Goal: Task Accomplishment & Management: Manage account settings

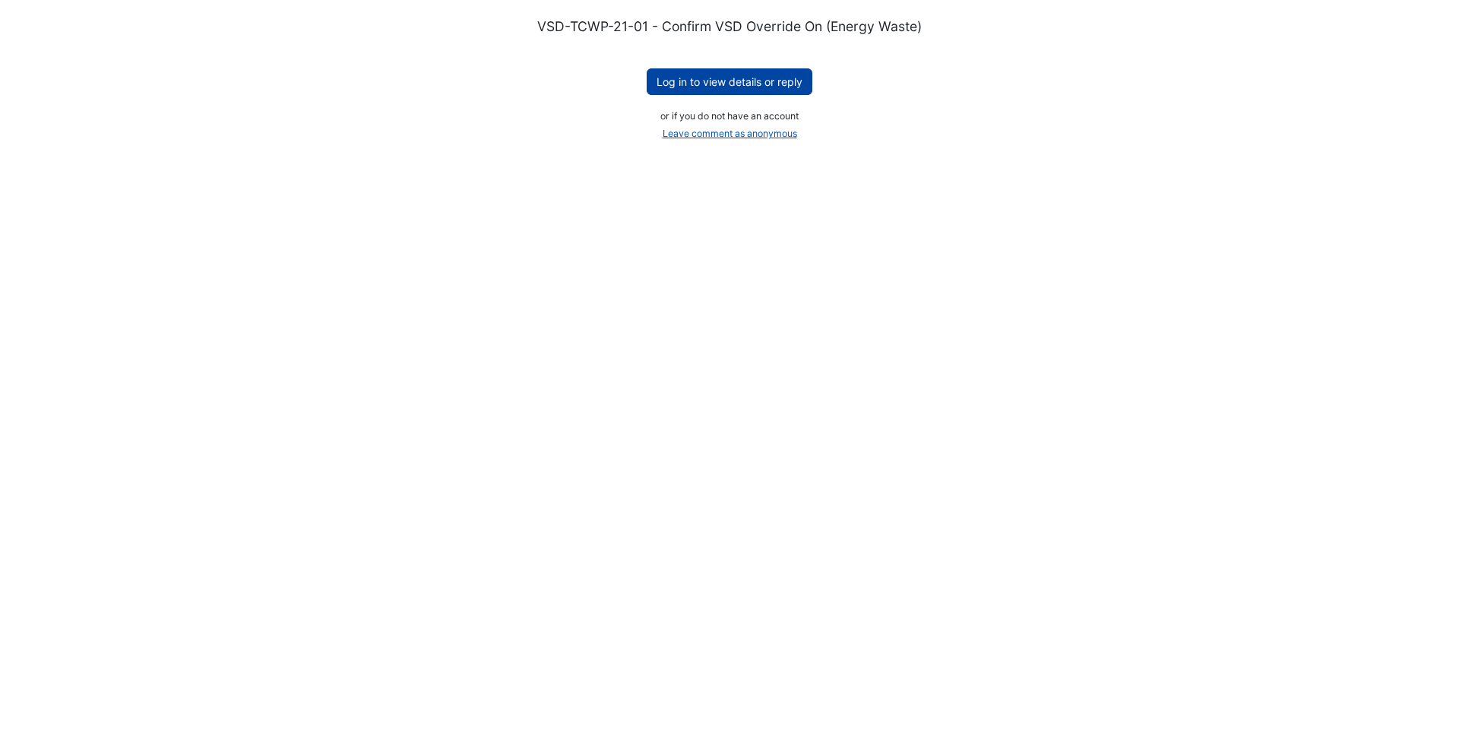
click at [756, 87] on button "Log in to view details or reply" at bounding box center [730, 81] width 166 height 27
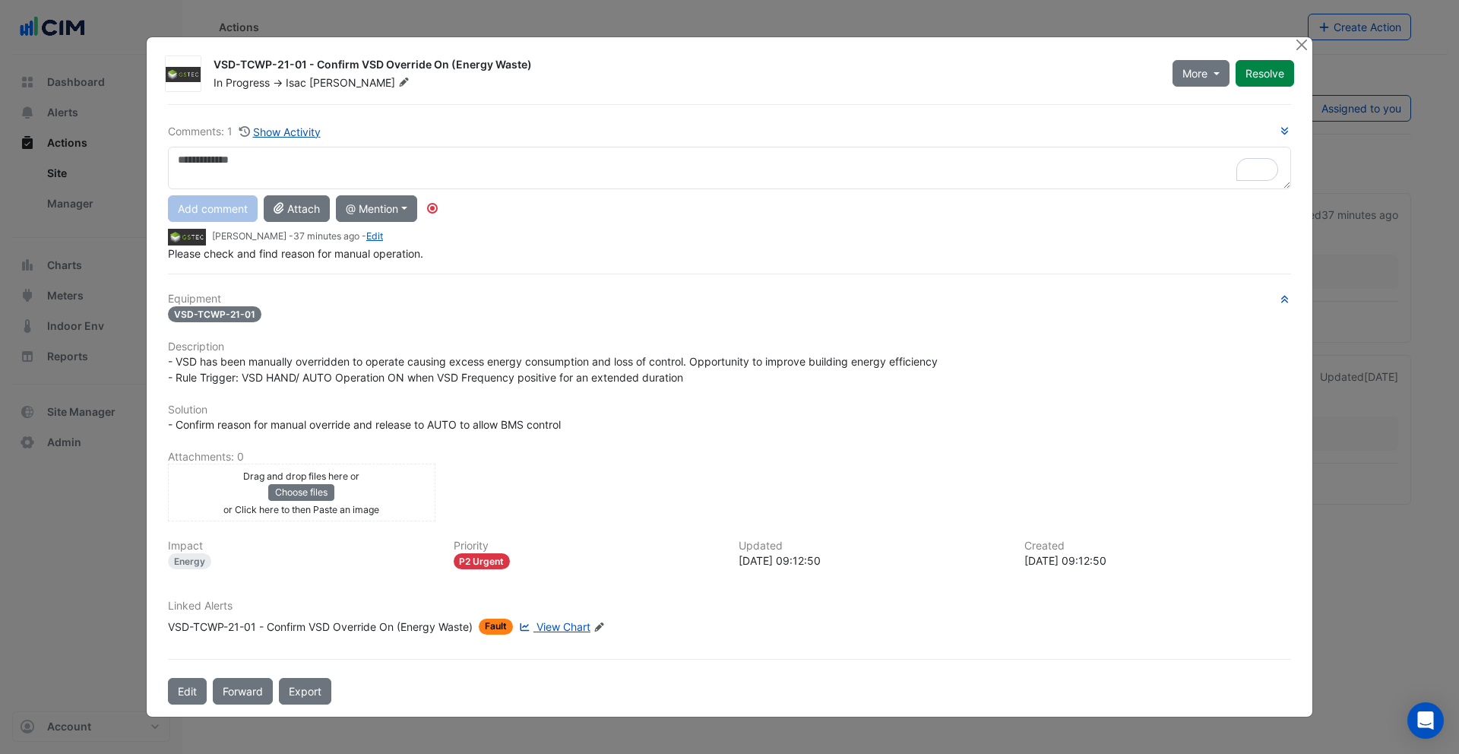
click at [570, 624] on span "View Chart" at bounding box center [563, 626] width 54 height 13
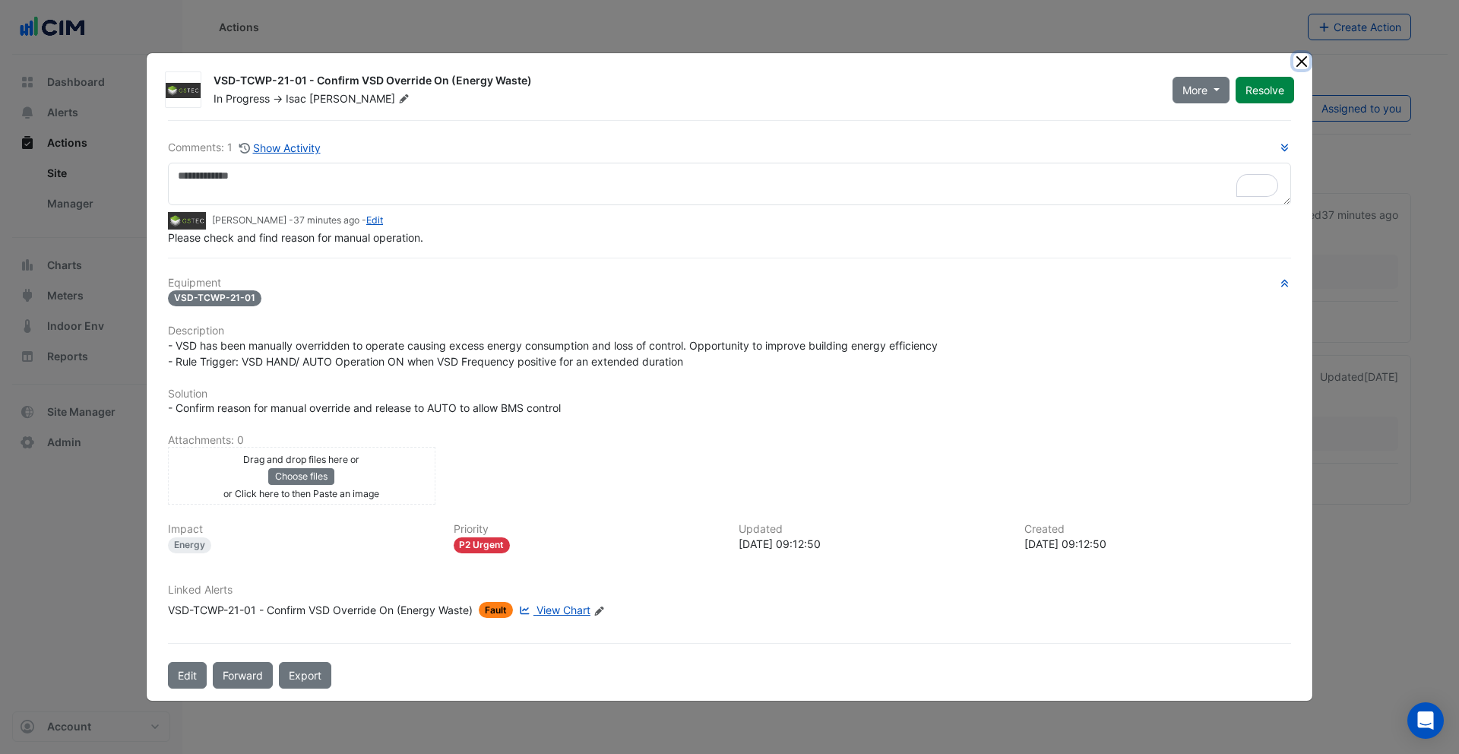
click at [1295, 62] on button "Close" at bounding box center [1301, 61] width 16 height 16
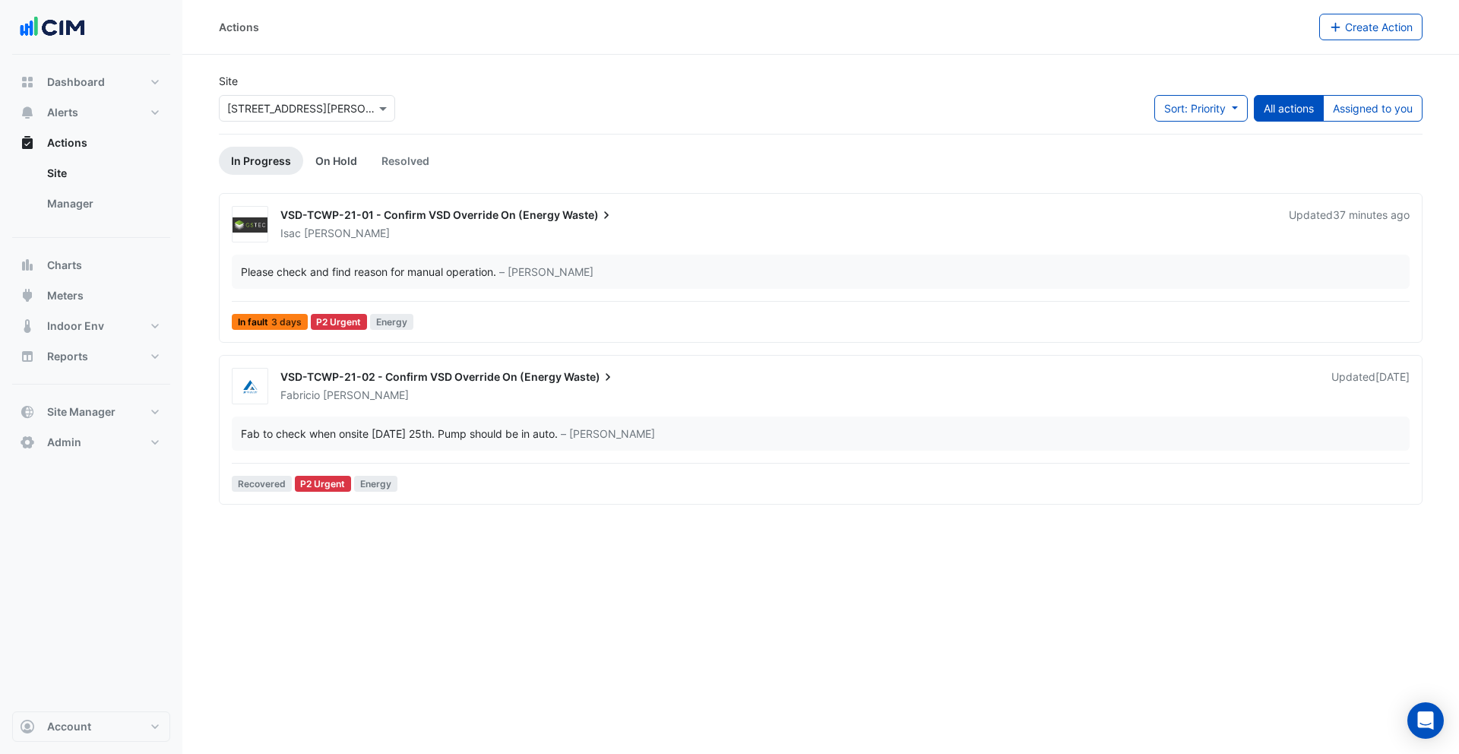
click at [343, 164] on link "On Hold" at bounding box center [336, 161] width 66 height 28
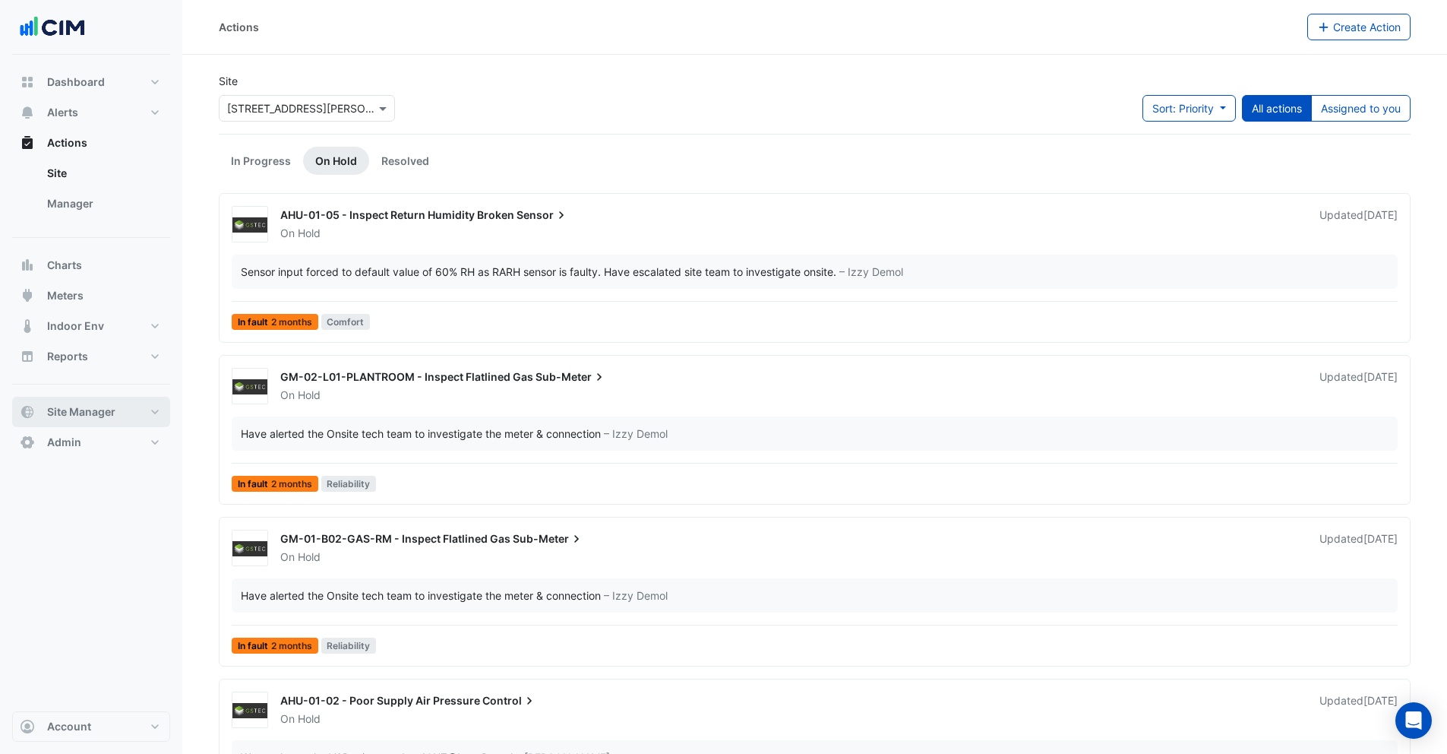
click at [77, 406] on span "Site Manager" at bounding box center [81, 411] width 68 height 15
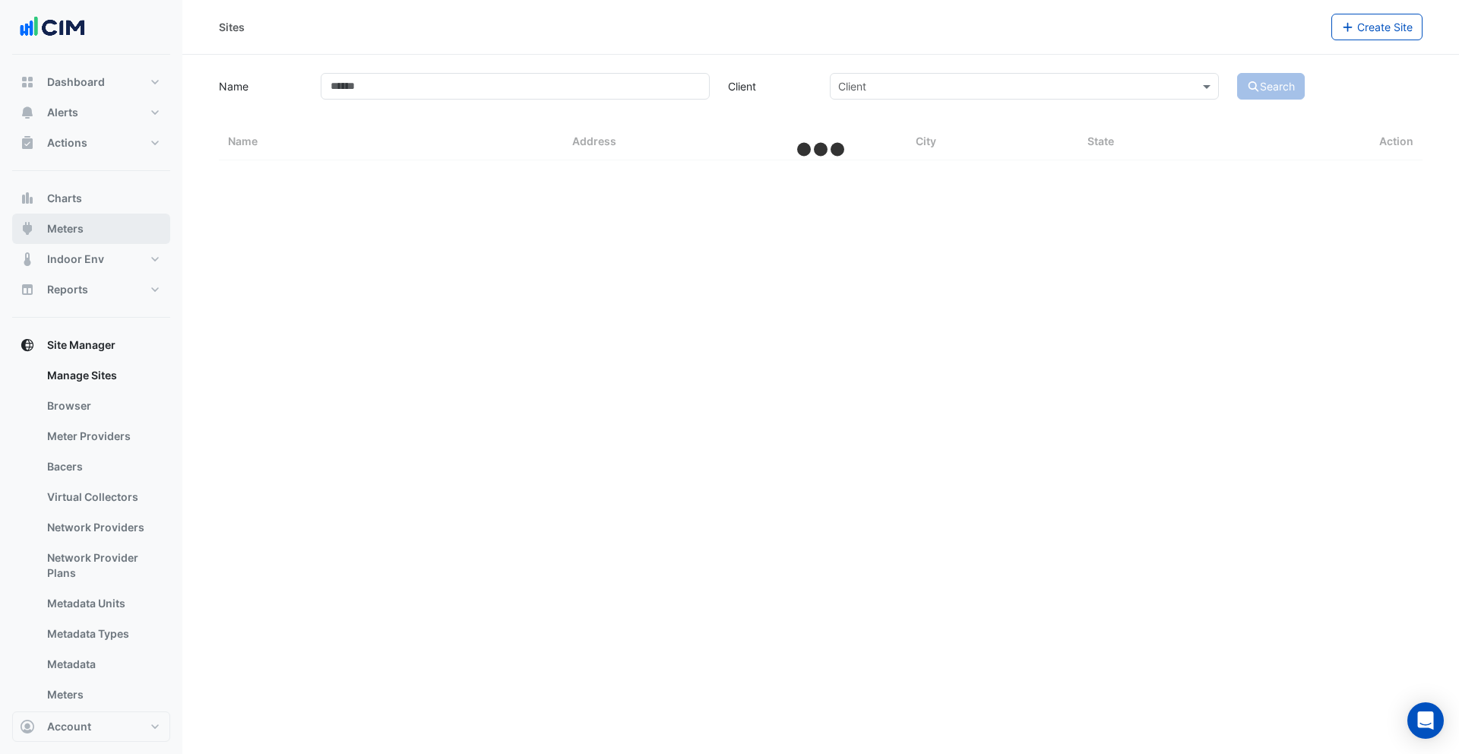
click at [75, 229] on span "Meters" at bounding box center [65, 228] width 36 height 15
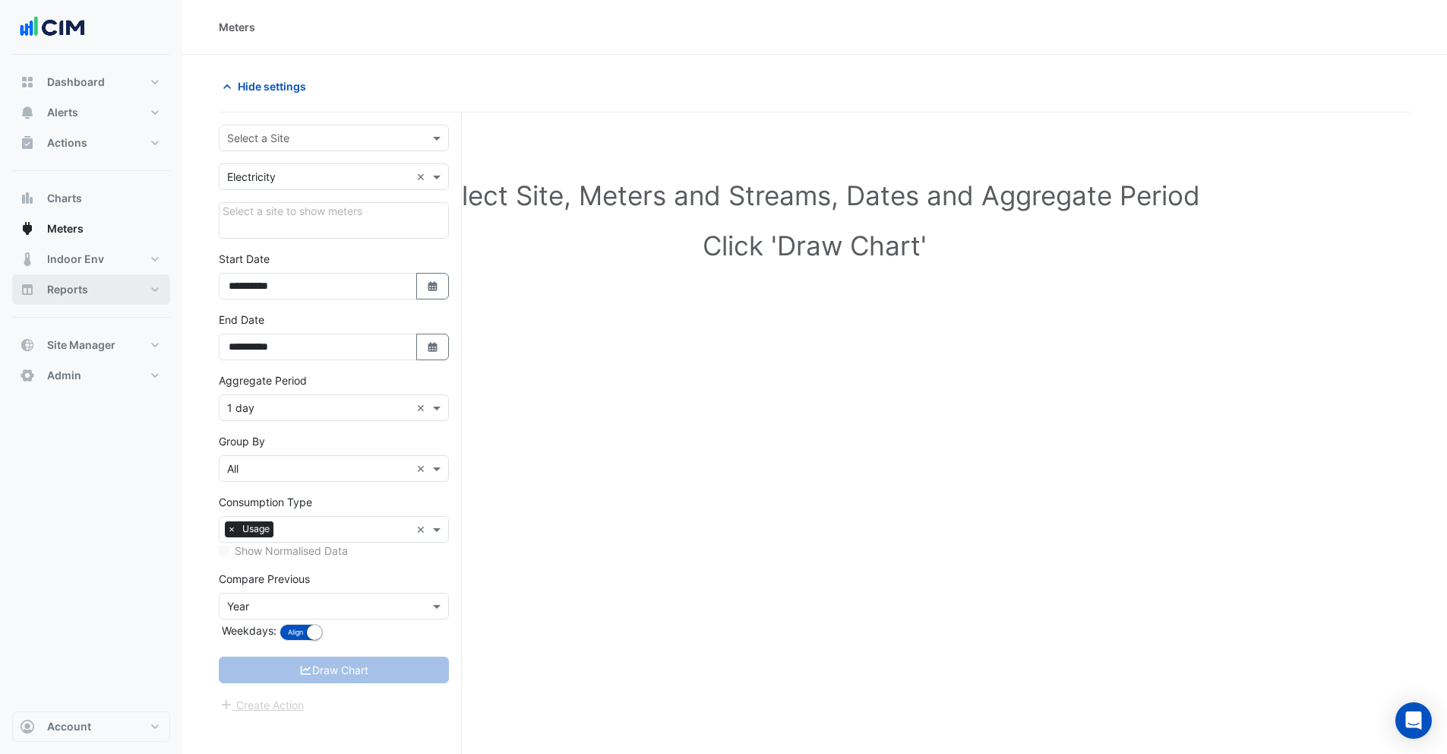
click at [81, 286] on span "Reports" at bounding box center [67, 289] width 41 height 15
select select "***"
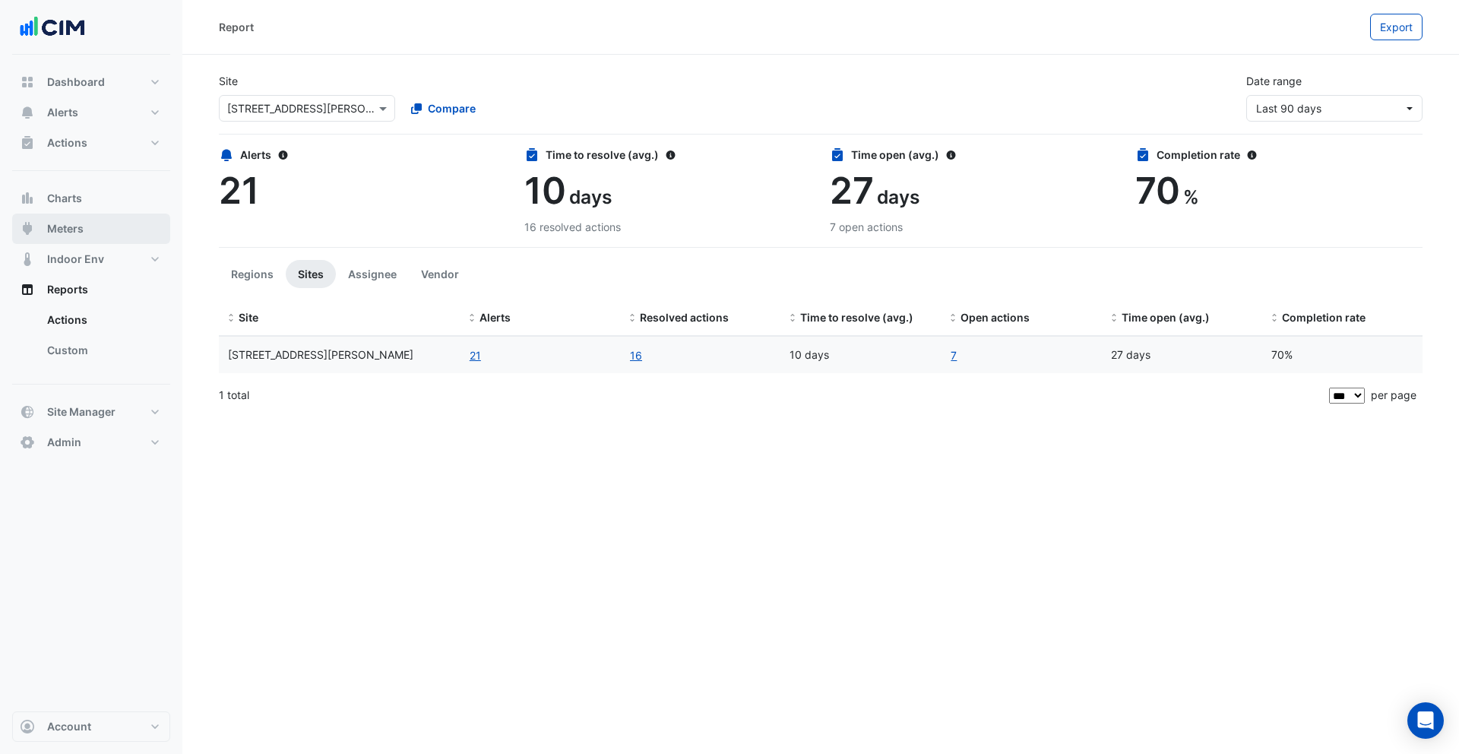
click at [74, 229] on span "Meters" at bounding box center [65, 228] width 36 height 15
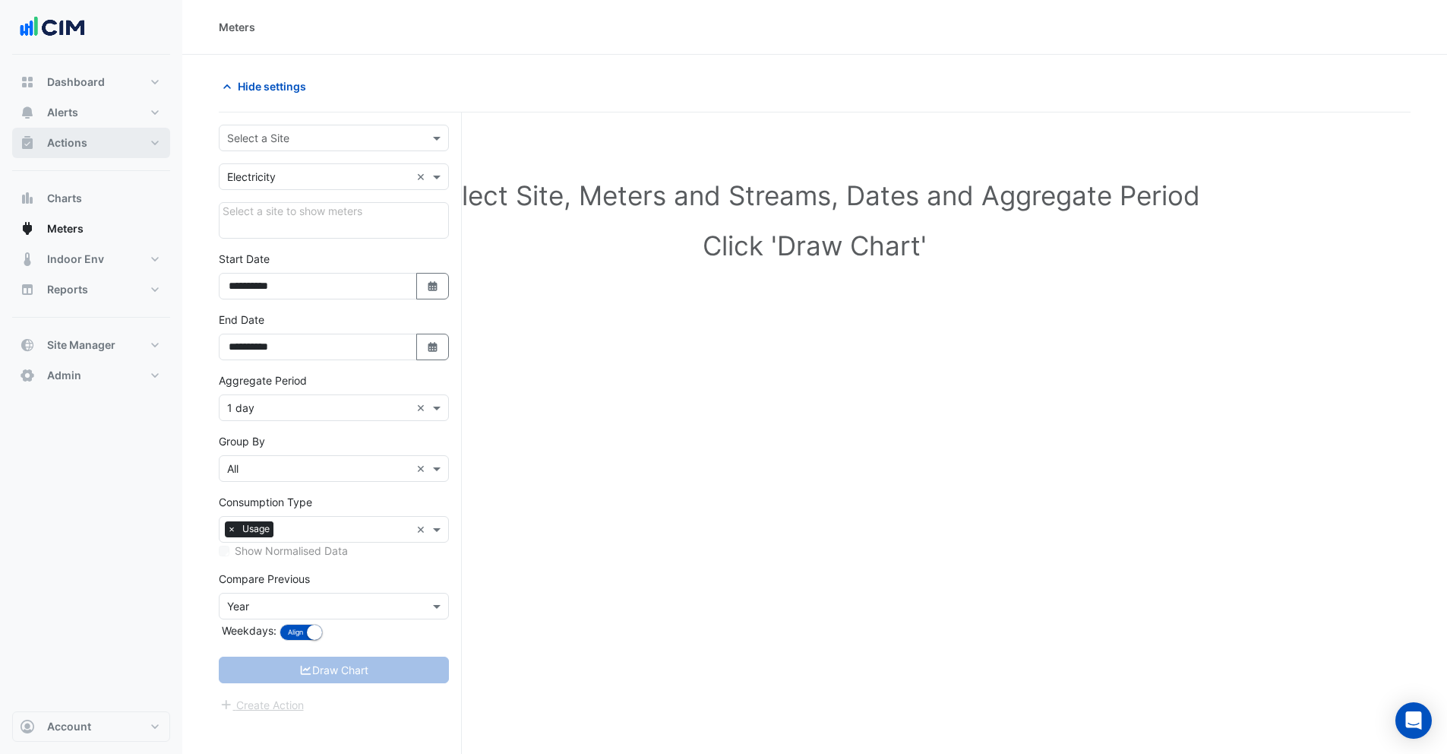
click at [69, 152] on button "Actions" at bounding box center [91, 143] width 158 height 30
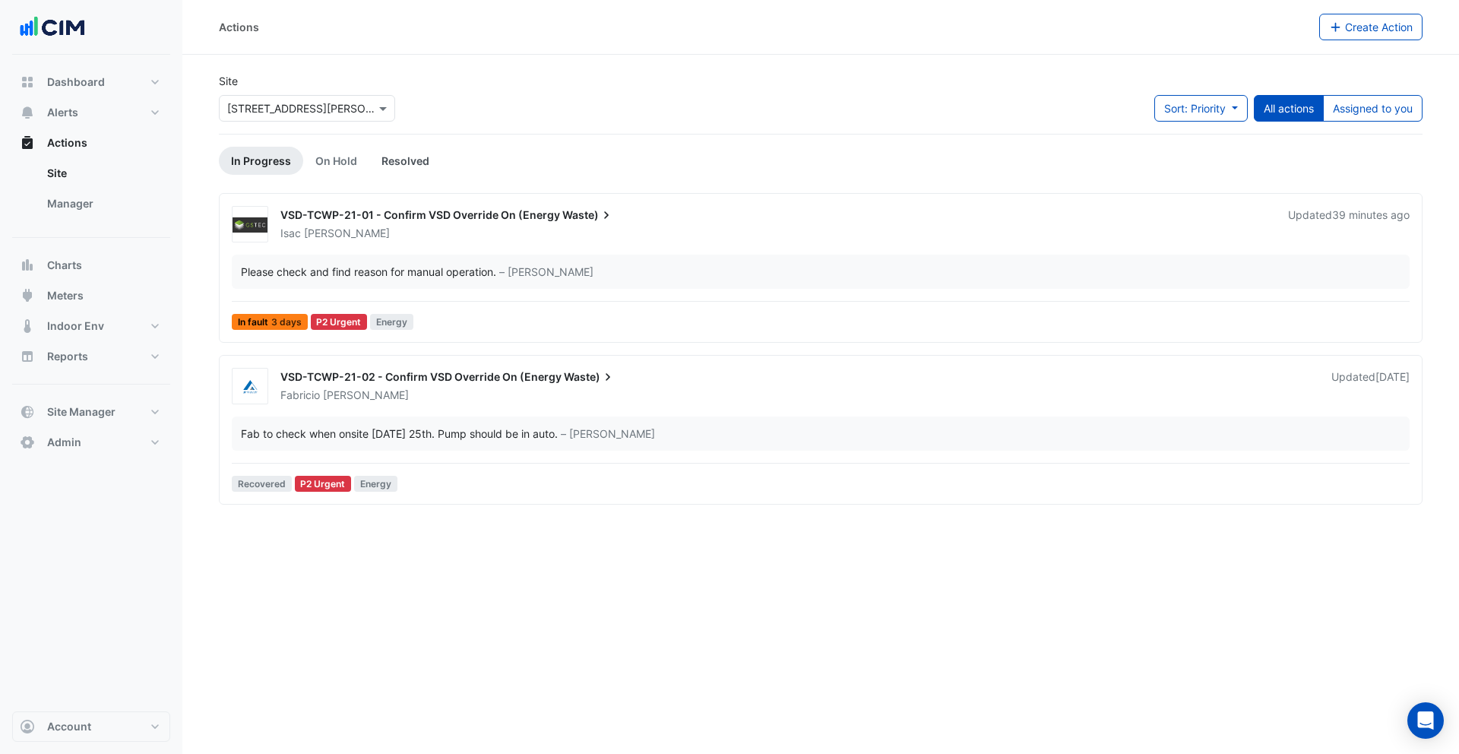
click at [406, 162] on link "Resolved" at bounding box center [405, 161] width 72 height 28
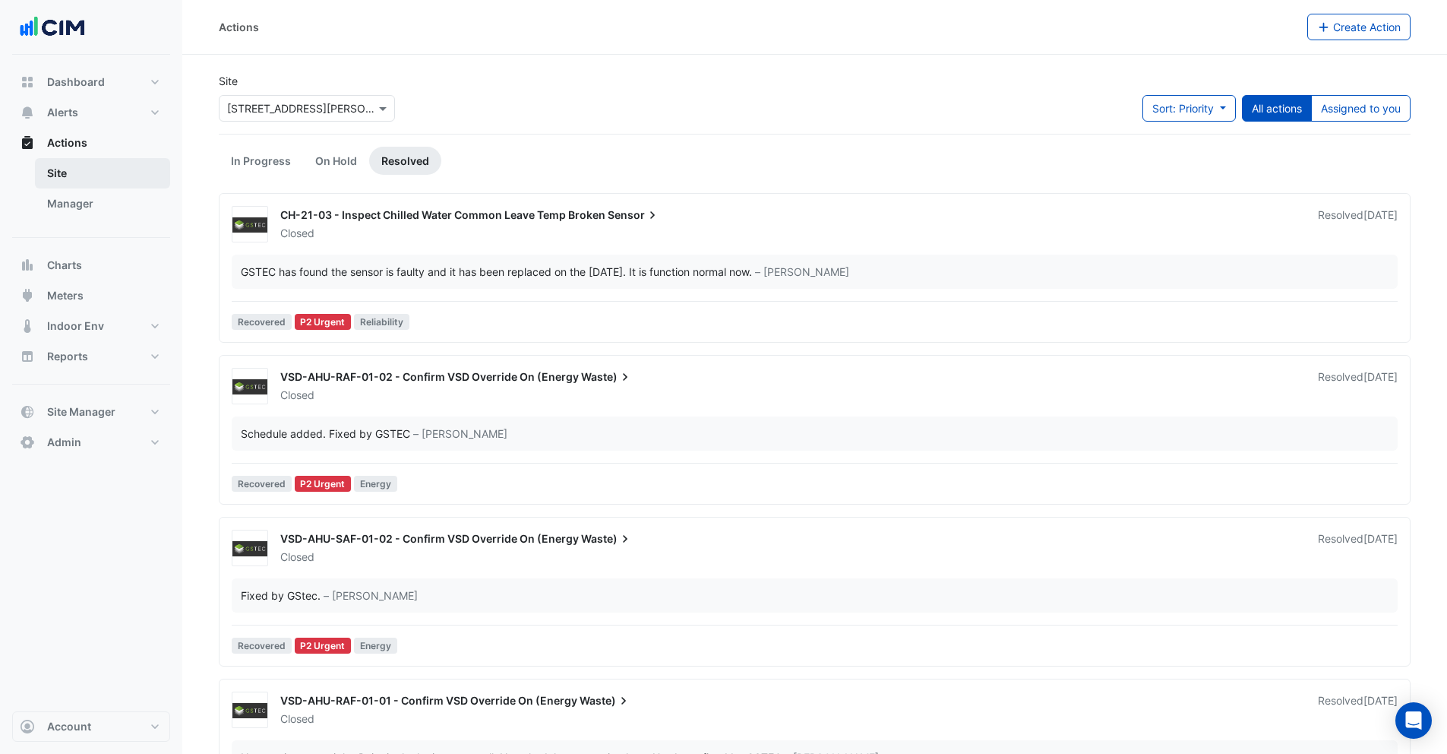
click at [86, 186] on link "Site" at bounding box center [102, 173] width 135 height 30
click at [86, 204] on link "Manager" at bounding box center [102, 203] width 135 height 30
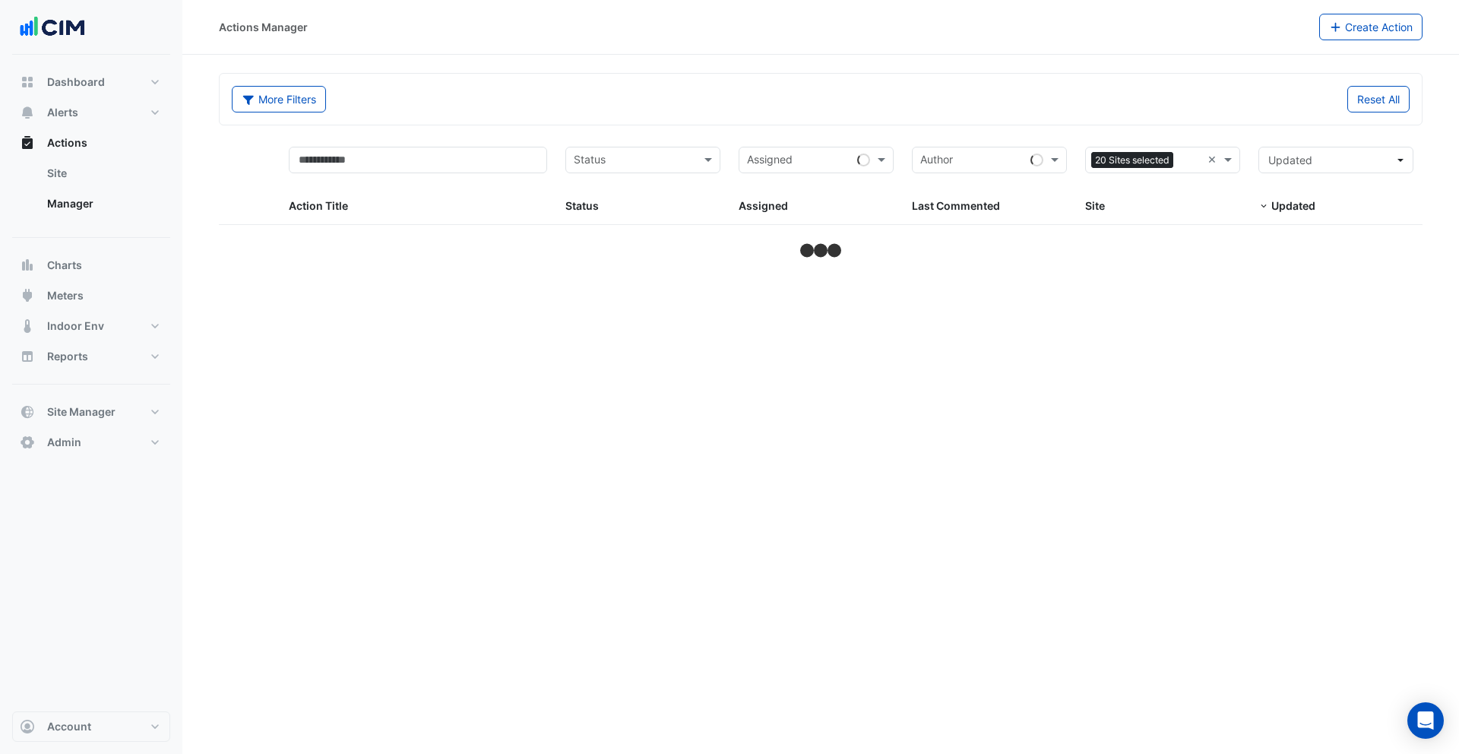
select select "***"
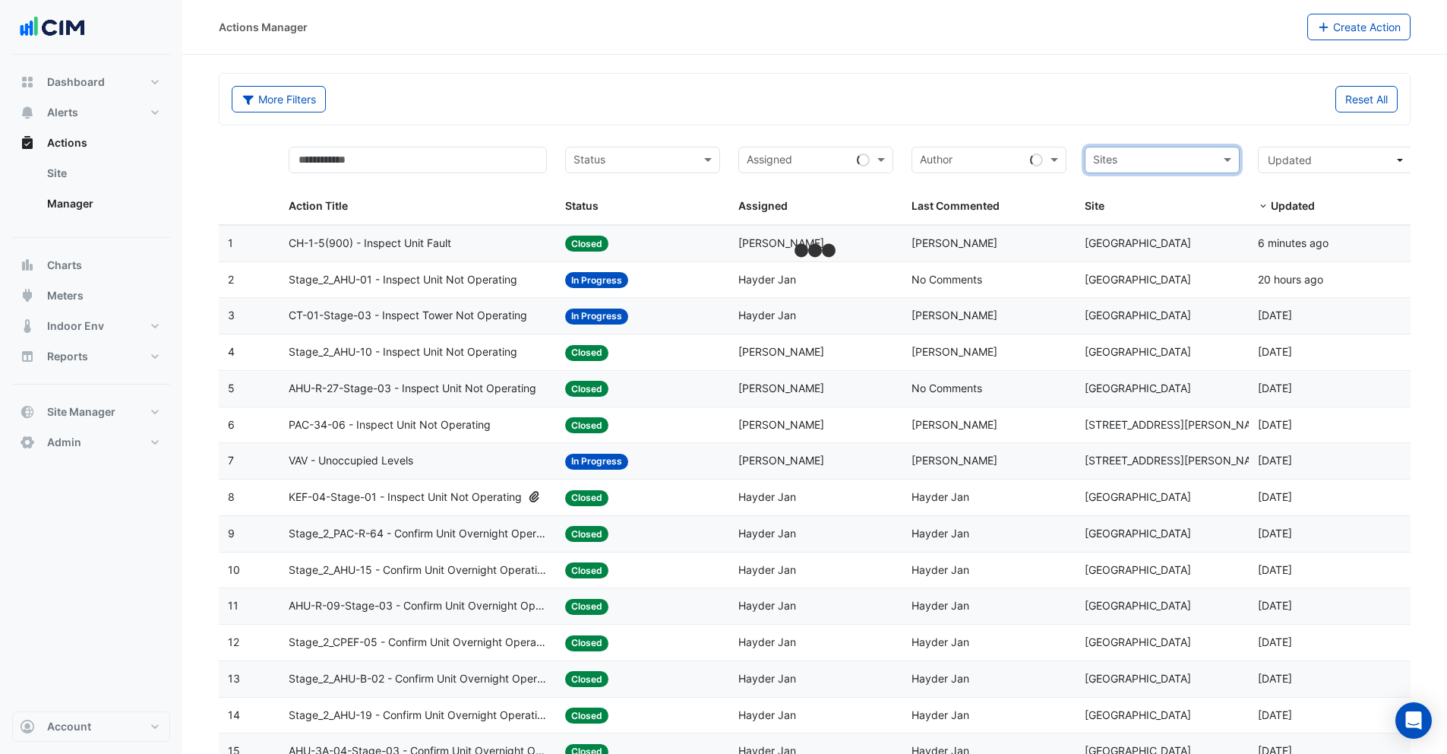
click at [1177, 161] on input "text" at bounding box center [1153, 161] width 121 height 17
type input "**********"
click at [1147, 217] on span "100 Arthur Street" at bounding box center [1202, 214] width 185 height 13
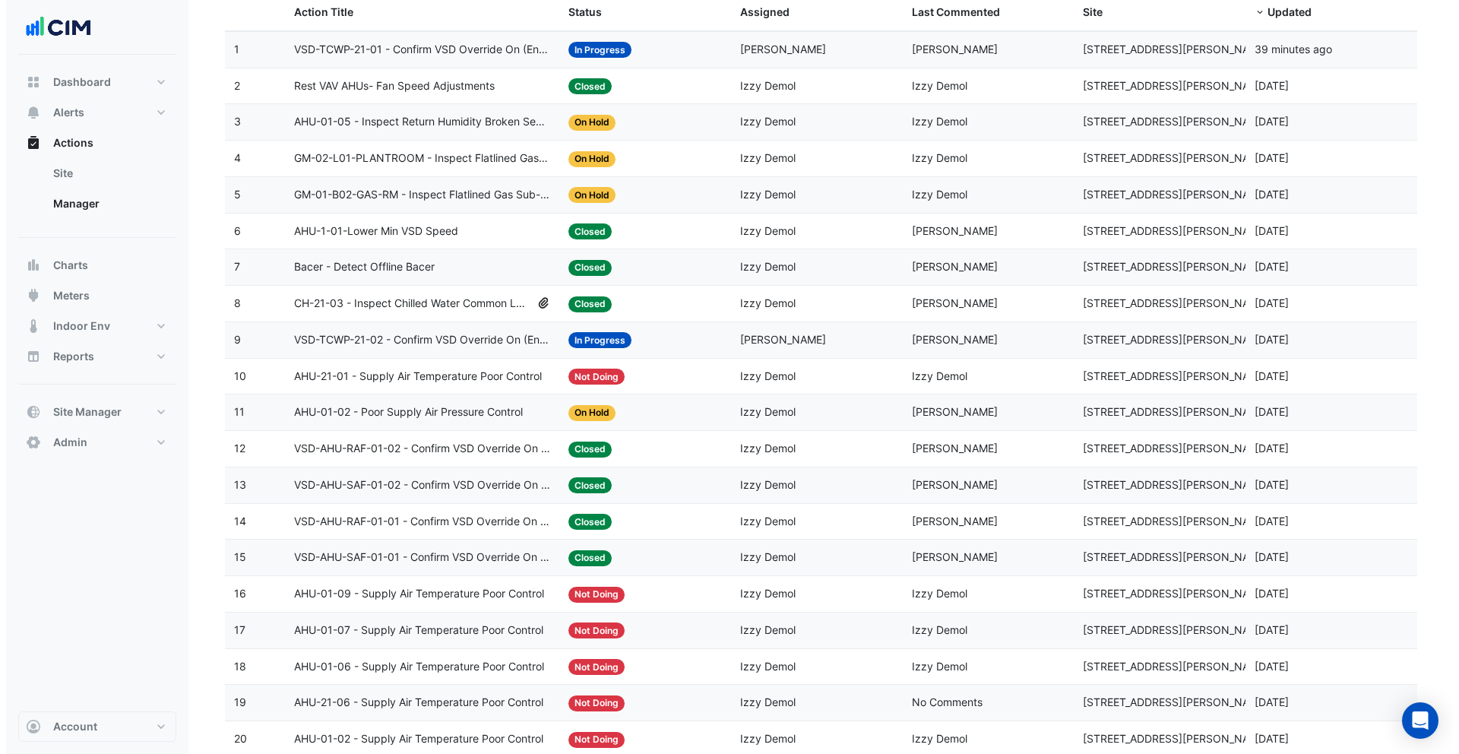
scroll to position [27, 0]
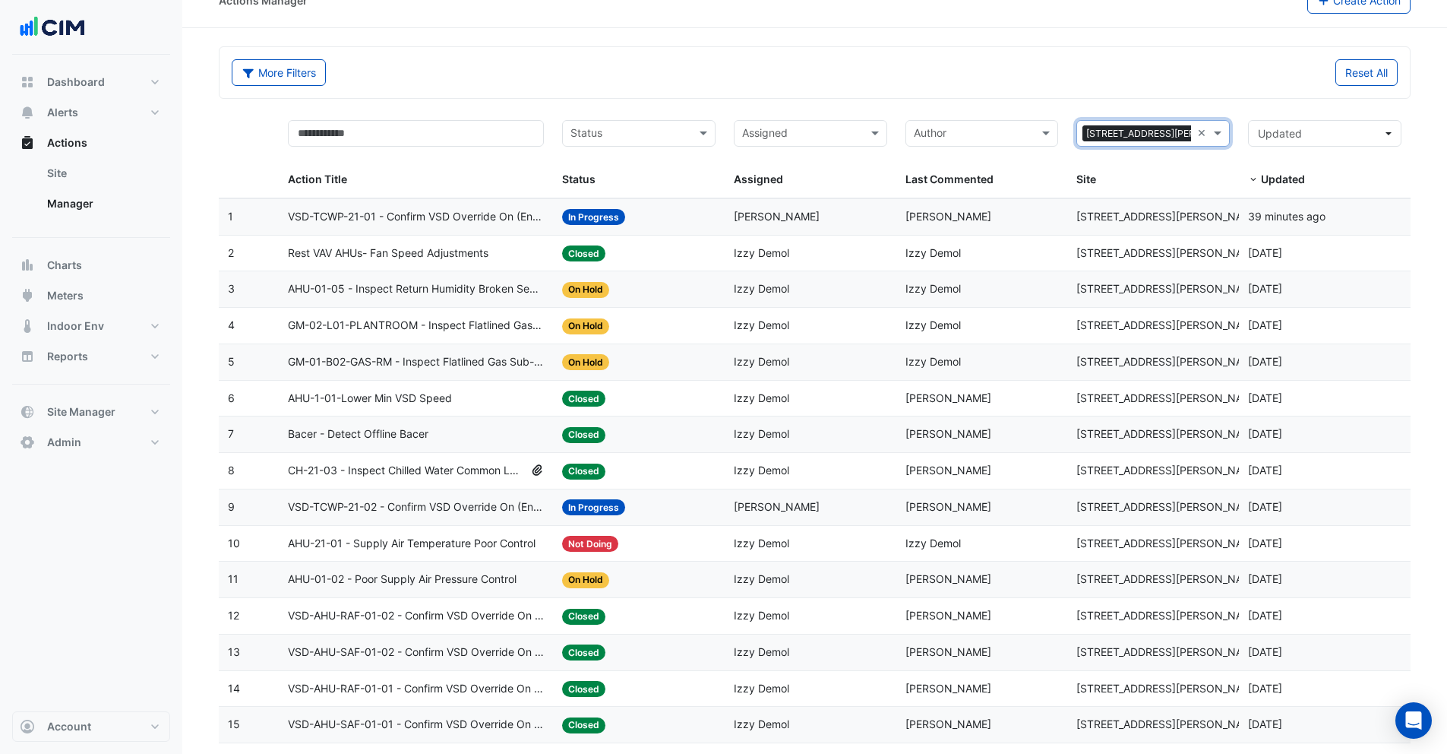
click at [394, 476] on span "CH-21-03 - Inspect Chilled Water Common Leave Temp Broken Sensor" at bounding box center [406, 470] width 237 height 17
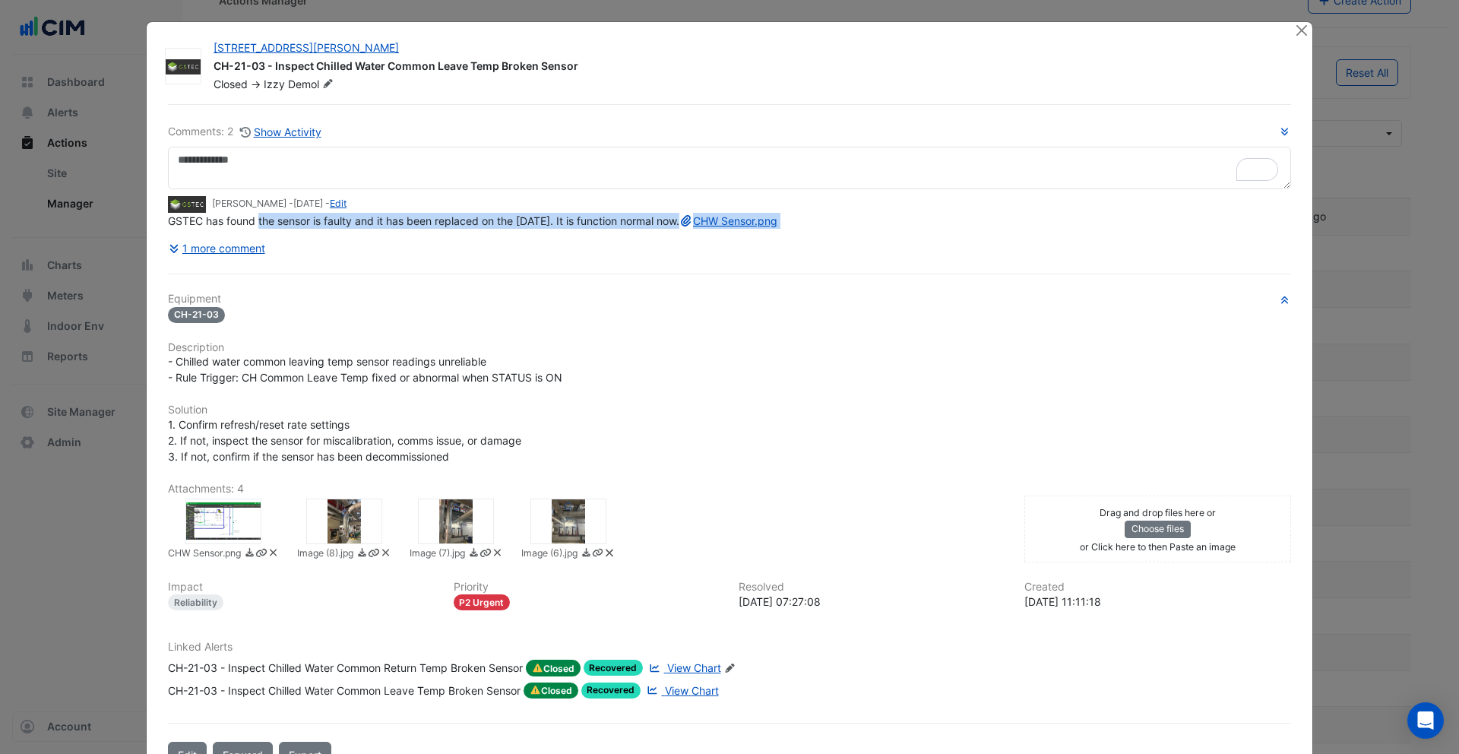
drag, startPoint x: 253, startPoint y: 250, endPoint x: 353, endPoint y: 244, distance: 100.5
click at [341, 248] on div "Comments: 2 Show Activity Michael Chen - 3 weeks and 1 day ago - Edit GSTEC has…" at bounding box center [729, 192] width 1123 height 138
click at [367, 229] on div "GSTEC has found the sensor is faulty and it has been replaced on the 25th Aug 2…" at bounding box center [729, 221] width 1123 height 16
drag, startPoint x: 451, startPoint y: 224, endPoint x: 614, endPoint y: 224, distance: 163.3
click at [614, 224] on span "GSTEC has found the sensor is faulty and it has been replaced on the 25th Aug 2…" at bounding box center [472, 220] width 609 height 13
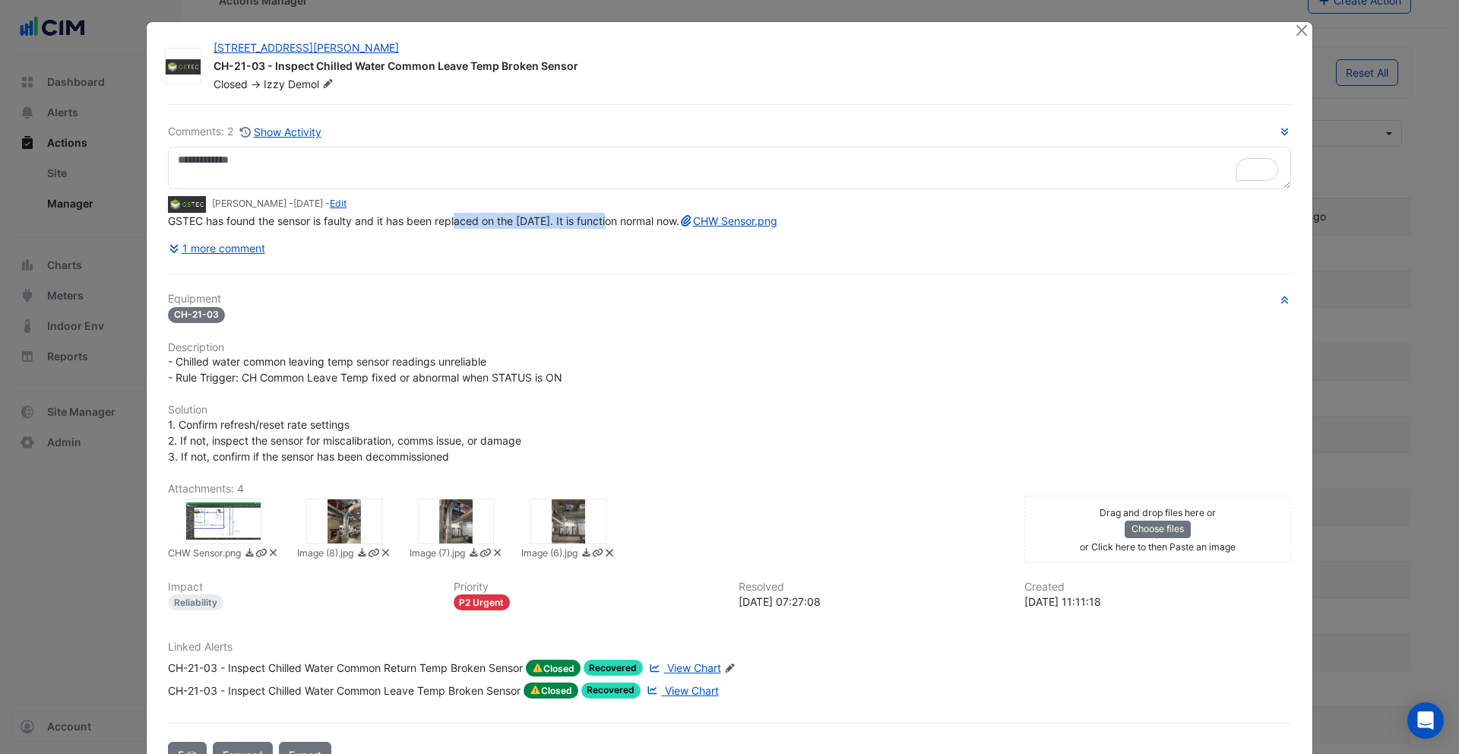
click at [613, 226] on span "GSTEC has found the sensor is faulty and it has been replaced on the 25th Aug 2…" at bounding box center [472, 220] width 609 height 13
click at [628, 416] on h6 "Solution" at bounding box center [729, 409] width 1123 height 13
click at [210, 261] on button "1 more comment" at bounding box center [217, 248] width 98 height 27
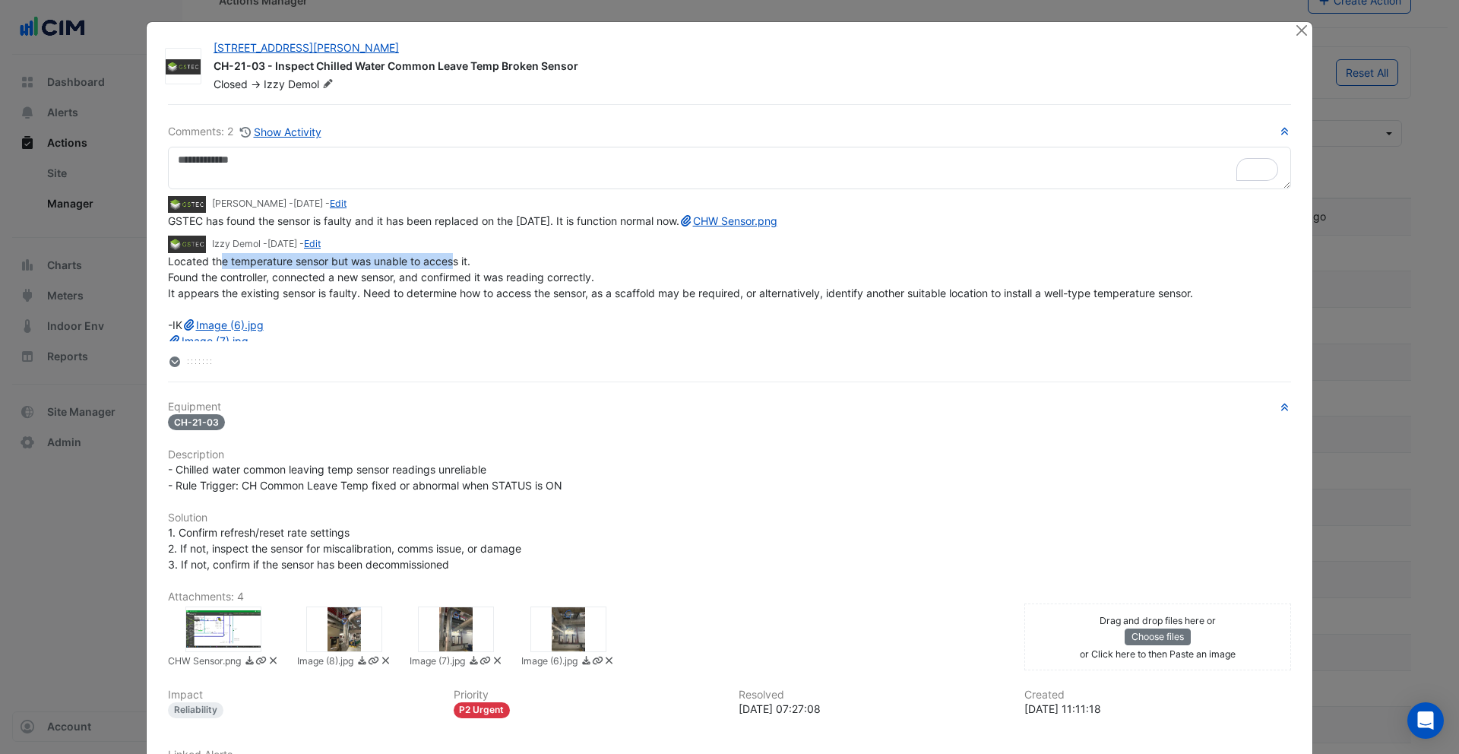
drag, startPoint x: 217, startPoint y: 274, endPoint x: 443, endPoint y: 284, distance: 225.9
click at [454, 282] on span "Located the temperature sensor but was unable to access it. Found the controlle…" at bounding box center [680, 309] width 1025 height 109
drag, startPoint x: 202, startPoint y: 302, endPoint x: 318, endPoint y: 302, distance: 116.2
click at [318, 302] on span "Located the temperature sensor but was unable to access it. Found the controlle…" at bounding box center [680, 309] width 1025 height 109
drag, startPoint x: 286, startPoint y: 291, endPoint x: 547, endPoint y: 293, distance: 261.4
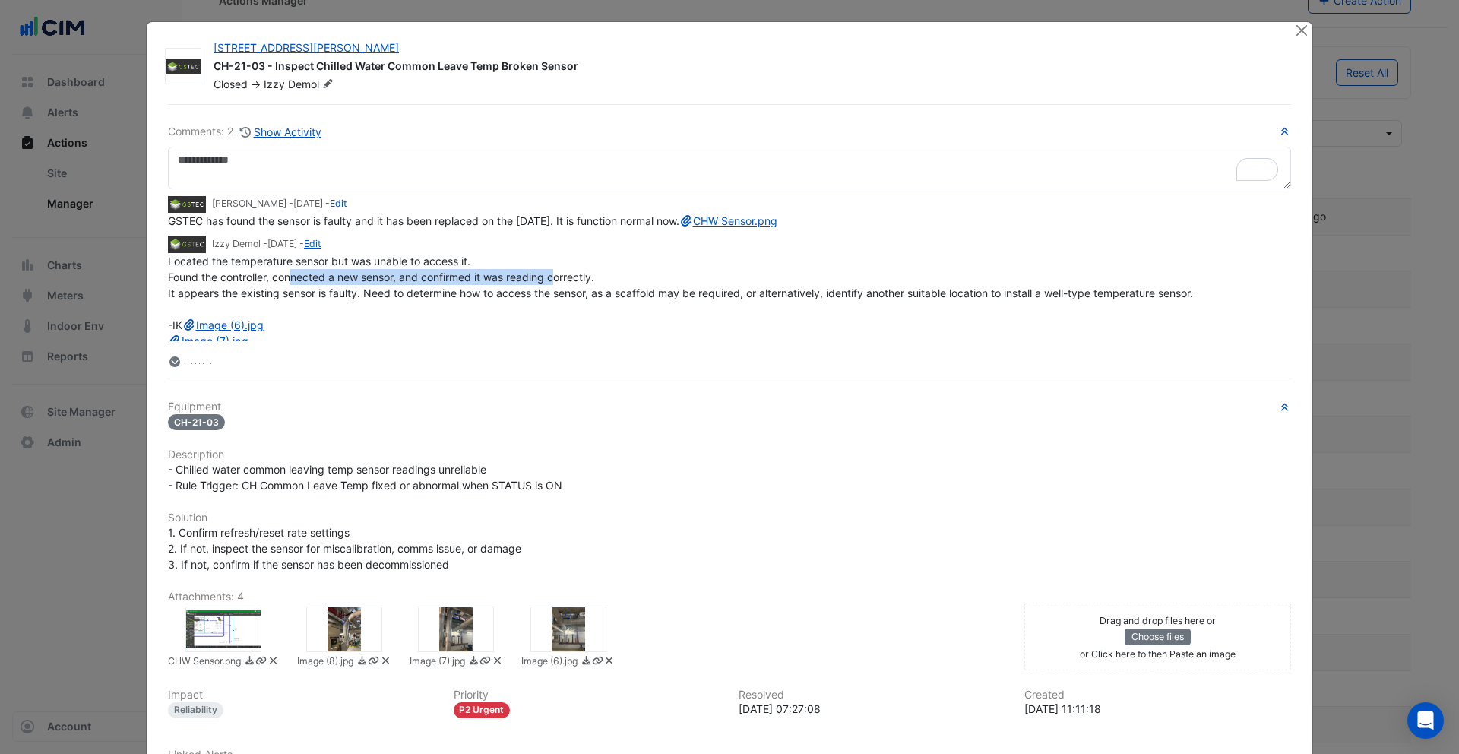
click at [555, 293] on span "Located the temperature sensor but was unable to access it. Found the controlle…" at bounding box center [680, 309] width 1025 height 109
drag, startPoint x: 229, startPoint y: 313, endPoint x: 340, endPoint y: 313, distance: 111.7
click at [340, 313] on span "Located the temperature sensor but was unable to access it. Found the controlle…" at bounding box center [680, 309] width 1025 height 109
drag, startPoint x: 331, startPoint y: 311, endPoint x: 504, endPoint y: 309, distance: 173.2
click at [508, 310] on span "Located the temperature sensor but was unable to access it. Found the controlle…" at bounding box center [680, 309] width 1025 height 109
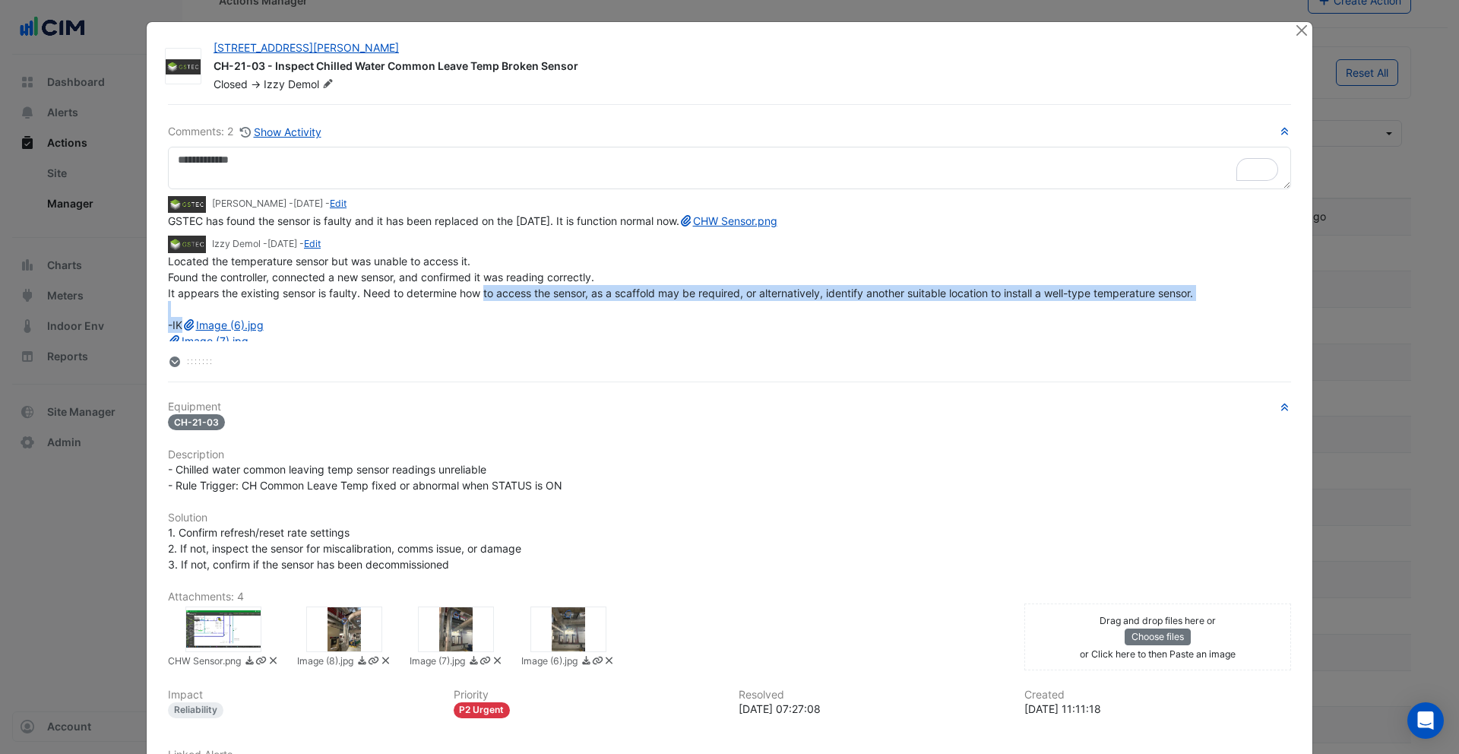
drag, startPoint x: 479, startPoint y: 307, endPoint x: 1153, endPoint y: 330, distance: 674.3
click at [1157, 330] on div "Located the temperature sensor but was unable to access it. Found the controlle…" at bounding box center [729, 309] width 1123 height 112
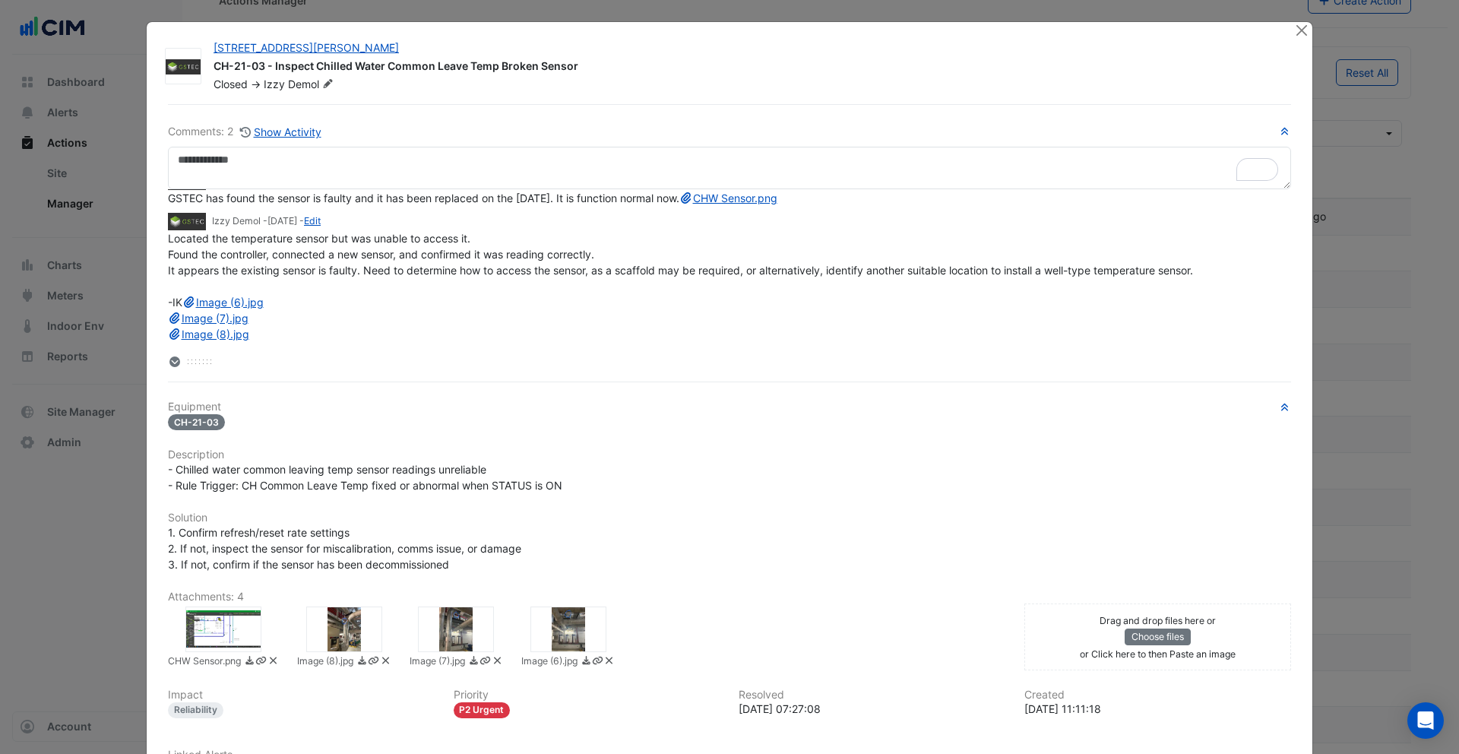
click at [1152, 330] on div "Located the temperature sensor but was unable to access it. Found the controlle…" at bounding box center [729, 286] width 1123 height 112
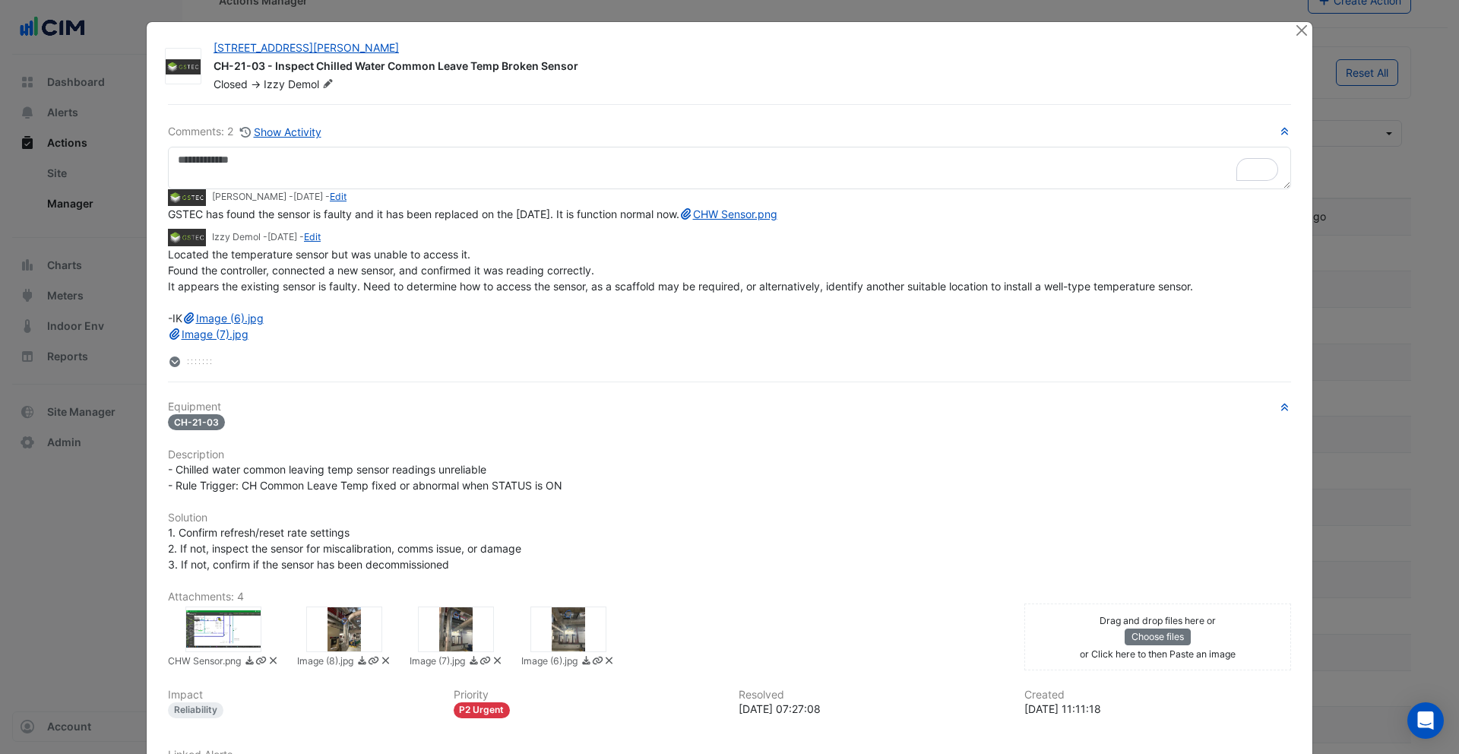
scroll to position [0, 0]
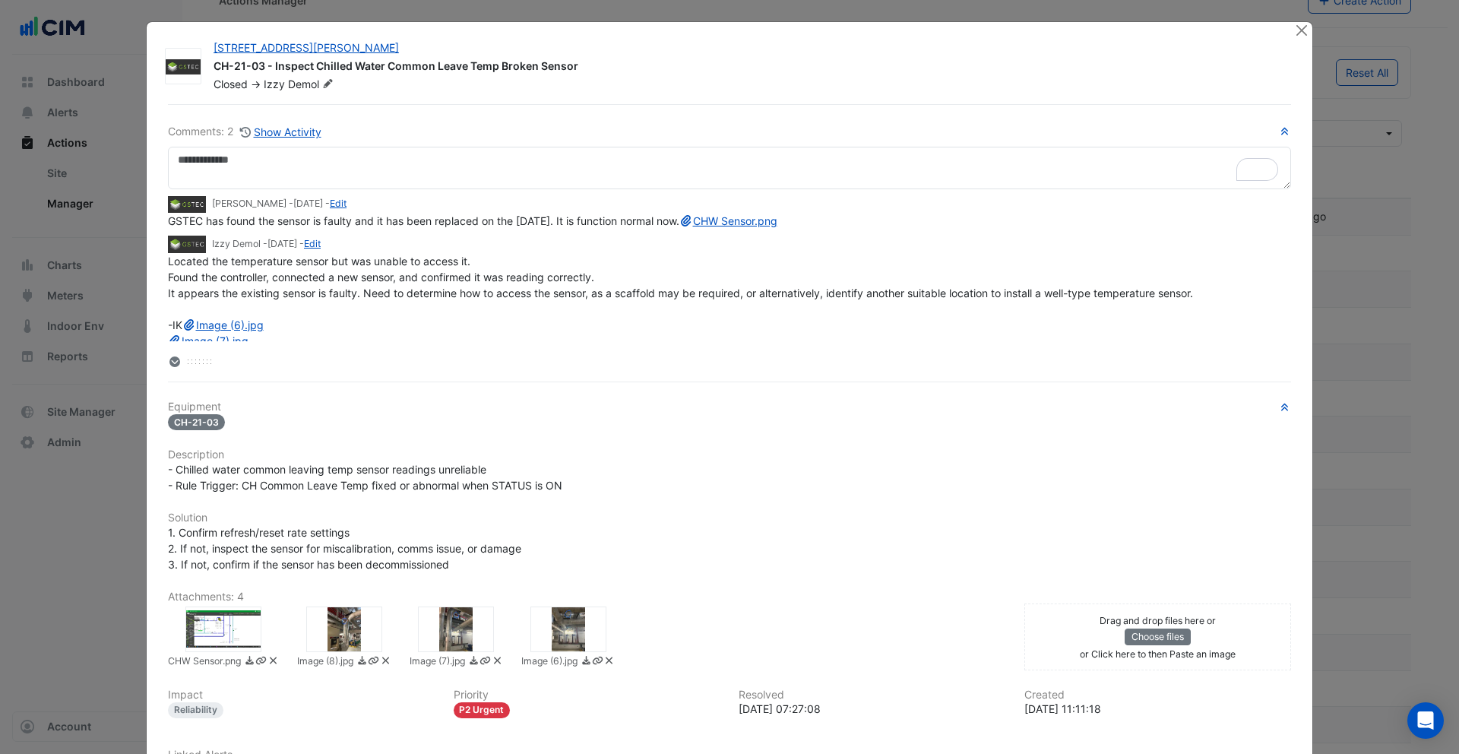
click at [349, 644] on div at bounding box center [344, 629] width 76 height 46
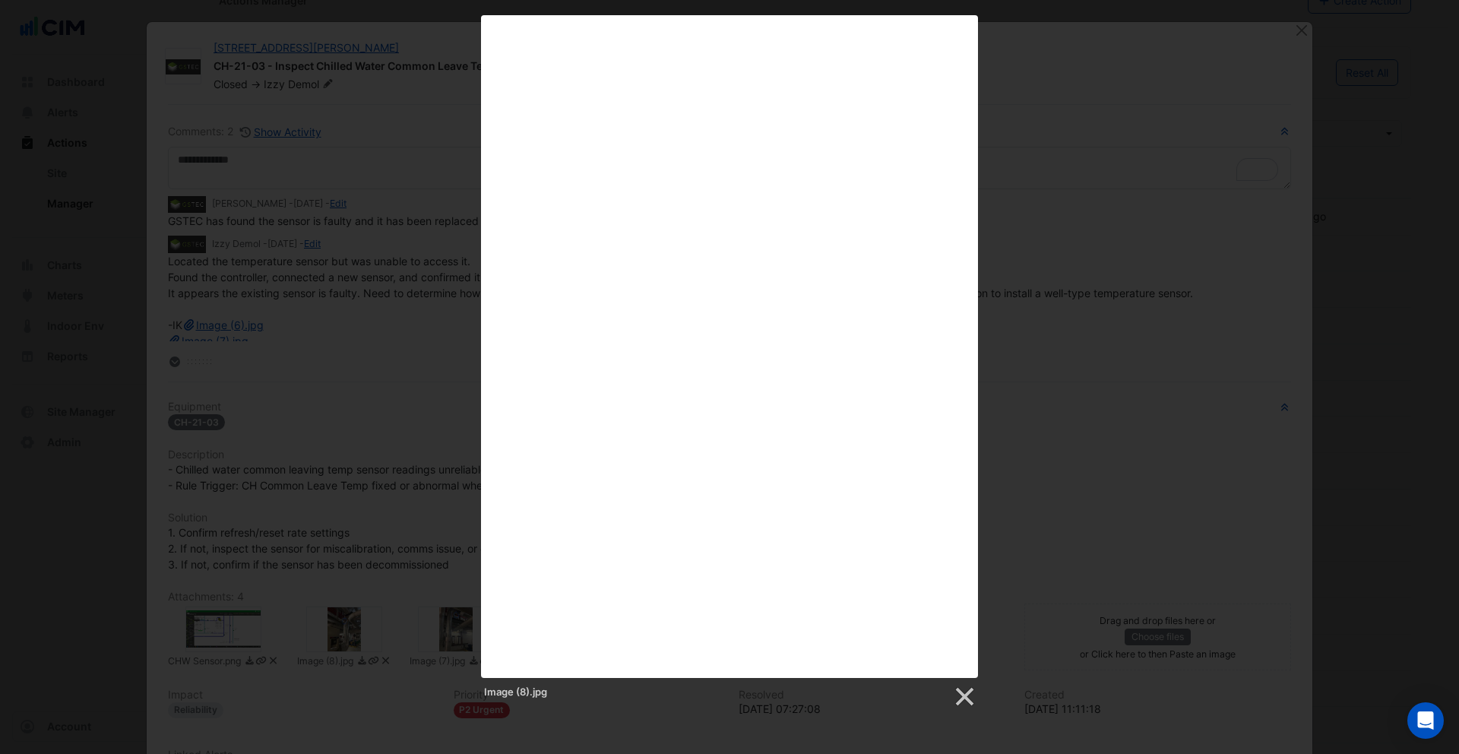
click at [1061, 567] on div "Image (8).jpg" at bounding box center [729, 361] width 1459 height 693
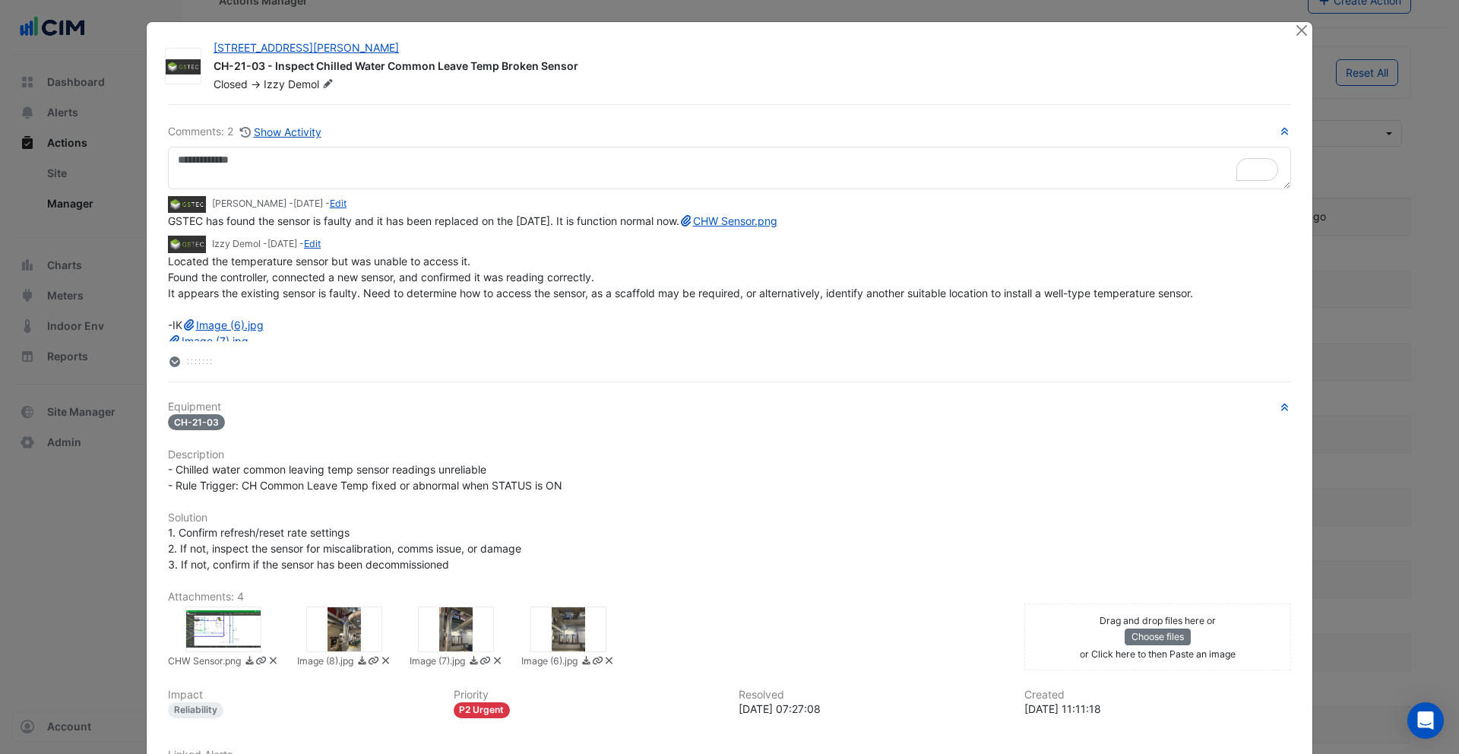
click at [461, 634] on div at bounding box center [456, 629] width 76 height 46
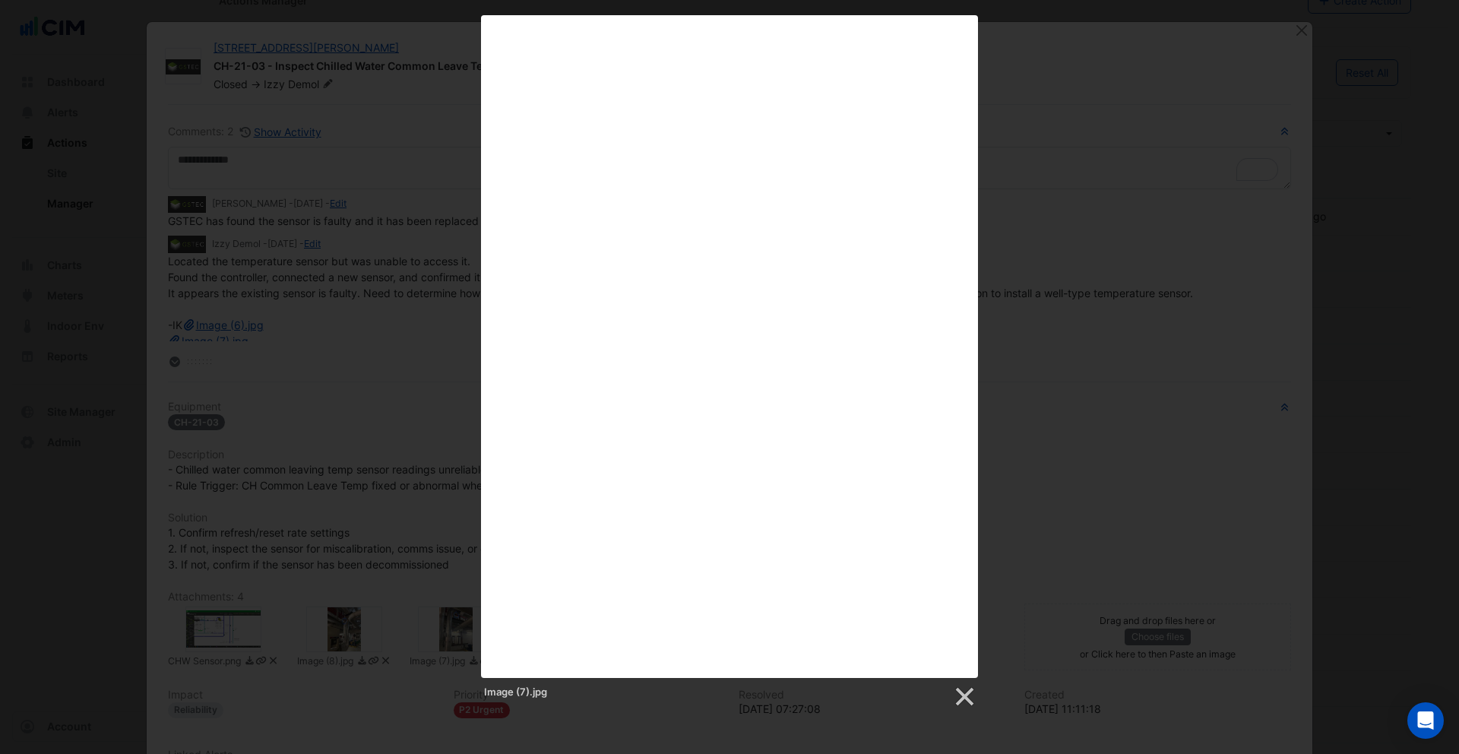
click at [1098, 472] on div "Image (7).jpg" at bounding box center [729, 361] width 1459 height 693
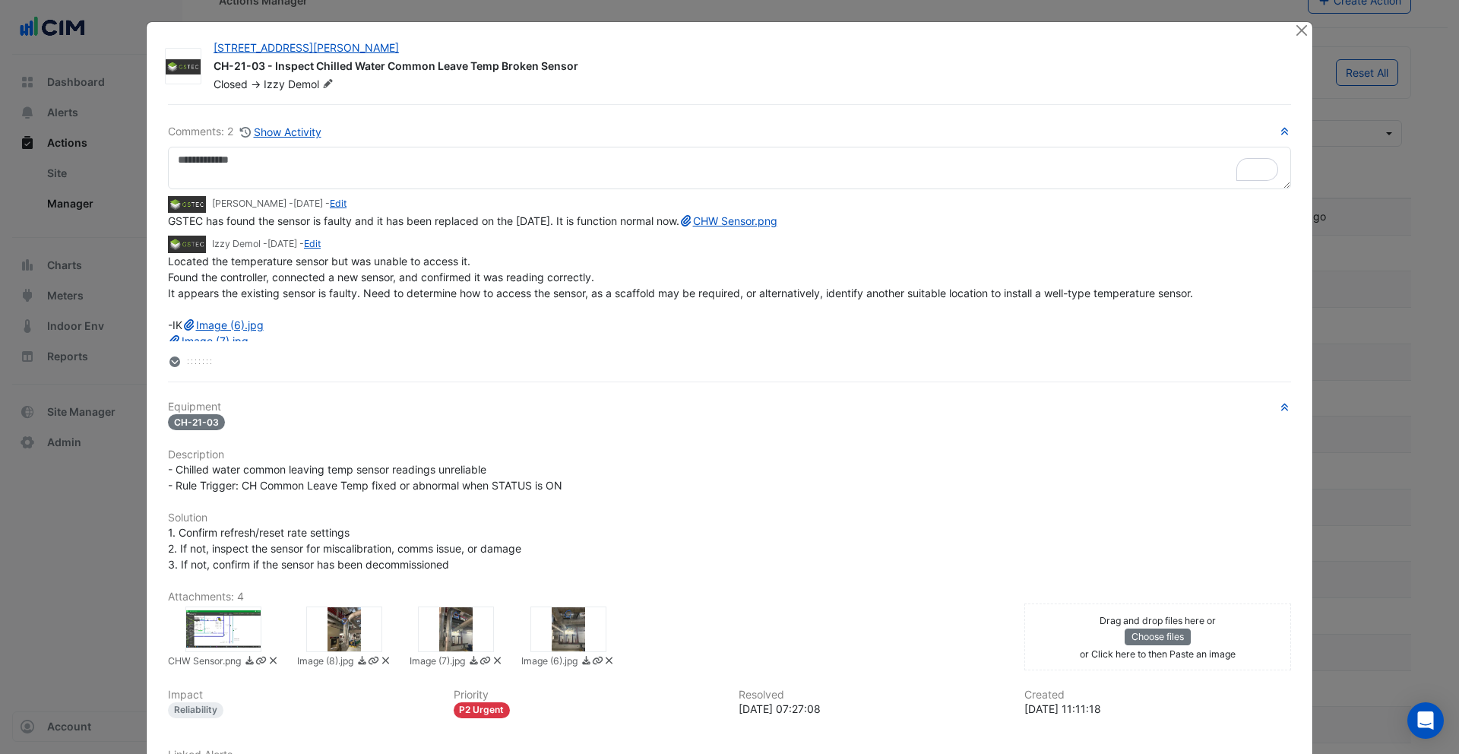
click at [571, 620] on div at bounding box center [568, 629] width 76 height 46
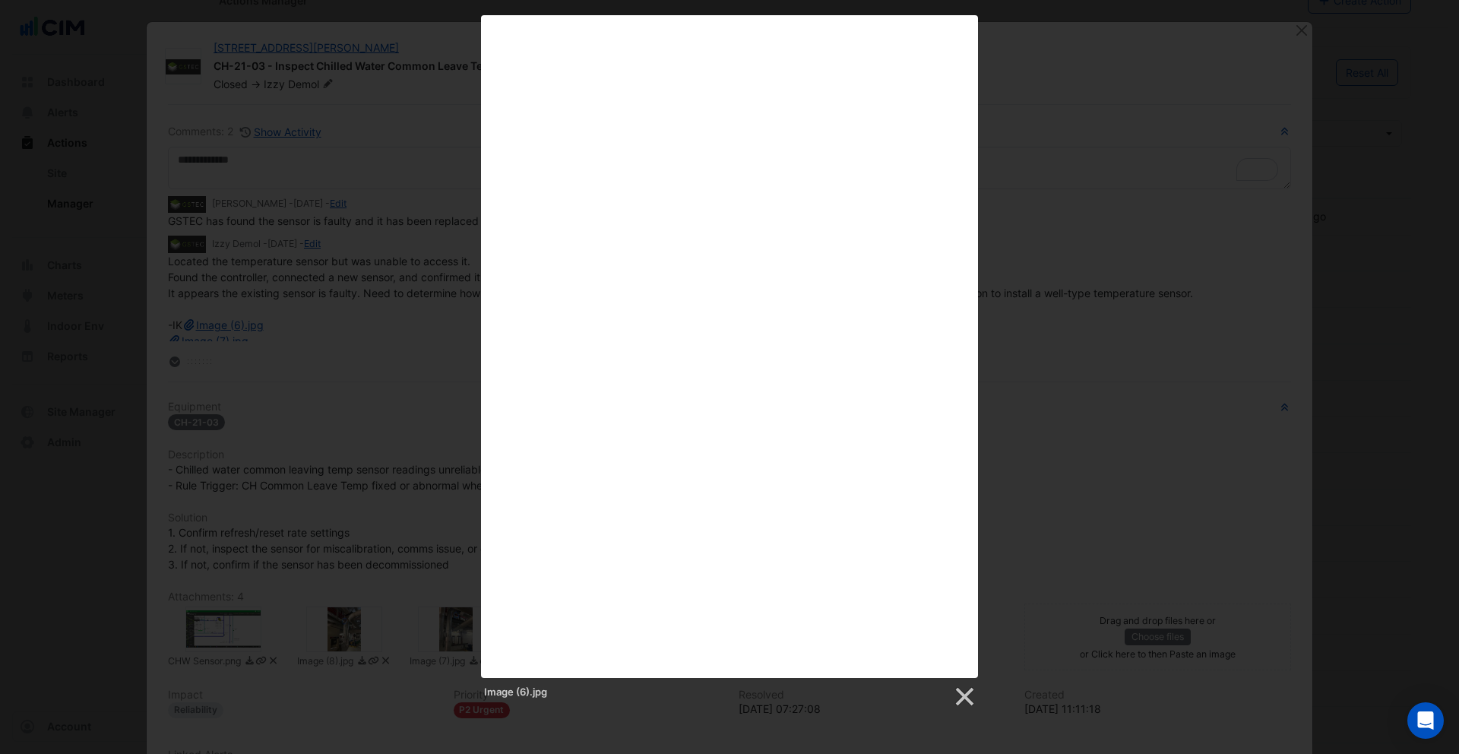
click at [1166, 386] on div "Image (6).jpg" at bounding box center [729, 361] width 1459 height 693
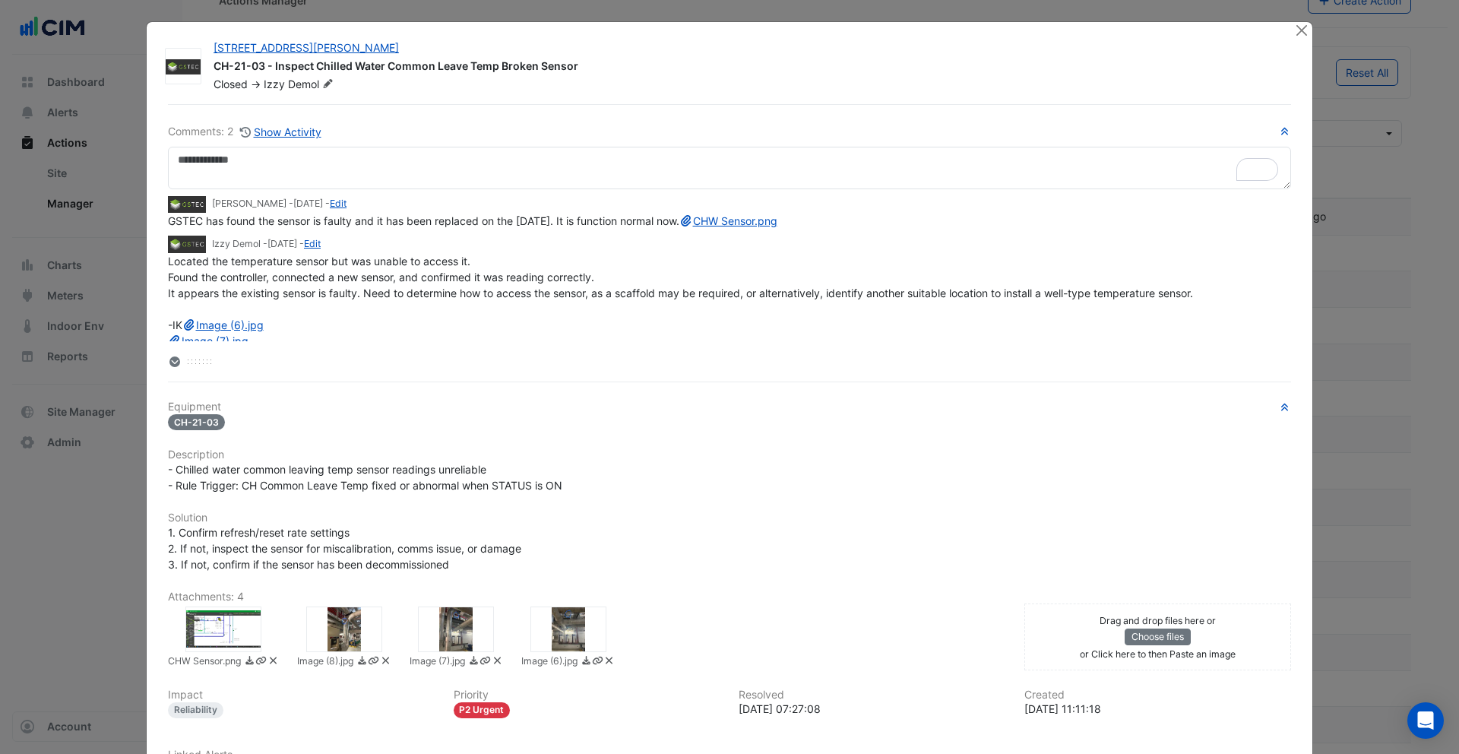
click at [210, 624] on div at bounding box center [223, 629] width 76 height 46
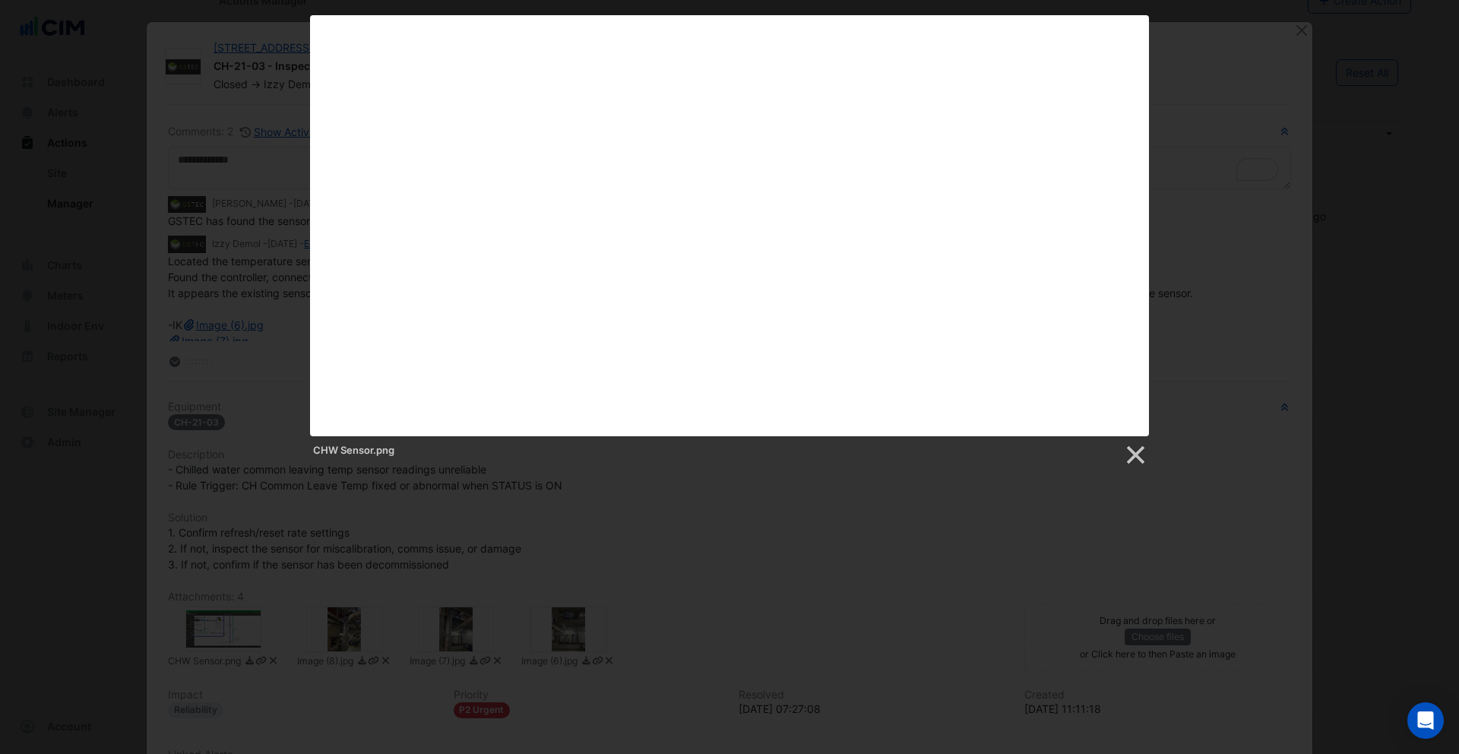
click at [979, 530] on div at bounding box center [729, 633] width 1459 height 1320
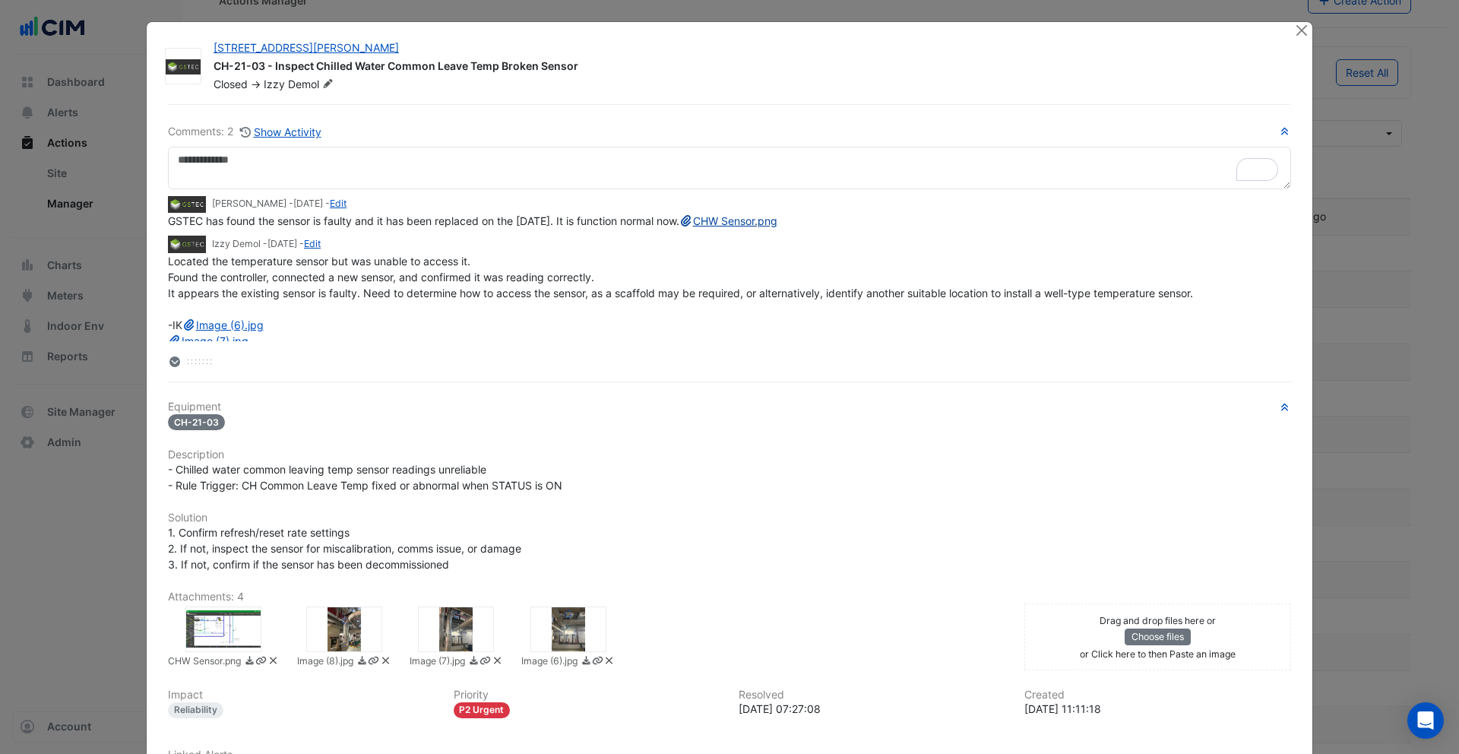
click at [679, 227] on link "CHW Sensor.png" at bounding box center [728, 220] width 98 height 13
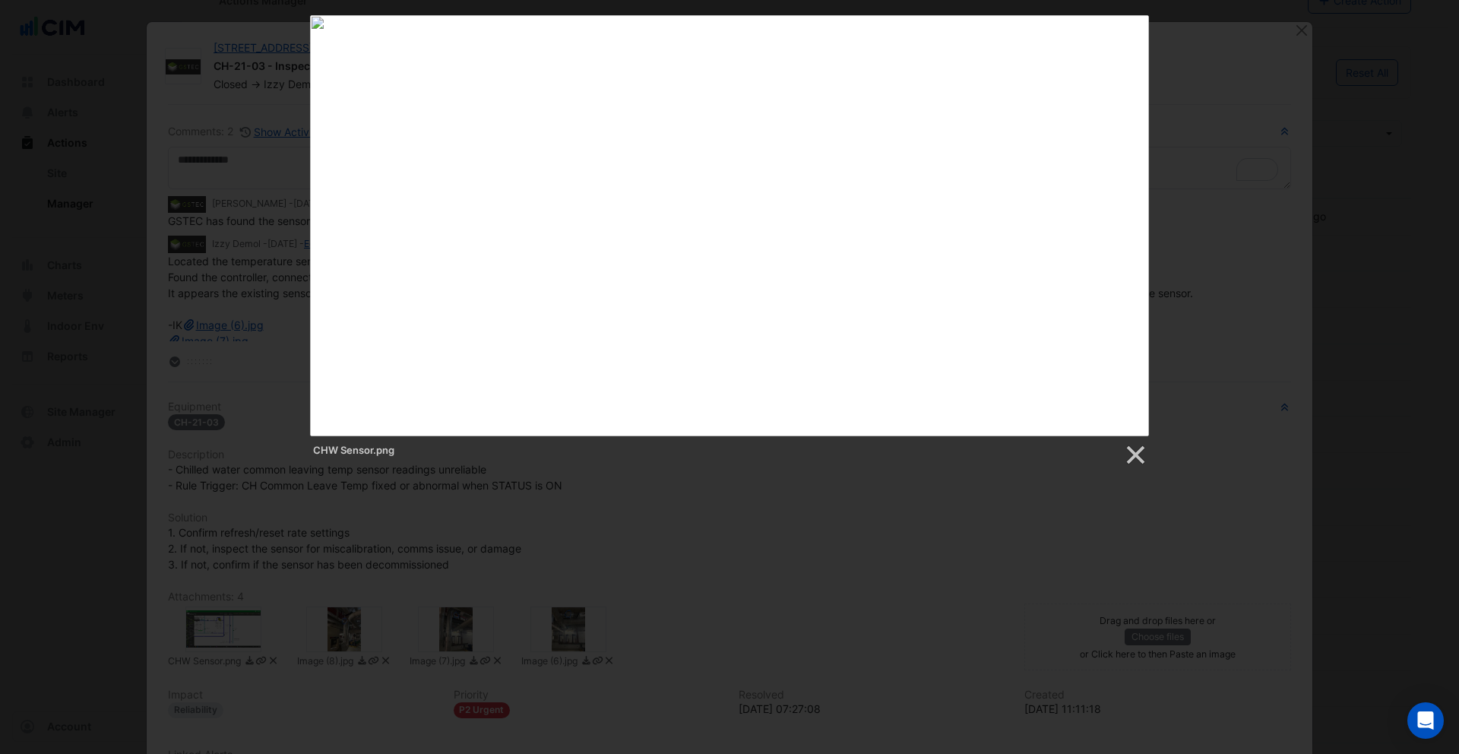
click at [1285, 182] on div "CHW Sensor.png" at bounding box center [729, 240] width 1459 height 451
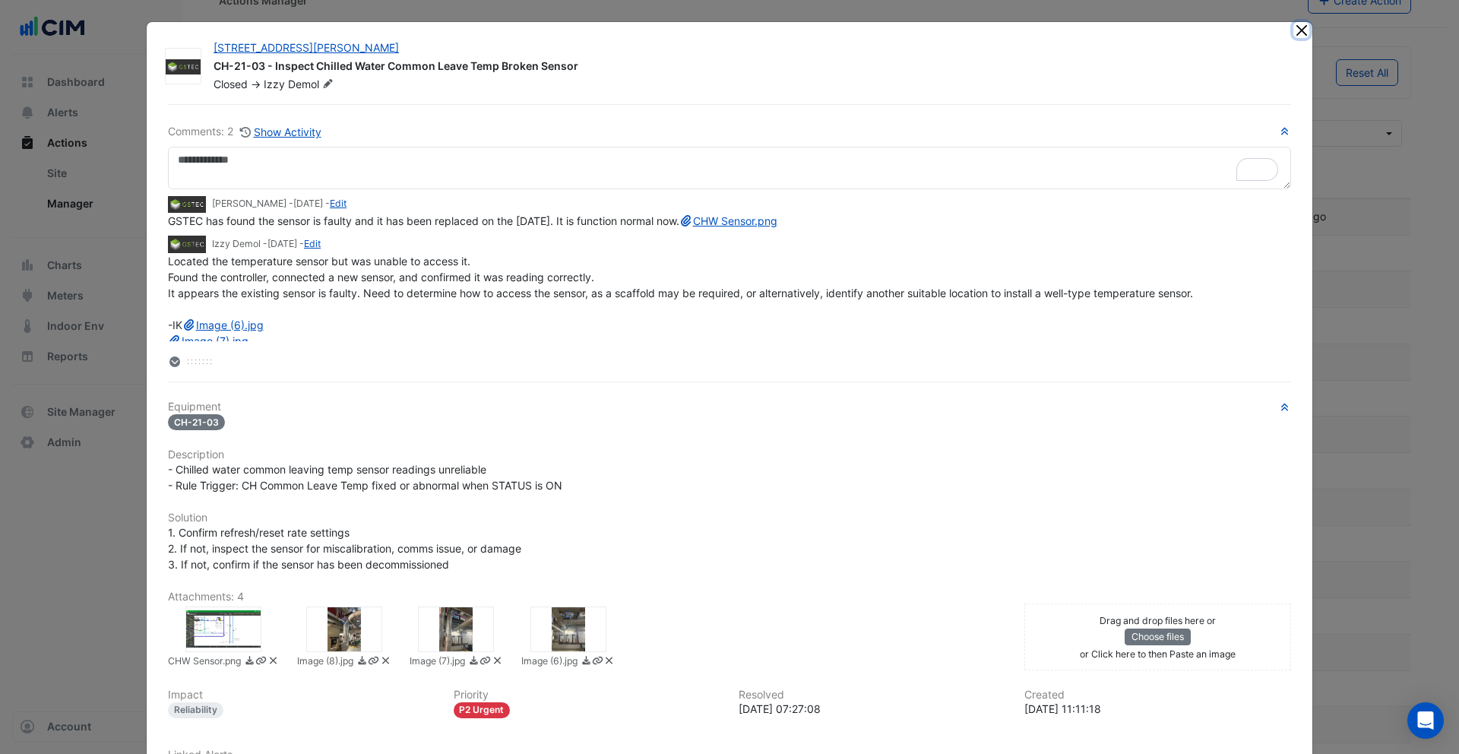
click at [1295, 28] on button "Close" at bounding box center [1301, 30] width 16 height 16
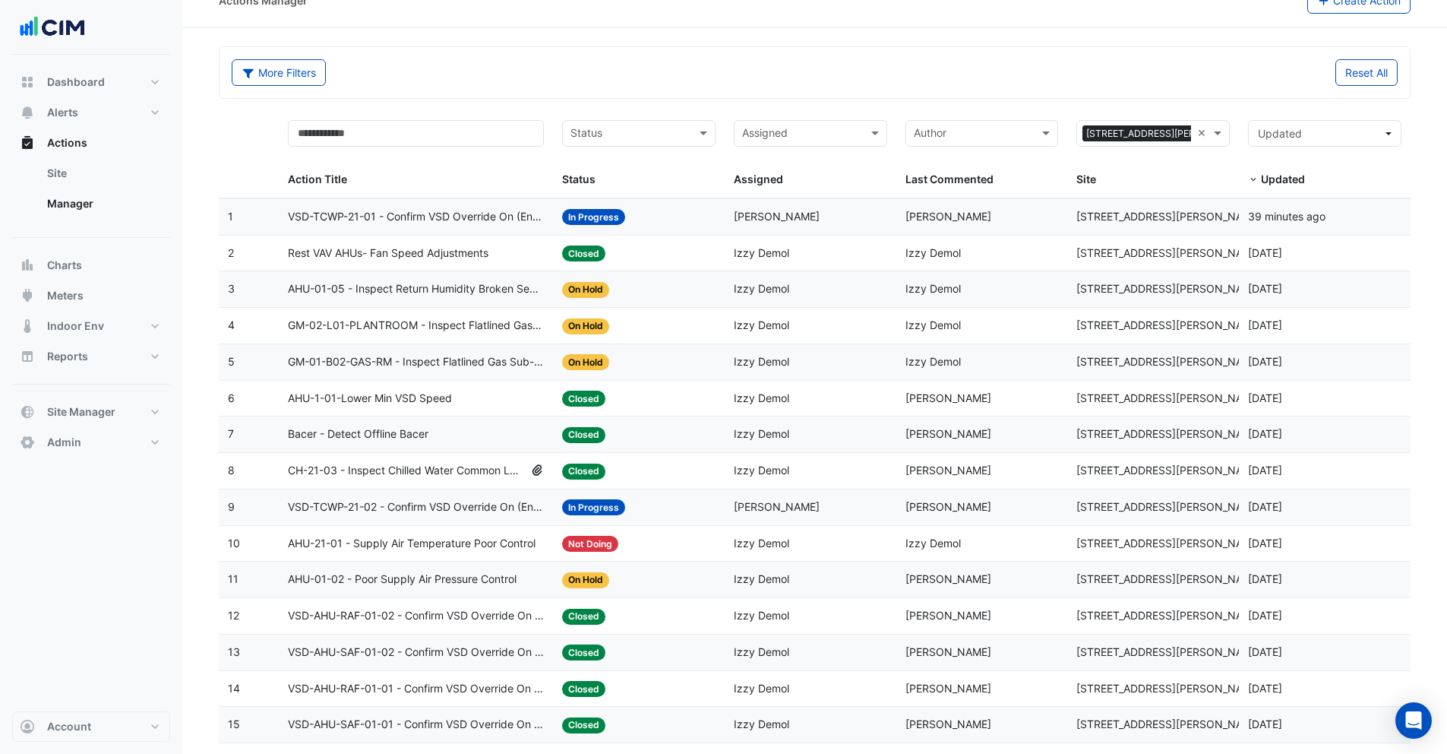
click at [438, 258] on span "Rest VAV AHUs- Fan Speed Adjustments" at bounding box center [388, 253] width 201 height 17
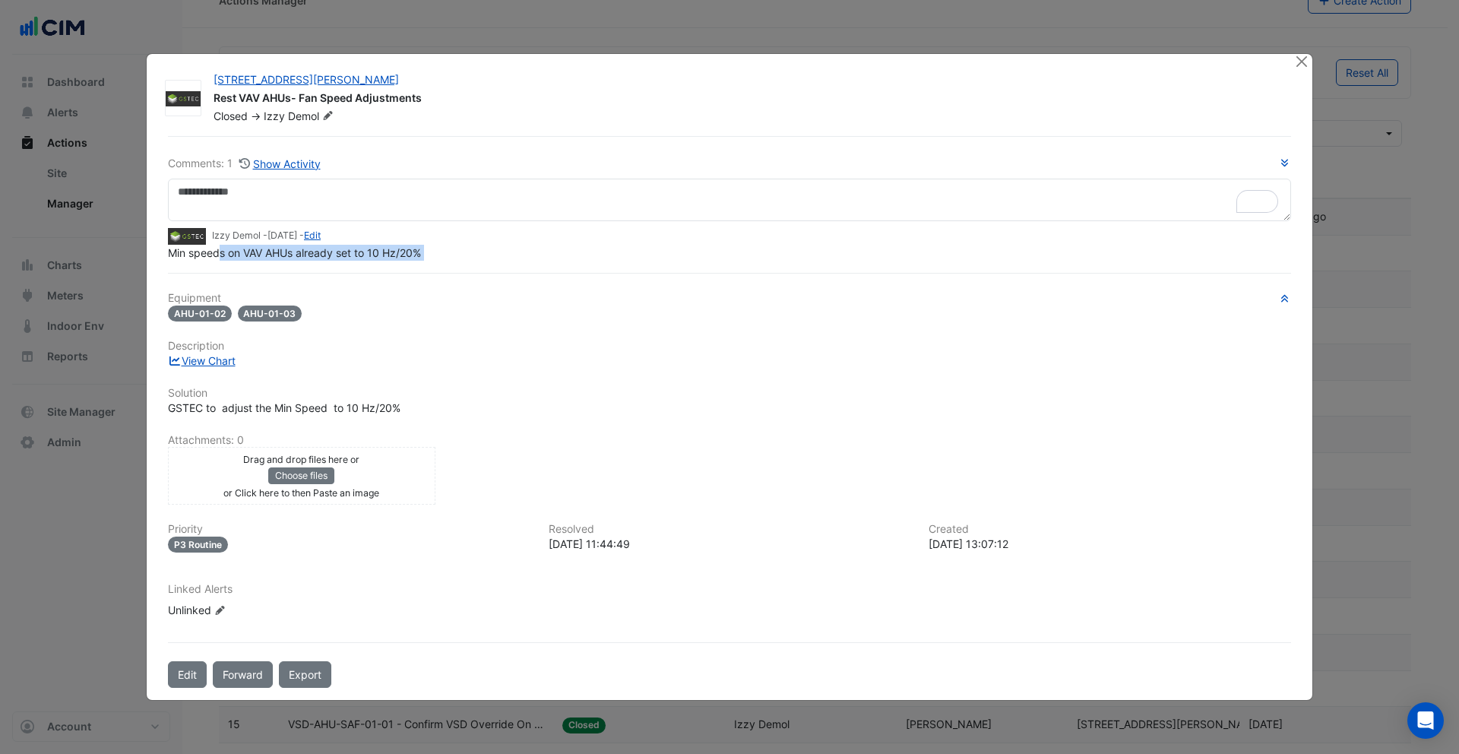
drag, startPoint x: 221, startPoint y: 270, endPoint x: 318, endPoint y: 277, distance: 97.4
click at [315, 277] on div "Comments: 1 Show Activity Izzy Demol - 1 week and 2 days ago - Edit Min speeds …" at bounding box center [729, 412] width 1141 height 552
click at [362, 278] on div "Comments: 1 Show Activity Izzy Demol - 1 week and 2 days ago - Edit Min speeds …" at bounding box center [729, 412] width 1141 height 552
click at [1305, 60] on button "Close" at bounding box center [1301, 62] width 16 height 16
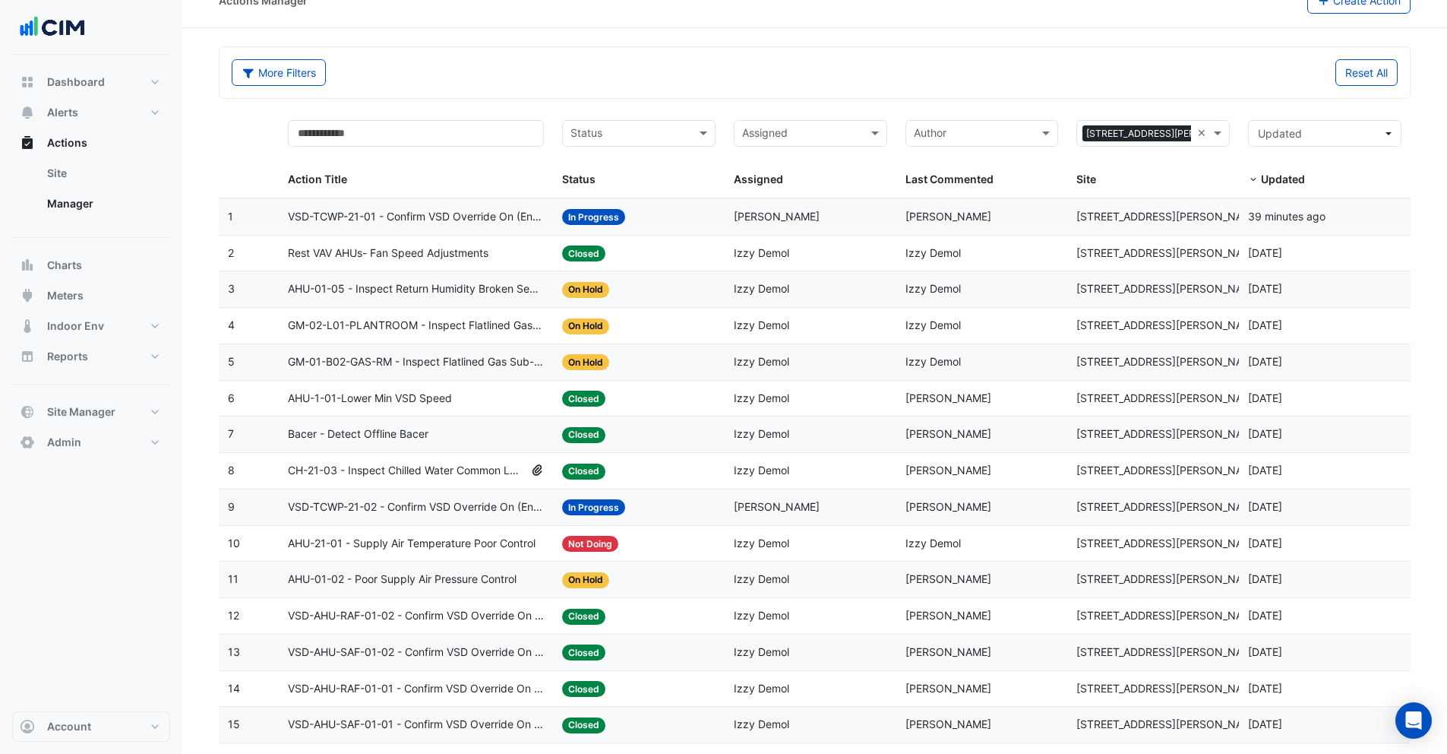
click at [349, 399] on span "AHU-1-01-Lower Min VSD Speed" at bounding box center [370, 398] width 164 height 17
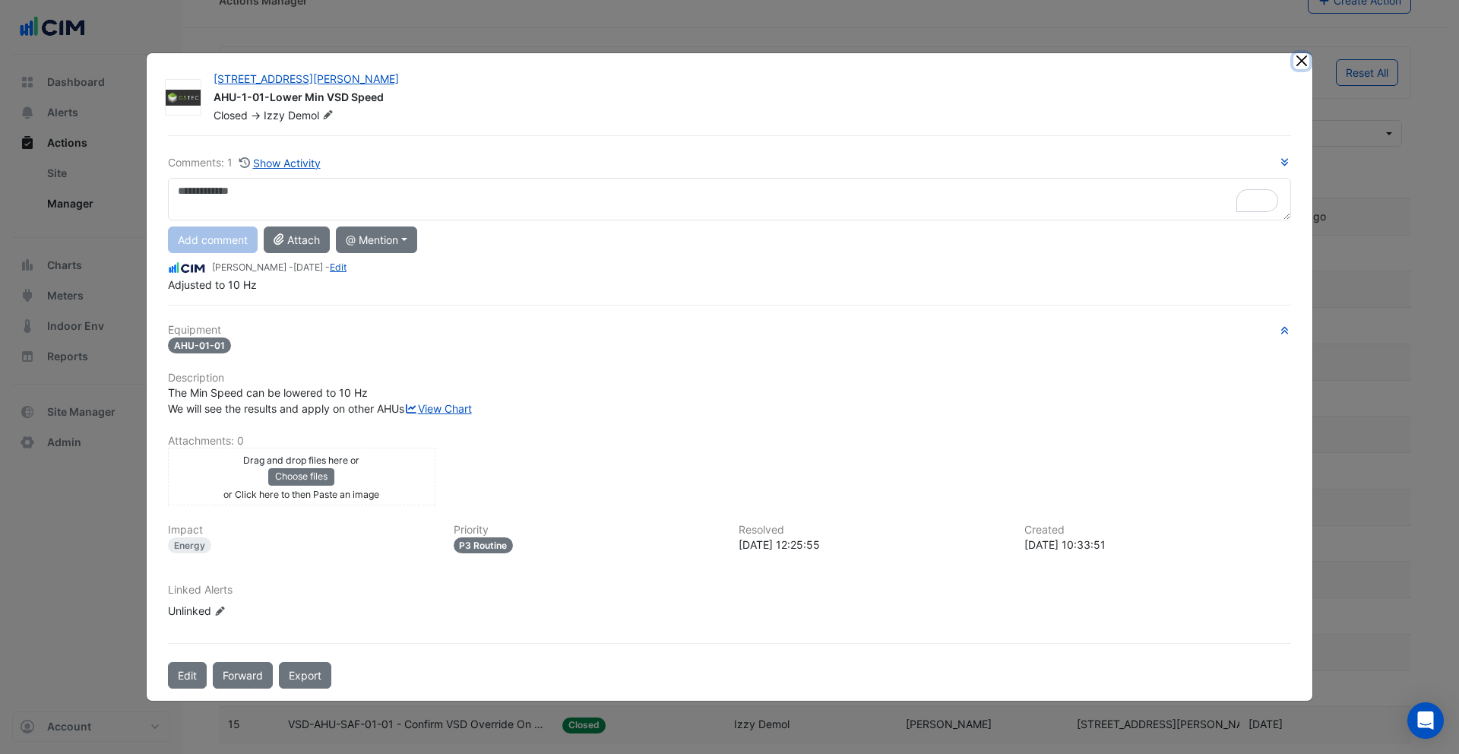
click at [1305, 53] on button "Close" at bounding box center [1301, 61] width 16 height 16
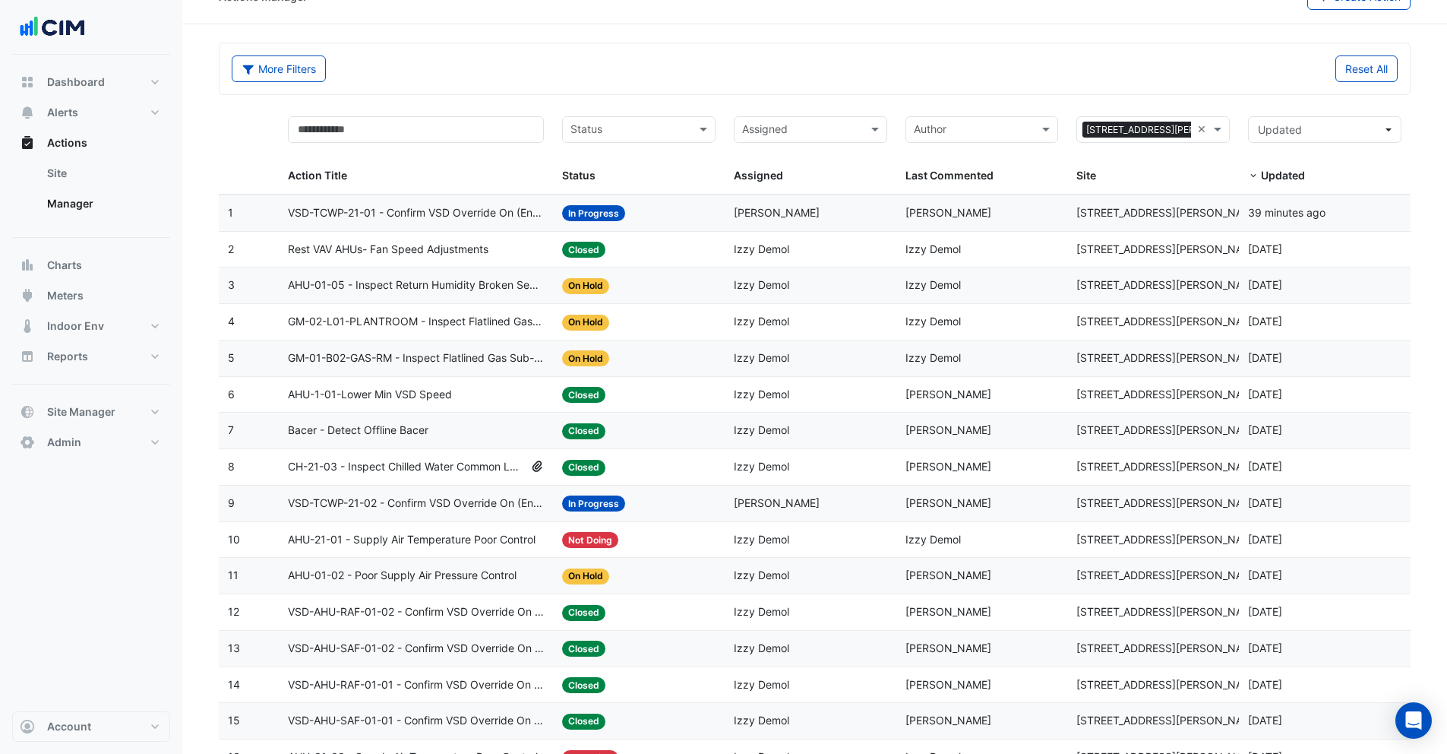
scroll to position [35, 0]
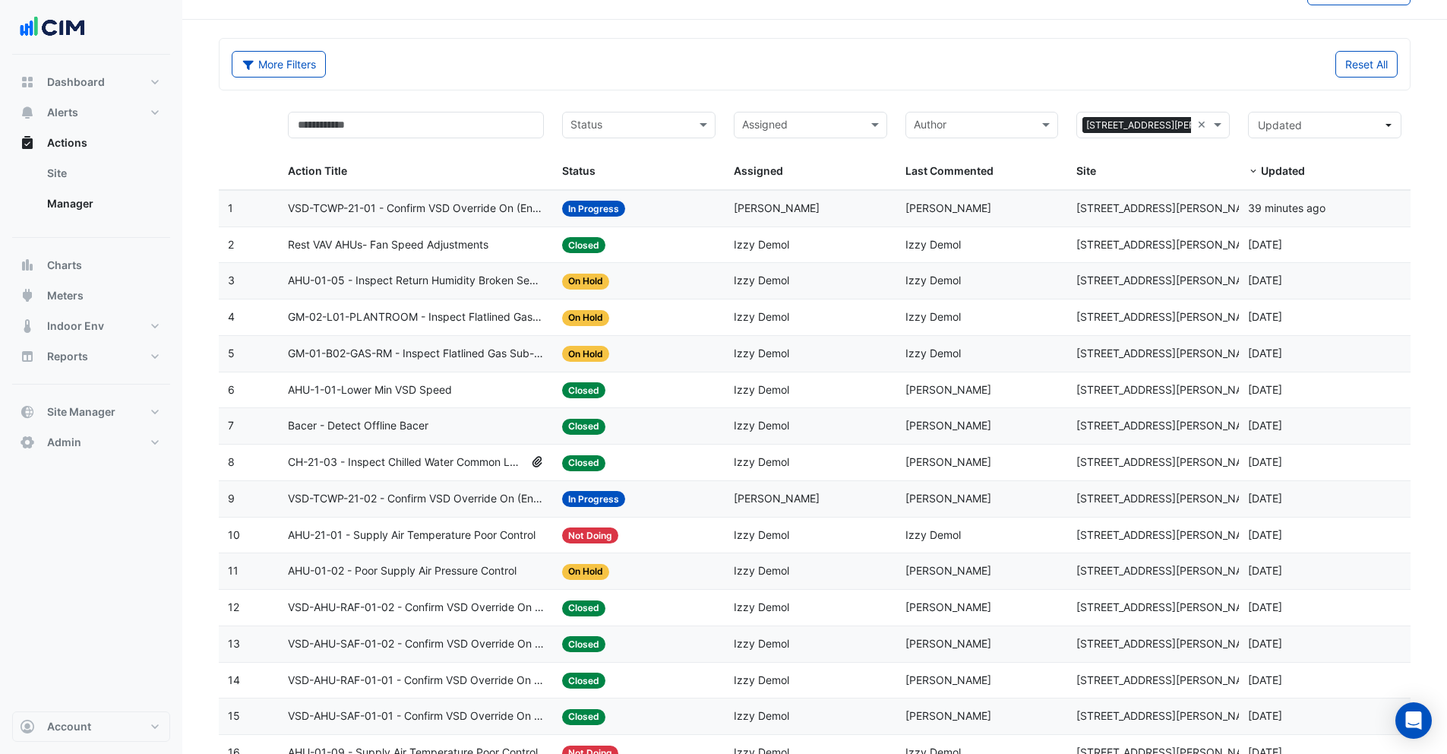
click at [394, 428] on span "Bacer - Detect Offline Bacer" at bounding box center [358, 425] width 141 height 17
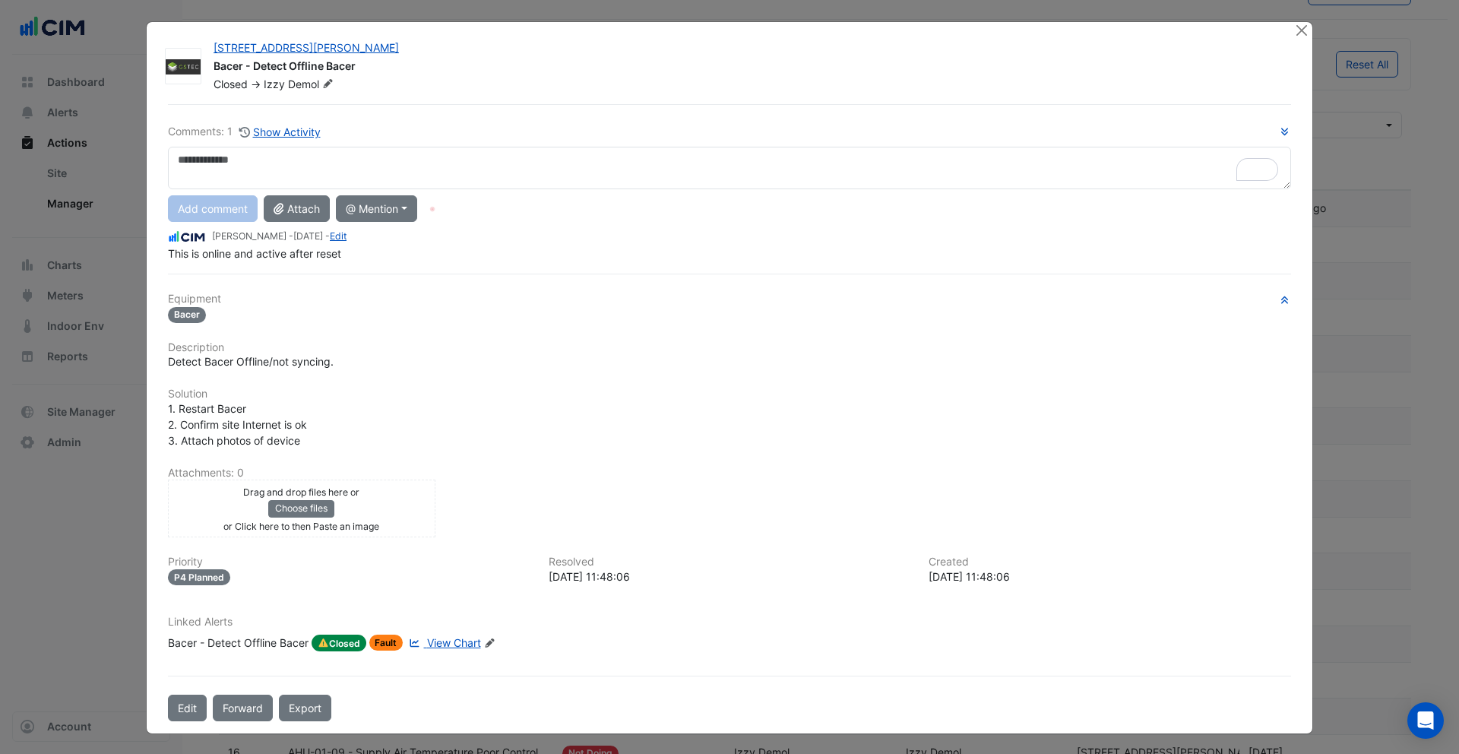
click at [457, 642] on span "View Chart" at bounding box center [454, 642] width 54 height 13
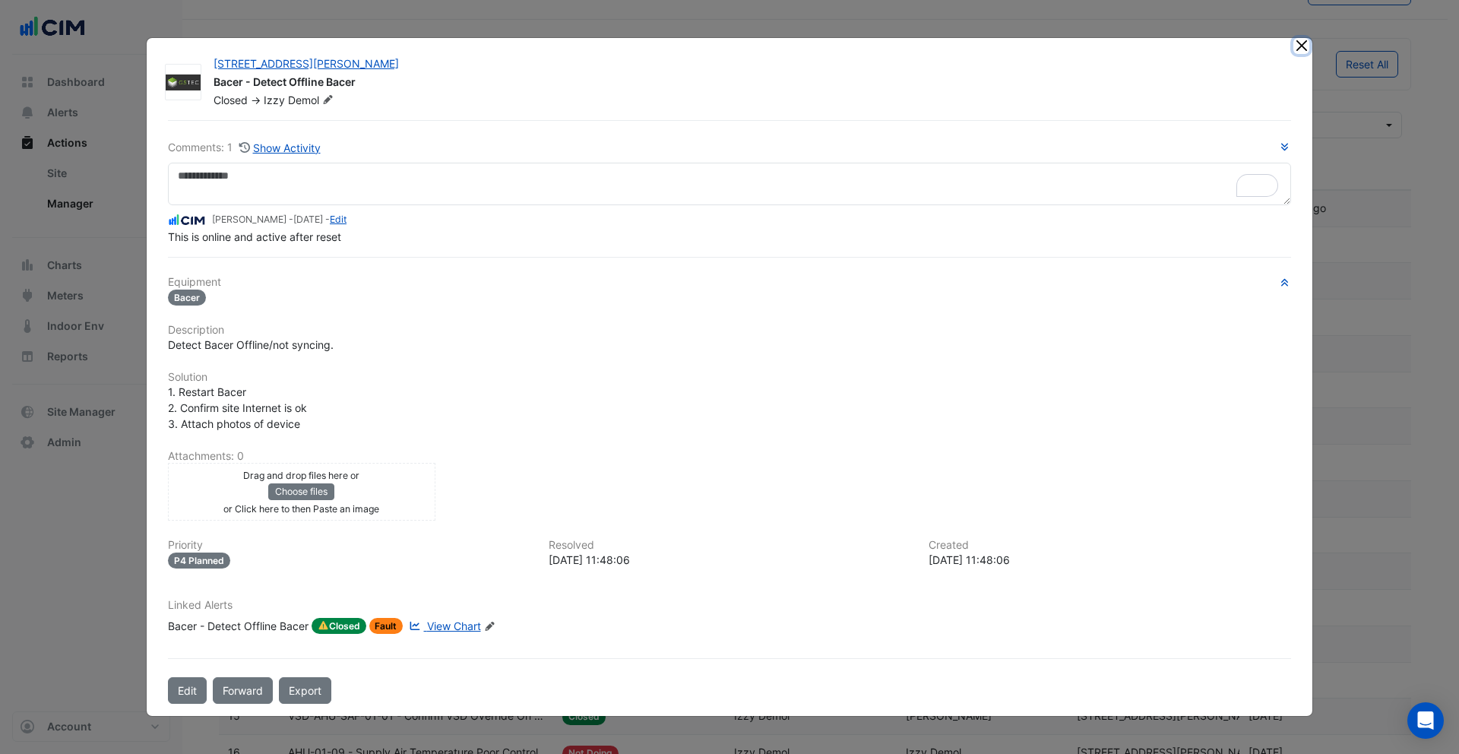
click at [1299, 46] on button "Close" at bounding box center [1301, 46] width 16 height 16
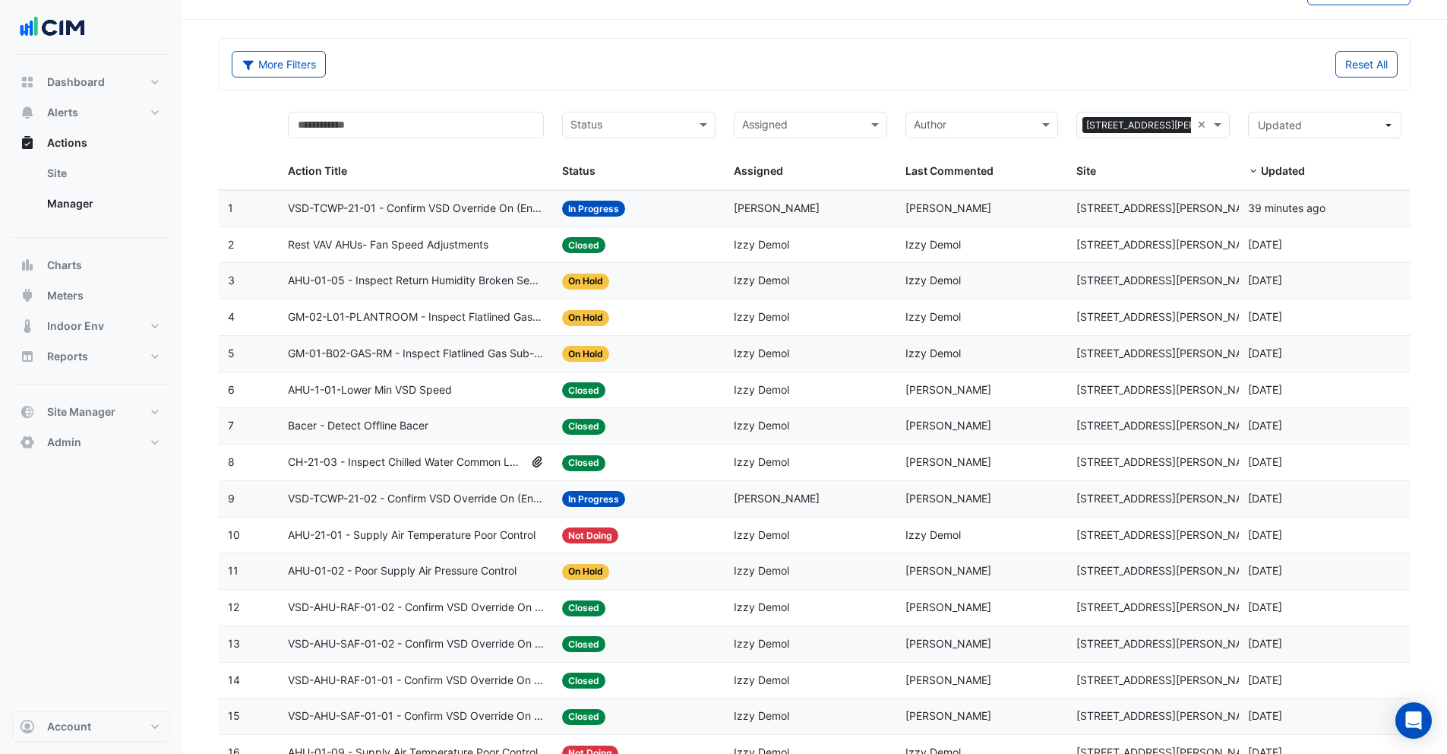
click at [496, 353] on span "GM-01-B02-GAS-RM - Inspect Flatlined Gas Sub-Meter" at bounding box center [416, 353] width 256 height 17
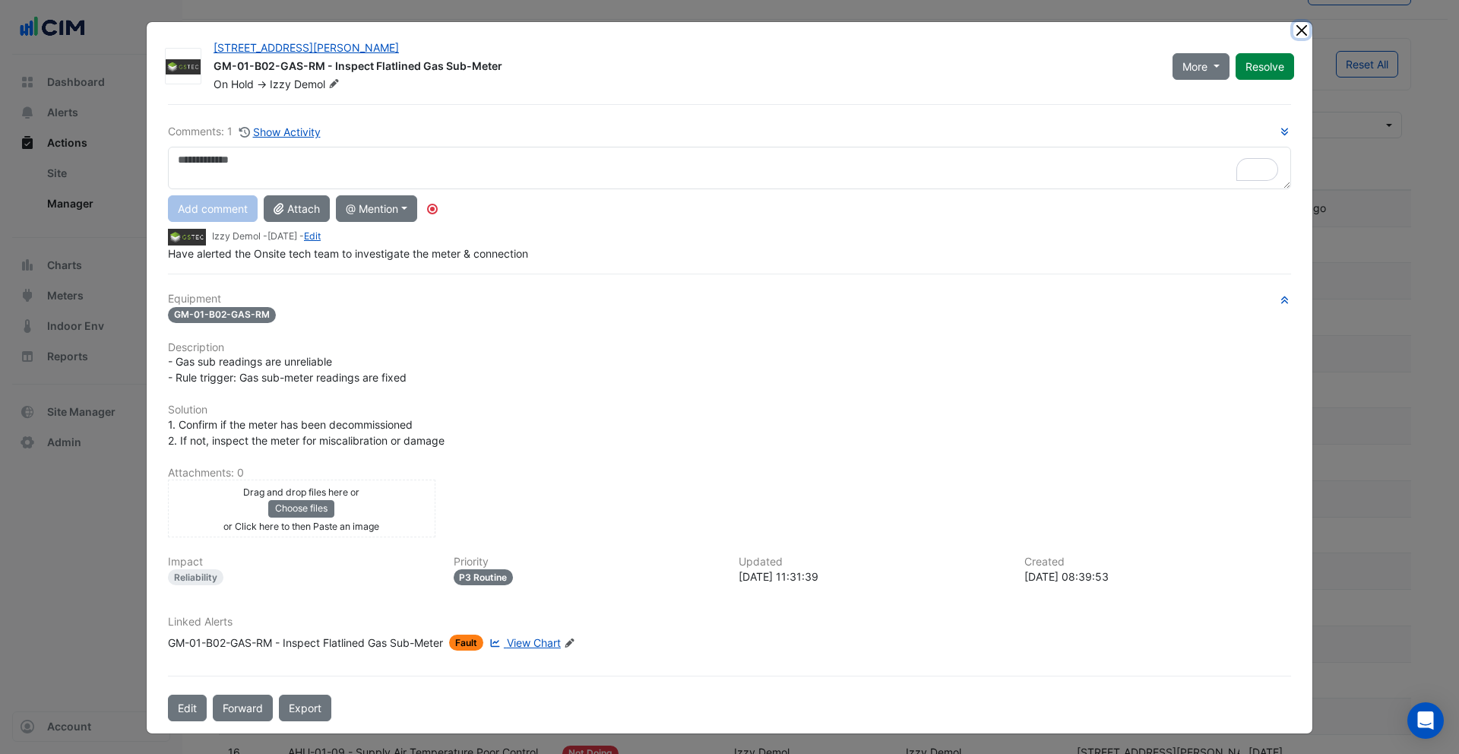
click at [1296, 32] on button "Close" at bounding box center [1301, 30] width 16 height 16
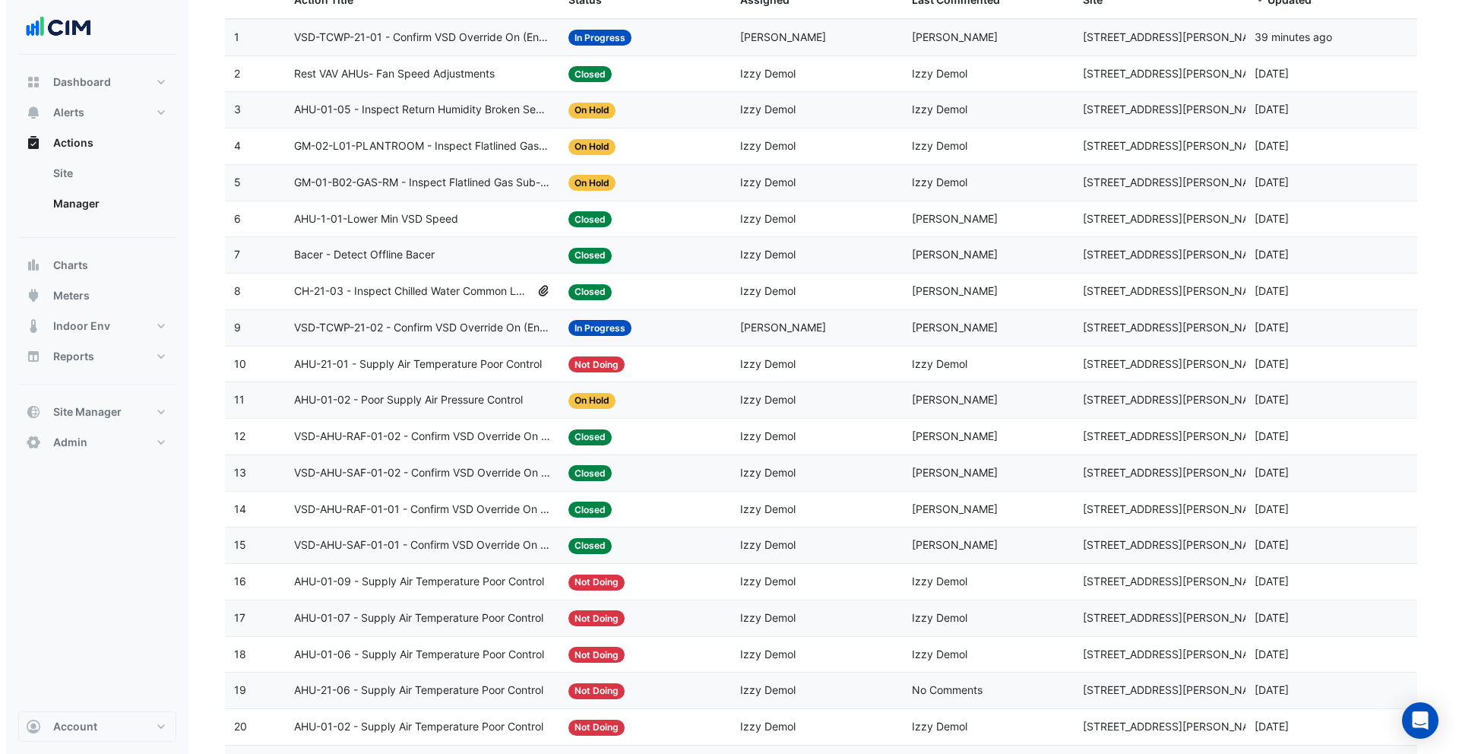
scroll to position [0, 0]
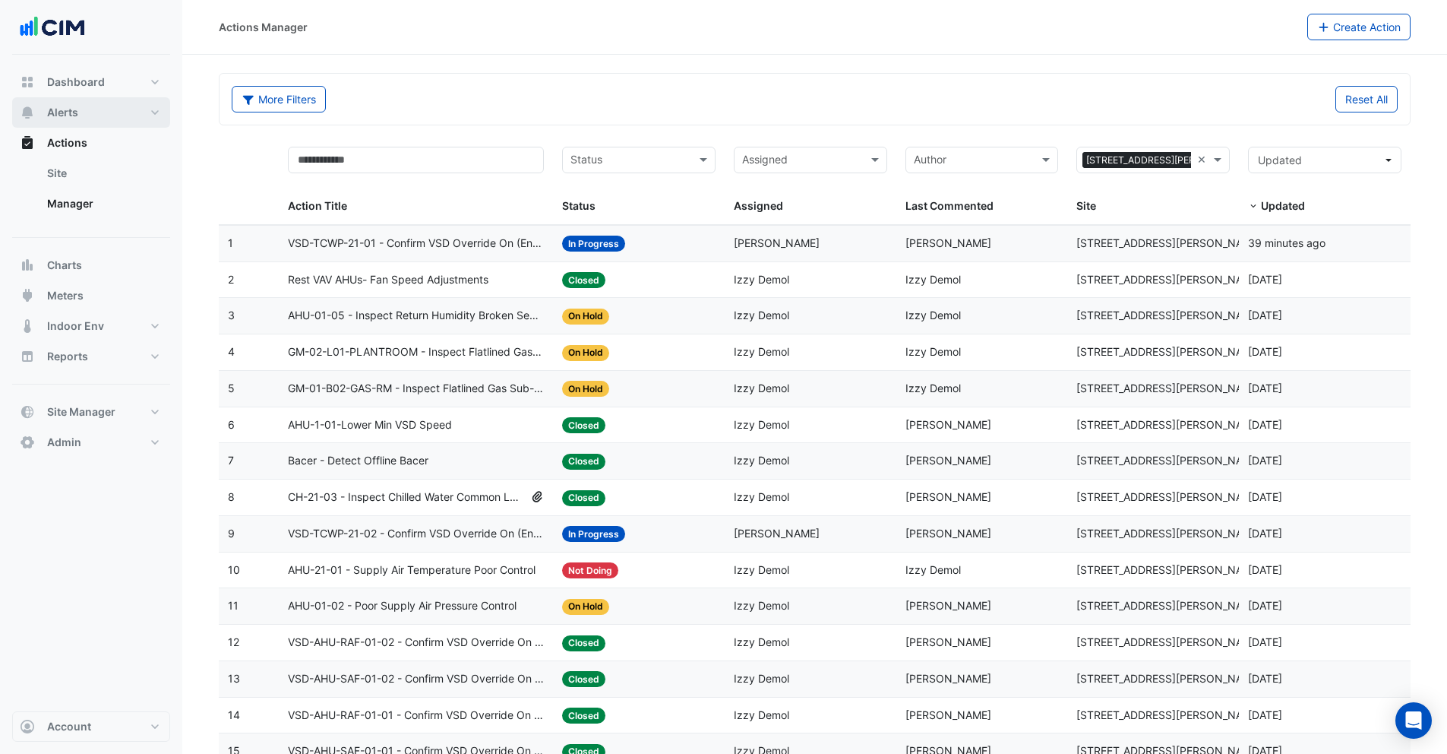
click at [63, 115] on span "Alerts" at bounding box center [62, 112] width 31 height 15
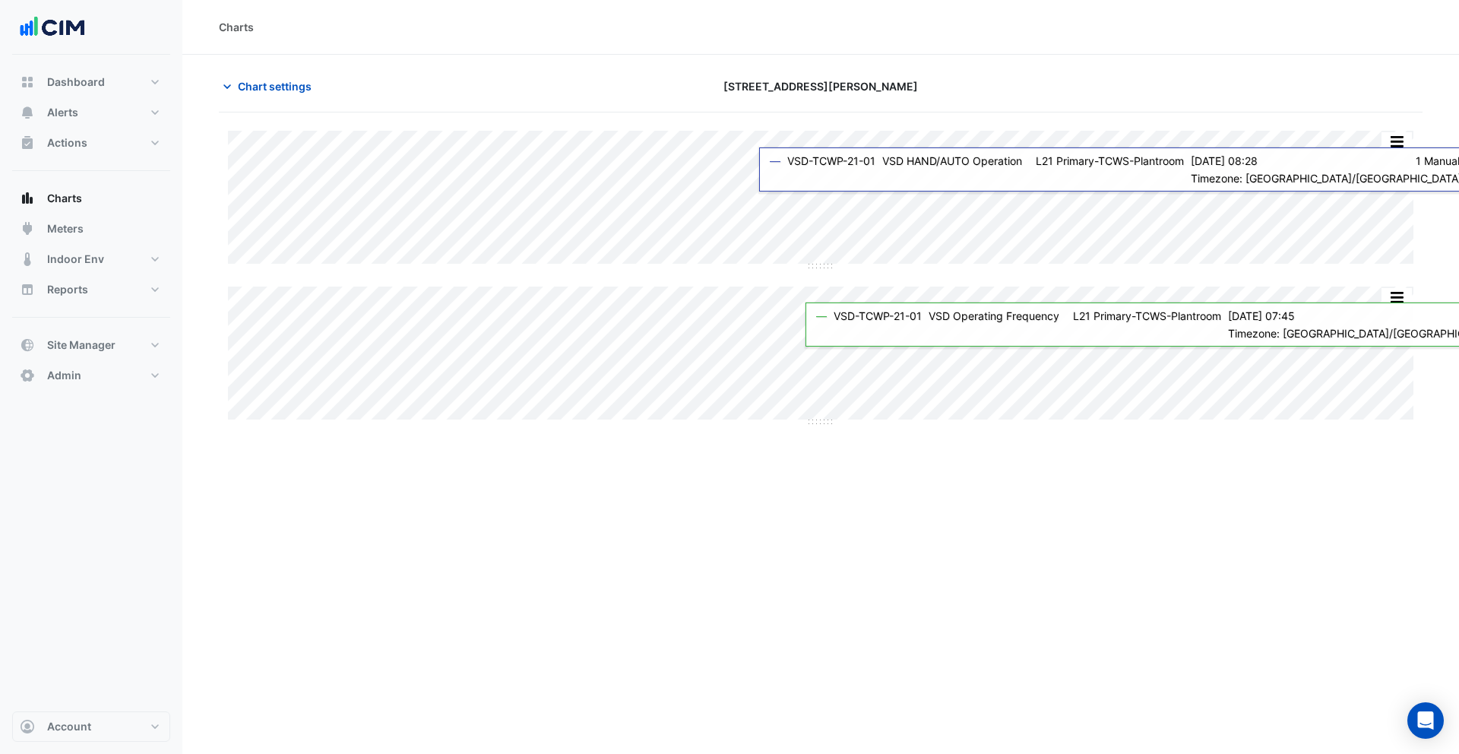
type input "**********"
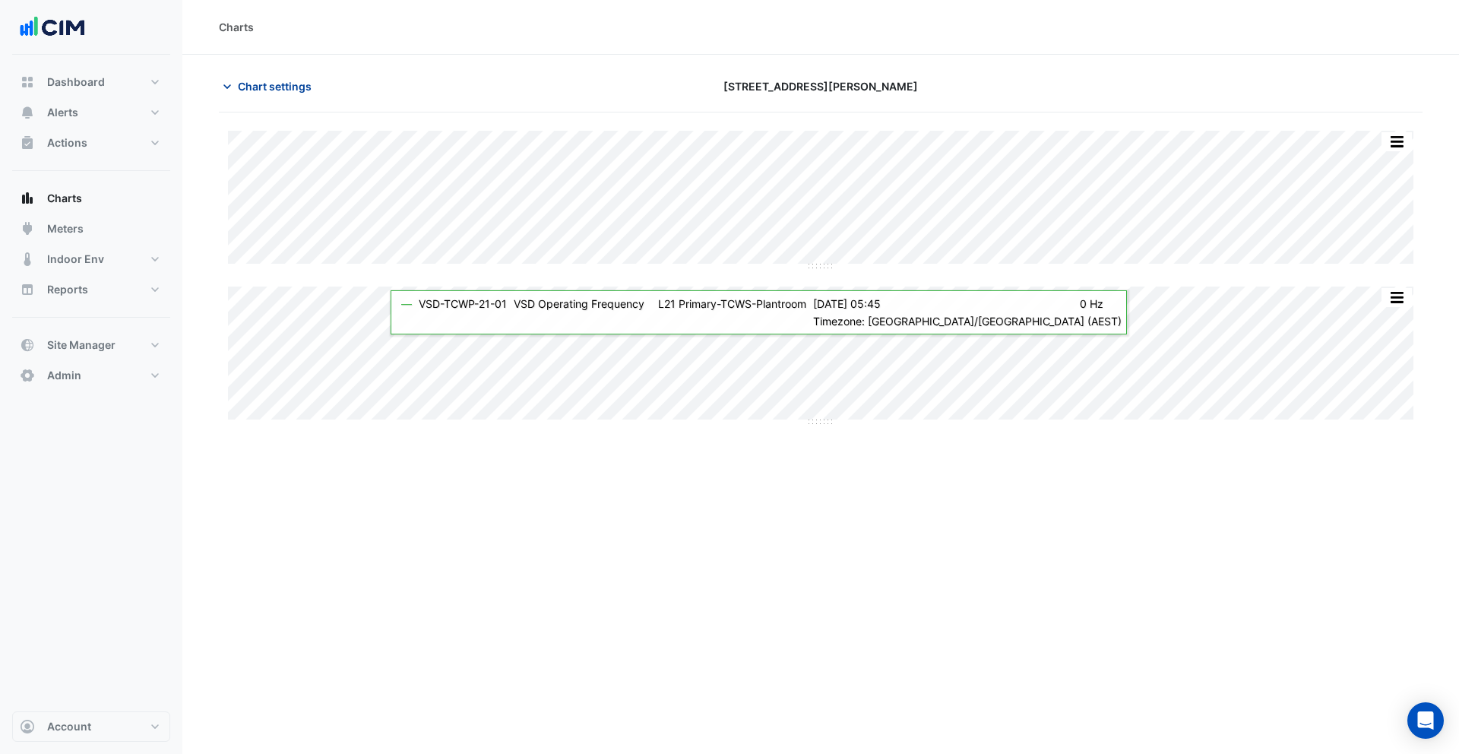
click at [288, 81] on span "Chart settings" at bounding box center [275, 86] width 74 height 16
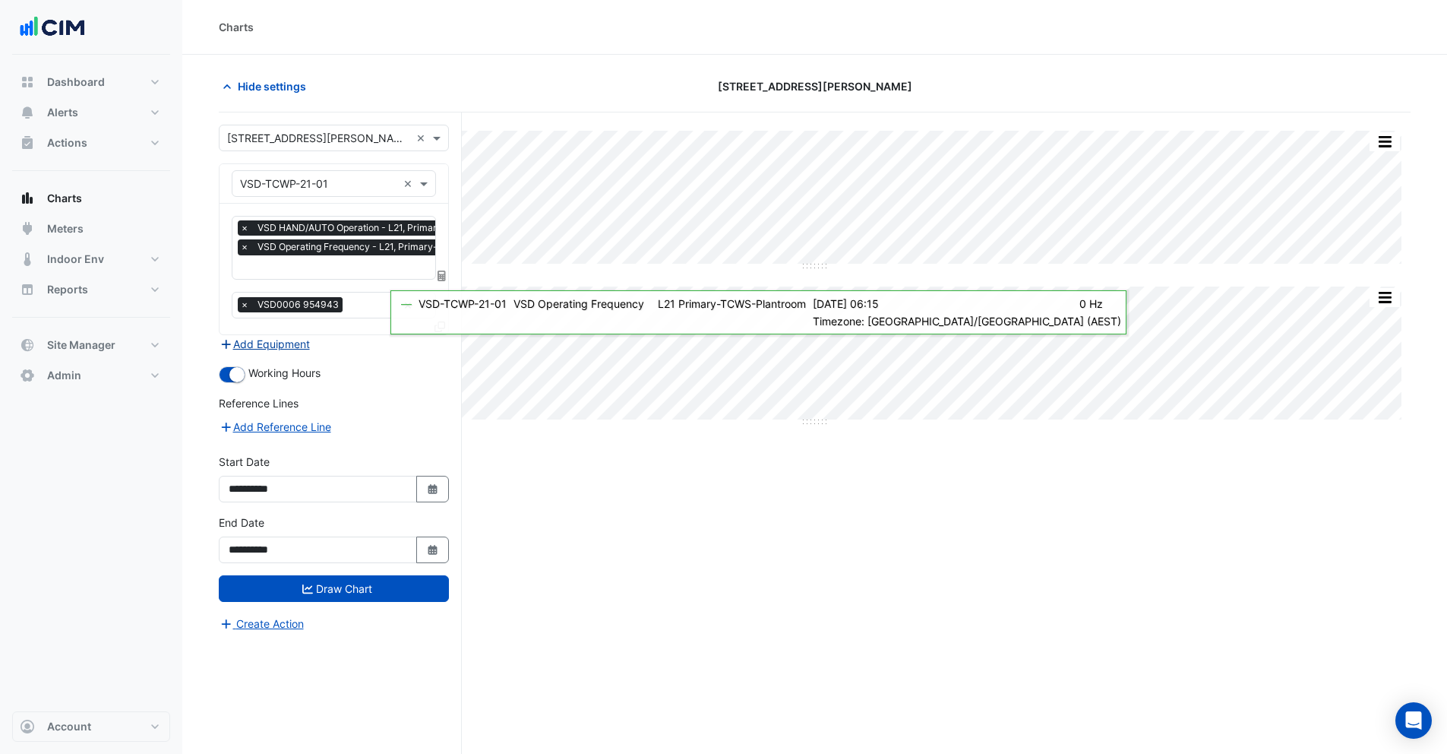
click at [288, 340] on button "Add Equipment" at bounding box center [265, 343] width 92 height 17
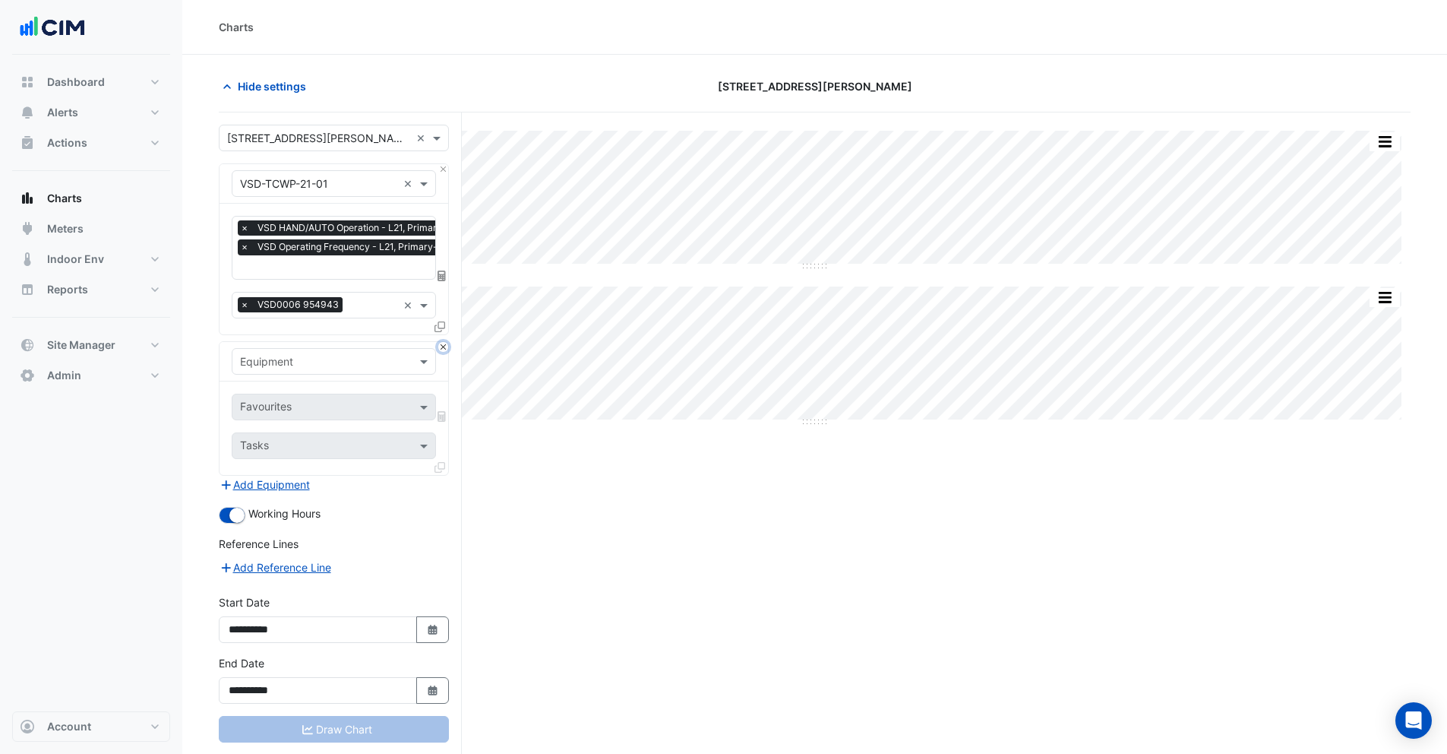
click at [444, 346] on button "Close" at bounding box center [443, 347] width 10 height 10
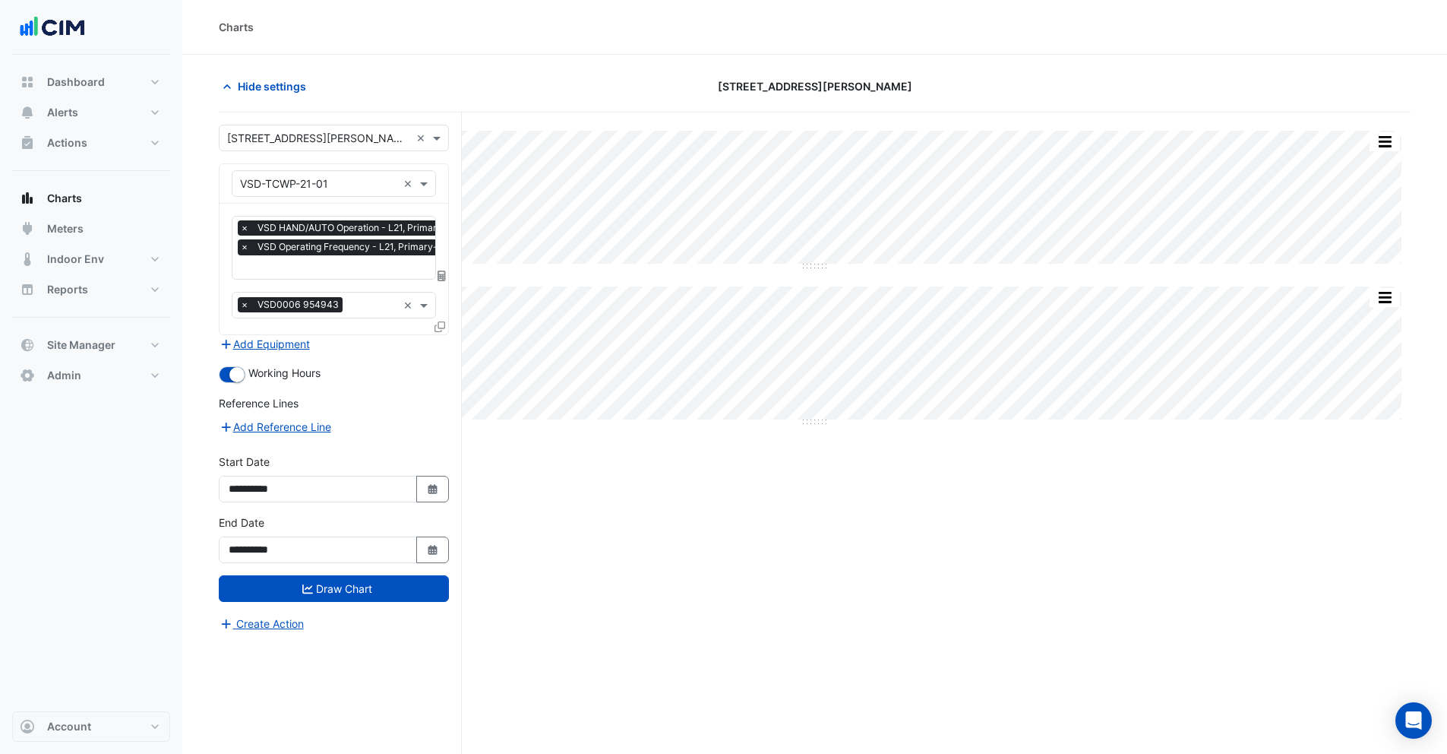
click at [442, 327] on icon at bounding box center [440, 326] width 11 height 11
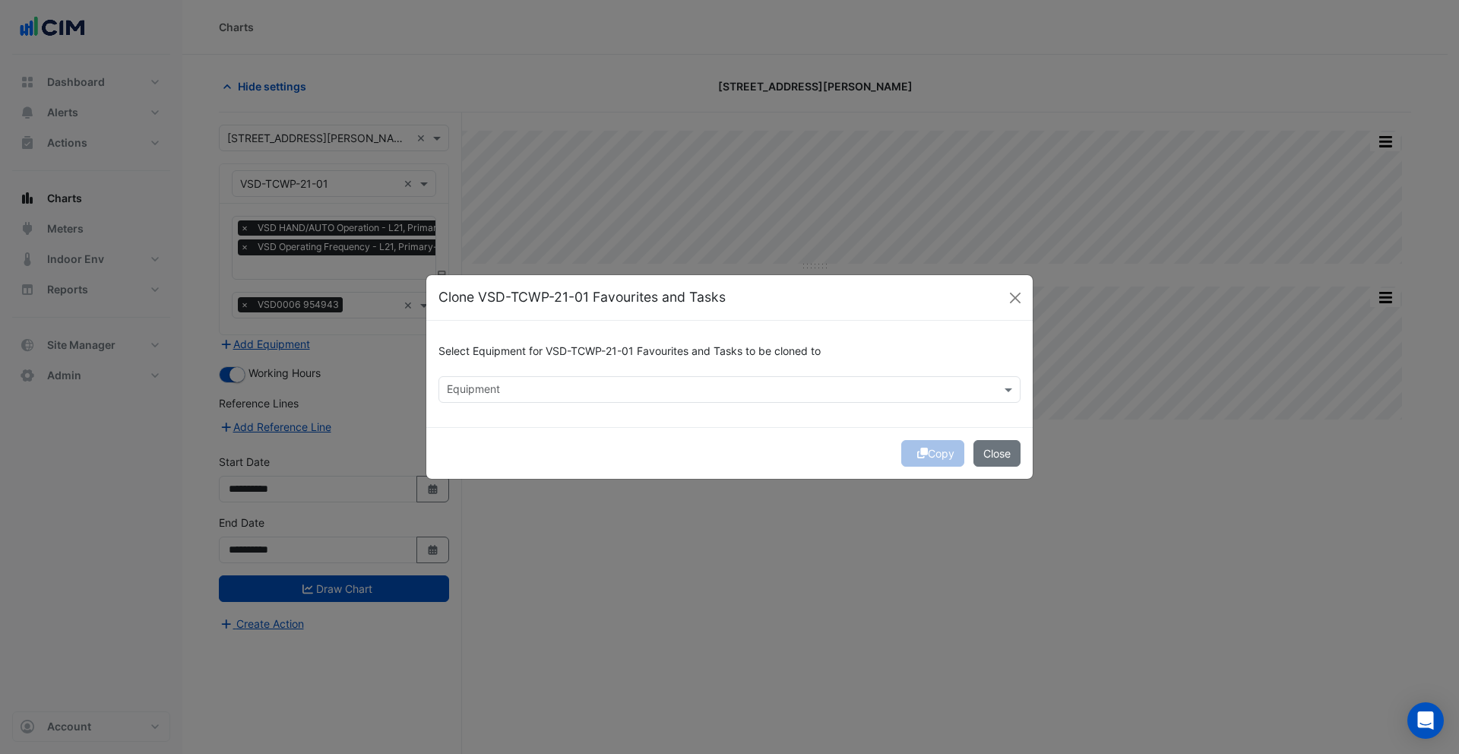
click at [522, 383] on input "text" at bounding box center [721, 391] width 548 height 16
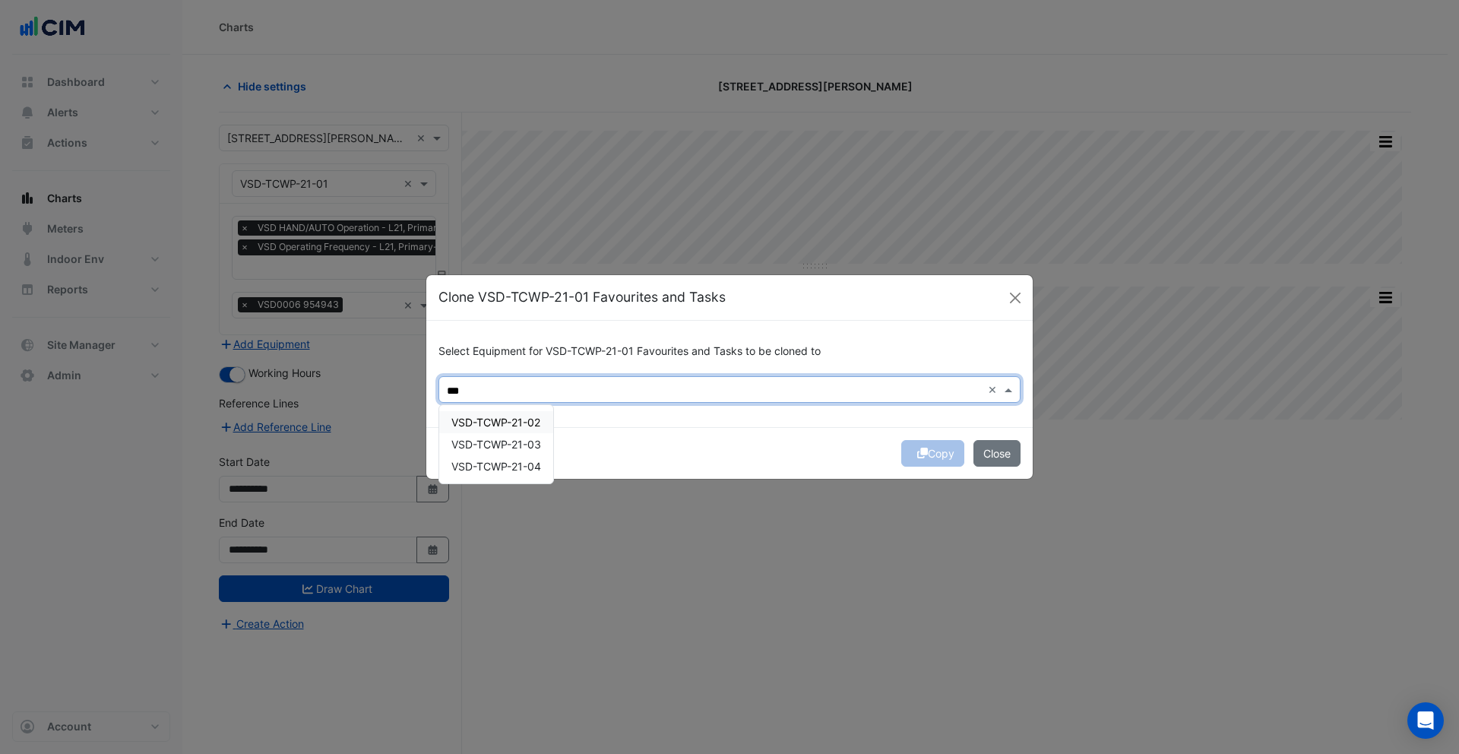
click at [502, 419] on span "VSD-TCWP-21-02" at bounding box center [495, 422] width 89 height 13
click at [501, 440] on span "VSD-TCWP-21-03" at bounding box center [496, 444] width 90 height 13
click at [501, 469] on span "VSD-TCWP-21-04" at bounding box center [496, 466] width 90 height 13
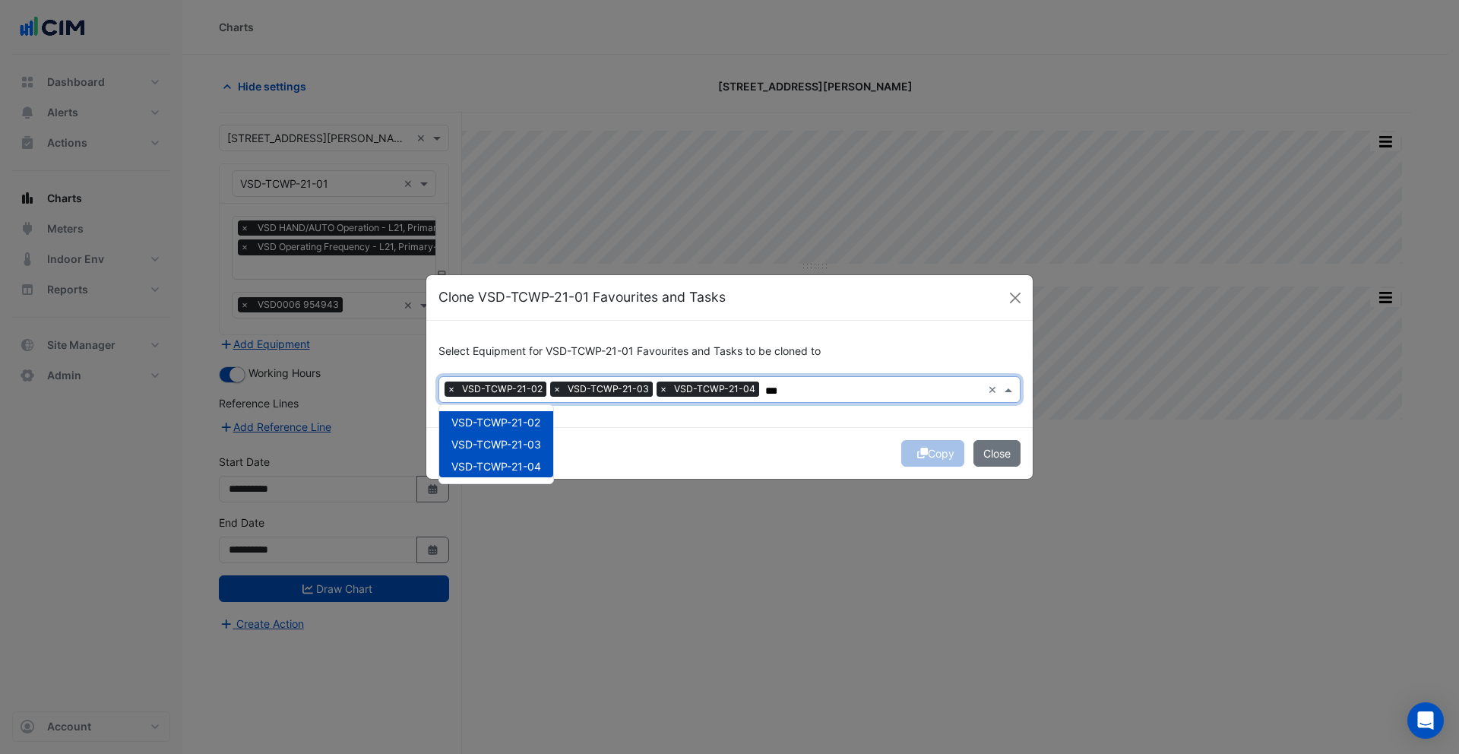
type input "***"
click at [703, 436] on div "Copy Close" at bounding box center [729, 453] width 606 height 52
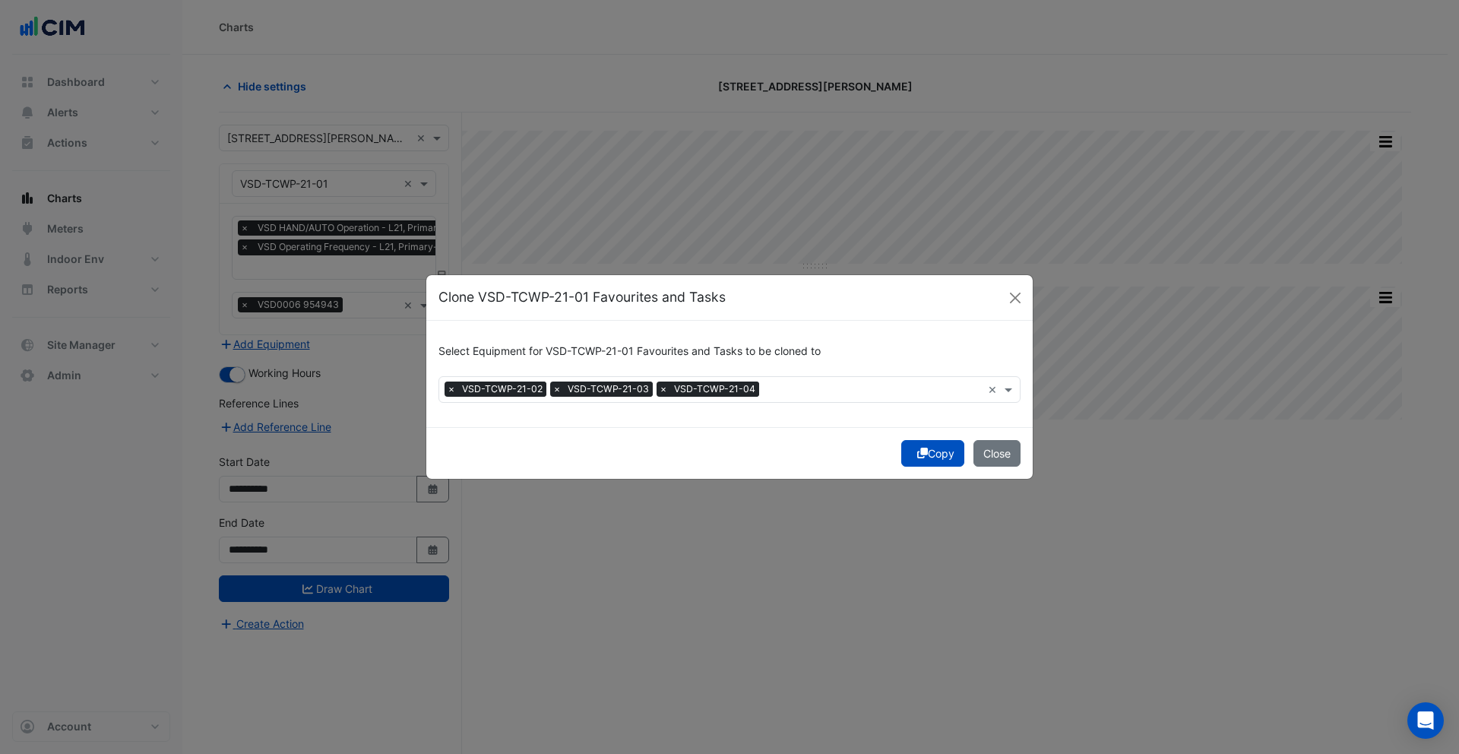
click at [944, 455] on button "Copy" at bounding box center [932, 453] width 63 height 27
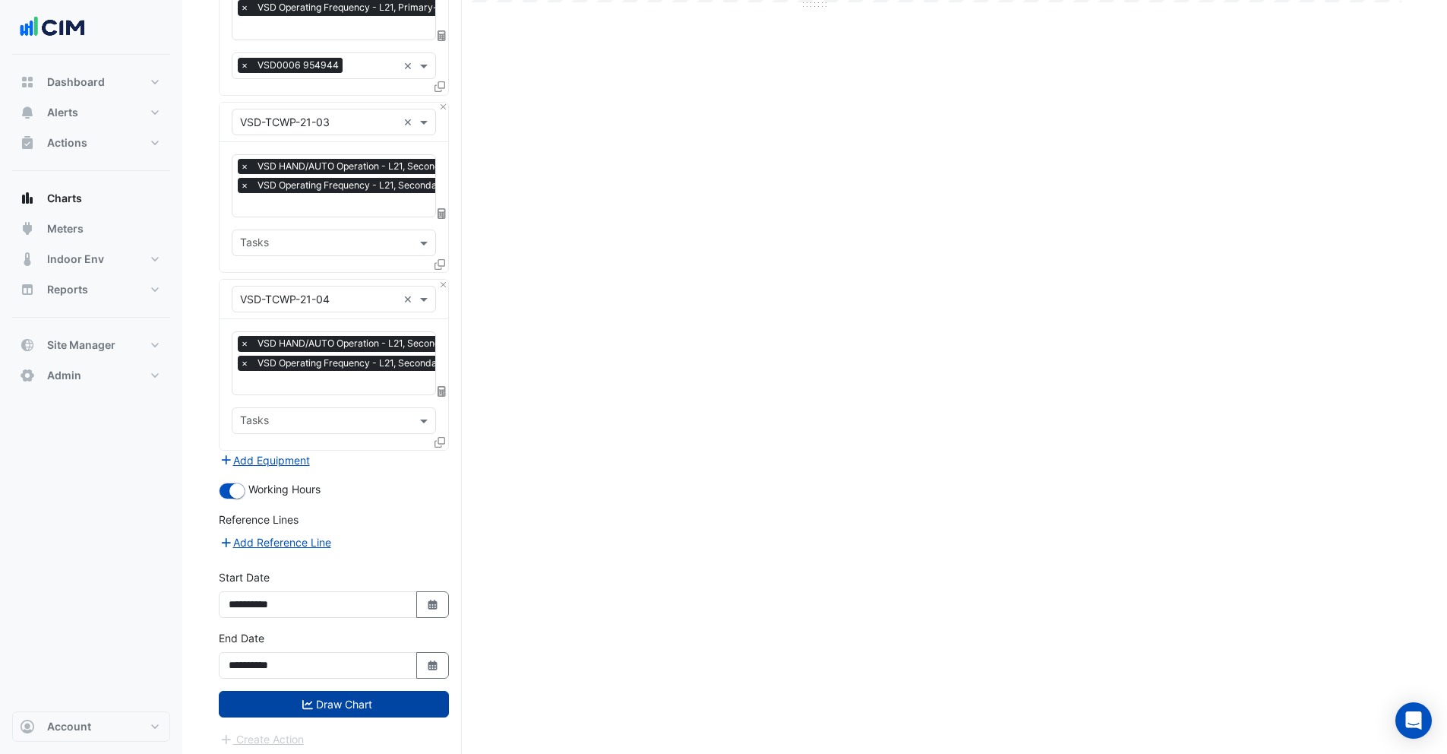
click at [339, 708] on button "Draw Chart" at bounding box center [334, 704] width 230 height 27
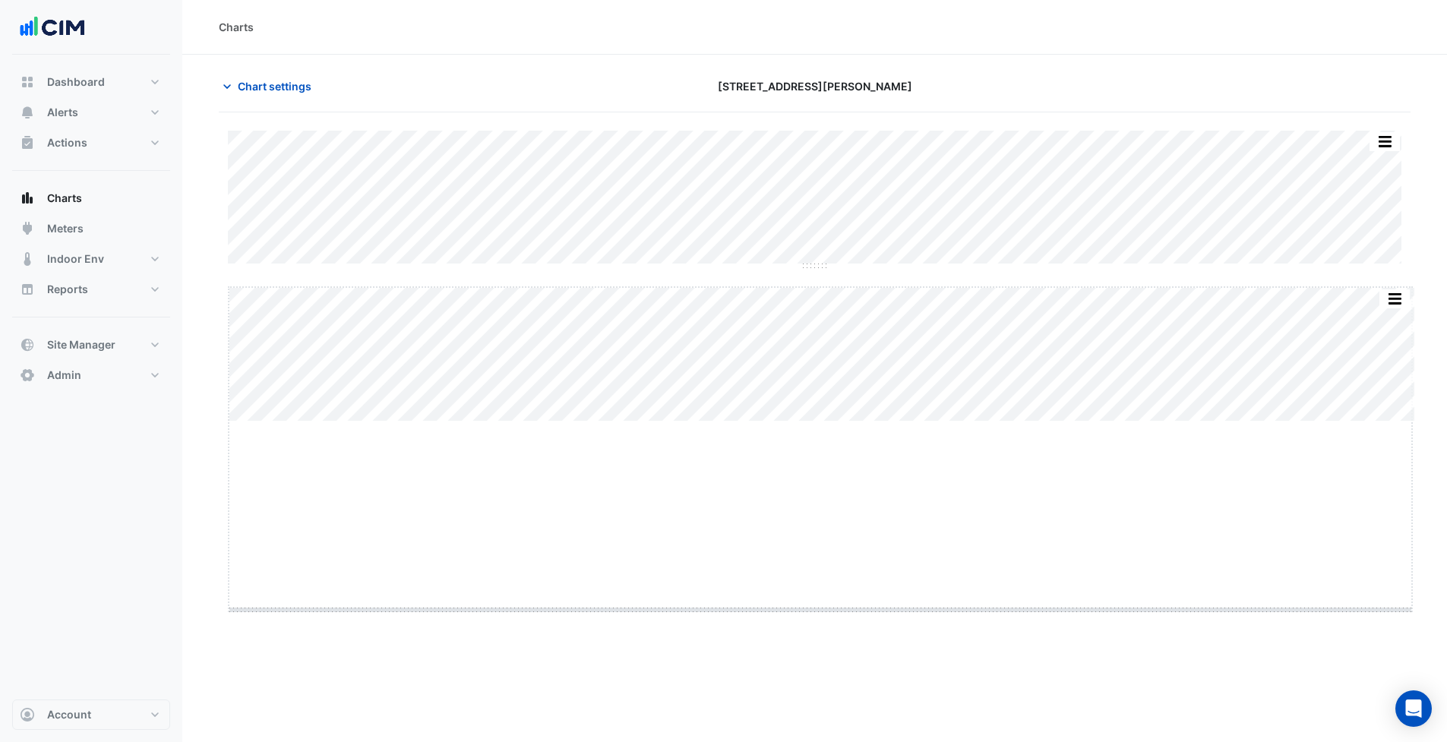
drag, startPoint x: 824, startPoint y: 422, endPoint x: 814, endPoint y: 610, distance: 187.9
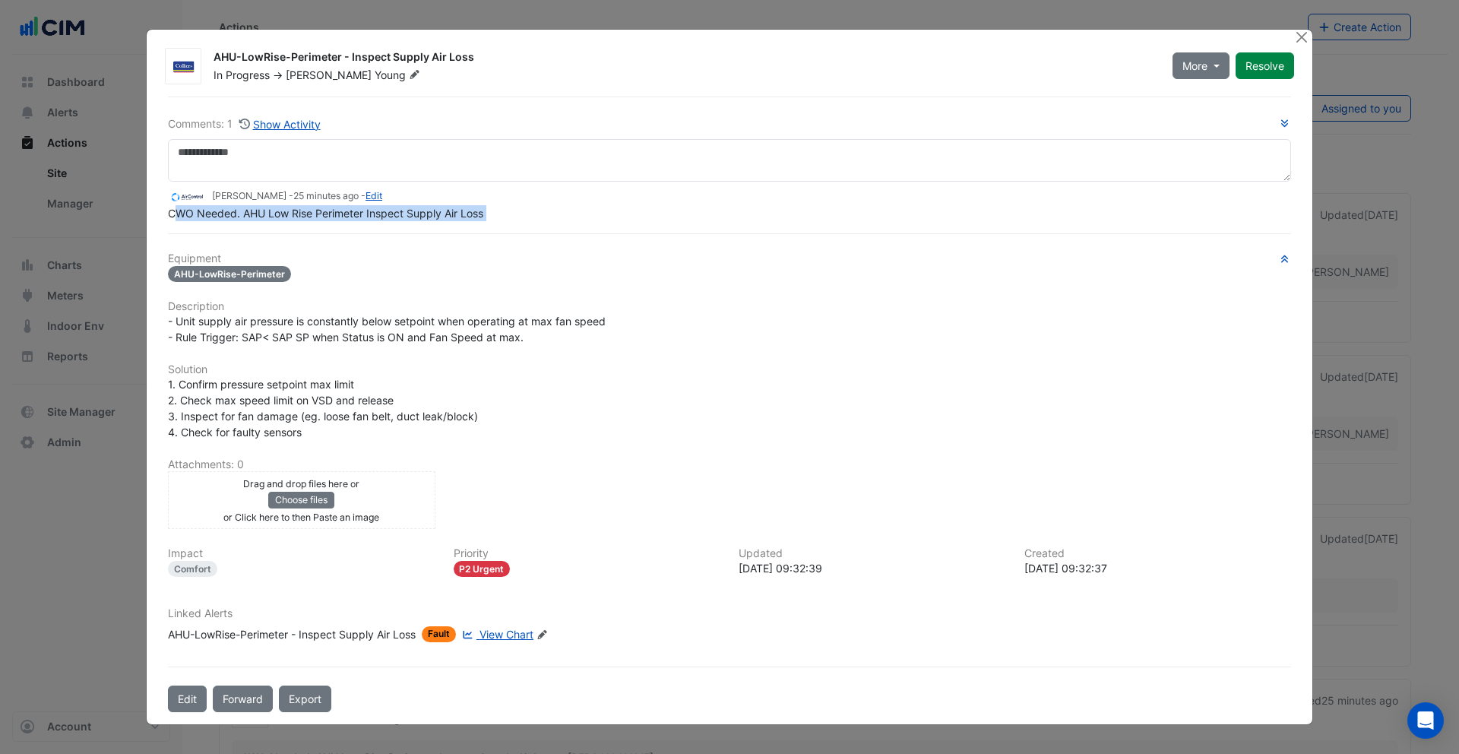
drag, startPoint x: 178, startPoint y: 215, endPoint x: 437, endPoint y: 226, distance: 259.3
click at [437, 226] on div "Comments: 1 Show Activity [PERSON_NAME] - 25 minutes ago - Edit CWO Needed. AHU…" at bounding box center [729, 404] width 1141 height 616
click at [437, 226] on div "Comments: 1 Show Activity Daniel Gray - 25 minutes ago - Edit CWO Needed. AHU L…" at bounding box center [729, 404] width 1141 height 616
click at [487, 637] on span "View Chart" at bounding box center [506, 634] width 54 height 13
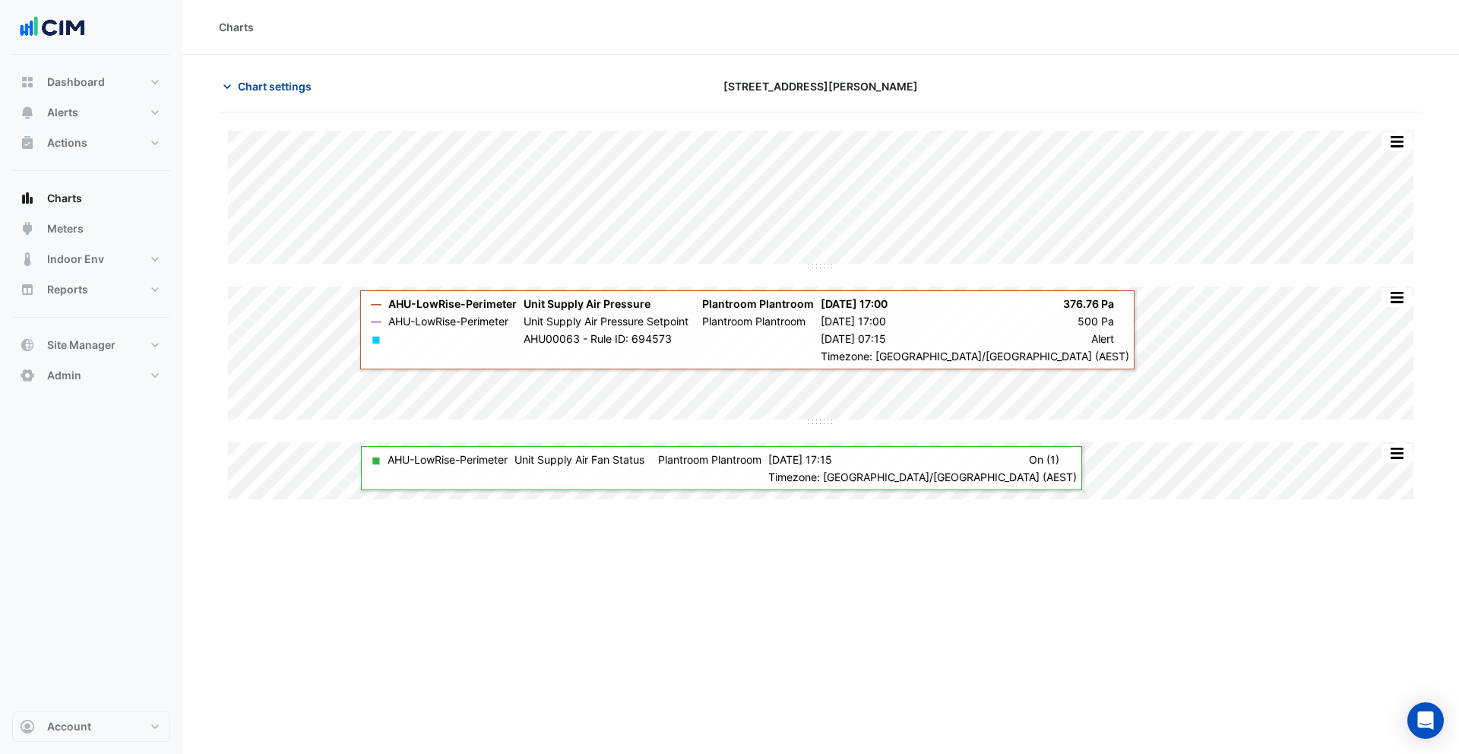
click at [254, 89] on span "Chart settings" at bounding box center [275, 86] width 74 height 16
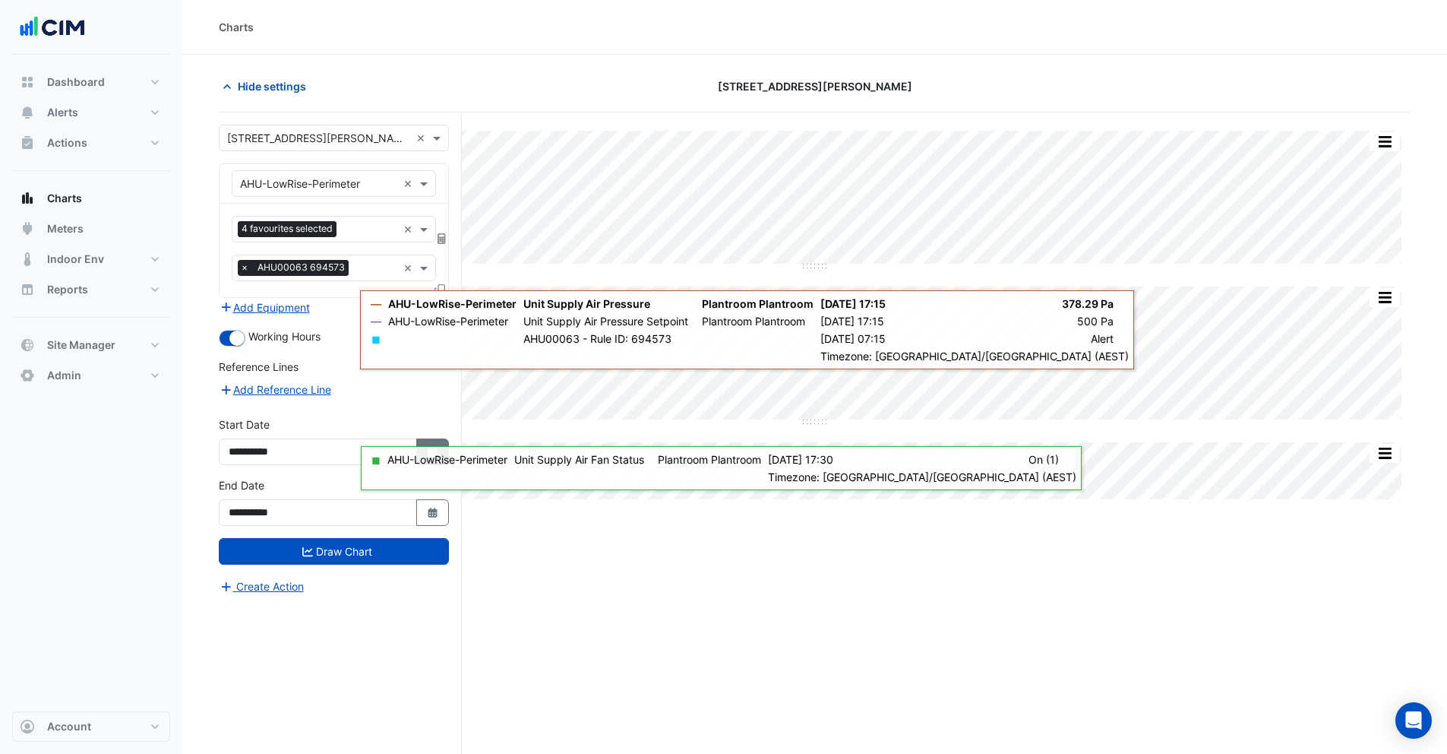
click at [434, 447] on icon "button" at bounding box center [432, 452] width 9 height 10
select select "*"
select select "****"
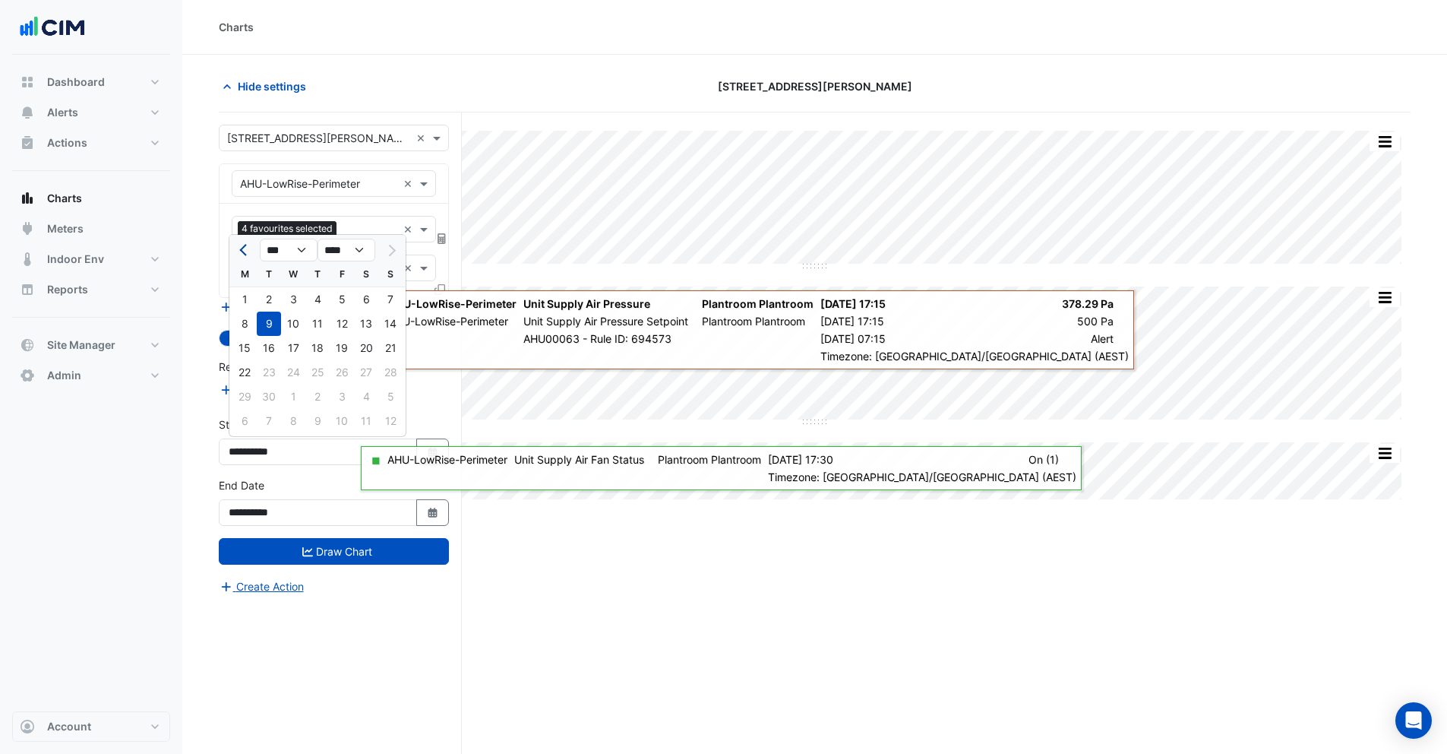
click at [241, 246] on button "Previous month" at bounding box center [245, 250] width 18 height 24
select select "*"
click at [267, 302] on div "1" at bounding box center [269, 299] width 24 height 24
type input "**********"
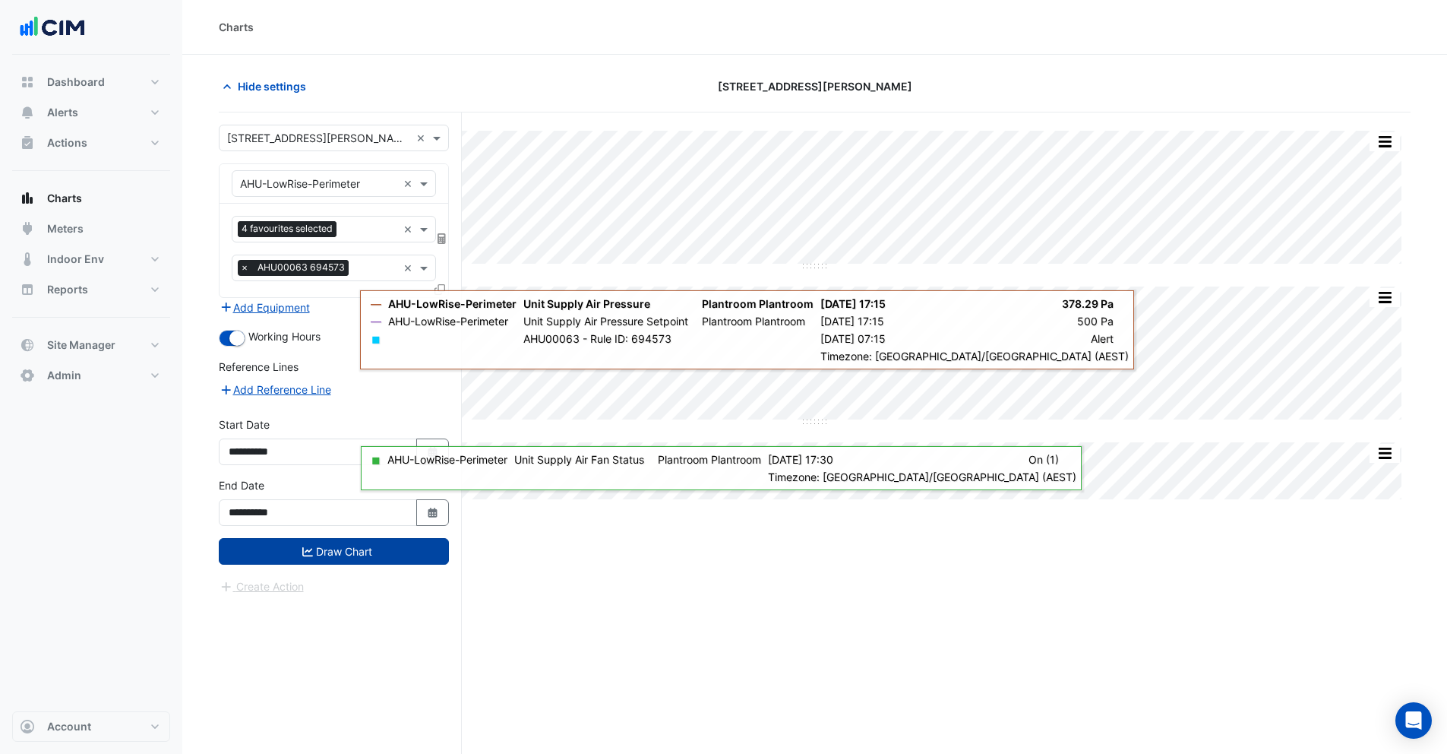
click at [296, 554] on button "Draw Chart" at bounding box center [334, 551] width 230 height 27
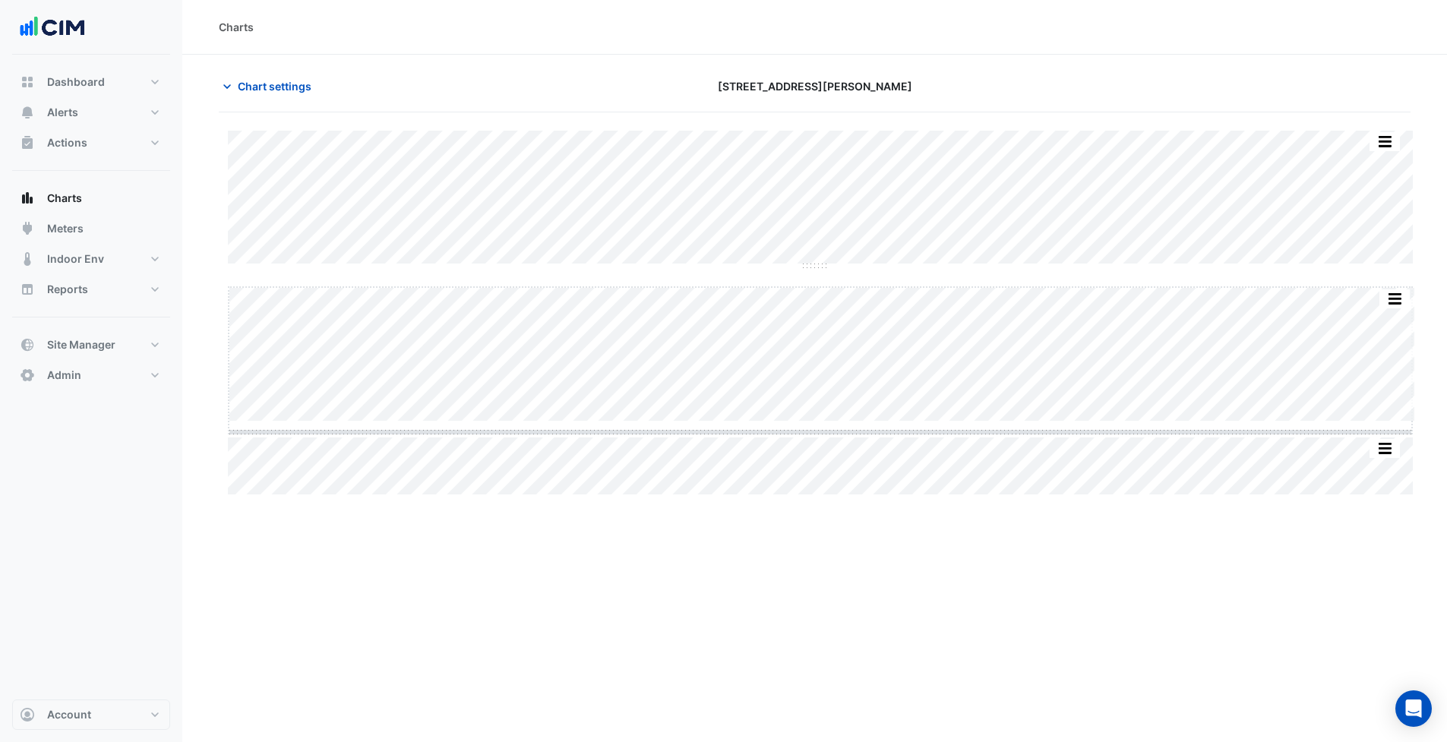
drag, startPoint x: 820, startPoint y: 421, endPoint x: 786, endPoint y: 544, distance: 127.5
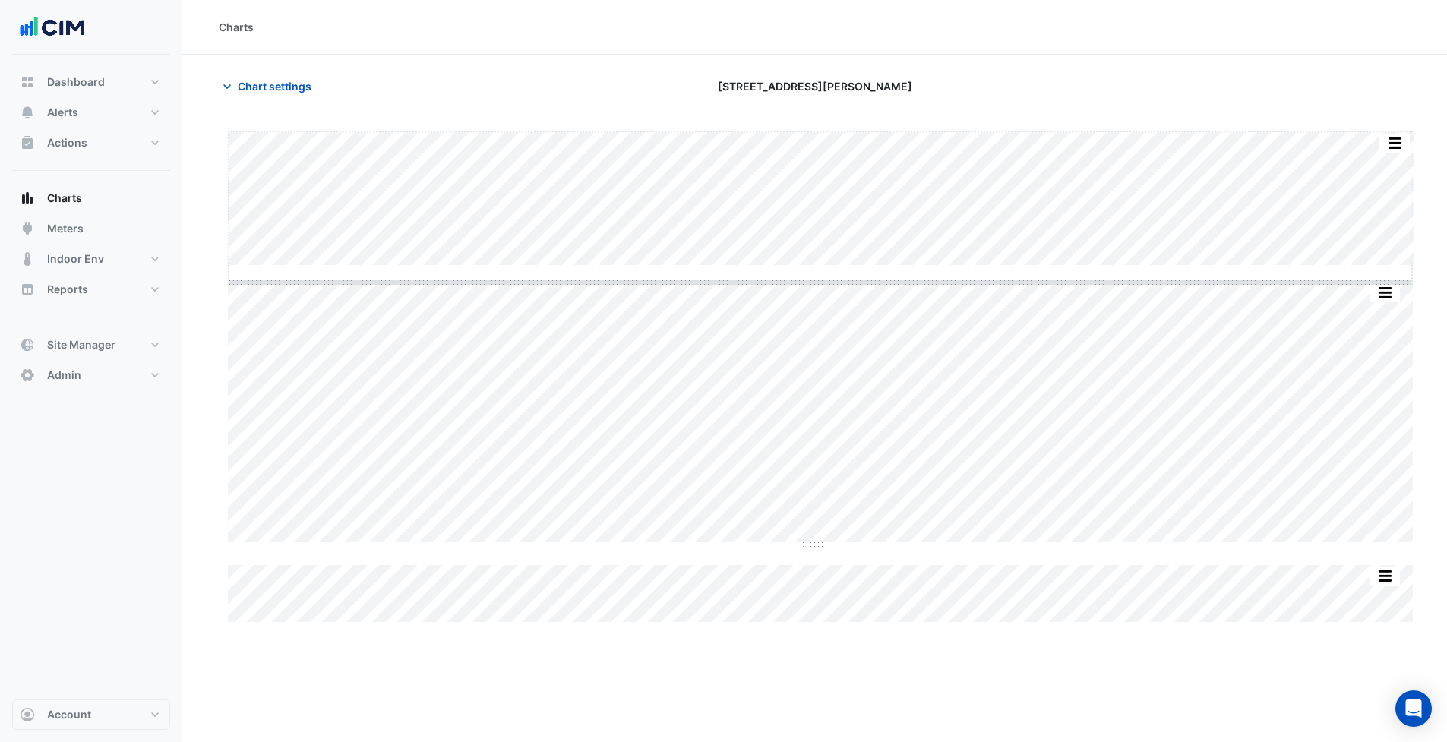
drag, startPoint x: 824, startPoint y: 265, endPoint x: 829, endPoint y: 334, distance: 68.6
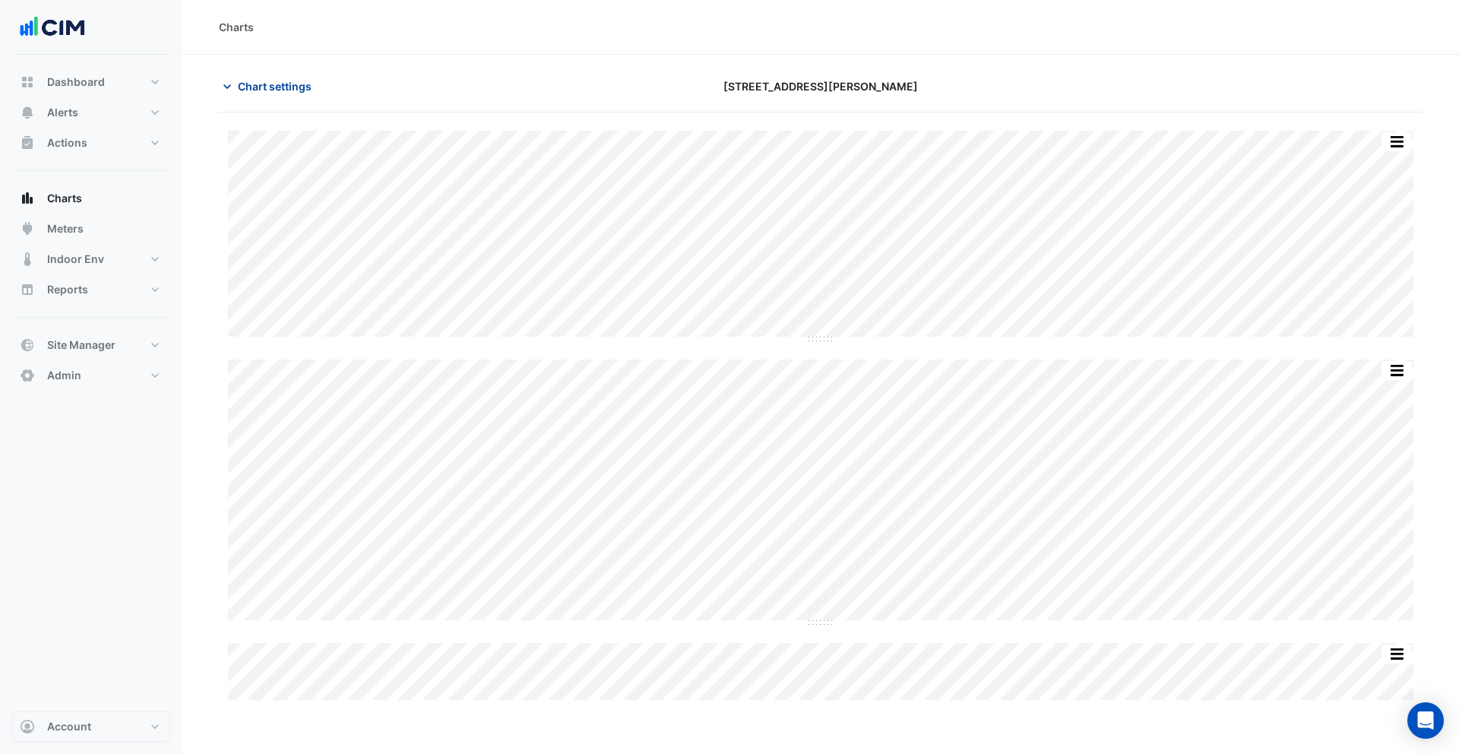
click at [293, 88] on span "Chart settings" at bounding box center [275, 86] width 74 height 16
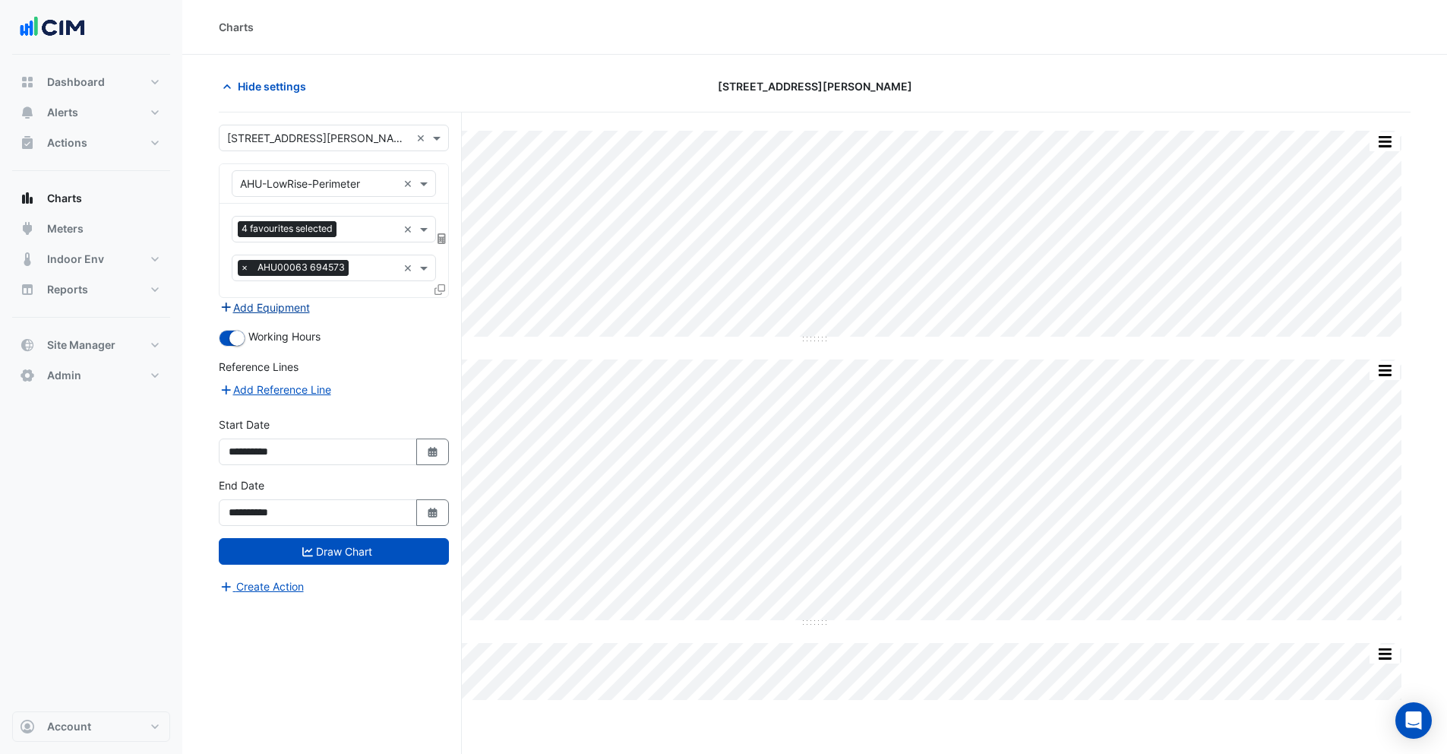
click at [286, 305] on button "Add Equipment" at bounding box center [265, 307] width 92 height 17
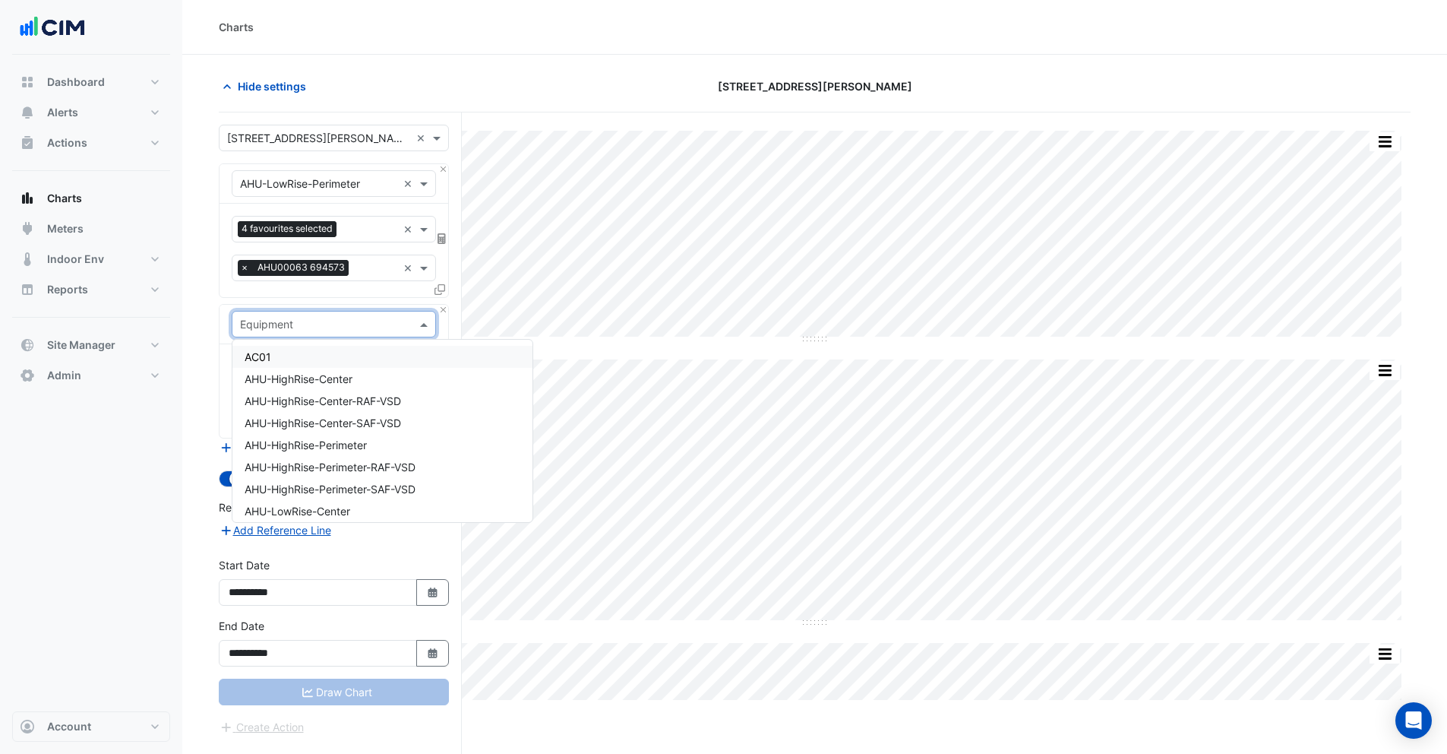
click at [295, 328] on input "text" at bounding box center [318, 325] width 157 height 16
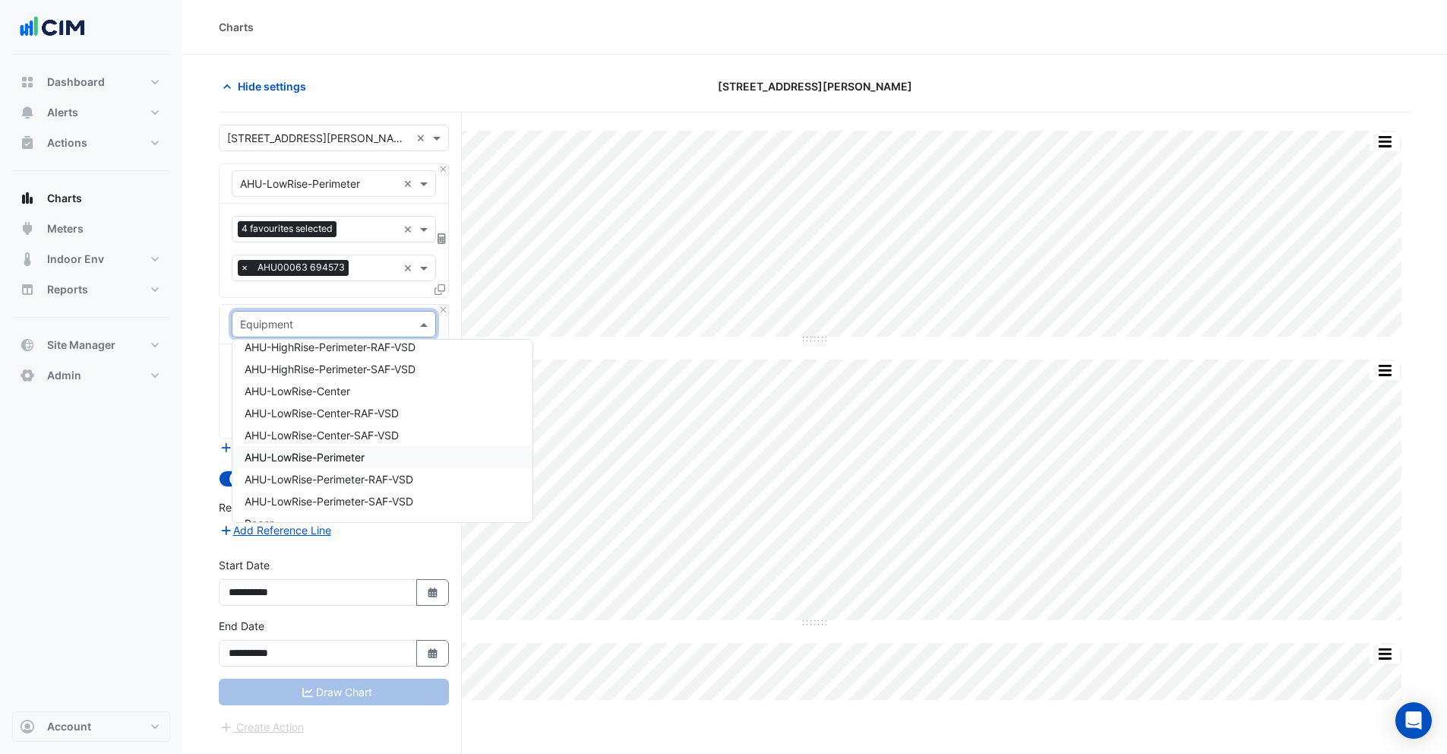
click at [318, 455] on span "AHU-LowRise-Perimeter" at bounding box center [305, 457] width 120 height 13
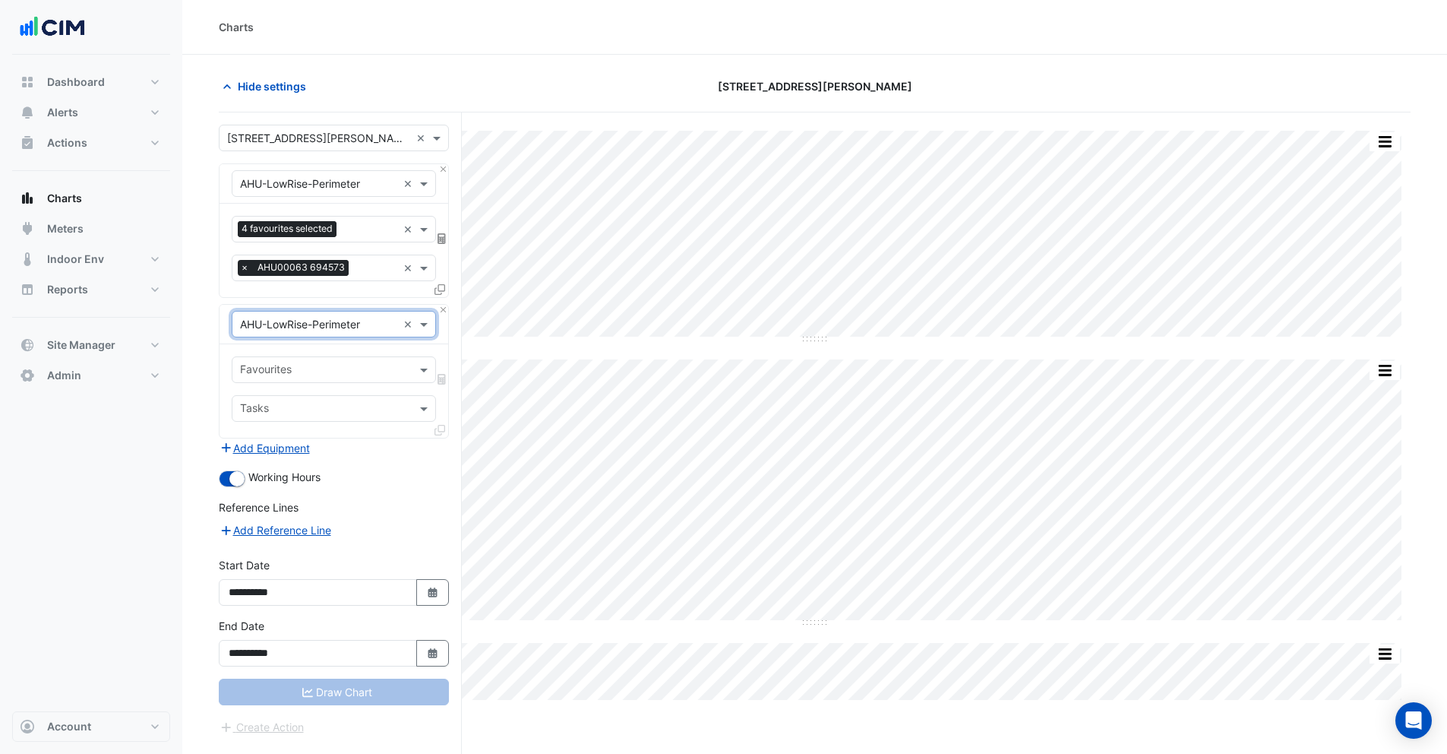
click at [288, 320] on input "text" at bounding box center [318, 325] width 157 height 16
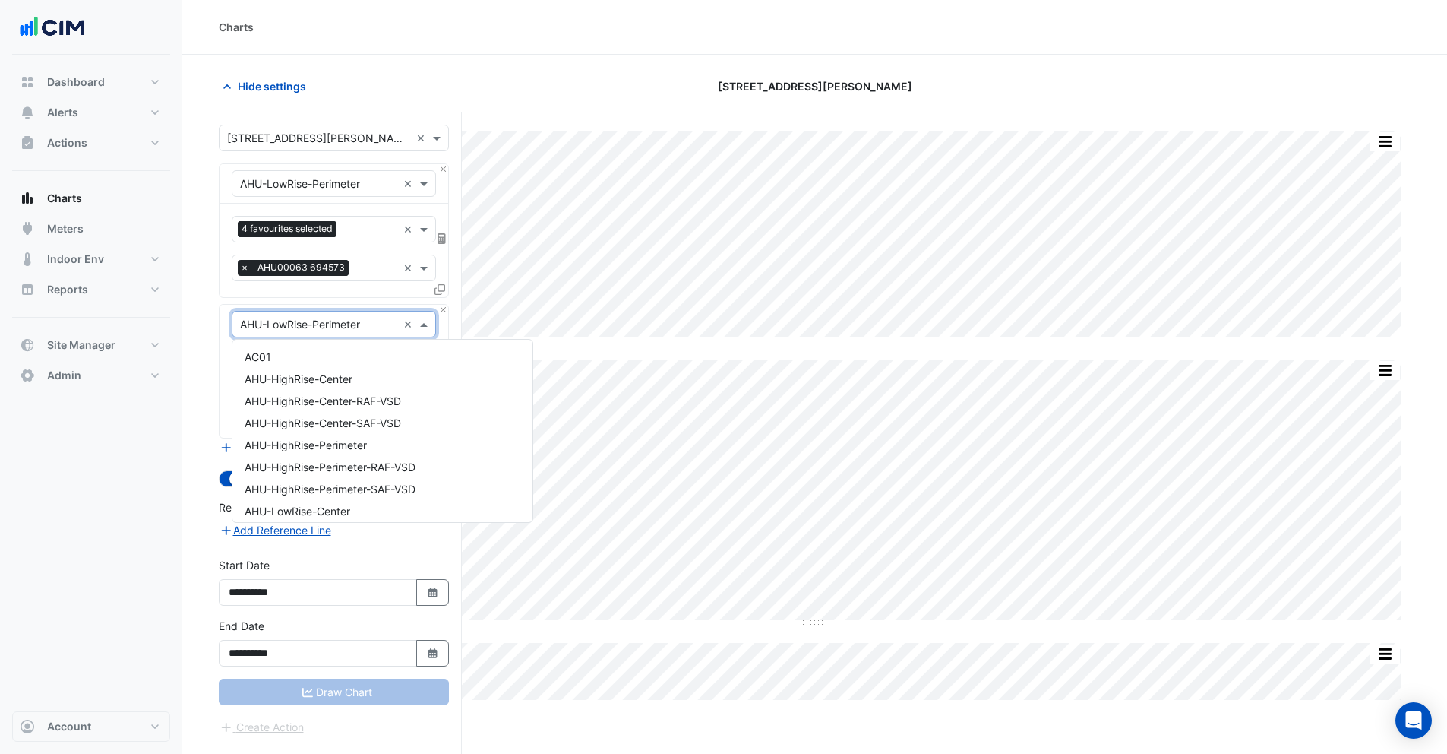
scroll to position [226, 0]
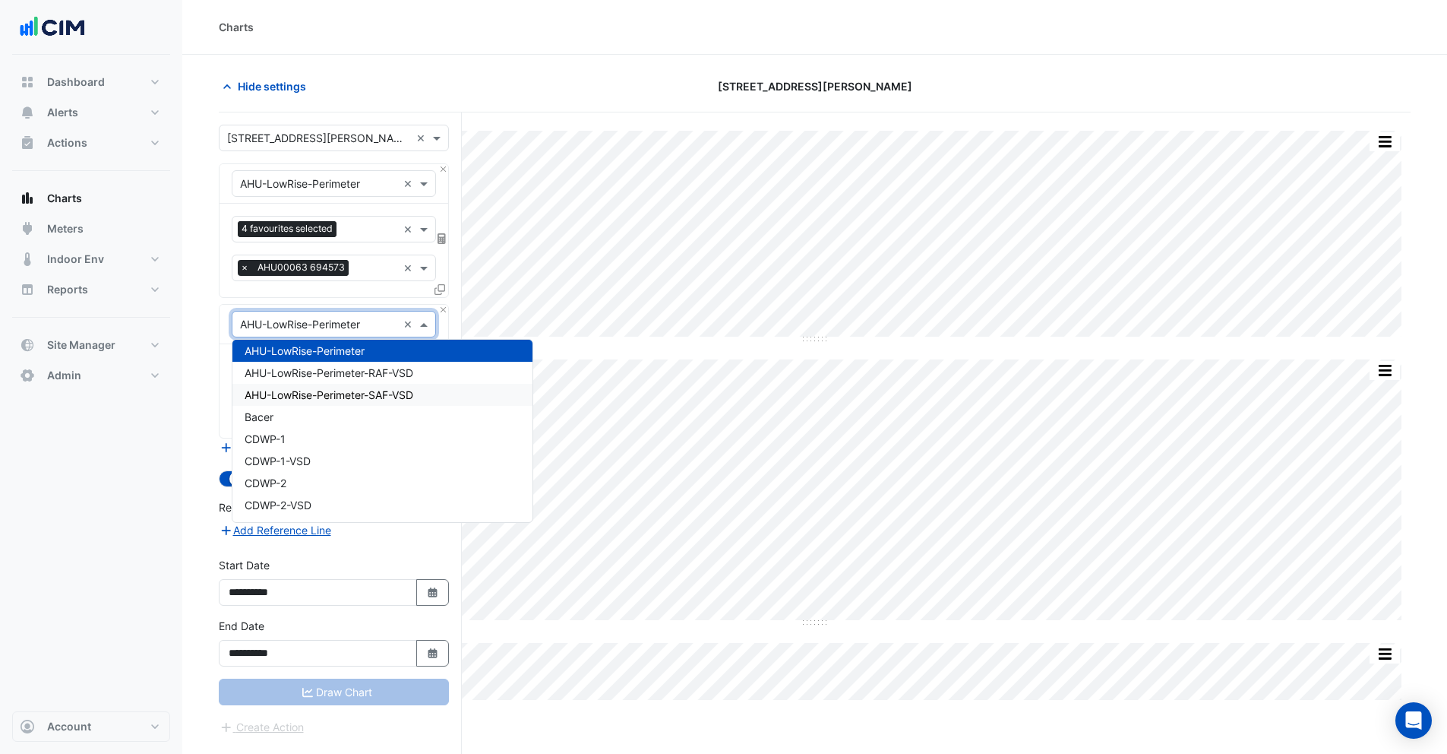
click at [299, 395] on span "AHU-LowRise-Perimeter-SAF-VSD" at bounding box center [329, 394] width 169 height 13
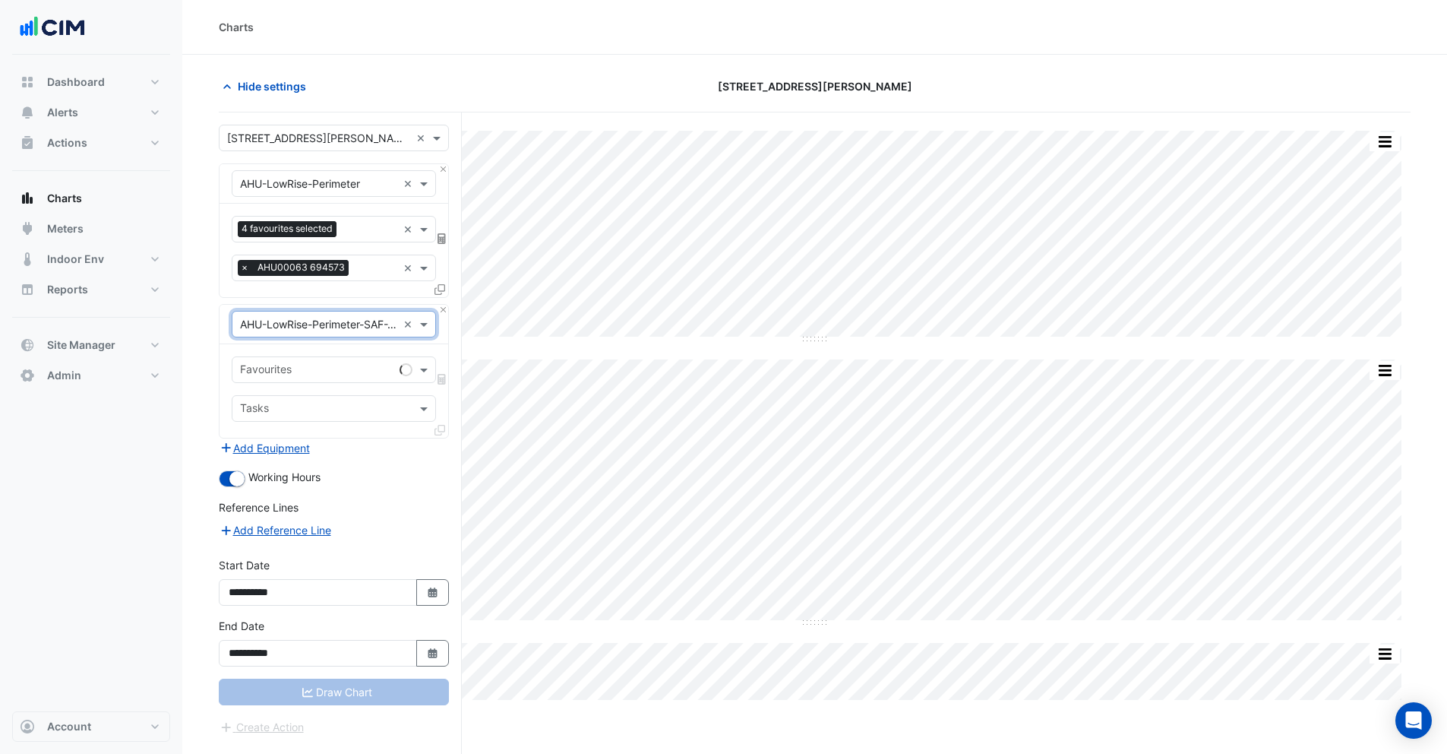
click at [291, 372] on input "text" at bounding box center [316, 371] width 153 height 16
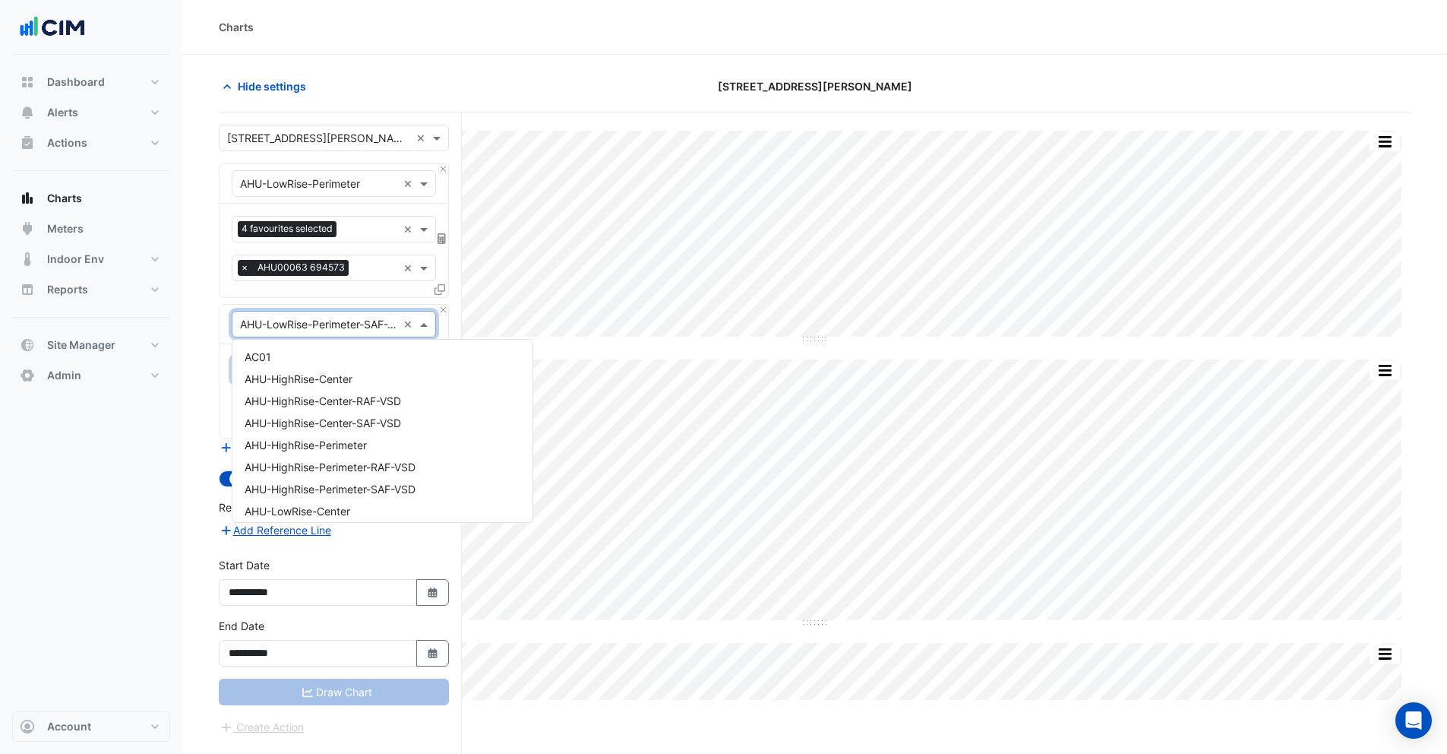
click at [359, 321] on input "text" at bounding box center [318, 325] width 157 height 16
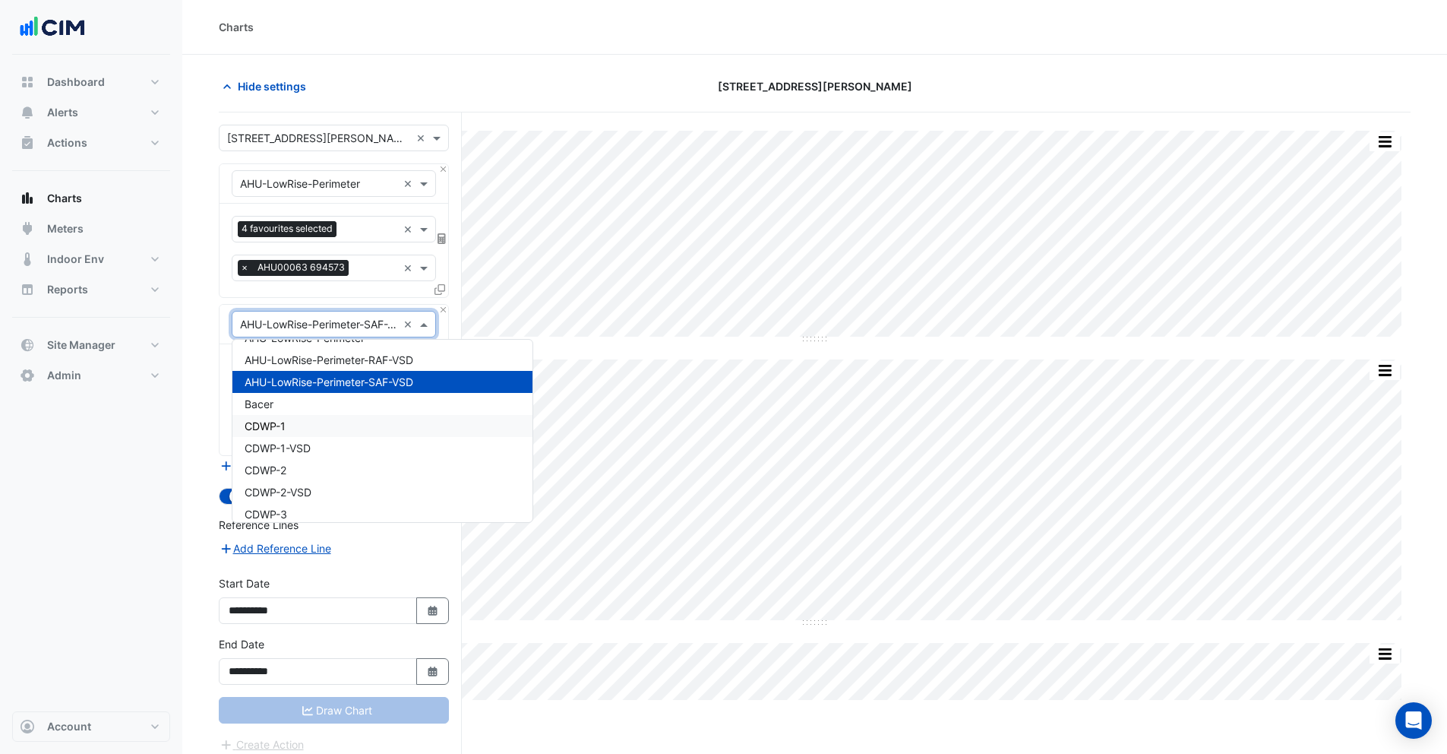
scroll to position [223, 0]
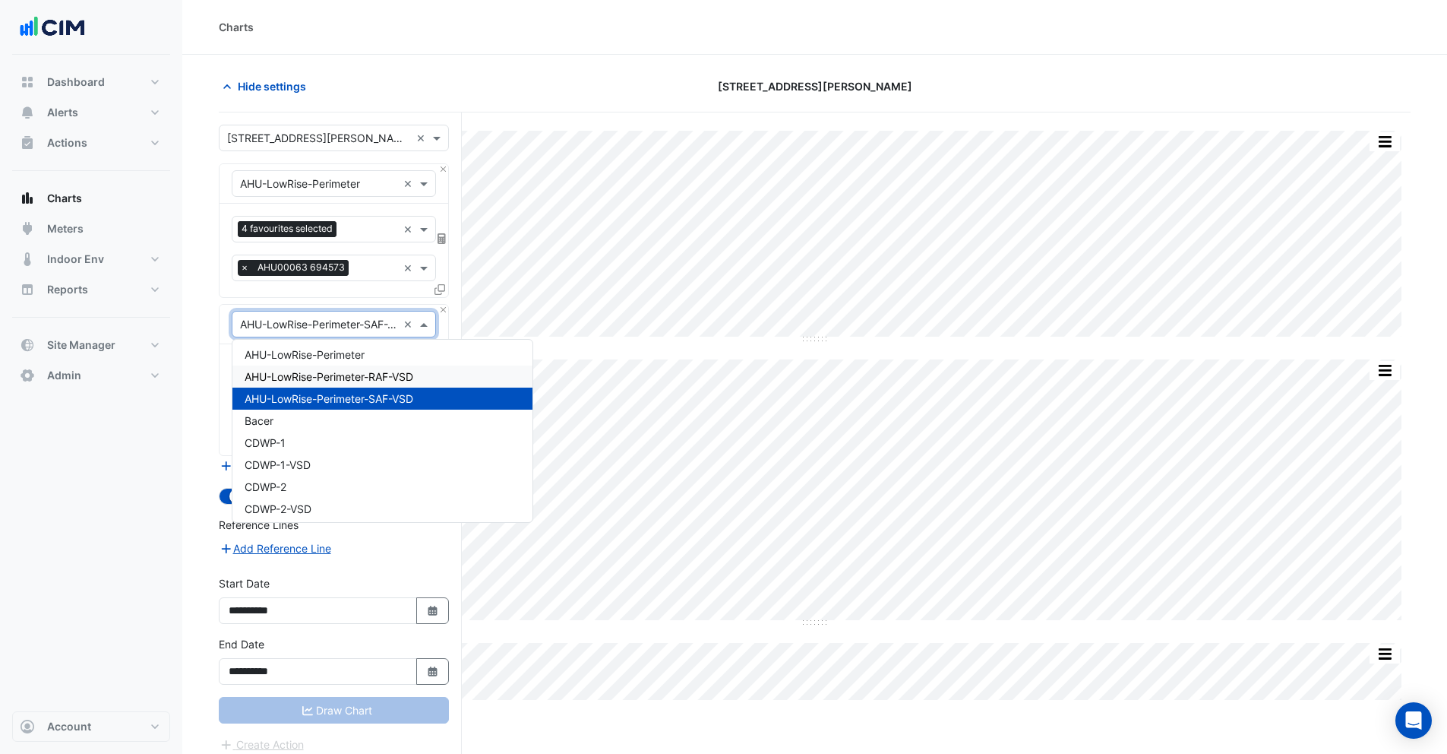
click at [333, 378] on span "AHU-LowRise-Perimeter-RAF-VSD" at bounding box center [329, 376] width 169 height 13
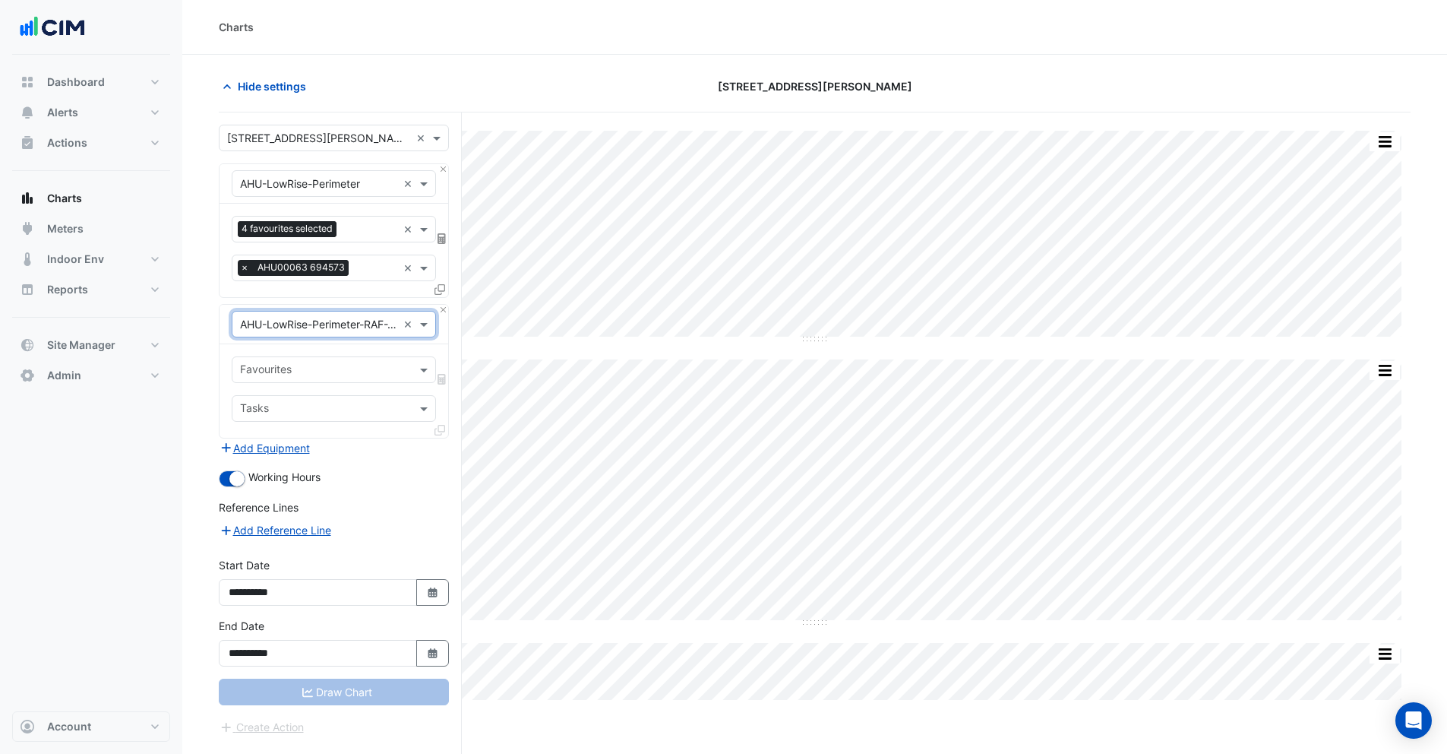
click at [327, 367] on input "text" at bounding box center [325, 371] width 170 height 16
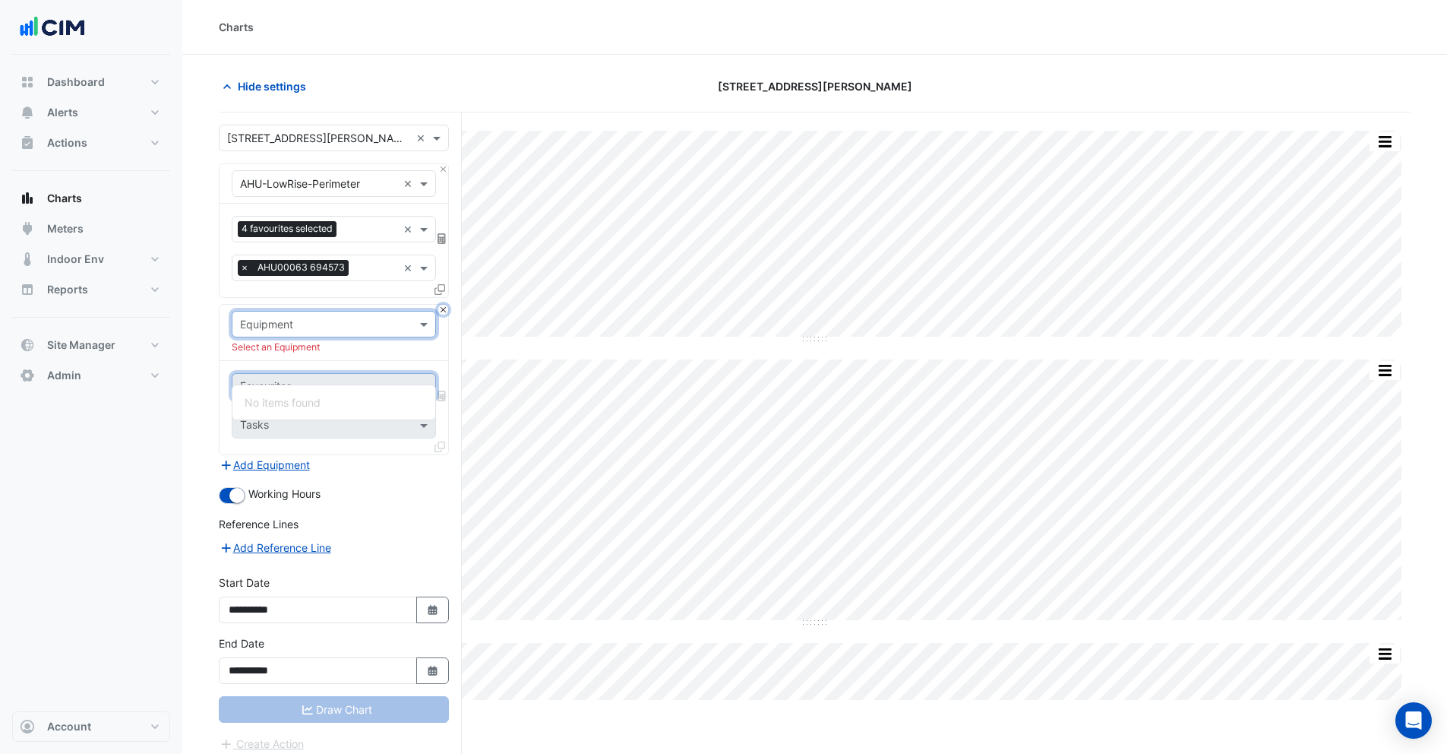
click at [445, 310] on button "Close" at bounding box center [443, 310] width 10 height 10
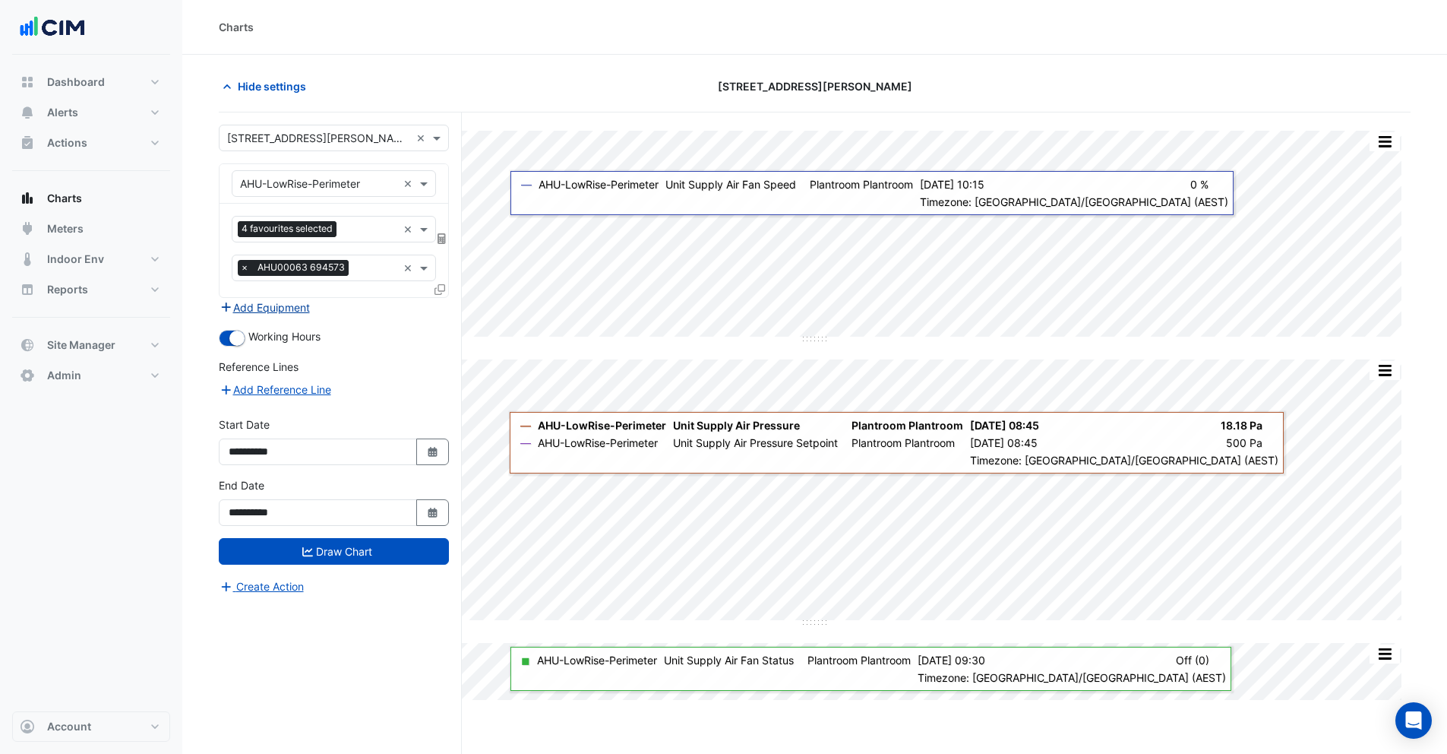
click at [268, 311] on button "Add Equipment" at bounding box center [265, 307] width 92 height 17
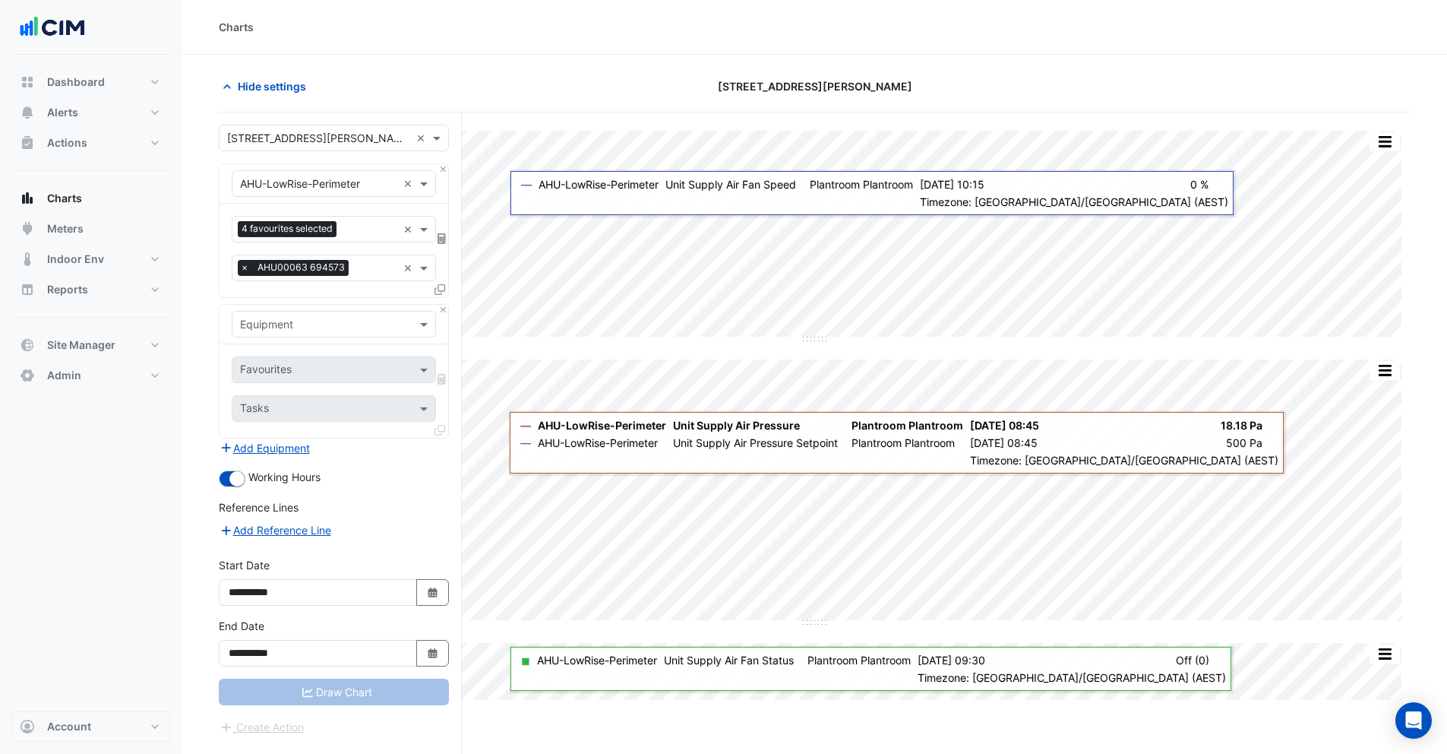
click at [283, 327] on input "text" at bounding box center [318, 325] width 157 height 16
type input "****"
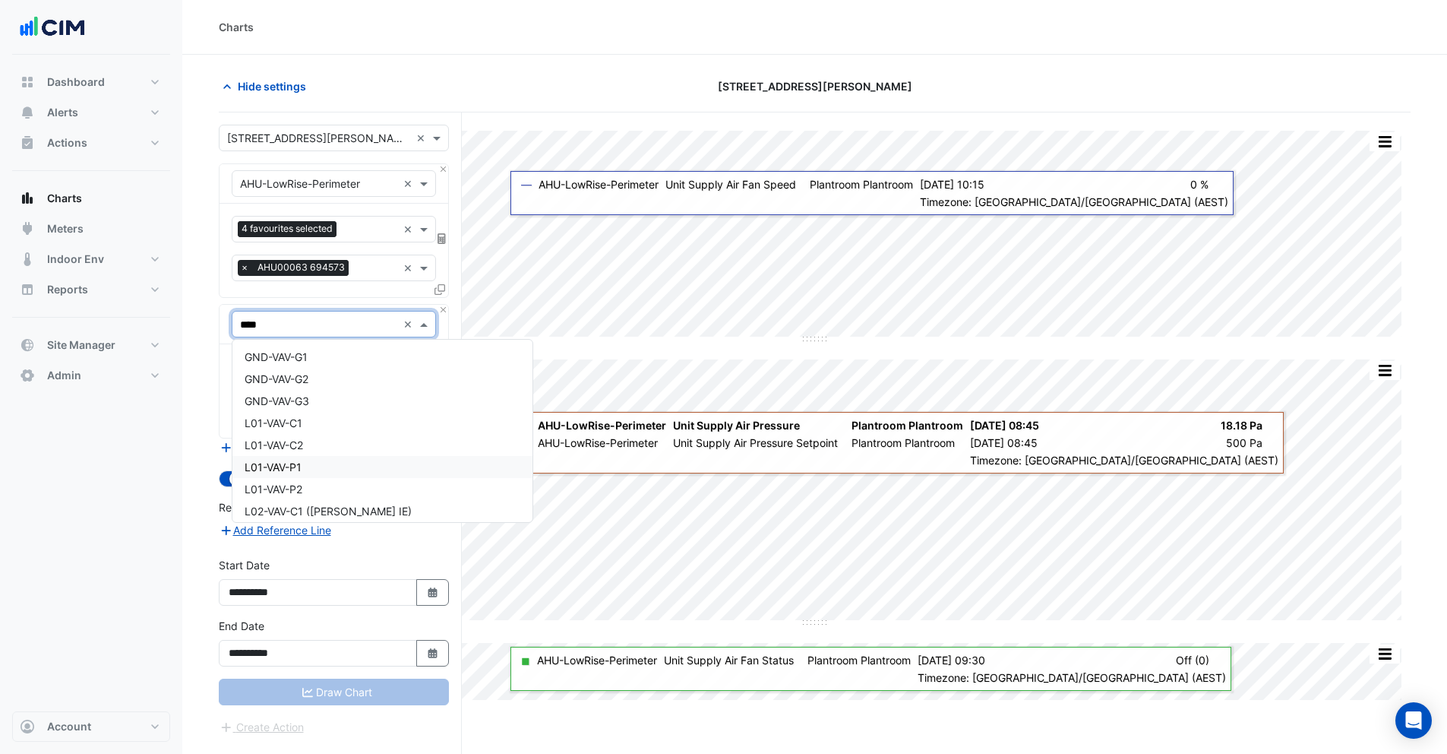
click at [287, 462] on span "L01-VAV-P1" at bounding box center [273, 466] width 57 height 13
click at [267, 365] on input "text" at bounding box center [316, 371] width 153 height 16
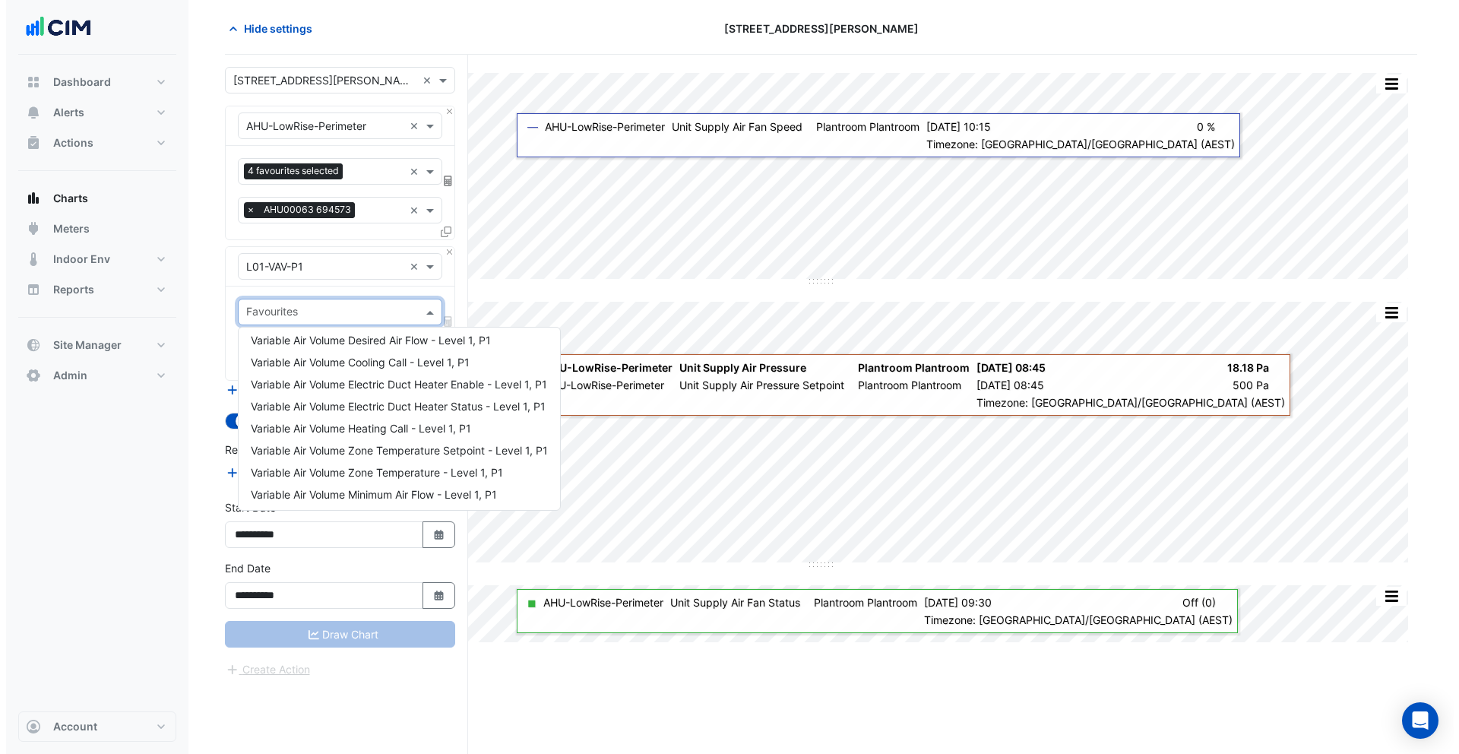
scroll to position [109, 0]
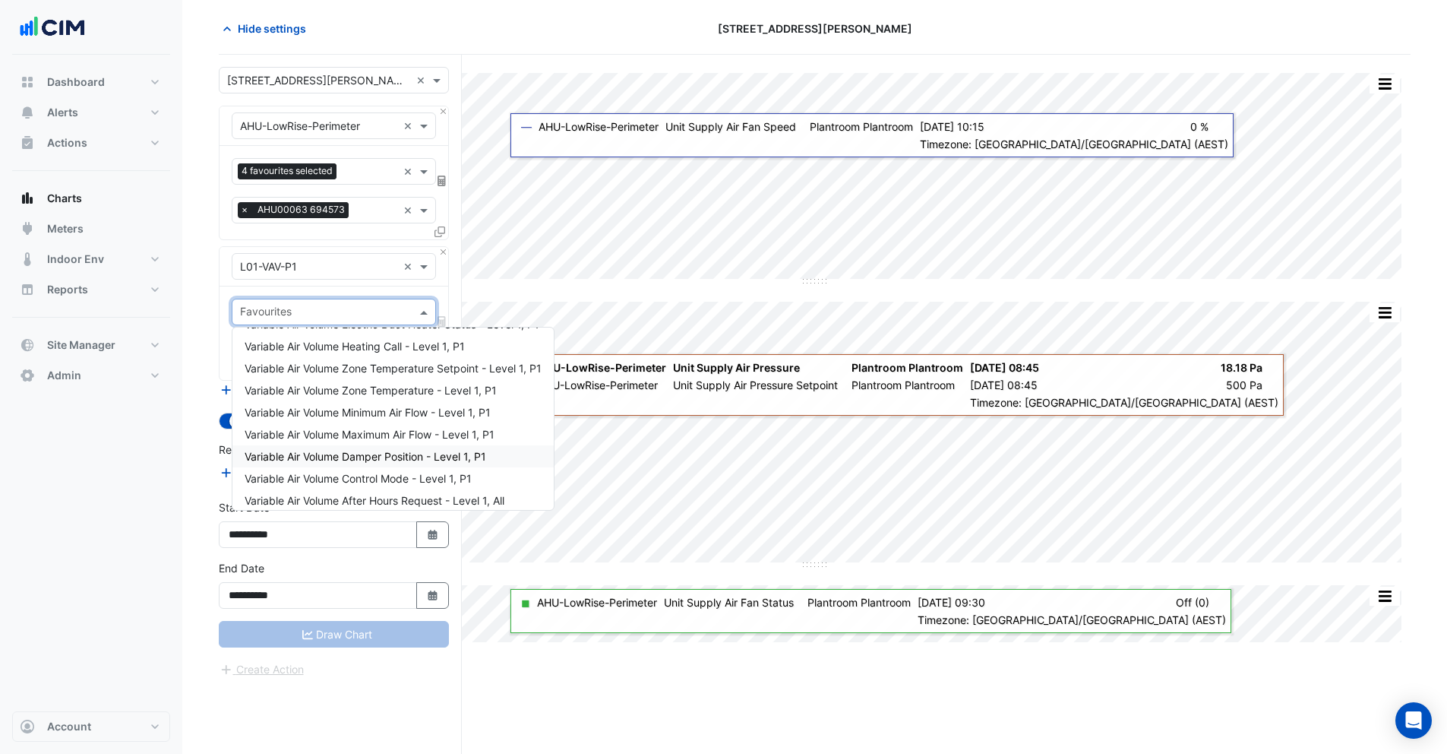
click at [365, 452] on span "Variable Air Volume Damper Position - Level 1, P1" at bounding box center [366, 456] width 242 height 13
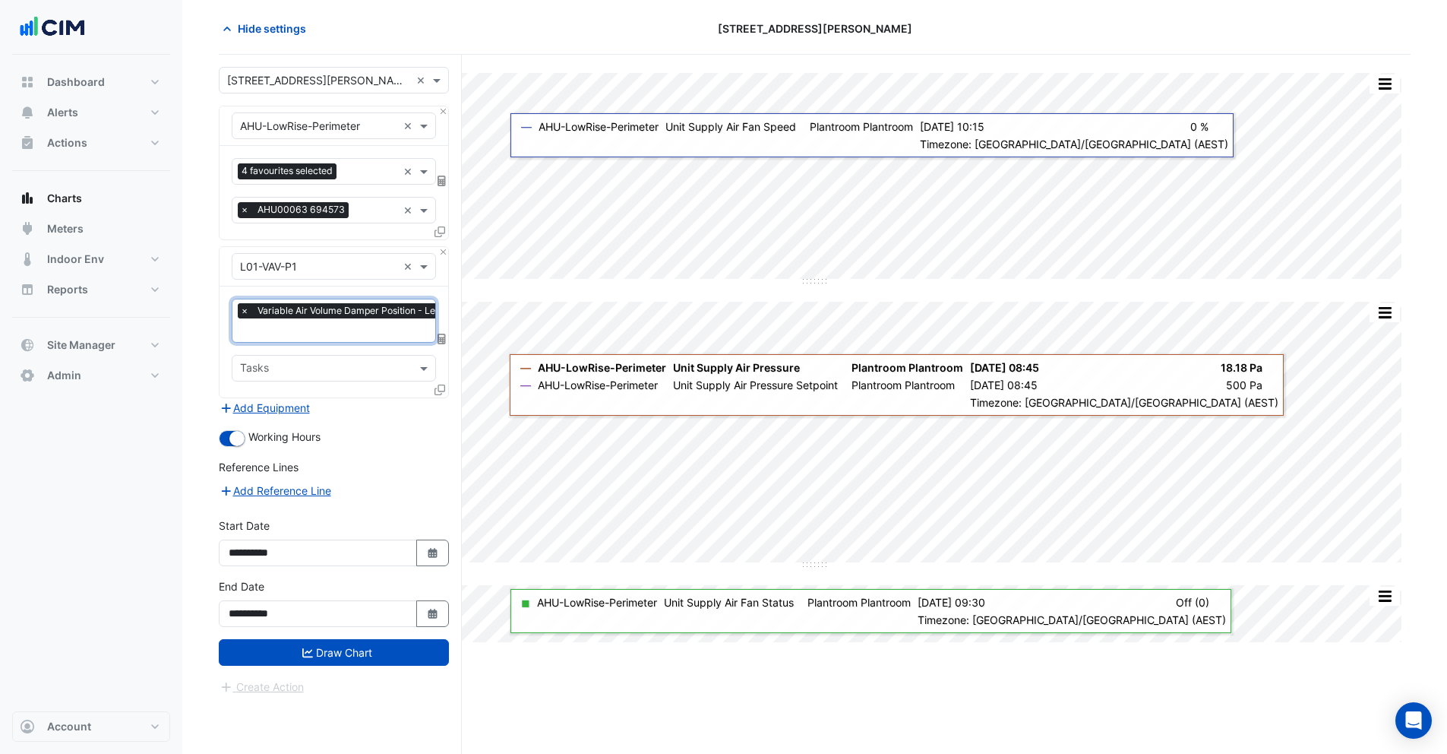
click at [248, 314] on span "×" at bounding box center [245, 310] width 14 height 15
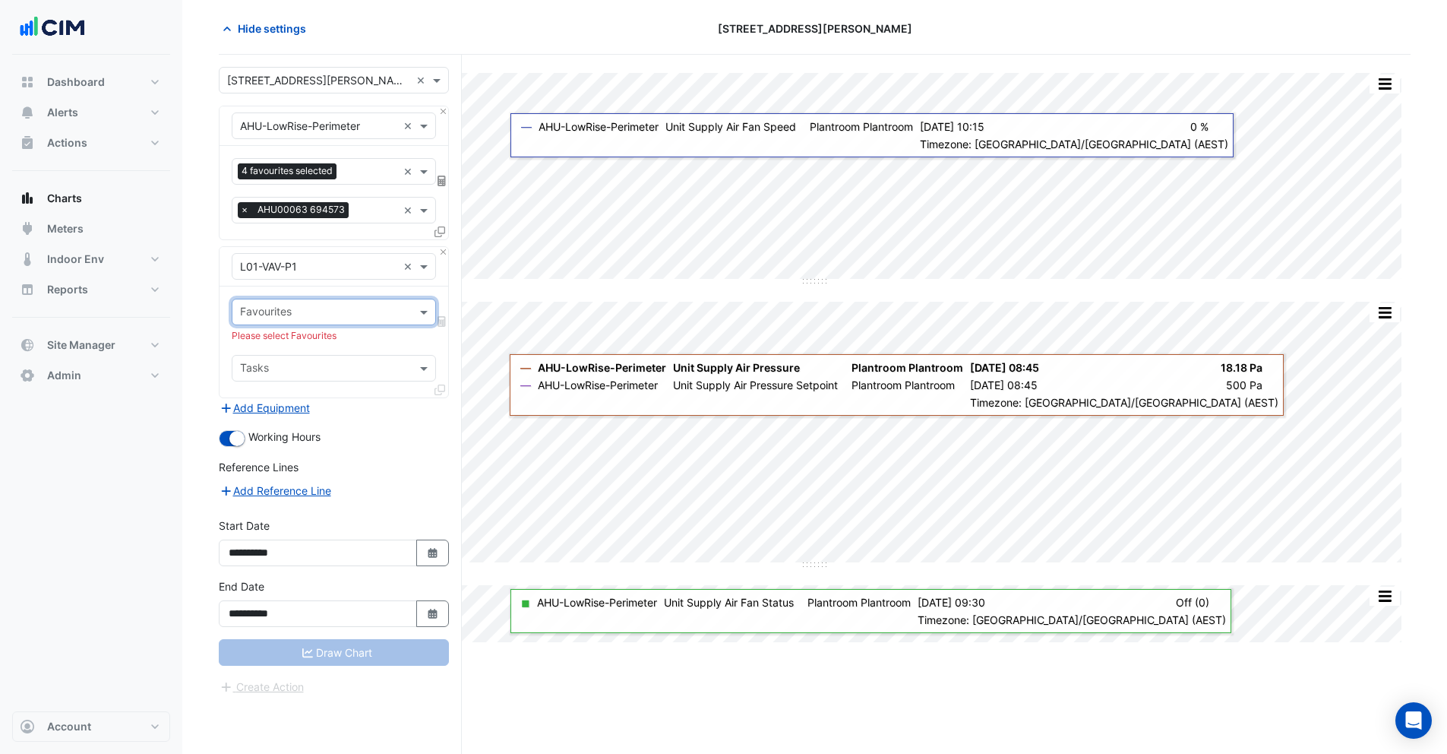
click at [248, 314] on input "text" at bounding box center [325, 313] width 170 height 16
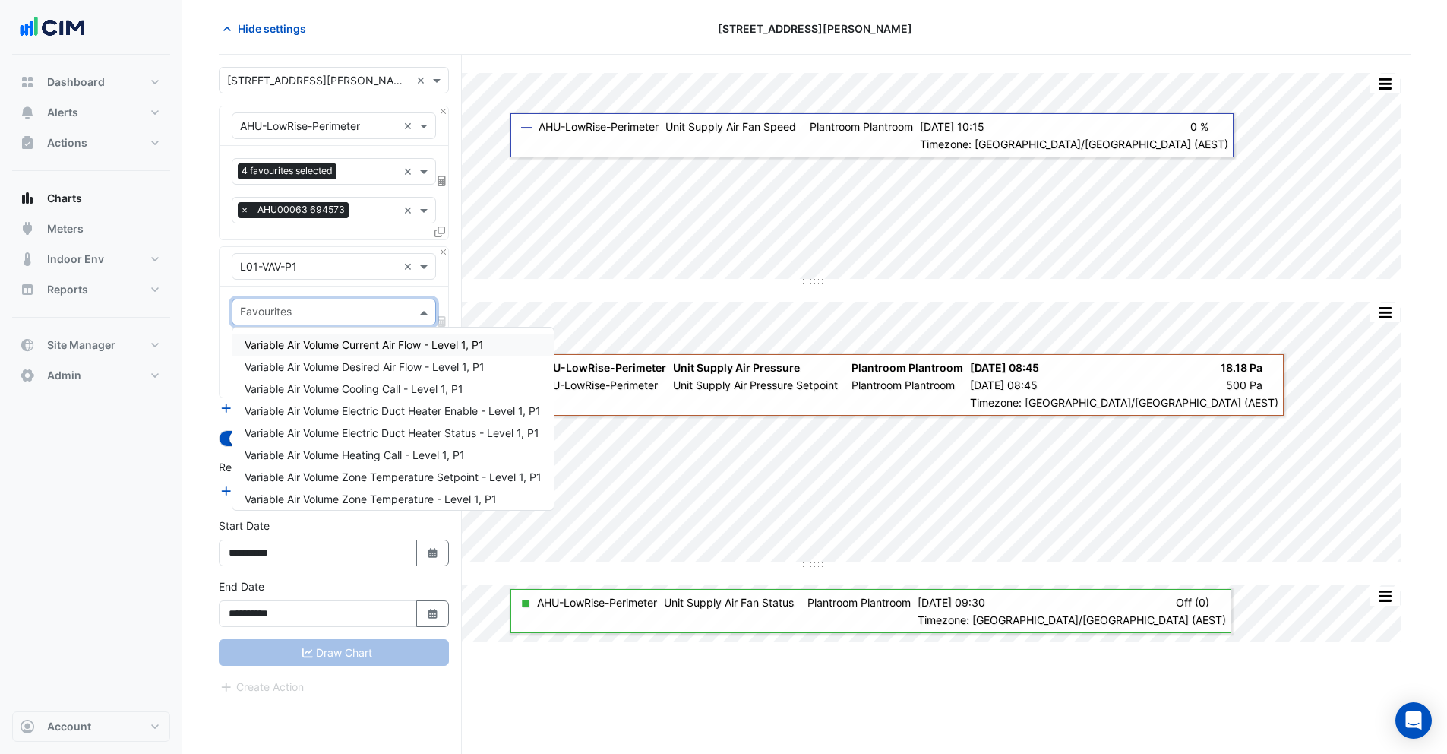
click at [248, 314] on input "text" at bounding box center [325, 313] width 170 height 16
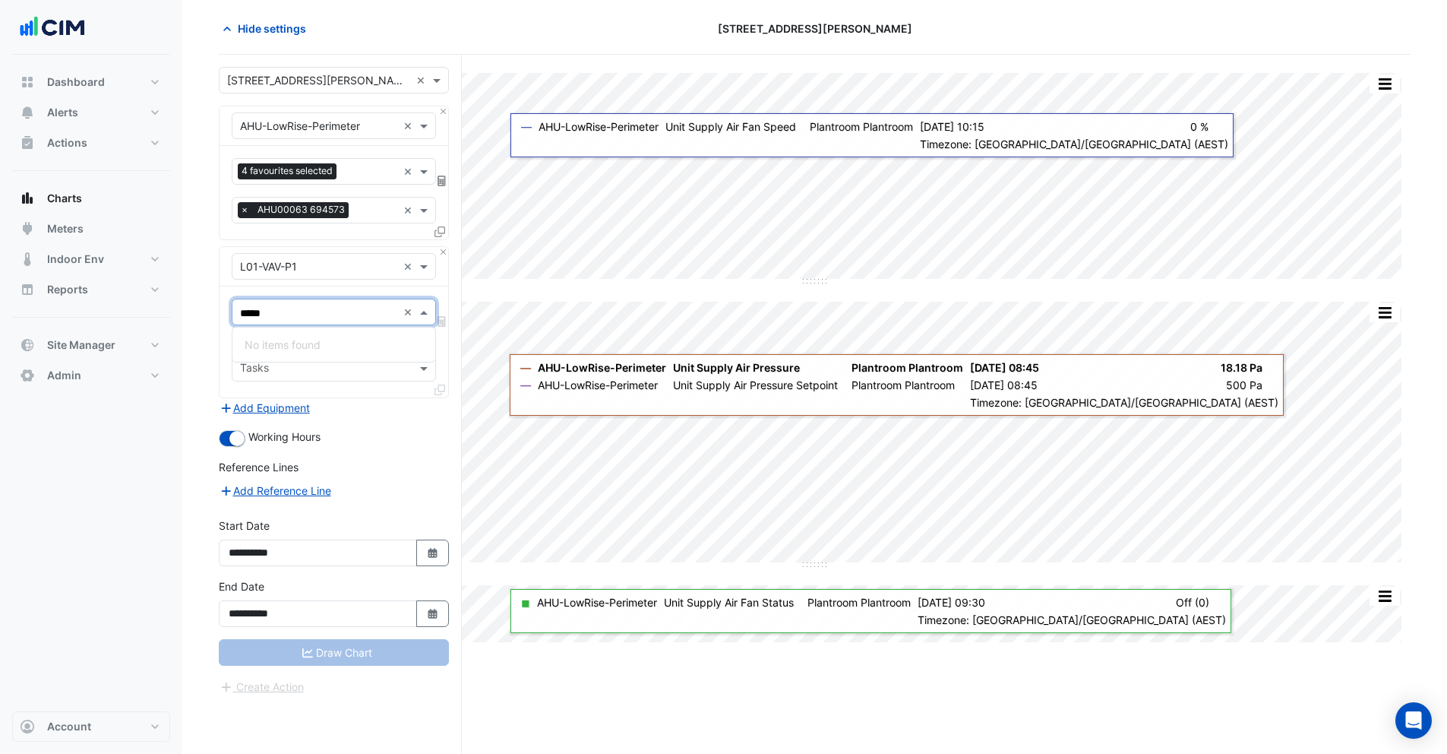
type input "****"
click at [286, 338] on span "Variable Air Volume Damper Position - Level 1, P1" at bounding box center [366, 344] width 242 height 13
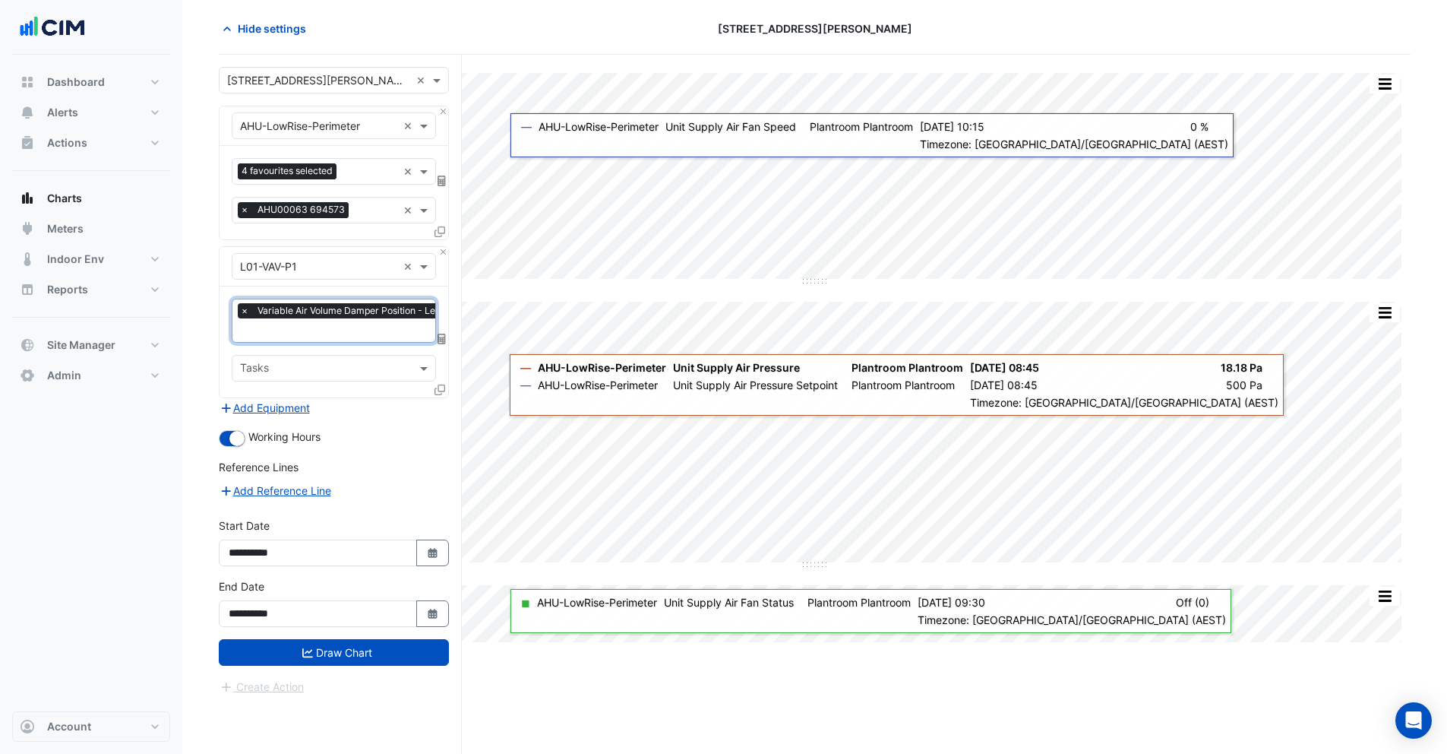
click at [438, 386] on icon at bounding box center [440, 389] width 11 height 11
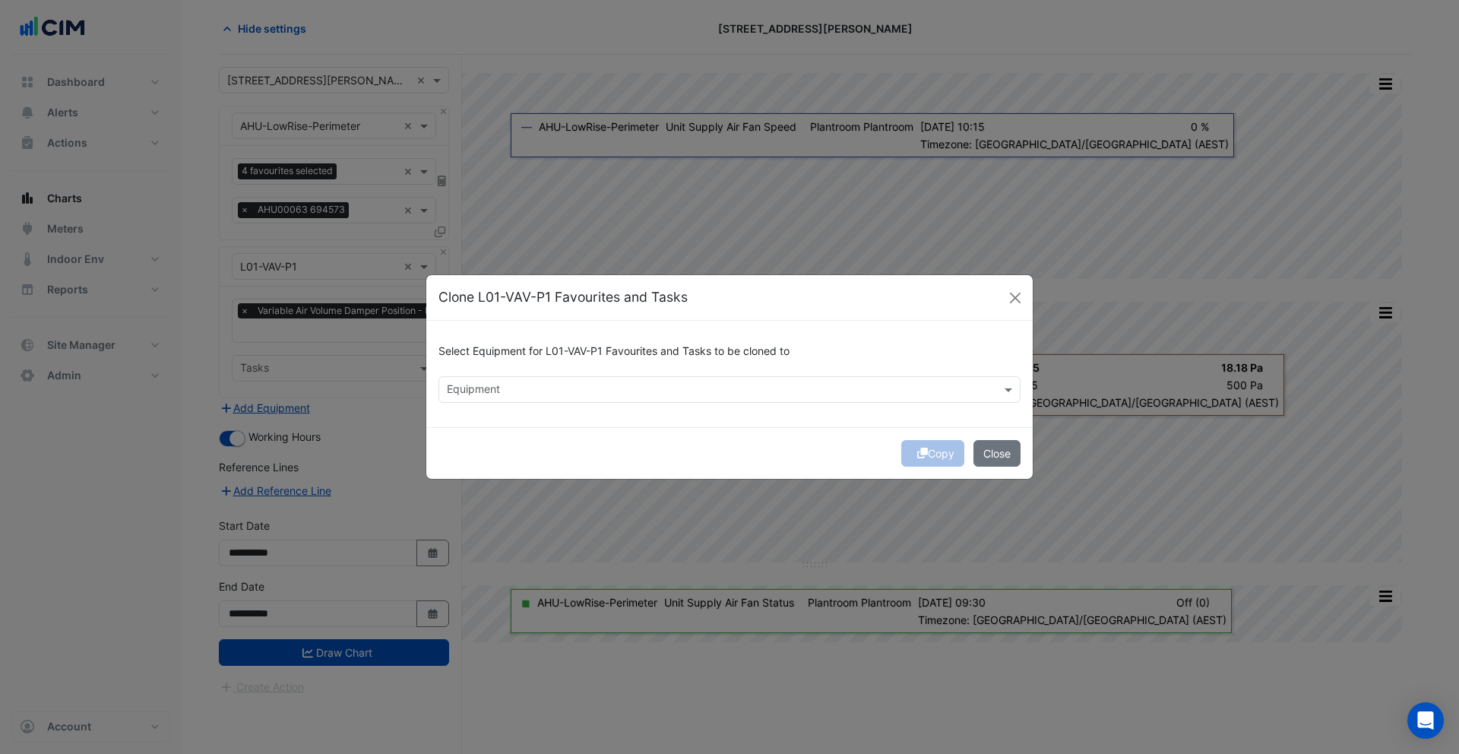
click at [460, 391] on input "text" at bounding box center [721, 391] width 548 height 16
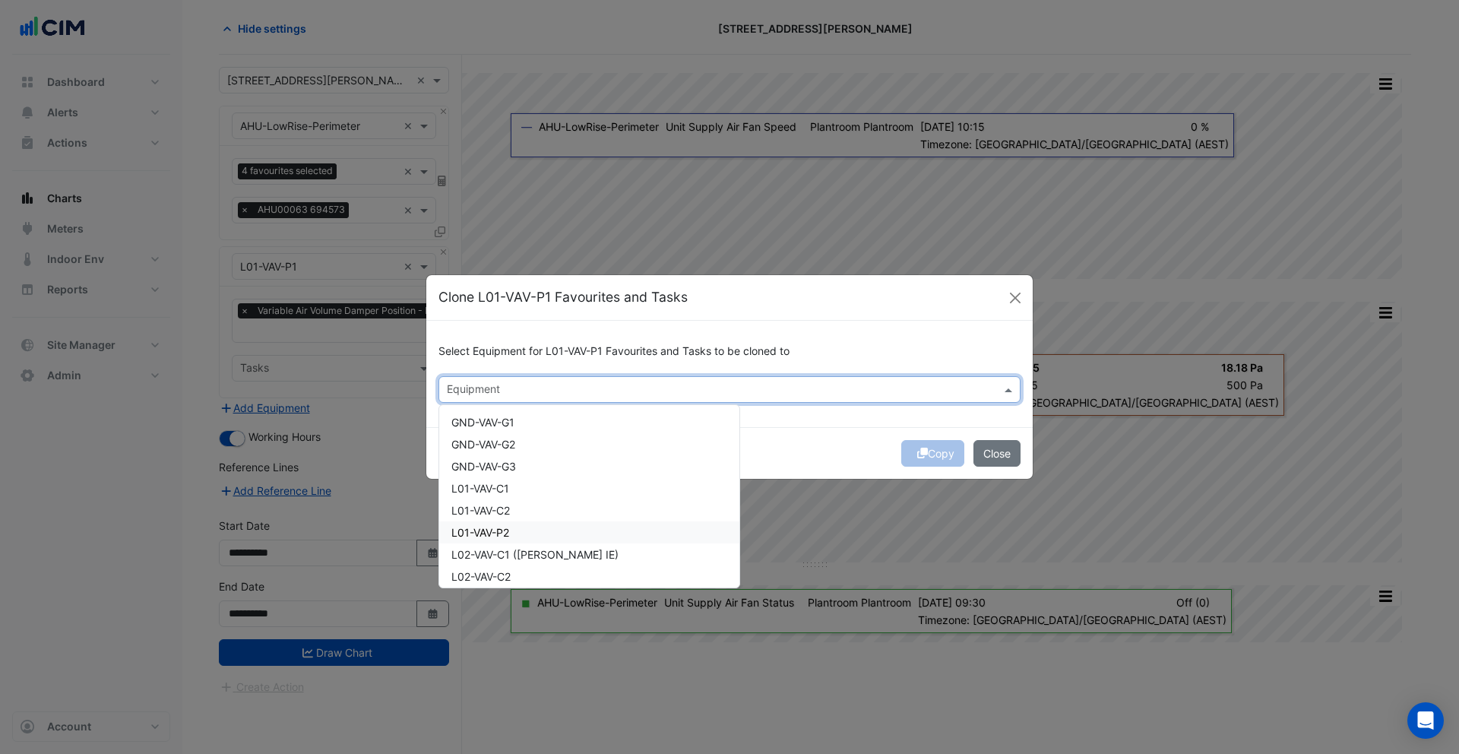
click at [483, 536] on span "L01-VAV-P2" at bounding box center [480, 532] width 58 height 13
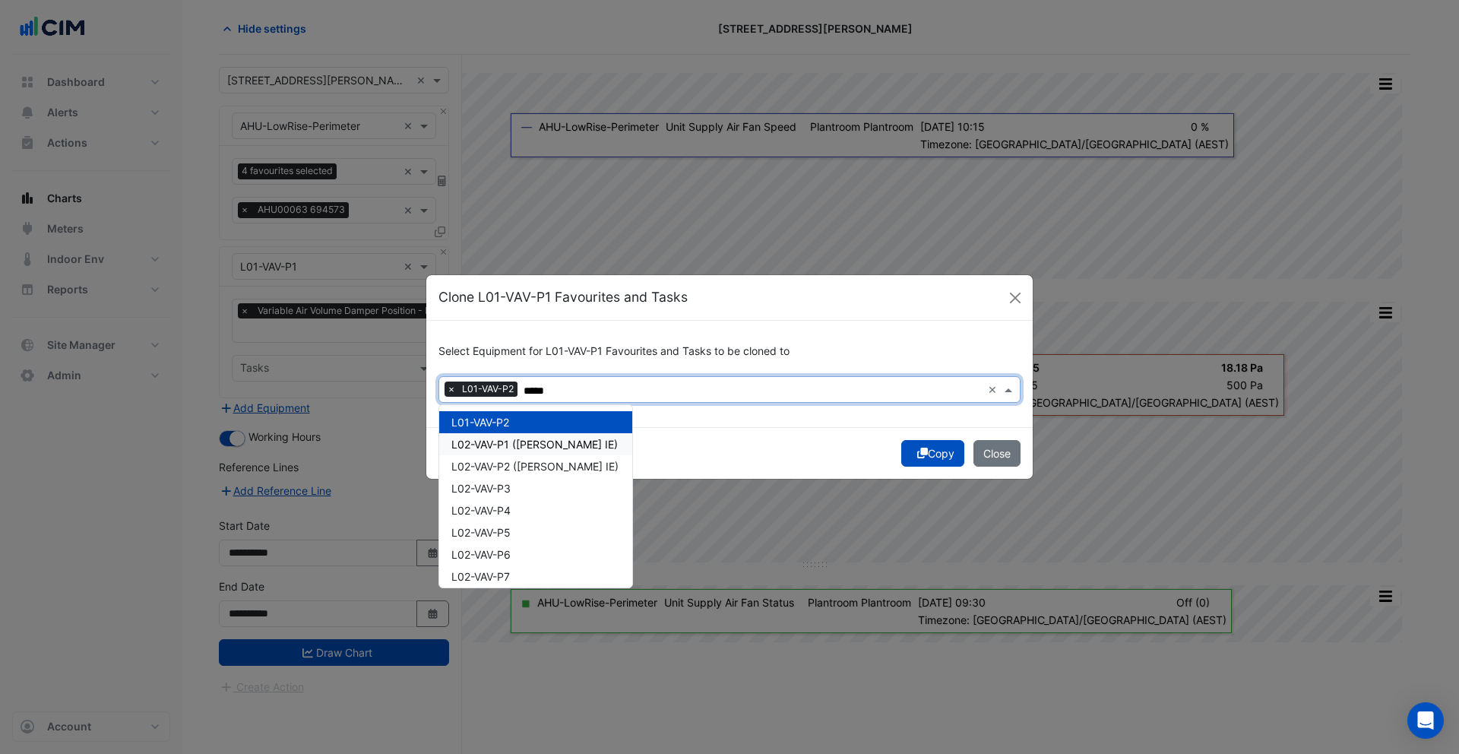
click at [484, 451] on div "L02-VAV-P1 (NABERS IE)" at bounding box center [535, 444] width 193 height 22
click at [484, 466] on span "L02-VAV-P2 (NABERS IE)" at bounding box center [534, 466] width 167 height 13
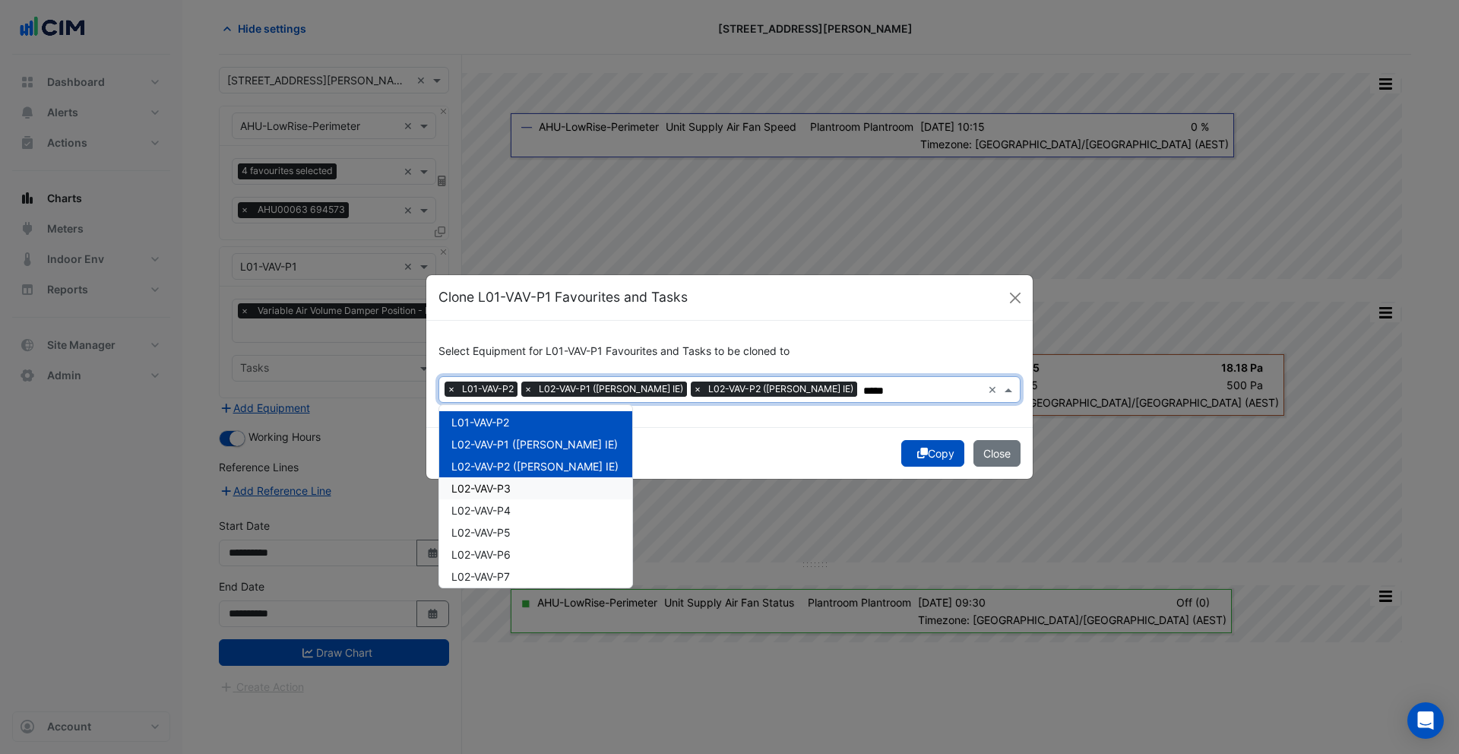
click at [480, 487] on span "L02-VAV-P3" at bounding box center [480, 488] width 59 height 13
click at [478, 509] on span "L02-VAV-P4" at bounding box center [480, 510] width 59 height 13
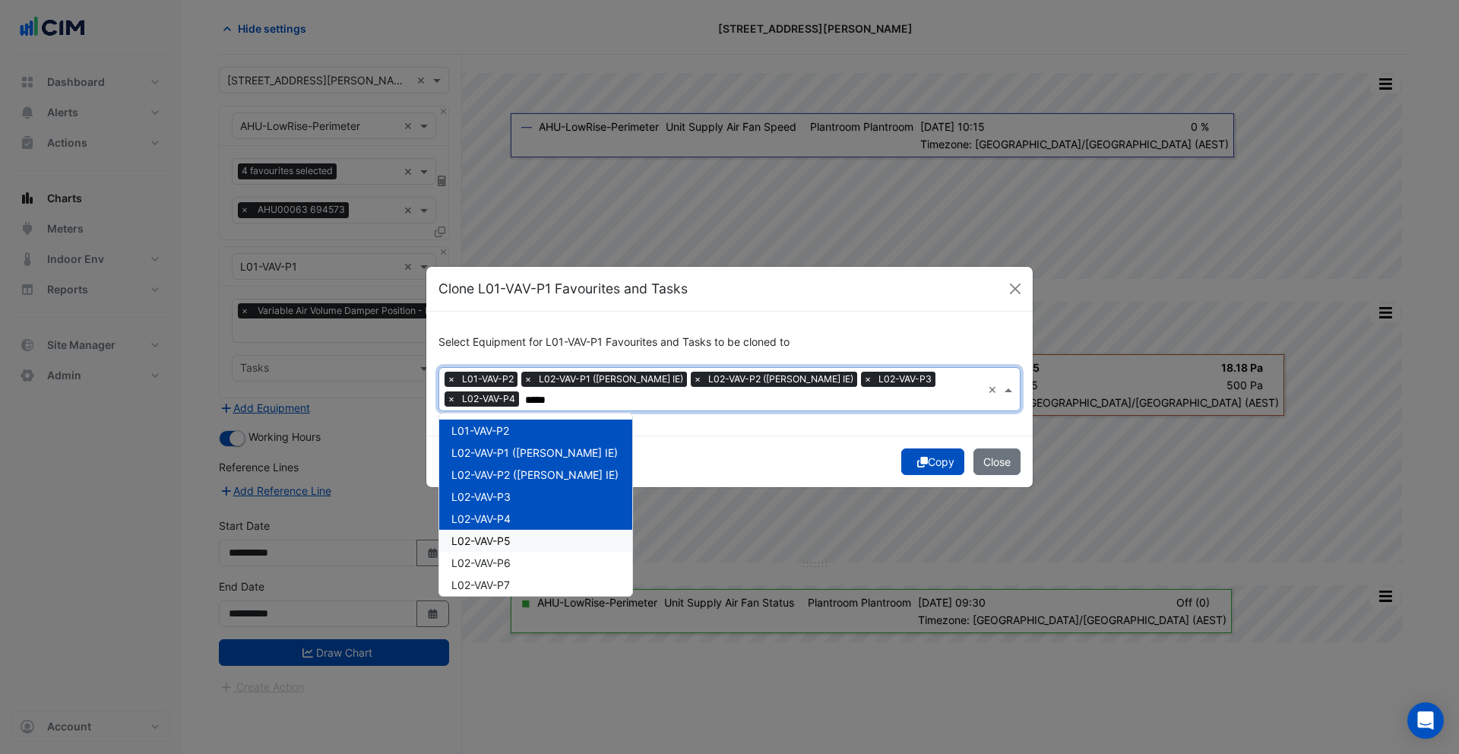
click at [475, 534] on span "L02-VAV-P5" at bounding box center [480, 540] width 59 height 13
click at [476, 564] on span "L02-VAV-P6" at bounding box center [480, 562] width 59 height 13
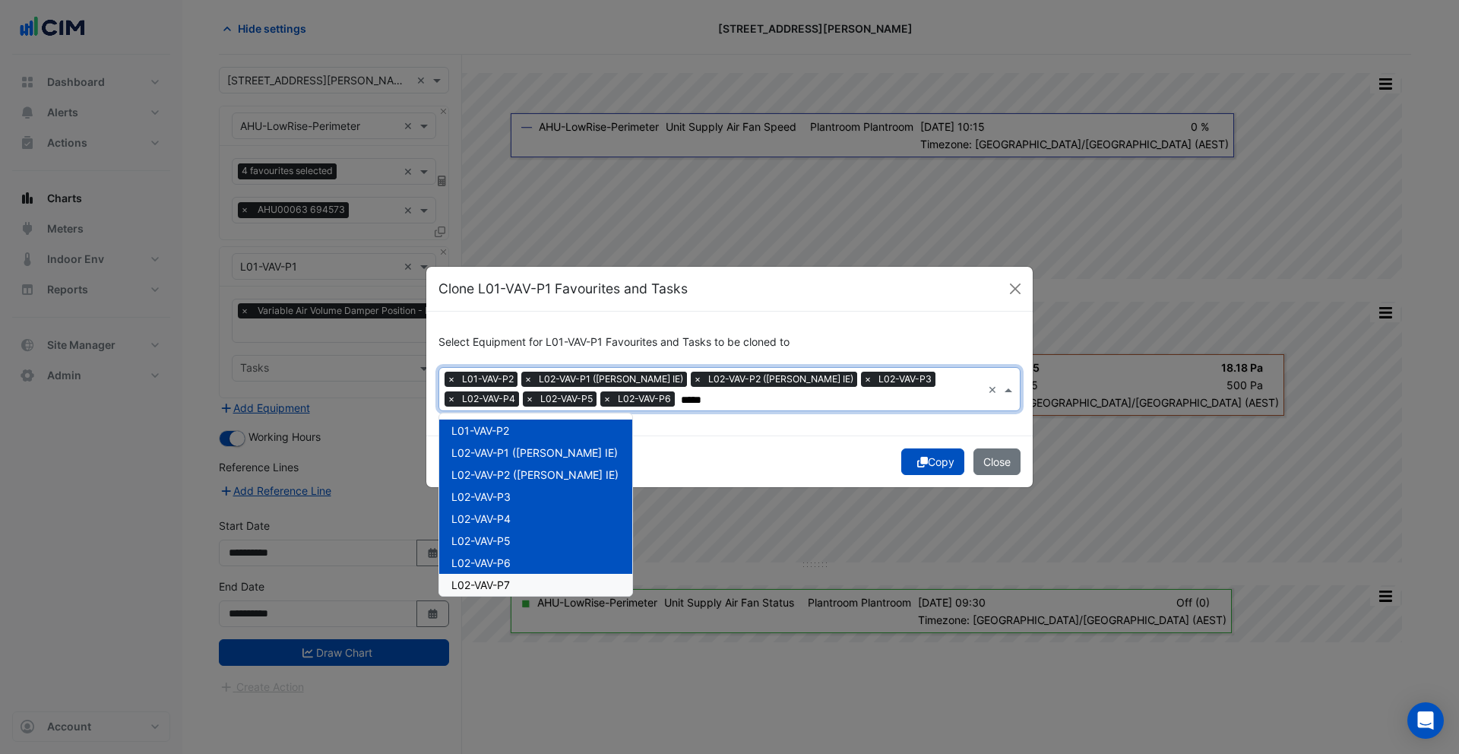
click at [482, 587] on span "L02-VAV-P7" at bounding box center [480, 584] width 59 height 13
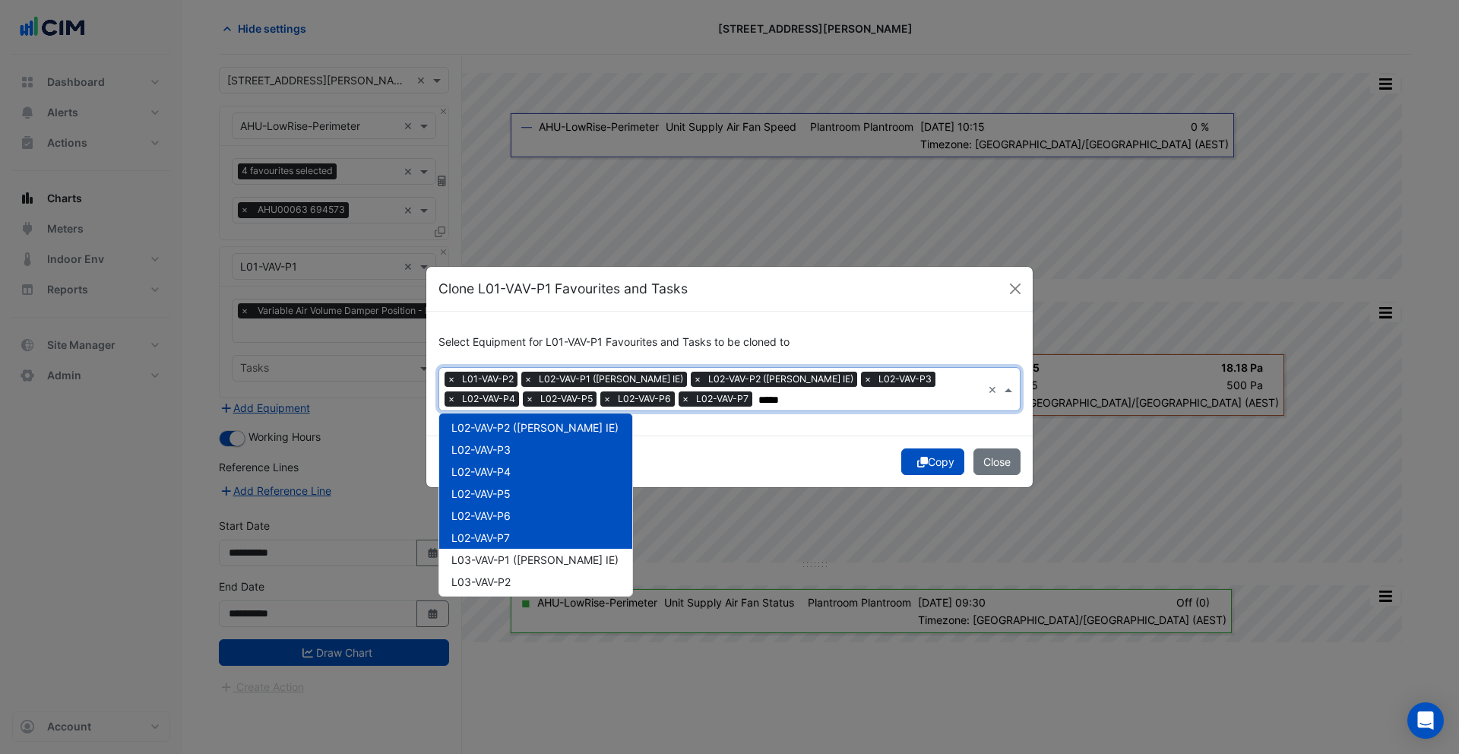
scroll to position [138, 0]
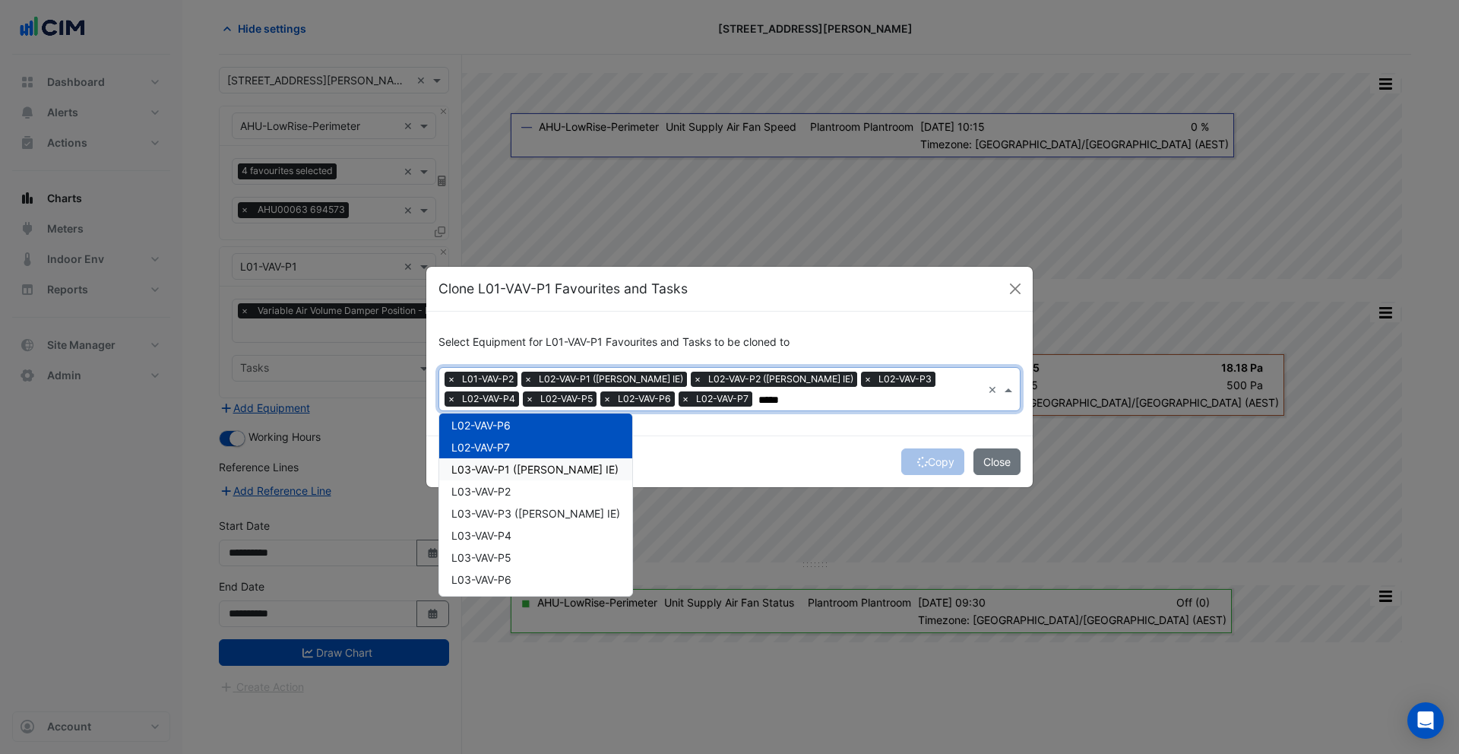
click at [479, 476] on div "L03-VAV-P1 (NABERS IE)" at bounding box center [535, 469] width 193 height 22
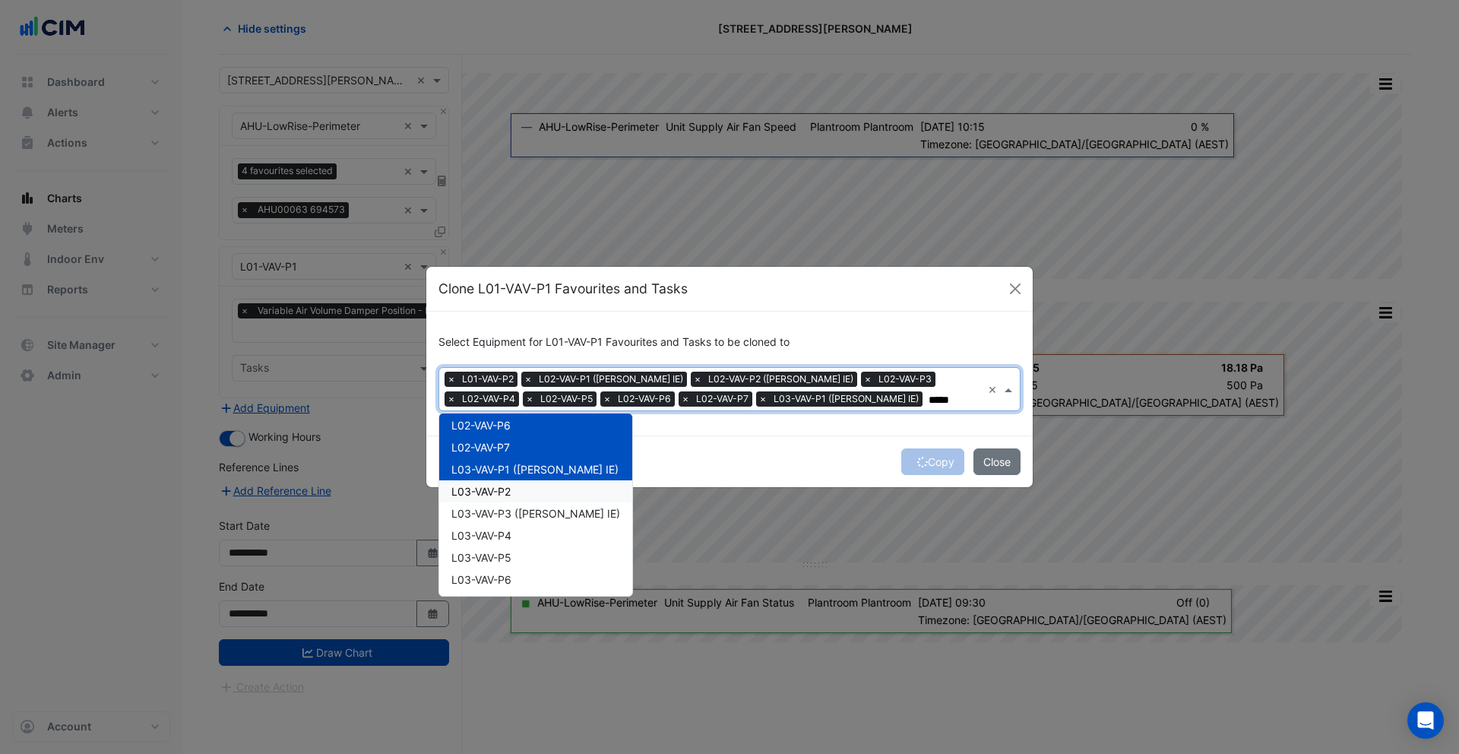
click at [479, 492] on span "L03-VAV-P2" at bounding box center [480, 491] width 59 height 13
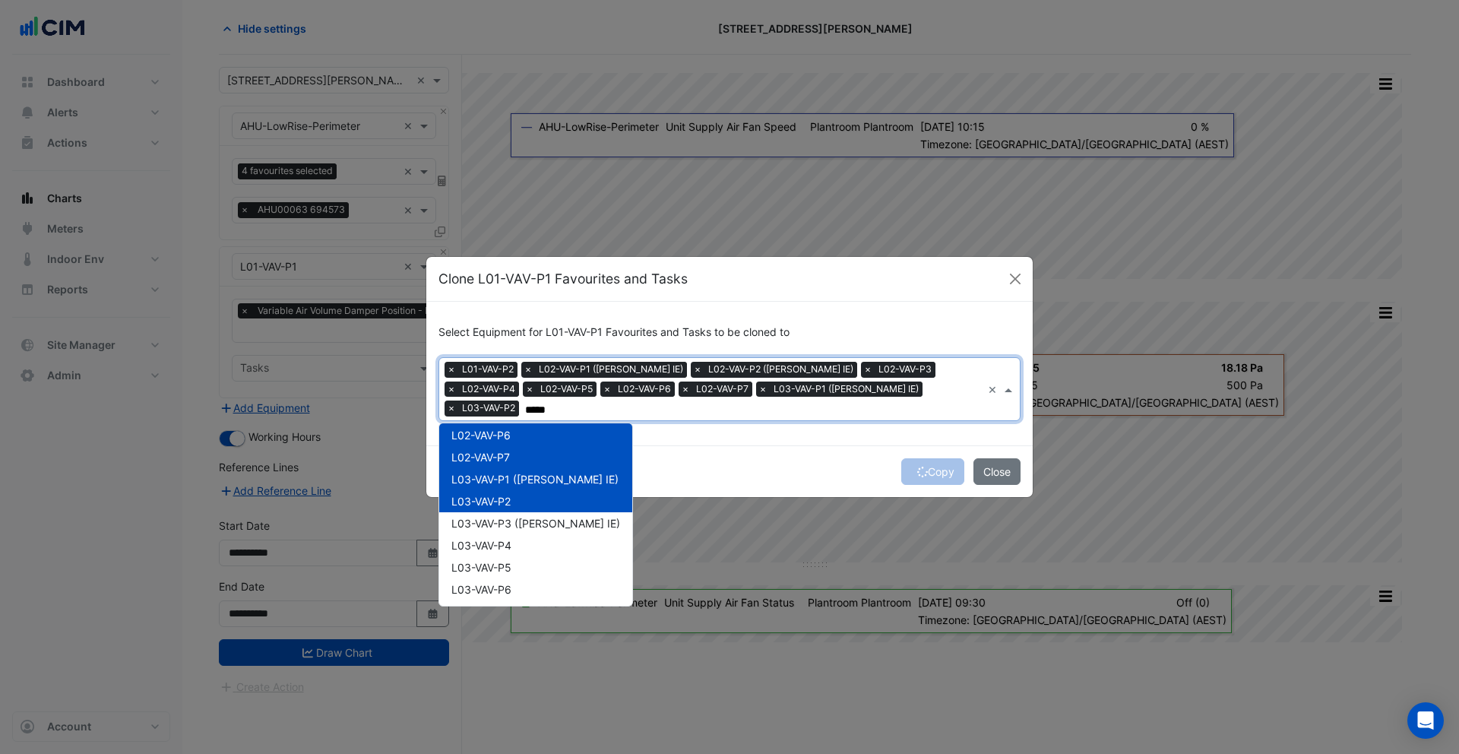
click at [479, 501] on div "L03-VAV-P2" at bounding box center [535, 501] width 193 height 22
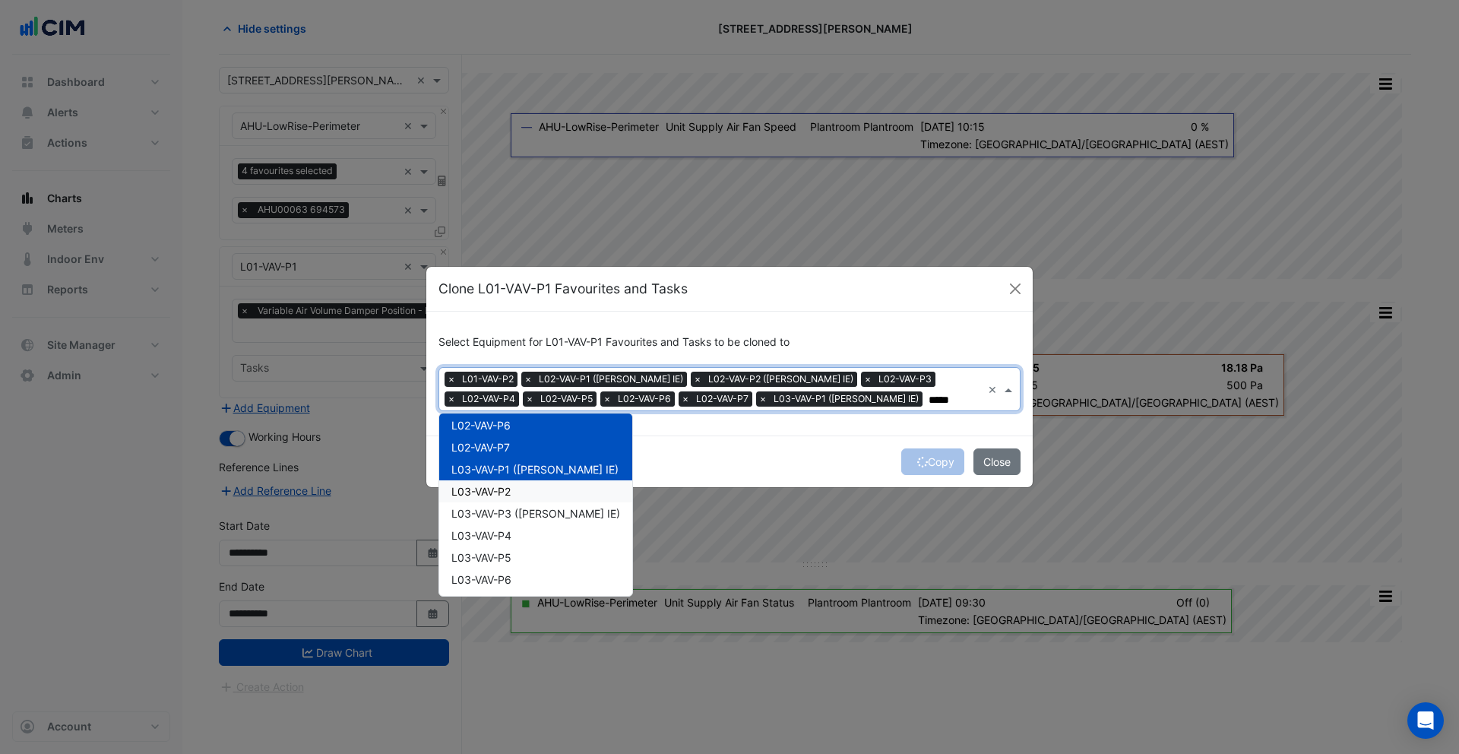
click at [482, 492] on span "L03-VAV-P2" at bounding box center [480, 491] width 59 height 13
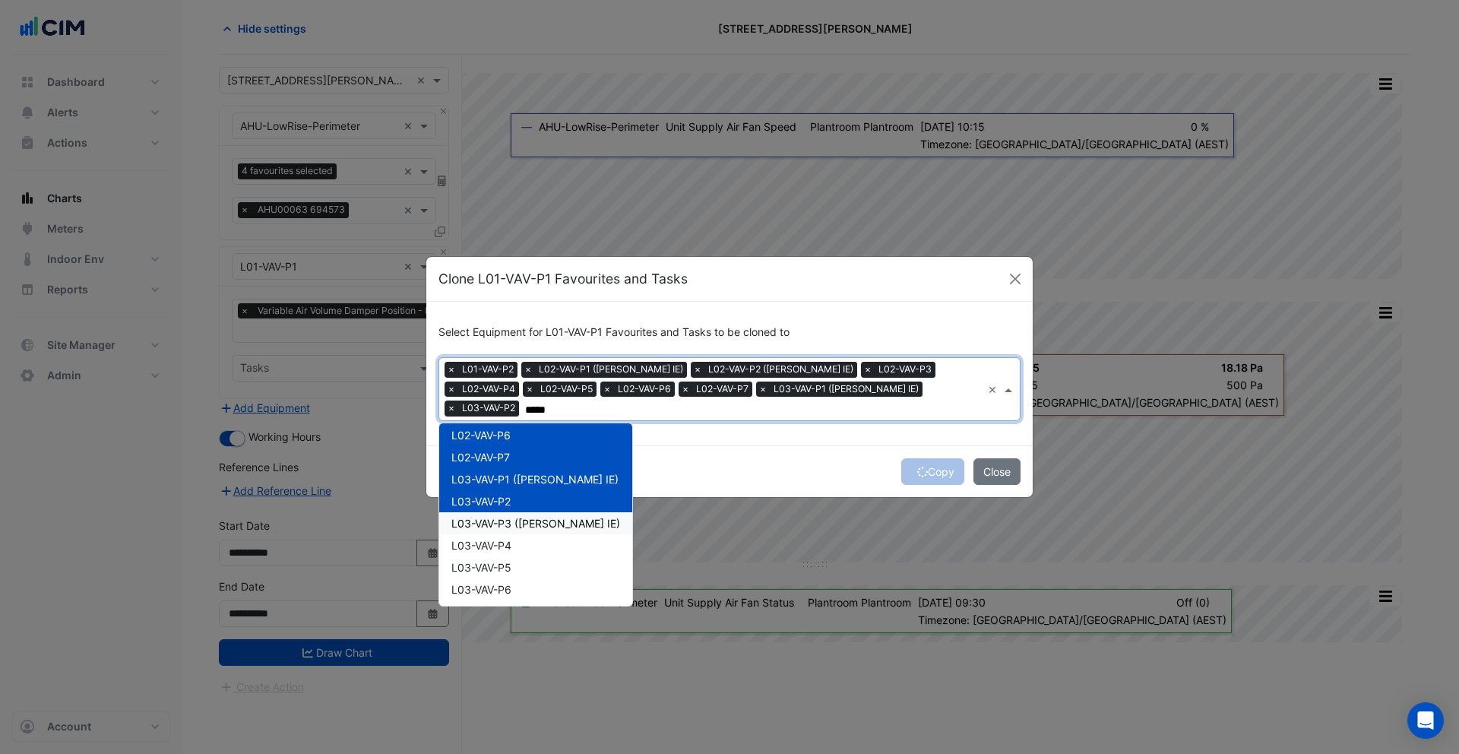
click at [482, 517] on span "L03-VAV-P3 (NABERS IE)" at bounding box center [535, 523] width 169 height 13
click at [478, 543] on span "L03-VAV-P4" at bounding box center [481, 545] width 60 height 13
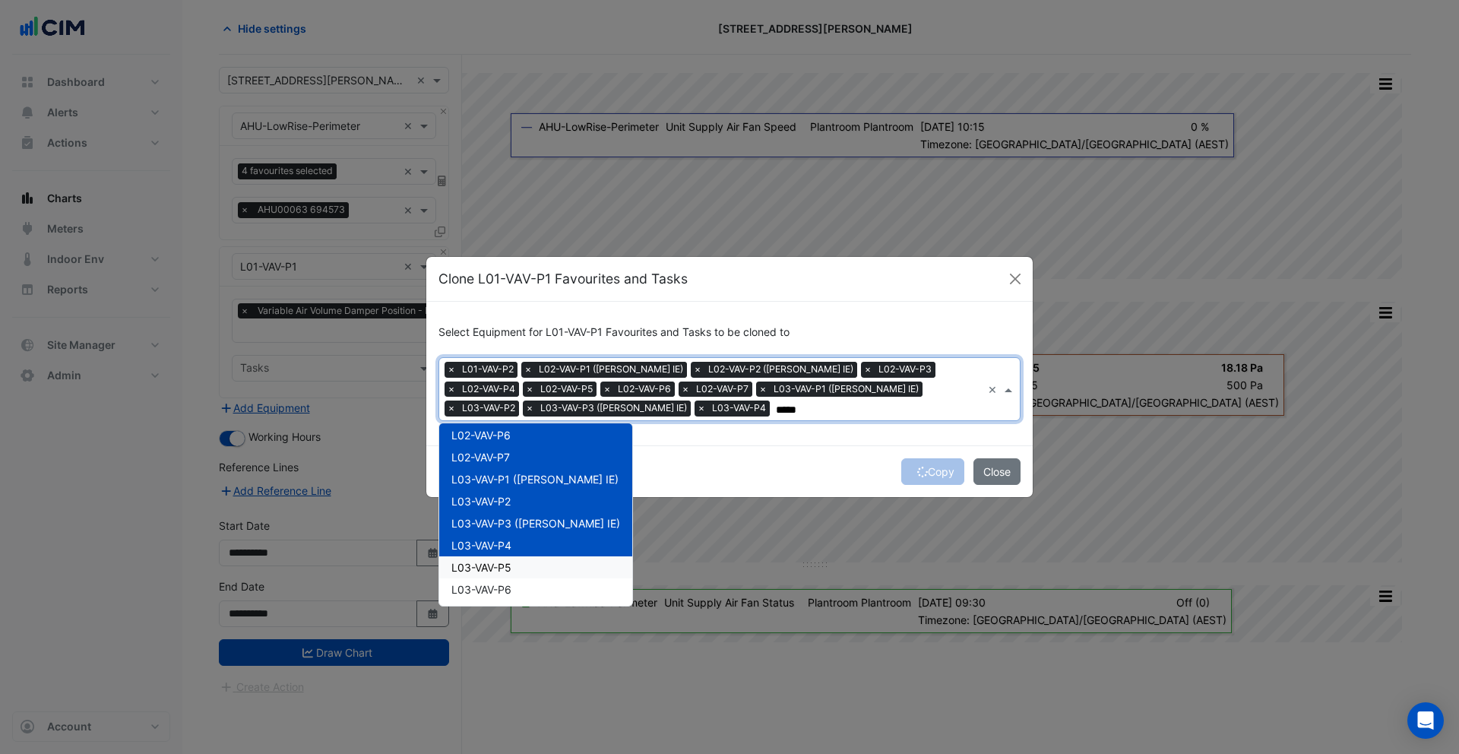
click at [480, 563] on span "L03-VAV-P5" at bounding box center [481, 567] width 60 height 13
click at [482, 583] on span "L03-VAV-P6" at bounding box center [481, 589] width 60 height 13
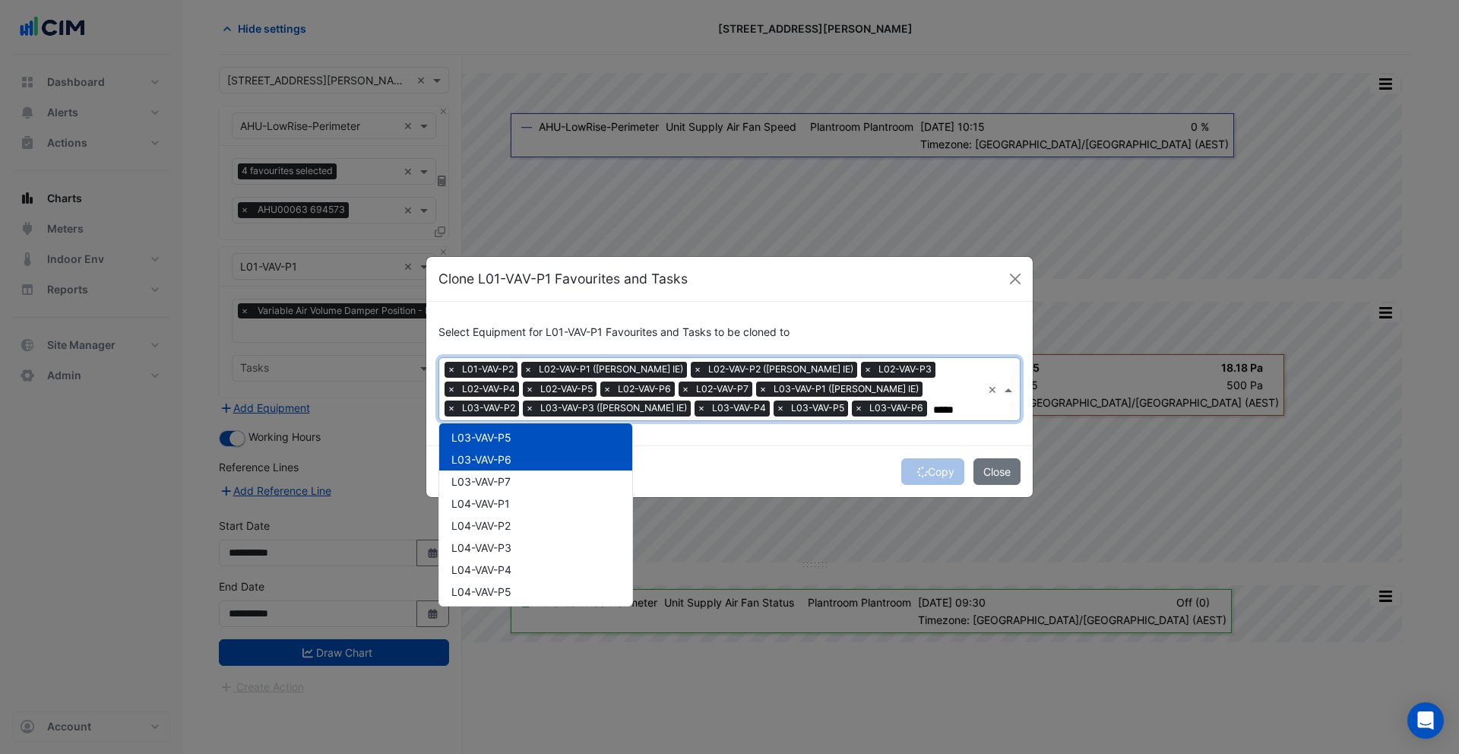
scroll to position [311, 0]
click at [479, 443] on span "L03-VAV-P7" at bounding box center [480, 438] width 59 height 13
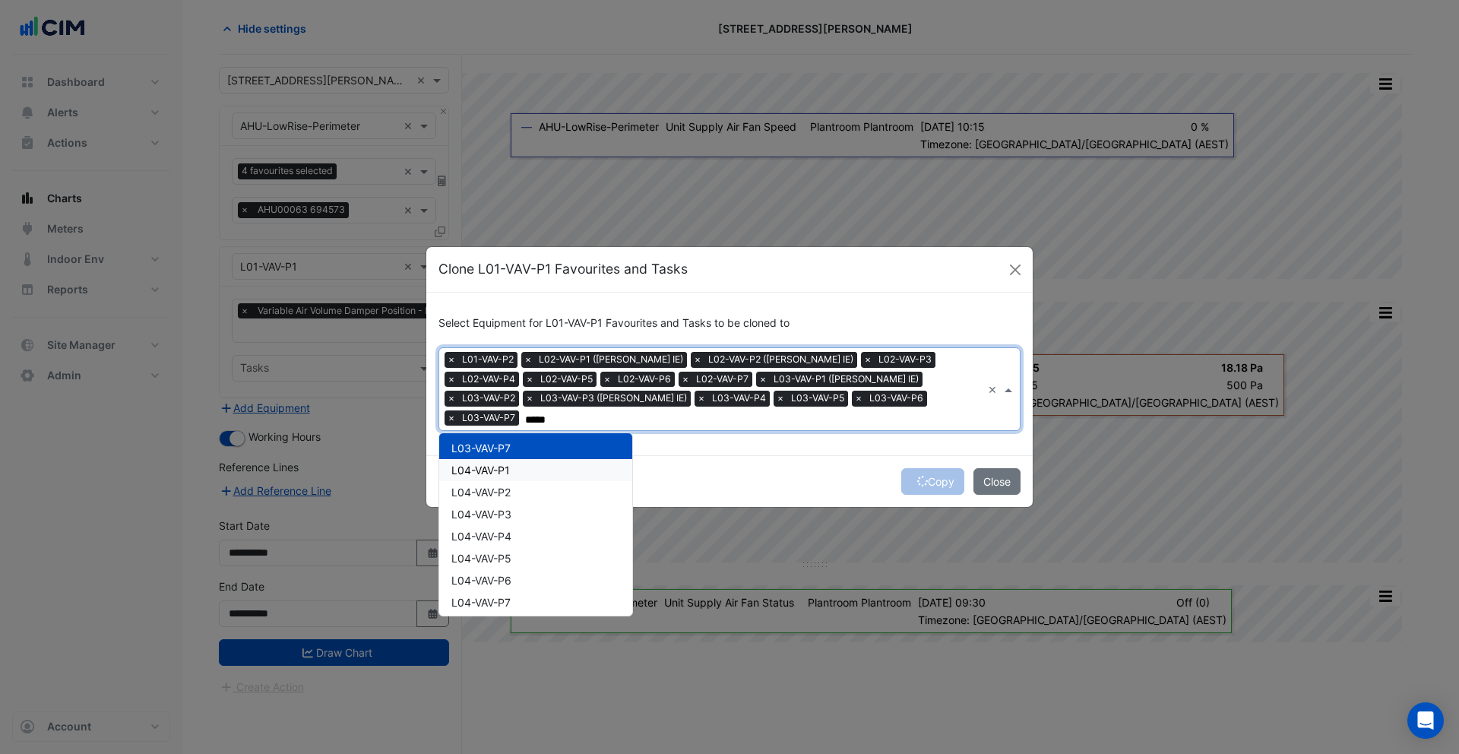
click at [479, 463] on span "L04-VAV-P1" at bounding box center [480, 469] width 59 height 13
click at [482, 485] on span "L04-VAV-P2" at bounding box center [480, 491] width 59 height 13
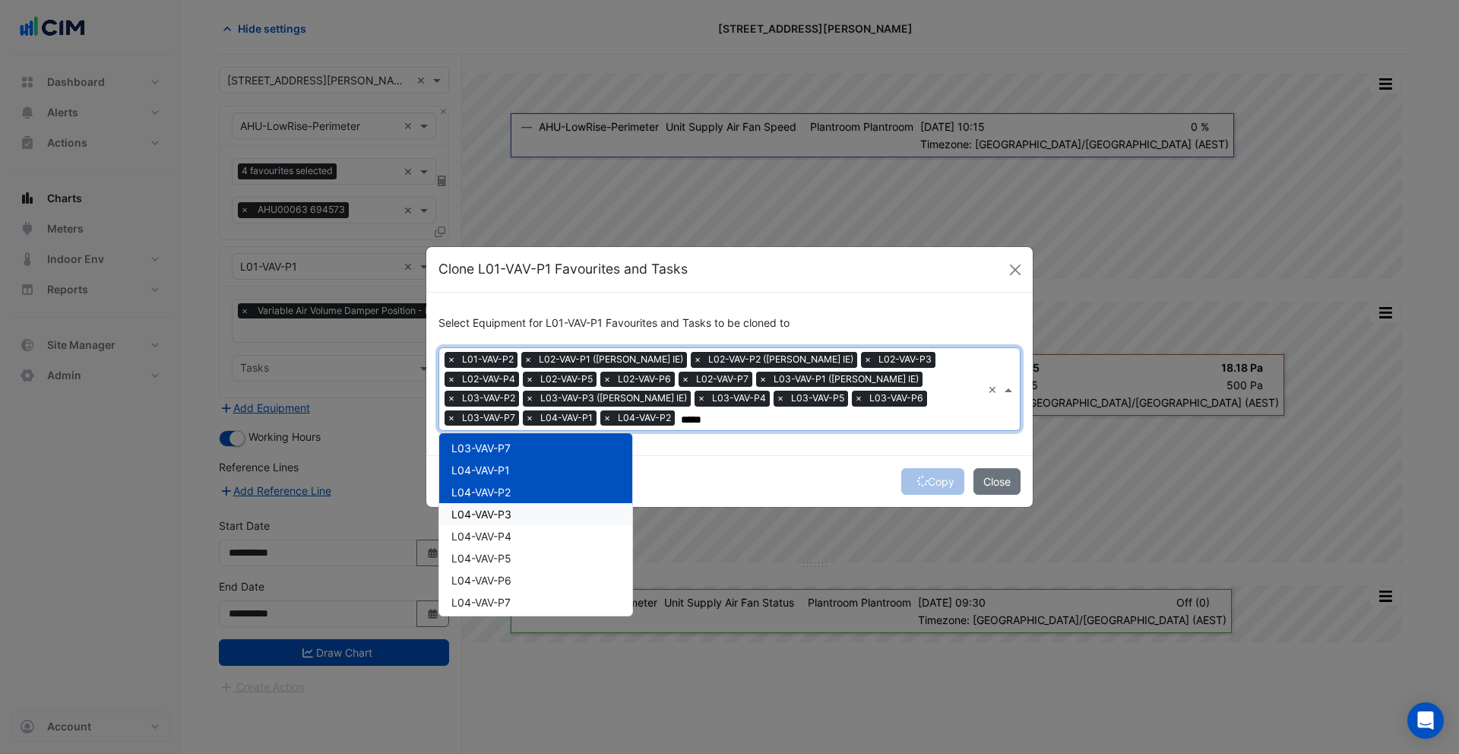
click at [479, 511] on span "L04-VAV-P3" at bounding box center [481, 514] width 60 height 13
click at [483, 539] on span "L04-VAV-P4" at bounding box center [481, 536] width 60 height 13
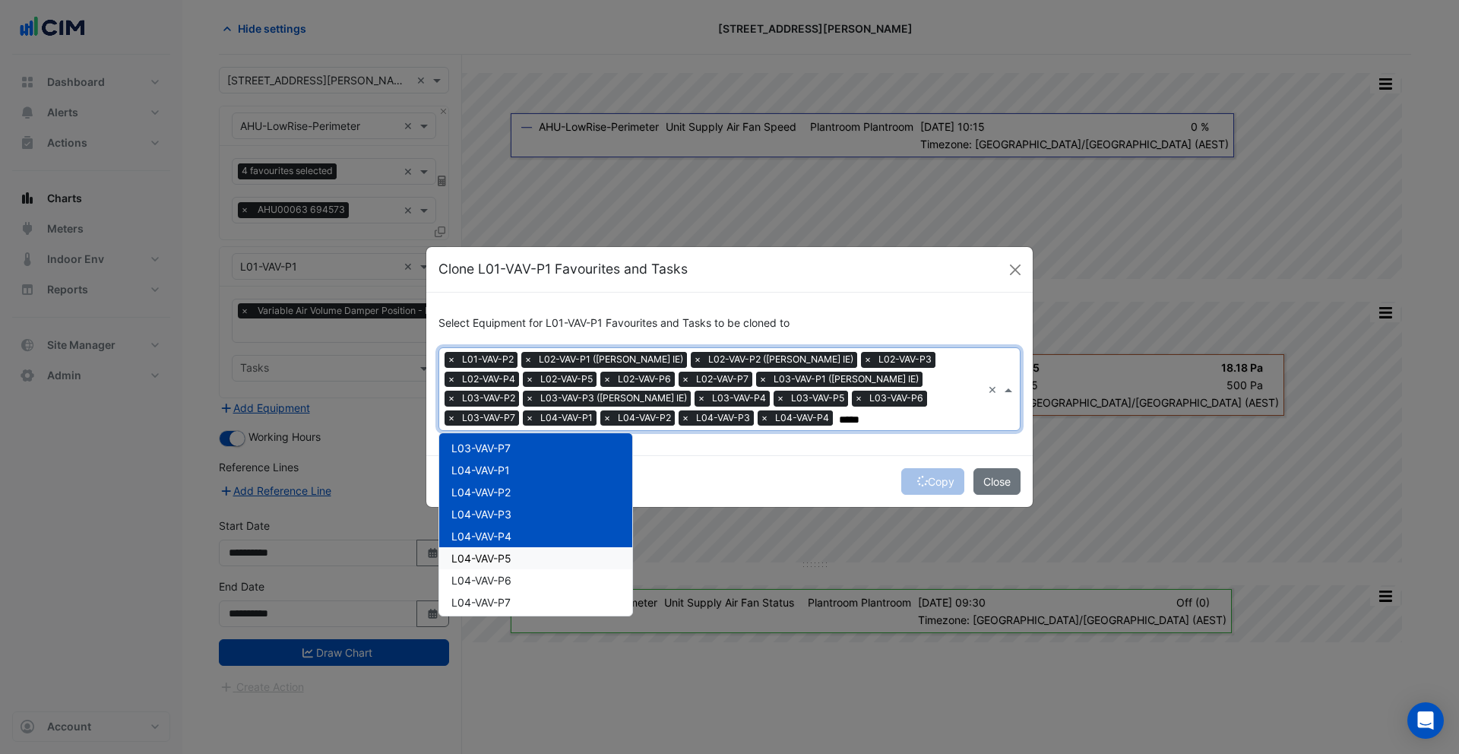
click at [482, 554] on span "L04-VAV-P5" at bounding box center [481, 558] width 60 height 13
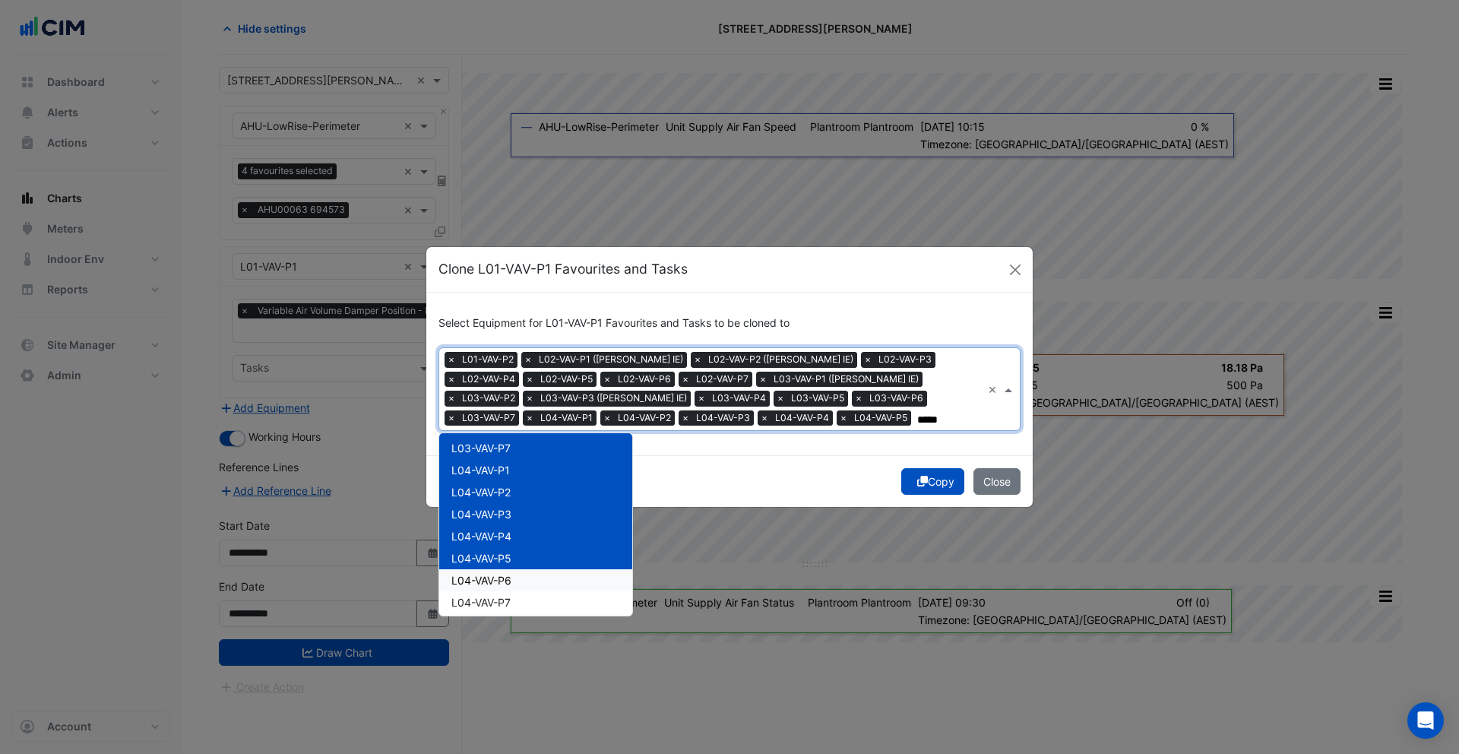
click at [480, 574] on span "L04-VAV-P6" at bounding box center [481, 580] width 60 height 13
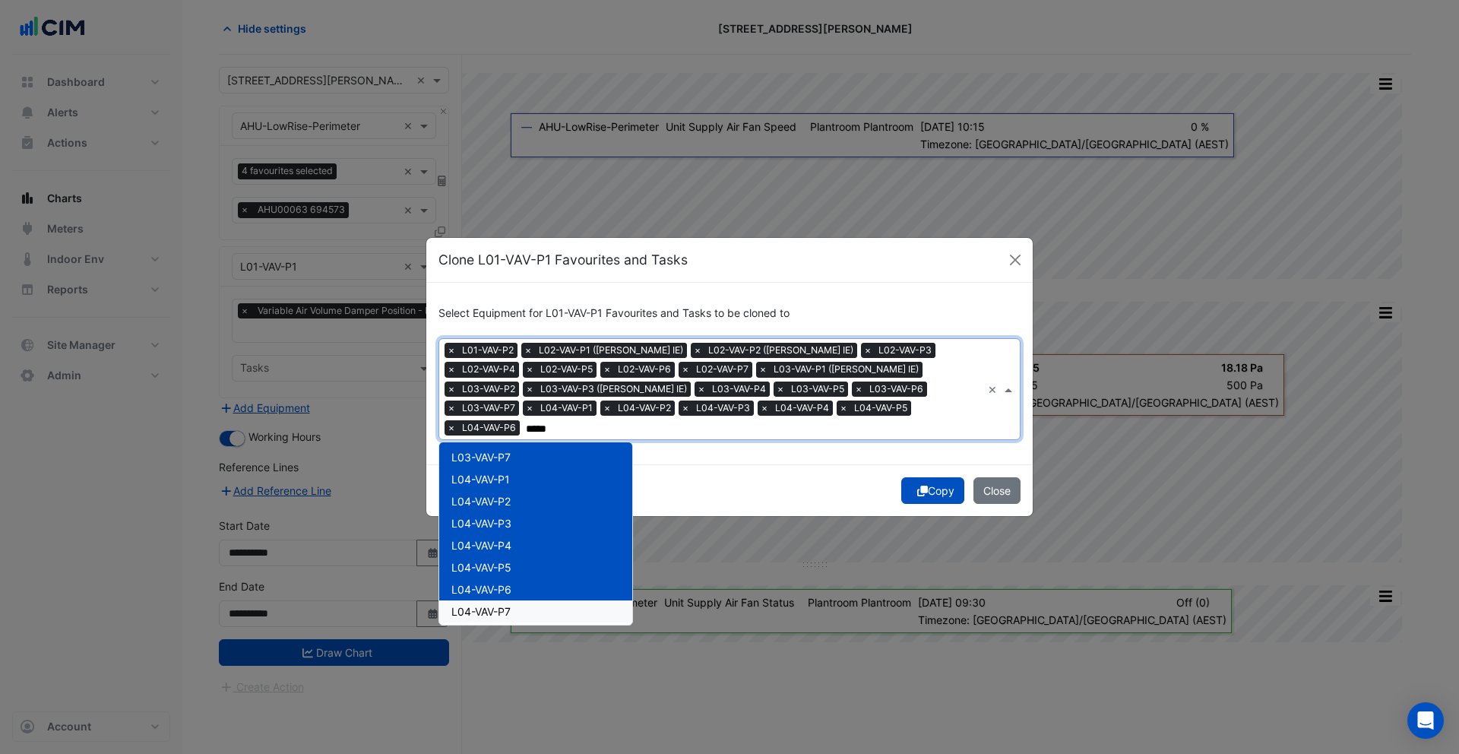
click at [480, 605] on span "L04-VAV-P7" at bounding box center [480, 611] width 59 height 13
click at [479, 602] on span "L05-VAV-P1" at bounding box center [480, 608] width 59 height 13
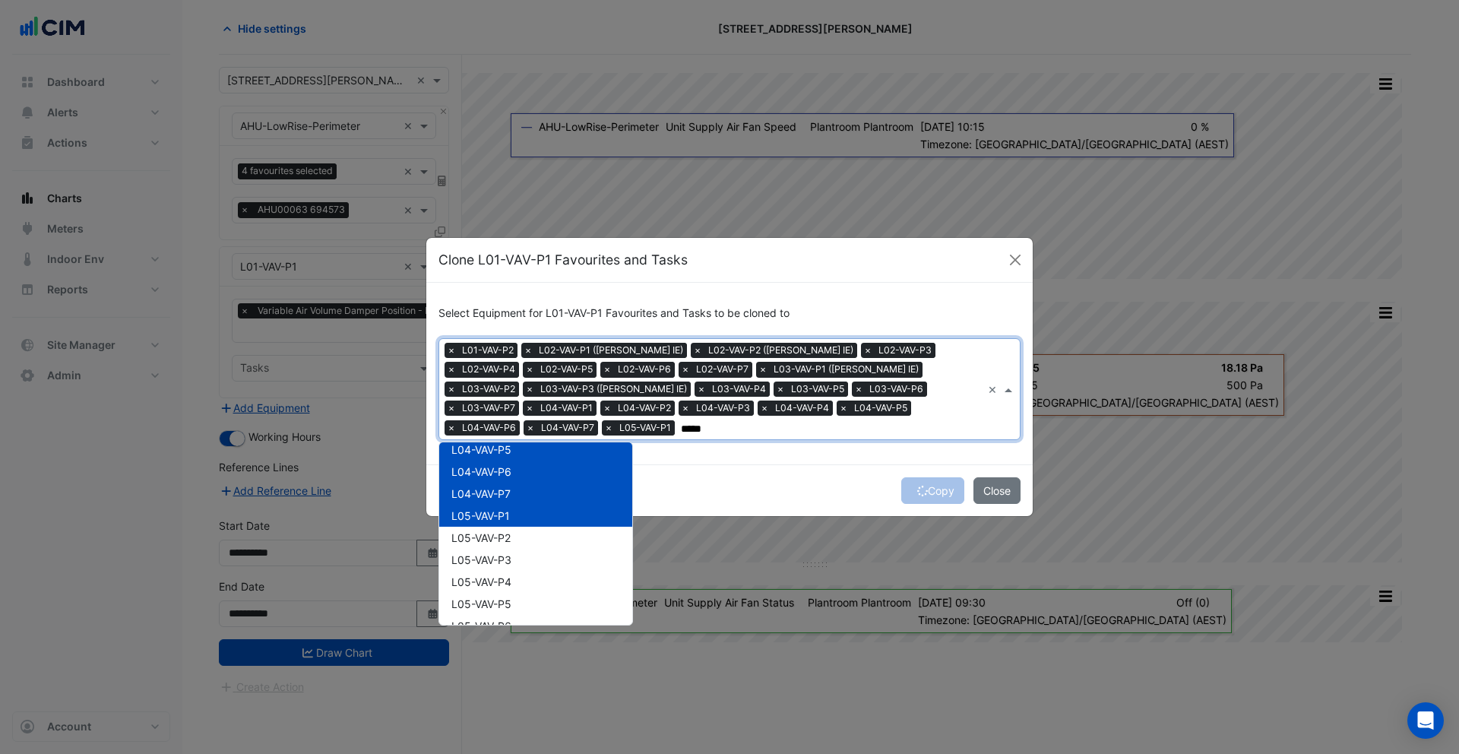
scroll to position [432, 0]
click at [470, 542] on div "L05-VAV-P2" at bounding box center [535, 534] width 193 height 22
click at [470, 559] on span "L05-VAV-P3" at bounding box center [481, 556] width 60 height 13
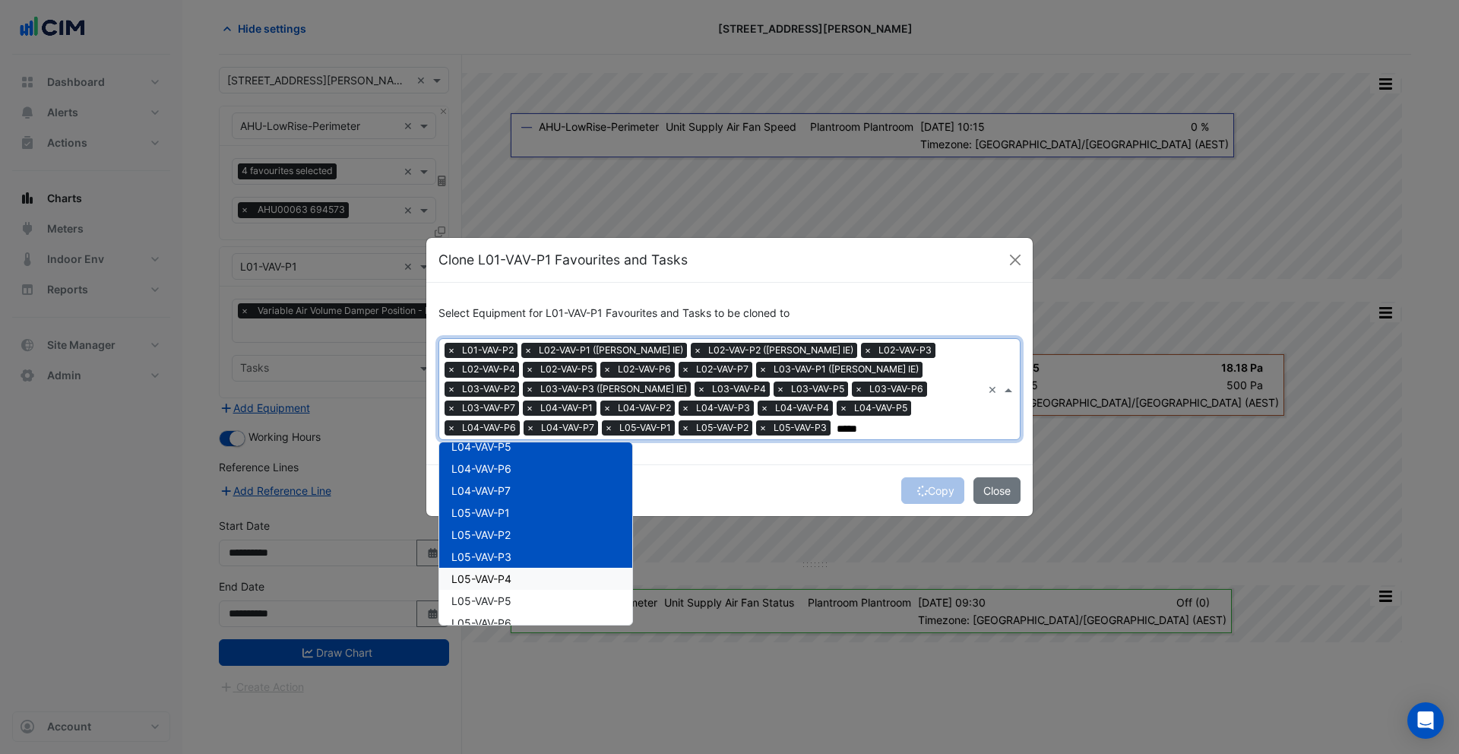
click at [469, 577] on span "L05-VAV-P4" at bounding box center [481, 578] width 60 height 13
click at [473, 594] on span "L05-VAV-P5" at bounding box center [481, 600] width 60 height 13
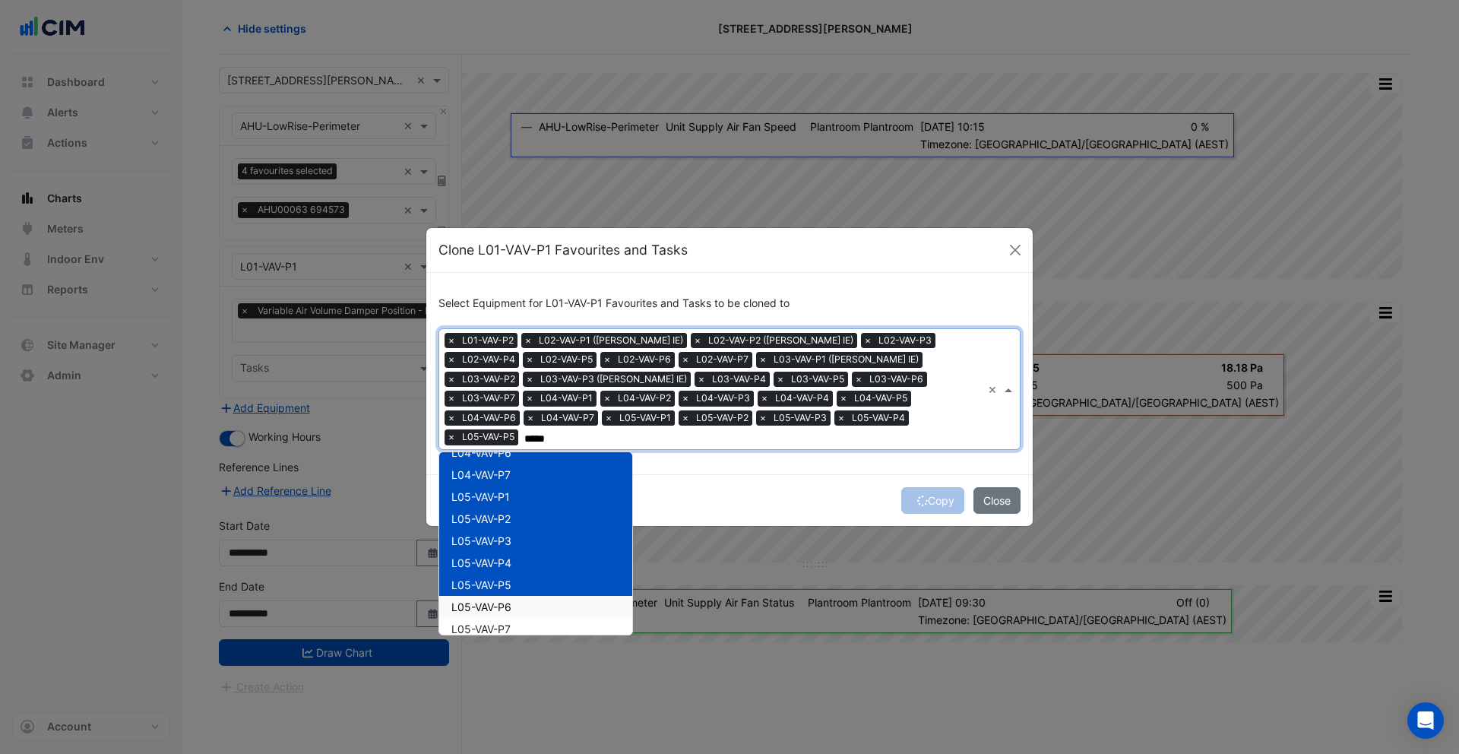
click at [473, 600] on span "L05-VAV-P6" at bounding box center [481, 606] width 60 height 13
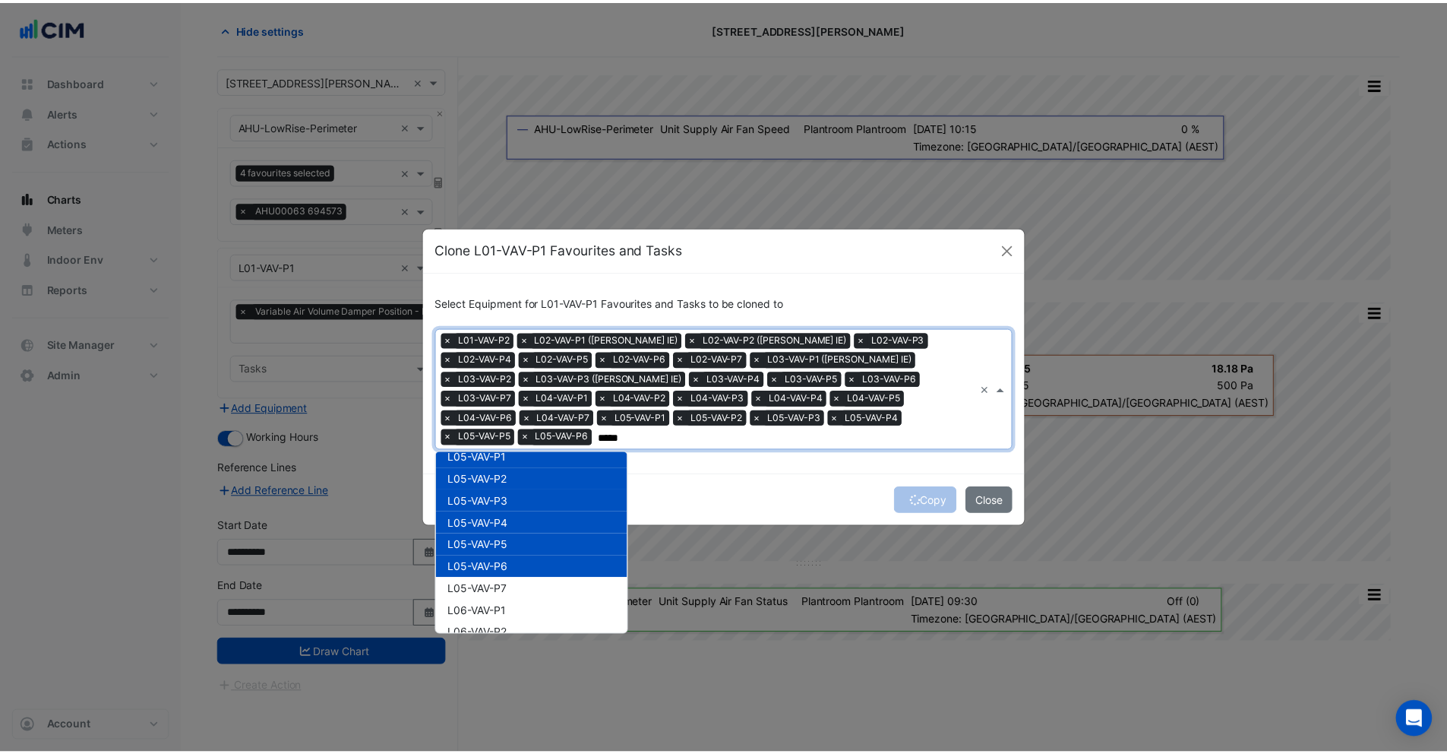
scroll to position [532, 0]
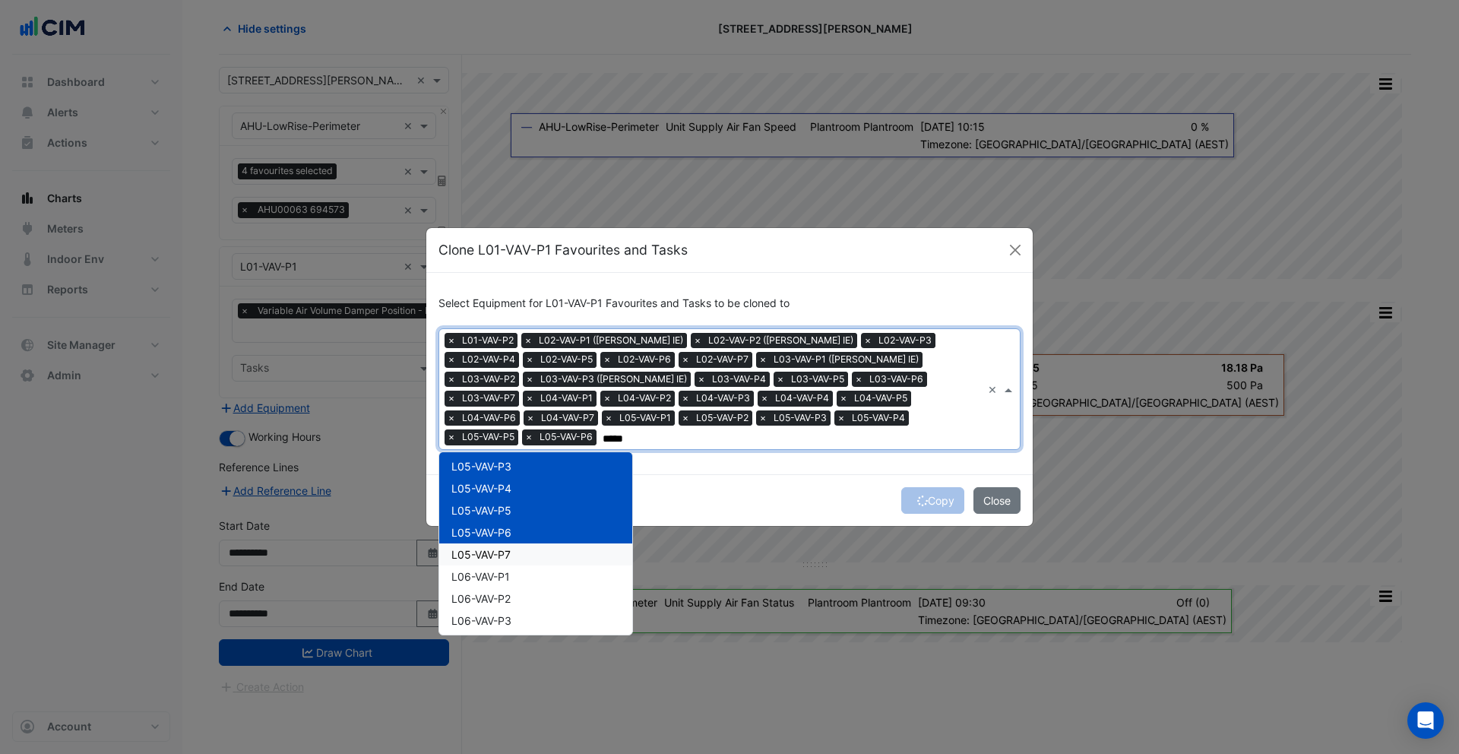
click at [477, 551] on div "L05-VAV-P7" at bounding box center [535, 554] width 193 height 22
type input "*****"
click at [625, 485] on div "Copy Close" at bounding box center [729, 500] width 606 height 52
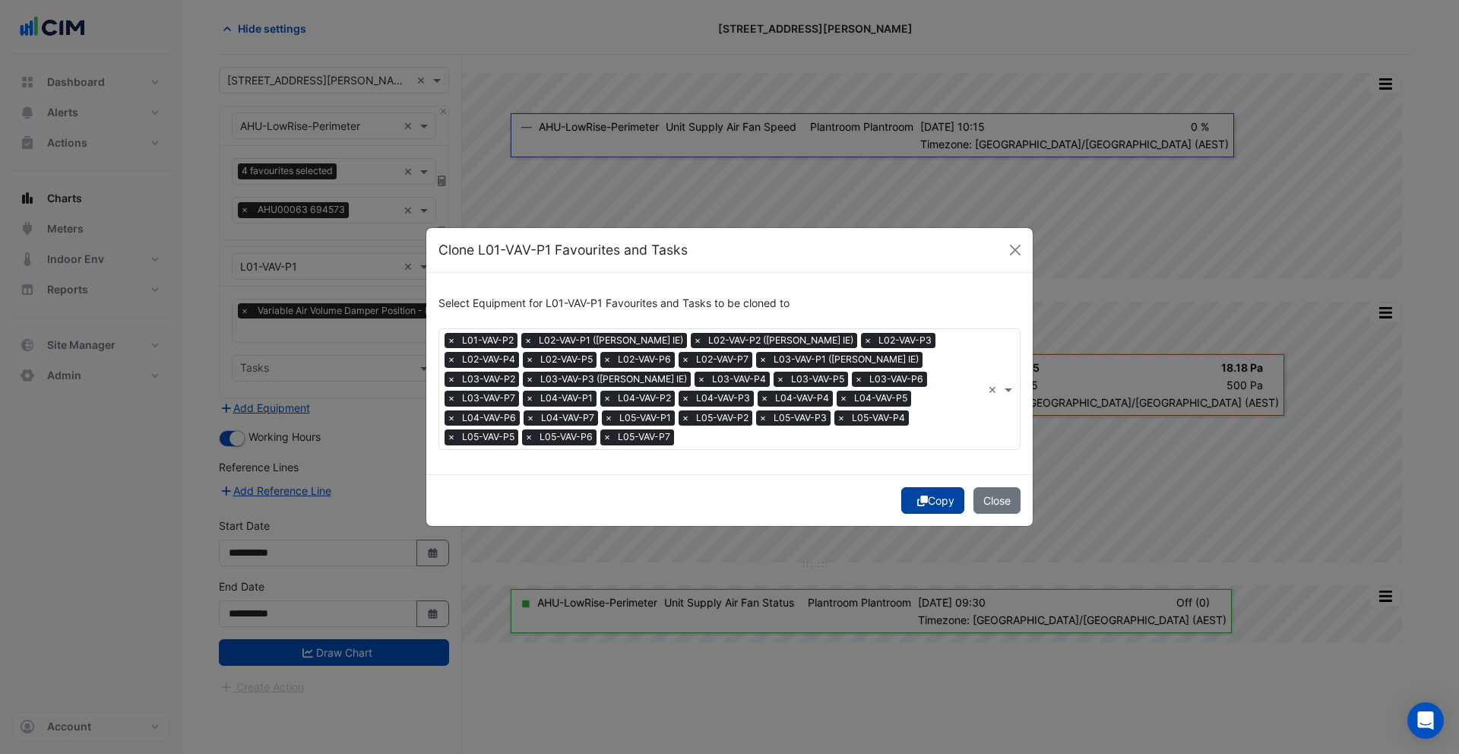
click at [930, 501] on button "Copy" at bounding box center [932, 500] width 63 height 27
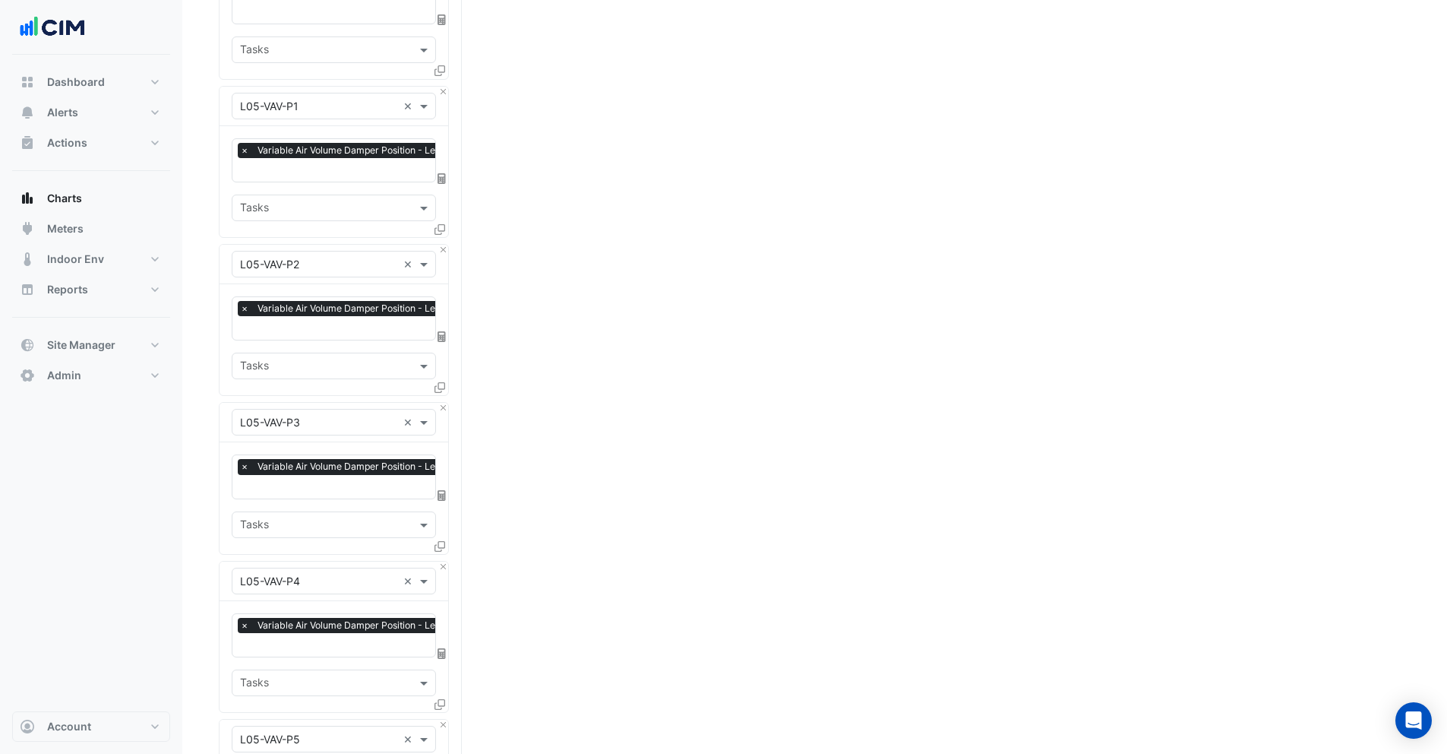
scroll to position [4557, 0]
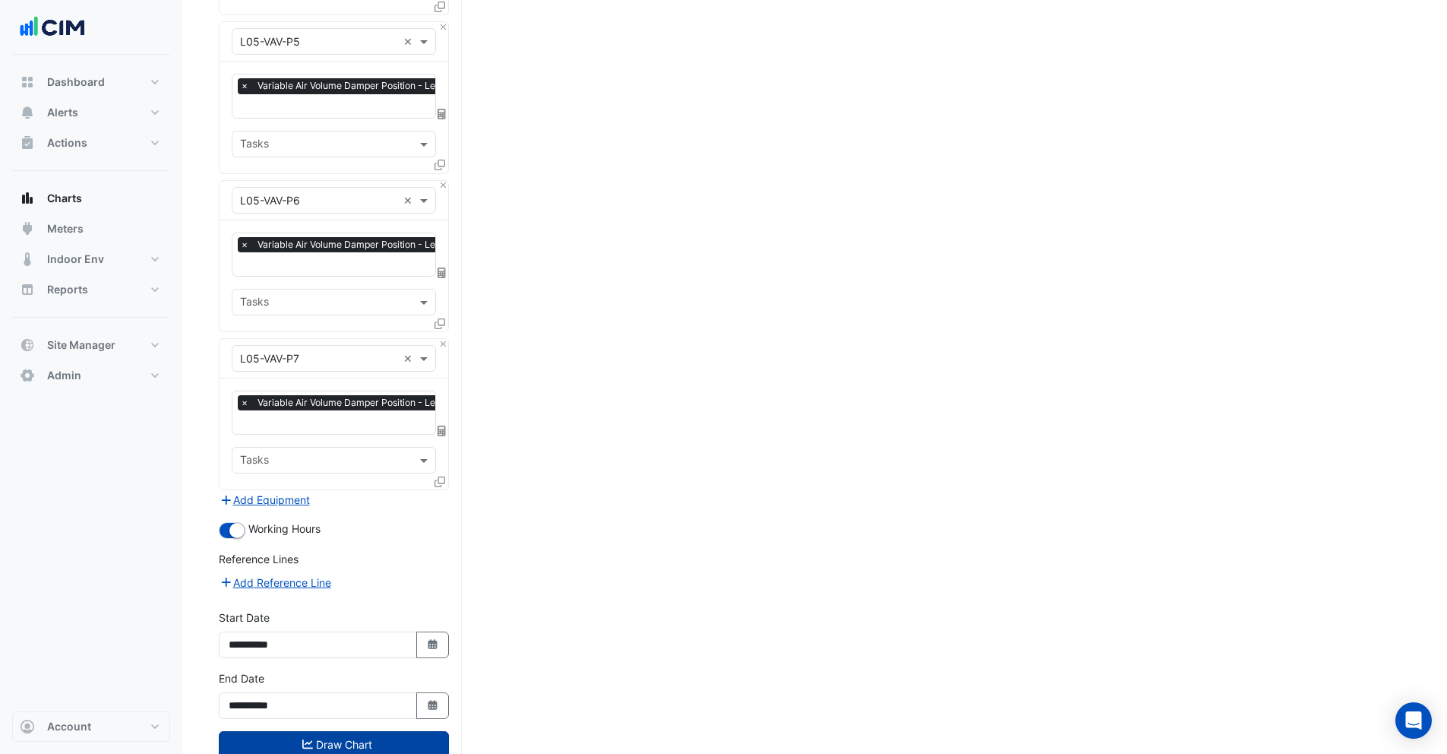
click at [356, 731] on button "Draw Chart" at bounding box center [334, 744] width 230 height 27
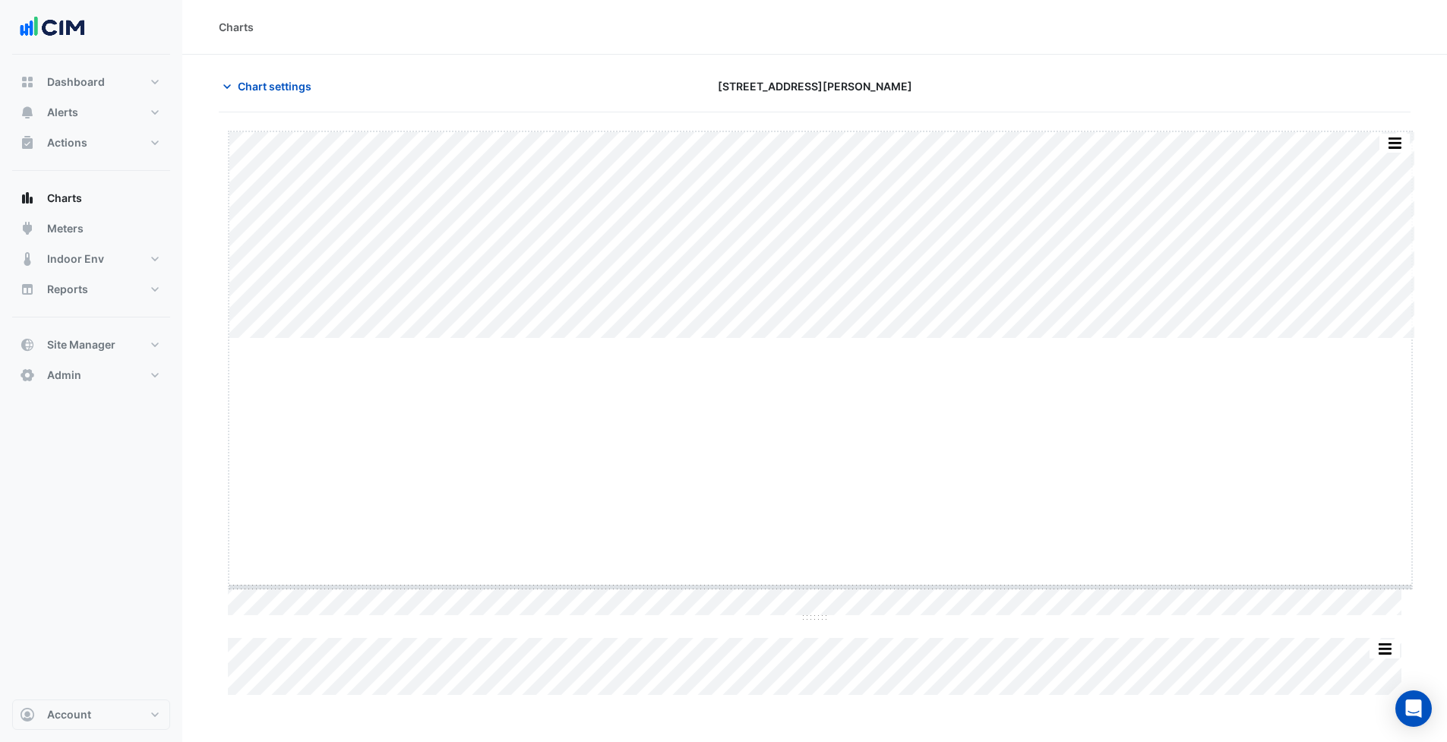
drag, startPoint x: 818, startPoint y: 339, endPoint x: 774, endPoint y: 591, distance: 256.1
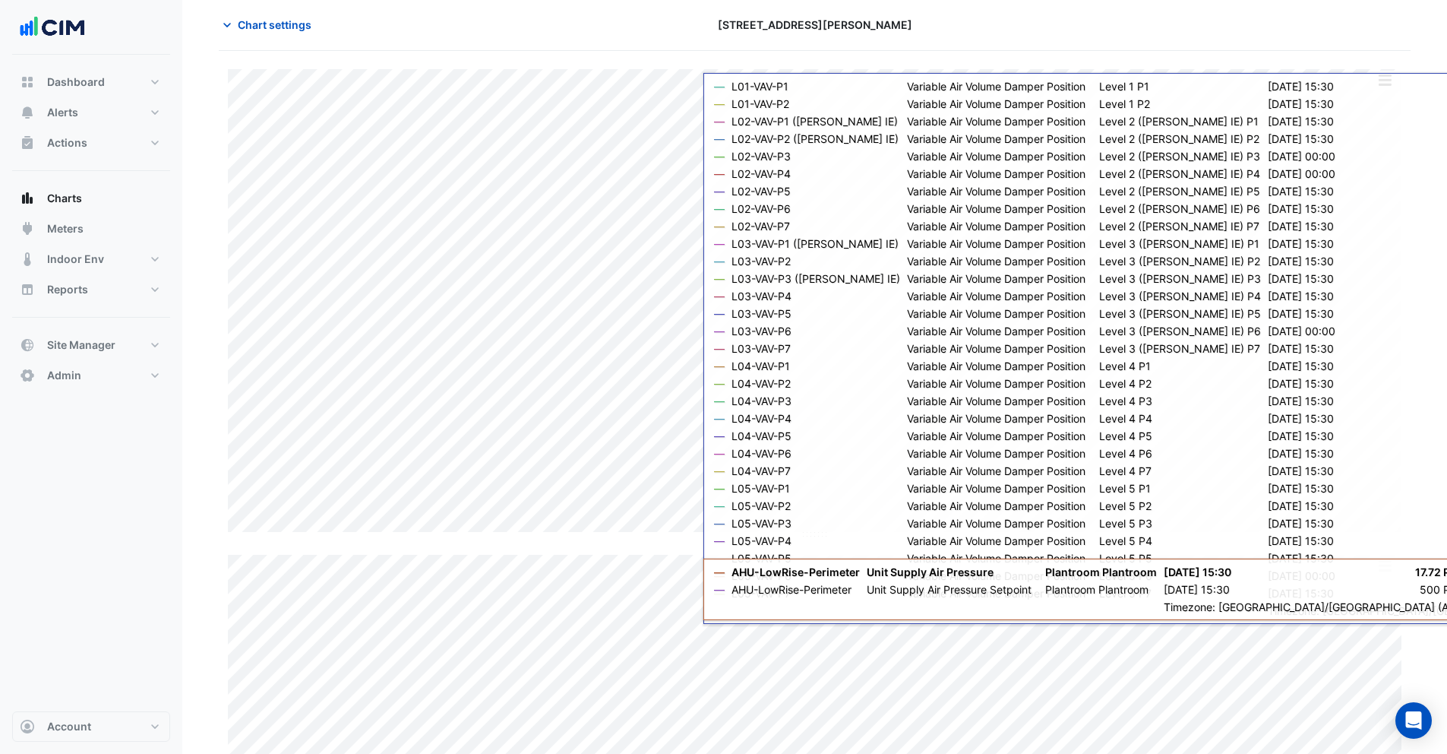
scroll to position [78, 0]
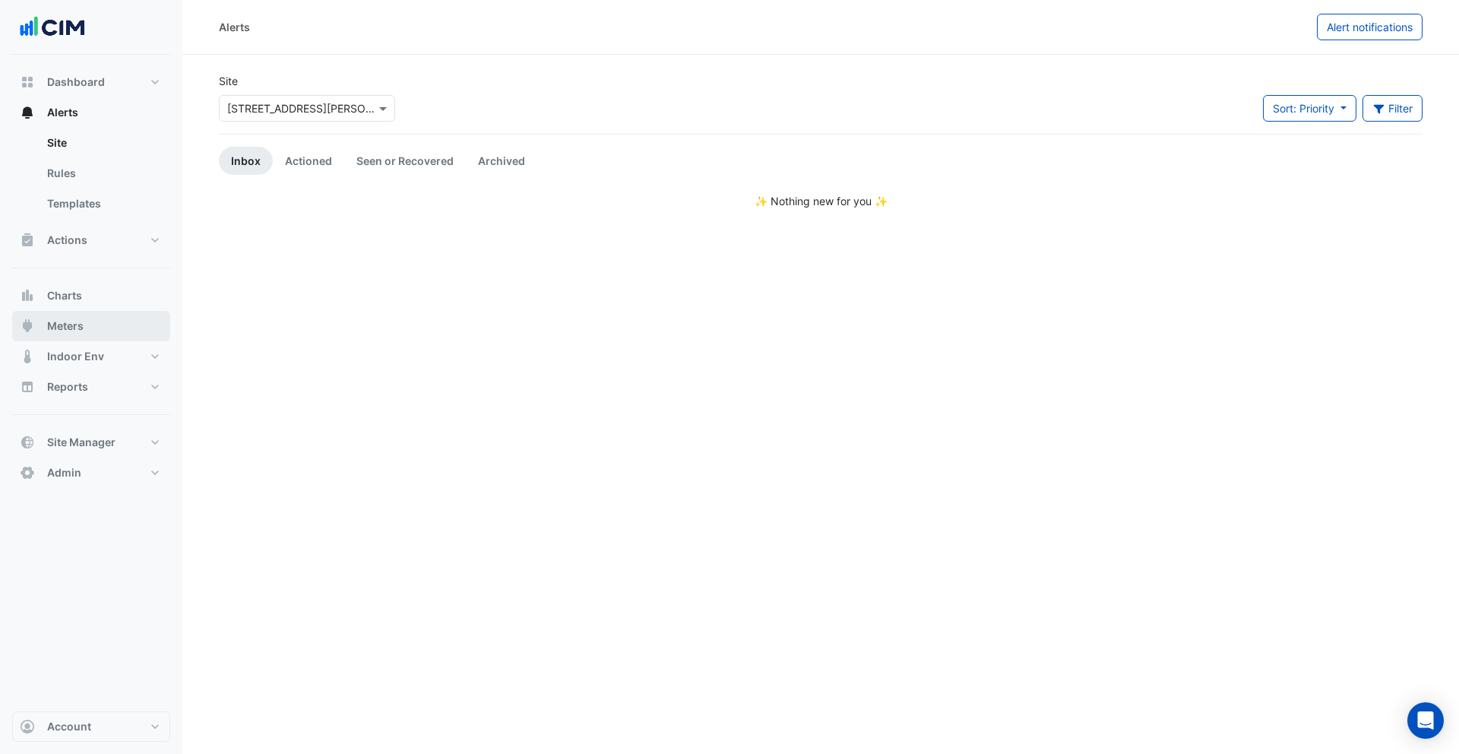
click at [96, 327] on button "Meters" at bounding box center [91, 326] width 158 height 30
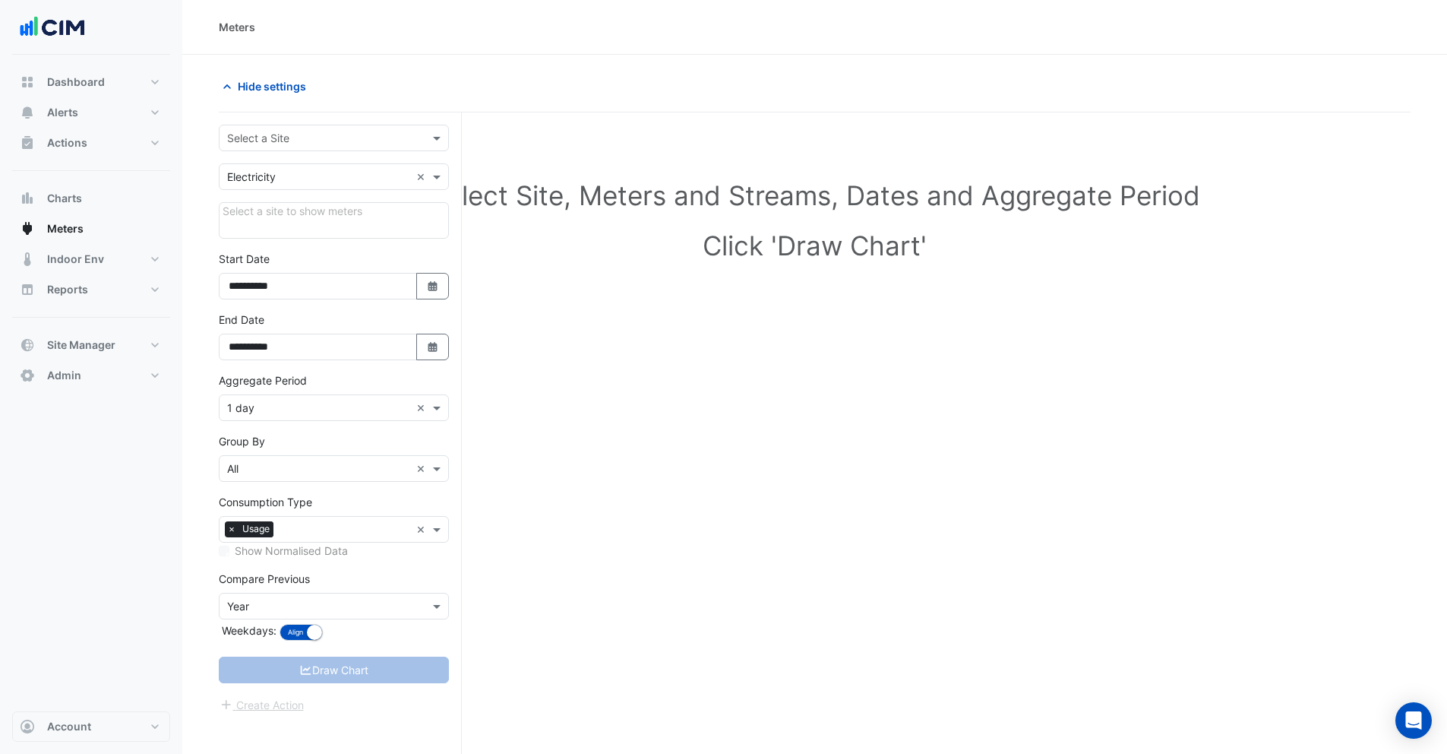
click at [285, 141] on input "text" at bounding box center [318, 139] width 183 height 16
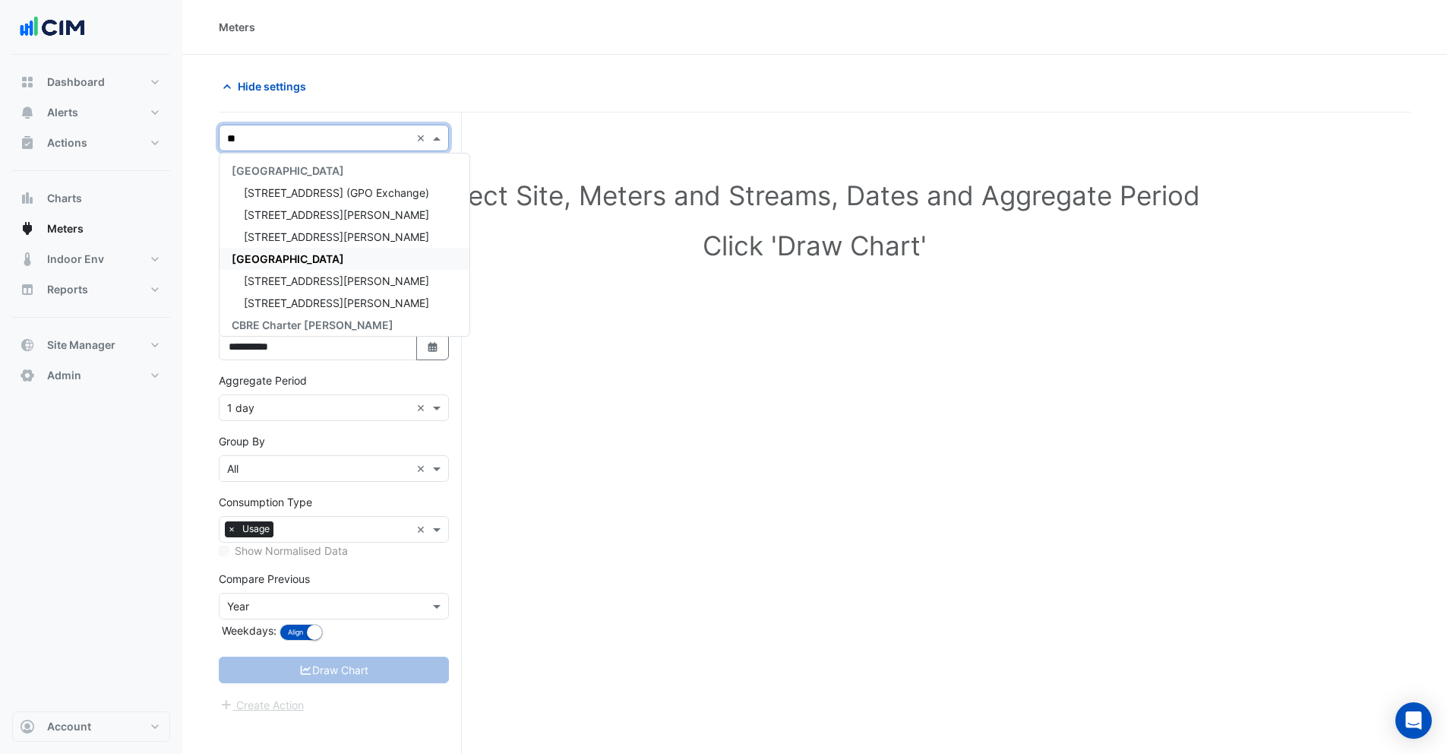
type input "***"
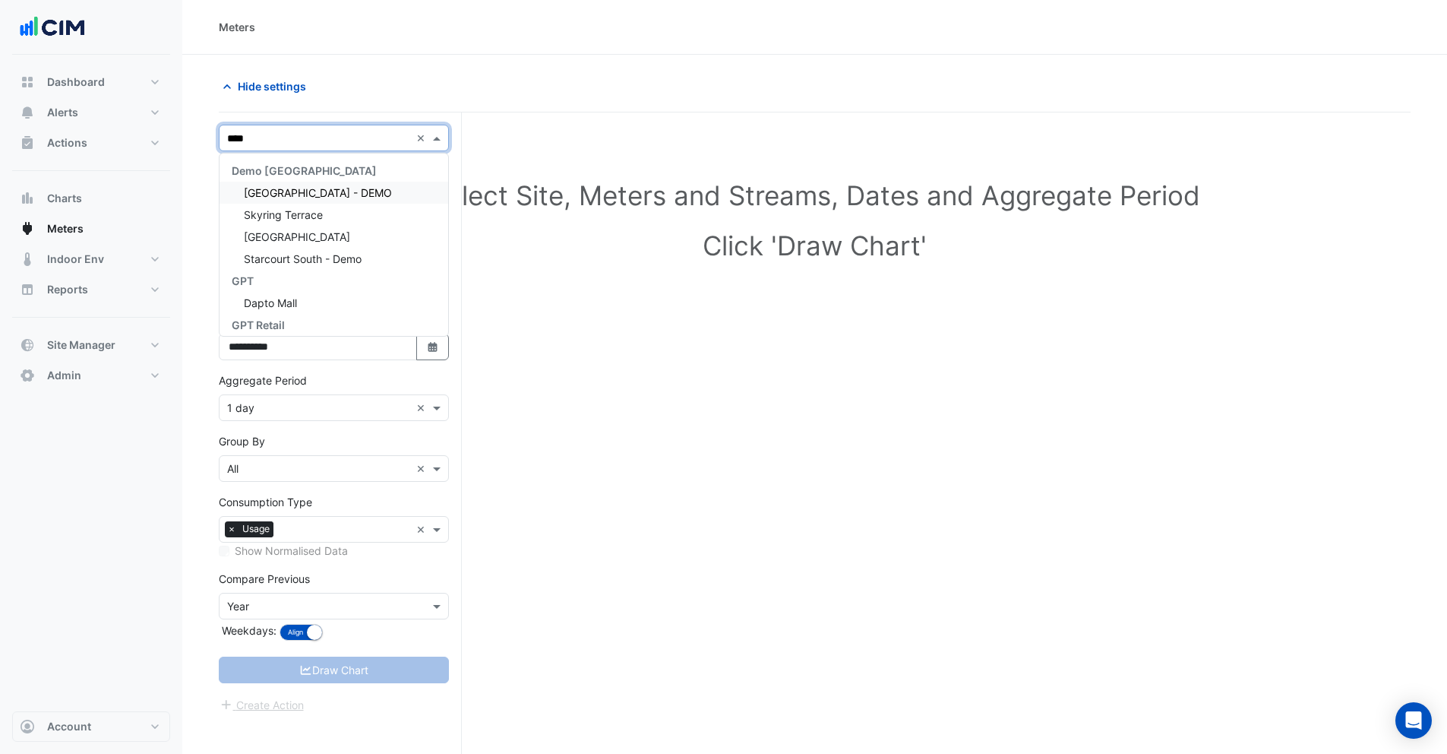
type input "****"
click at [514, 154] on div "Select Site, Meters and Streams, Dates and Aggregate Period Click 'Draw Chart'" at bounding box center [815, 223] width 1192 height 185
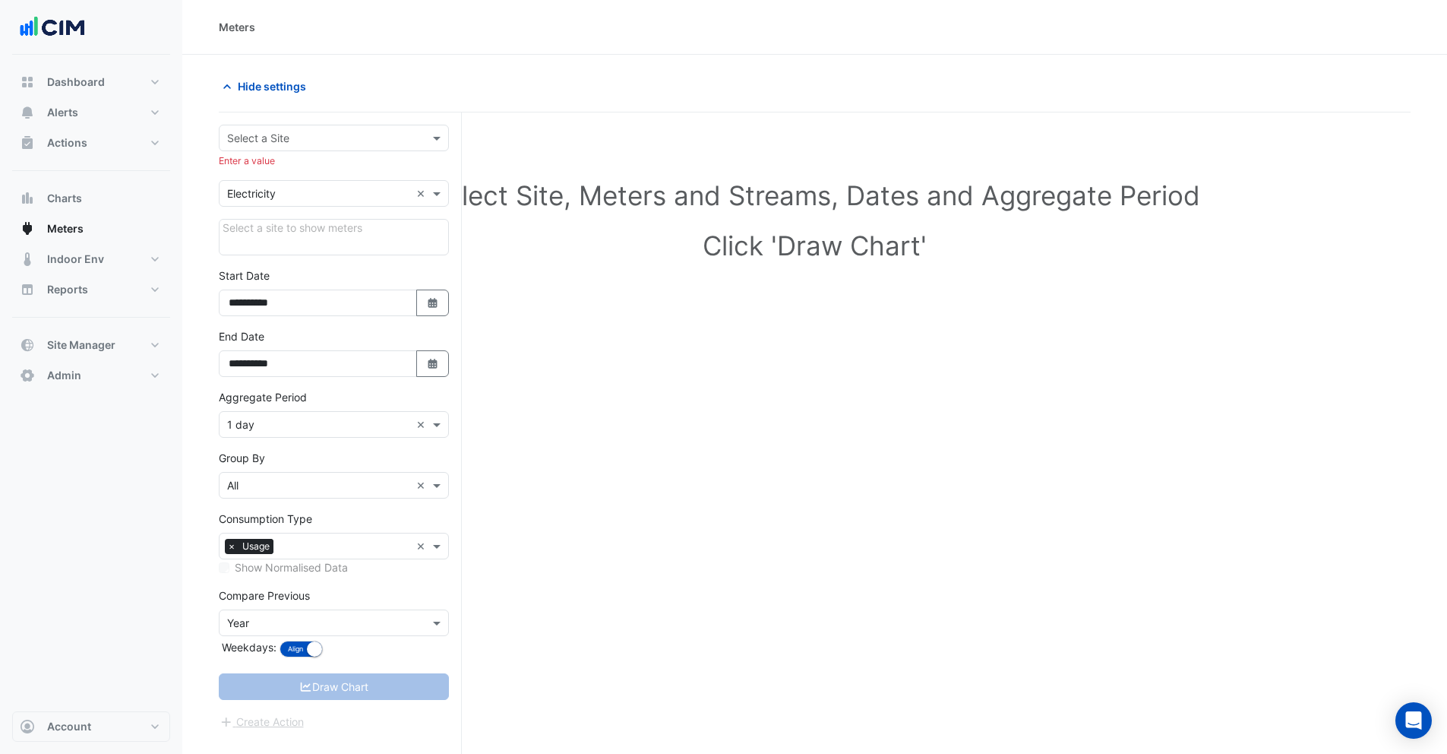
click at [312, 143] on input "text" at bounding box center [318, 139] width 183 height 16
type input "**********"
click at [296, 182] on div "Grand Central" at bounding box center [334, 193] width 229 height 22
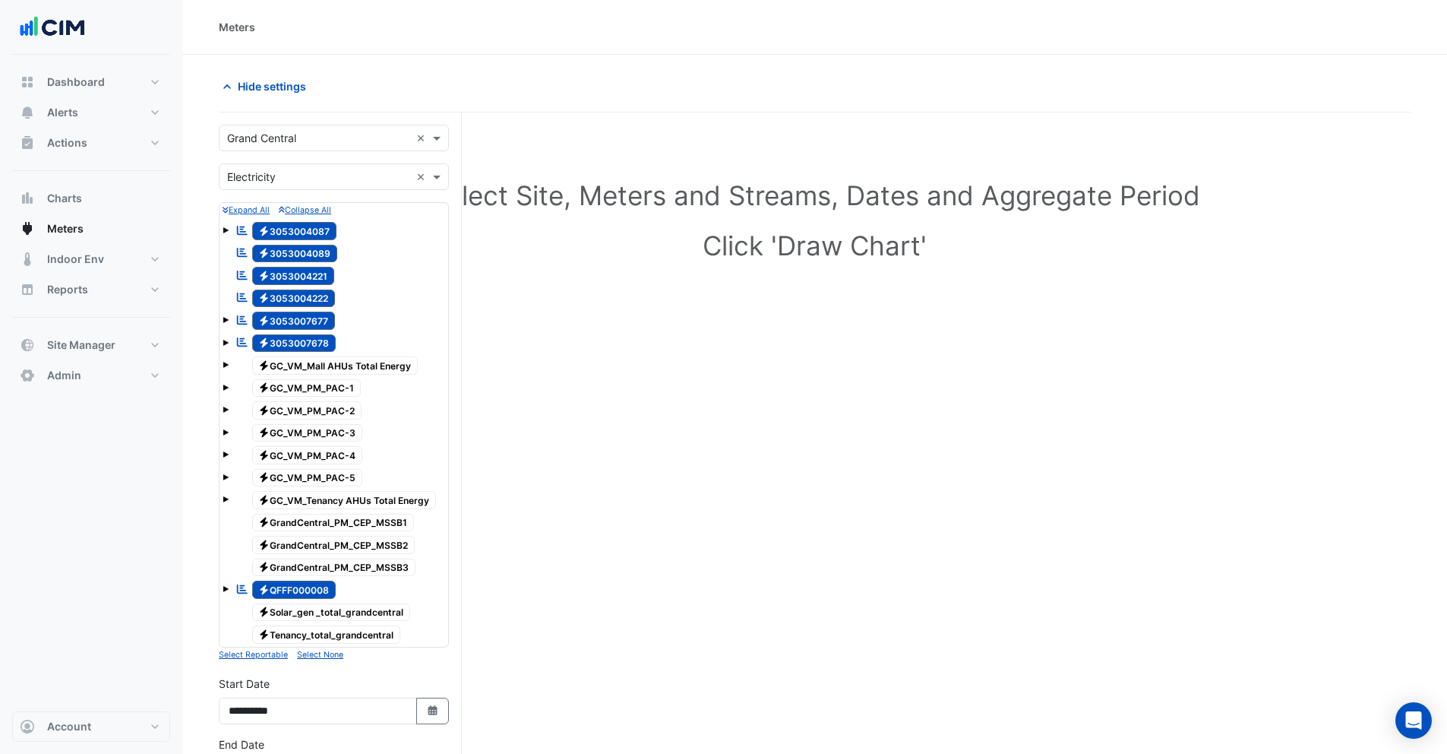
click at [330, 579] on button "Select None" at bounding box center [320, 654] width 46 height 14
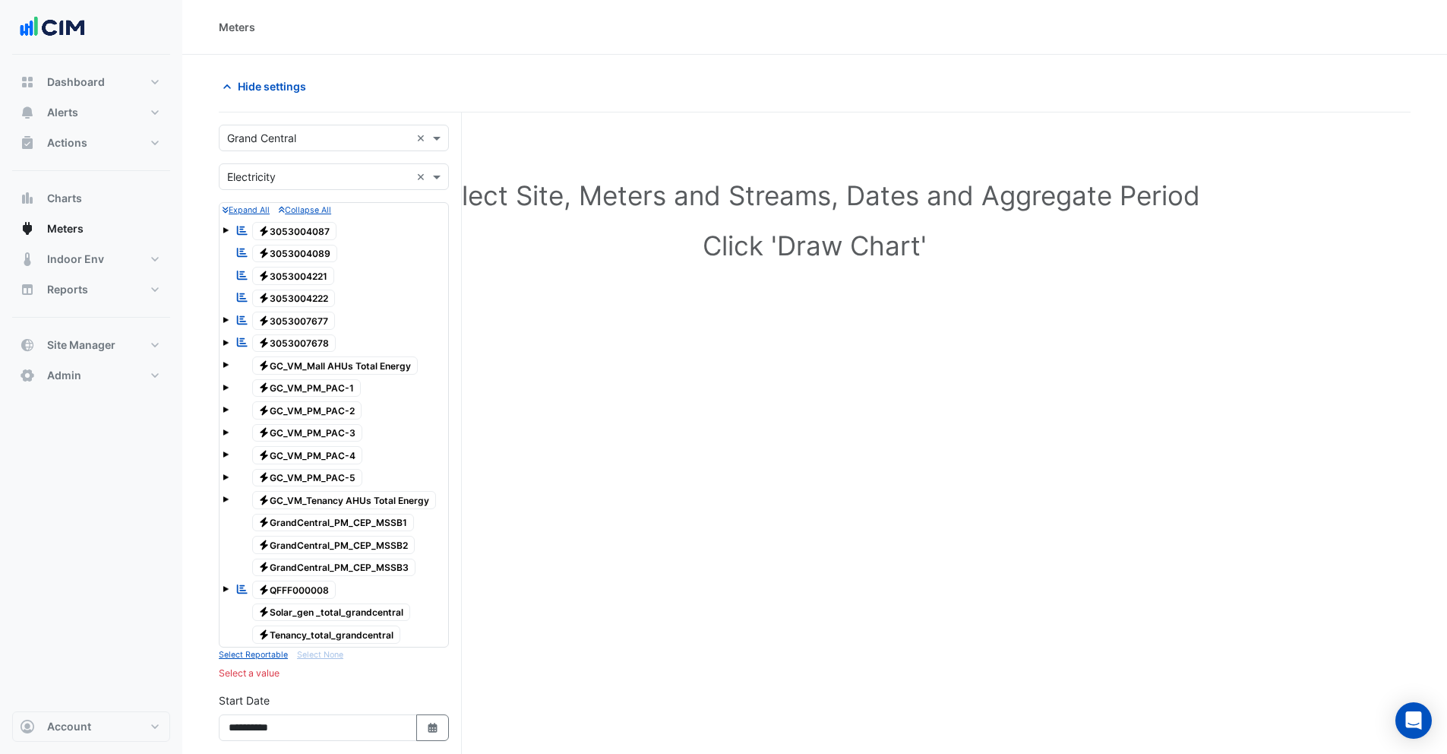
click at [225, 365] on span at bounding box center [226, 365] width 6 height 6
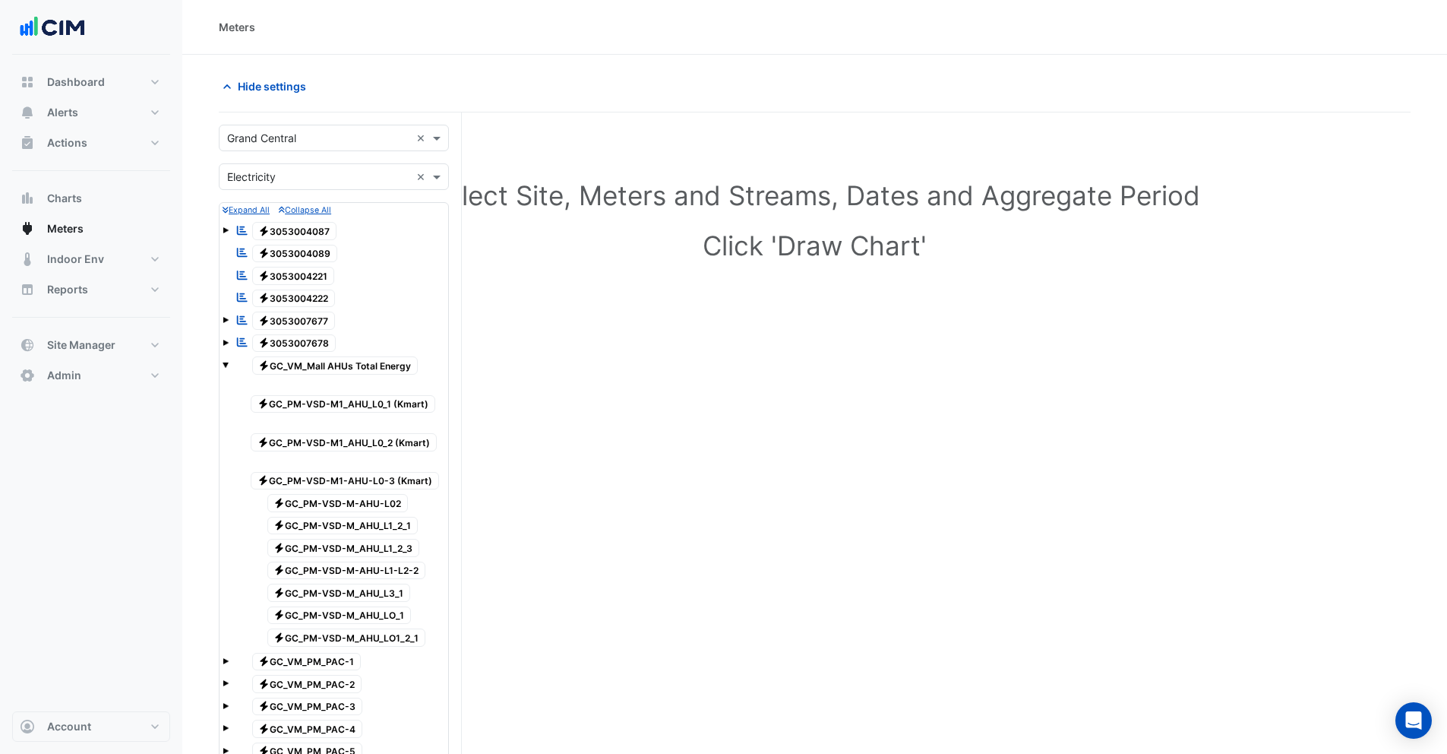
click at [346, 406] on span "Electricity GC_PM-VSD-M1_AHU_L0_1 (Kmart)" at bounding box center [343, 404] width 185 height 18
click at [341, 438] on span "Electricity GC_PM-VSD-M1_AHU_L0_2 (Kmart)" at bounding box center [344, 442] width 186 height 18
click at [340, 479] on span "Electricity GC_PM-VSD-M1-AHU-L0-3 (Kmart)" at bounding box center [345, 481] width 188 height 18
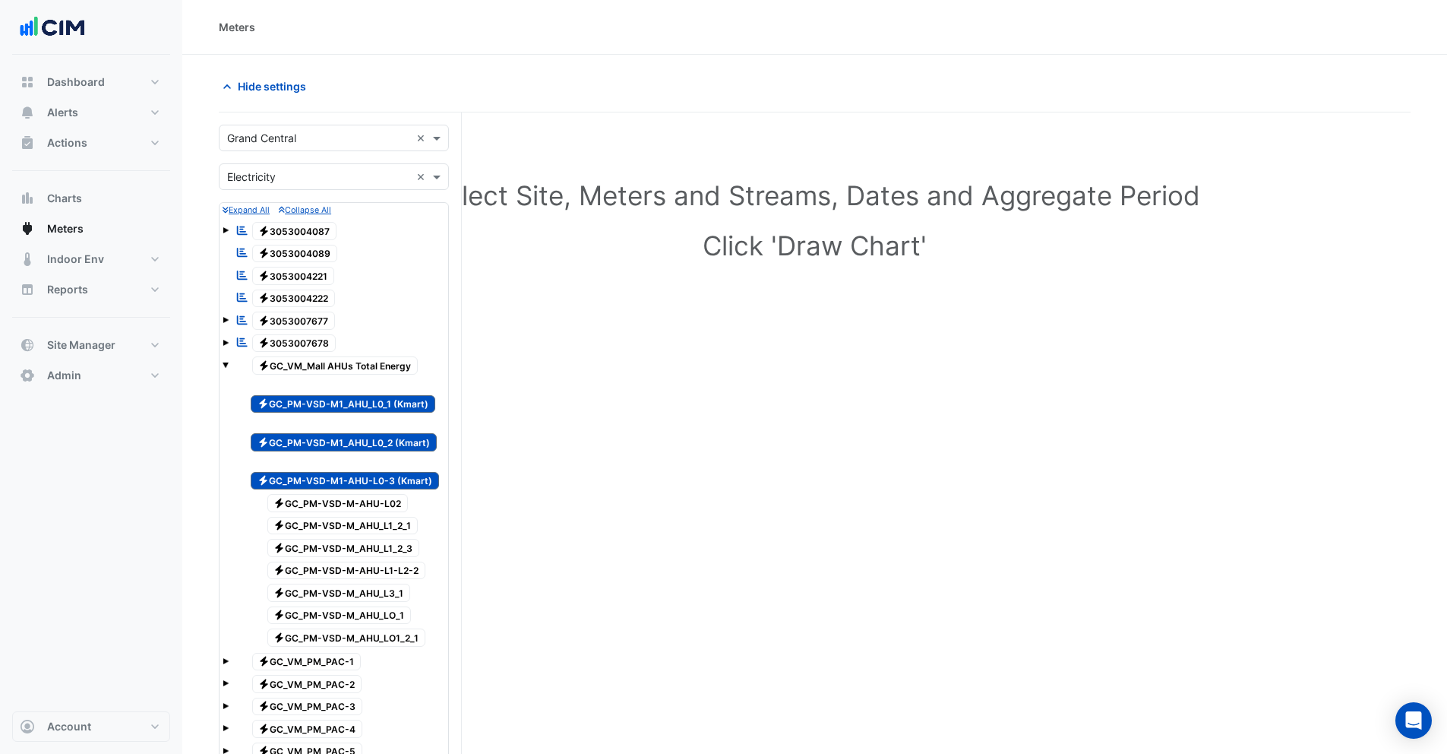
click at [334, 502] on span "Electricity GC_PM-VSD-M-AHU-L02" at bounding box center [337, 503] width 141 height 18
click at [337, 523] on span "Electricity GC_PM-VSD-M_AHU_L1_2_1" at bounding box center [342, 526] width 151 height 18
drag, startPoint x: 335, startPoint y: 547, endPoint x: 337, endPoint y: 564, distance: 16.8
click at [335, 548] on span "Electricity GC_PM-VSD-M_AHU_L1_2_3" at bounding box center [343, 548] width 153 height 18
click at [336, 568] on span "Electricity GC_PM-VSD-M-AHU-L1-L2-2" at bounding box center [346, 570] width 159 height 18
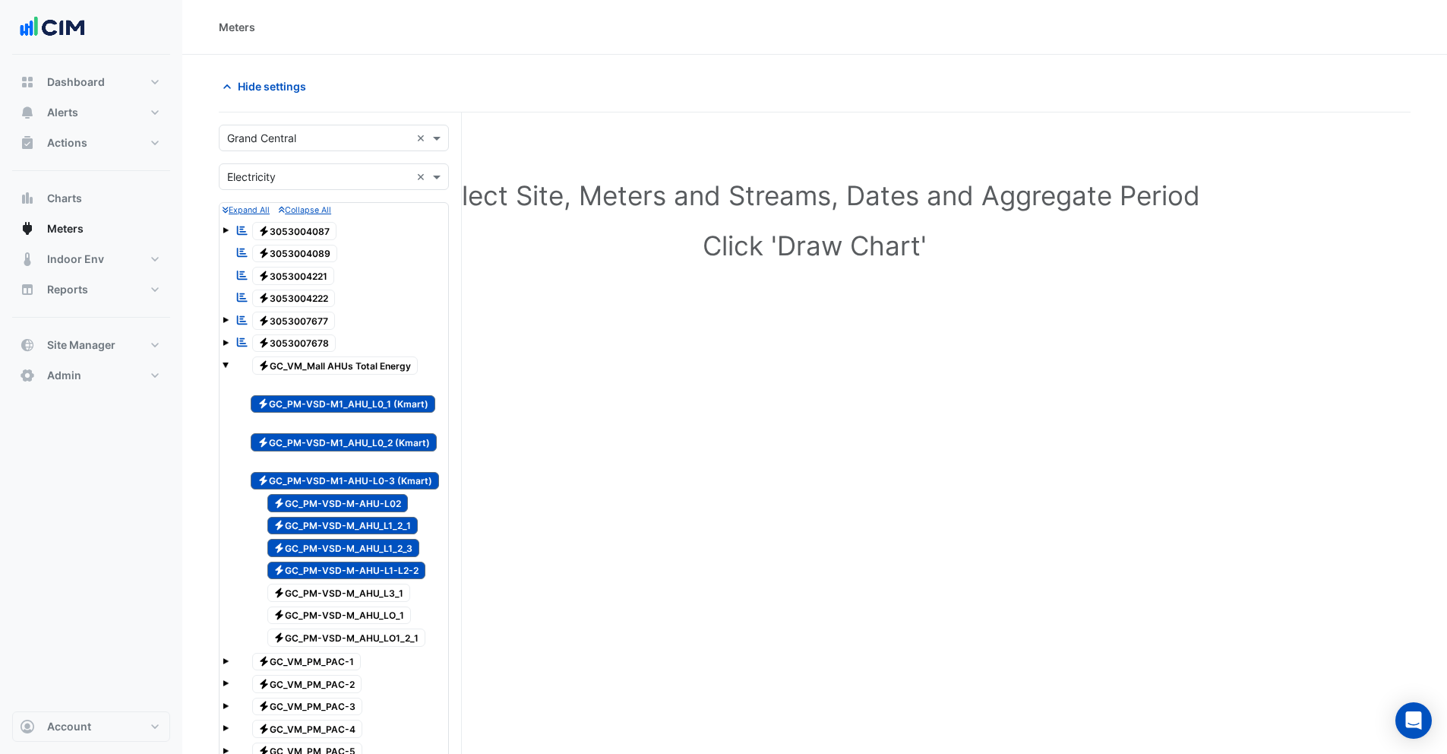
click at [334, 579] on span "Electricity GC_PM-VSD-M_AHU_L3_1" at bounding box center [339, 592] width 144 height 18
click at [336, 579] on span "Electricity GC_PM-VSD-M_AHU_LO_1" at bounding box center [339, 615] width 144 height 18
click at [348, 579] on span "Electricity GC_PM-VSD-M_AHU_LO1_2_1" at bounding box center [346, 637] width 159 height 18
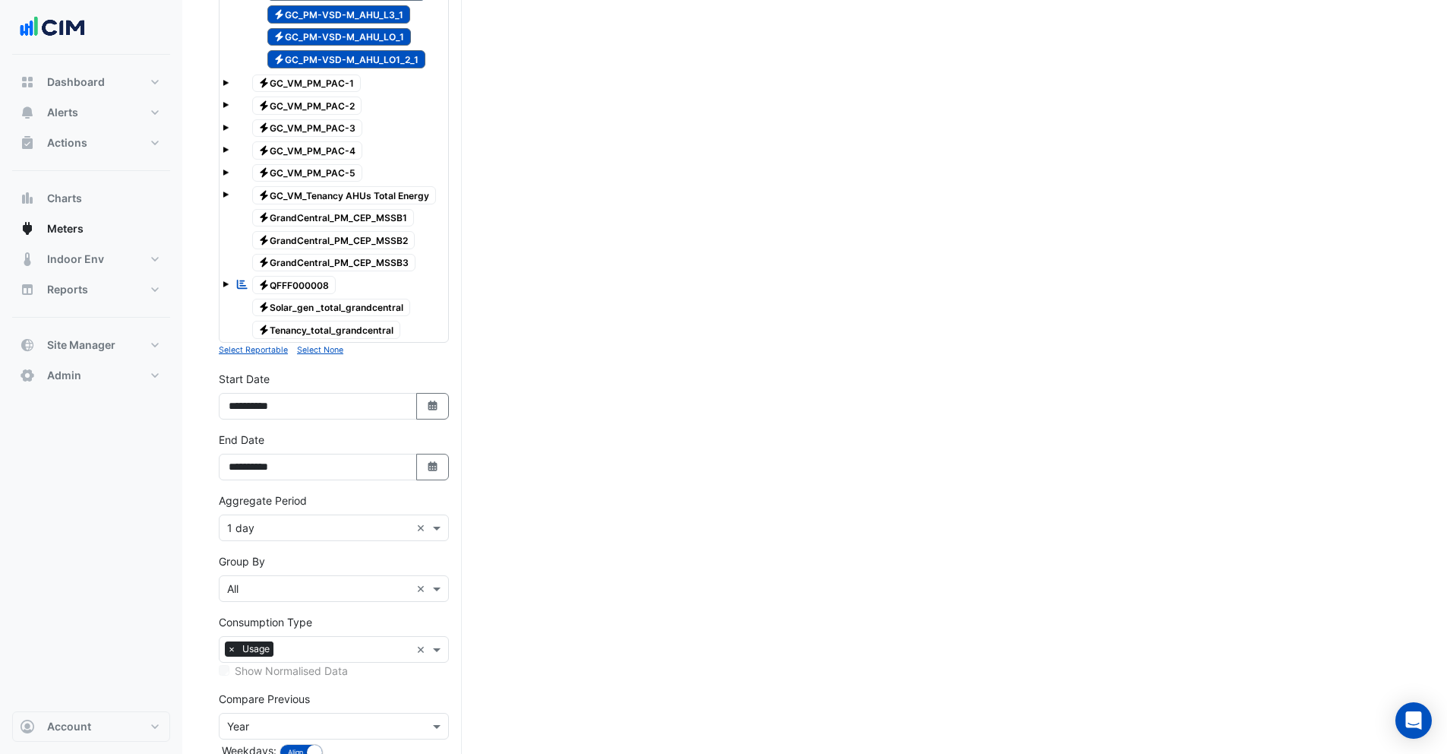
scroll to position [669, 0]
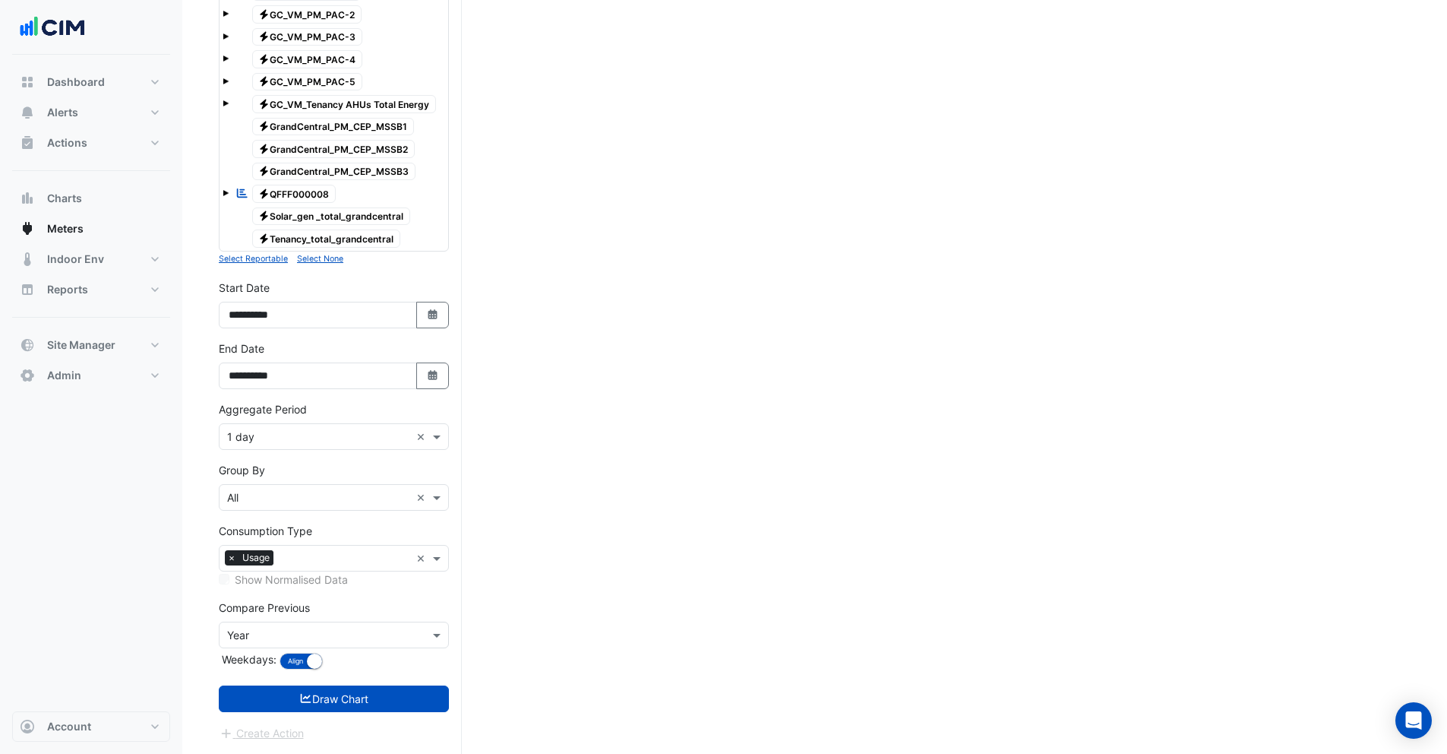
click at [255, 442] on input "text" at bounding box center [318, 437] width 183 height 16
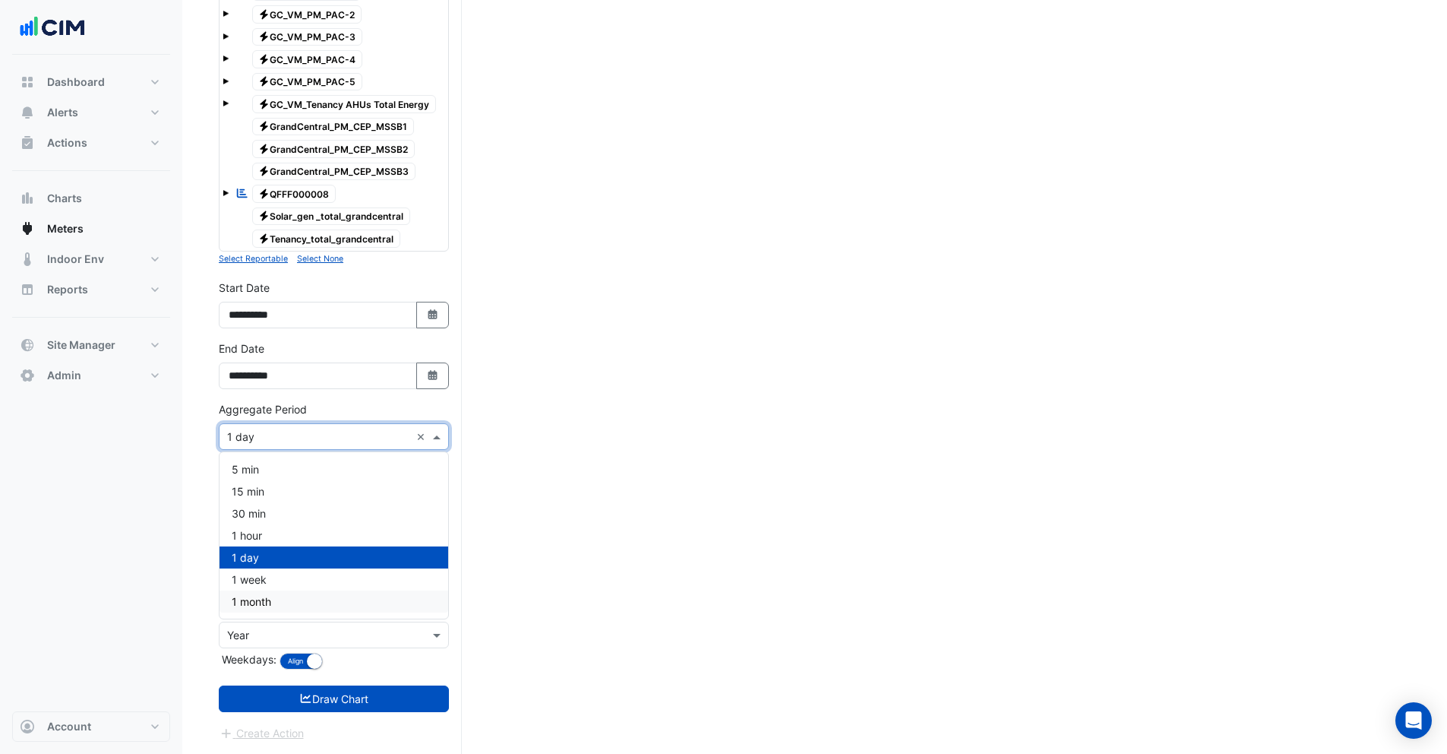
click at [261, 579] on span "1 month" at bounding box center [252, 601] width 40 height 13
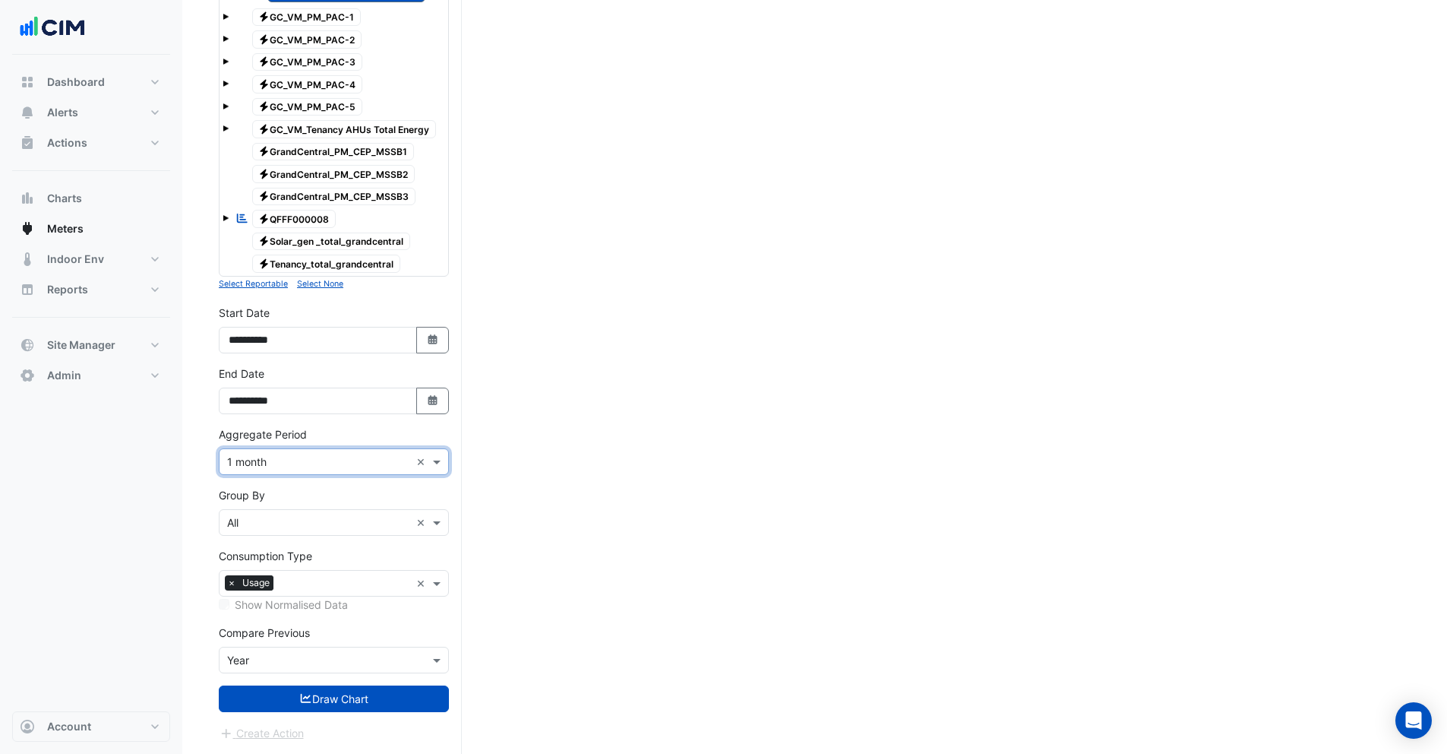
click at [260, 527] on input "text" at bounding box center [318, 523] width 183 height 16
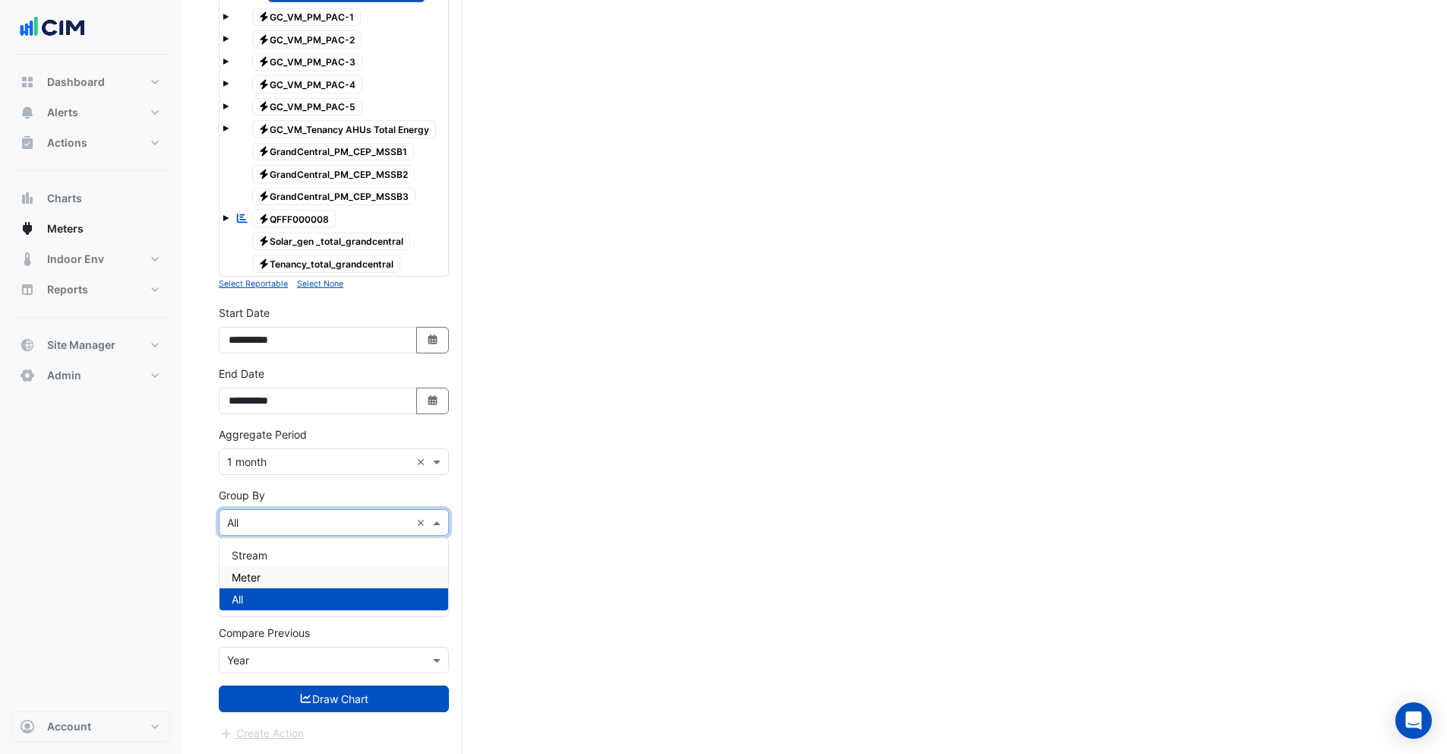
click at [260, 574] on span "Meter" at bounding box center [246, 577] width 29 height 13
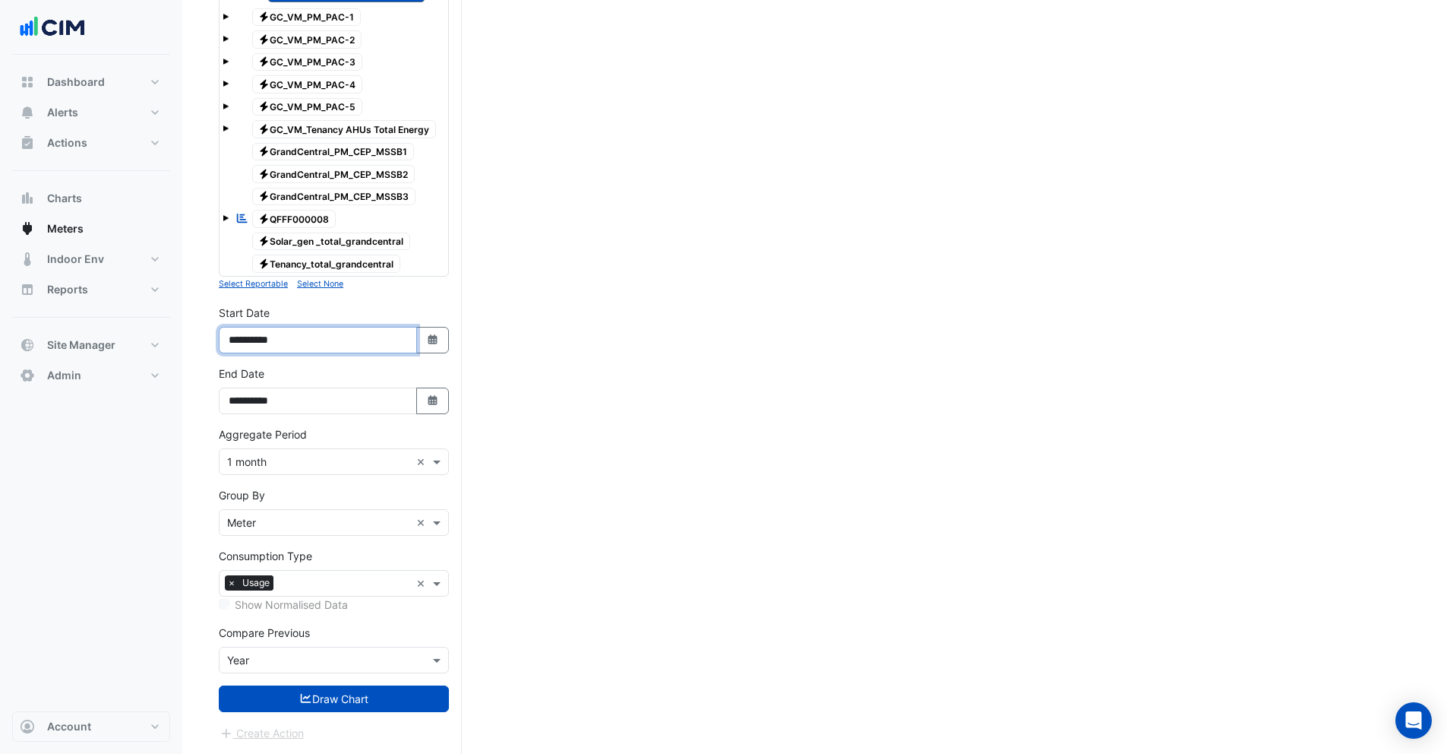
click at [249, 337] on input "**********" at bounding box center [318, 340] width 198 height 27
click at [267, 334] on input "**********" at bounding box center [318, 340] width 198 height 27
type input "**********"
click at [268, 397] on input "**********" at bounding box center [318, 400] width 198 height 27
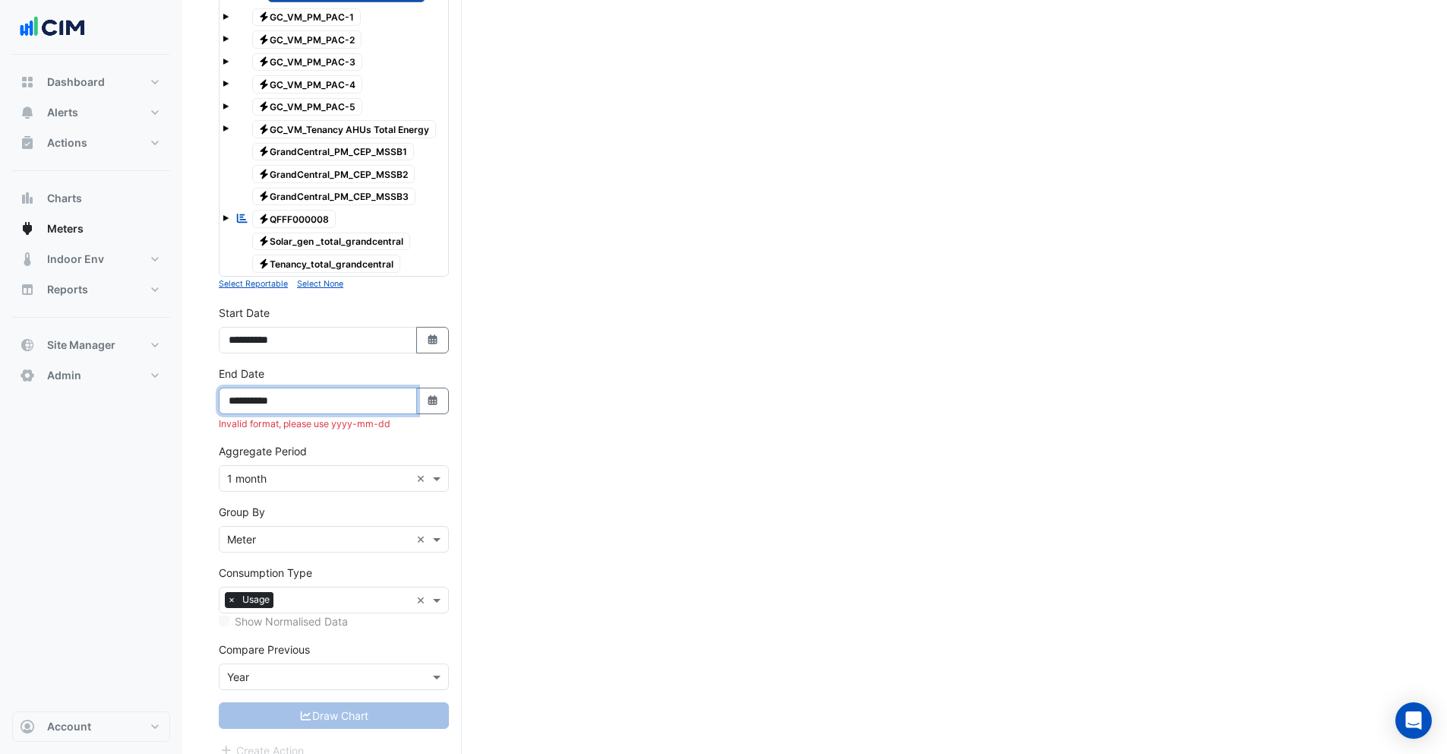
click at [308, 394] on input "**********" at bounding box center [318, 400] width 198 height 27
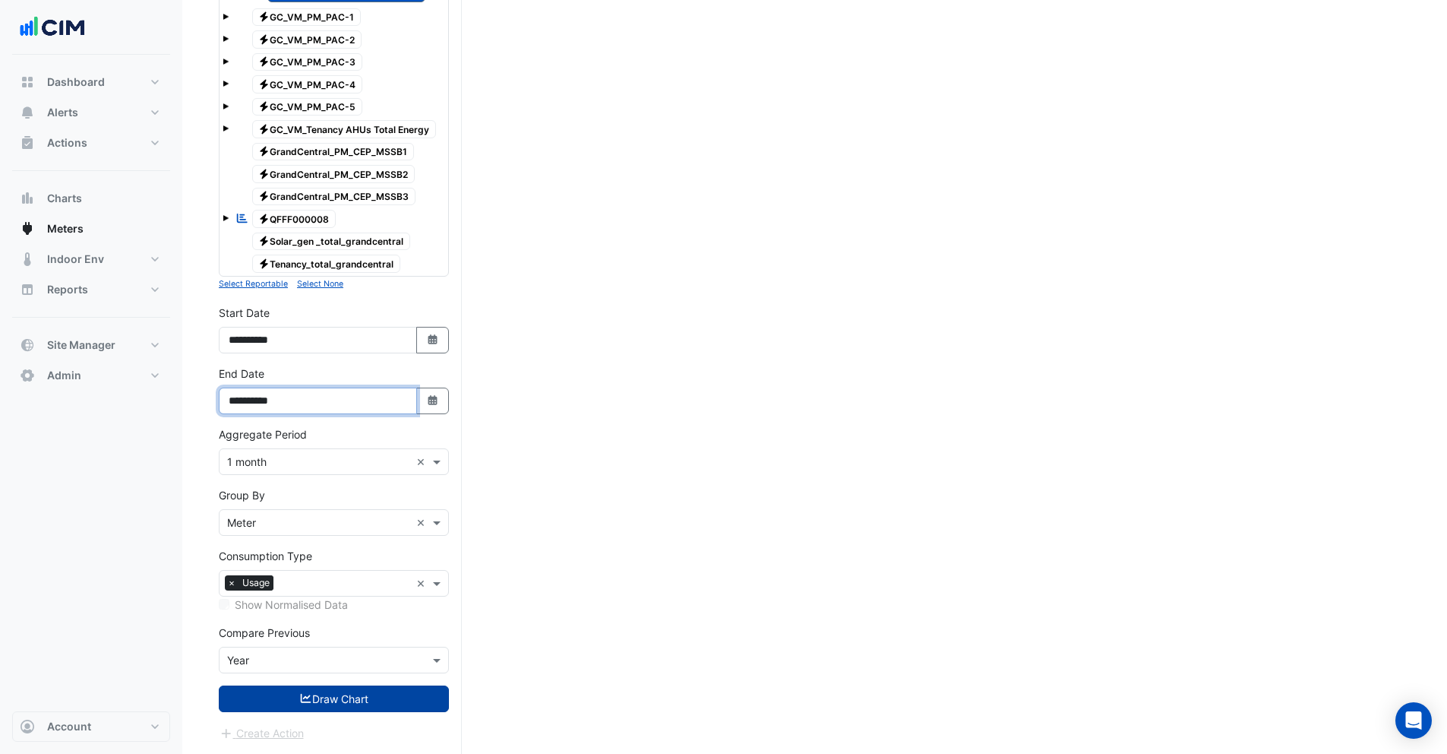
type input "**********"
click at [359, 579] on button "Draw Chart" at bounding box center [334, 698] width 230 height 27
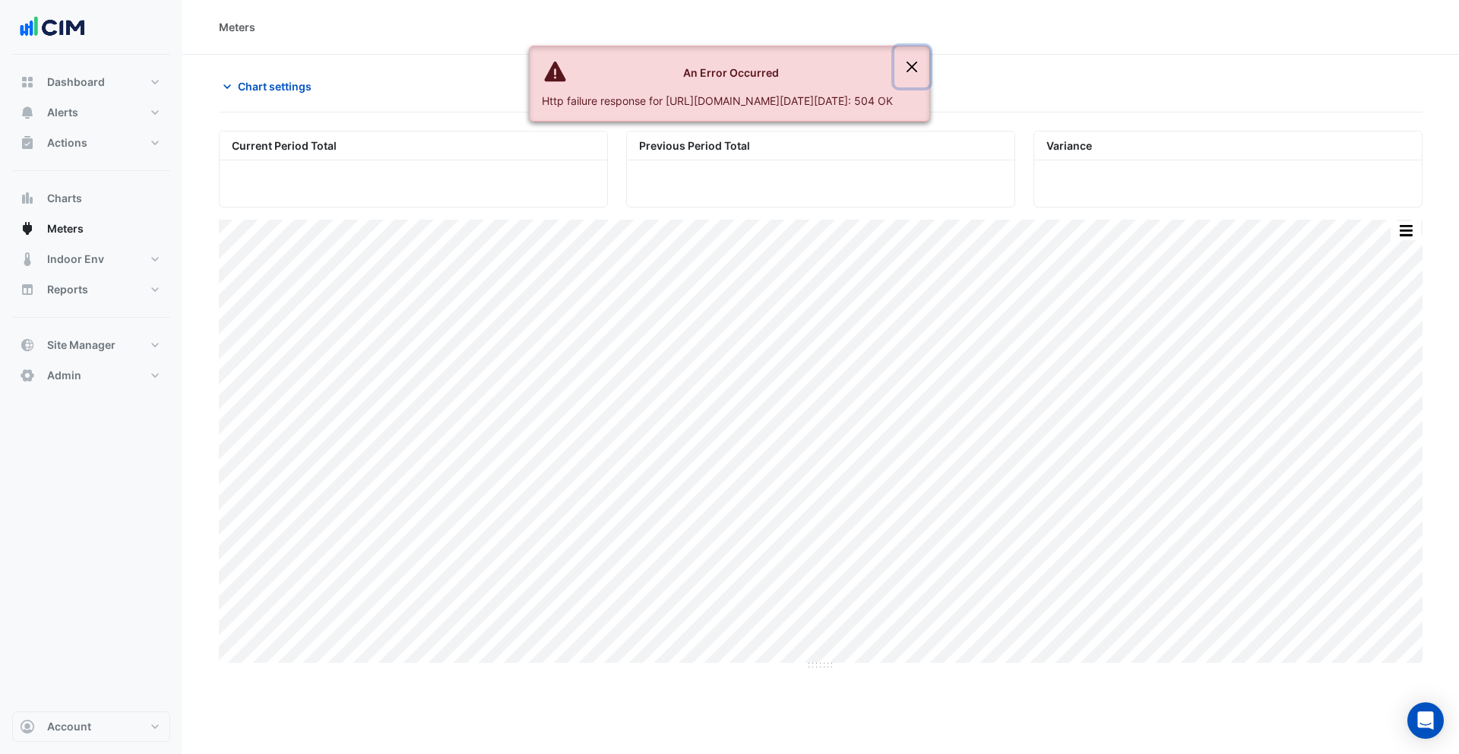
click at [929, 68] on button "Close" at bounding box center [911, 66] width 35 height 41
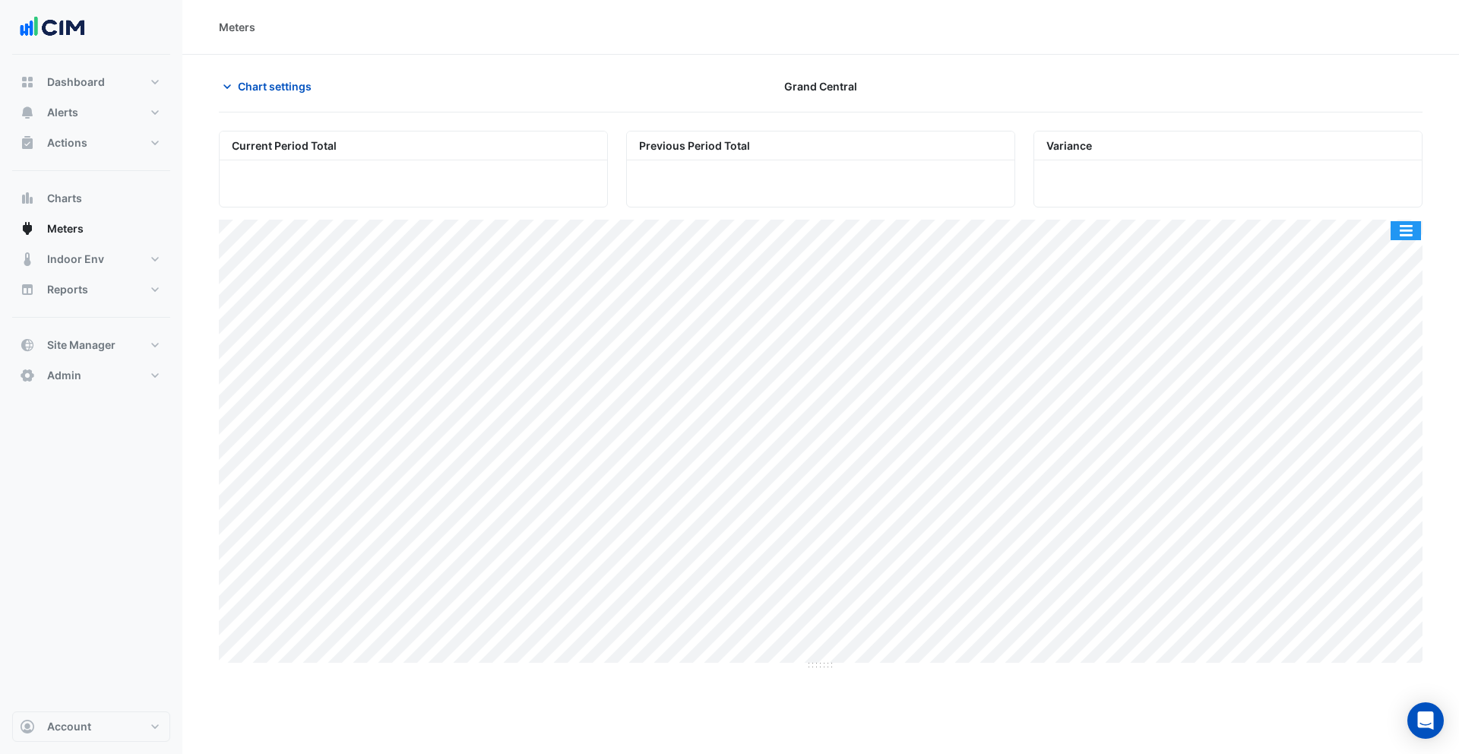
click at [1055, 234] on button "button" at bounding box center [1405, 230] width 30 height 19
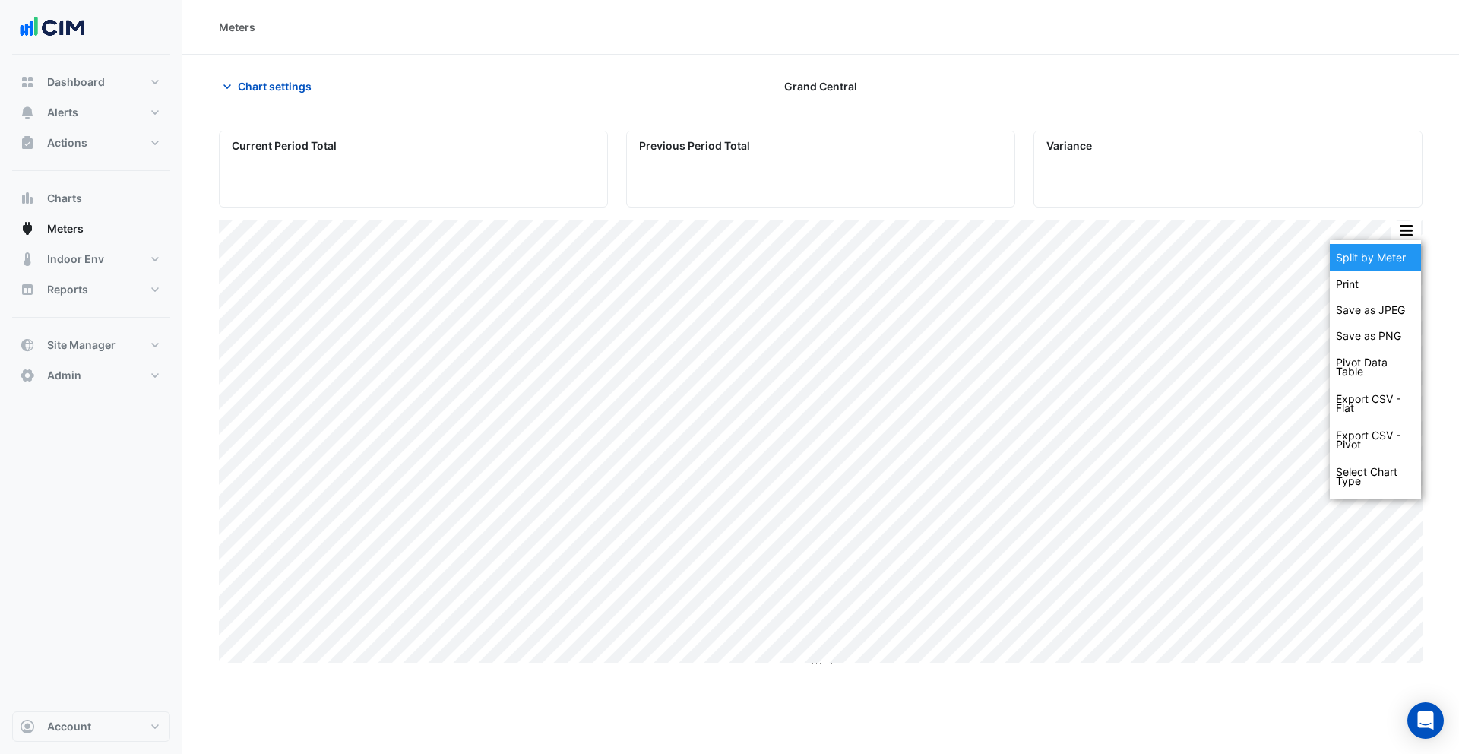
click at [1055, 259] on div "Split by Meter" at bounding box center [1375, 257] width 91 height 27
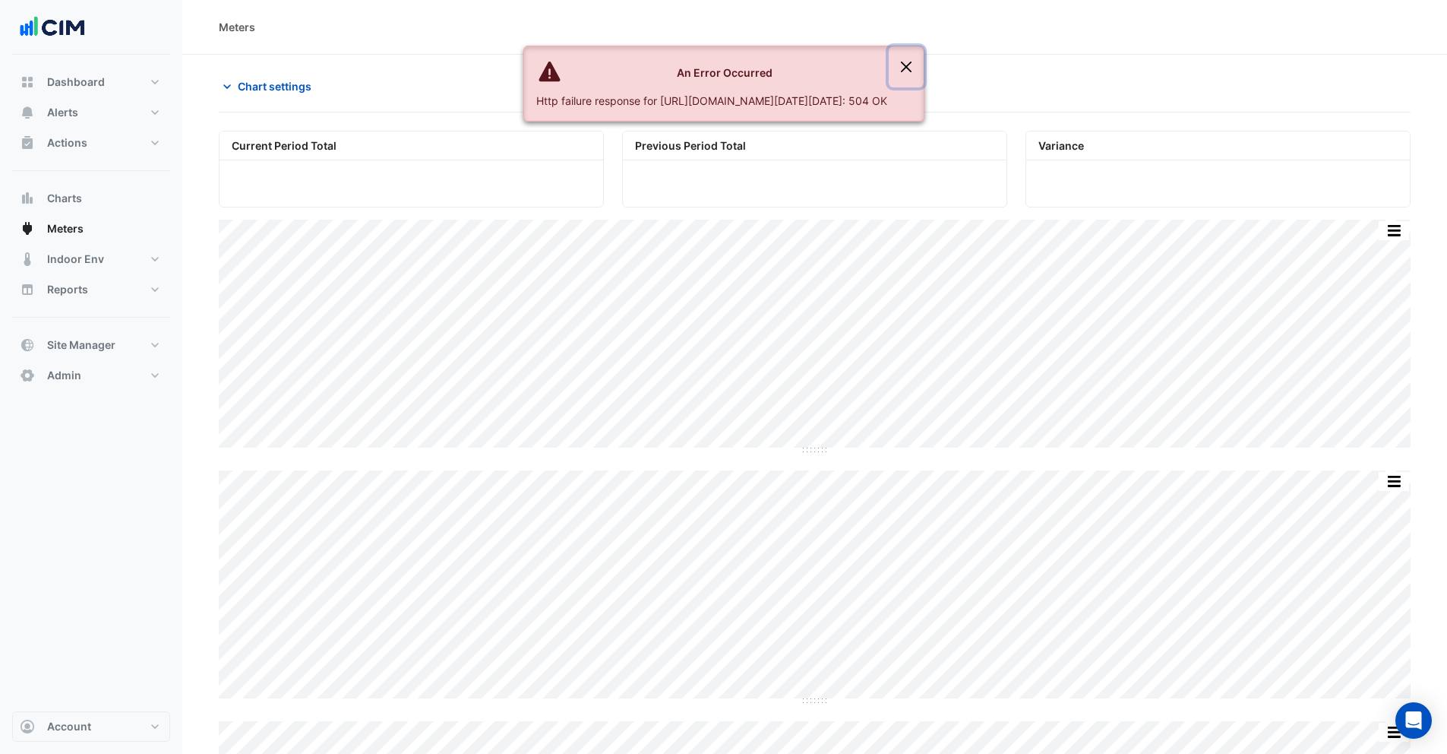
click at [924, 64] on button "Close" at bounding box center [906, 66] width 35 height 41
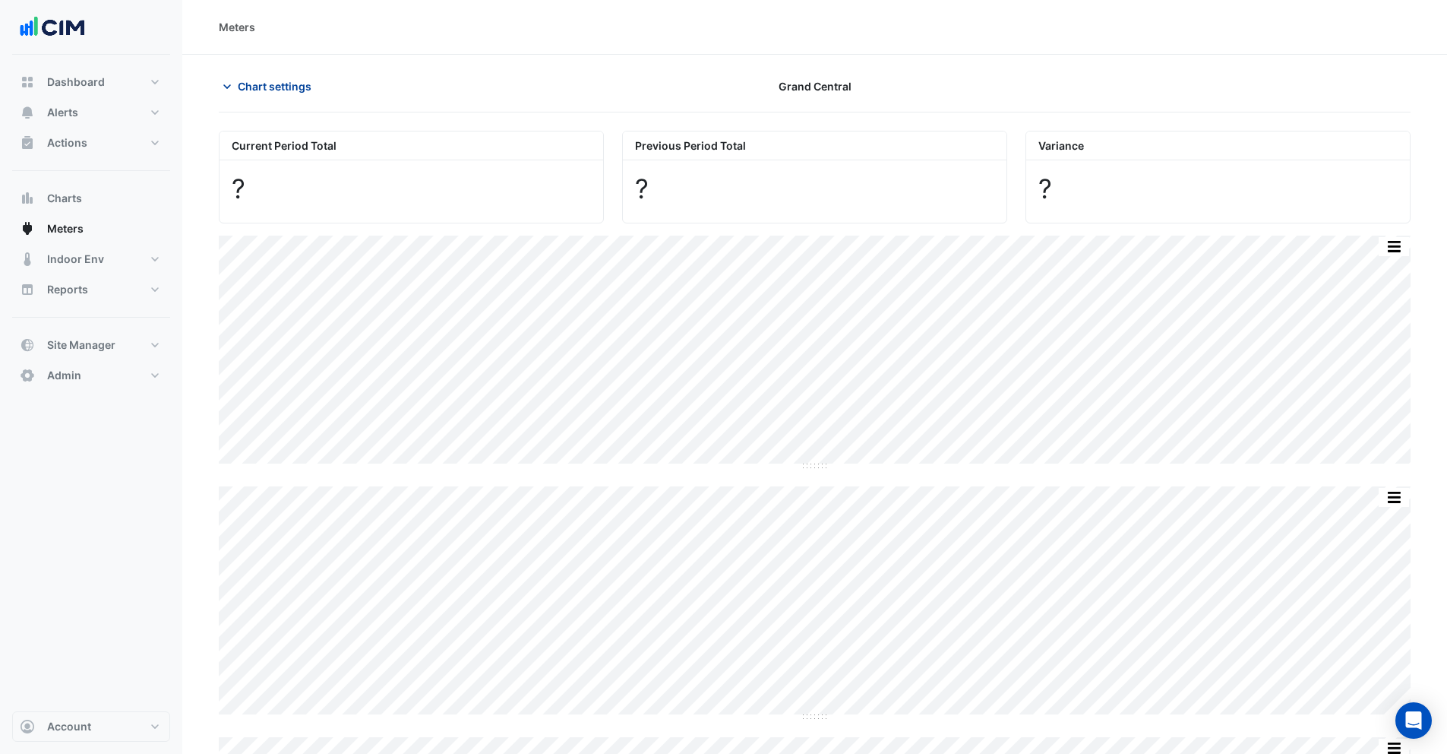
click at [249, 80] on span "Chart settings" at bounding box center [275, 86] width 74 height 16
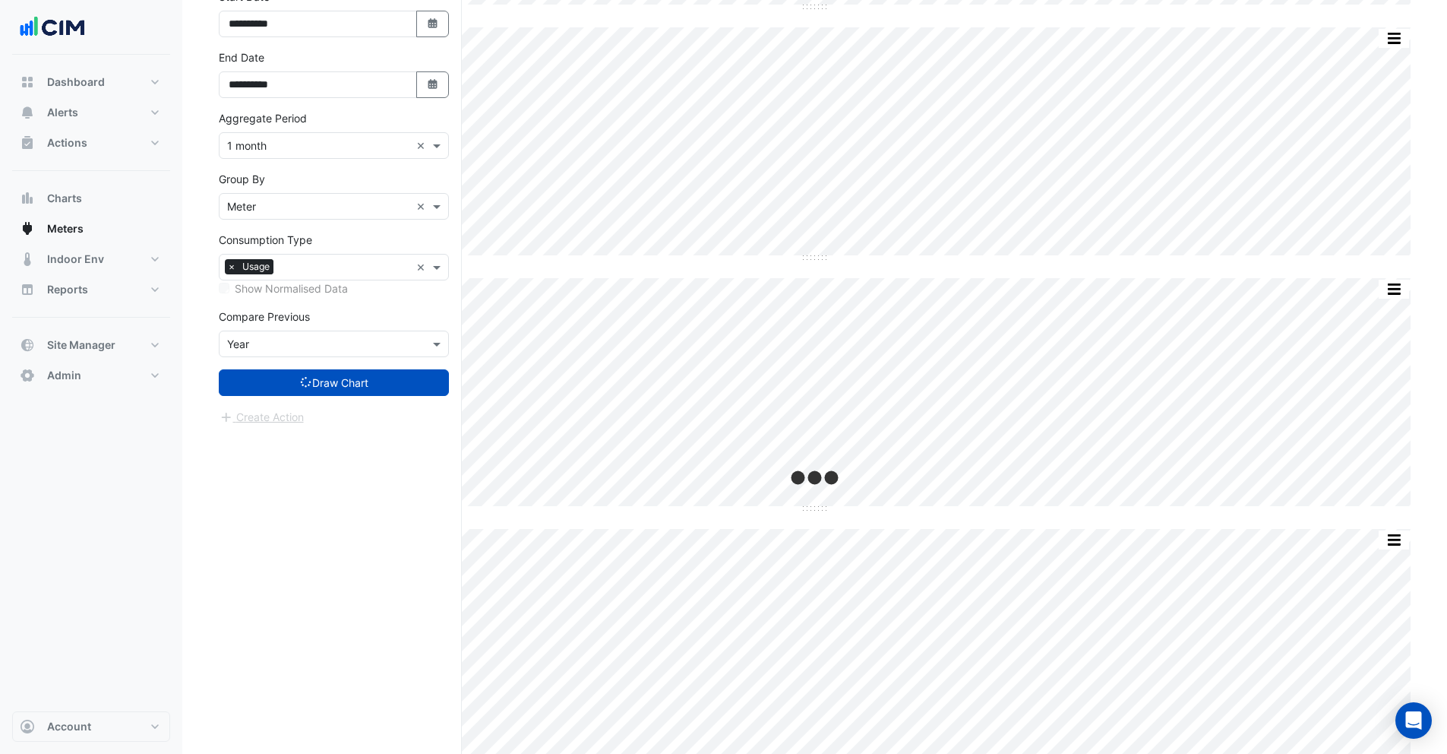
scroll to position [963, 0]
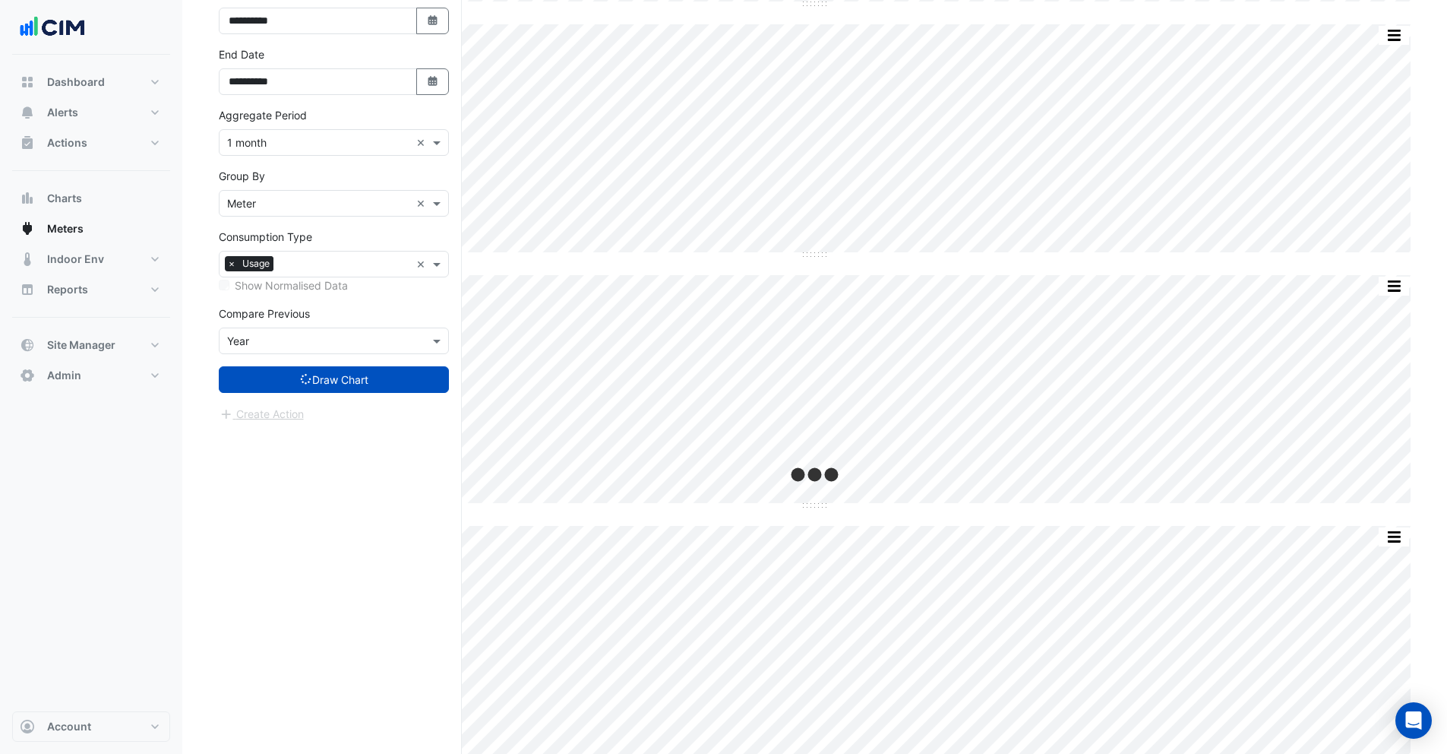
click at [280, 144] on input "text" at bounding box center [318, 143] width 183 height 16
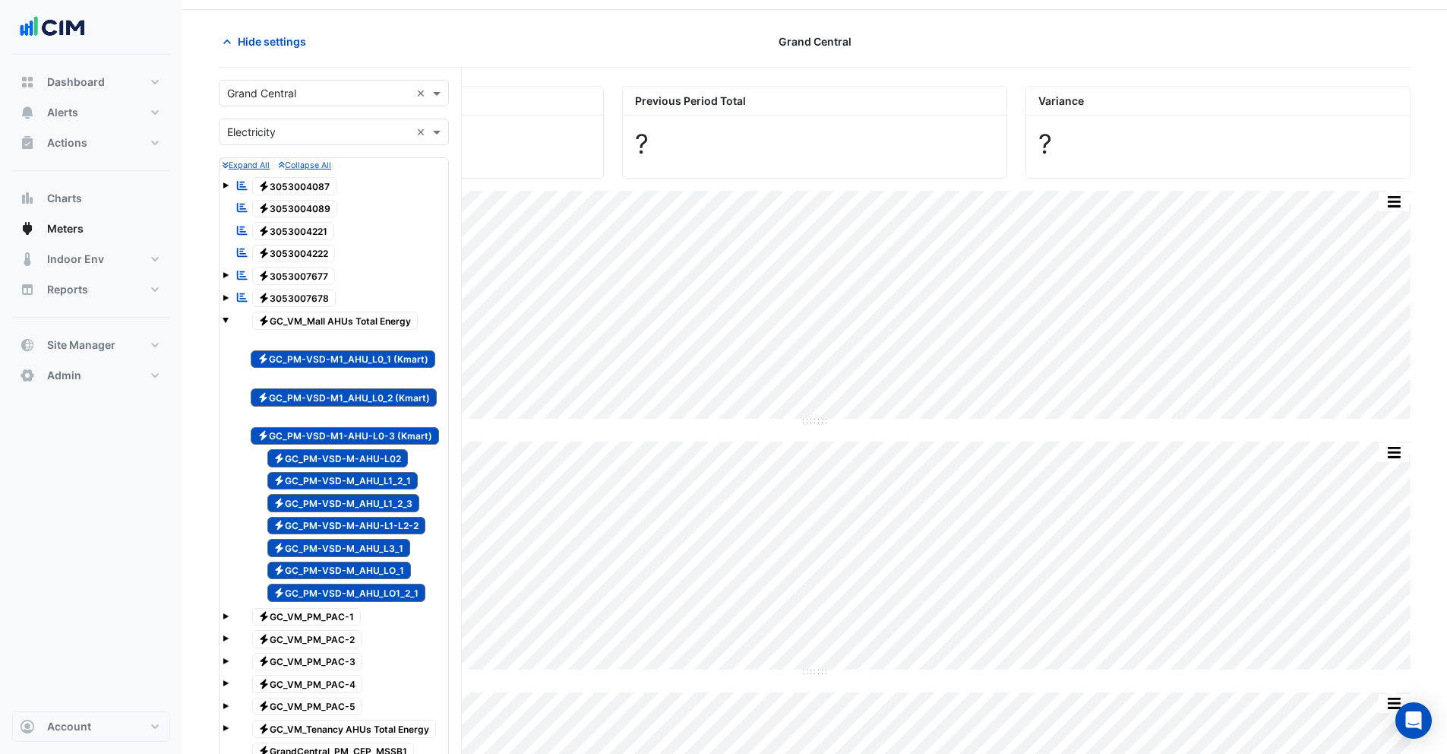
scroll to position [0, 0]
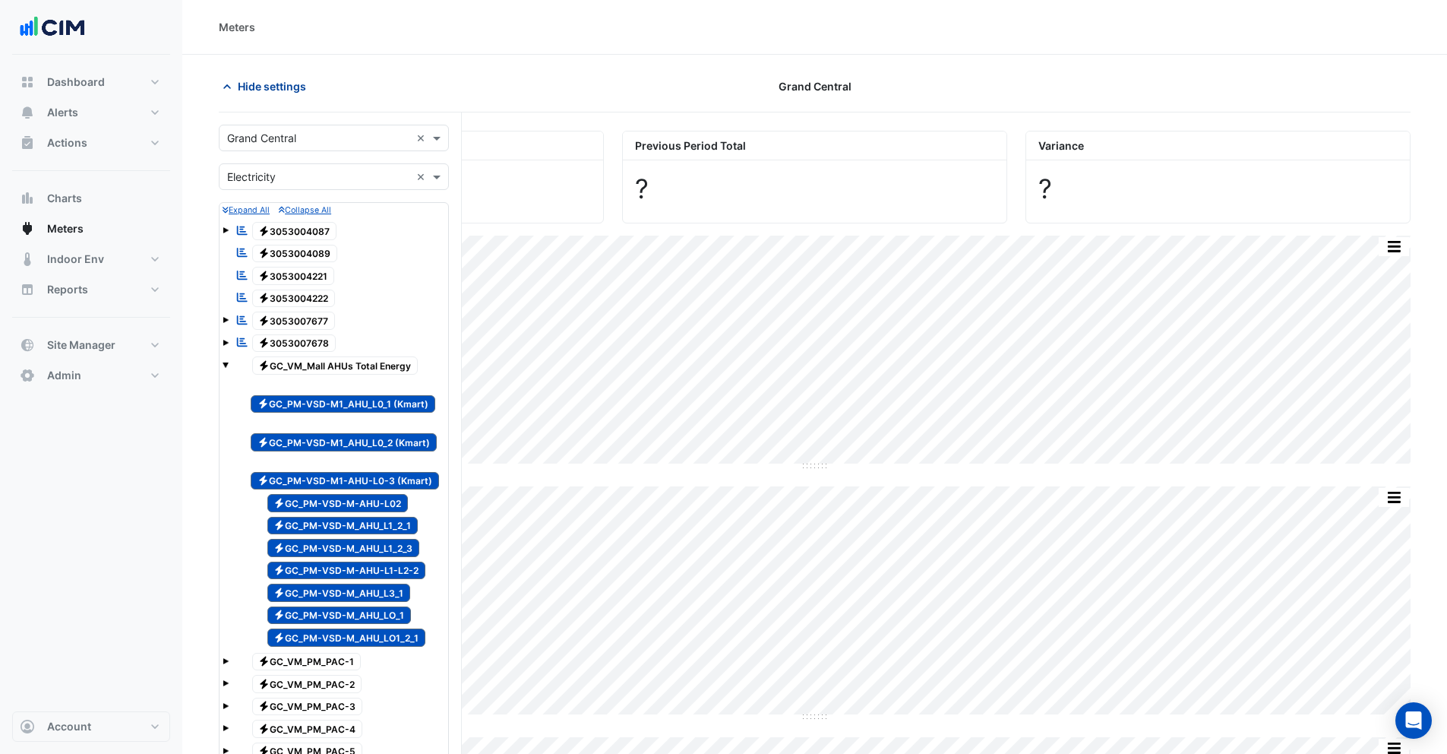
click at [242, 83] on span "Hide settings" at bounding box center [272, 86] width 68 height 16
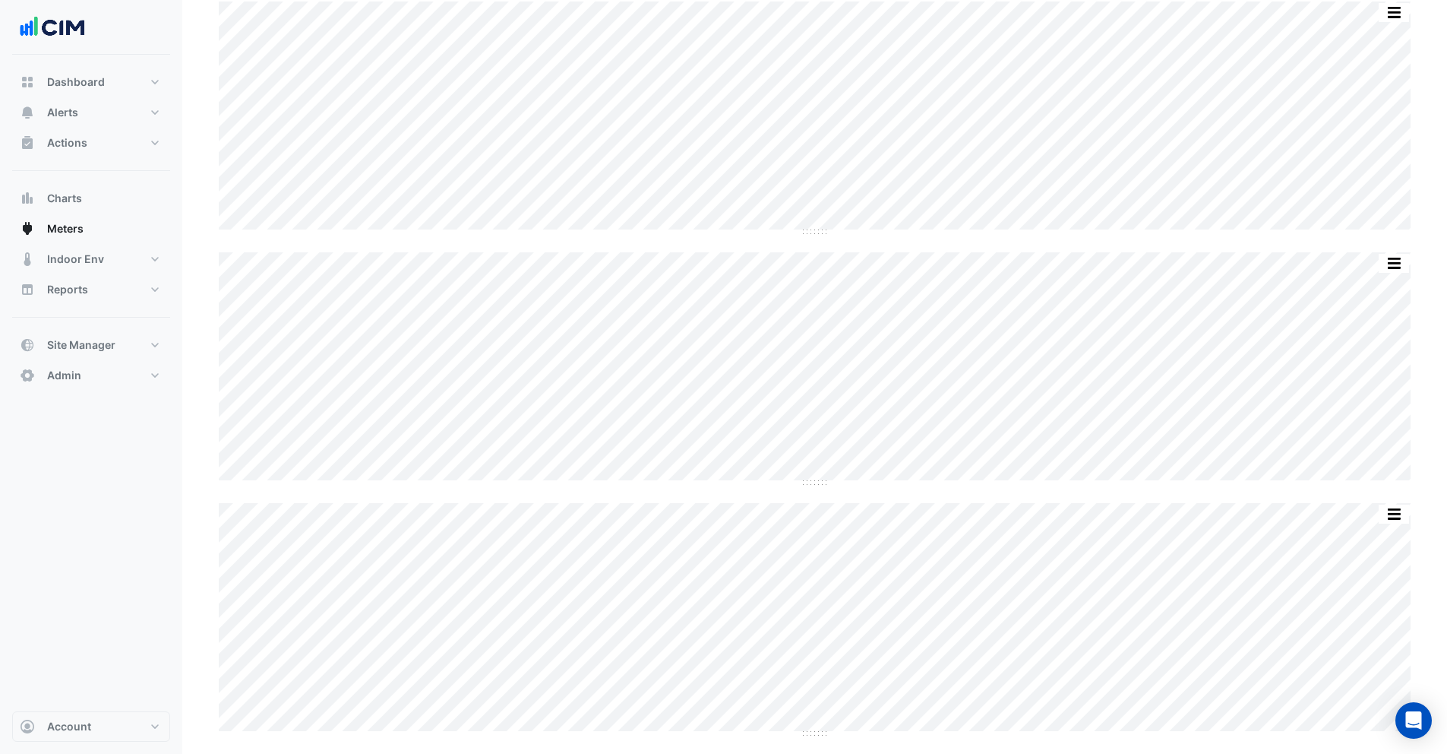
scroll to position [1973, 0]
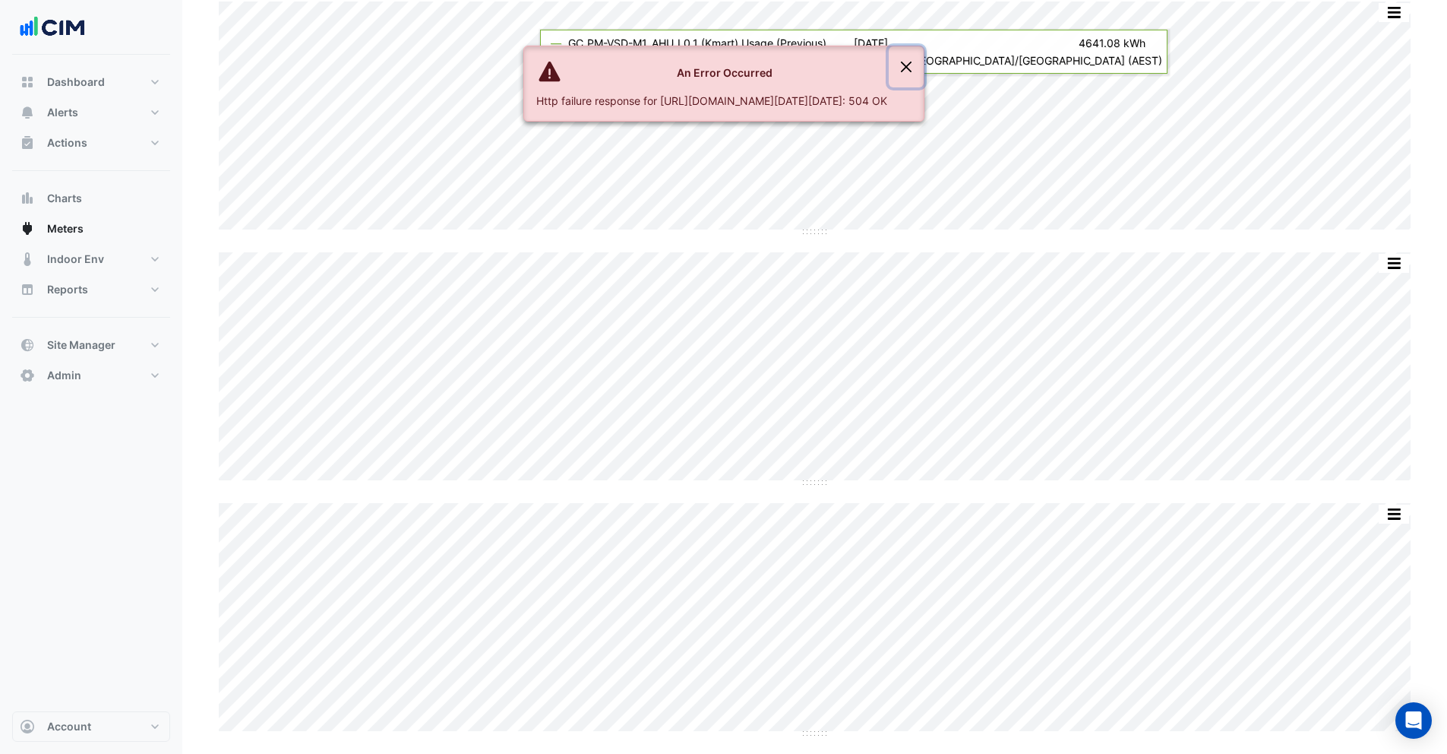
click at [924, 69] on button "Close" at bounding box center [906, 66] width 35 height 41
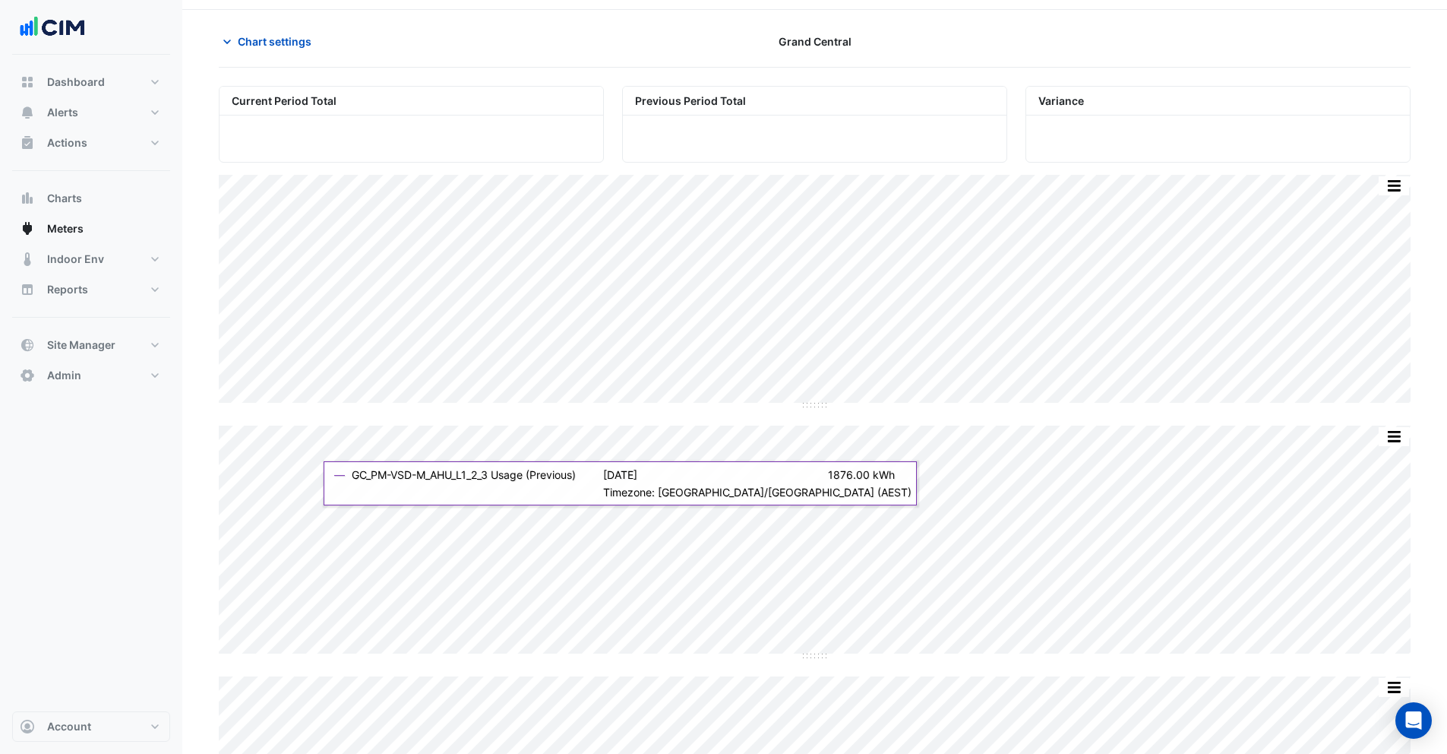
scroll to position [0, 0]
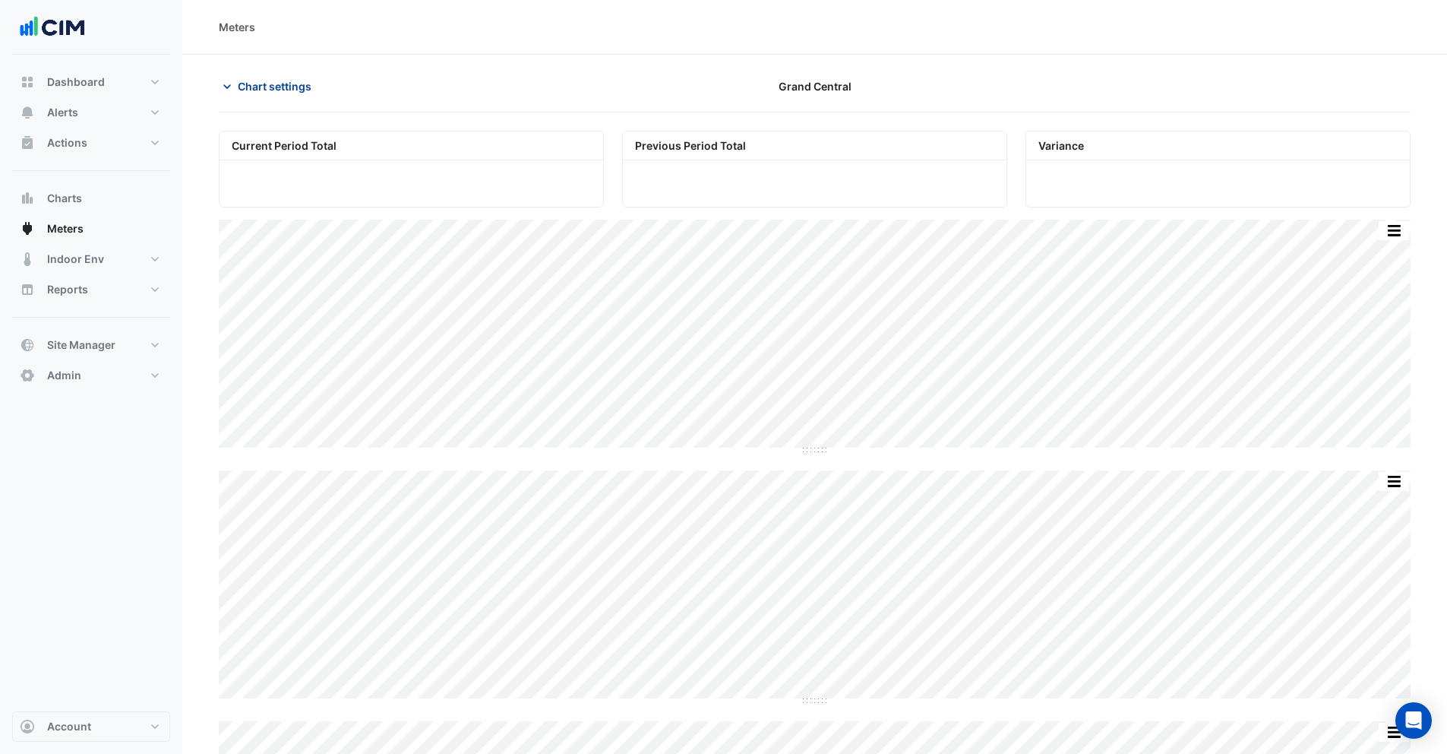
click at [257, 86] on span "Chart settings" at bounding box center [275, 86] width 74 height 16
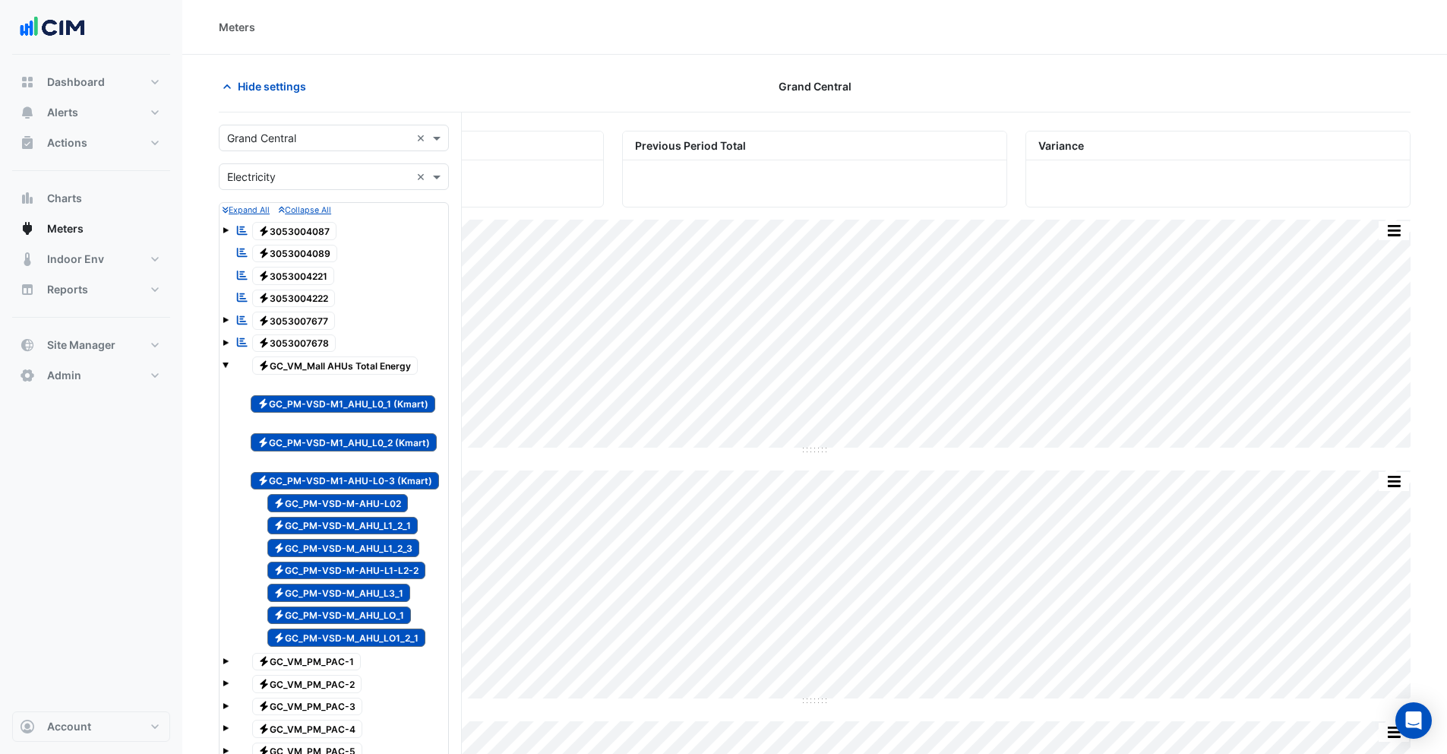
click at [359, 496] on span "Electricity GC_PM-VSD-M-AHU-L02" at bounding box center [337, 503] width 141 height 18
click at [360, 519] on span "Electricity GC_PM-VSD-M_AHU_L1_2_1" at bounding box center [342, 526] width 151 height 18
click at [372, 551] on span "Electricity GC_PM-VSD-M_AHU_L1_2_3" at bounding box center [343, 548] width 153 height 18
drag, startPoint x: 373, startPoint y: 562, endPoint x: 372, endPoint y: 570, distance: 7.6
click at [372, 566] on span "Electricity GC_PM-VSD-M-AHU-L1-L2-2" at bounding box center [346, 570] width 159 height 18
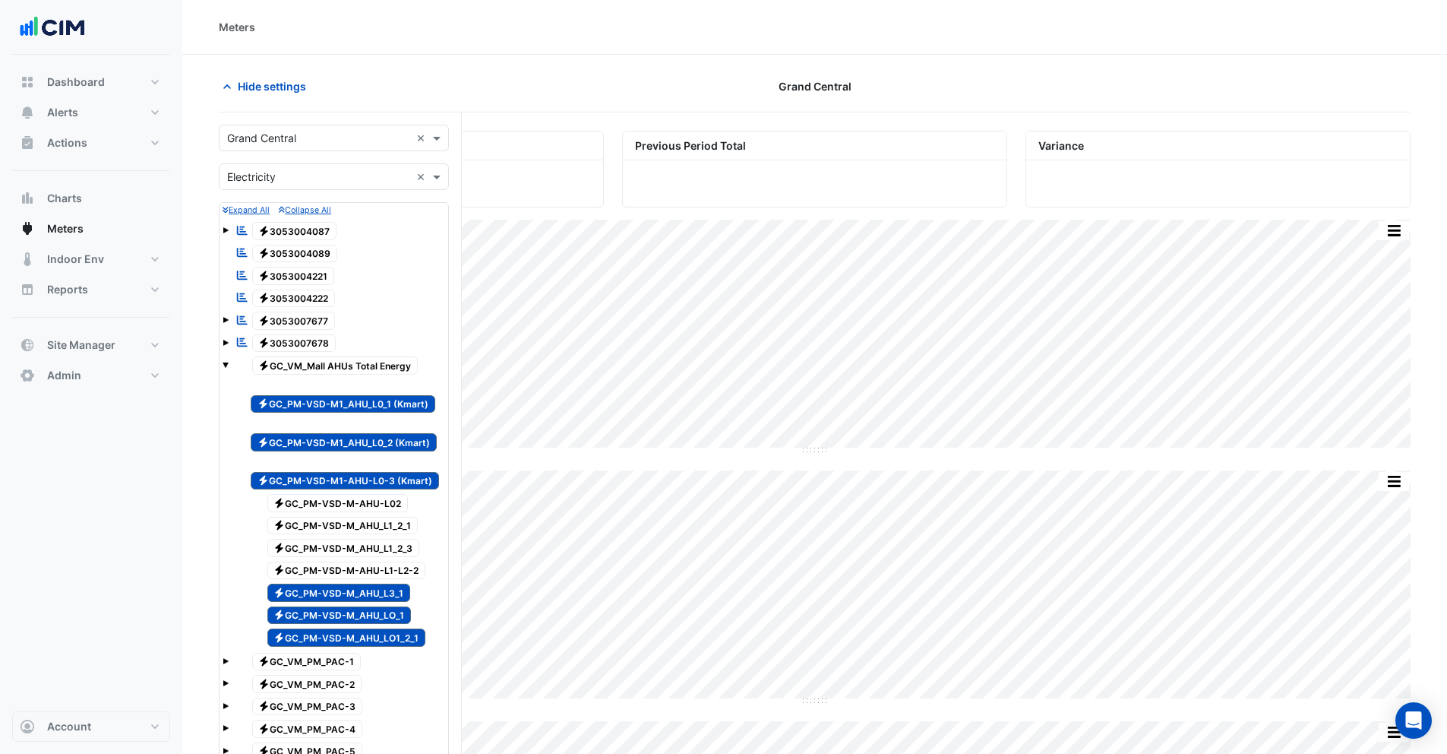
click at [373, 596] on span "Electricity GC_PM-VSD-M_AHU_L3_1" at bounding box center [339, 592] width 144 height 18
click at [374, 610] on span "Electricity GC_PM-VSD-M_AHU_LO_1" at bounding box center [339, 615] width 144 height 18
click at [384, 631] on span "Electricity GC_PM-VSD-M_AHU_LO1_2_1" at bounding box center [346, 637] width 159 height 18
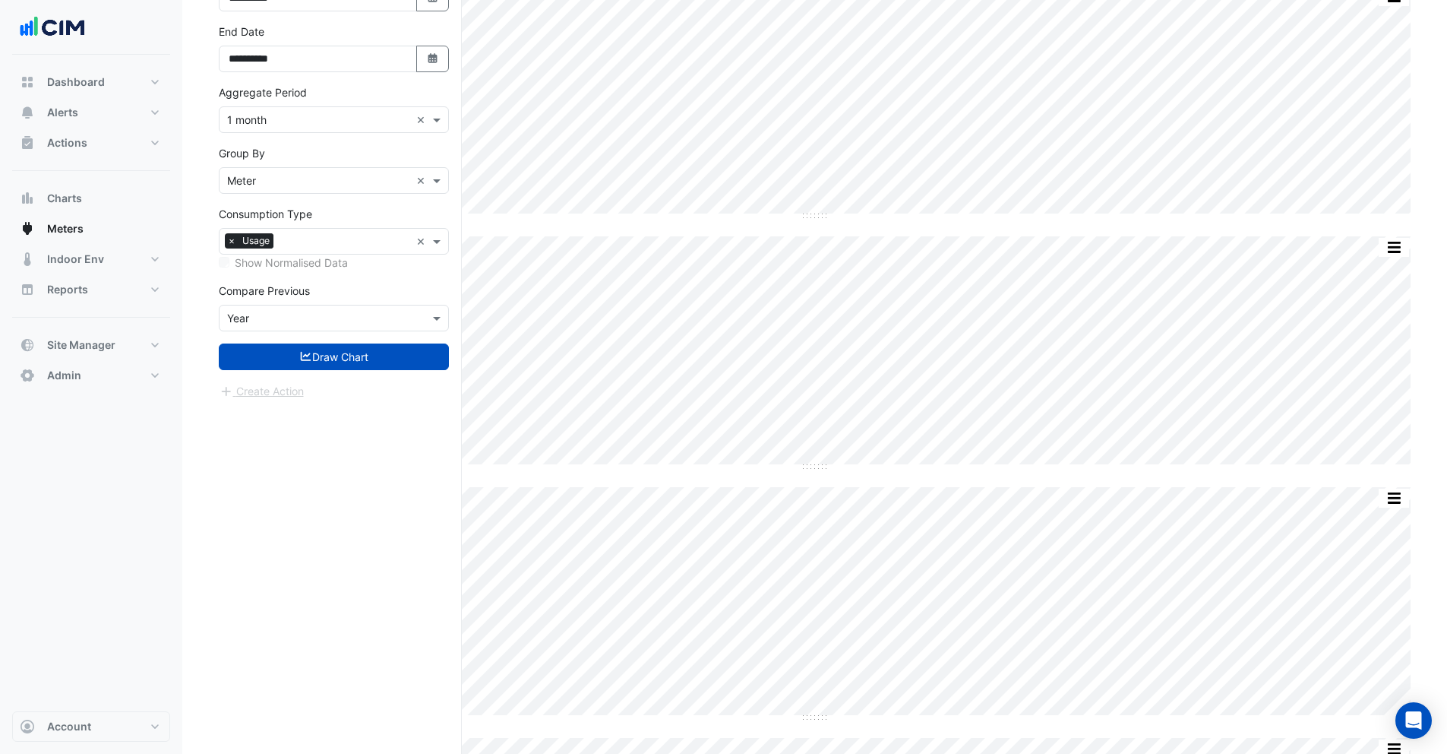
scroll to position [1156, 0]
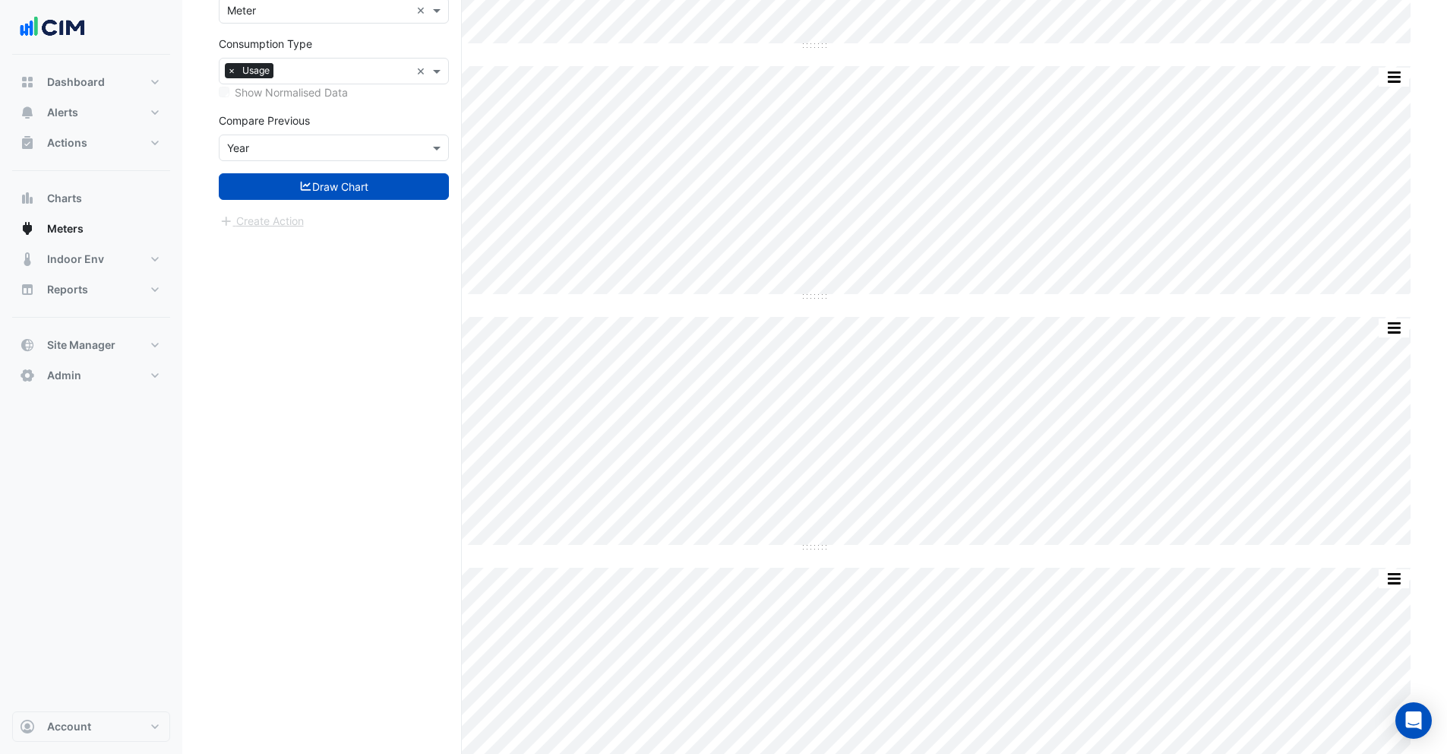
click at [335, 193] on button "Draw Chart" at bounding box center [334, 186] width 230 height 27
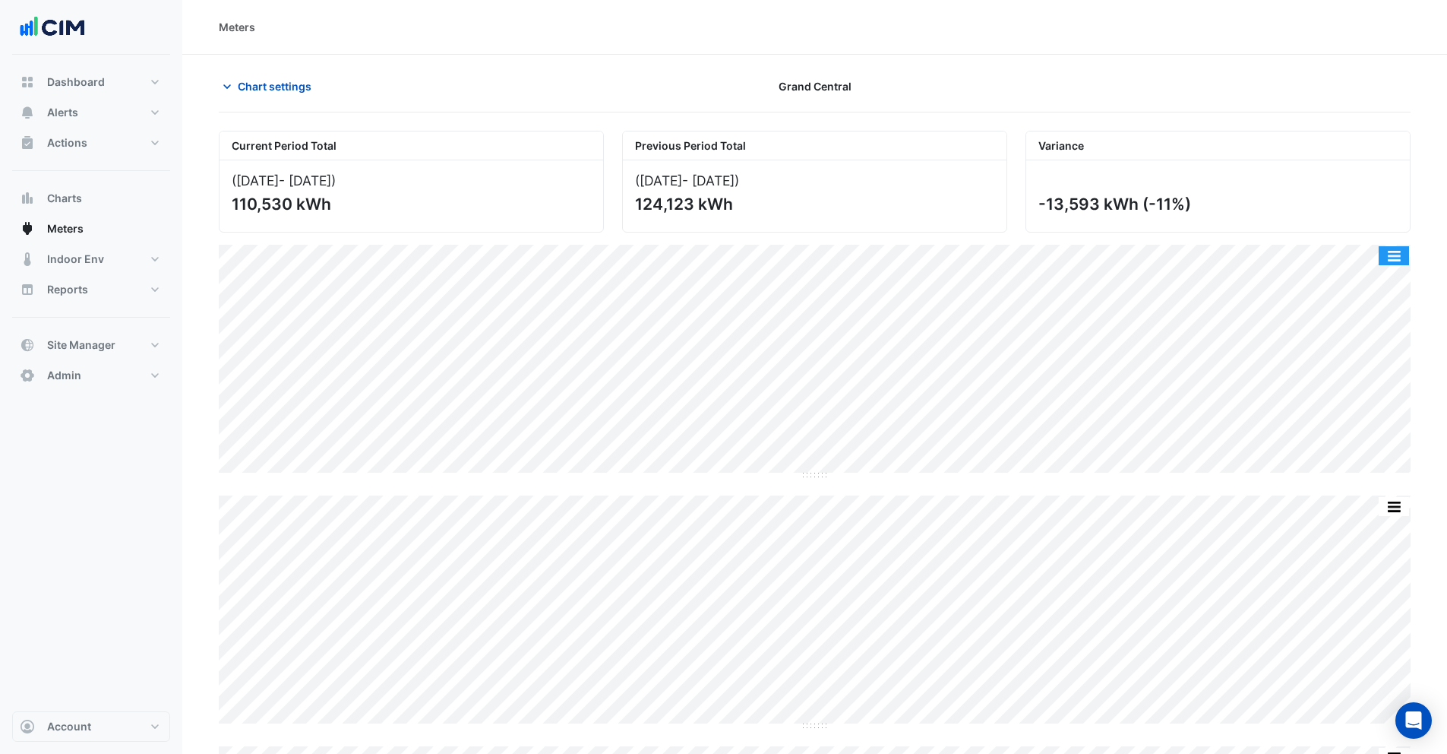
click at [1389, 259] on button "button" at bounding box center [1394, 255] width 30 height 19
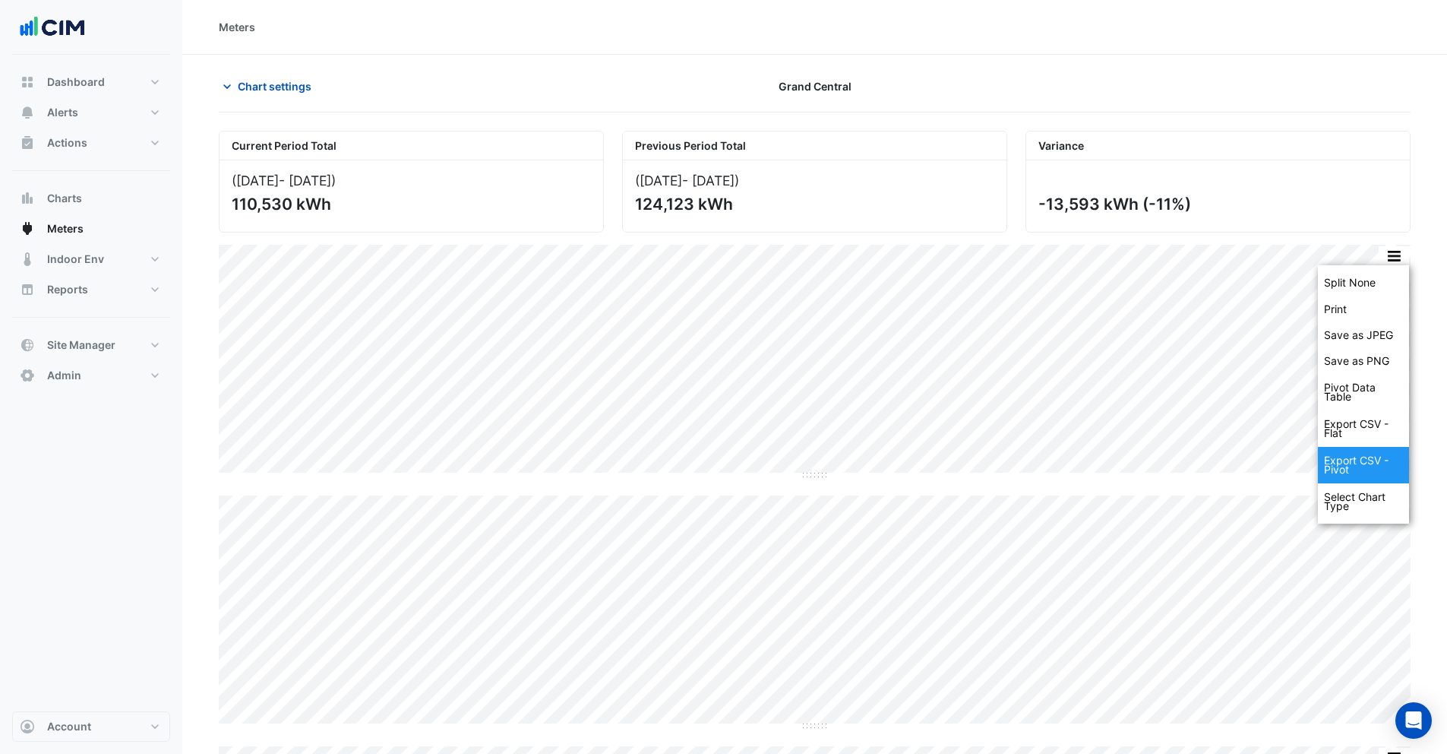
click at [1355, 458] on div "Export CSV - Pivot" at bounding box center [1363, 465] width 91 height 36
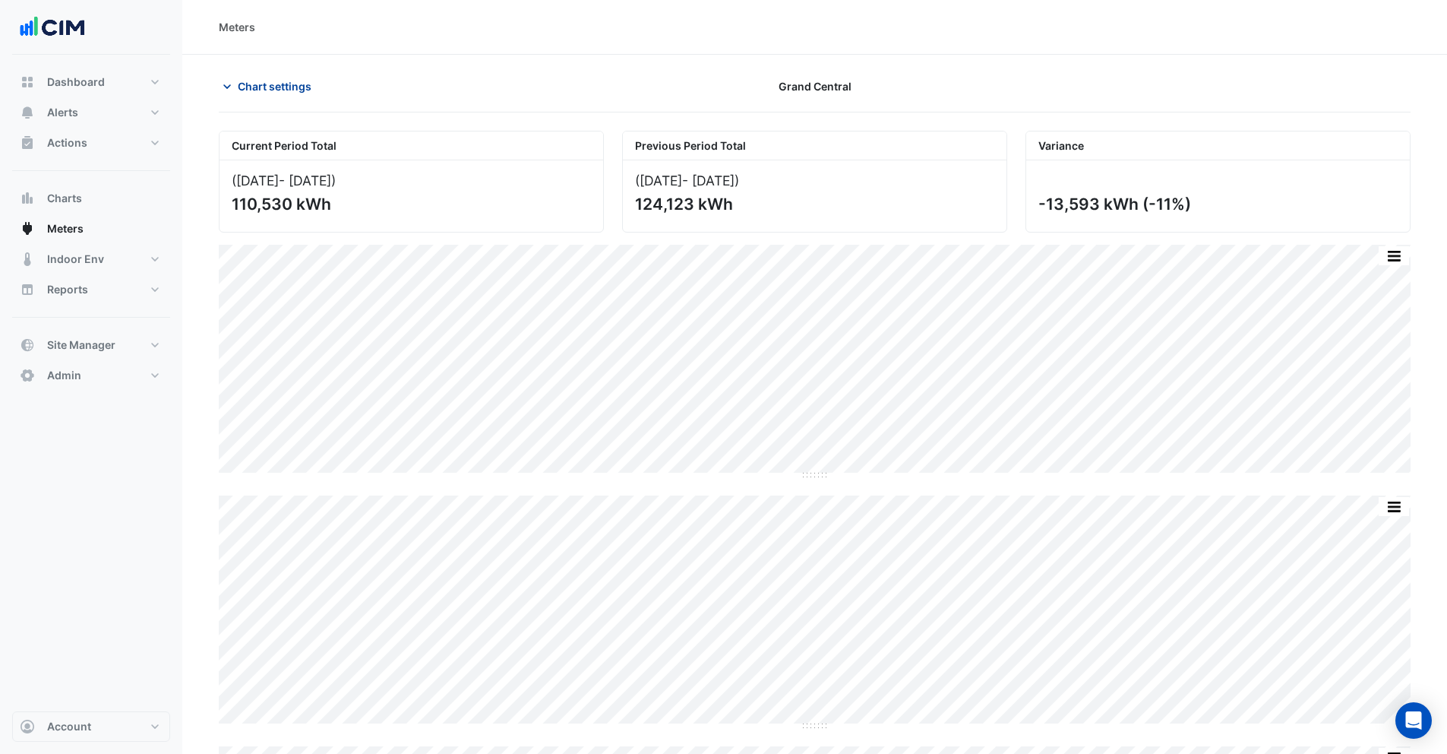
click at [245, 88] on span "Chart settings" at bounding box center [275, 86] width 74 height 16
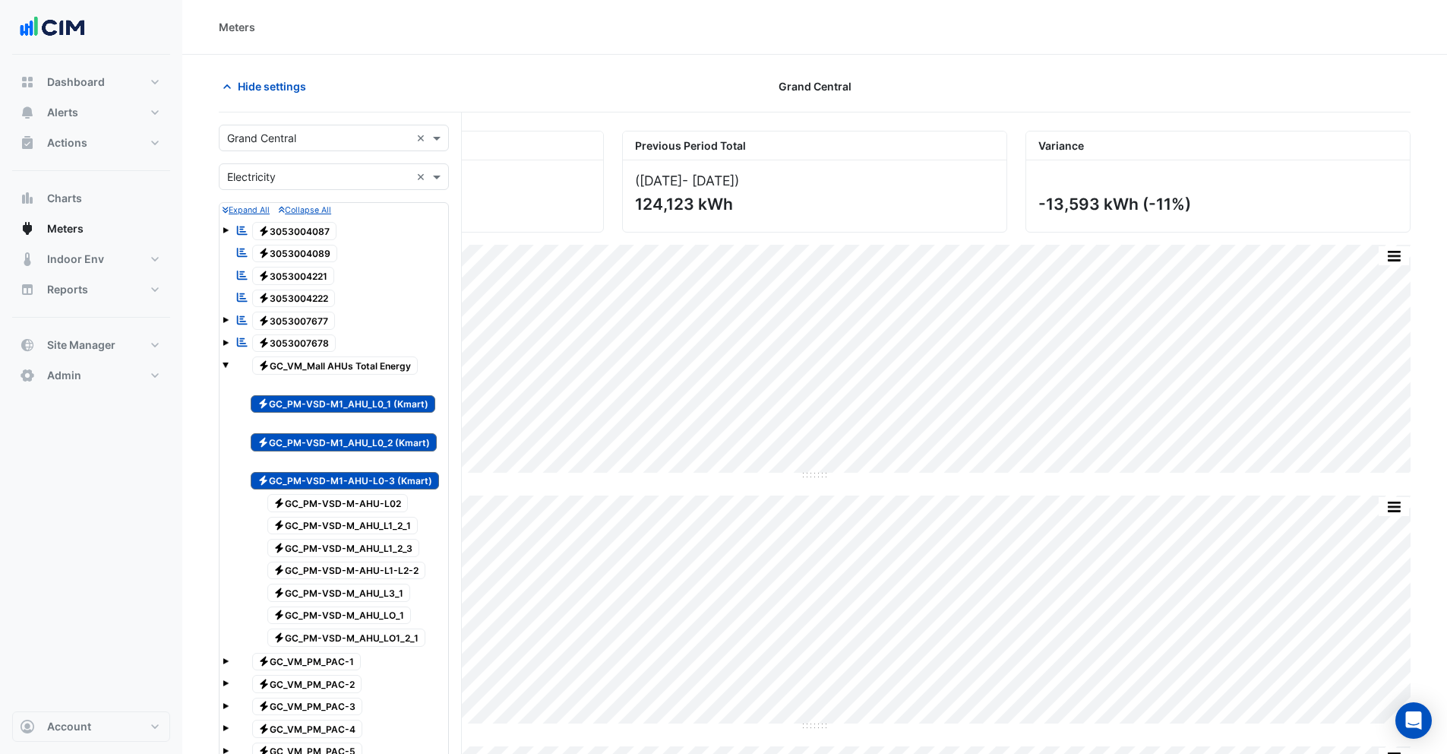
click at [341, 403] on span "Electricity GC_PM-VSD-M1_AHU_L0_1 (Kmart)" at bounding box center [343, 404] width 185 height 18
click at [356, 440] on span "Electricity GC_PM-VSD-M1_AHU_L0_2 (Kmart)" at bounding box center [344, 442] width 186 height 18
click at [351, 478] on span "Electricity GC_PM-VSD-M1-AHU-L0-3 (Kmart)" at bounding box center [345, 481] width 188 height 18
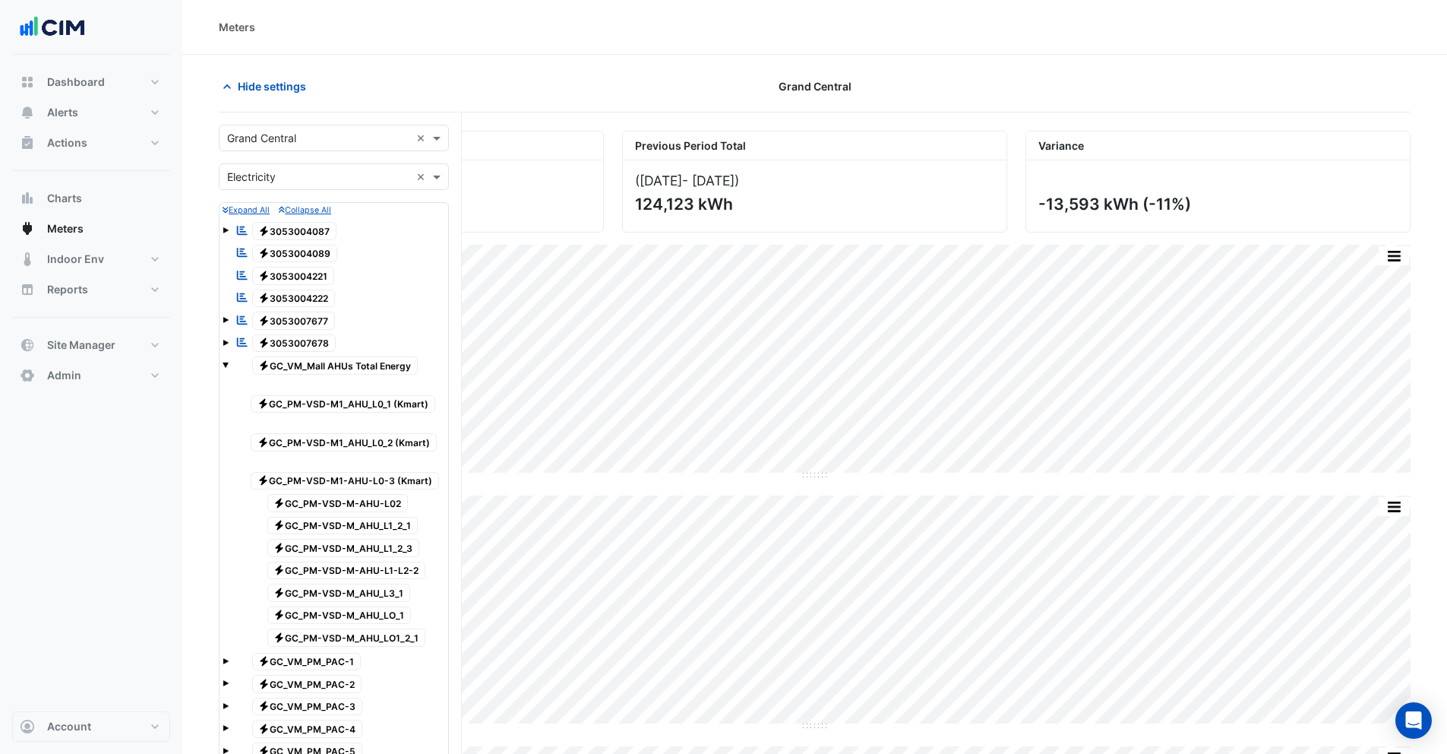
click at [362, 503] on span "Electricity GC_PM-VSD-M-AHU-L02" at bounding box center [337, 503] width 141 height 18
click at [359, 532] on span "Electricity GC_PM-VSD-M_AHU_L1_2_1" at bounding box center [342, 526] width 151 height 18
click at [359, 549] on span "Electricity GC_PM-VSD-M_AHU_L1_2_3" at bounding box center [343, 548] width 153 height 18
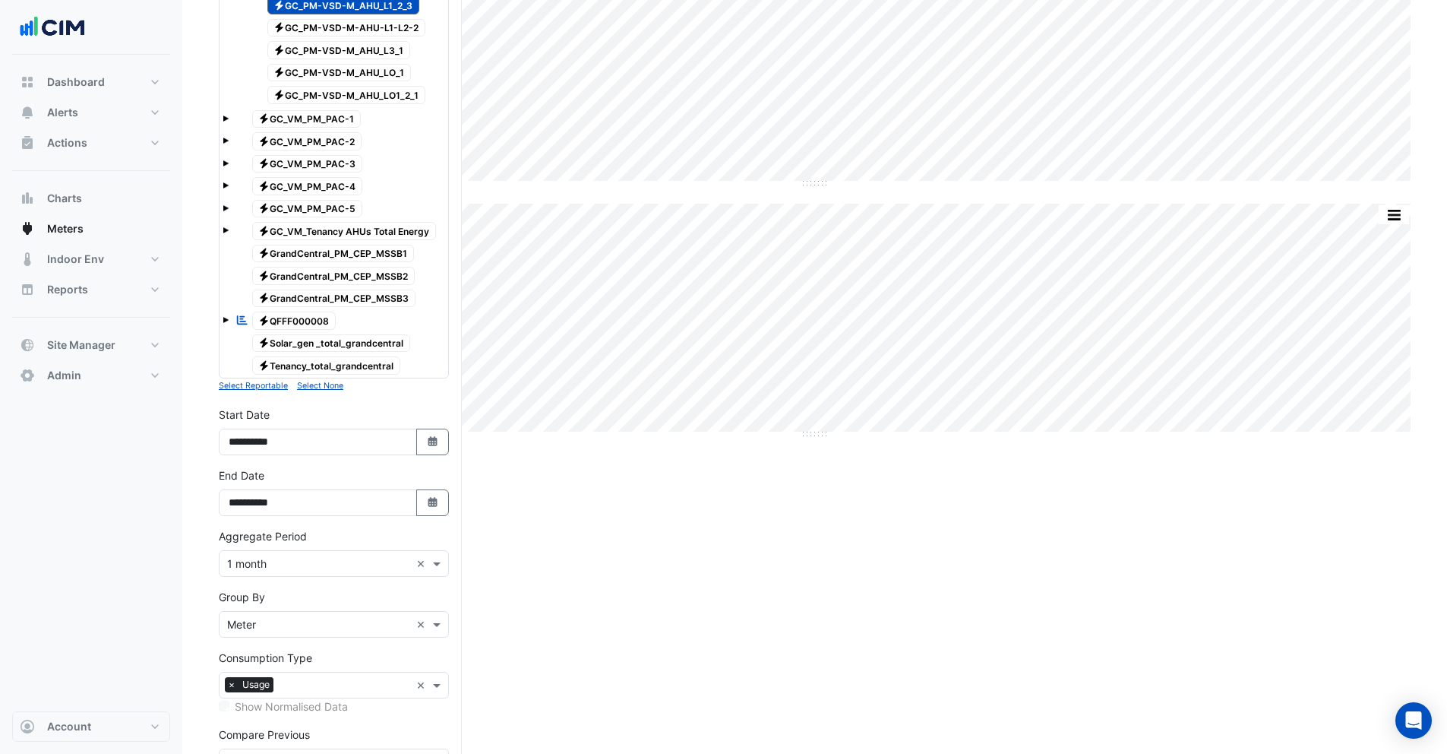
scroll to position [644, 0]
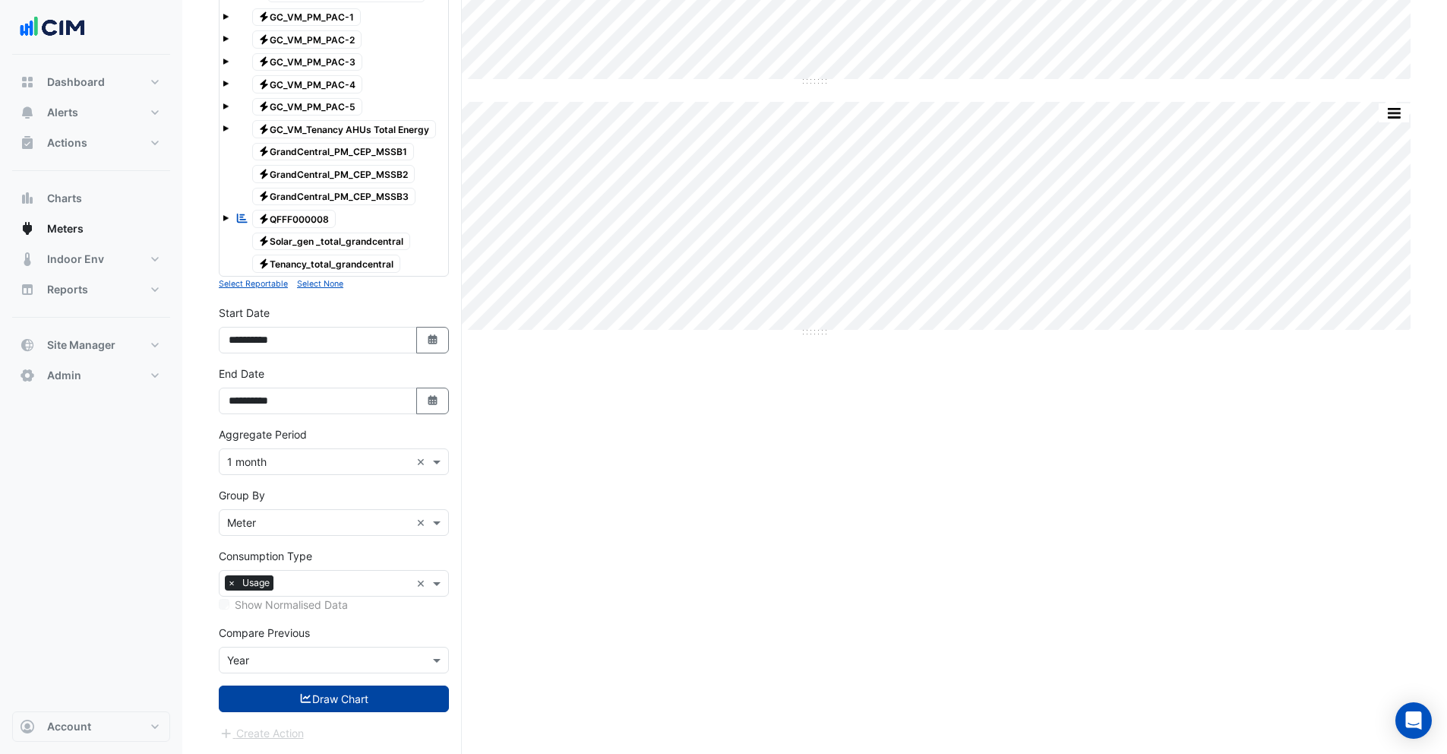
click at [359, 700] on button "Draw Chart" at bounding box center [334, 698] width 230 height 27
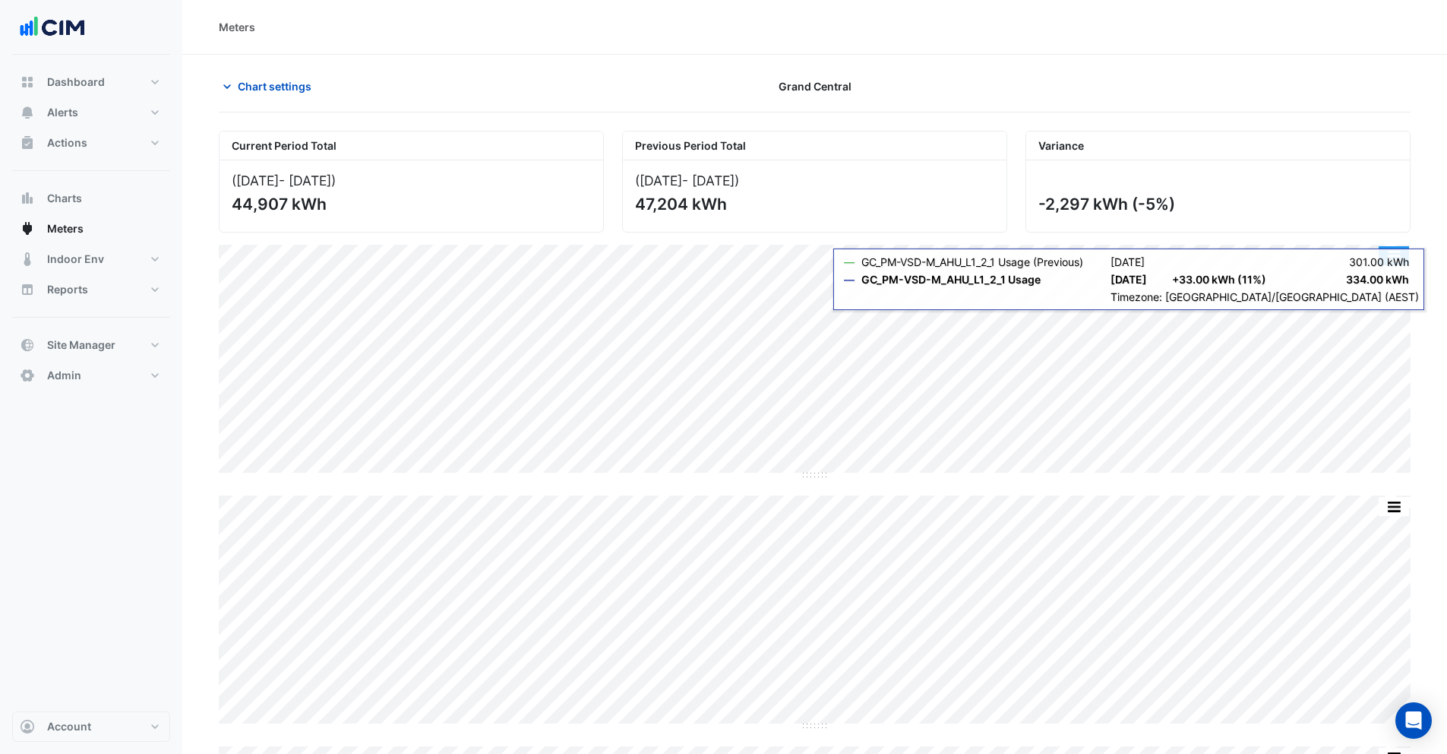
click at [1390, 258] on button "button" at bounding box center [1394, 255] width 30 height 19
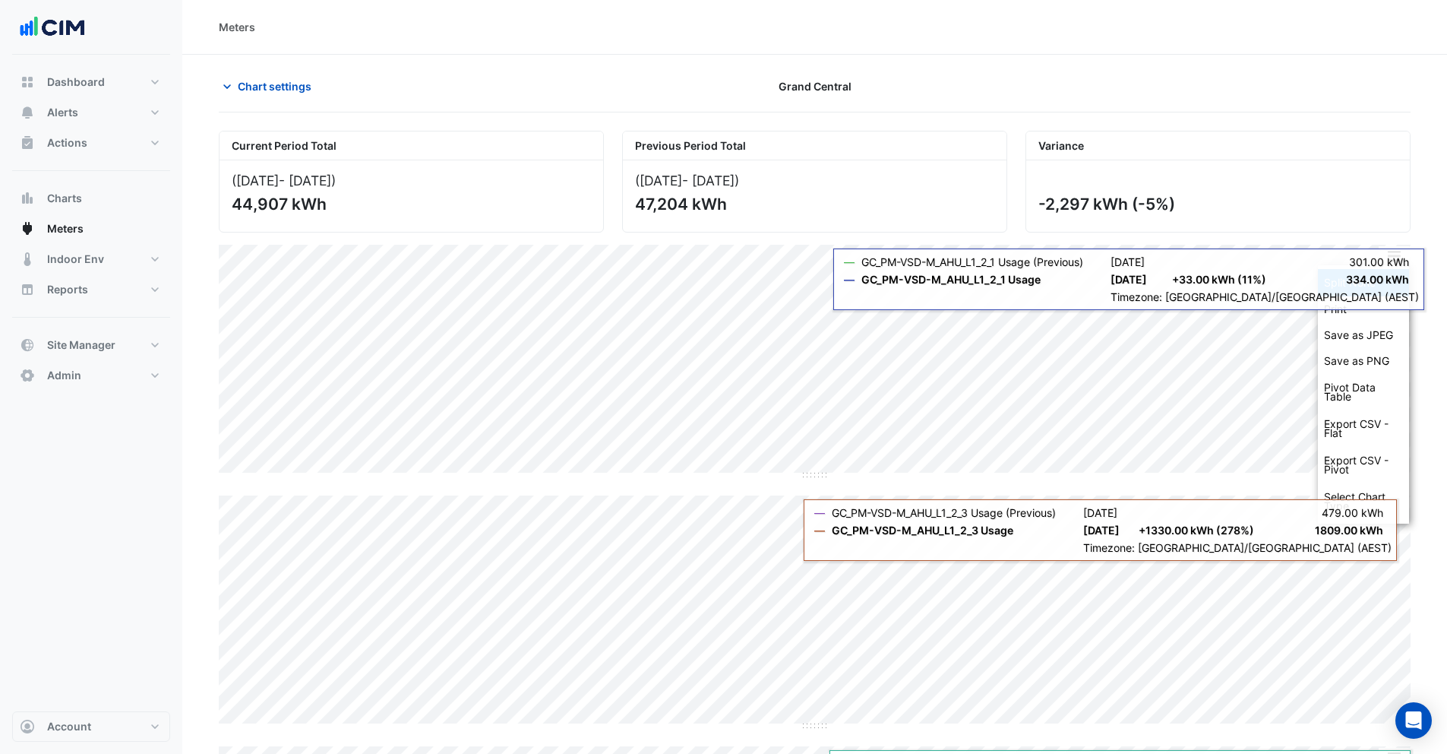
click at [1377, 275] on div "Split None" at bounding box center [1363, 282] width 91 height 27
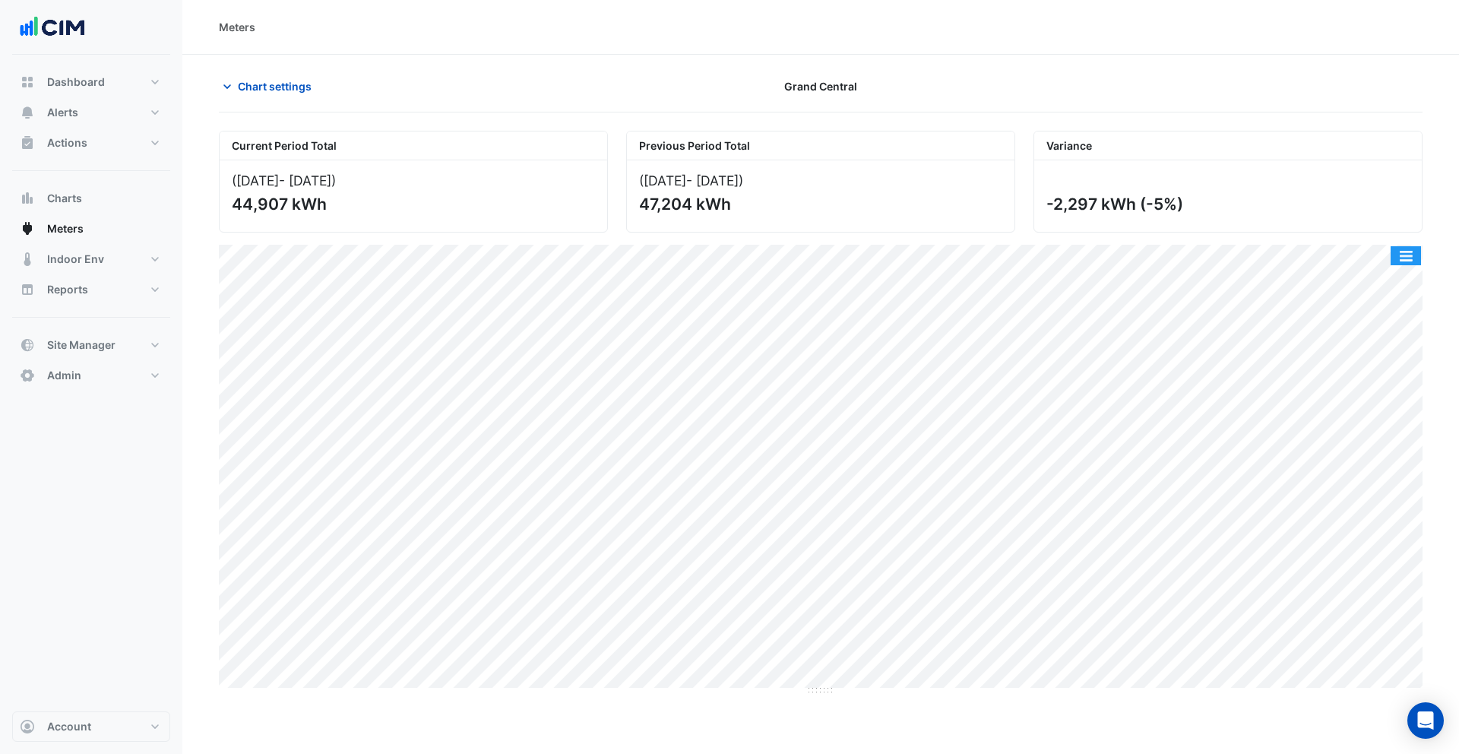
click at [1405, 258] on button "button" at bounding box center [1405, 255] width 30 height 19
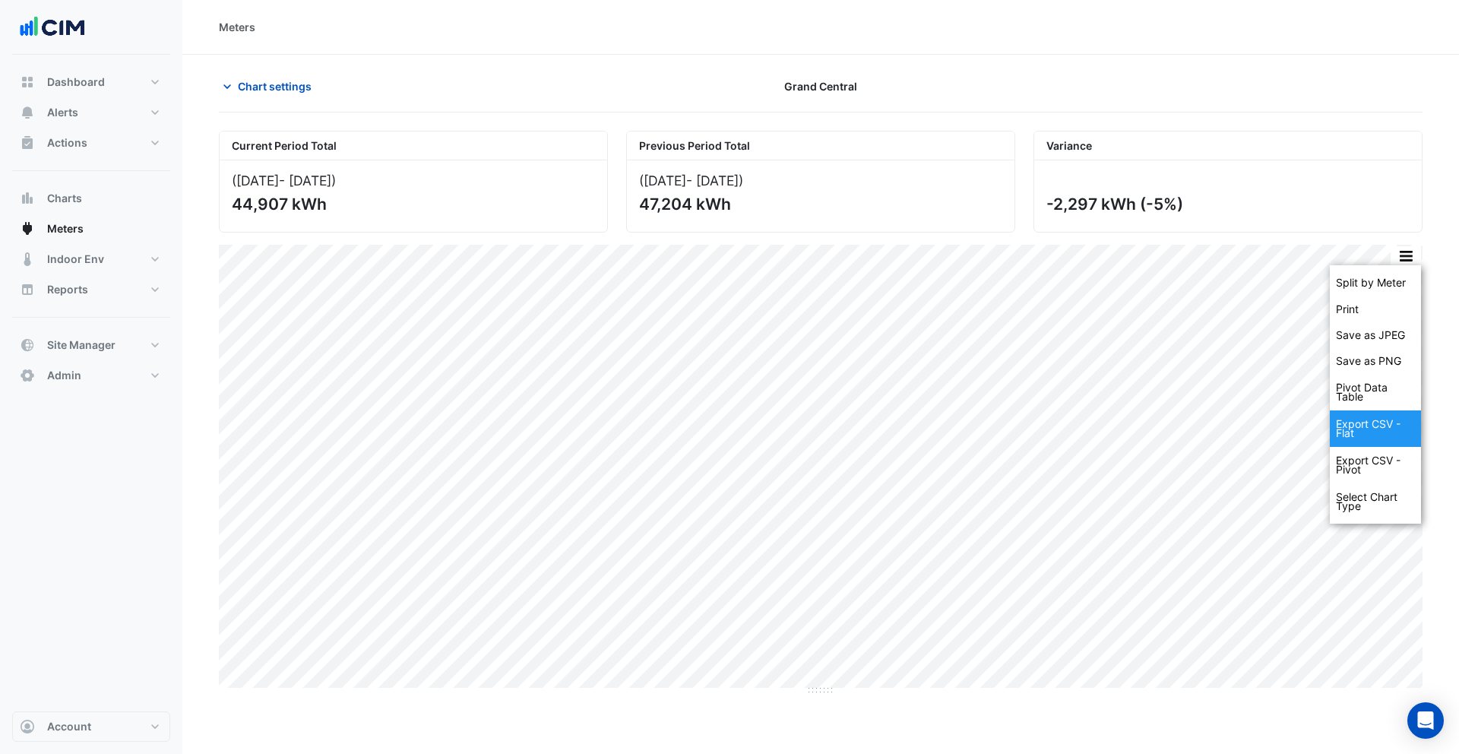
click at [1386, 446] on div "Export CSV - Flat" at bounding box center [1375, 428] width 91 height 36
click at [1386, 464] on div "Export CSV - Pivot" at bounding box center [1375, 465] width 91 height 36
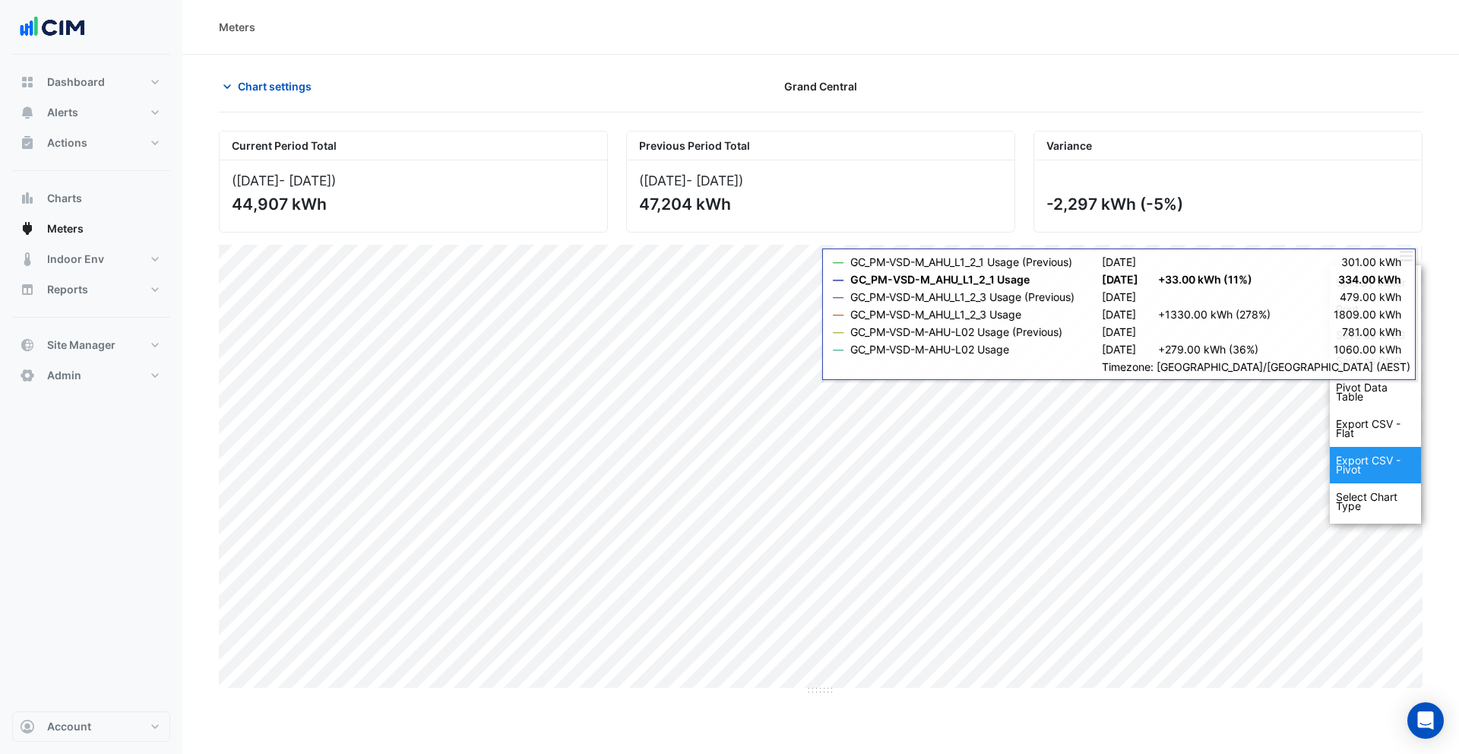
click at [1358, 469] on div "Export CSV - Pivot" at bounding box center [1375, 465] width 91 height 36
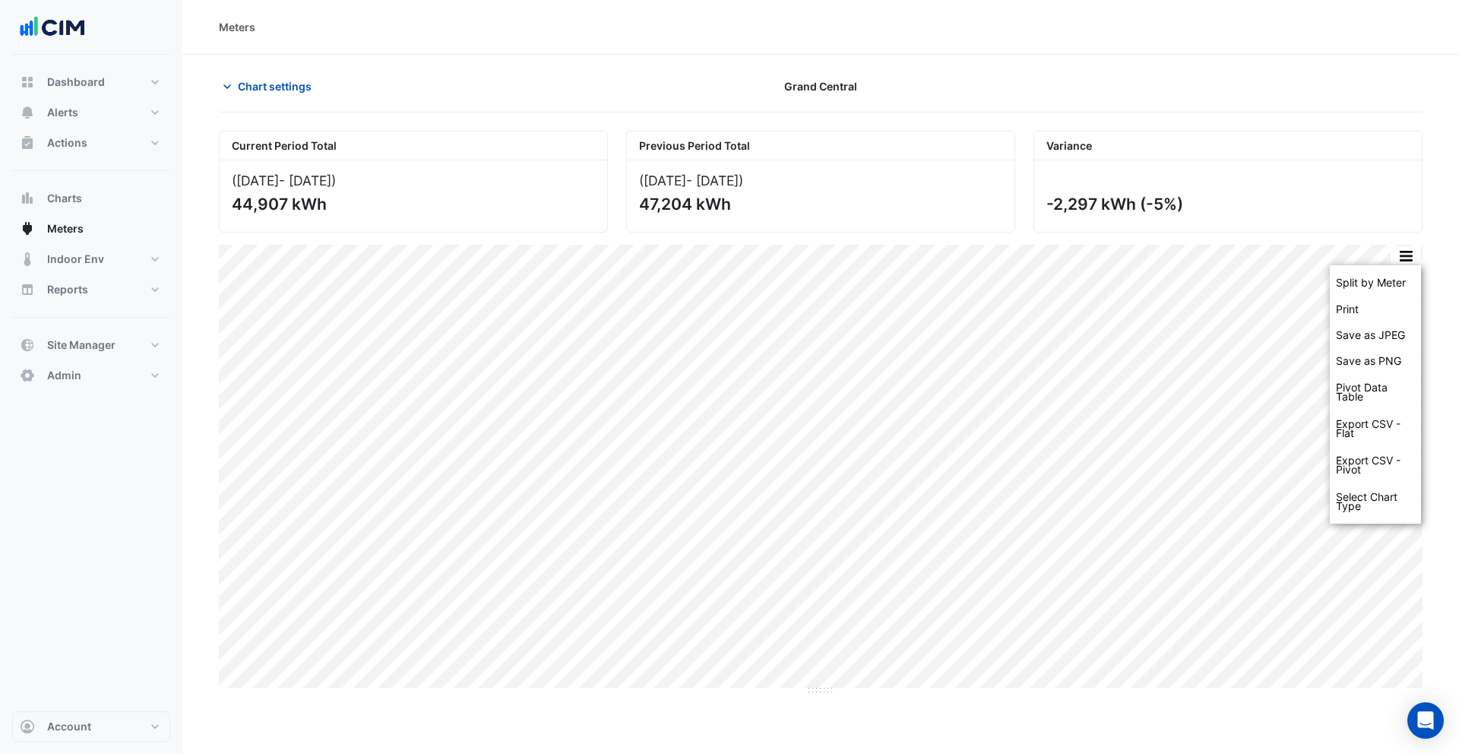
click at [1086, 76] on div at bounding box center [1227, 86] width 407 height 27
click at [1042, 79] on div at bounding box center [1227, 86] width 407 height 27
click at [248, 80] on span "Chart settings" at bounding box center [275, 86] width 74 height 16
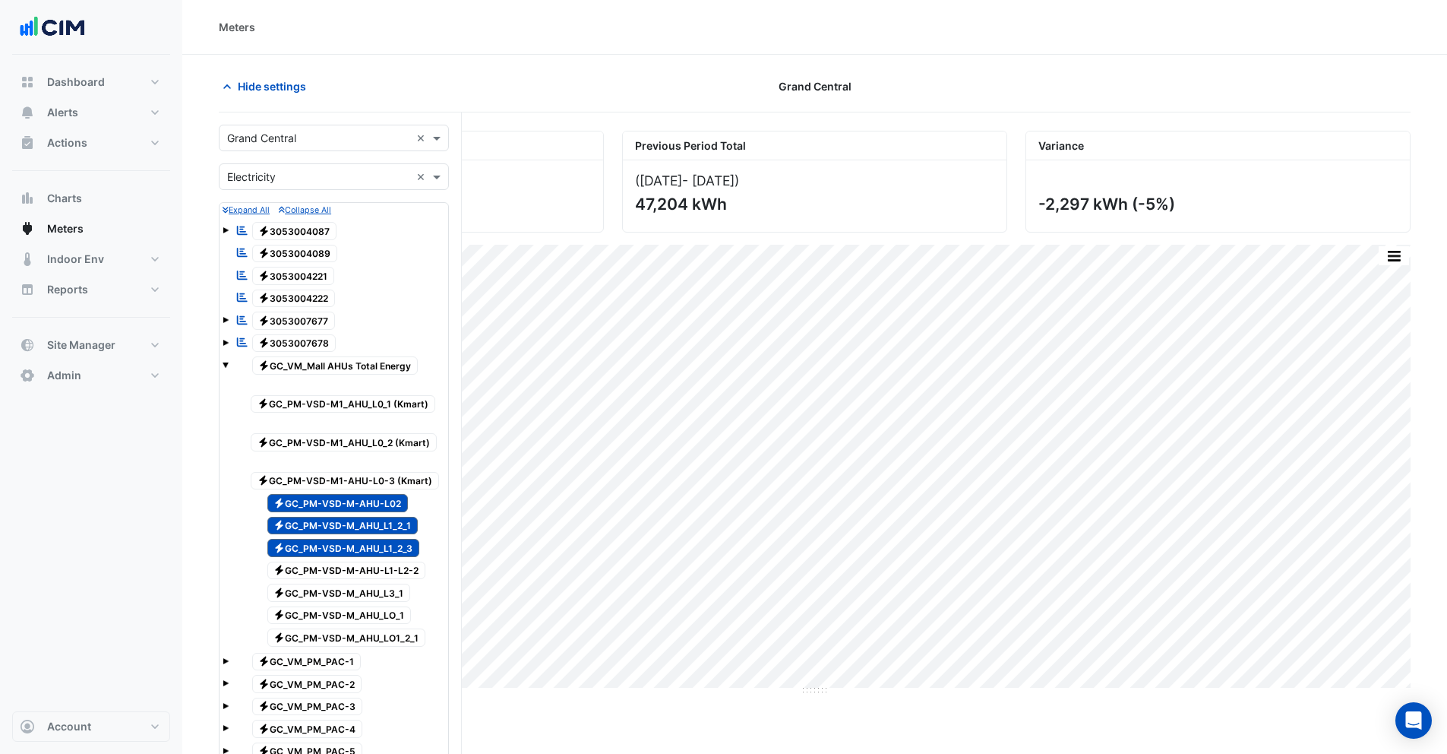
click at [337, 498] on span "Electricity GC_PM-VSD-M-AHU-L02" at bounding box center [337, 503] width 141 height 18
click at [337, 524] on span "Electricity GC_PM-VSD-M_AHU_L1_2_1" at bounding box center [342, 526] width 151 height 18
click at [340, 547] on span "Electricity GC_PM-VSD-M_AHU_L1_2_3" at bounding box center [343, 548] width 153 height 18
click at [345, 395] on span "Electricity GC_PM-VSD-M1_AHU_L0_1 (Kmart)" at bounding box center [343, 404] width 185 height 18
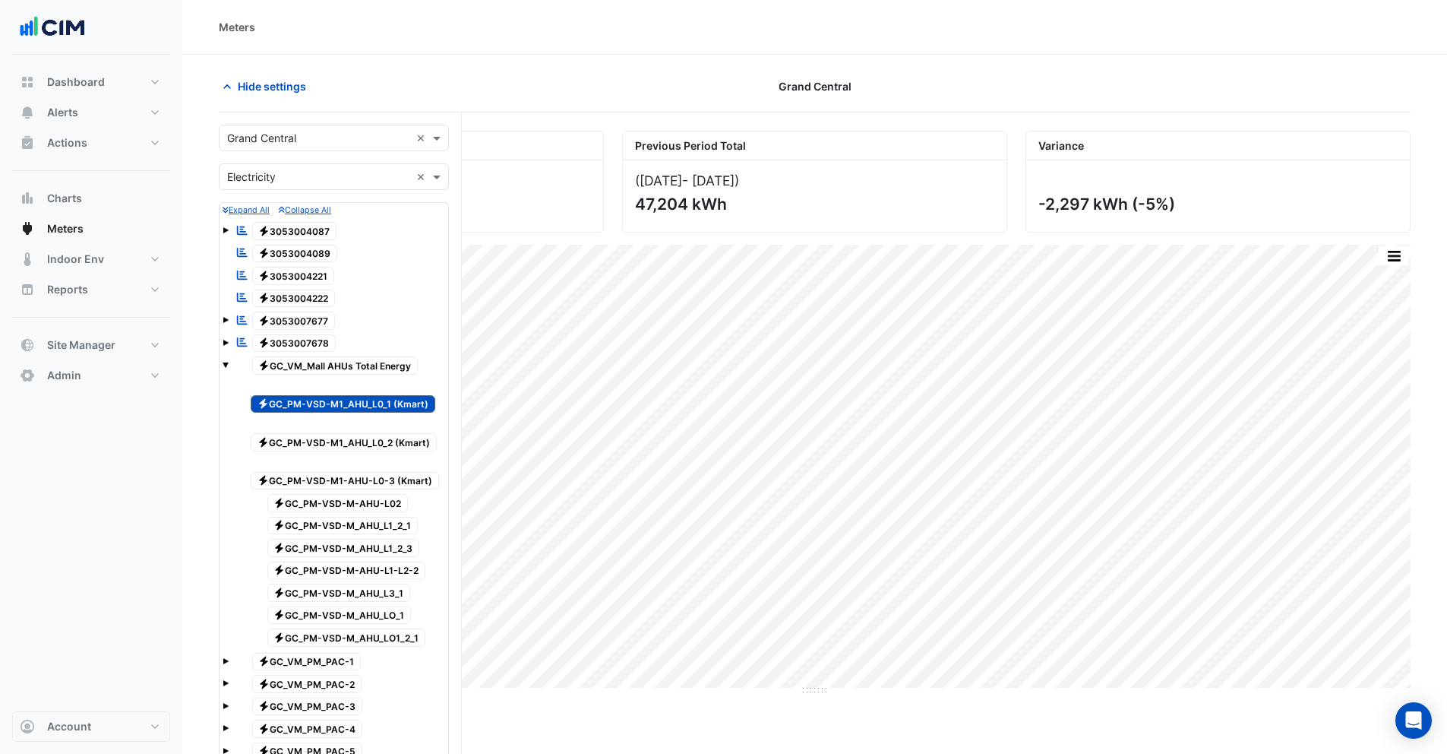
click at [344, 434] on span "Electricity GC_PM-VSD-M1_AHU_L0_2 (Kmart)" at bounding box center [344, 442] width 186 height 18
click at [345, 482] on span "Electricity GC_PM-VSD-M1-AHU-L0-3 (Kmart)" at bounding box center [345, 481] width 188 height 18
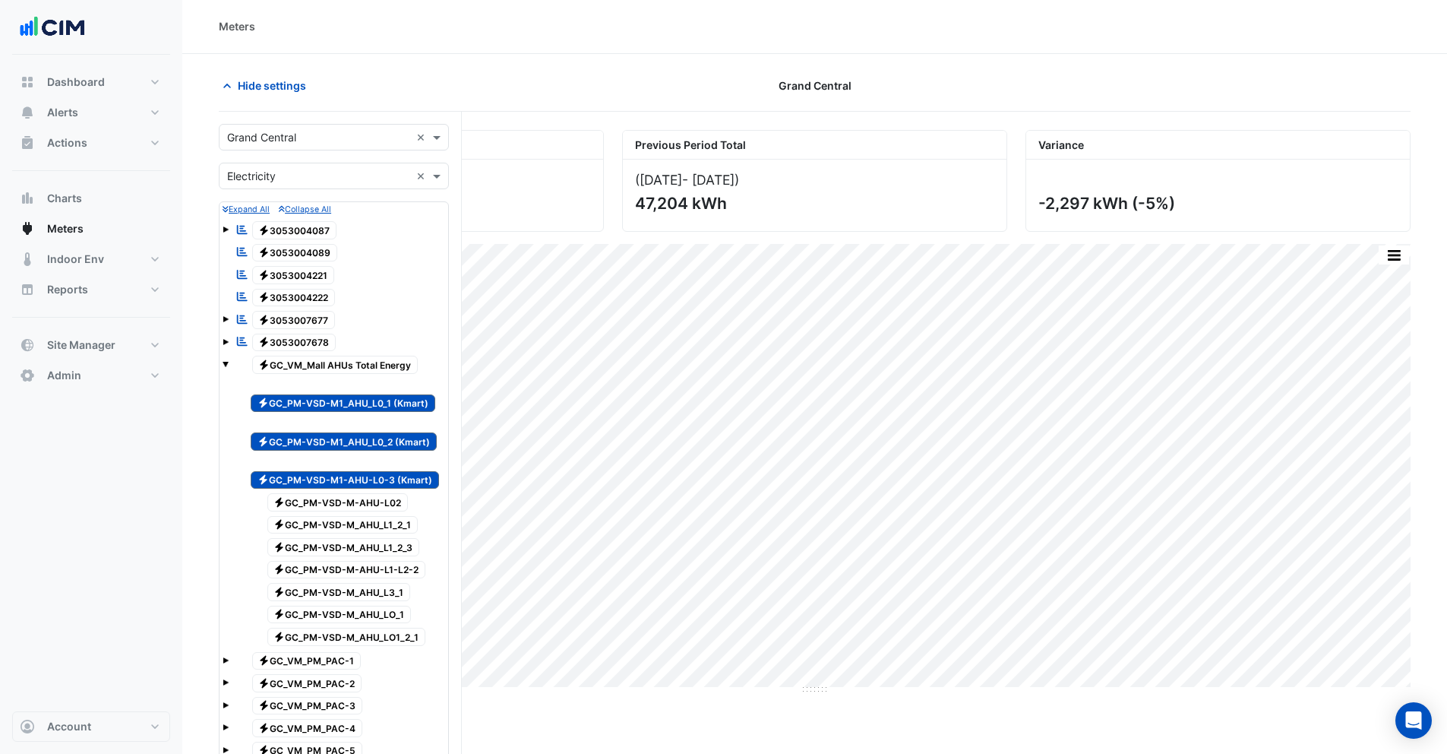
scroll to position [644, 0]
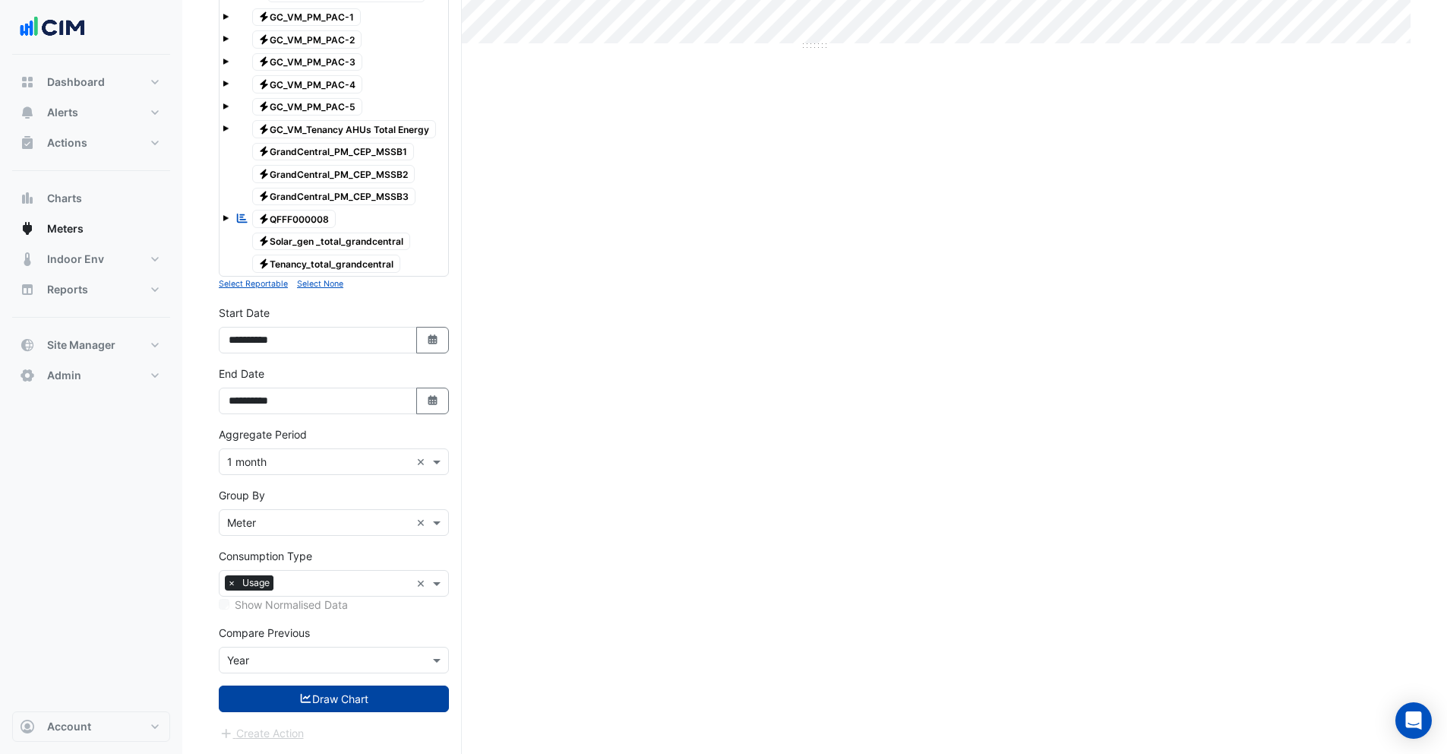
click at [387, 702] on button "Draw Chart" at bounding box center [334, 698] width 230 height 27
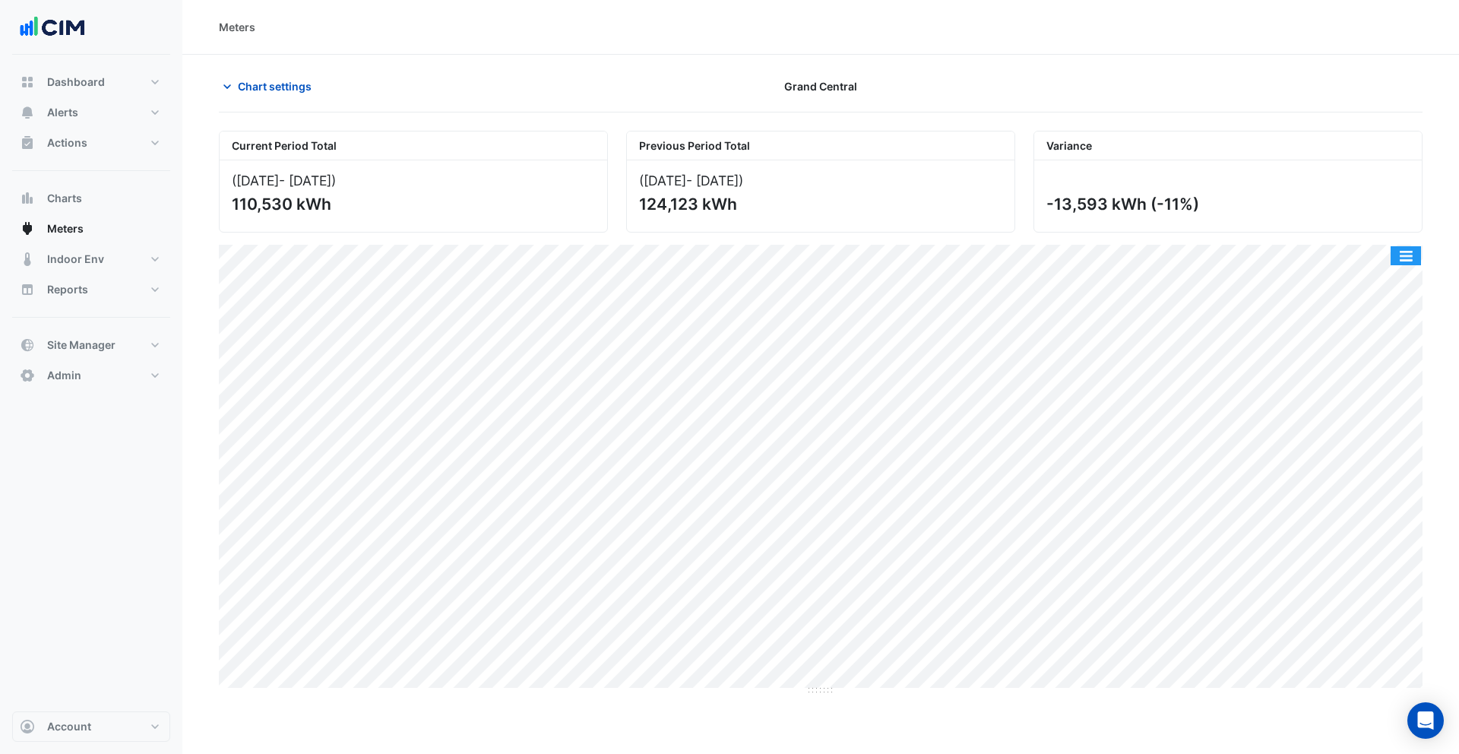
click at [1403, 254] on button "button" at bounding box center [1405, 255] width 30 height 19
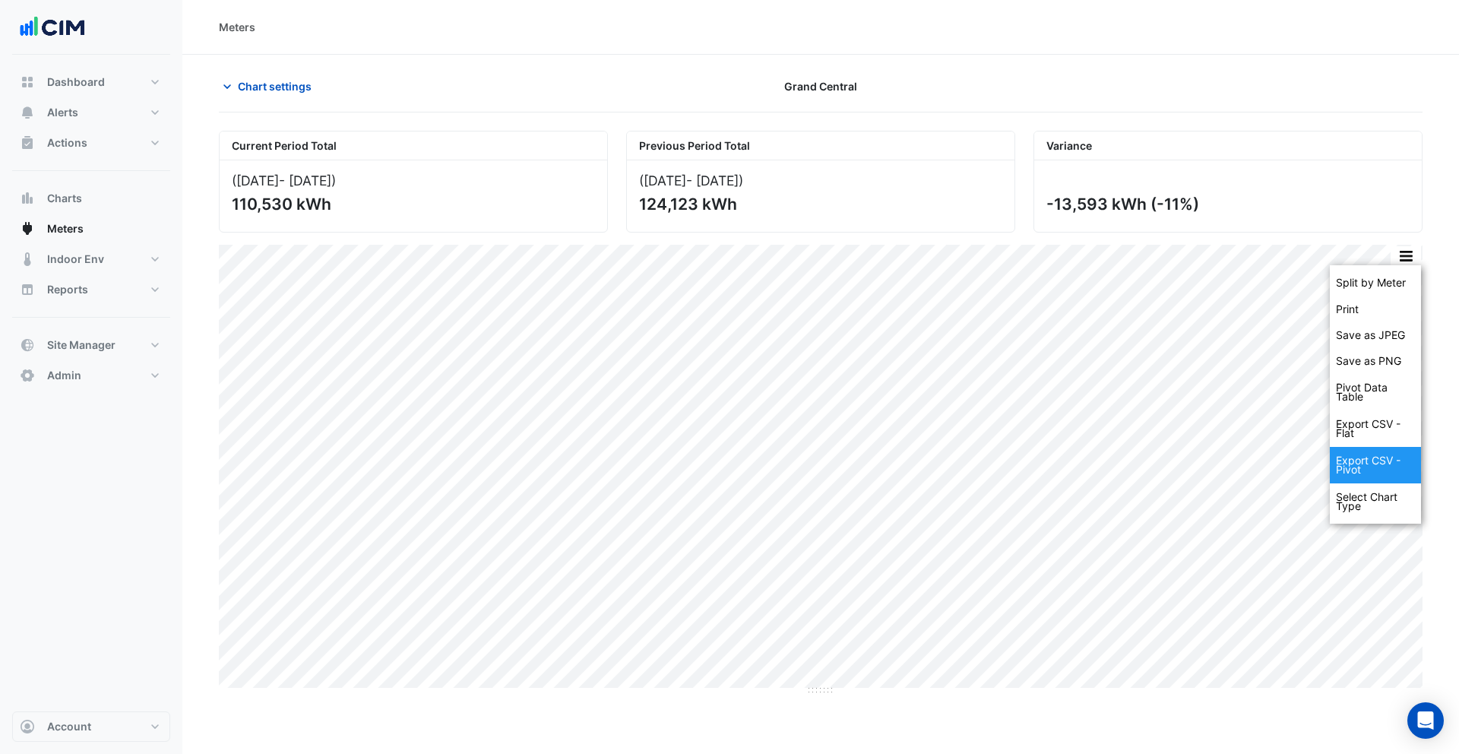
click at [1365, 464] on div "Export CSV - Pivot" at bounding box center [1375, 465] width 91 height 36
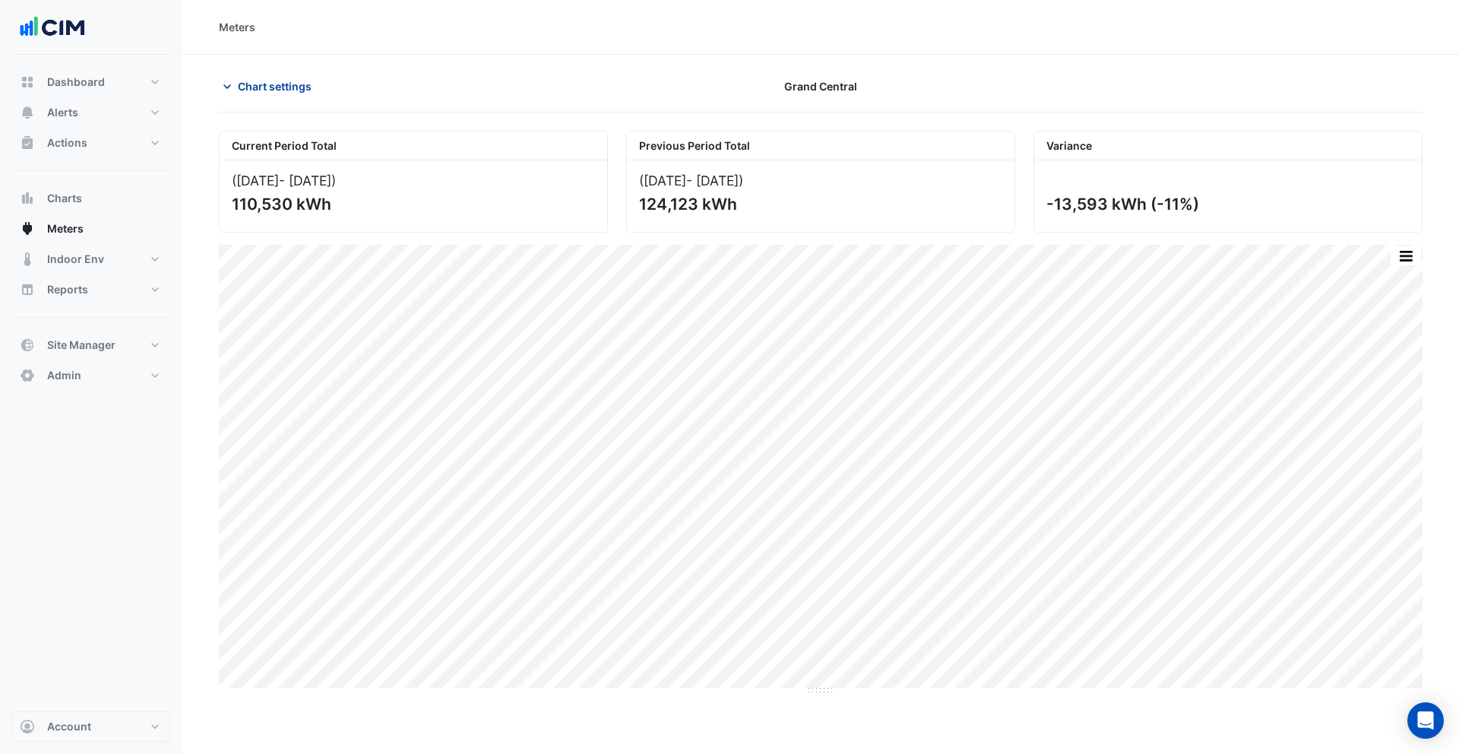
click at [250, 92] on span "Chart settings" at bounding box center [275, 86] width 74 height 16
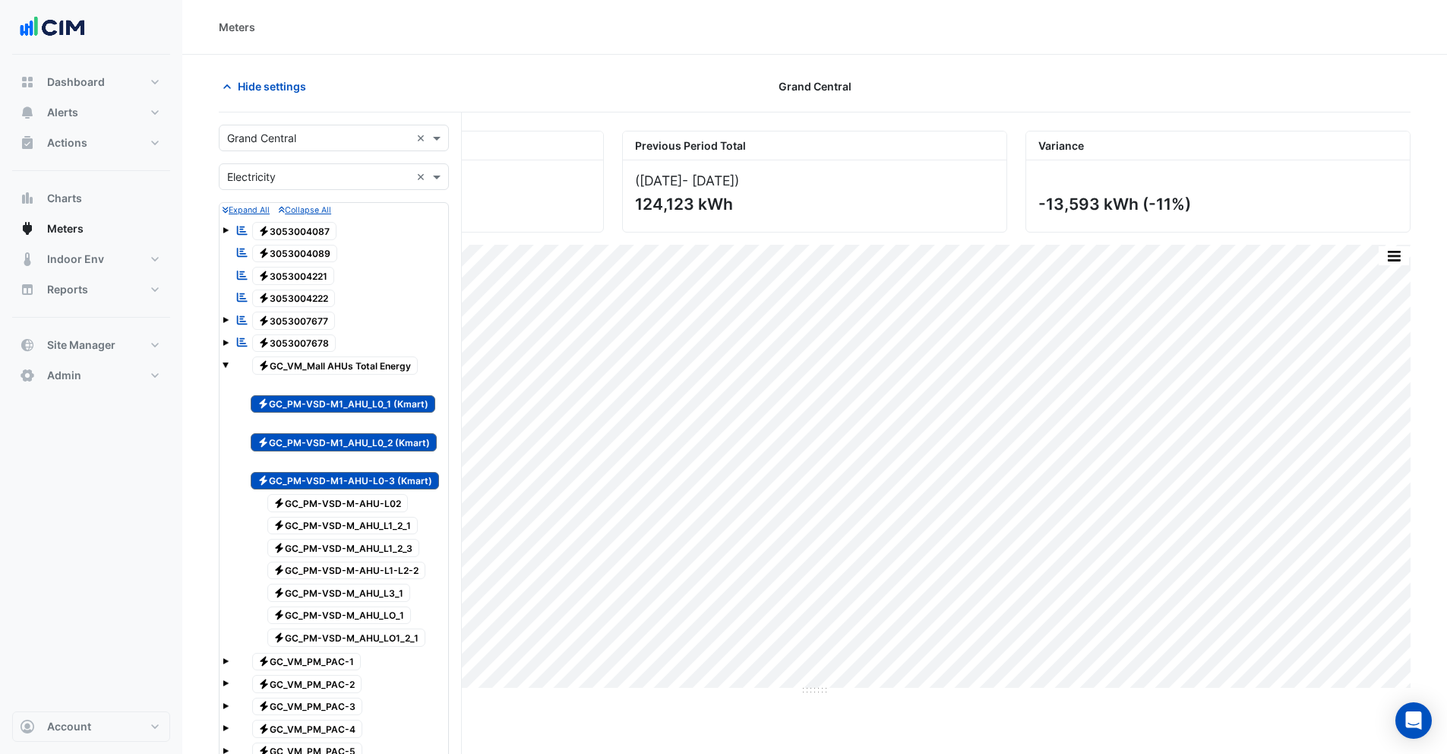
click at [302, 403] on span "Electricity GC_PM-VSD-M1_AHU_L0_1 (Kmart)" at bounding box center [343, 404] width 185 height 18
click at [294, 438] on span "Electricity GC_PM-VSD-M1_AHU_L0_2 (Kmart)" at bounding box center [344, 442] width 186 height 18
click at [293, 483] on span "Electricity GC_PM-VSD-M1-AHU-L0-3 (Kmart)" at bounding box center [345, 481] width 188 height 18
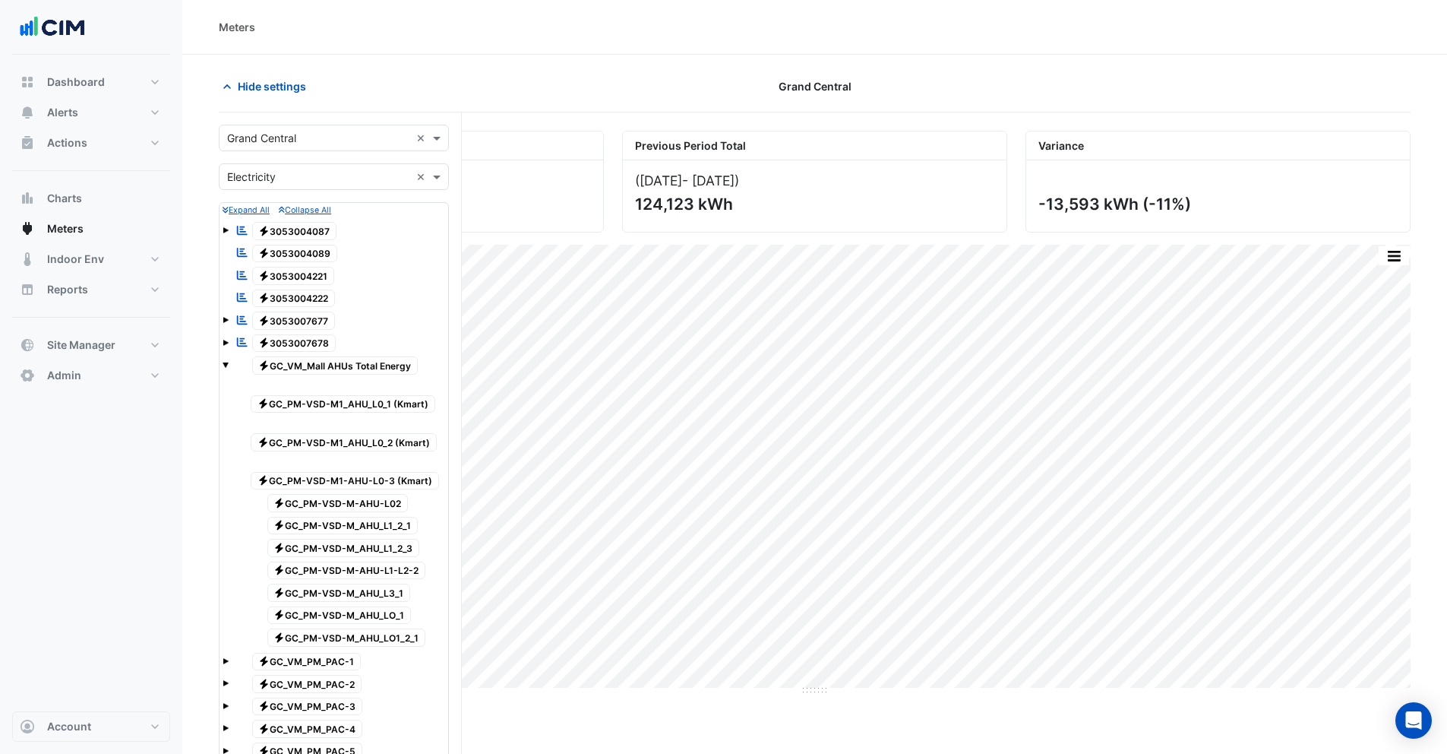
click at [362, 568] on span "Electricity GC_PM-VSD-M-AHU-L1-L2-2" at bounding box center [346, 570] width 159 height 18
click at [356, 596] on span "Electricity GC_PM-VSD-M_AHU_L3_1" at bounding box center [339, 592] width 144 height 18
click at [362, 616] on span "Electricity GC_PM-VSD-M_AHU_LO_1" at bounding box center [339, 615] width 144 height 18
click at [371, 634] on span "Electricity GC_PM-VSD-M_AHU_LO1_2_1" at bounding box center [346, 637] width 159 height 18
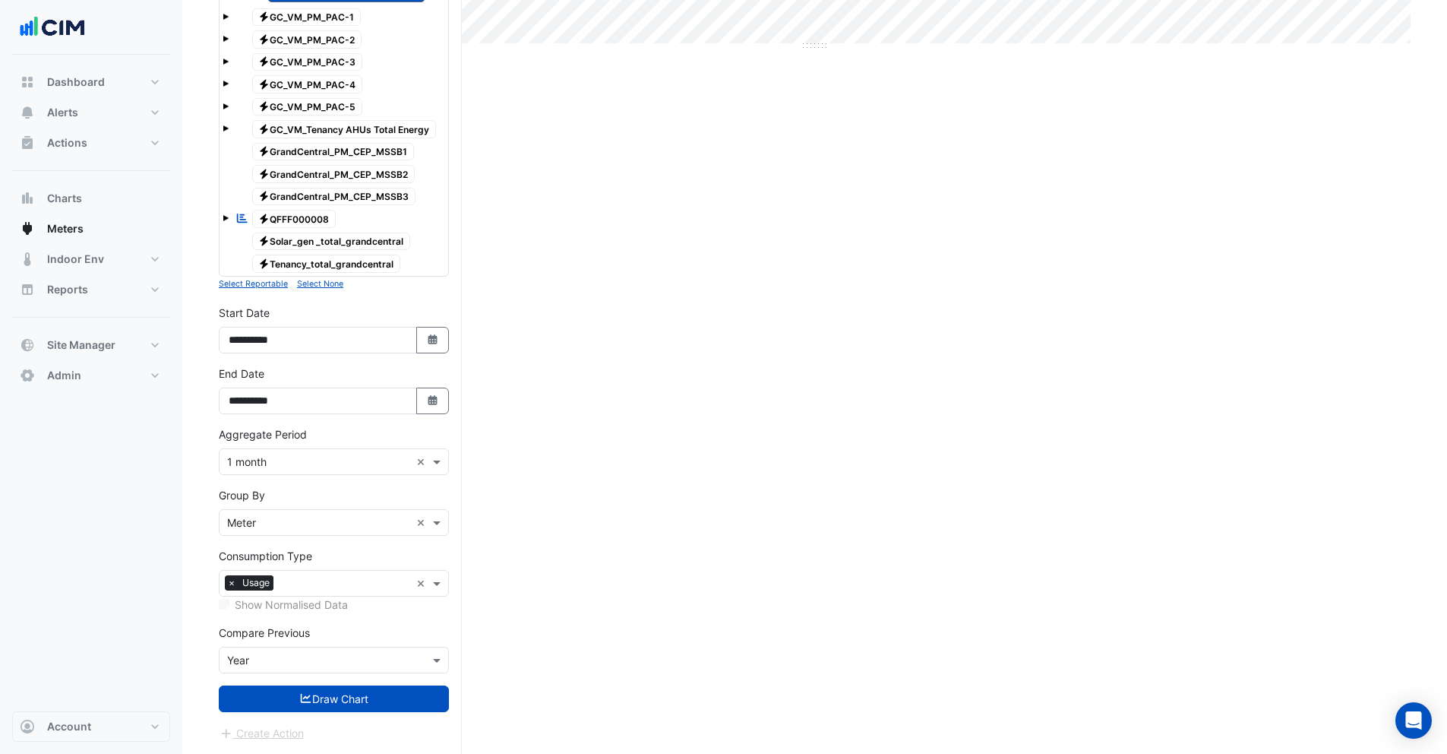
click at [382, 690] on button "Draw Chart" at bounding box center [334, 698] width 230 height 27
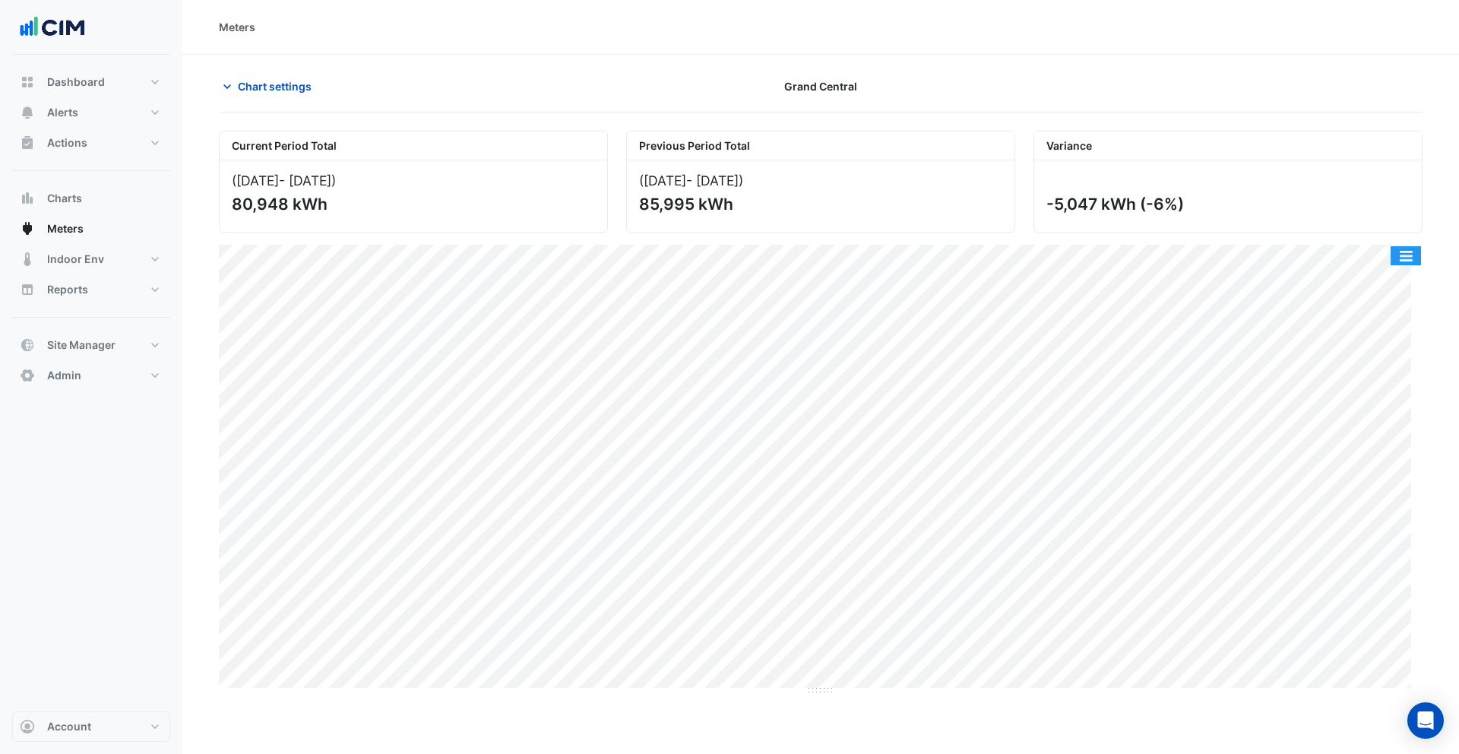
click at [1401, 249] on button "button" at bounding box center [1405, 255] width 30 height 19
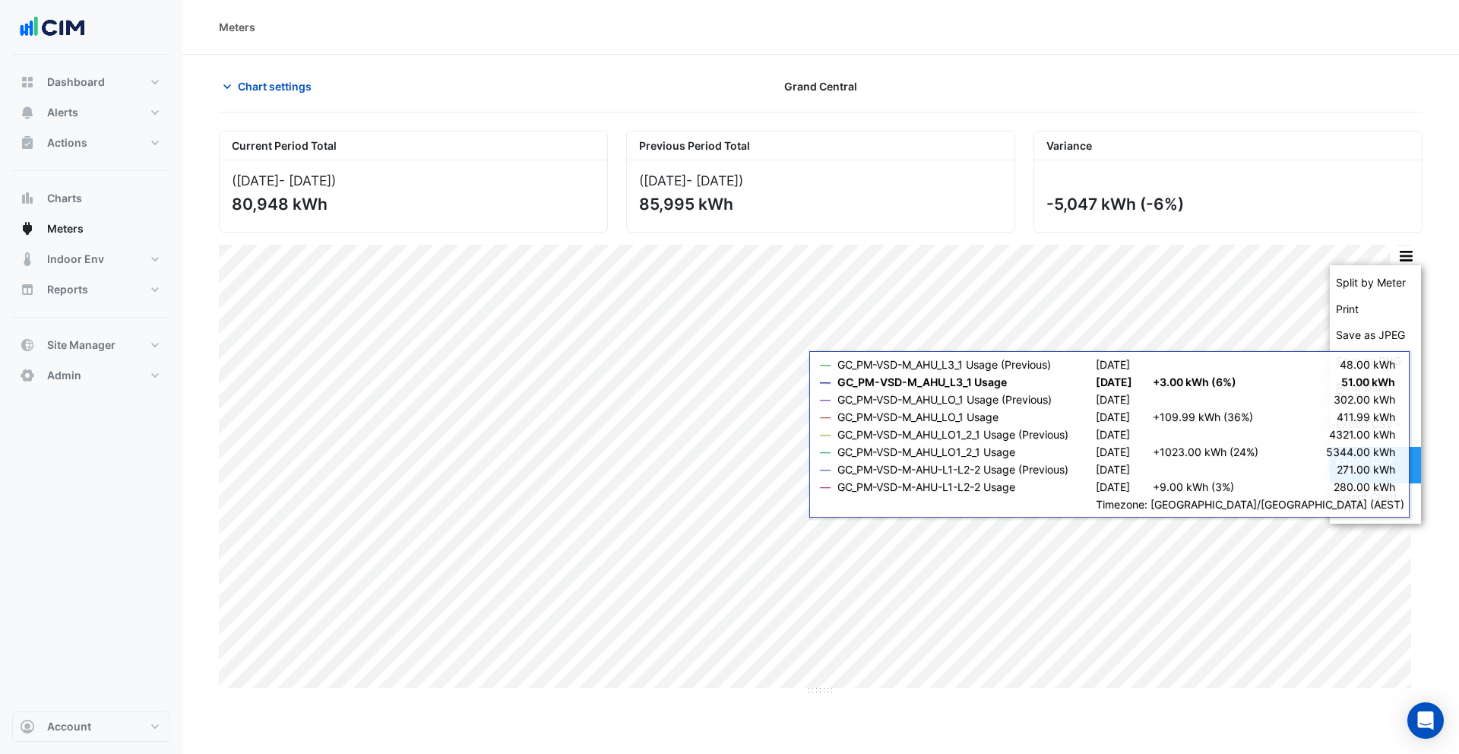
click at [1396, 470] on div "Export CSV - Pivot" at bounding box center [1375, 465] width 91 height 36
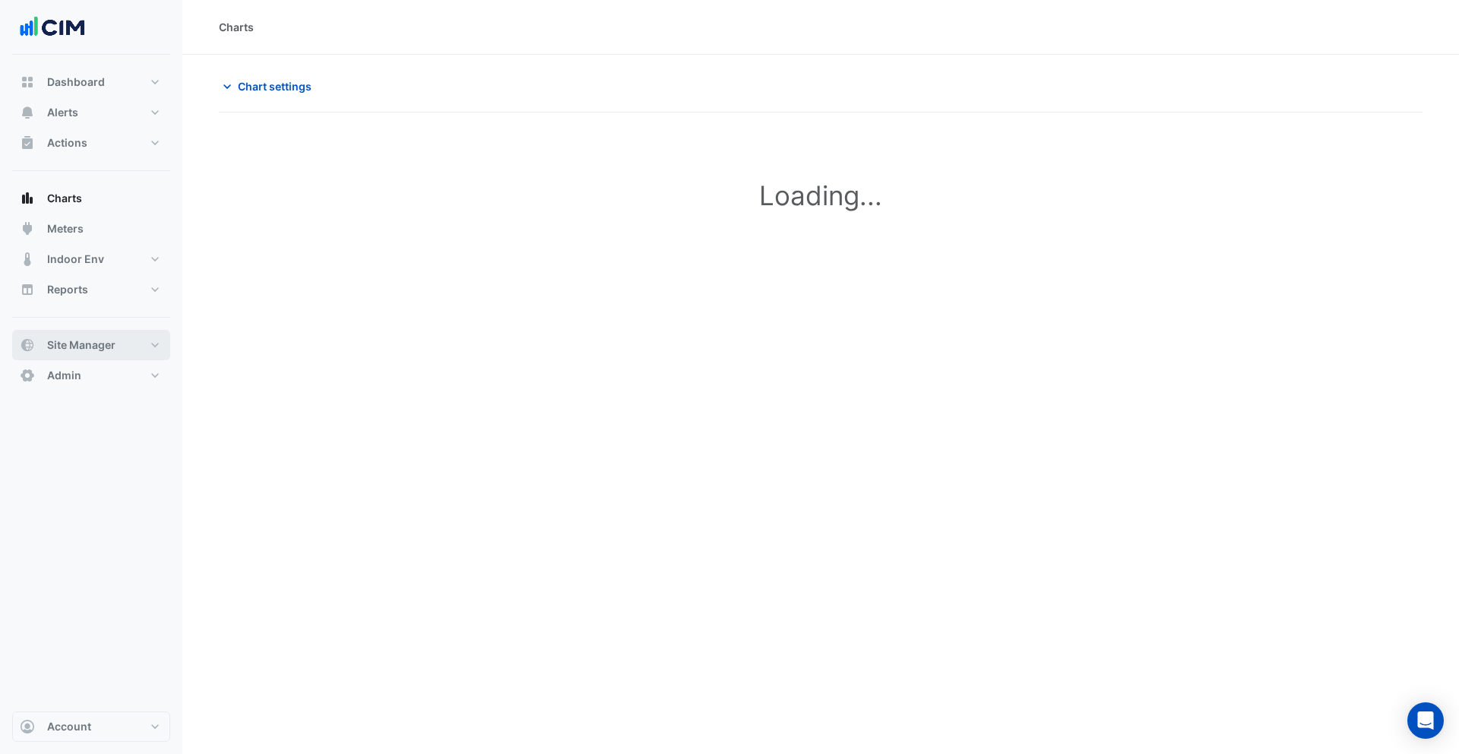
click at [78, 347] on span "Site Manager" at bounding box center [81, 344] width 68 height 15
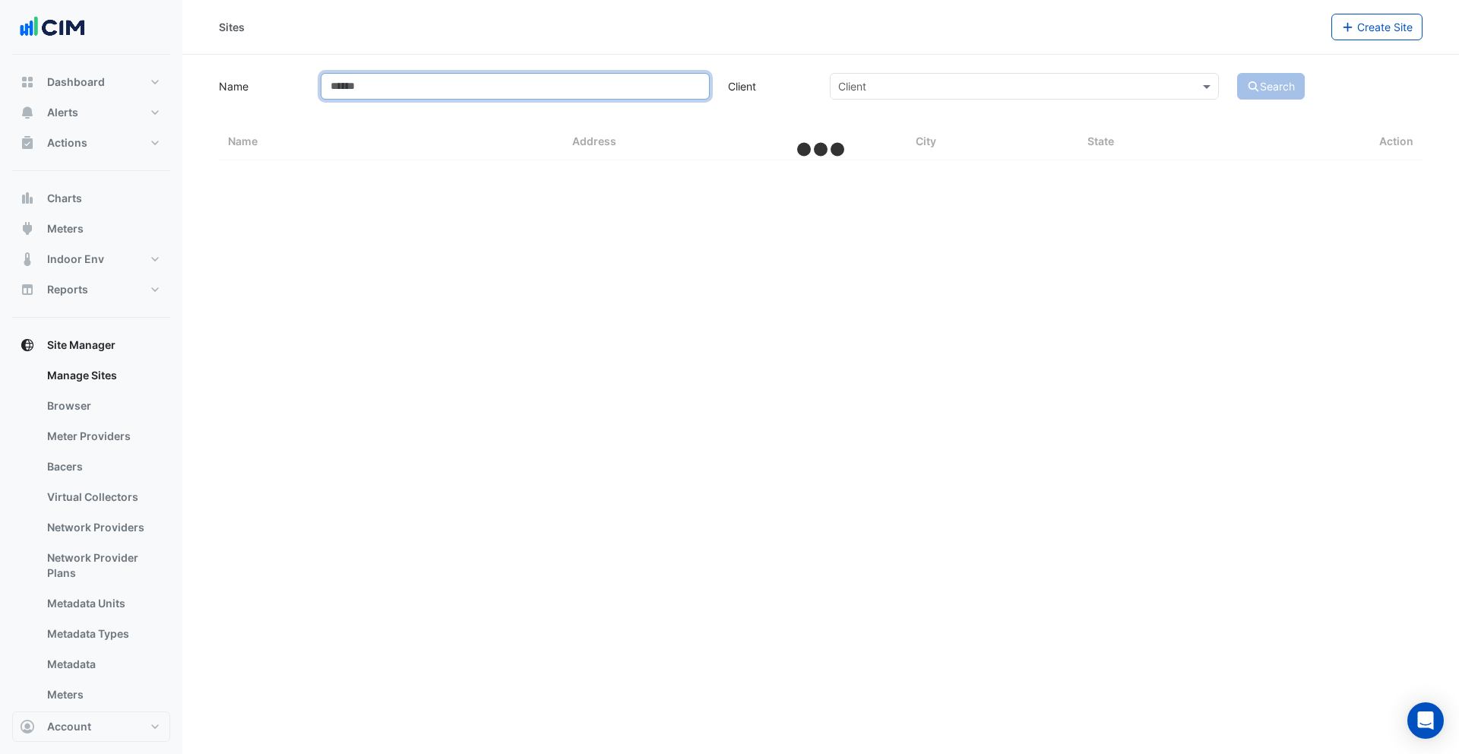
click at [378, 80] on input "Name" at bounding box center [515, 86] width 389 height 27
click at [82, 460] on link "Bacers" at bounding box center [102, 466] width 135 height 30
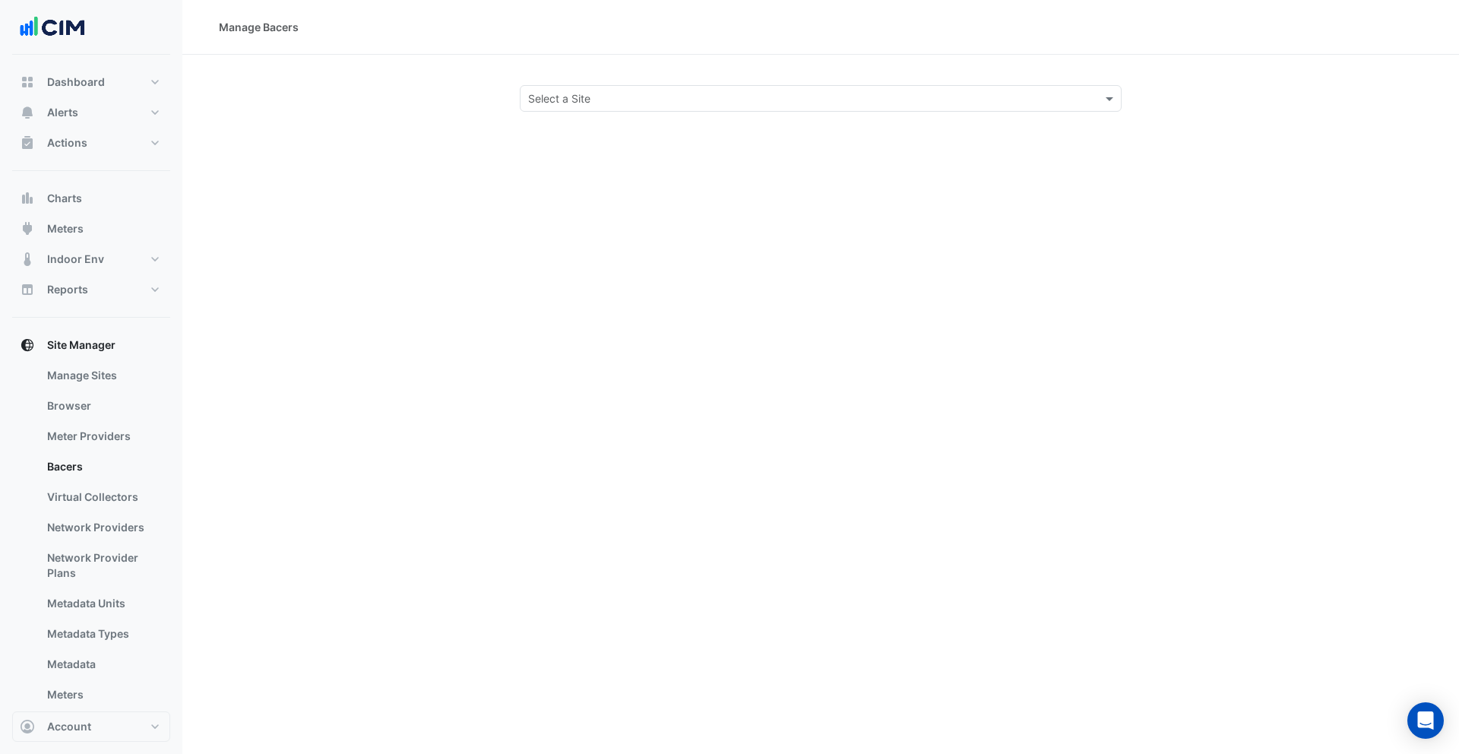
click at [588, 97] on input "text" at bounding box center [805, 99] width 555 height 16
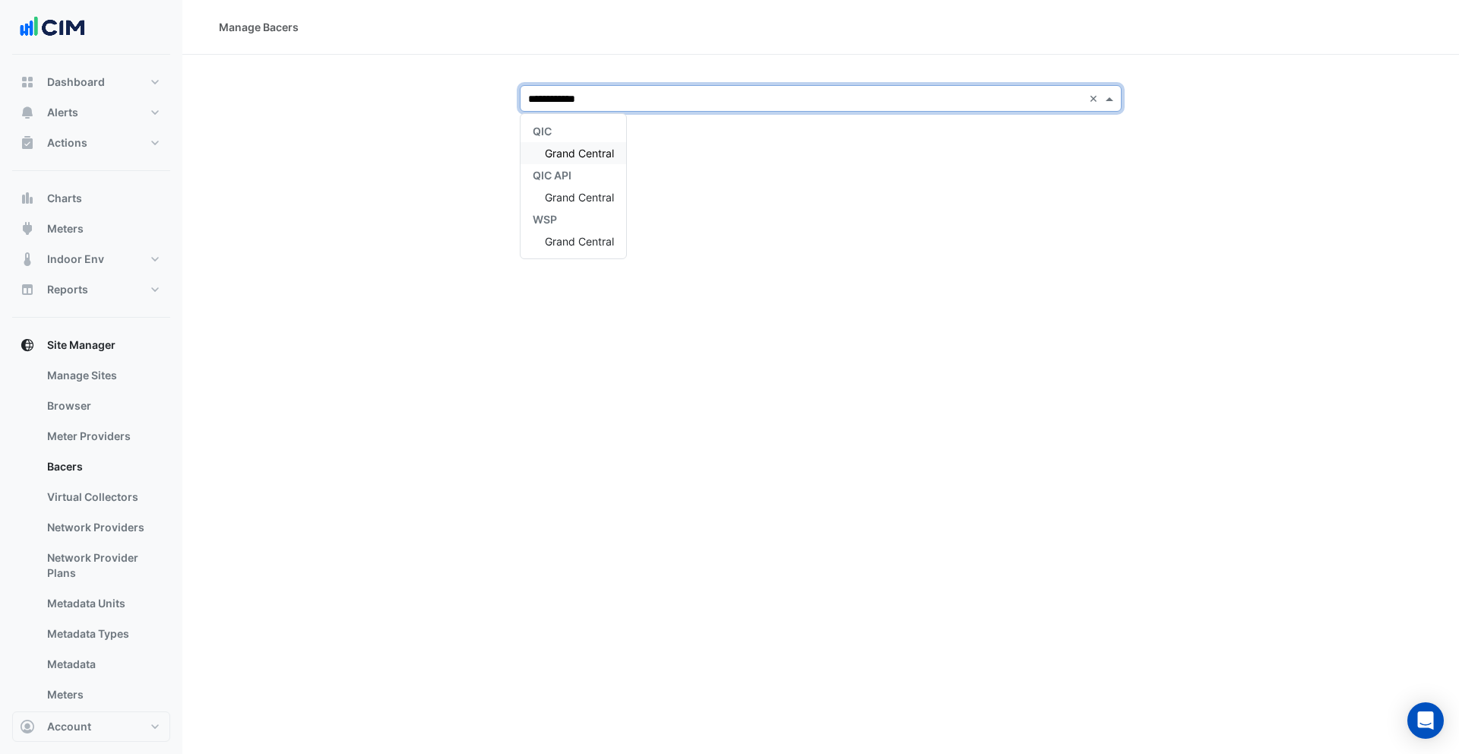
type input "**********"
click at [568, 191] on span "Grand Central" at bounding box center [579, 197] width 69 height 13
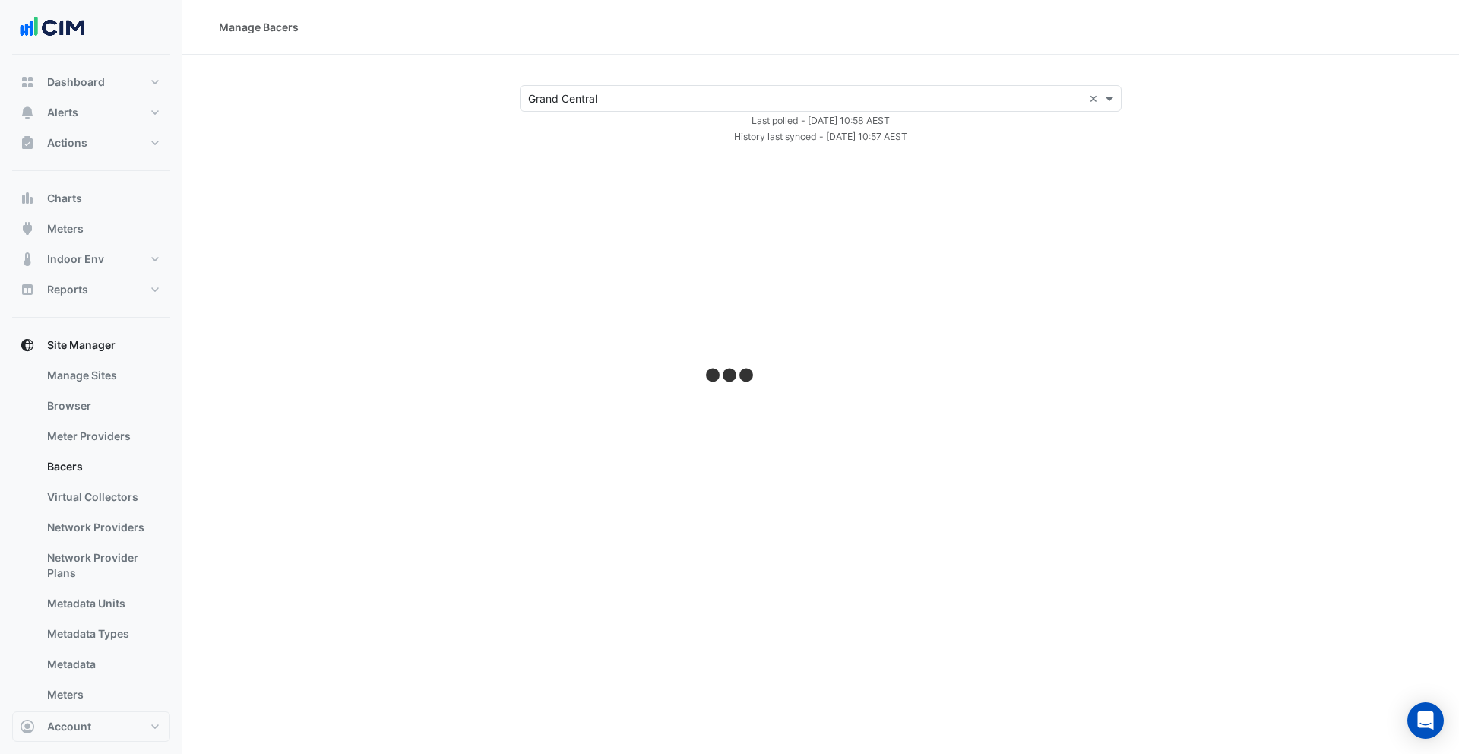
select select "***"
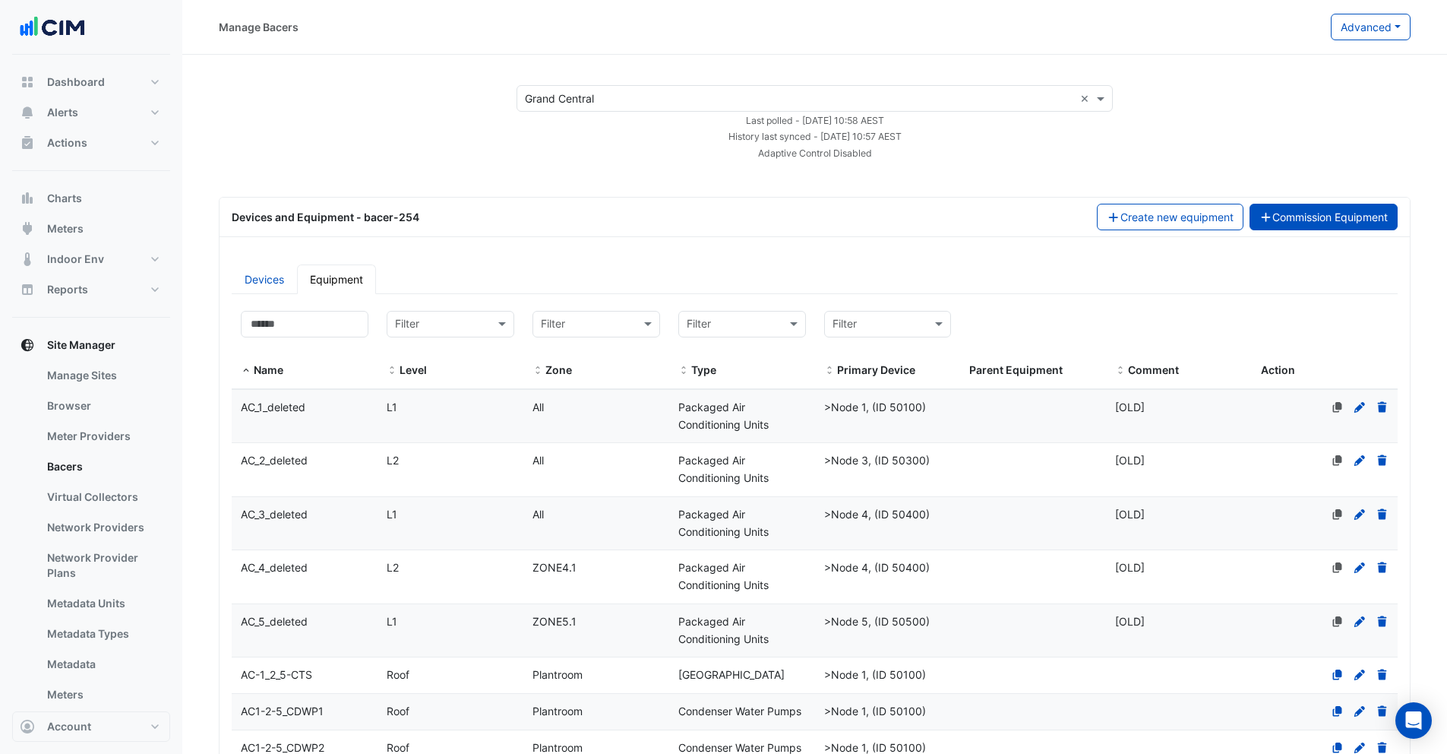
click at [1339, 213] on button "Commission Equipment" at bounding box center [1324, 217] width 149 height 27
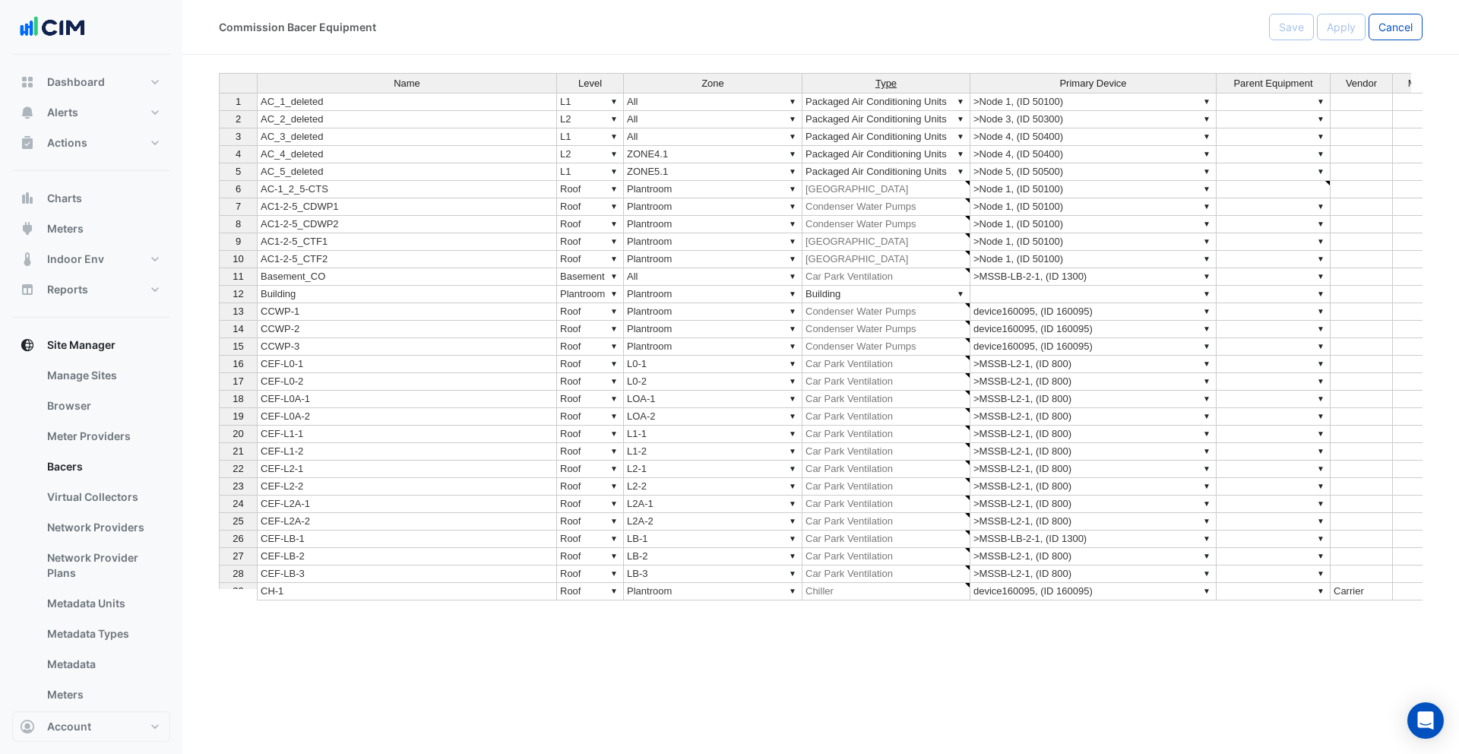
click at [886, 84] on span "Type" at bounding box center [885, 83] width 21 height 11
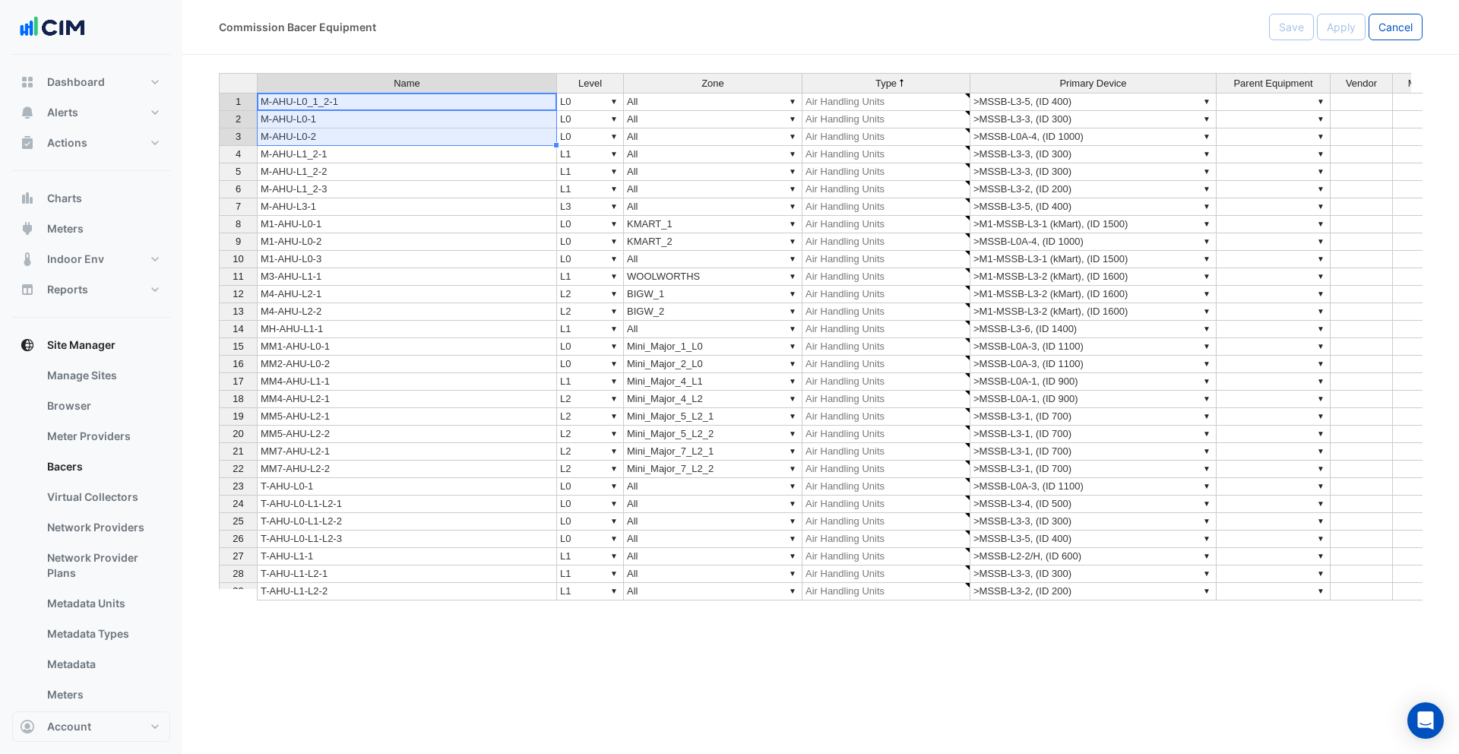
drag, startPoint x: 362, startPoint y: 102, endPoint x: 360, endPoint y: 144, distance: 42.6
click at [219, 144] on div "Name Level Zone Type Primary Device Parent Equipment Vendor Model Role Capacity…" at bounding box center [219, 345] width 0 height 545
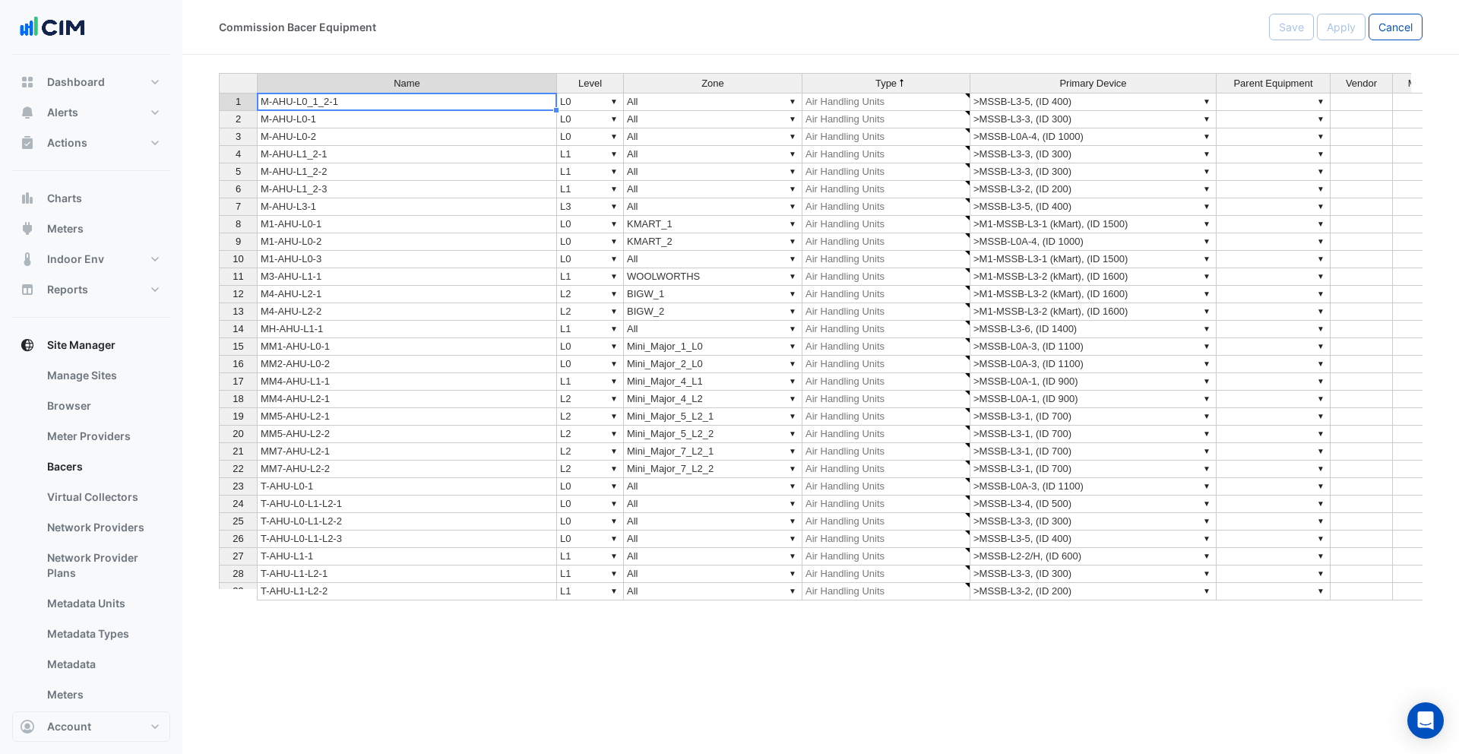
click at [312, 102] on td "M-AHU-L0_1_2-1" at bounding box center [407, 102] width 300 height 18
click at [315, 103] on textarea "**********" at bounding box center [407, 102] width 300 height 18
click at [334, 104] on textarea "**********" at bounding box center [407, 102] width 300 height 18
type textarea "**********"
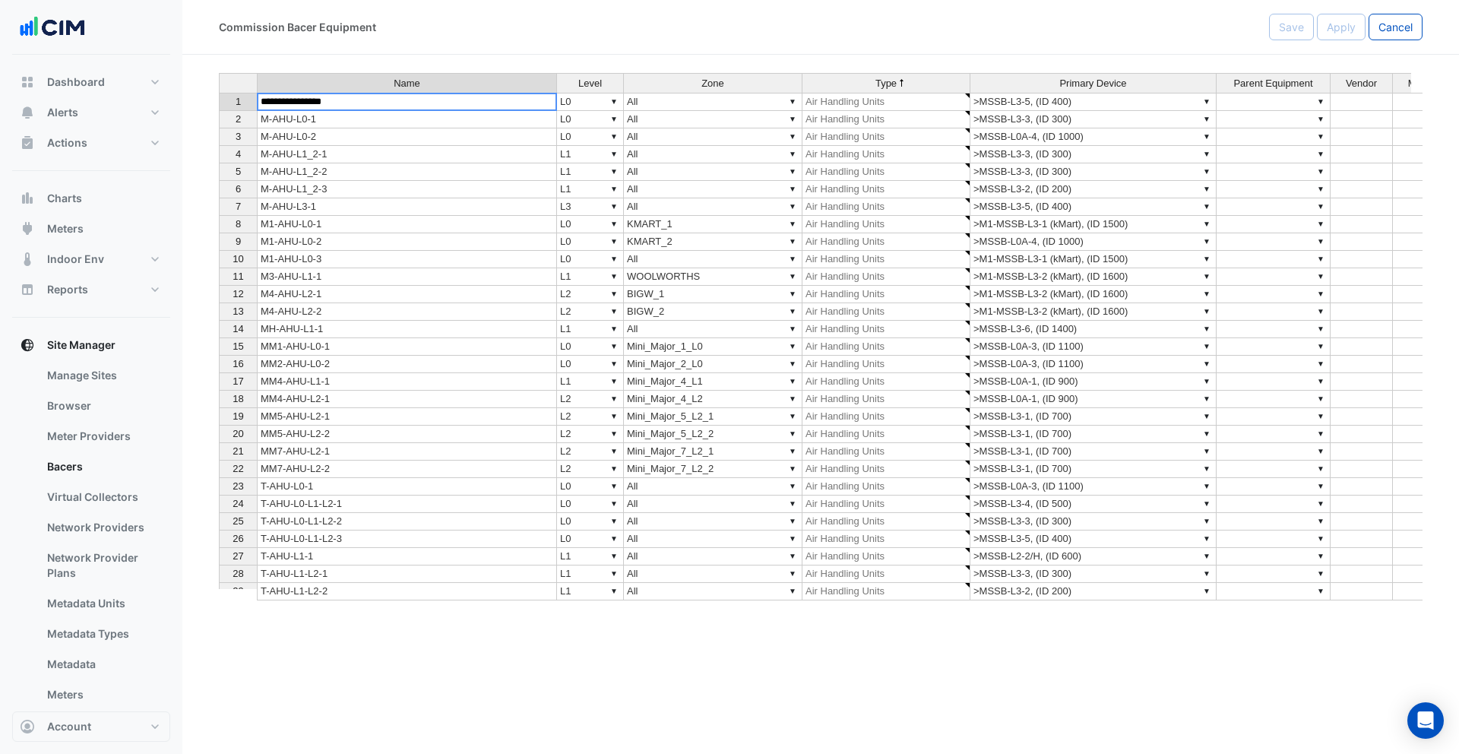
click at [380, 157] on td "M-AHU-L1_2-1" at bounding box center [407, 154] width 300 height 17
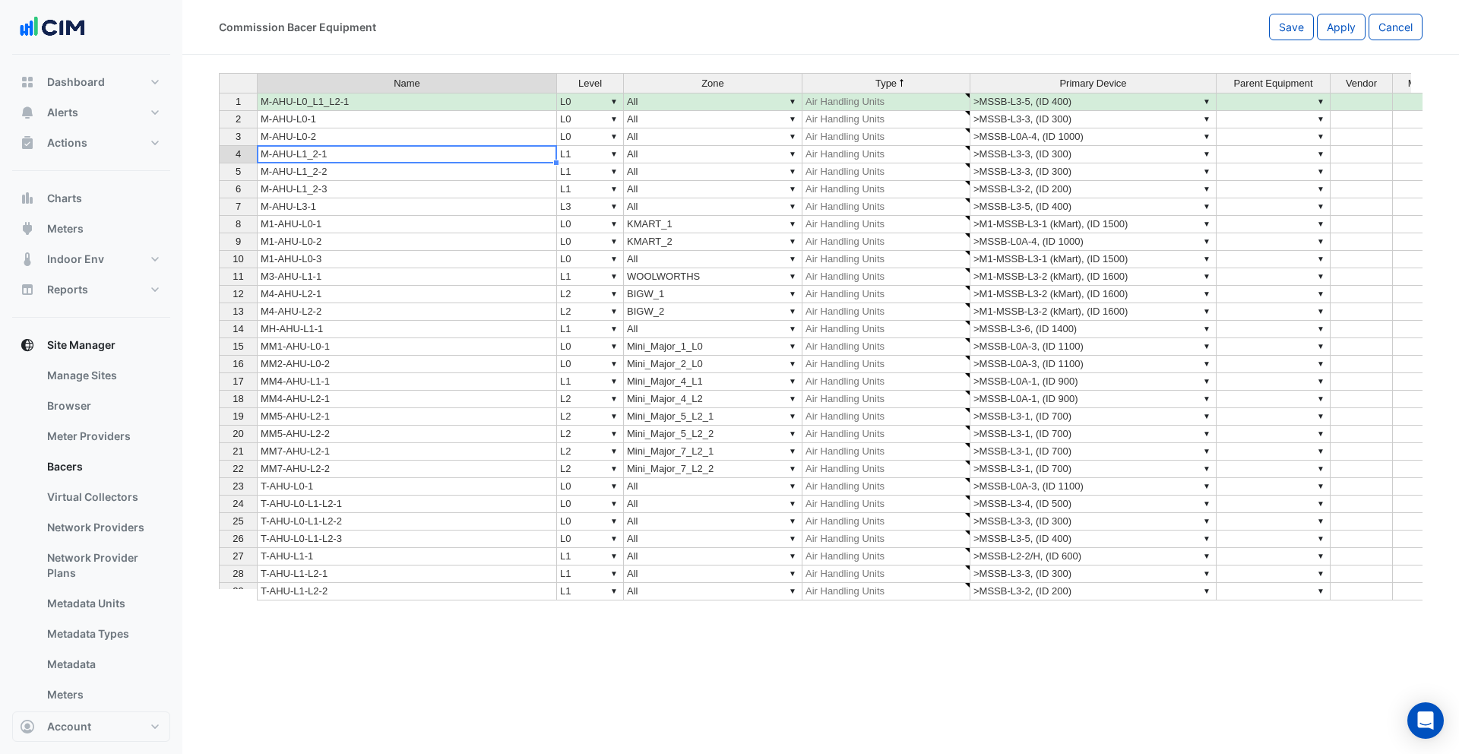
type textarea "**********"
click at [302, 120] on td "M-AHU-L0-1" at bounding box center [407, 119] width 300 height 17
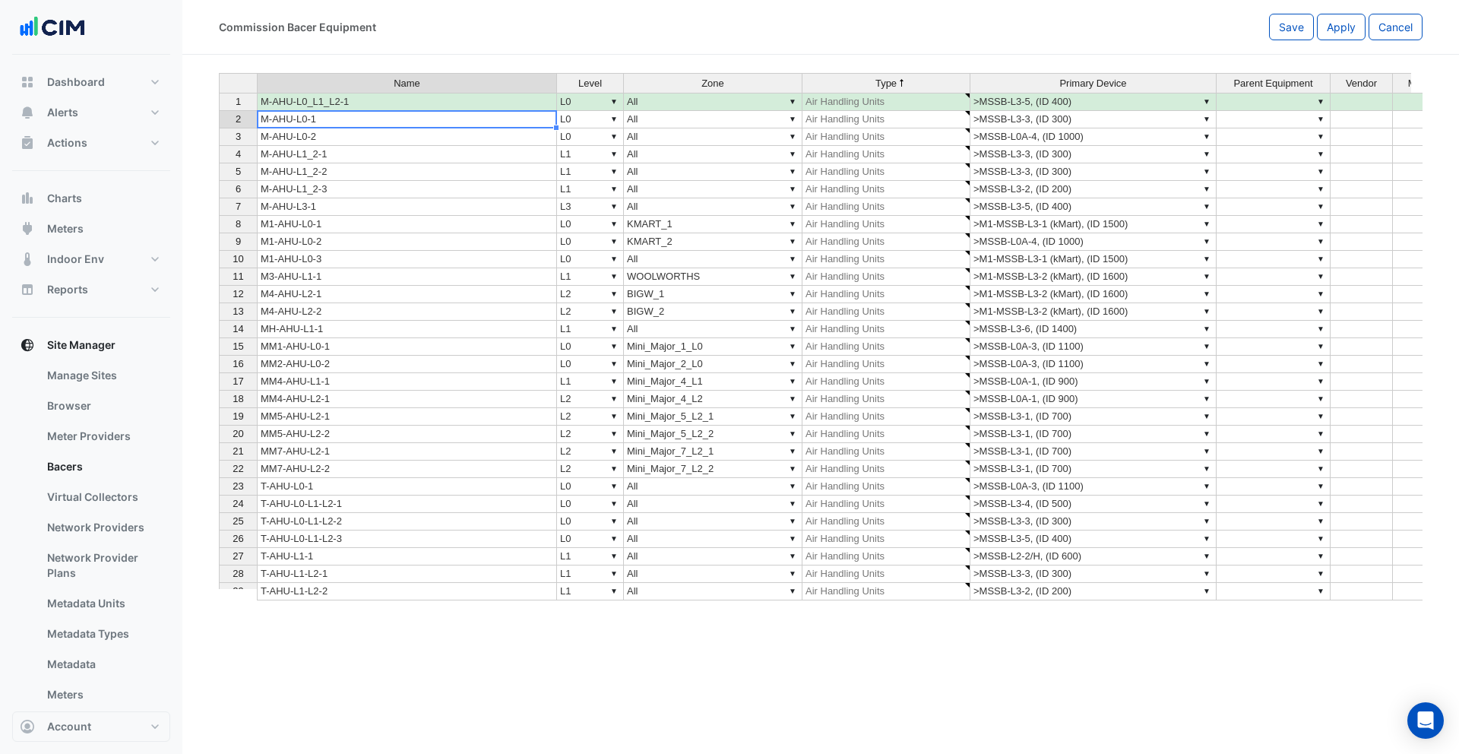
click at [302, 120] on td "M-AHU-L0-1" at bounding box center [407, 119] width 300 height 17
type textarea "**********"
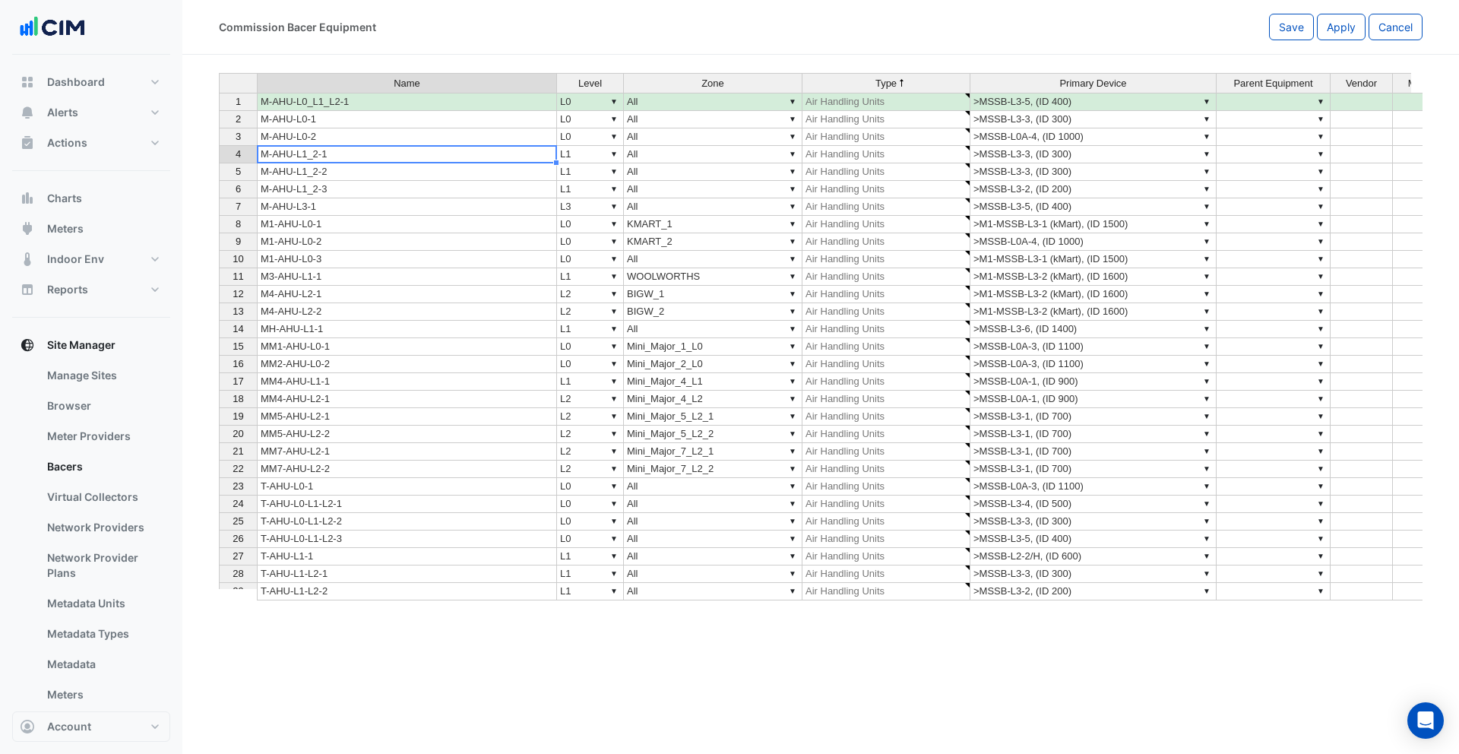
click at [375, 147] on td "M-AHU-L1_2-1" at bounding box center [407, 154] width 300 height 17
click at [317, 154] on td "M-AHU-L1_2-1" at bounding box center [407, 154] width 300 height 17
click at [317, 154] on textarea "**********" at bounding box center [407, 154] width 300 height 18
type textarea "**********"
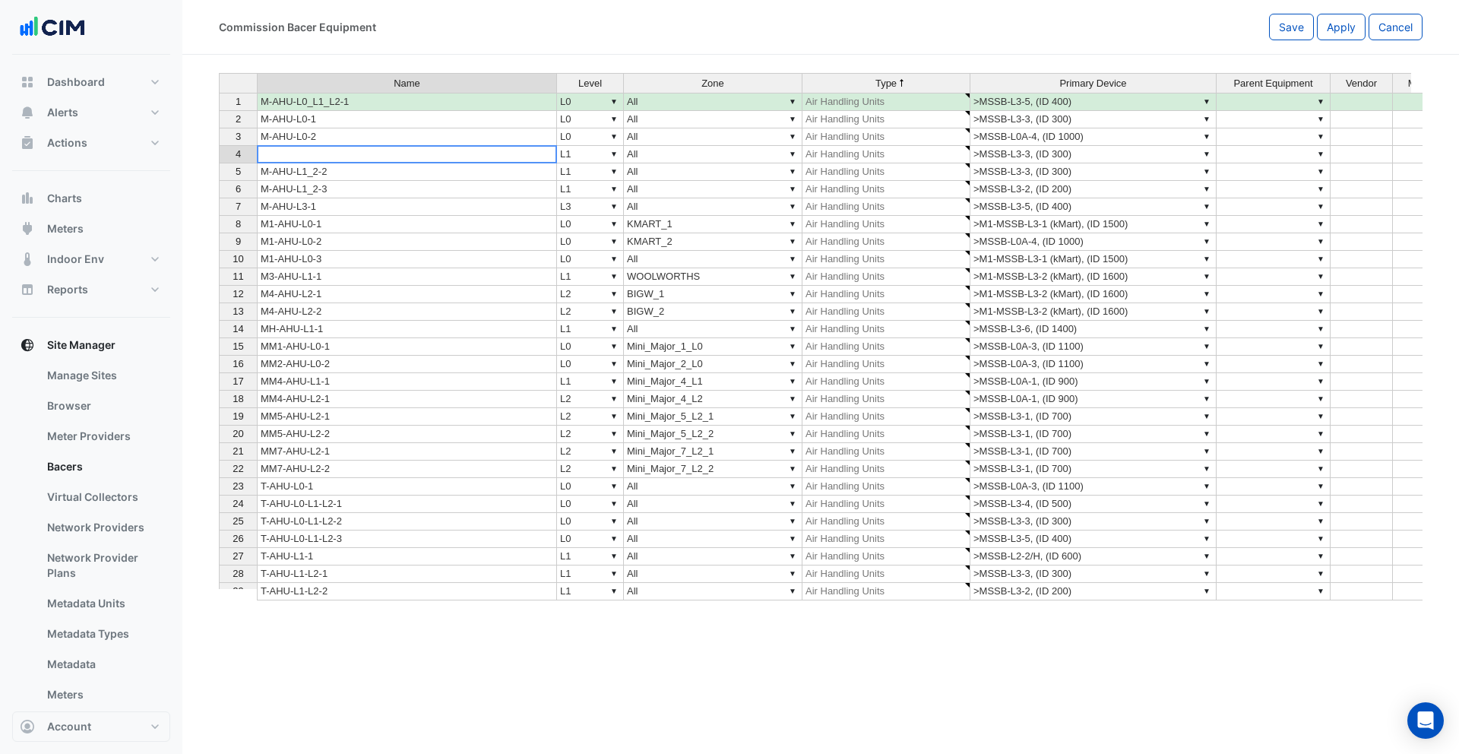
click at [316, 172] on td "M-AHU-L1_2-2" at bounding box center [407, 171] width 300 height 17
type textarea "**********"
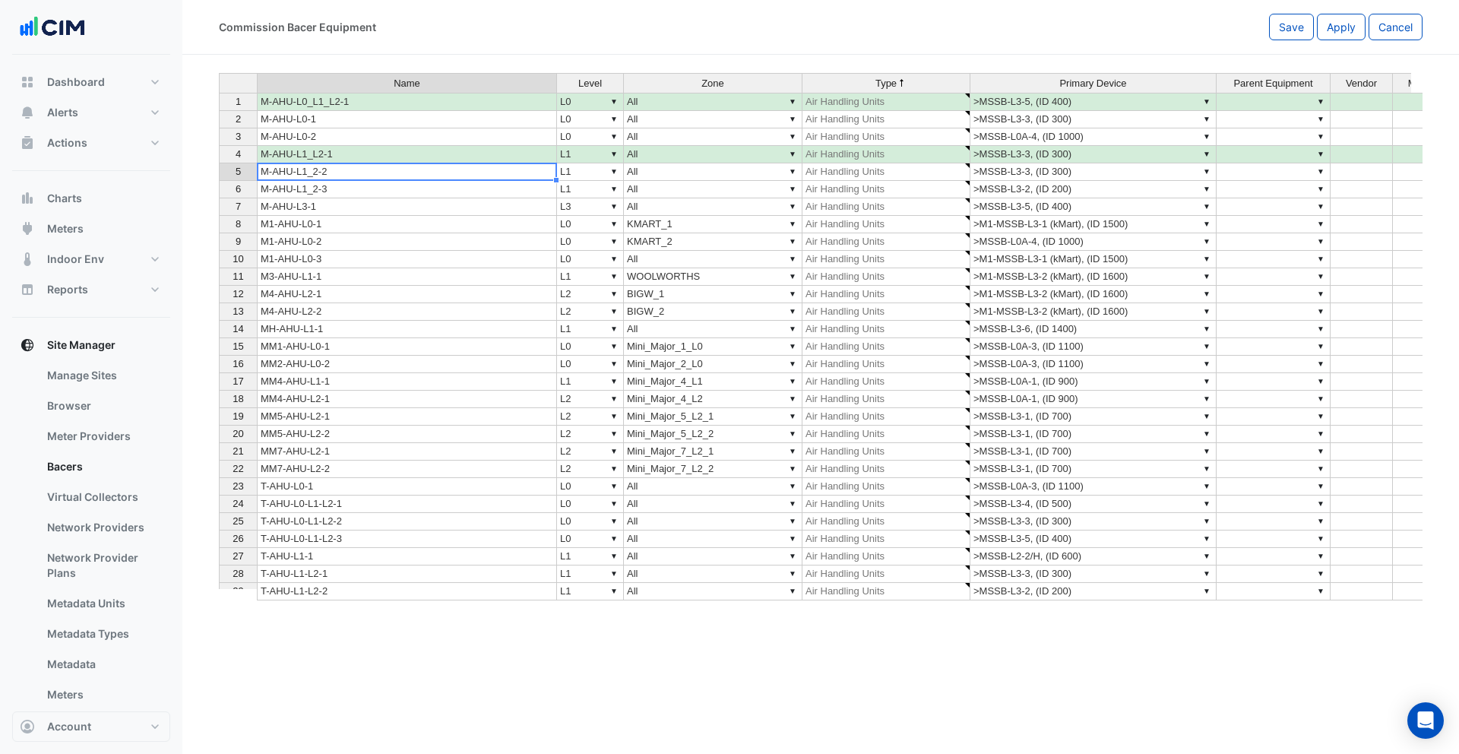
click at [316, 172] on td "M-AHU-L1_2-2" at bounding box center [407, 171] width 300 height 17
click at [316, 172] on textarea "**********" at bounding box center [407, 172] width 300 height 18
click at [317, 175] on textarea "**********" at bounding box center [407, 172] width 300 height 18
type textarea "**********"
click at [334, 190] on td "M-AHU-L1_2-3" at bounding box center [407, 189] width 300 height 17
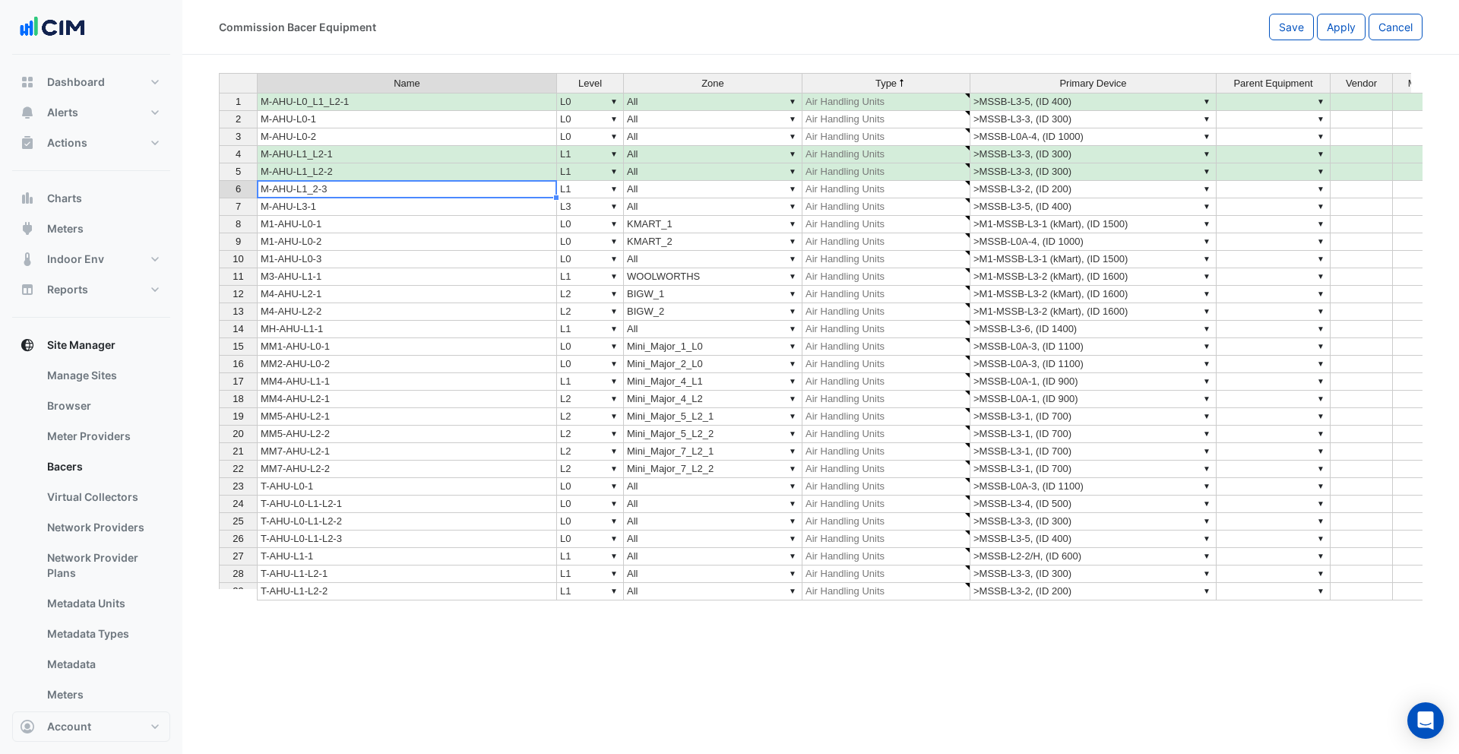
type textarea "**********"
click at [316, 190] on td "M-AHU-L1_2-3" at bounding box center [407, 189] width 300 height 17
click at [318, 191] on textarea "**********" at bounding box center [407, 189] width 300 height 18
click at [316, 191] on textarea "**********" at bounding box center [407, 189] width 300 height 18
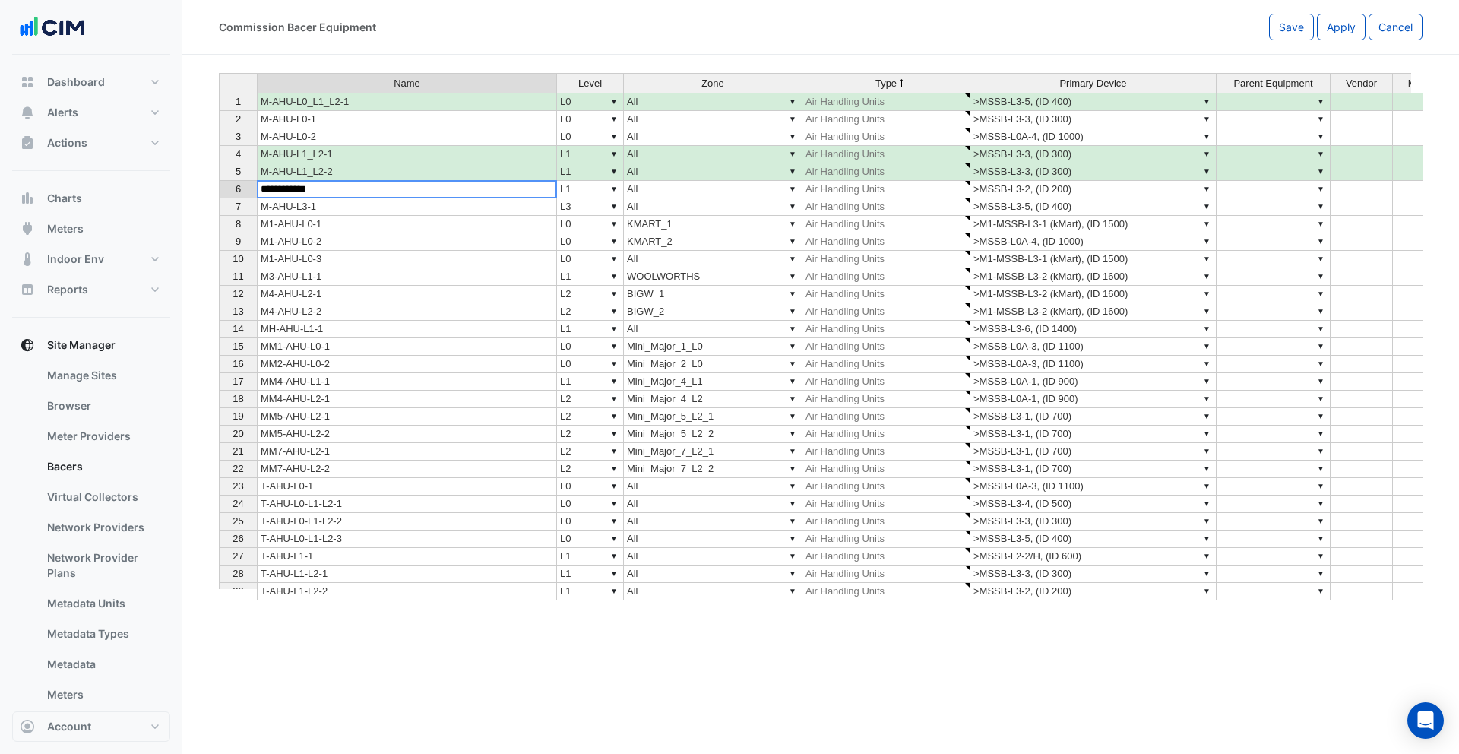
type textarea "**********"
click at [219, 231] on div "Name Level Zone Type Primary Device Parent Equipment Vendor Model Role Capacity…" at bounding box center [219, 345] width 0 height 545
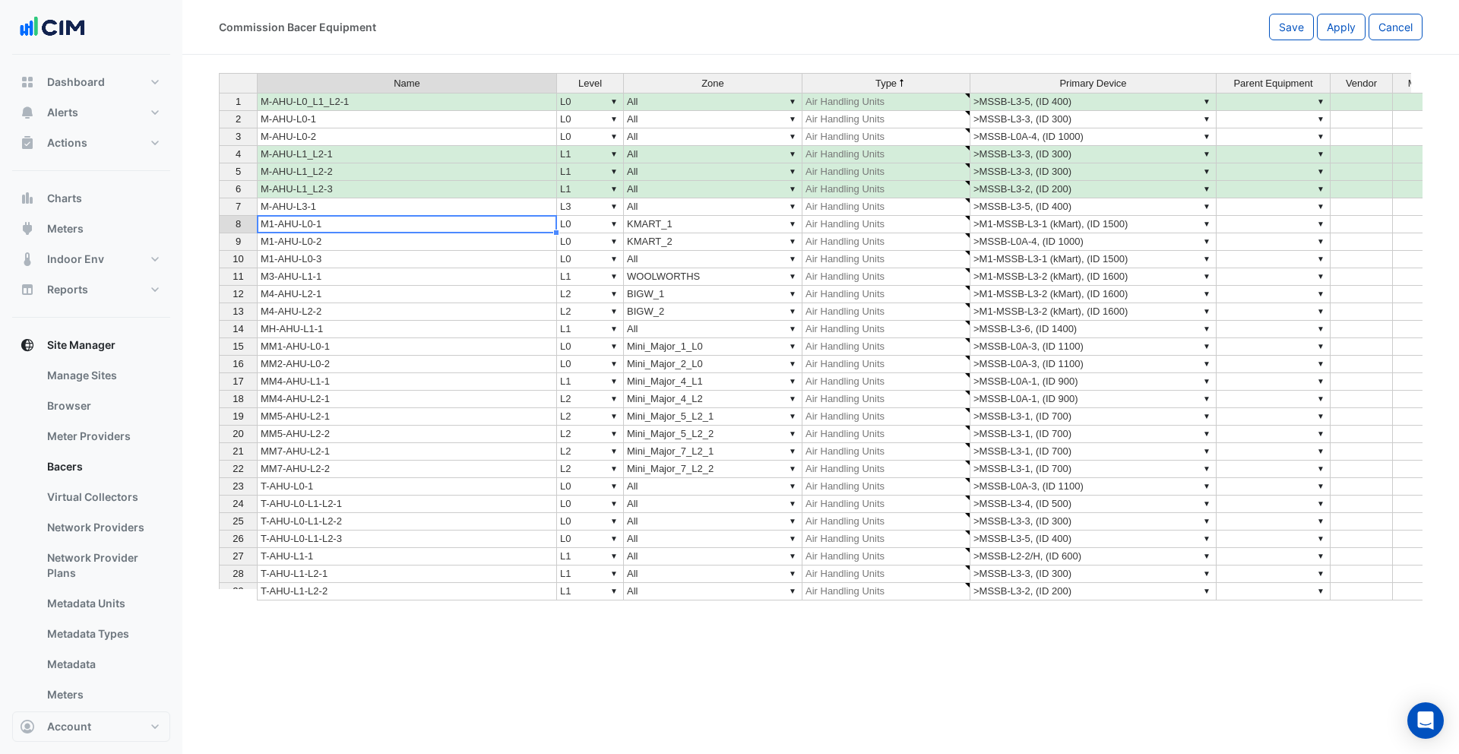
type textarea "**********"
click at [321, 210] on td "M-AHU-L3-1" at bounding box center [407, 206] width 300 height 17
click at [320, 225] on td "M1-AHU-L0-1" at bounding box center [407, 224] width 300 height 17
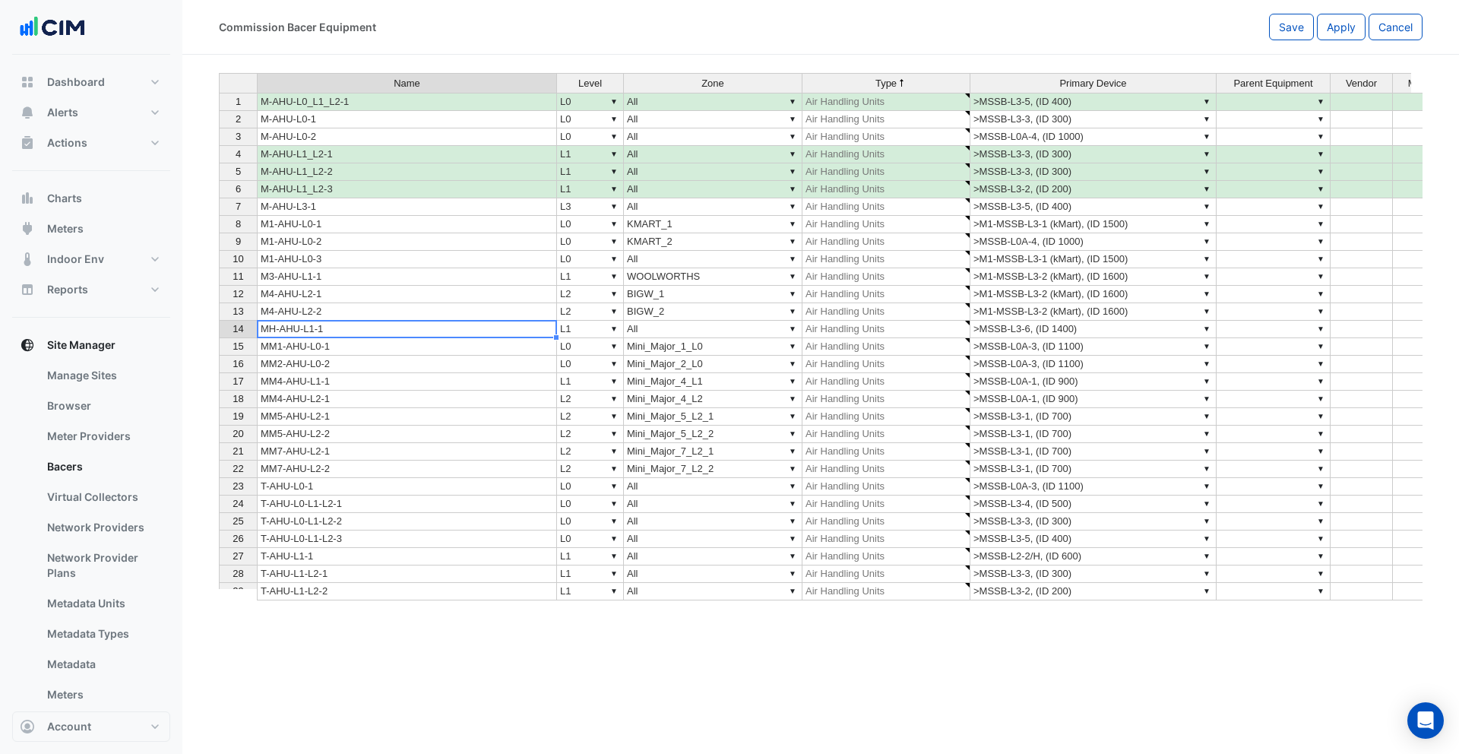
click at [317, 327] on td "MH-AHU-L1-1" at bounding box center [407, 329] width 300 height 17
click at [647, 105] on td "▼ All" at bounding box center [713, 102] width 179 height 18
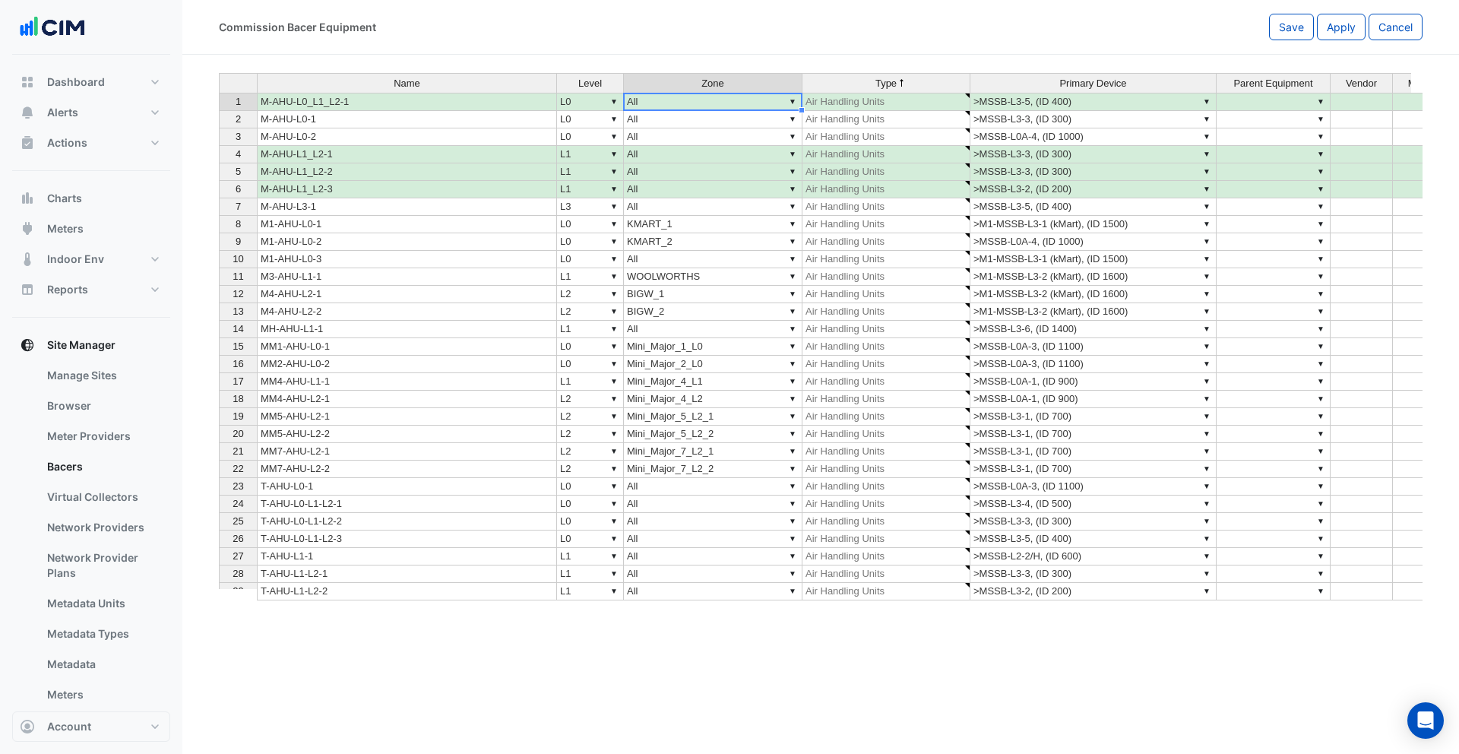
click at [647, 105] on td "▼ All" at bounding box center [713, 102] width 179 height 18
click at [647, 105] on textarea "***" at bounding box center [712, 102] width 179 height 18
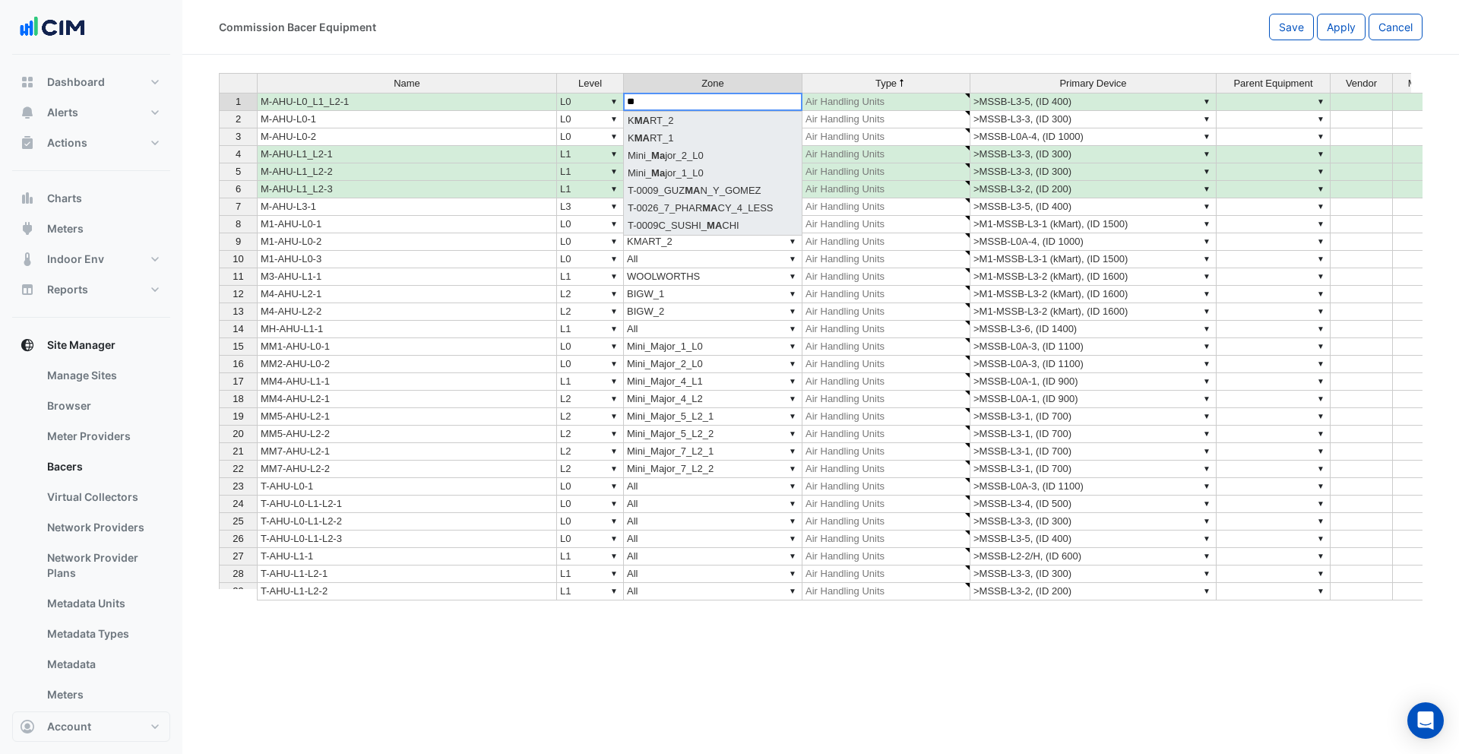
type textarea "*"
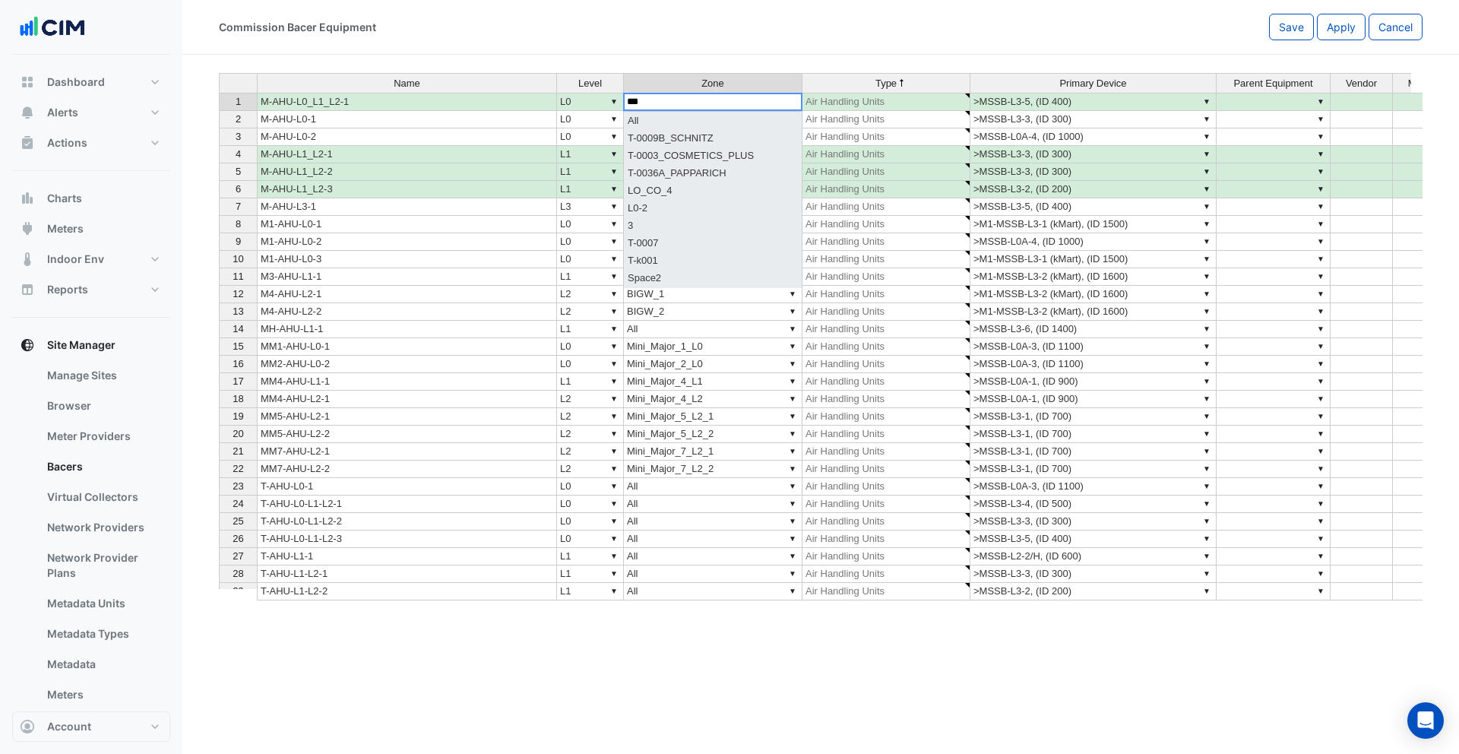
type textarea "***"
click at [660, 122] on div "Name Level Zone Type Primary Device Parent Equipment Vendor Model Role Capacity…" at bounding box center [820, 336] width 1203 height 527
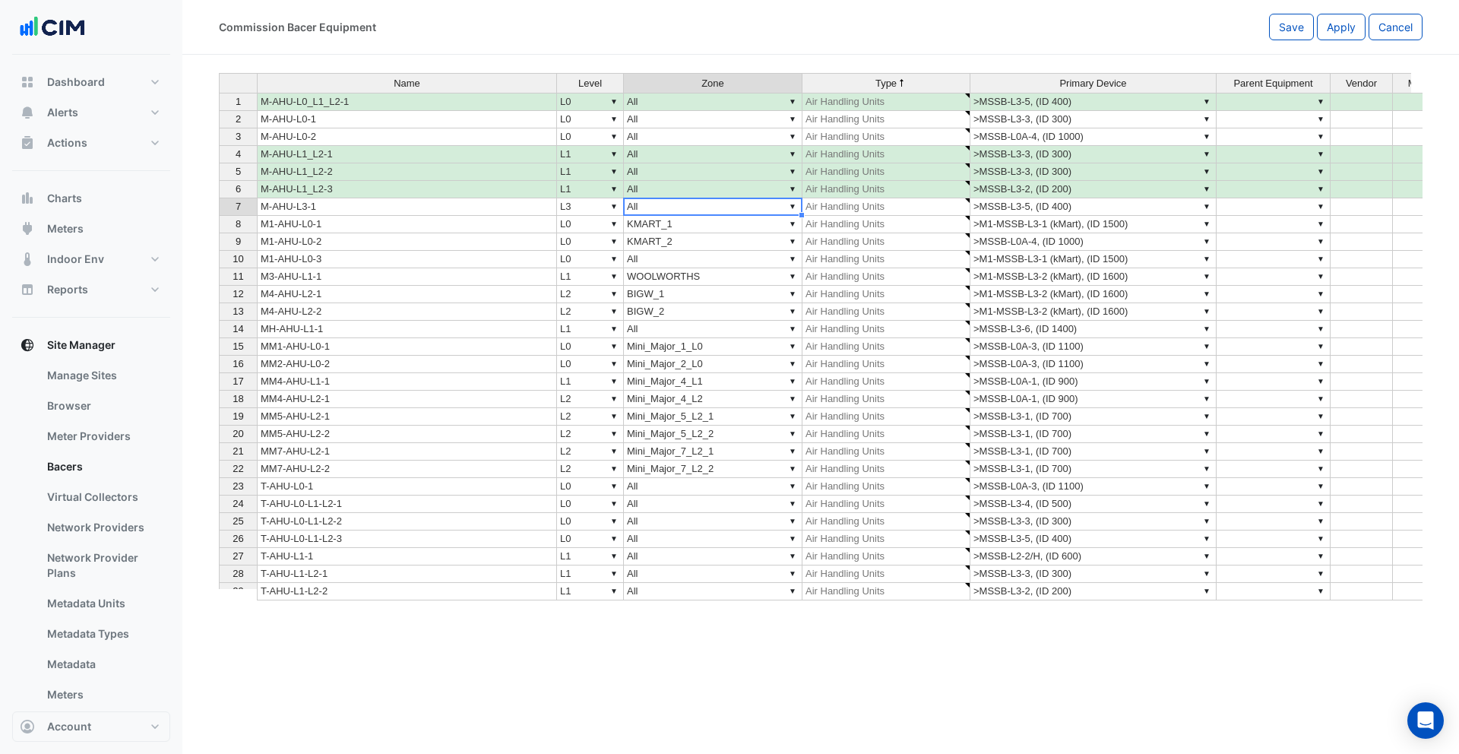
click at [633, 212] on td "▼ All" at bounding box center [713, 206] width 179 height 17
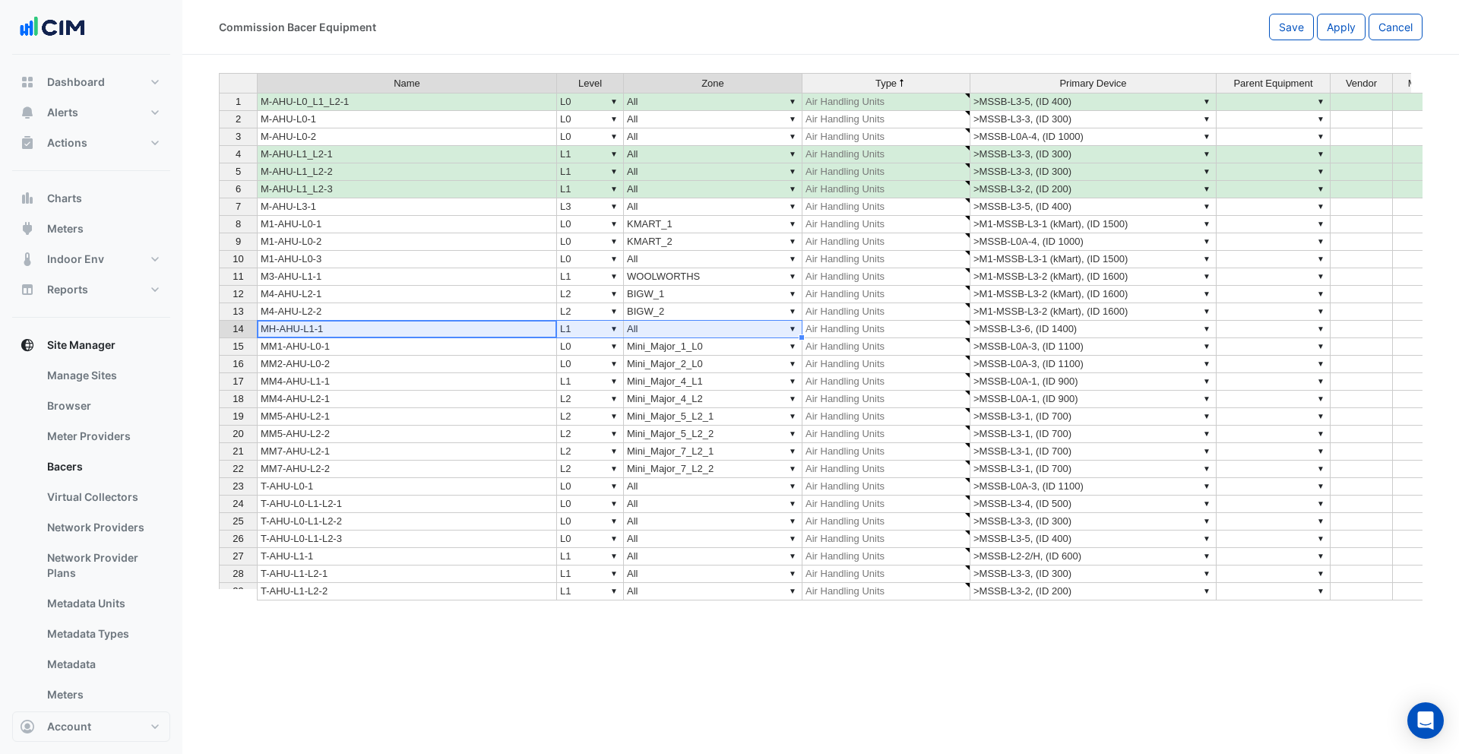
drag, startPoint x: 323, startPoint y: 324, endPoint x: 704, endPoint y: 331, distance: 380.7
click at [704, 331] on tr "14 MH-AHU-L1-1 ▼ L1 ▼ All ▼ Air Handling Units ▼ >MSSB-L3-6, (ID 1400) ▼" at bounding box center [942, 329] width 1447 height 17
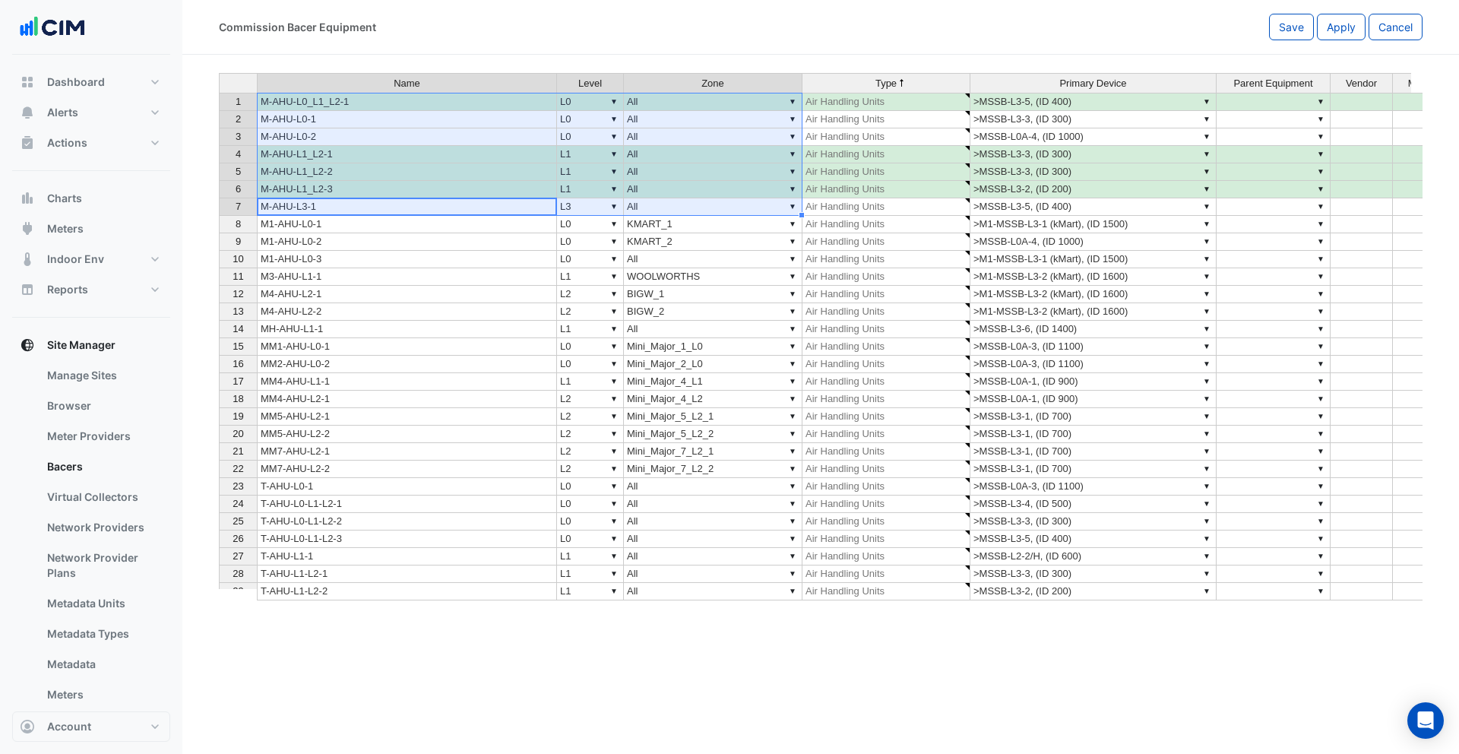
drag, startPoint x: 291, startPoint y: 205, endPoint x: 675, endPoint y: 106, distance: 396.2
click at [675, 106] on tbody "1 M-AHU-L0_L1_L2-1 ▼ L0 ▼ All ▼ Air Handling Units ▼ >MSSB-L3-5, (ID 400) ▼ 2 M…" at bounding box center [942, 355] width 1447 height 525
click at [1280, 24] on span "Save" at bounding box center [1291, 27] width 25 height 13
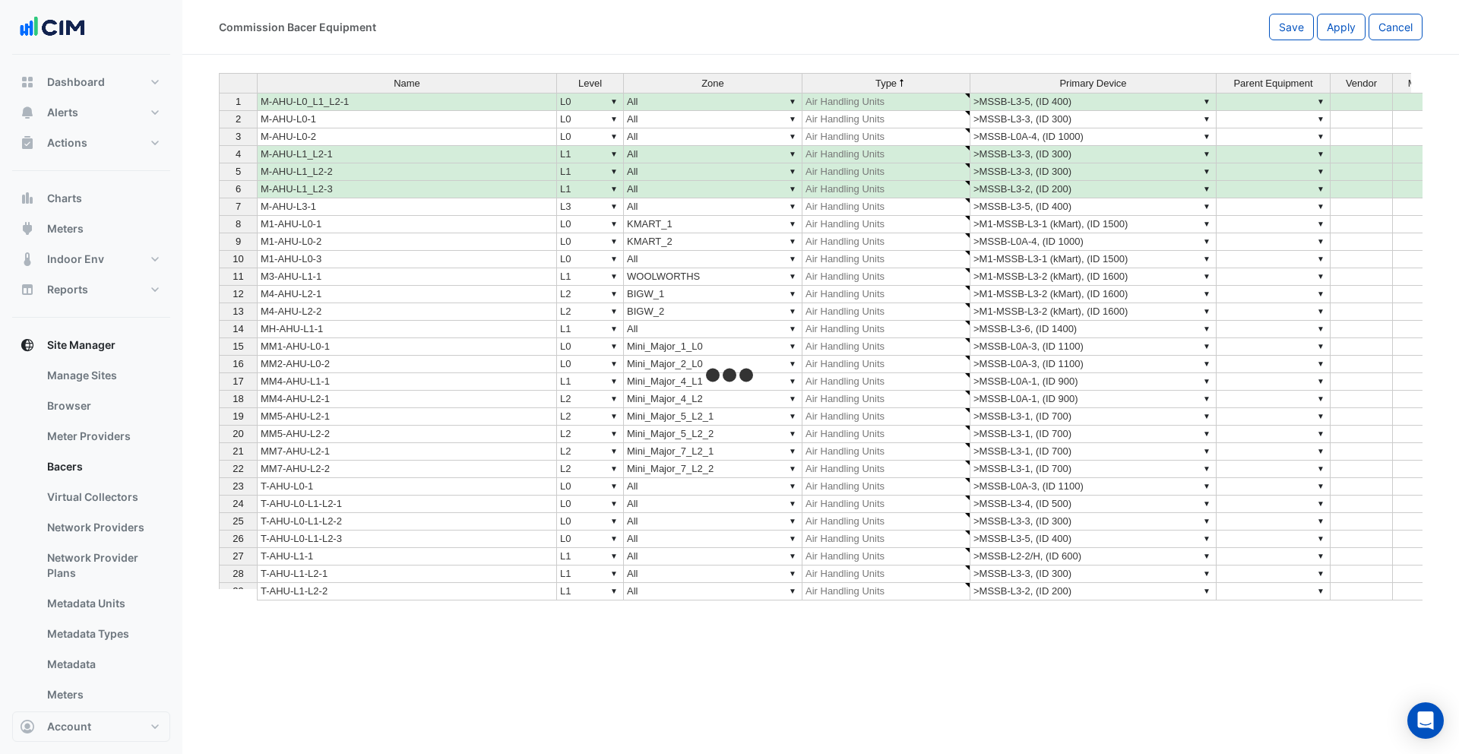
select select "***"
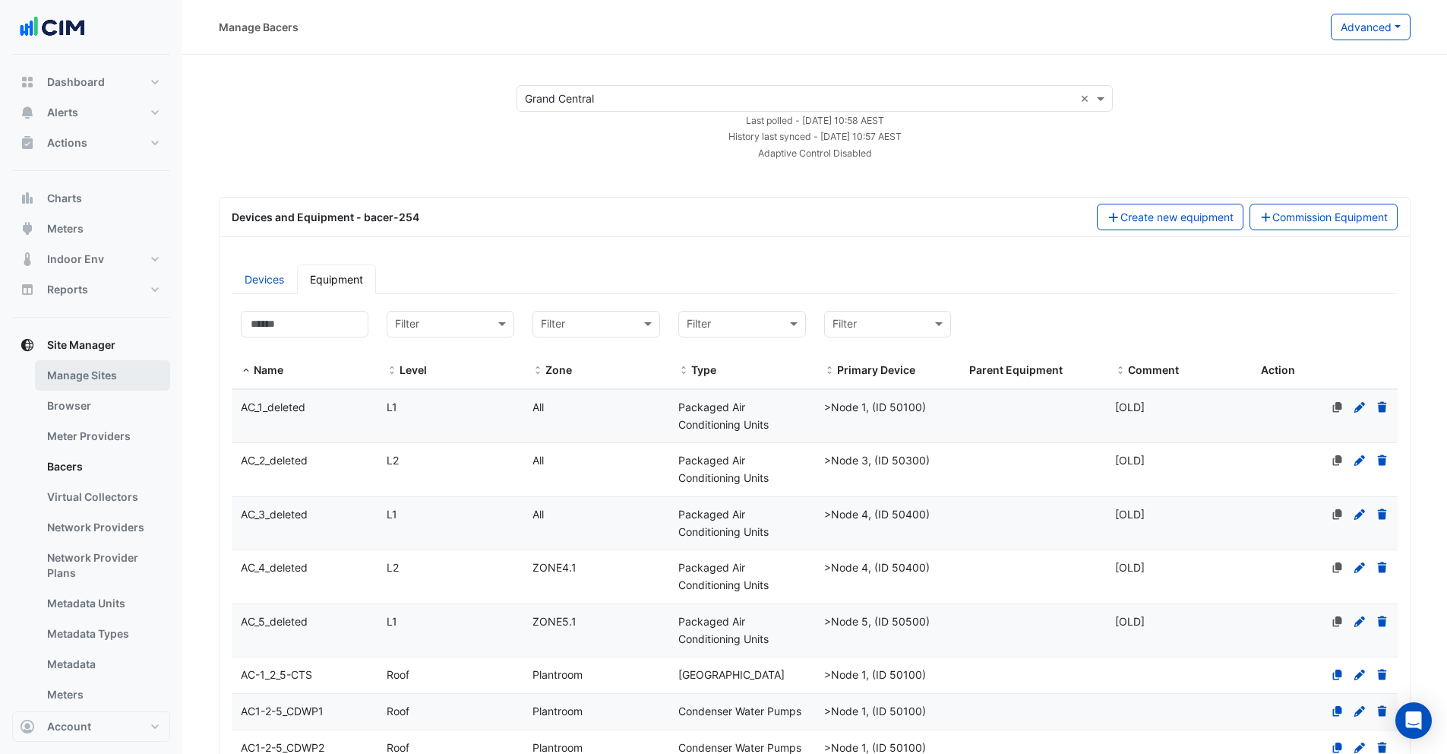
click at [86, 378] on link "Manage Sites" at bounding box center [102, 375] width 135 height 30
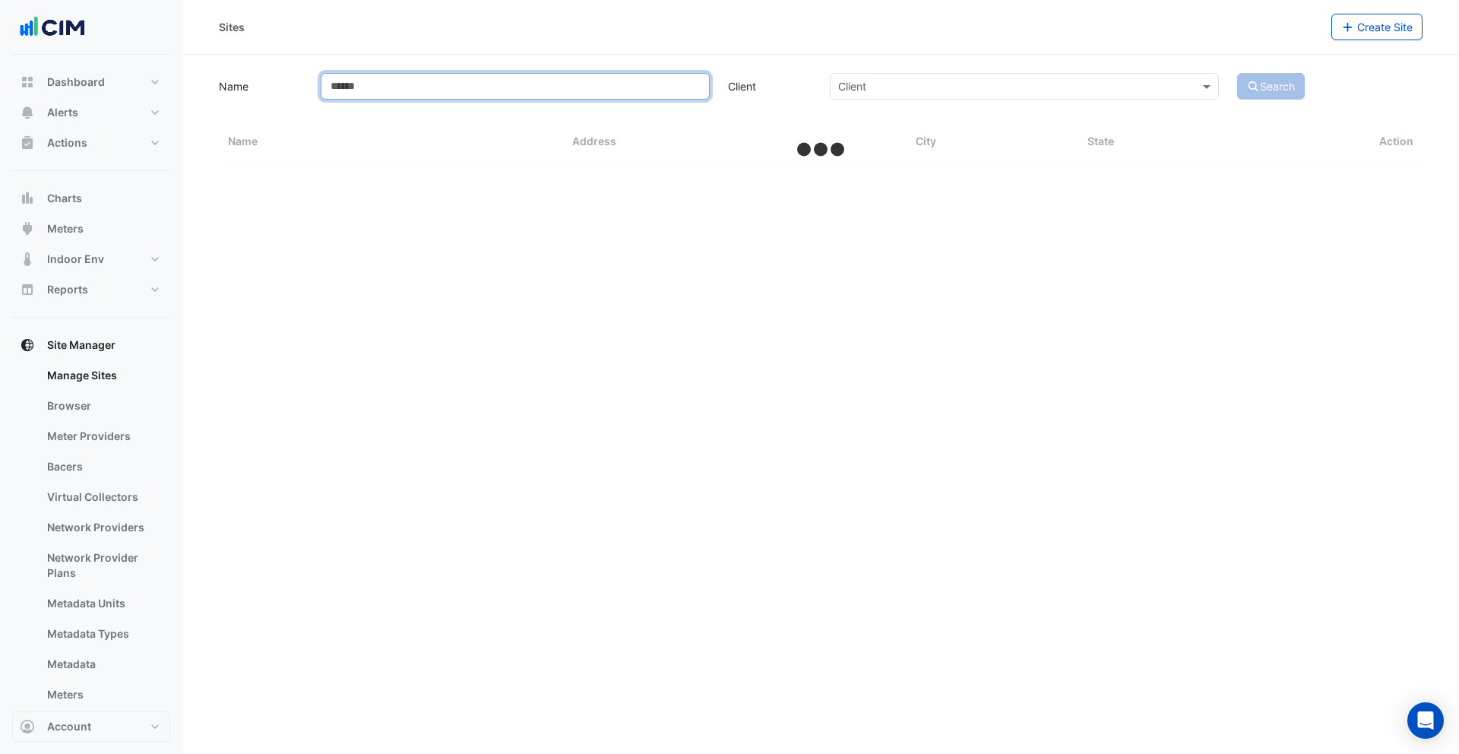
click at [415, 91] on input "Name" at bounding box center [515, 86] width 389 height 27
type input "*******"
select select "***"
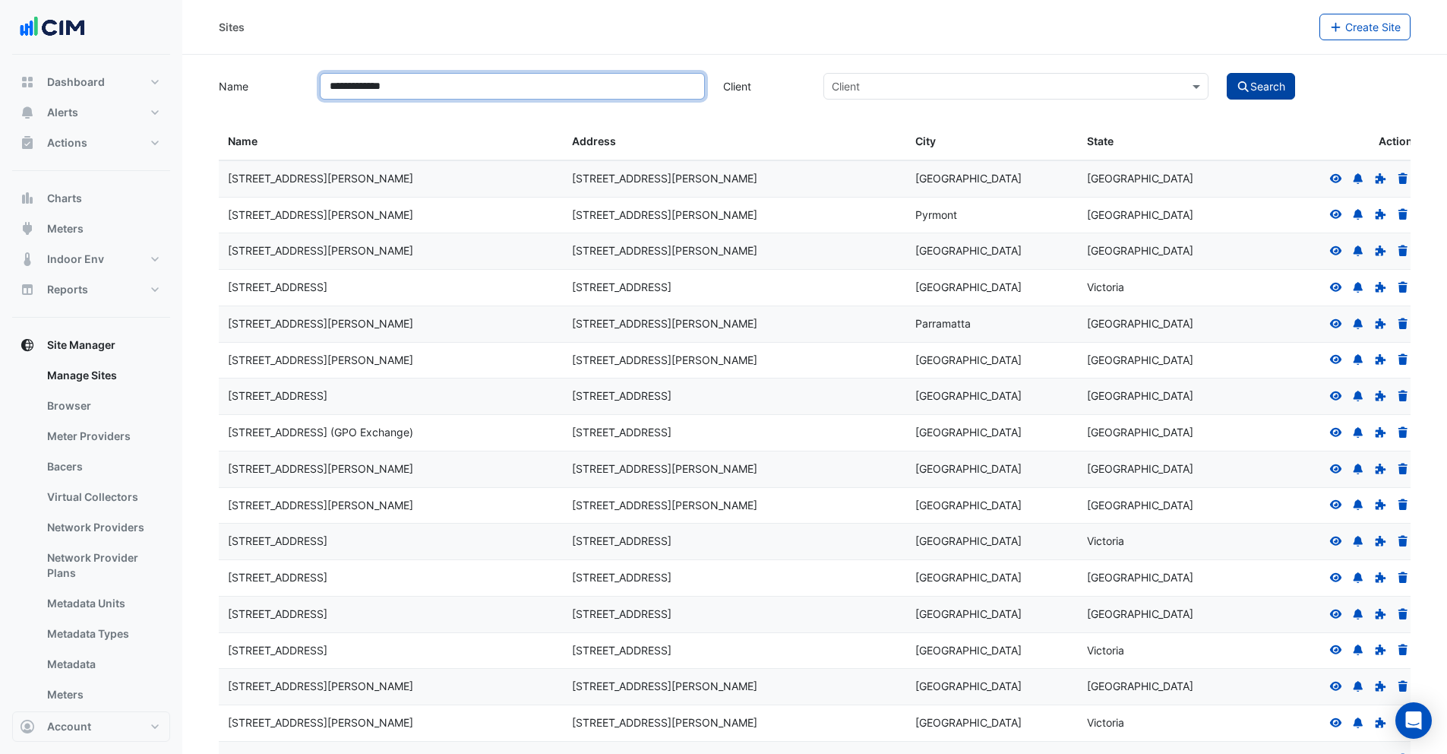
type input "**********"
click at [1271, 93] on button "Search" at bounding box center [1261, 86] width 68 height 27
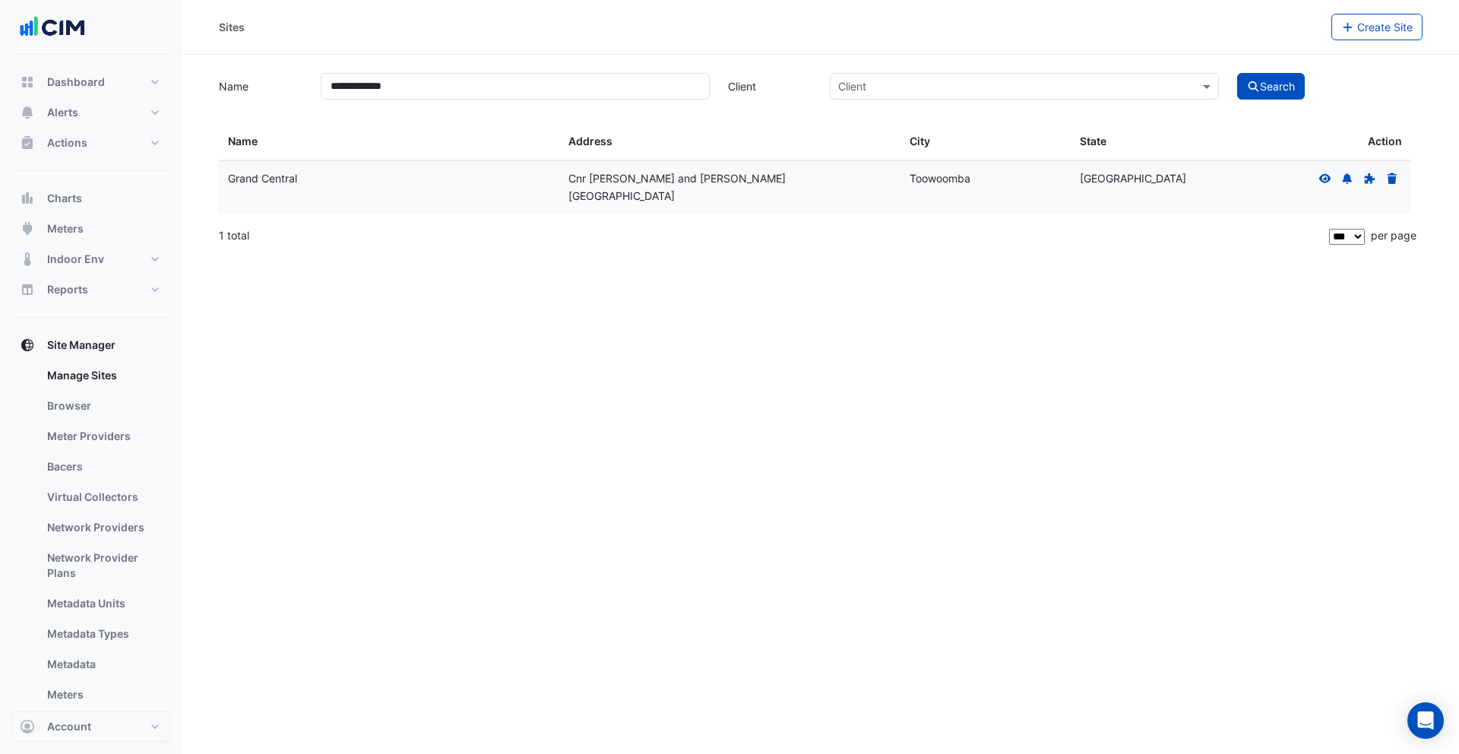
click at [1324, 173] on icon at bounding box center [1325, 178] width 14 height 11
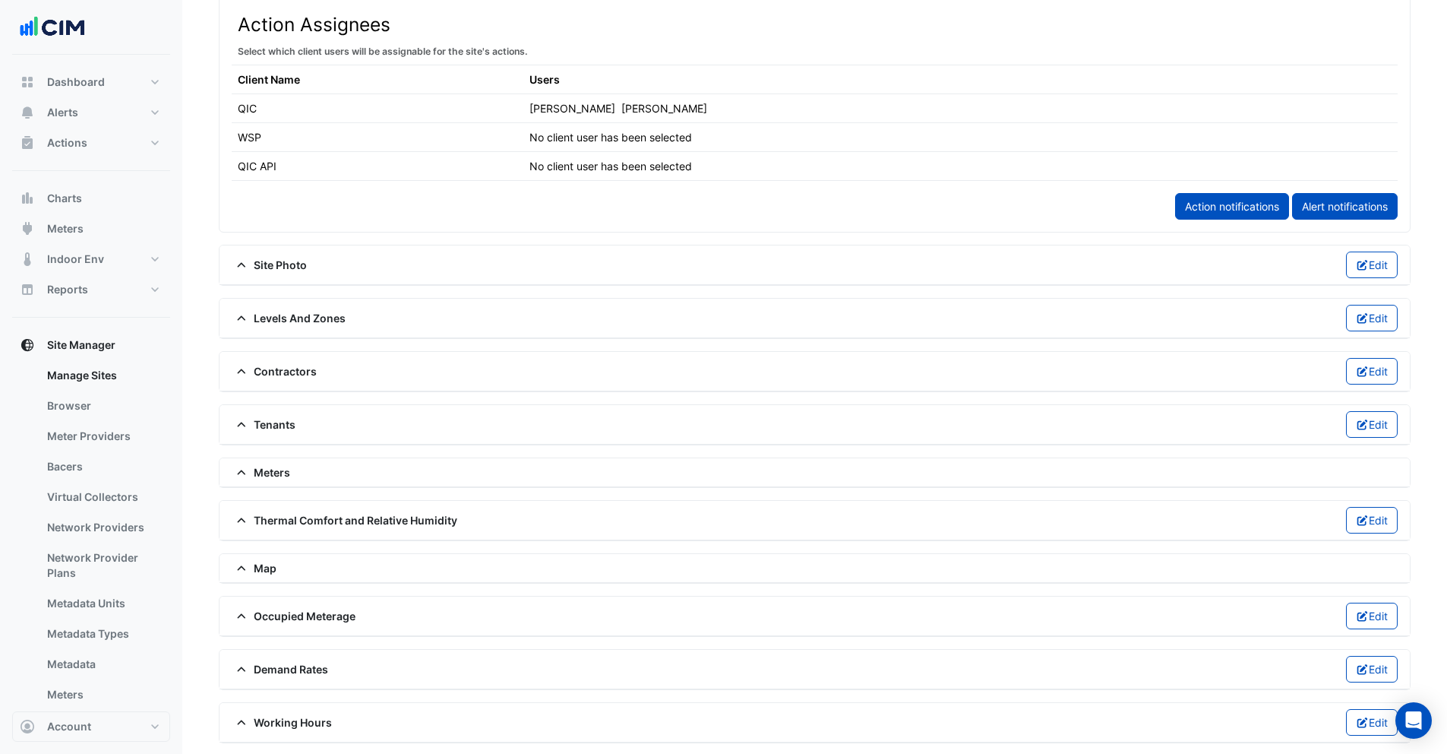
scroll to position [865, 0]
click at [283, 466] on span "Meters" at bounding box center [261, 471] width 59 height 16
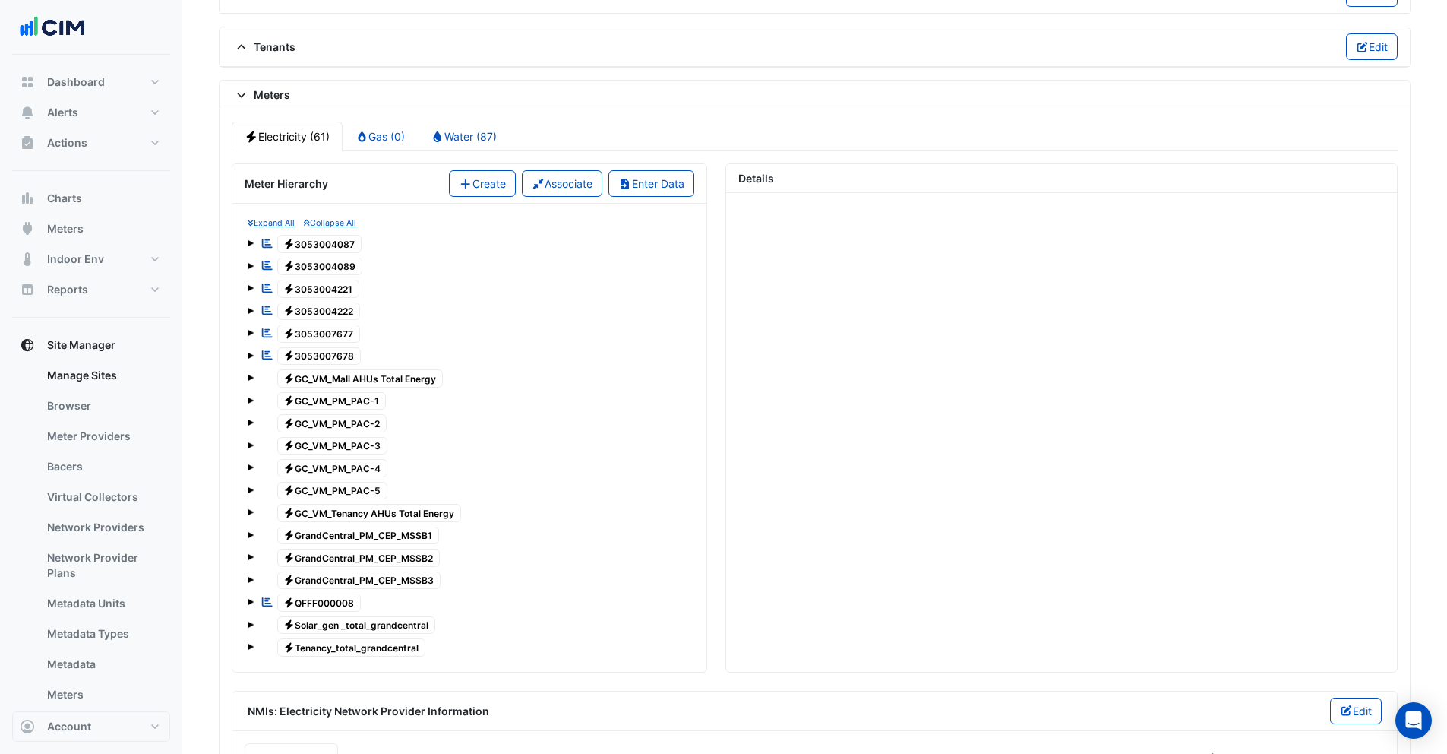
scroll to position [1254, 0]
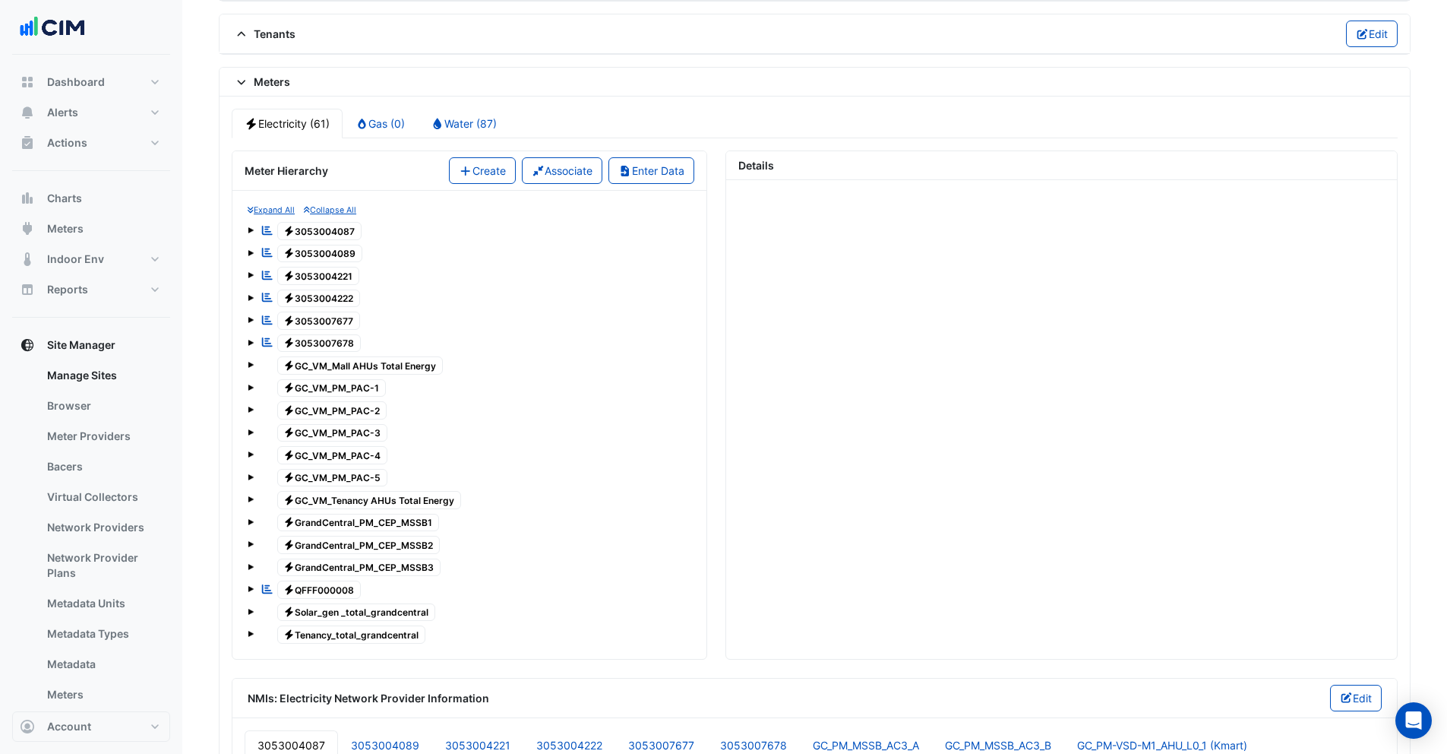
click at [252, 366] on span at bounding box center [251, 365] width 6 height 6
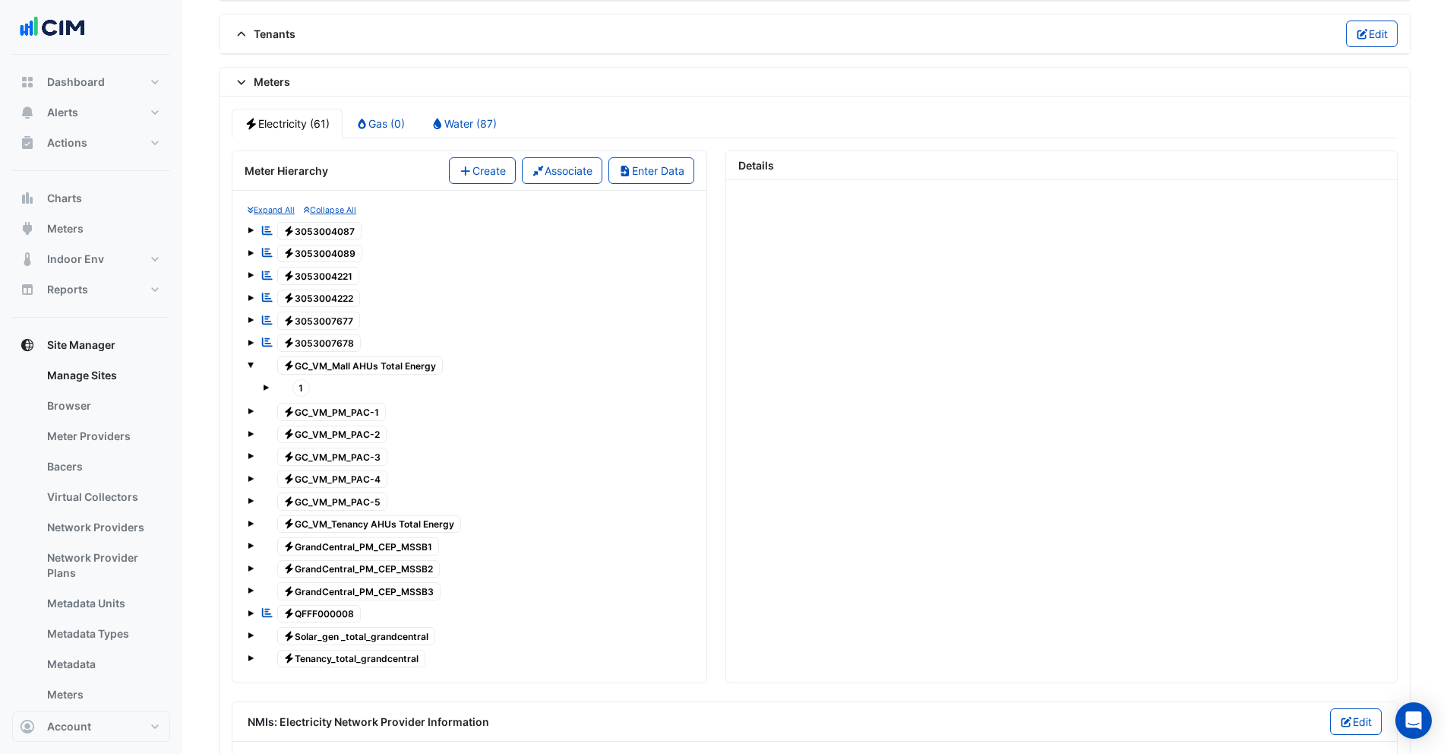
click at [254, 365] on div "Electricity GC_VM_Mall AHUs Total Energy" at bounding box center [470, 365] width 444 height 21
click at [267, 386] on span at bounding box center [266, 387] width 6 height 6
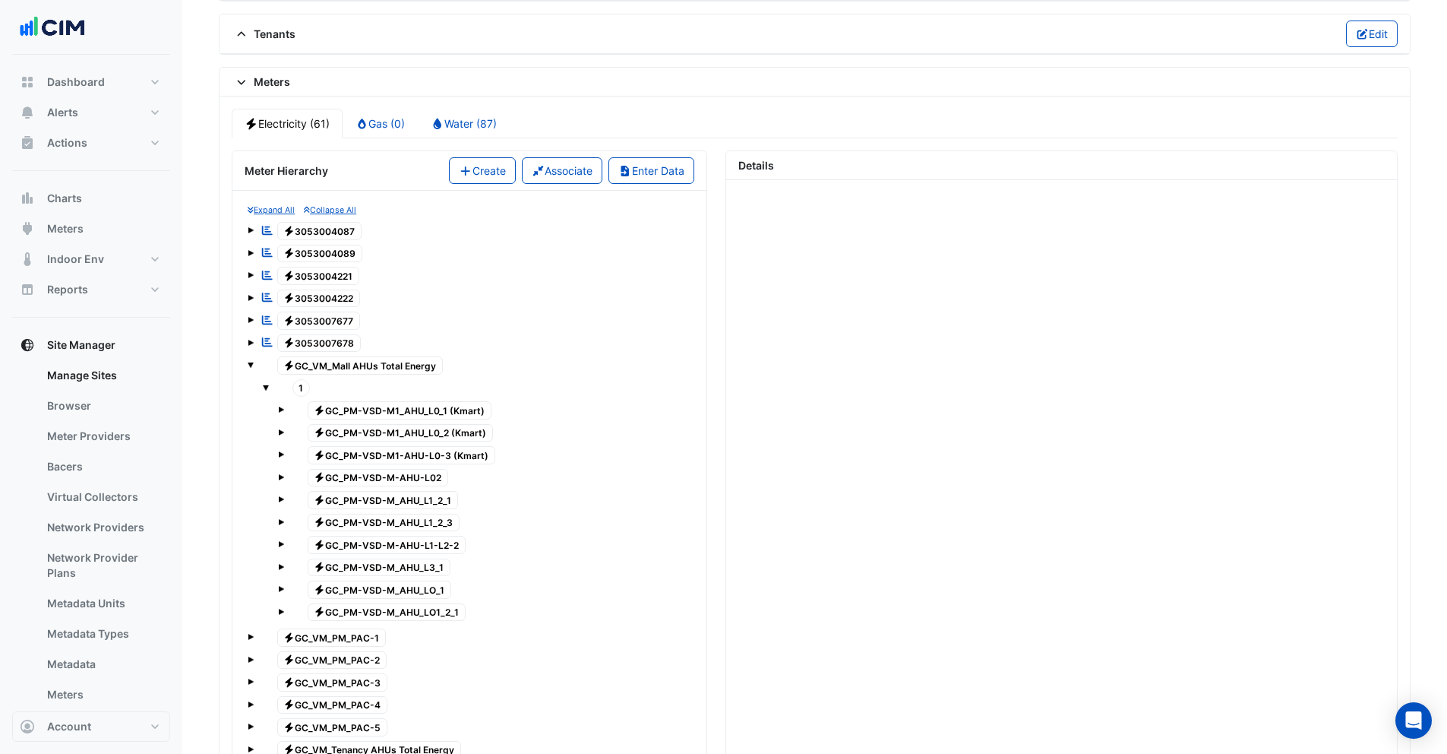
click at [374, 590] on span "Electricity GC_PM-VSD-M_AHU_LO_1" at bounding box center [380, 589] width 144 height 18
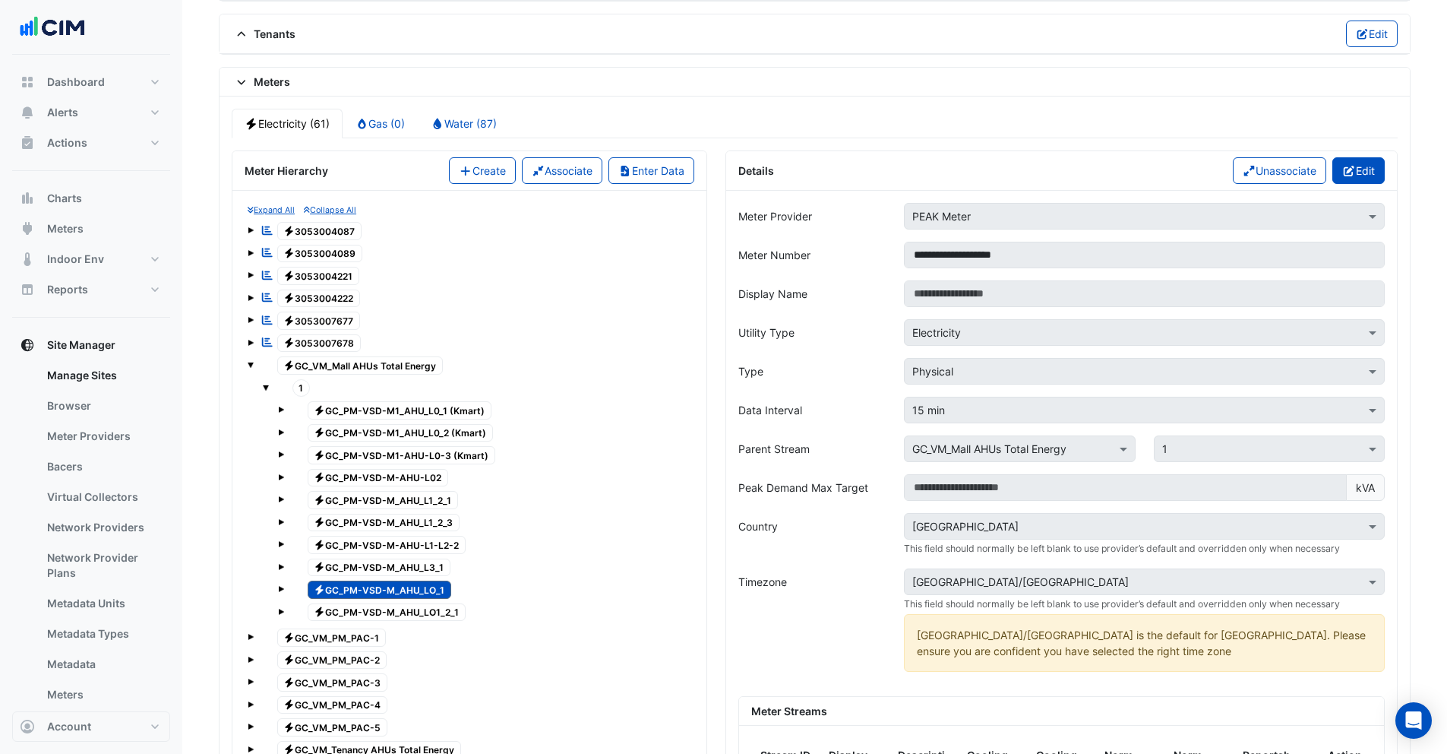
click at [1361, 167] on button "Edit" at bounding box center [1359, 170] width 52 height 27
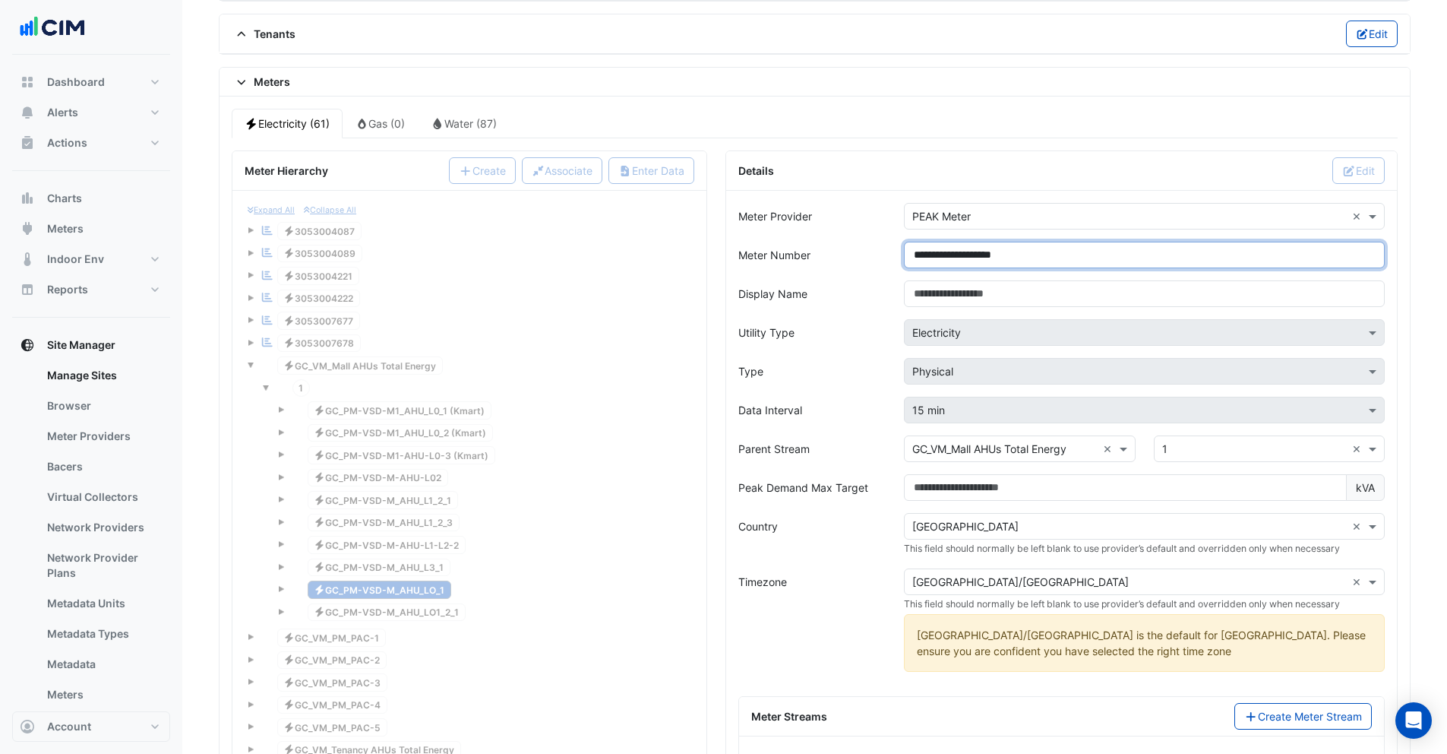
click at [1036, 253] on input "**********" at bounding box center [1144, 255] width 481 height 27
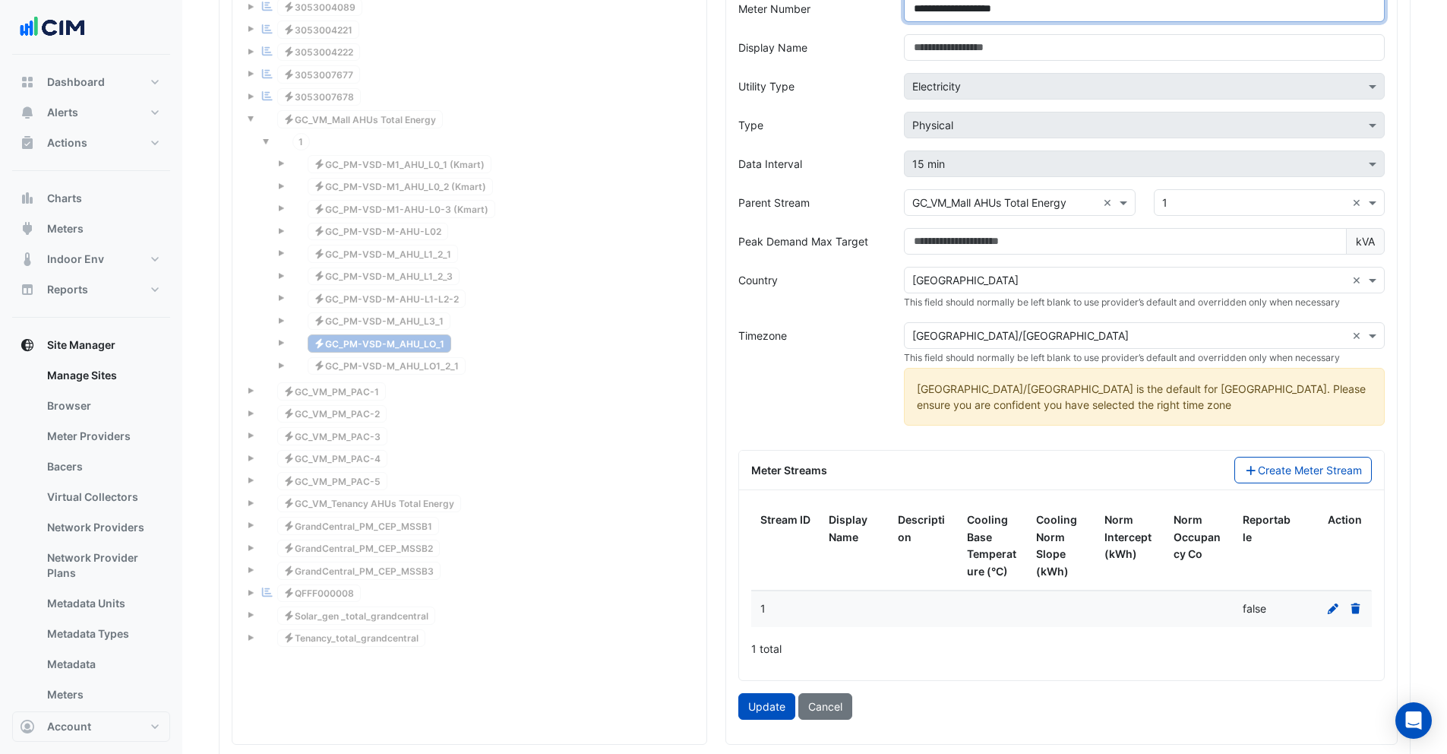
scroll to position [1548, 0]
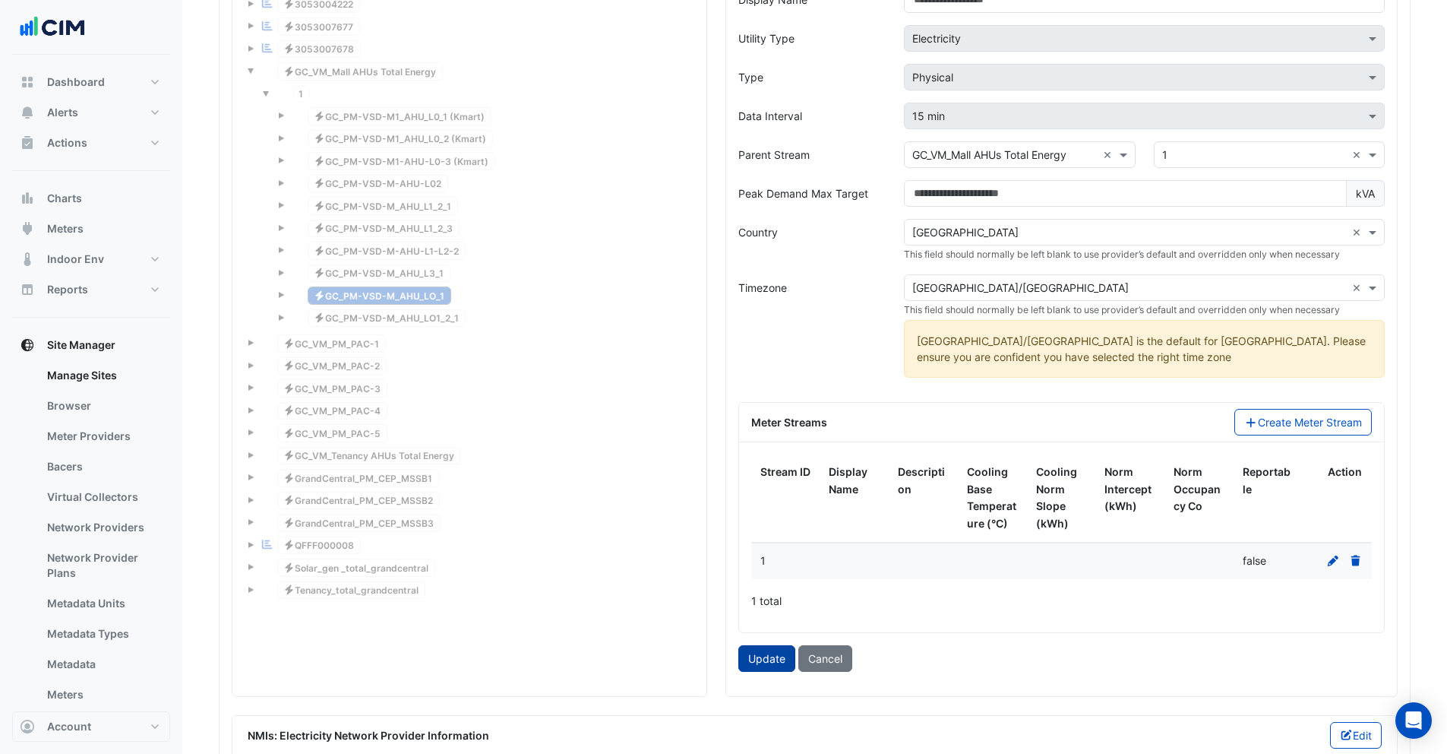
click at [758, 661] on button "Update" at bounding box center [766, 658] width 57 height 27
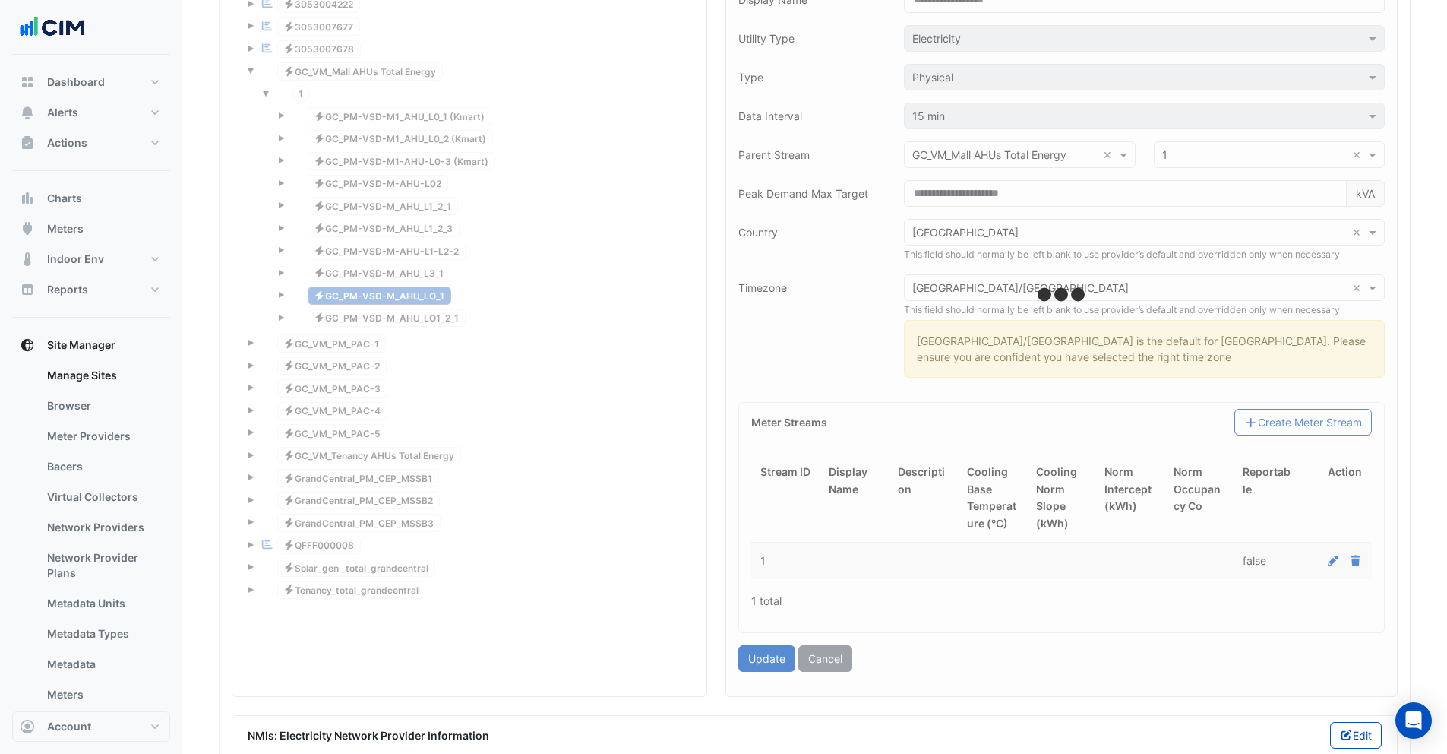
type input "**********"
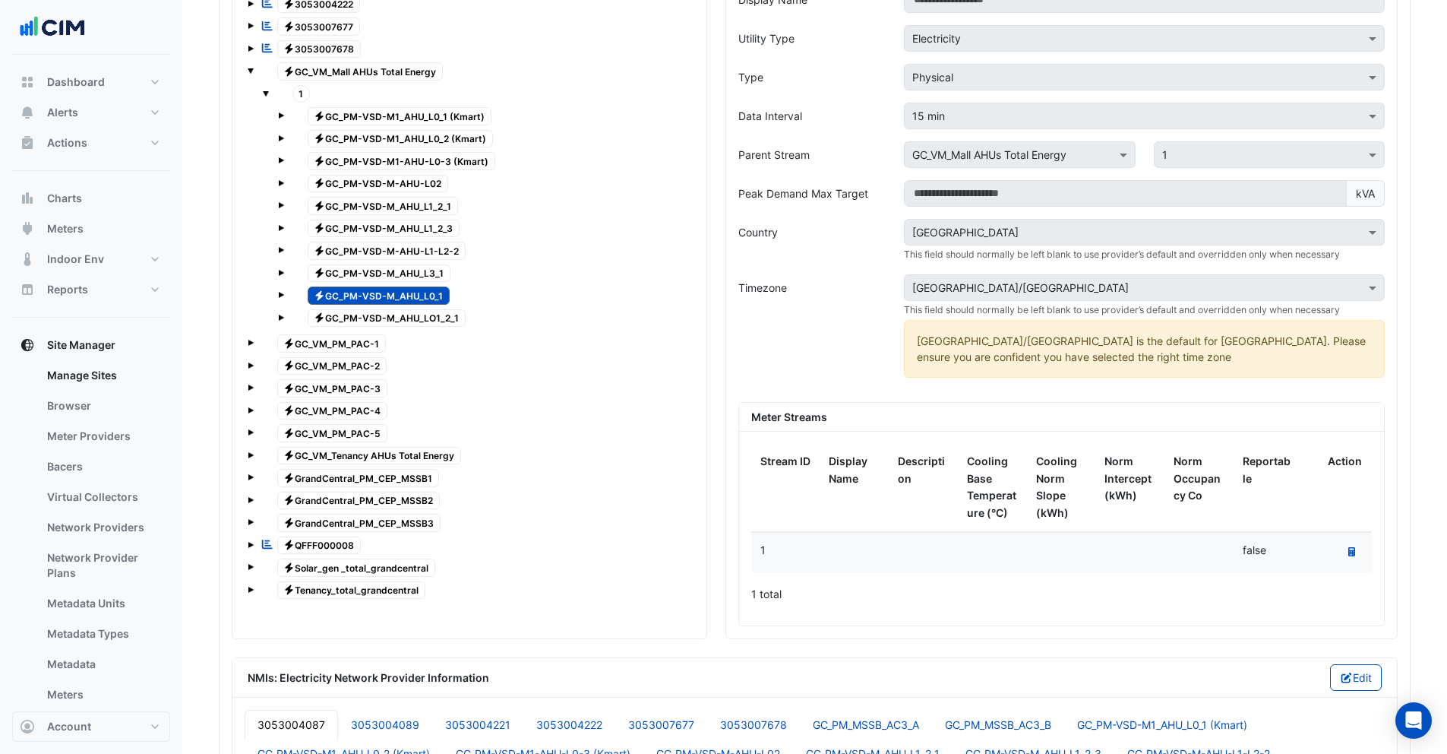
click at [418, 318] on span "Electricity GC_PM-VSD-M_AHU_LO1_2_1" at bounding box center [387, 318] width 159 height 18
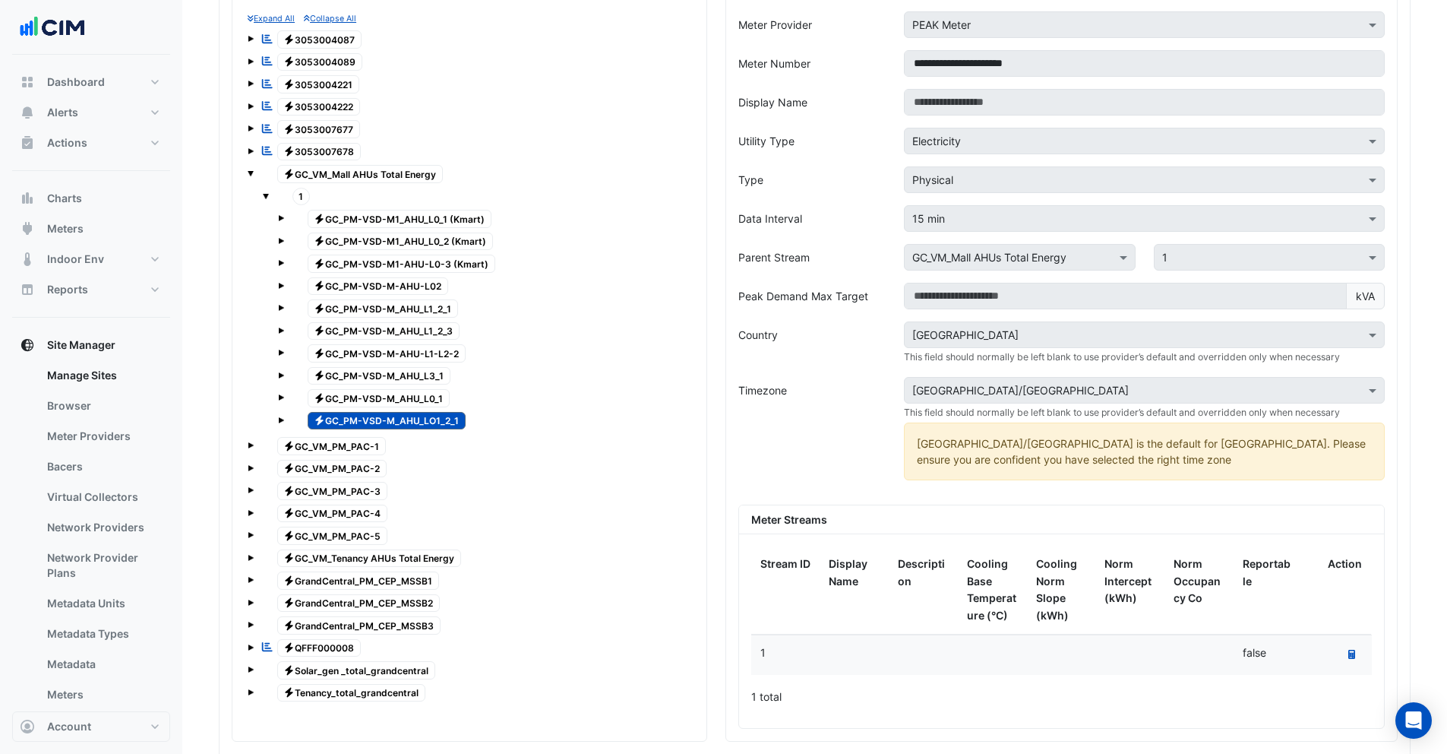
scroll to position [1291, 0]
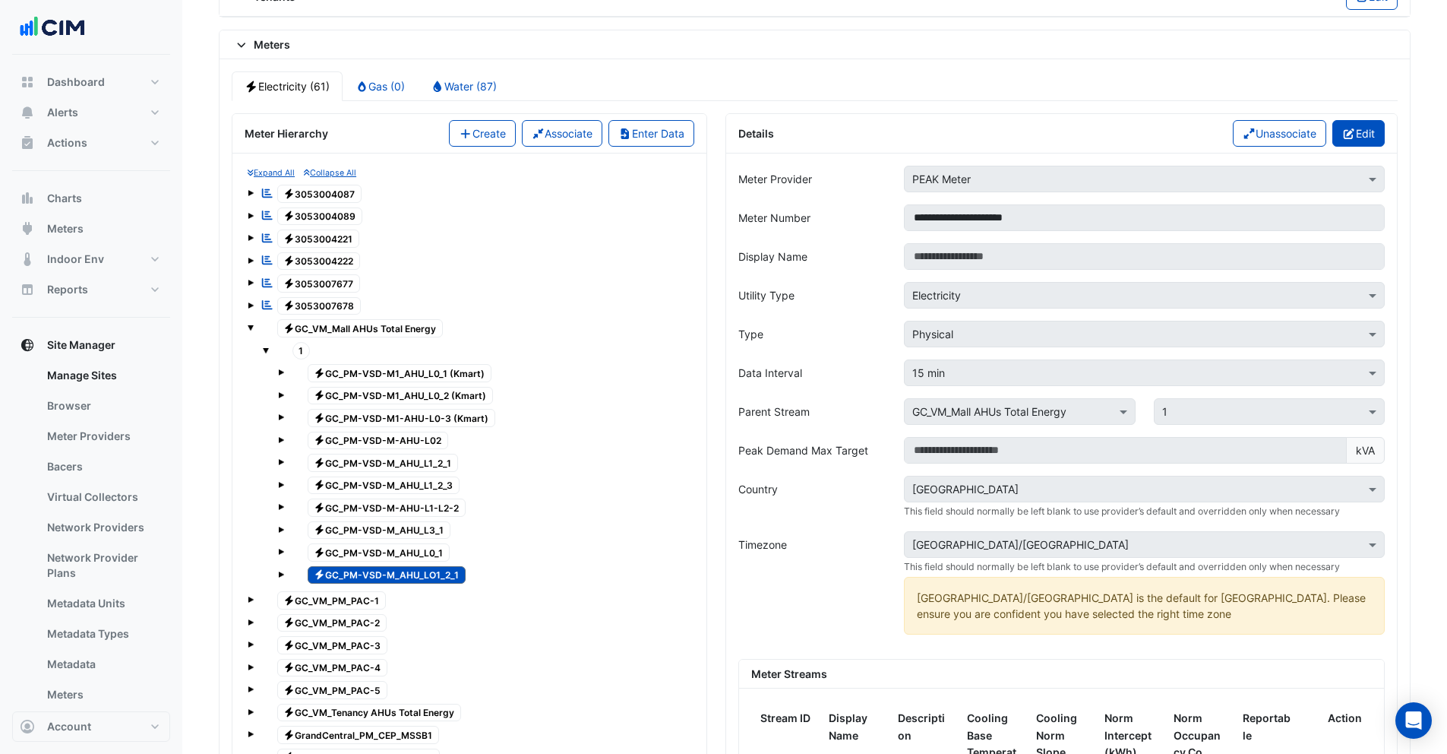
click at [1355, 135] on button "Edit" at bounding box center [1359, 133] width 52 height 27
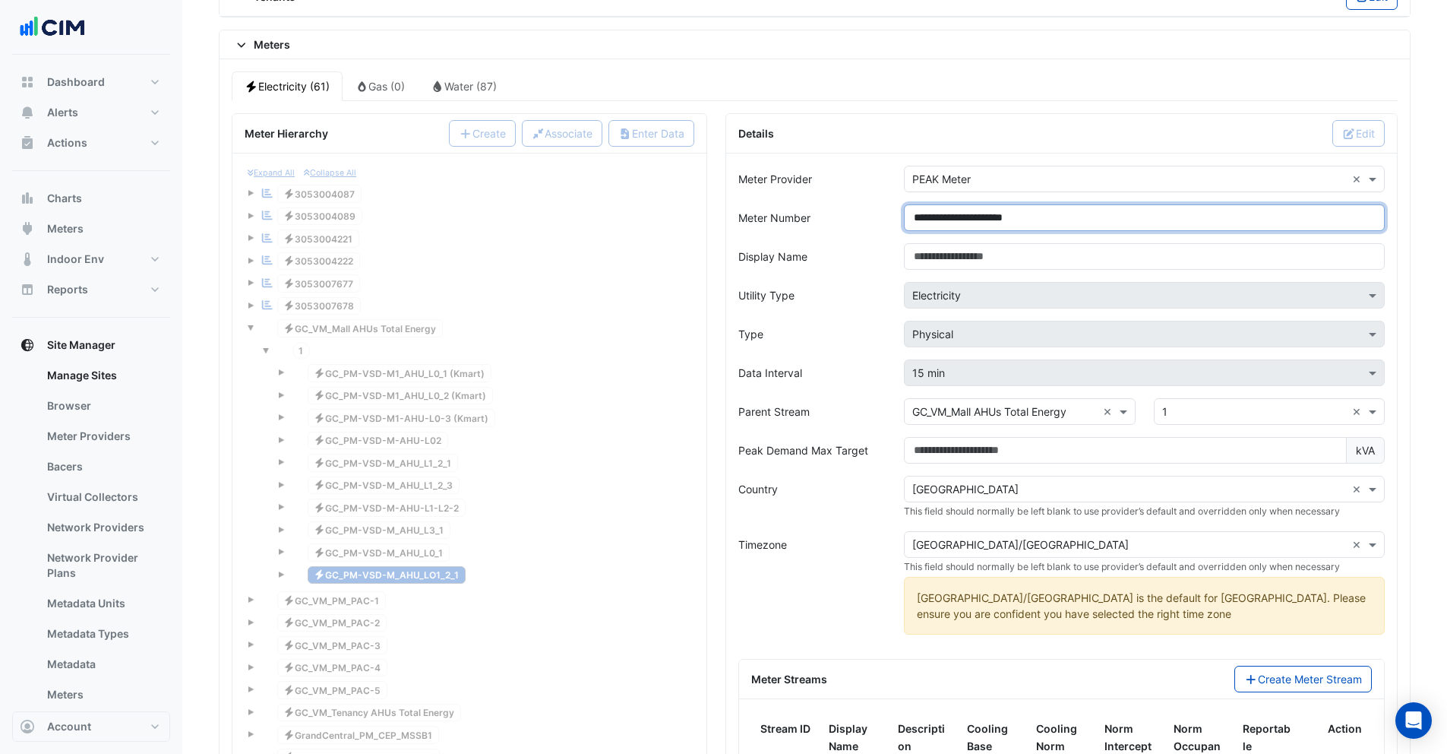
click at [1036, 220] on input "**********" at bounding box center [1144, 217] width 481 height 27
click at [1003, 218] on input "**********" at bounding box center [1144, 217] width 481 height 27
paste input "***"
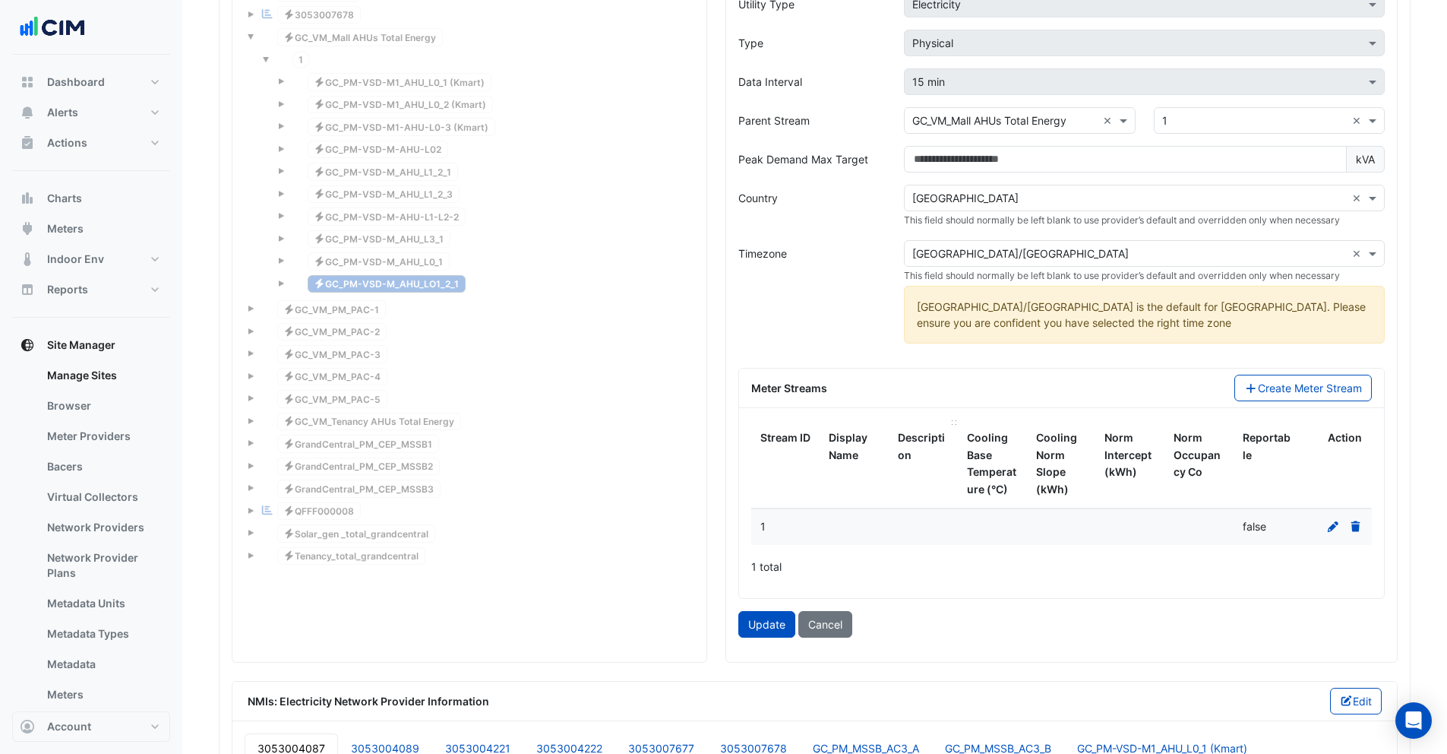
scroll to position [1583, 0]
click at [776, 619] on button "Update" at bounding box center [766, 623] width 57 height 27
type input "**********"
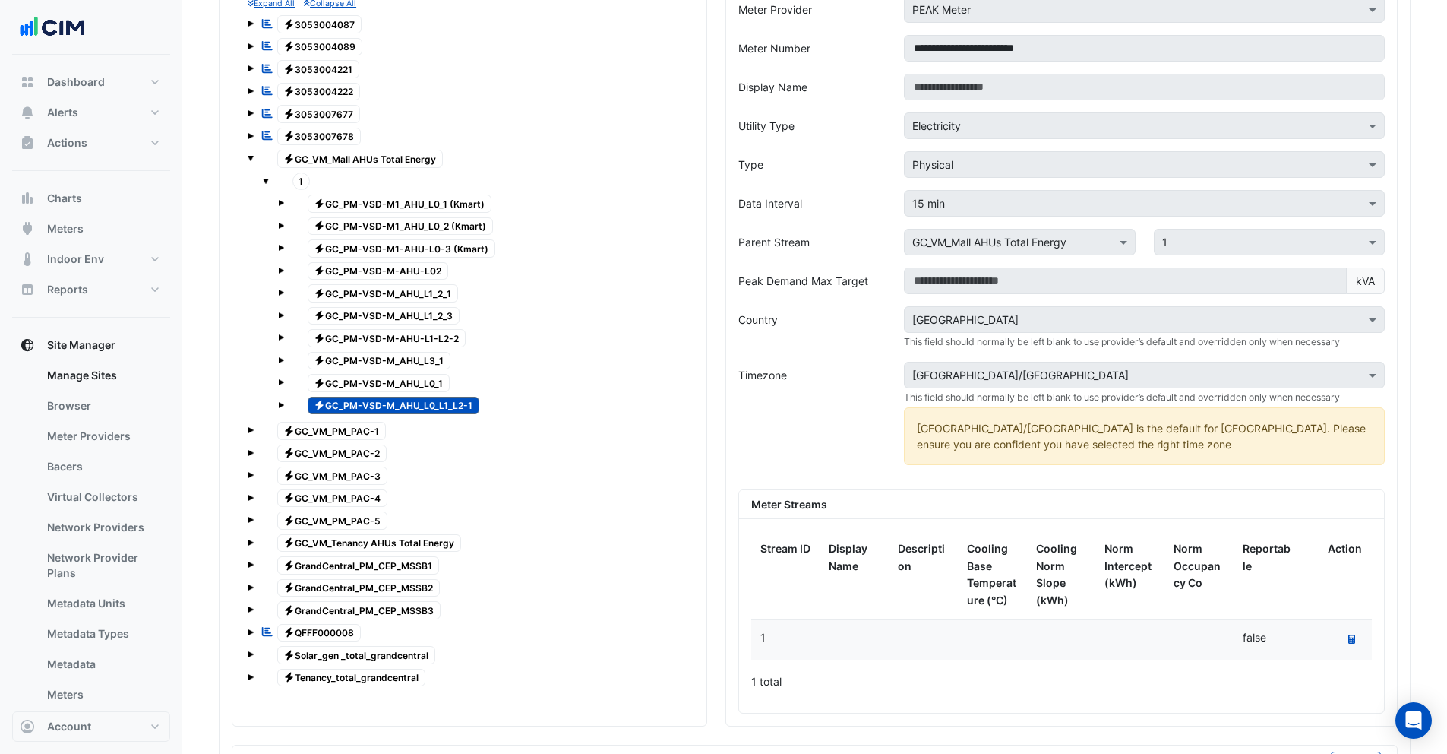
scroll to position [1457, 0]
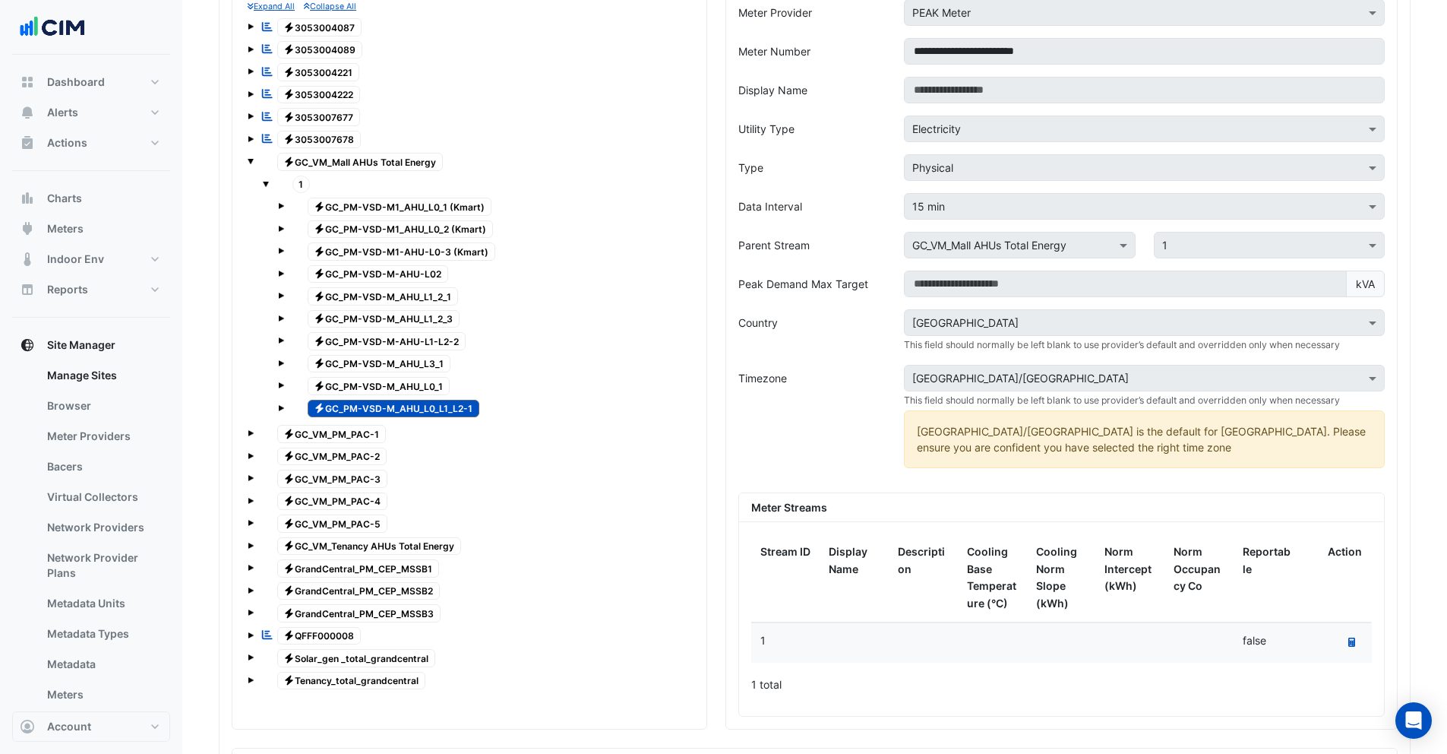
click at [420, 274] on span "Electricity GC_PM-VSD-M-AHU-L02" at bounding box center [378, 274] width 141 height 18
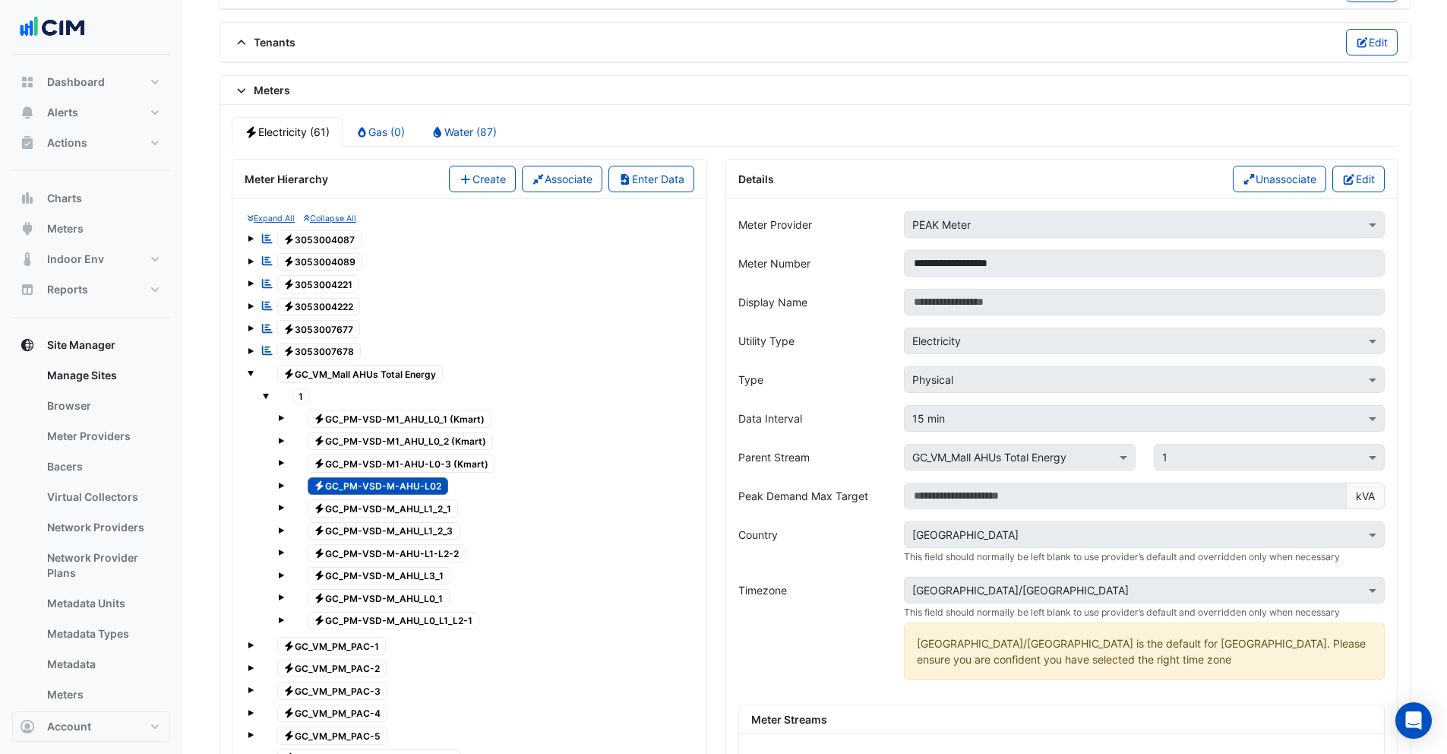
scroll to position [1254, 0]
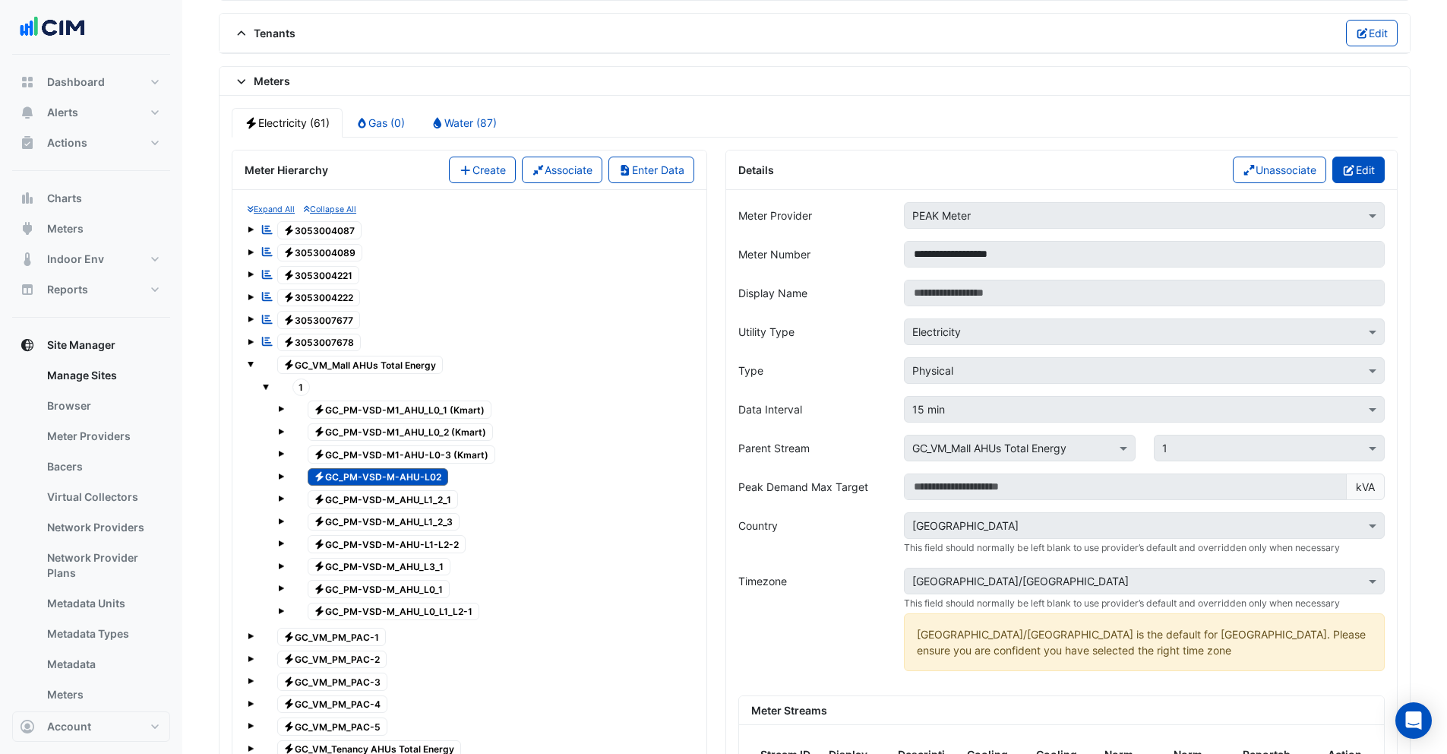
click at [1357, 176] on button "Edit" at bounding box center [1359, 170] width 52 height 27
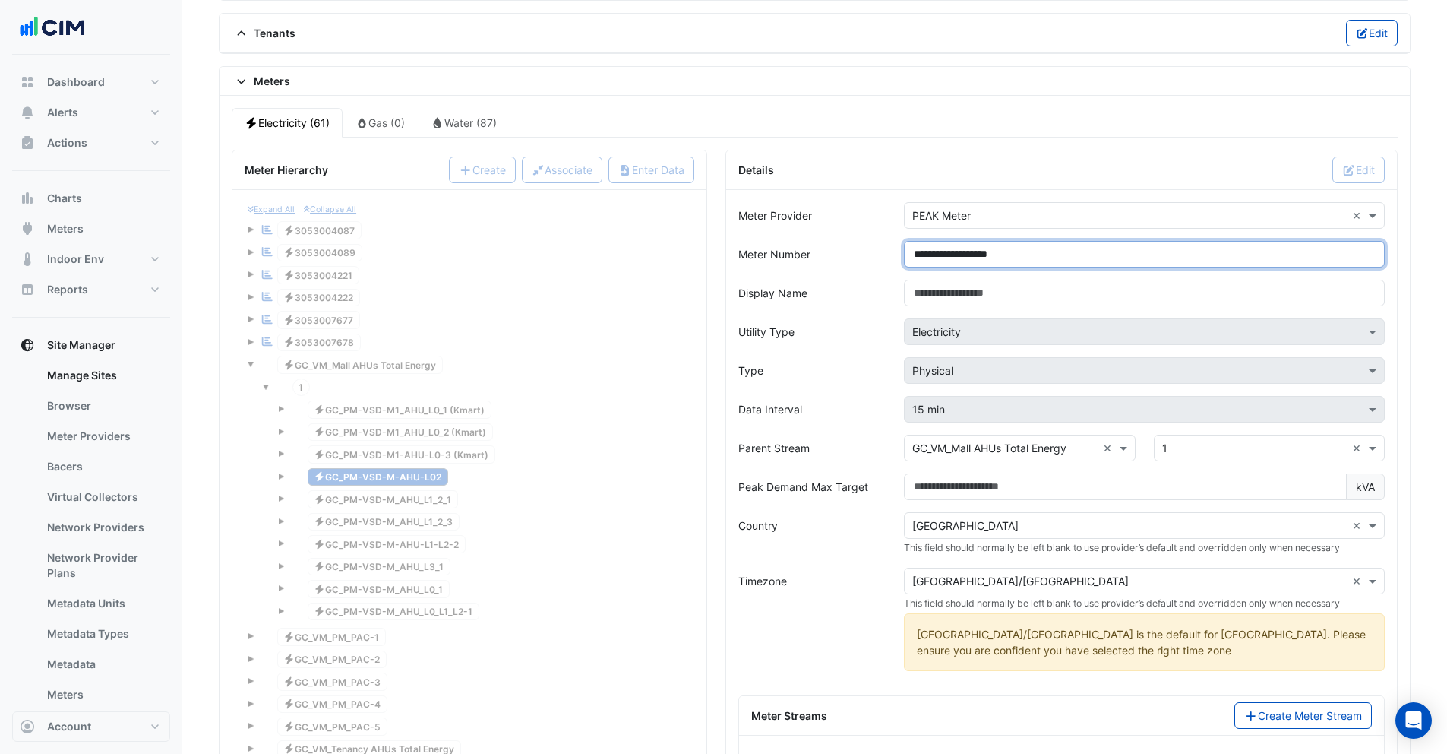
drag, startPoint x: 1055, startPoint y: 251, endPoint x: 981, endPoint y: 255, distance: 74.5
click at [981, 255] on input "**********" at bounding box center [1144, 254] width 481 height 27
paste input "*"
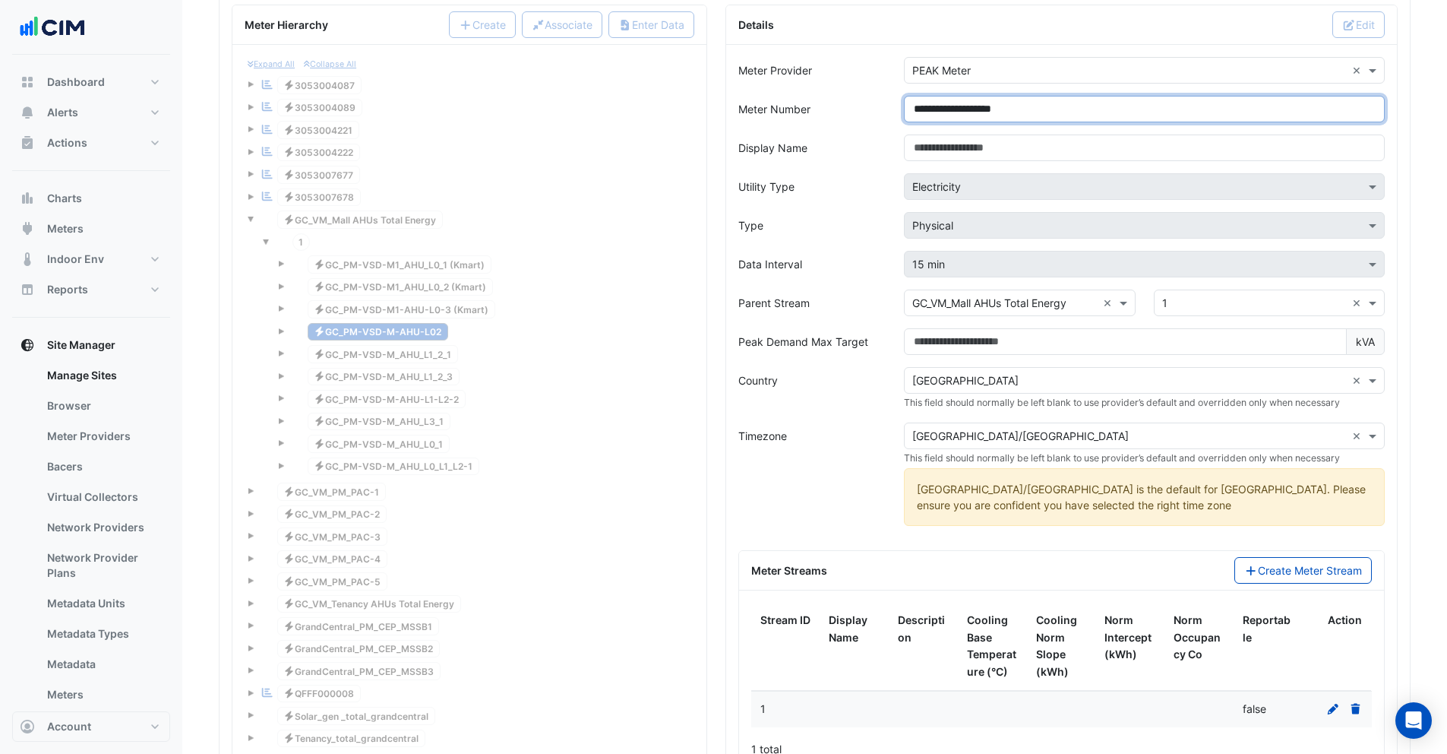
scroll to position [1669, 0]
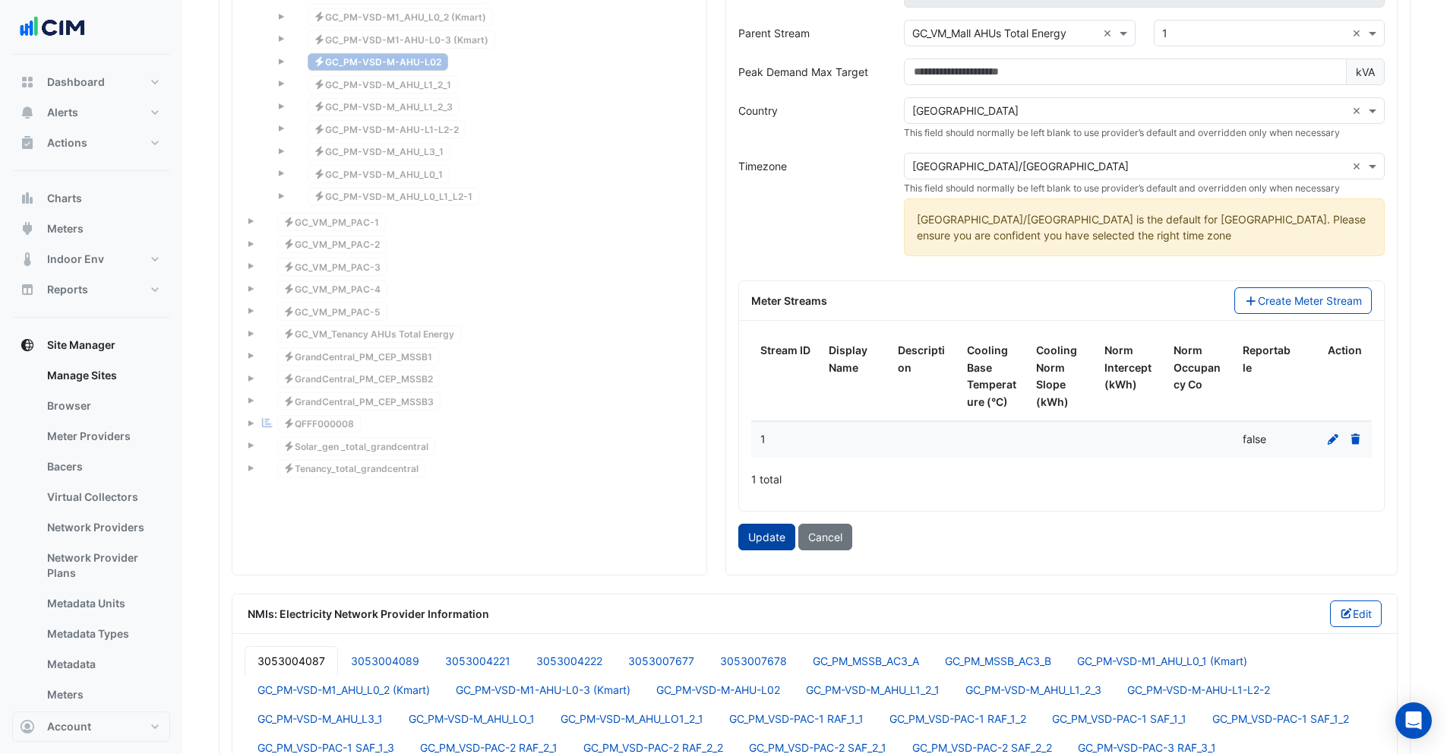
click at [773, 539] on button "Update" at bounding box center [766, 536] width 57 height 27
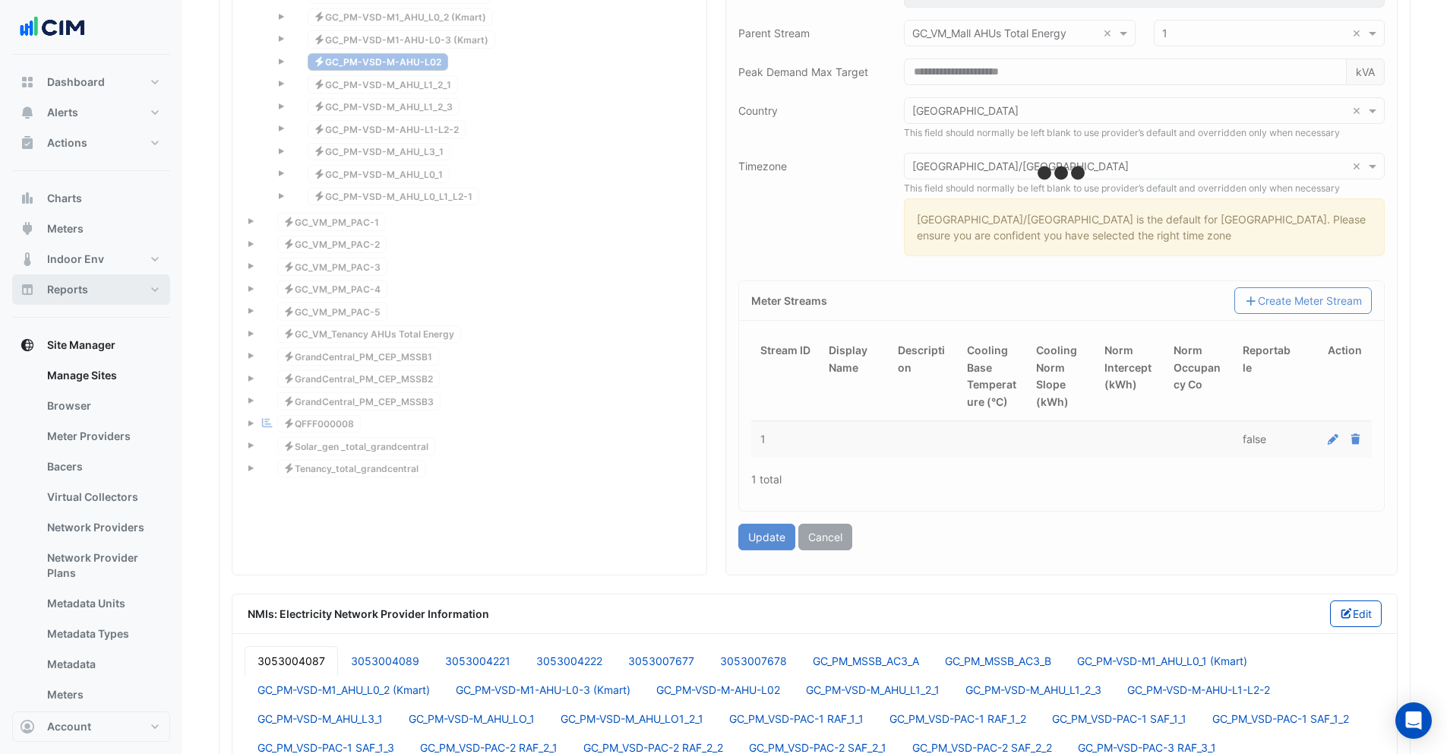
type input "**********"
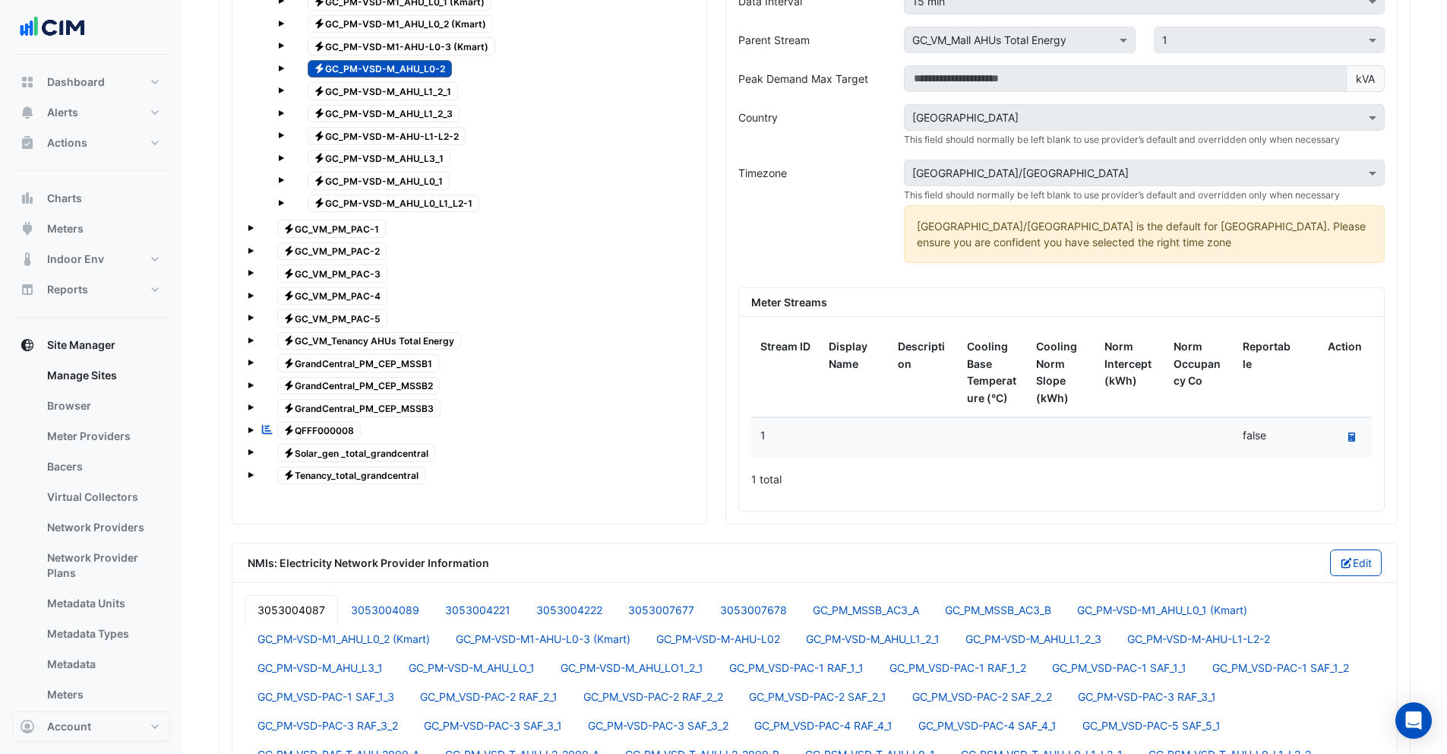
scroll to position [1652, 0]
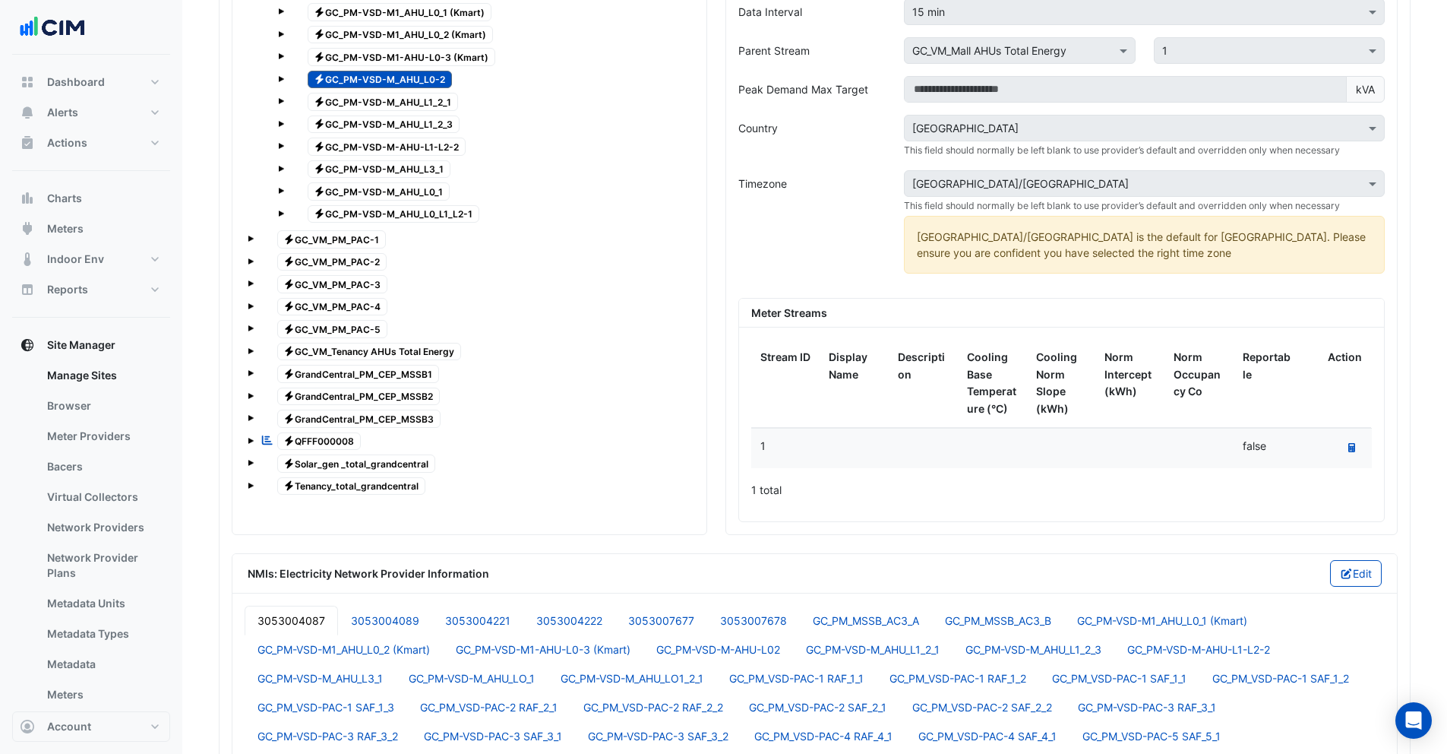
click at [418, 108] on span "Electricity GC_PM-VSD-M_AHU_L1_2_1" at bounding box center [383, 102] width 151 height 18
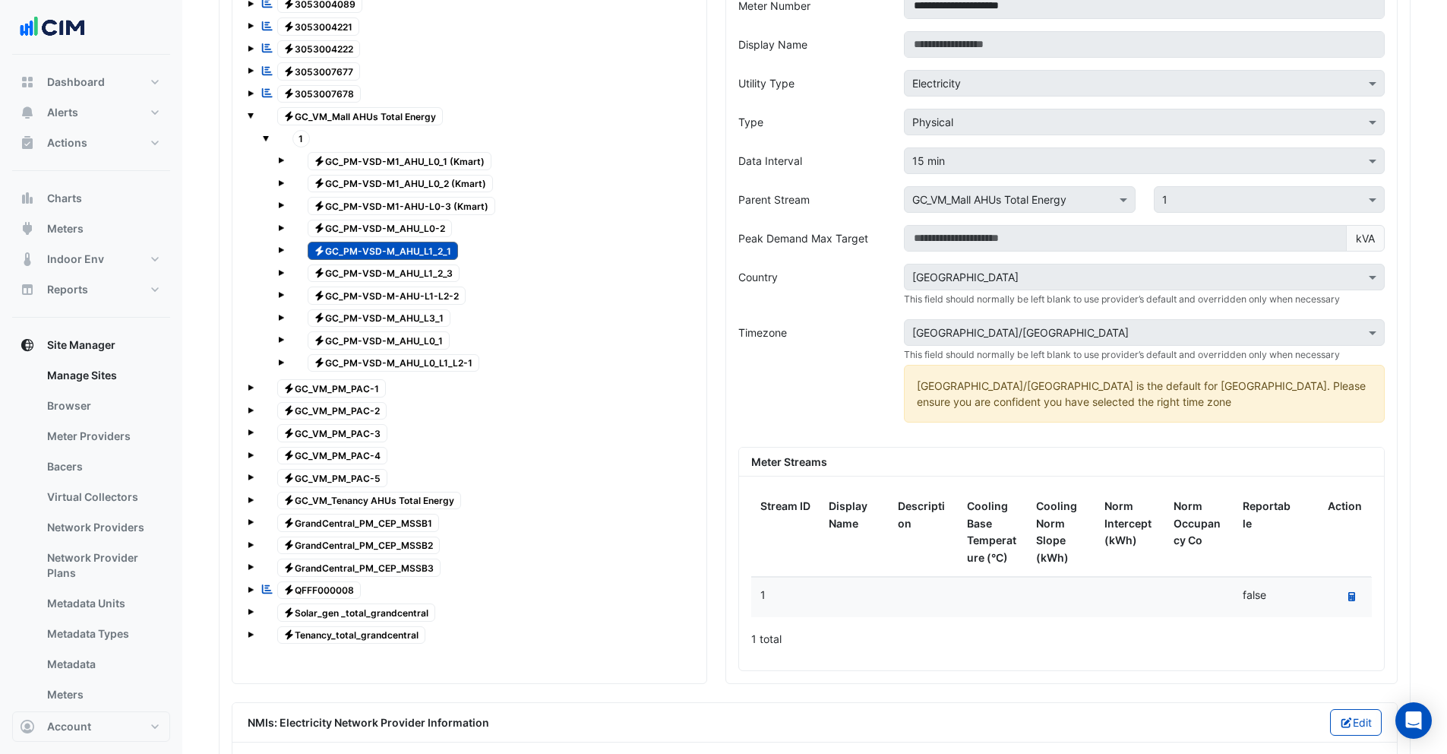
scroll to position [1346, 0]
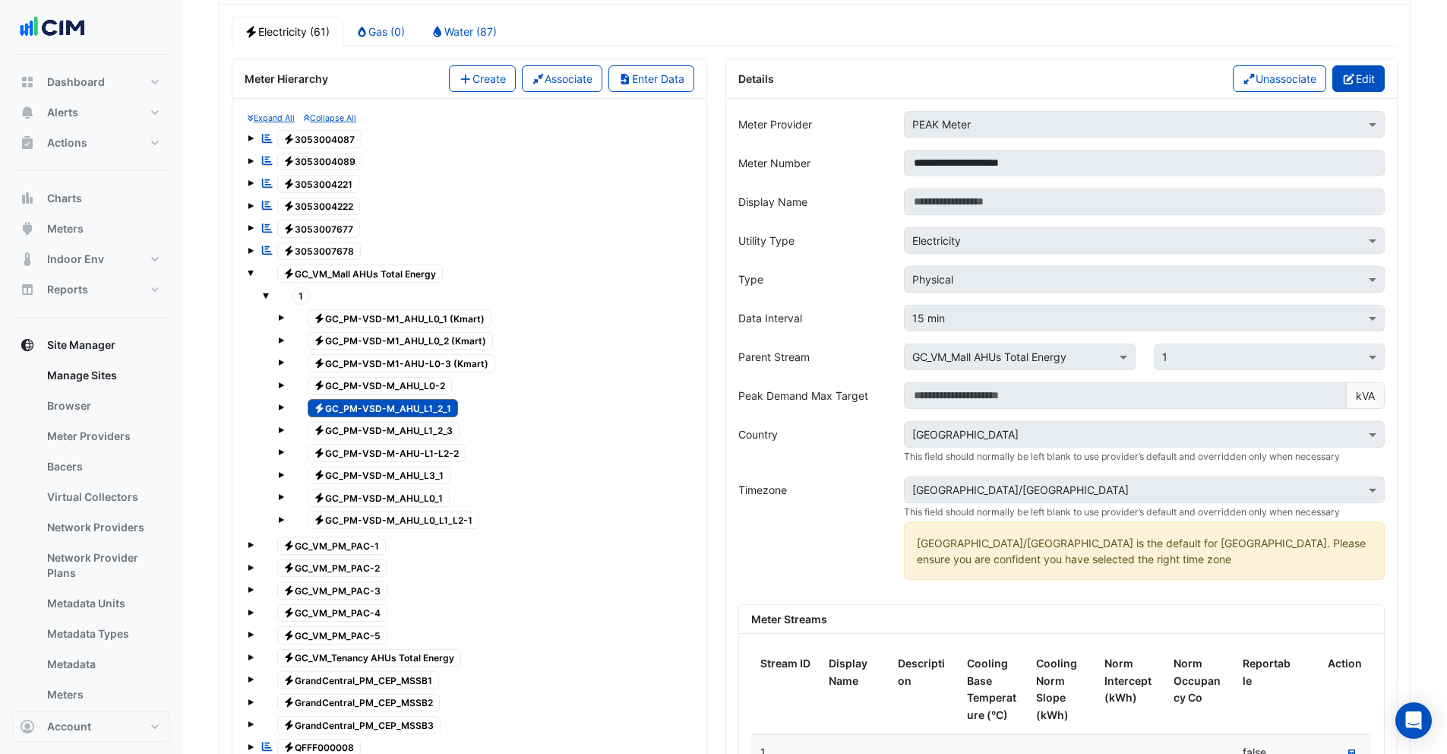
click at [1368, 88] on button "Edit" at bounding box center [1359, 78] width 52 height 27
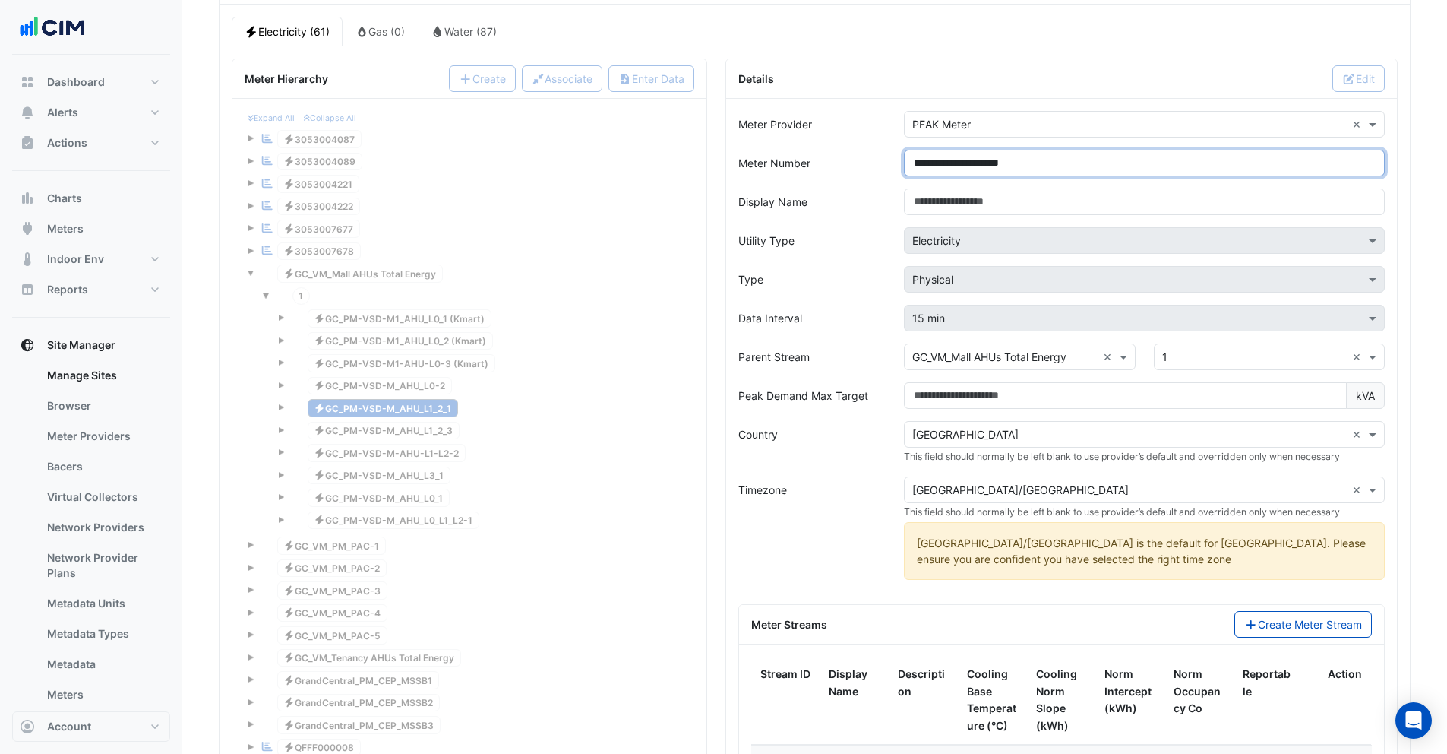
drag, startPoint x: 1067, startPoint y: 166, endPoint x: 983, endPoint y: 163, distance: 83.6
click at [983, 163] on input "**********" at bounding box center [1144, 163] width 481 height 27
paste input "*"
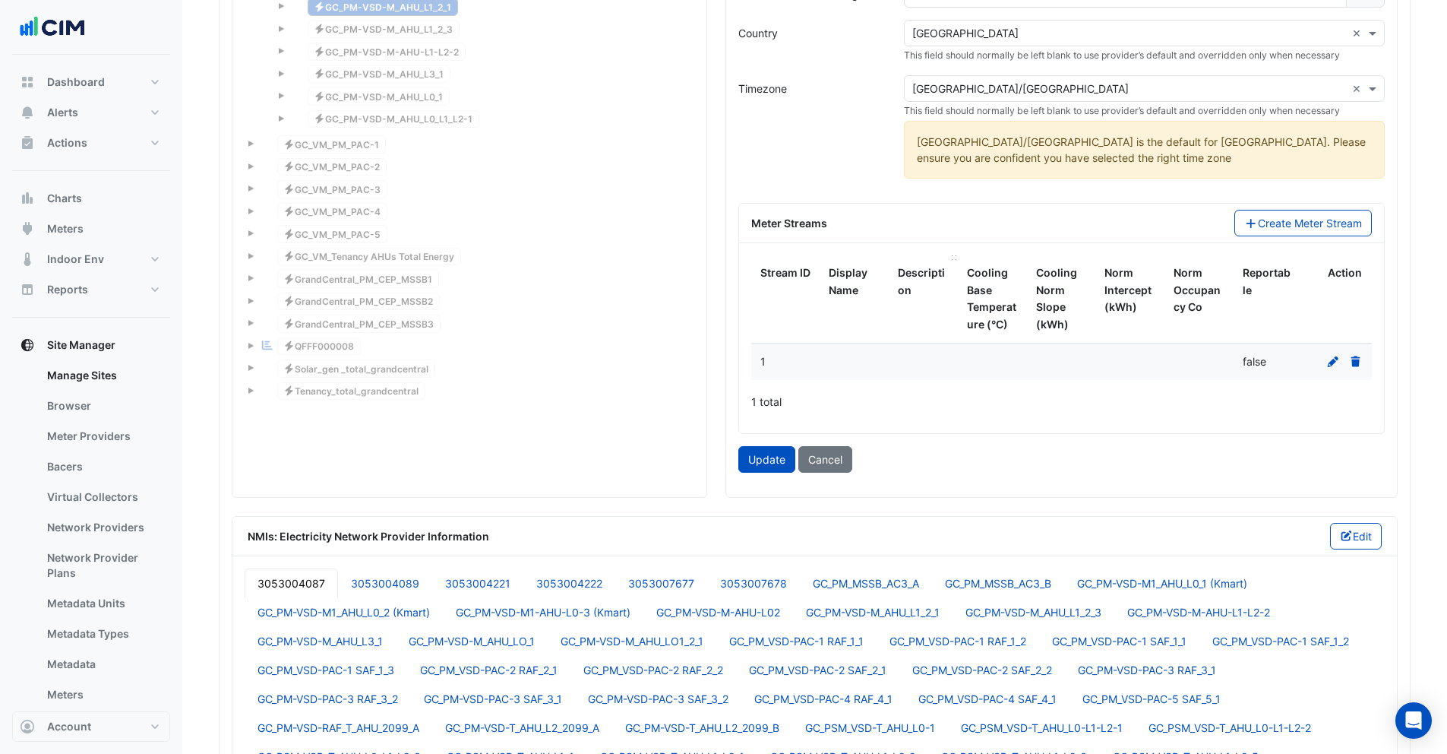
scroll to position [1750, 0]
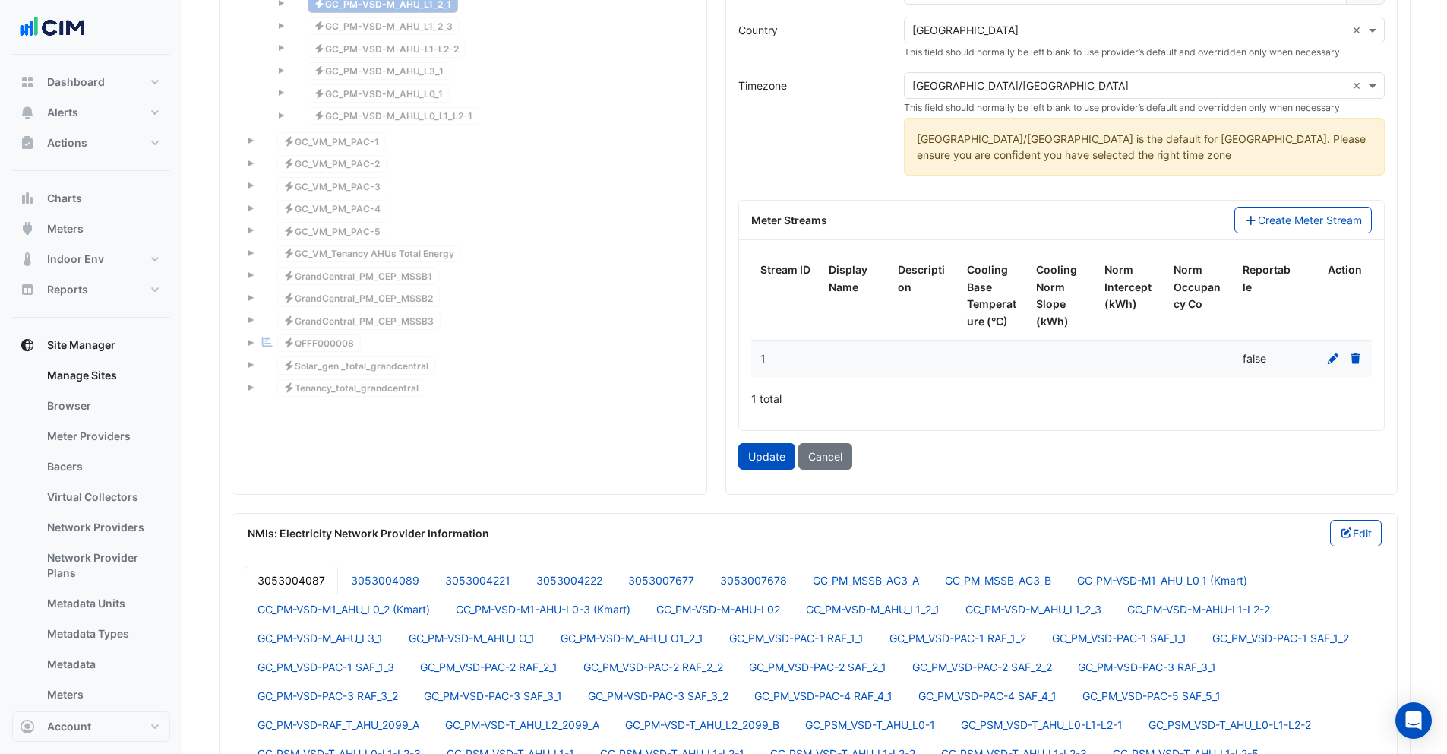
click at [769, 455] on button "Update" at bounding box center [766, 456] width 57 height 27
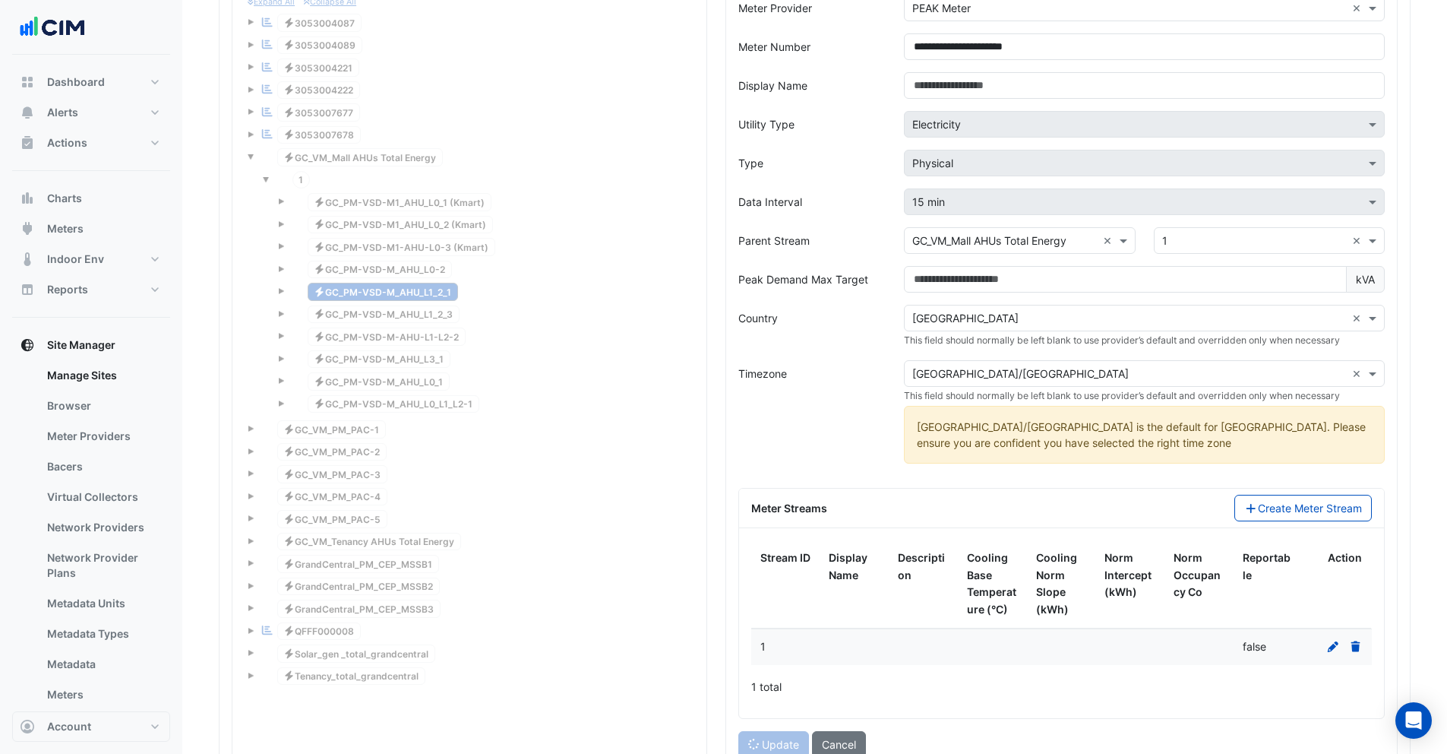
scroll to position [1459, 0]
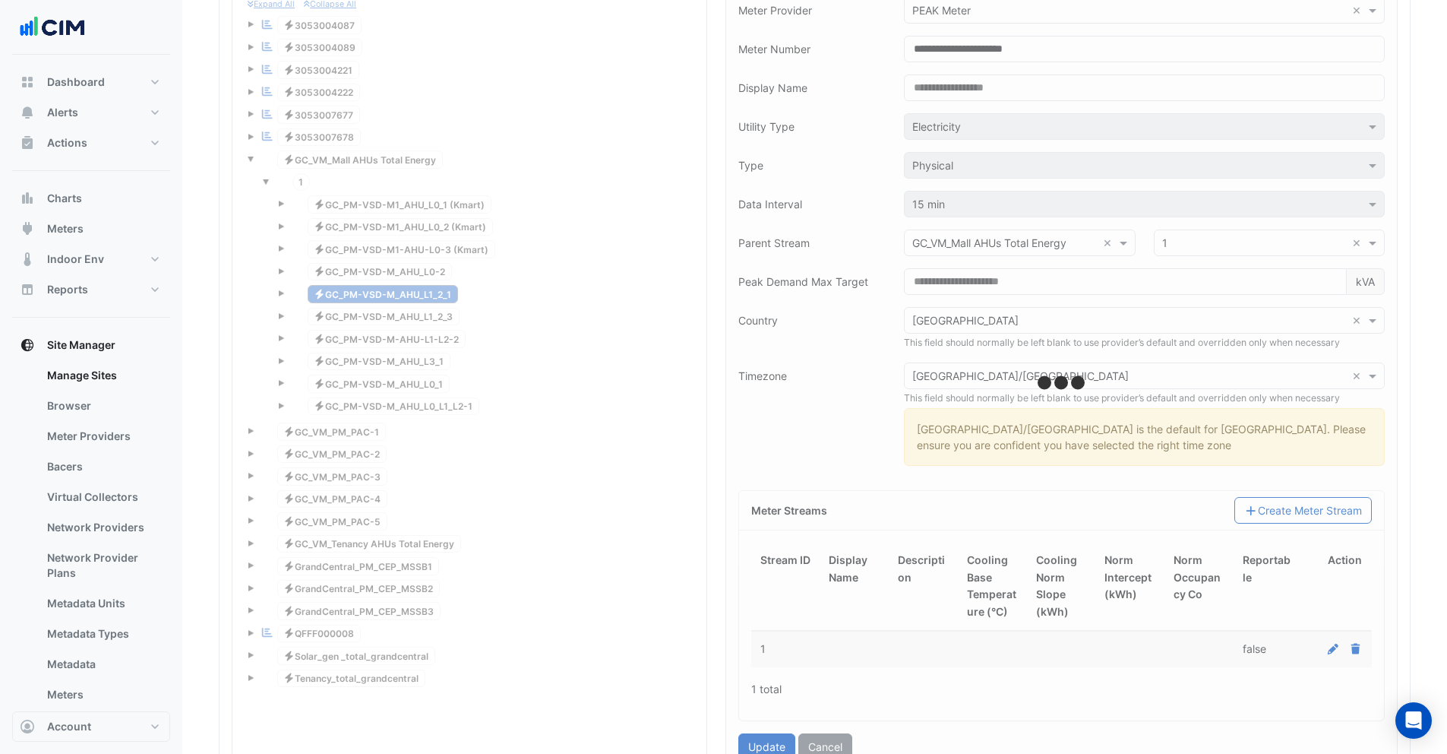
type input "**********"
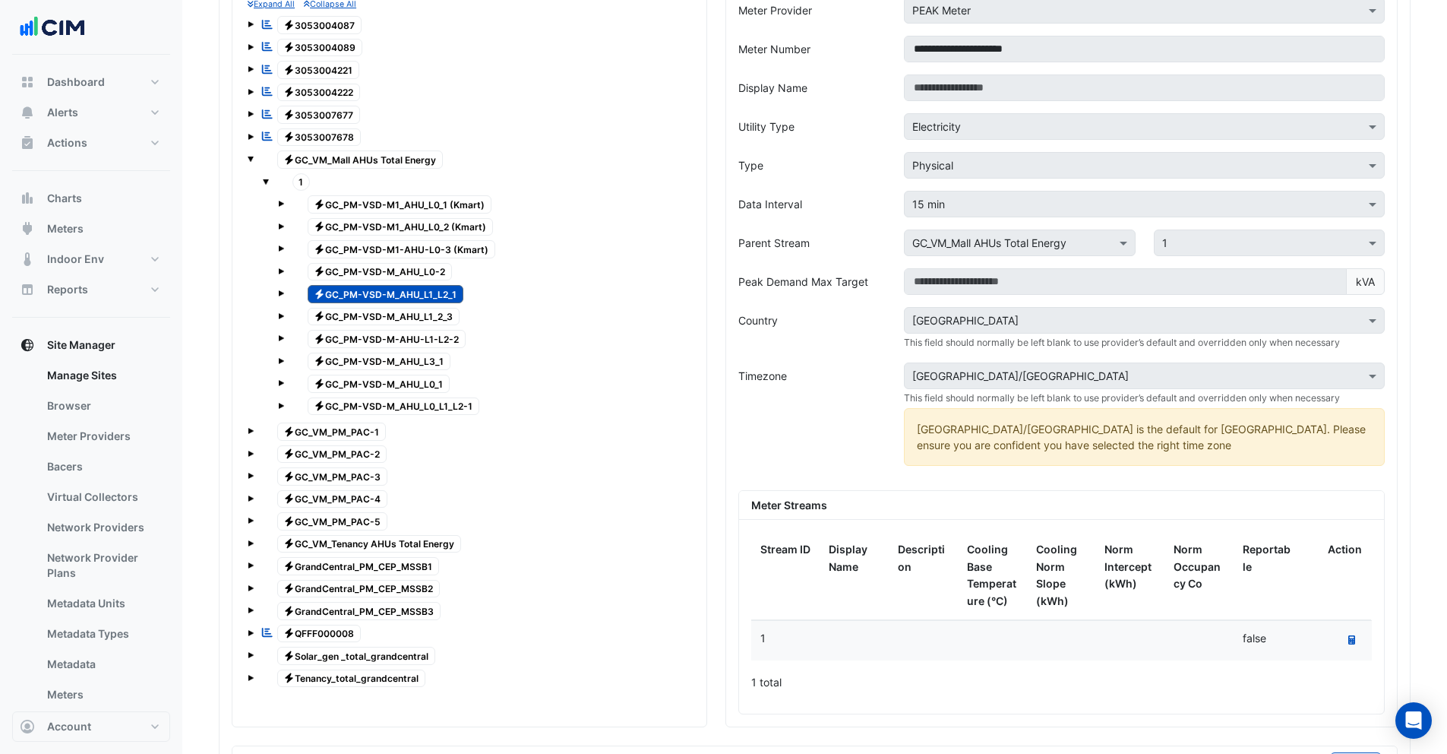
click at [419, 315] on span "Electricity GC_PM-VSD-M_AHU_L1_2_3" at bounding box center [384, 317] width 153 height 18
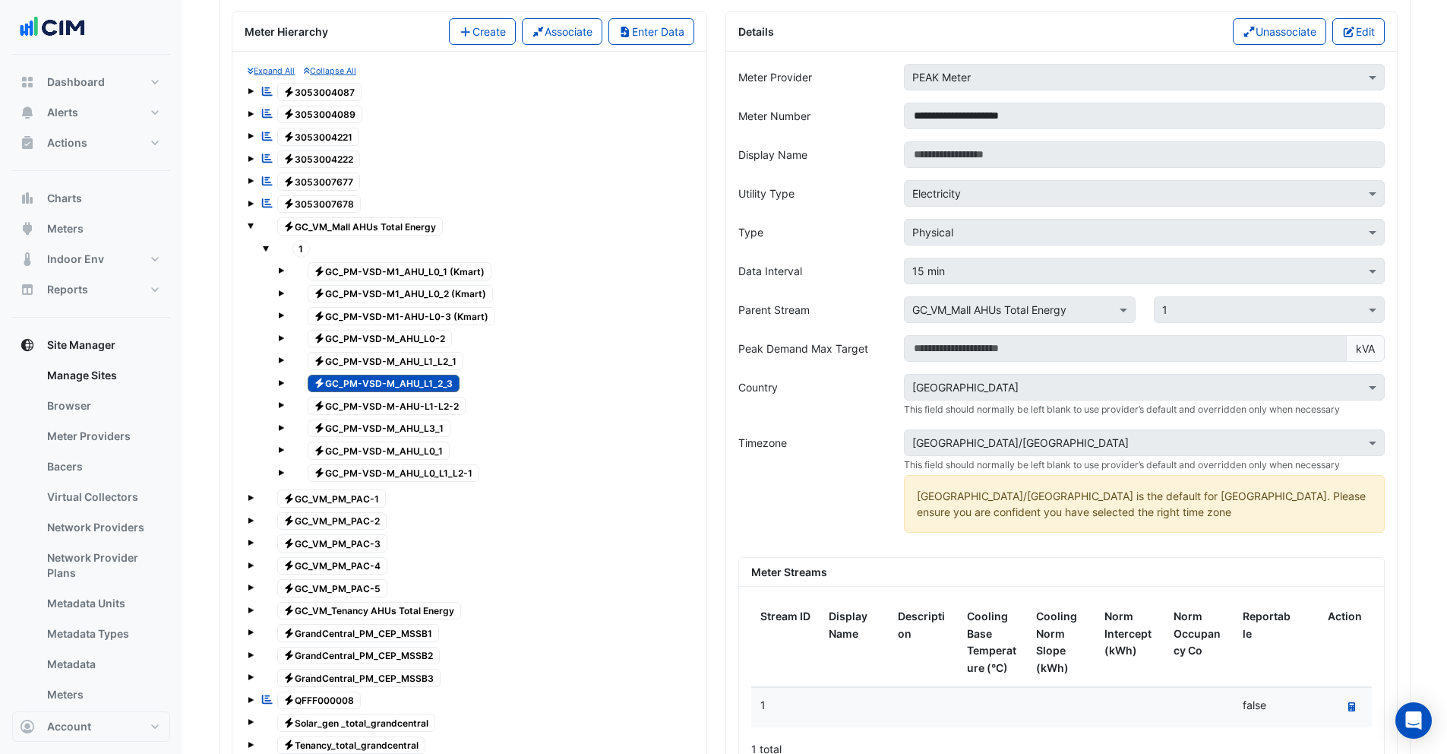
scroll to position [1392, 0]
click at [1359, 37] on button "Edit" at bounding box center [1359, 32] width 52 height 27
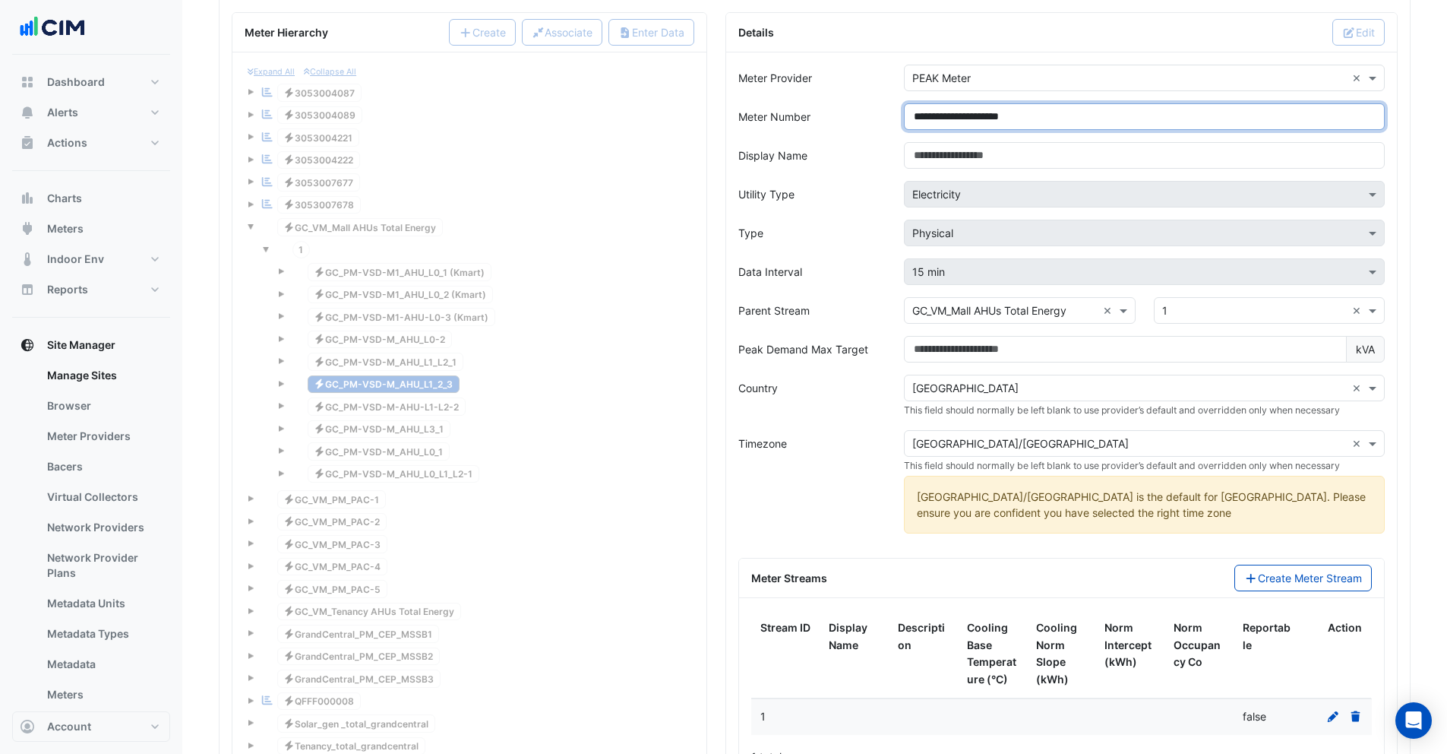
drag, startPoint x: 1071, startPoint y: 114, endPoint x: 982, endPoint y: 115, distance: 88.1
click at [982, 115] on input "**********" at bounding box center [1144, 116] width 481 height 27
paste input "*"
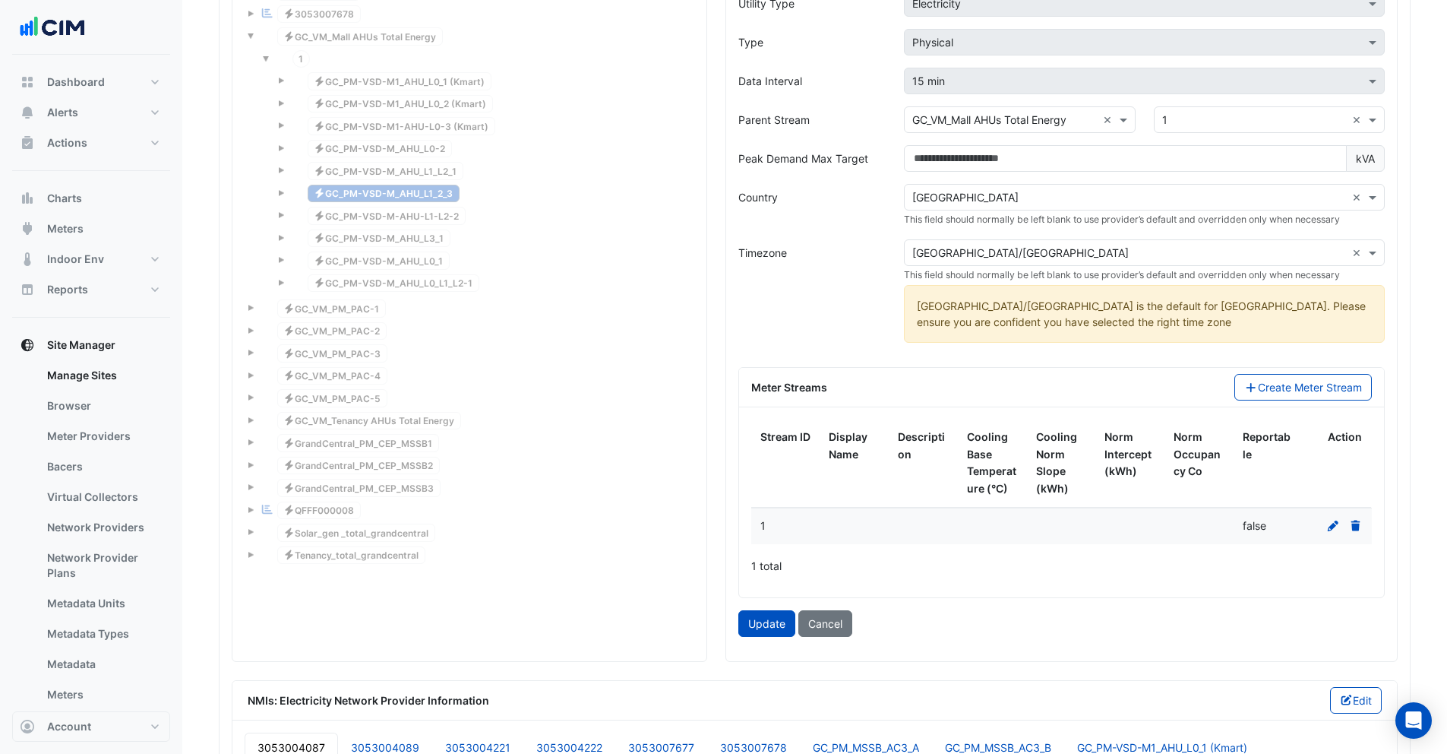
scroll to position [1612, 0]
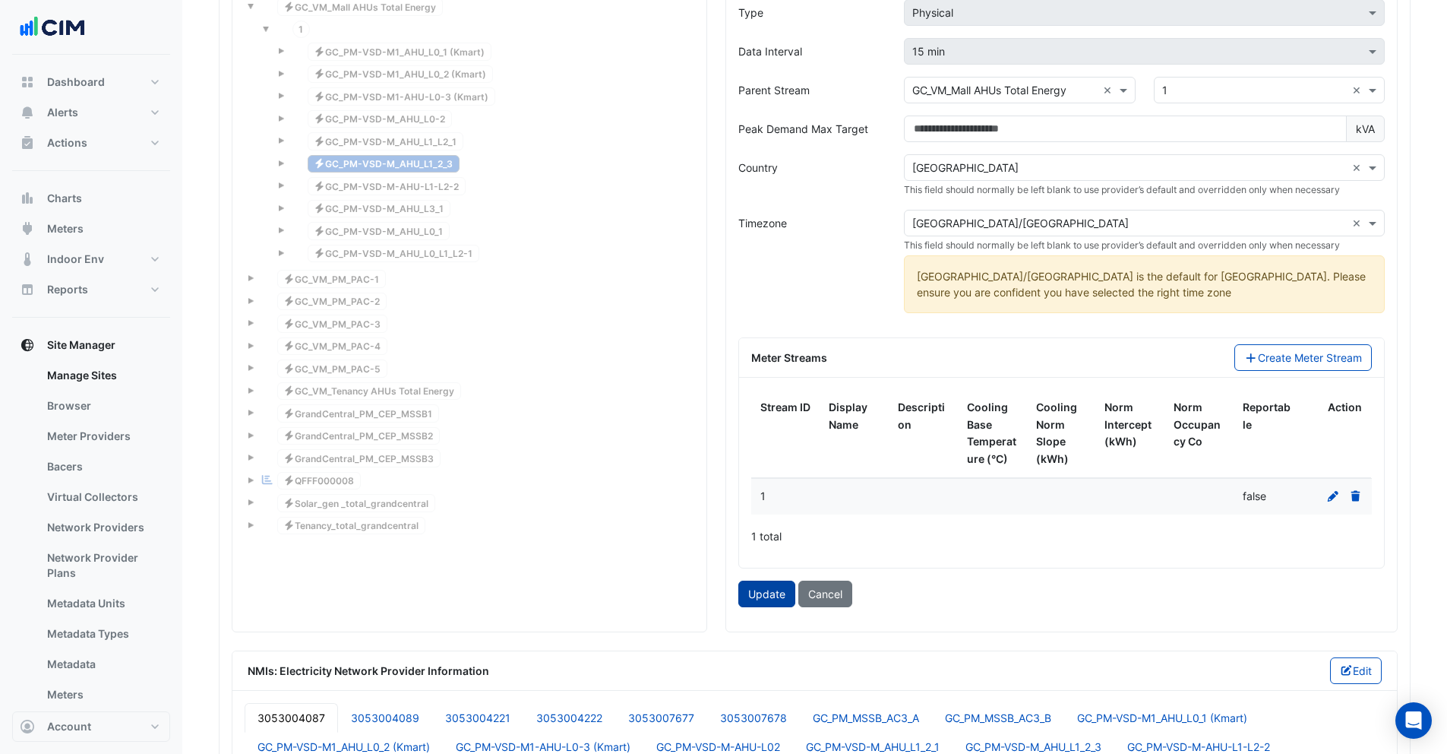
click at [768, 590] on button "Update" at bounding box center [766, 593] width 57 height 27
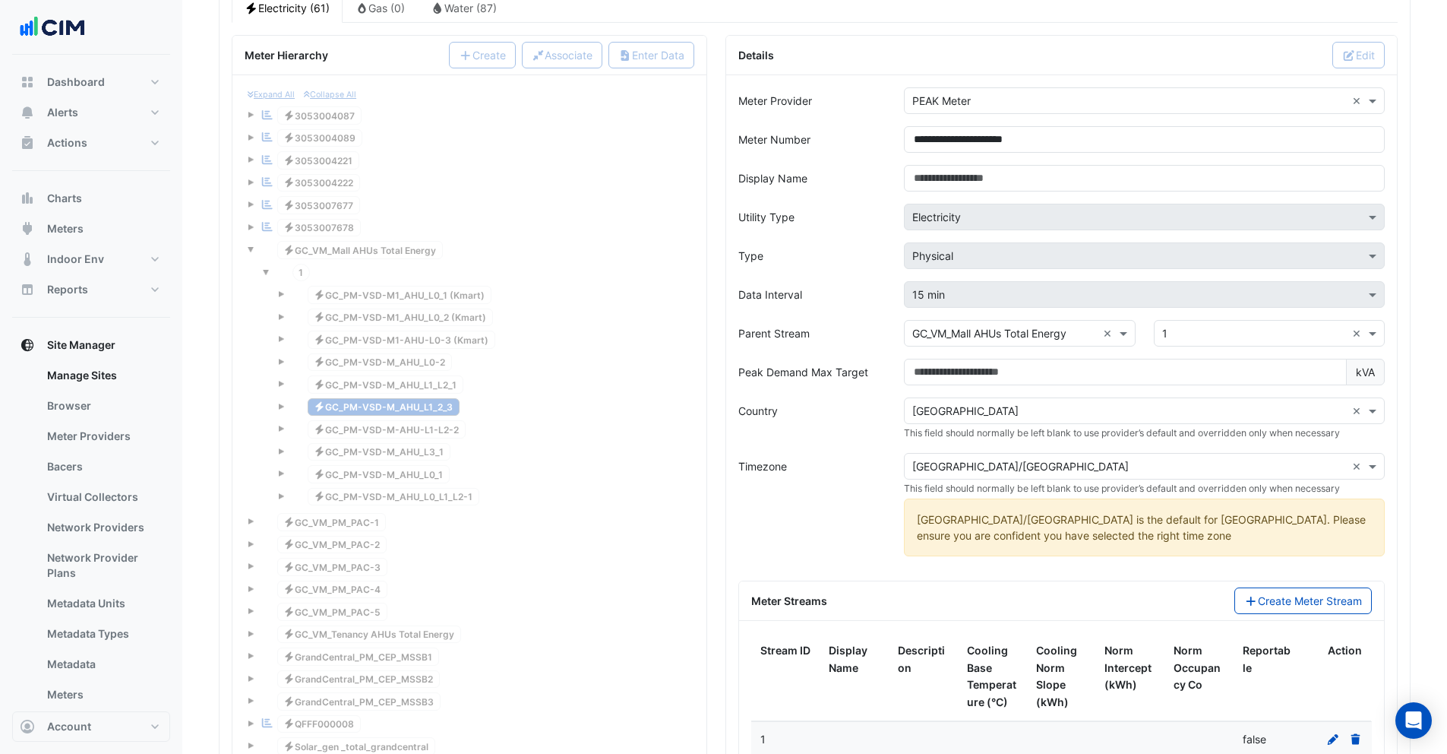
scroll to position [1370, 0]
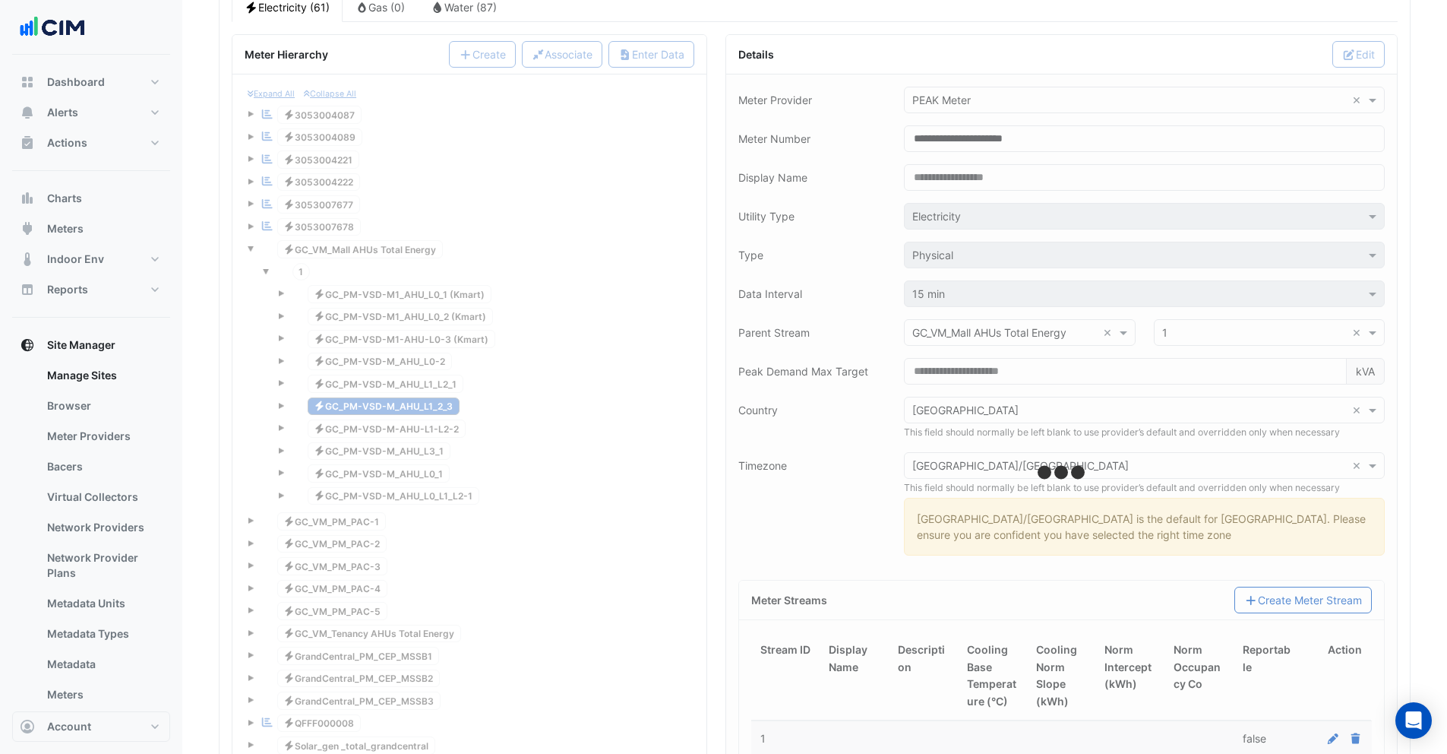
type input "**********"
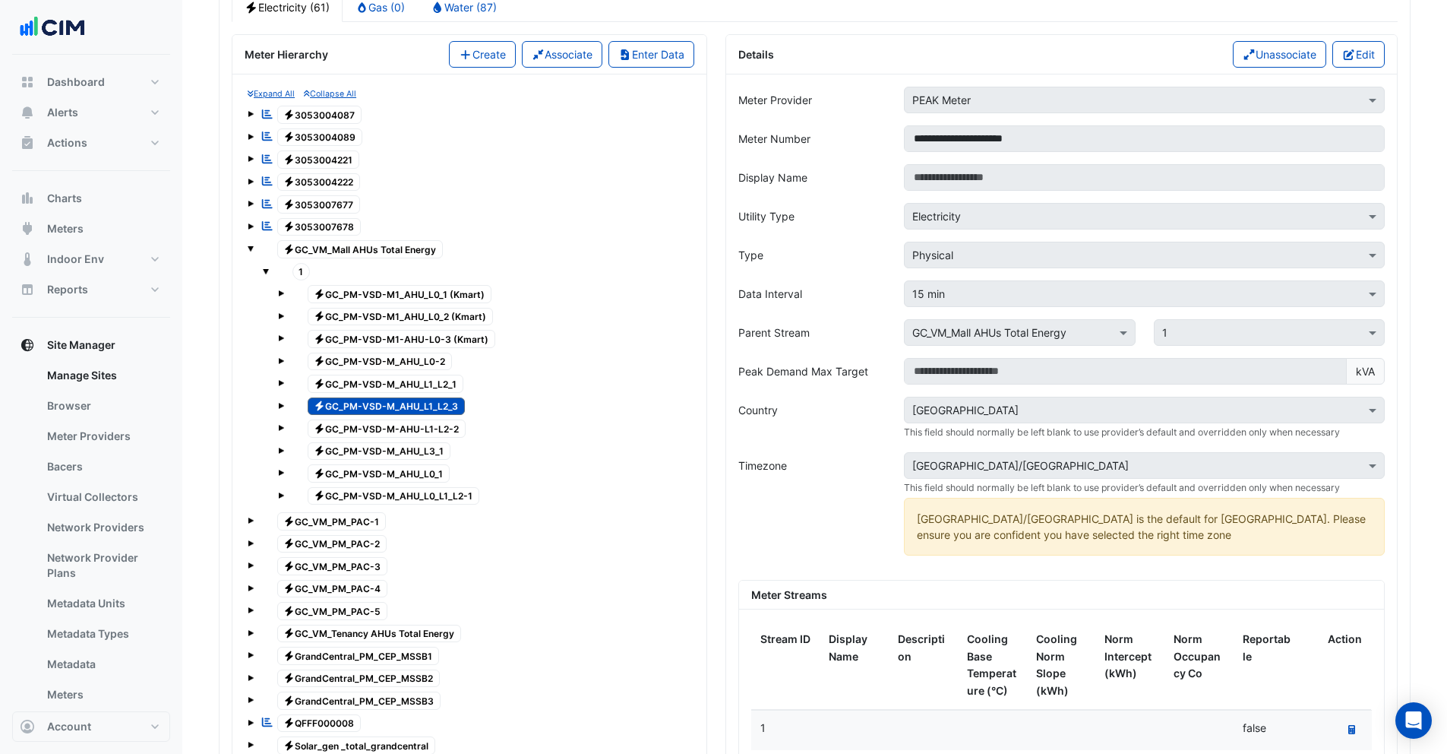
click at [437, 429] on span "Electricity GC_PM-VSD-M-AHU-L1-L2-2" at bounding box center [387, 428] width 159 height 18
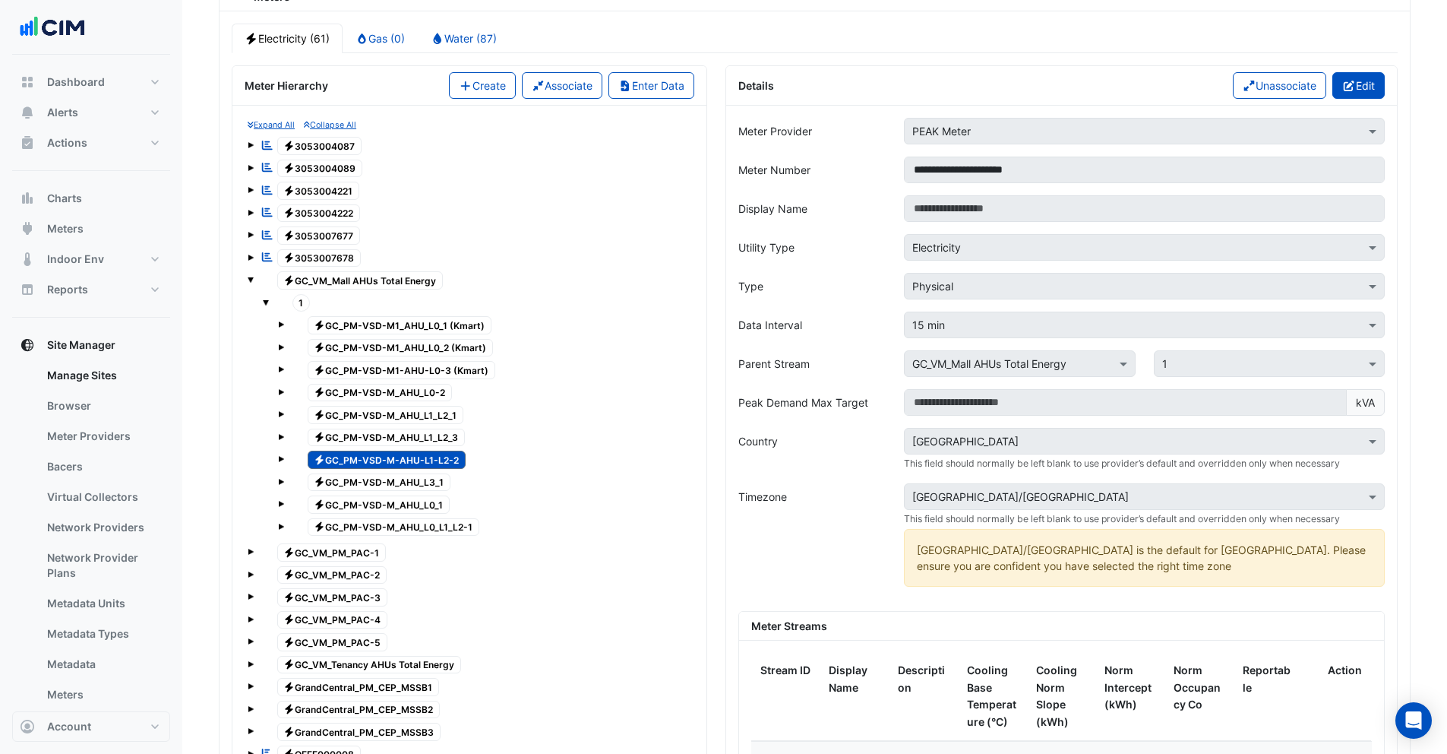
click at [1346, 90] on icon "button" at bounding box center [1349, 86] width 11 height 11
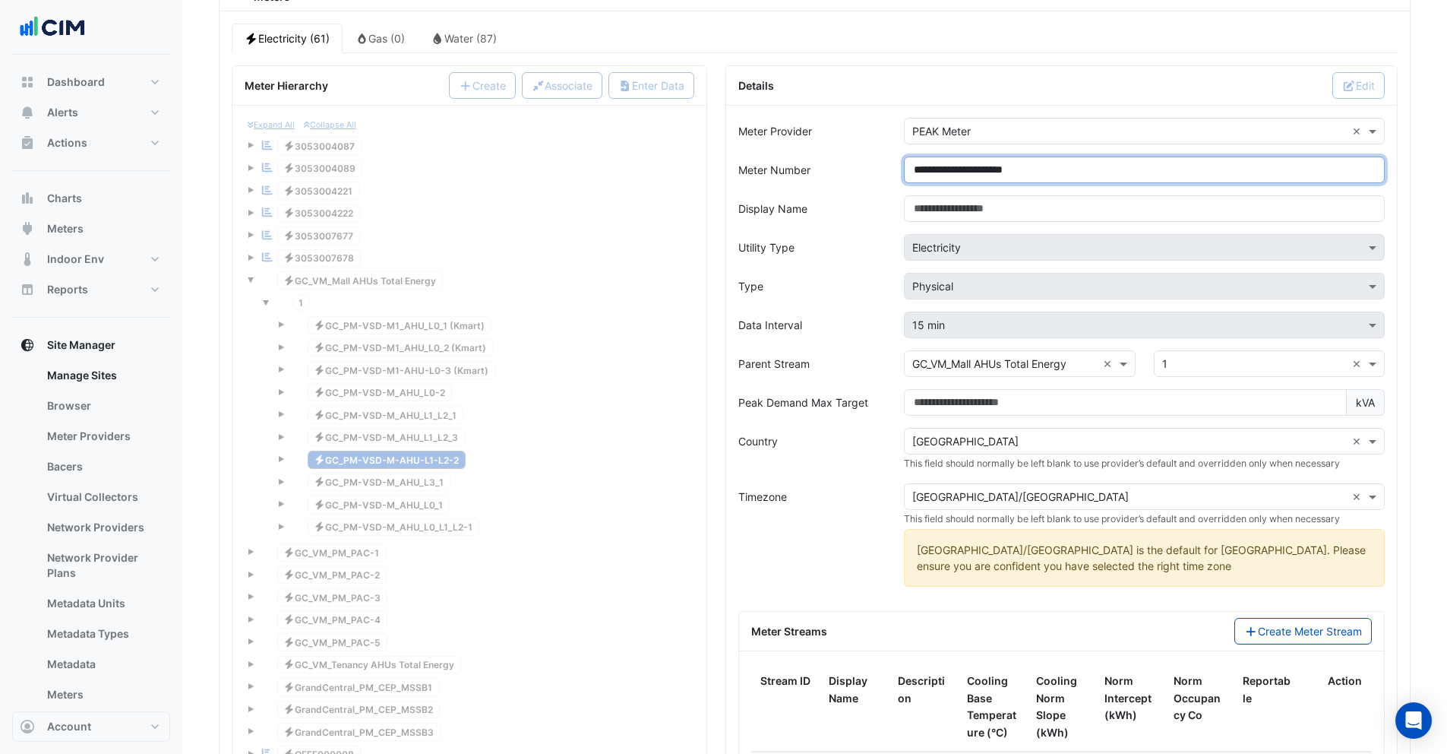
drag, startPoint x: 1068, startPoint y: 170, endPoint x: 980, endPoint y: 169, distance: 88.1
click at [980, 169] on input "**********" at bounding box center [1144, 170] width 481 height 27
paste input
drag, startPoint x: 1056, startPoint y: 172, endPoint x: 1056, endPoint y: 223, distance: 50.9
click at [1056, 175] on input "**********" at bounding box center [1144, 170] width 481 height 27
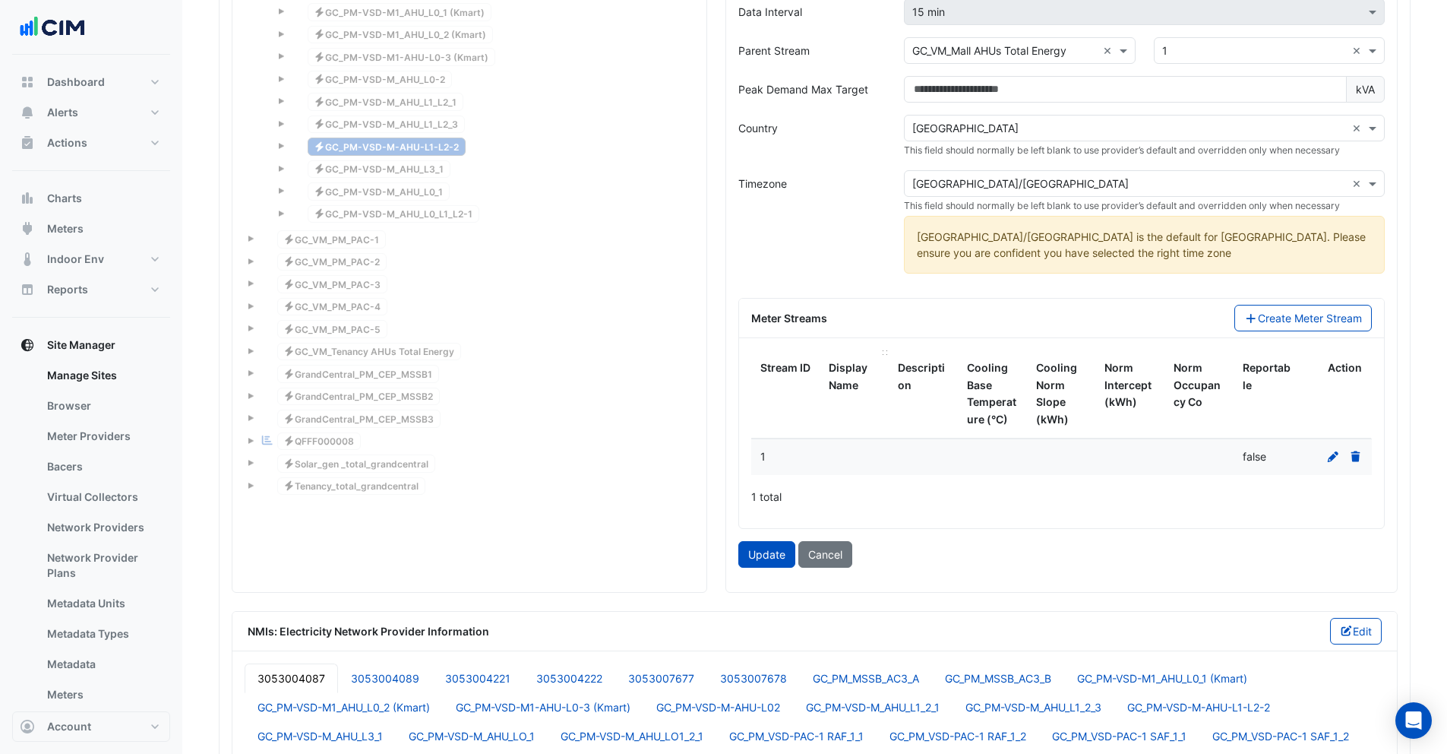
scroll to position [1697, 0]
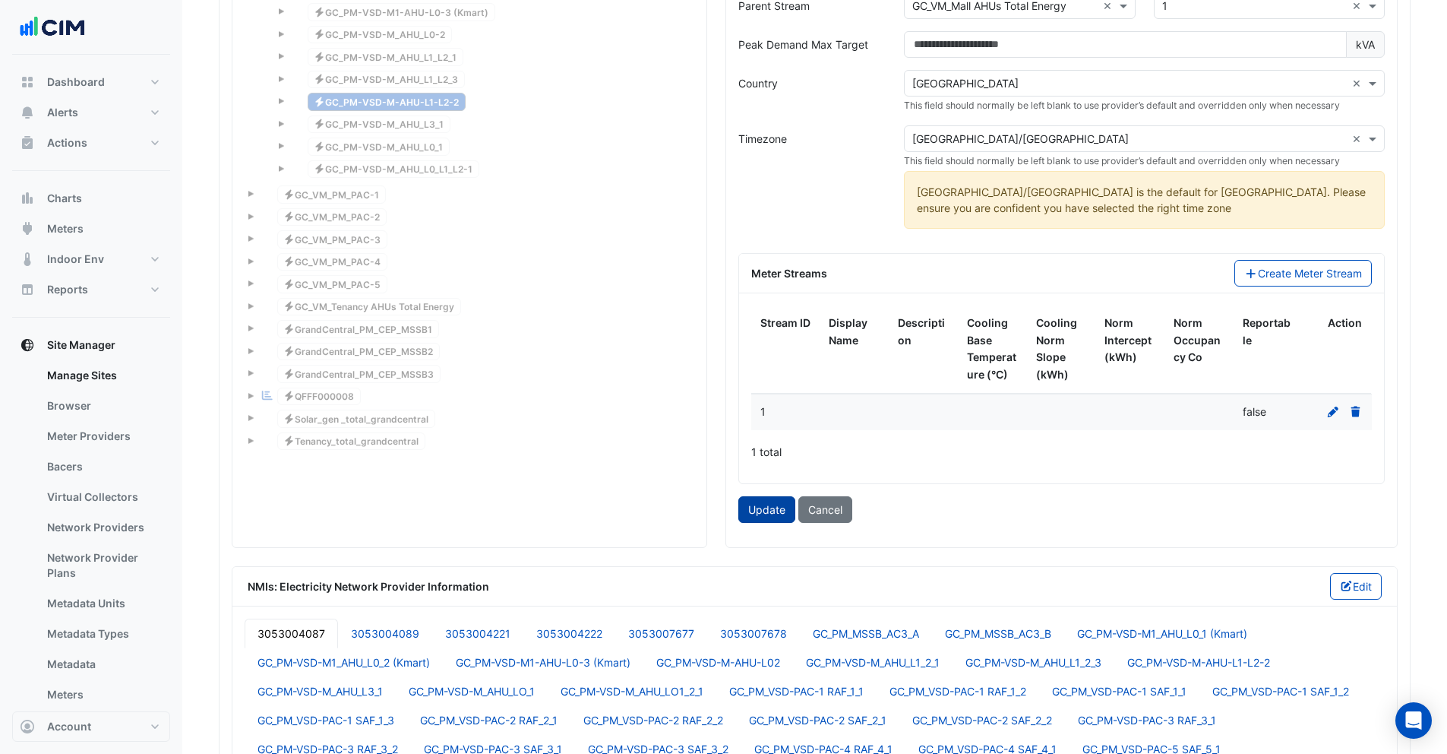
click at [771, 507] on button "Update" at bounding box center [766, 509] width 57 height 27
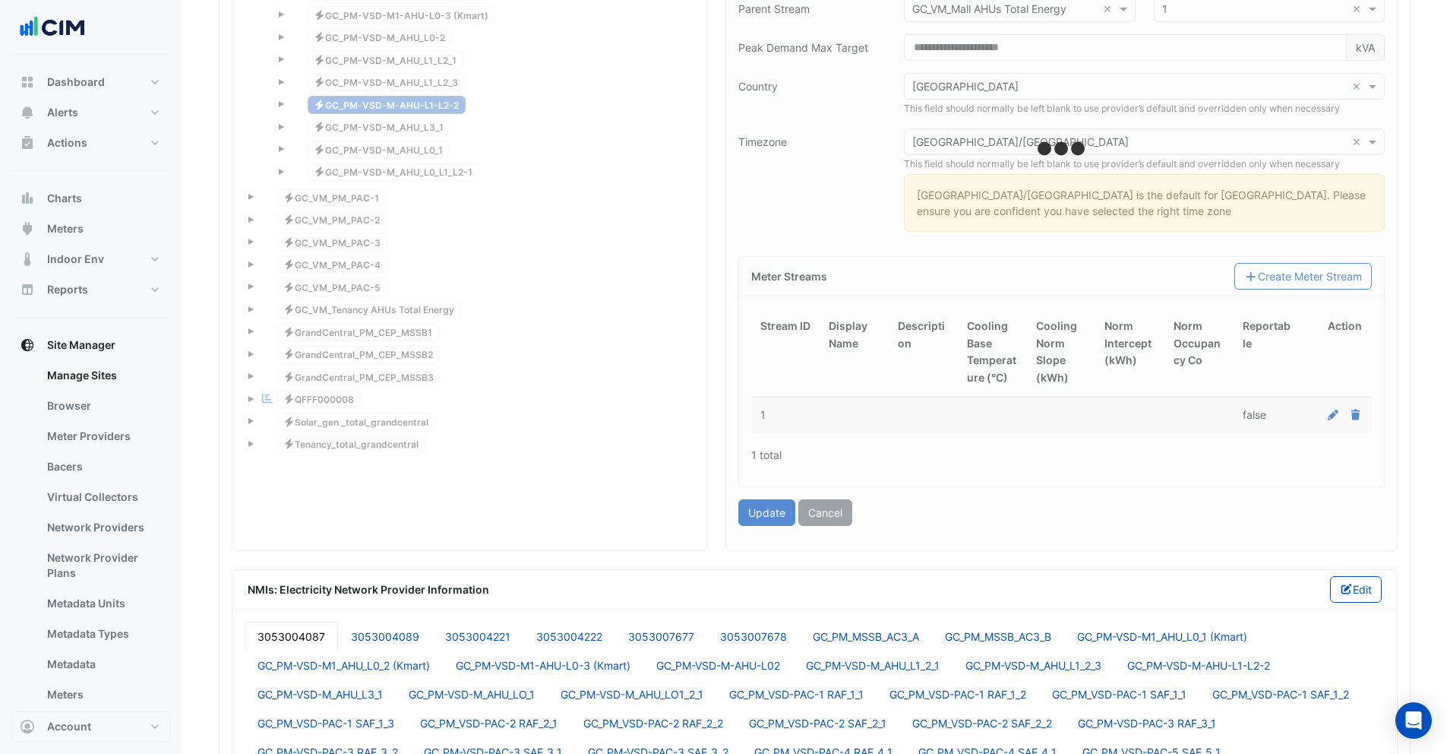
type input "**********"
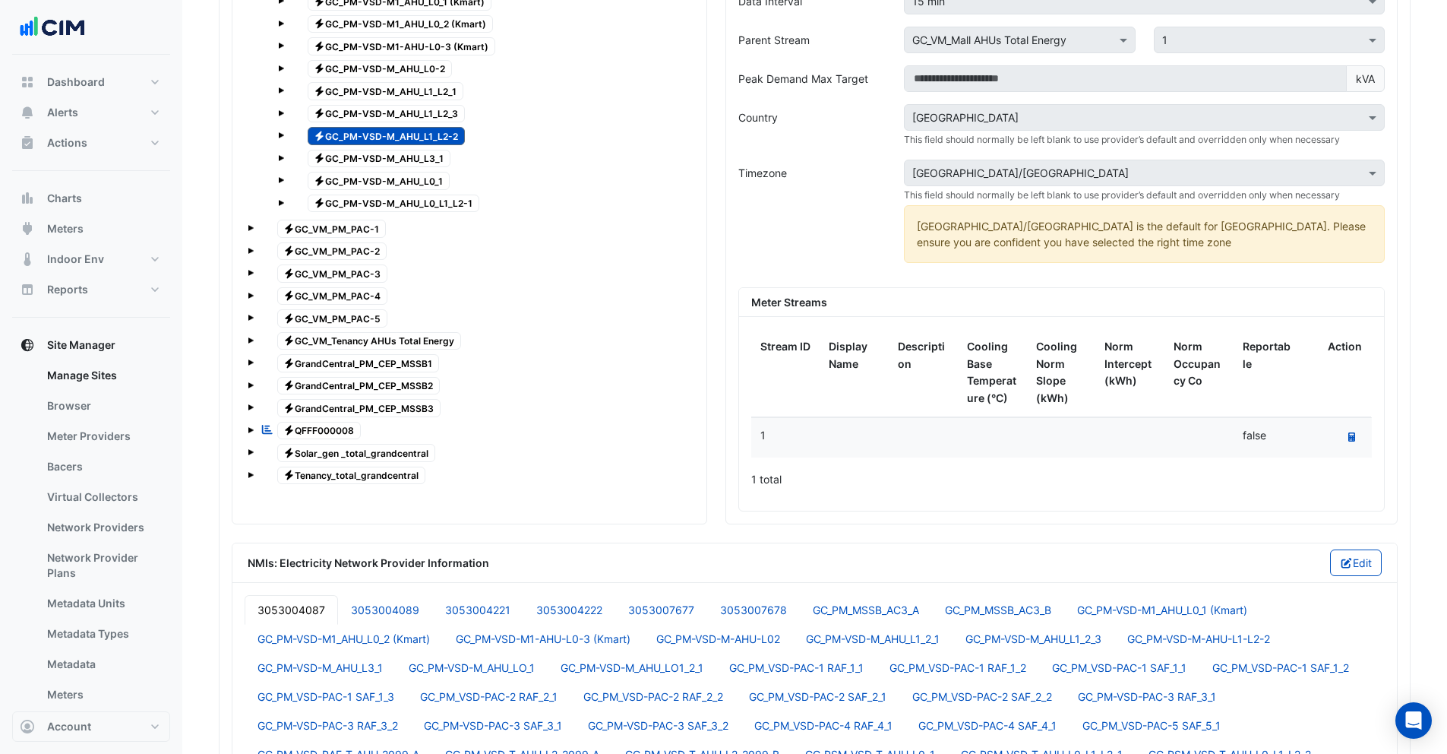
click at [427, 114] on span "Electricity GC_PM-VSD-M_AHU_L1_L2_3" at bounding box center [387, 114] width 158 height 18
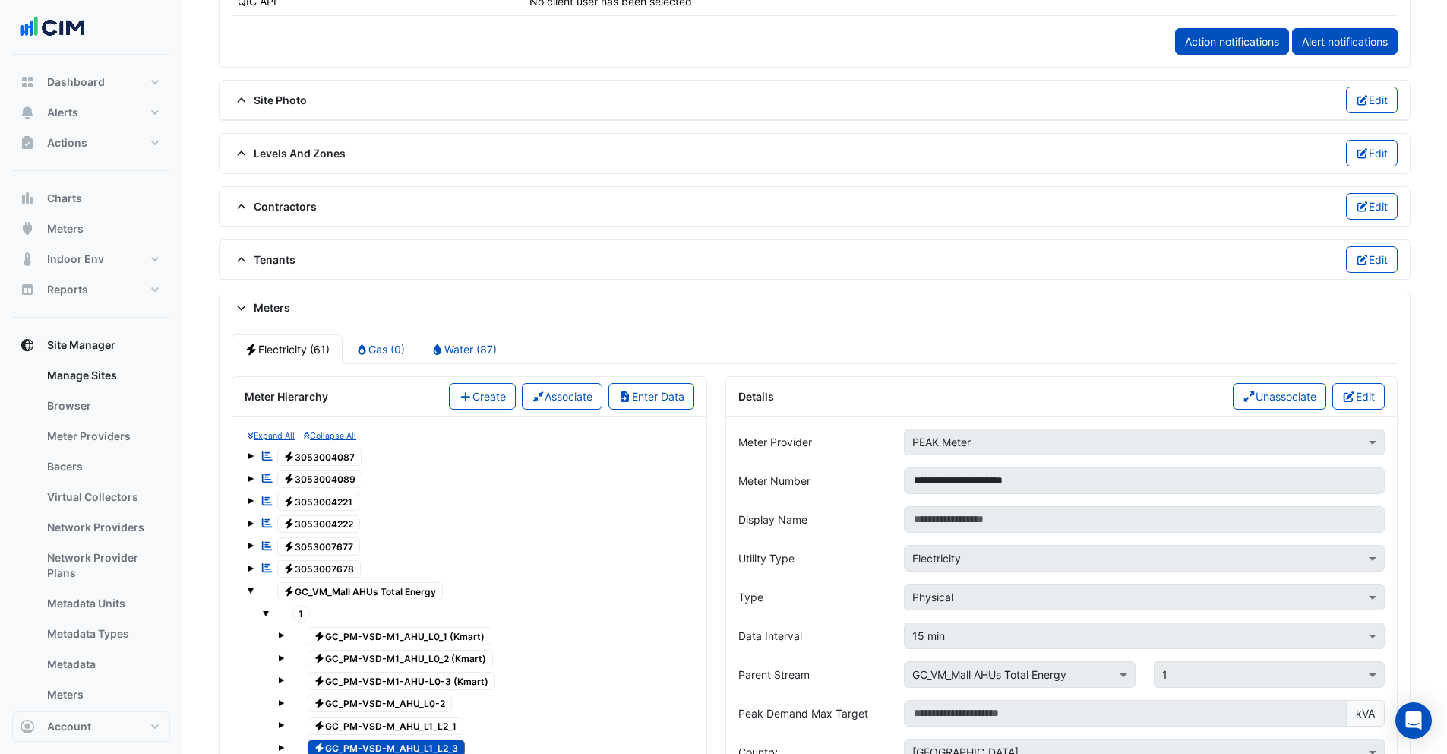
scroll to position [1023, 0]
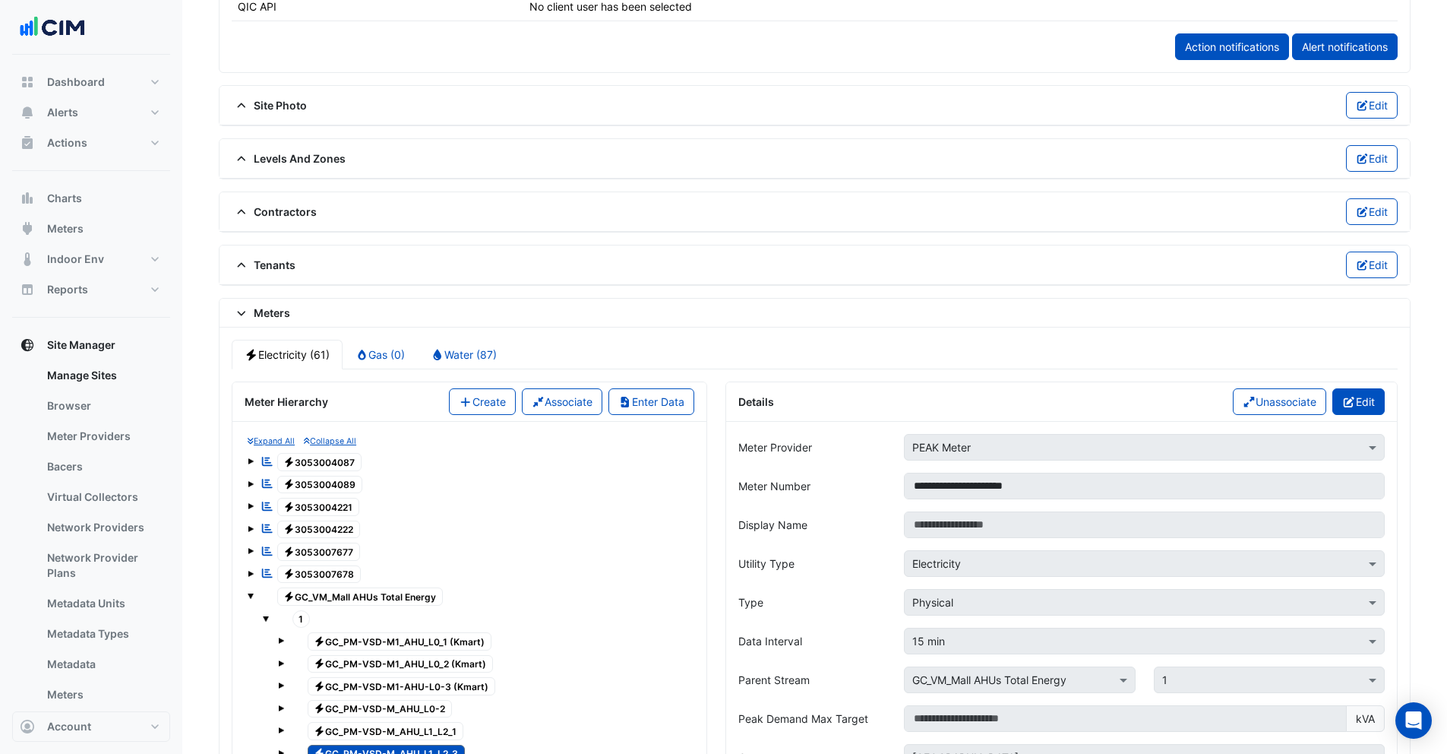
click at [1349, 397] on icon "button" at bounding box center [1349, 402] width 14 height 11
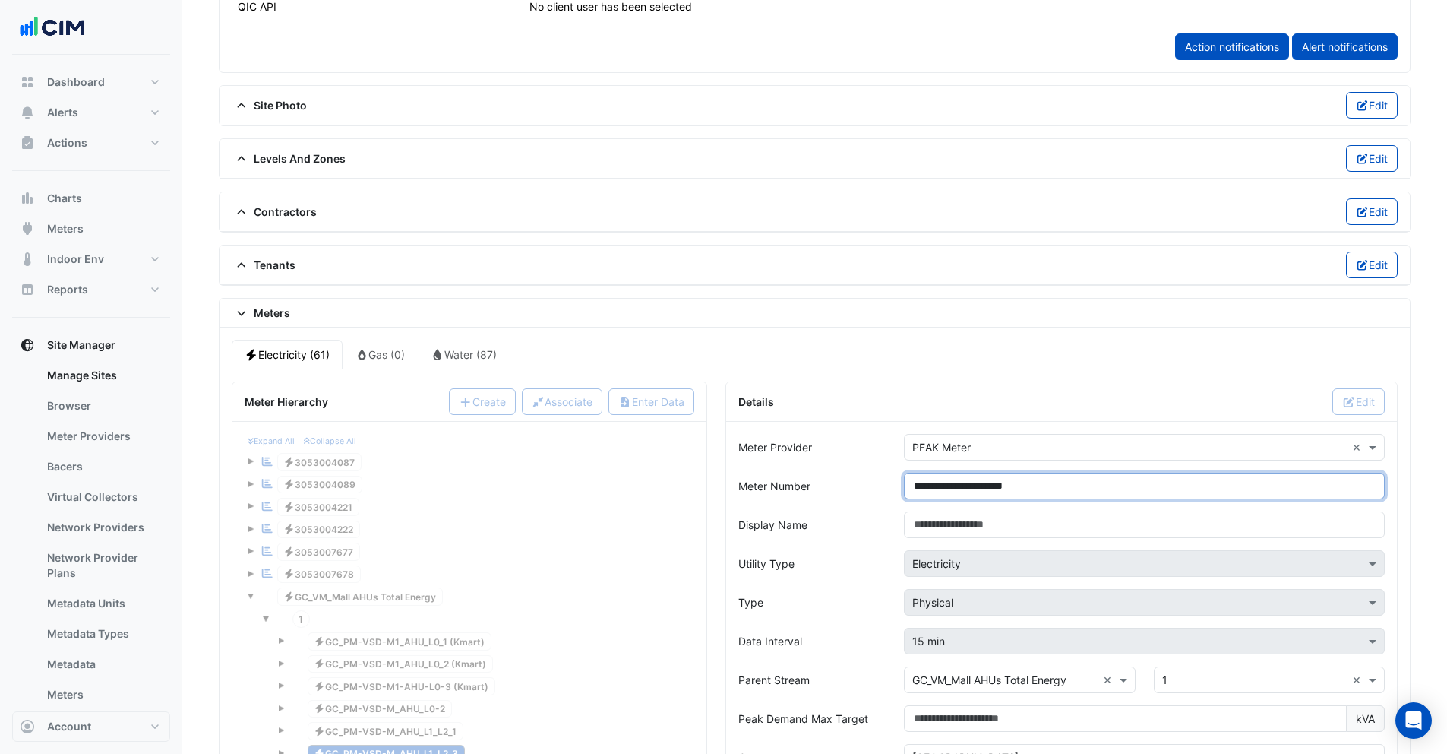
click at [1058, 486] on input "**********" at bounding box center [1144, 486] width 481 height 27
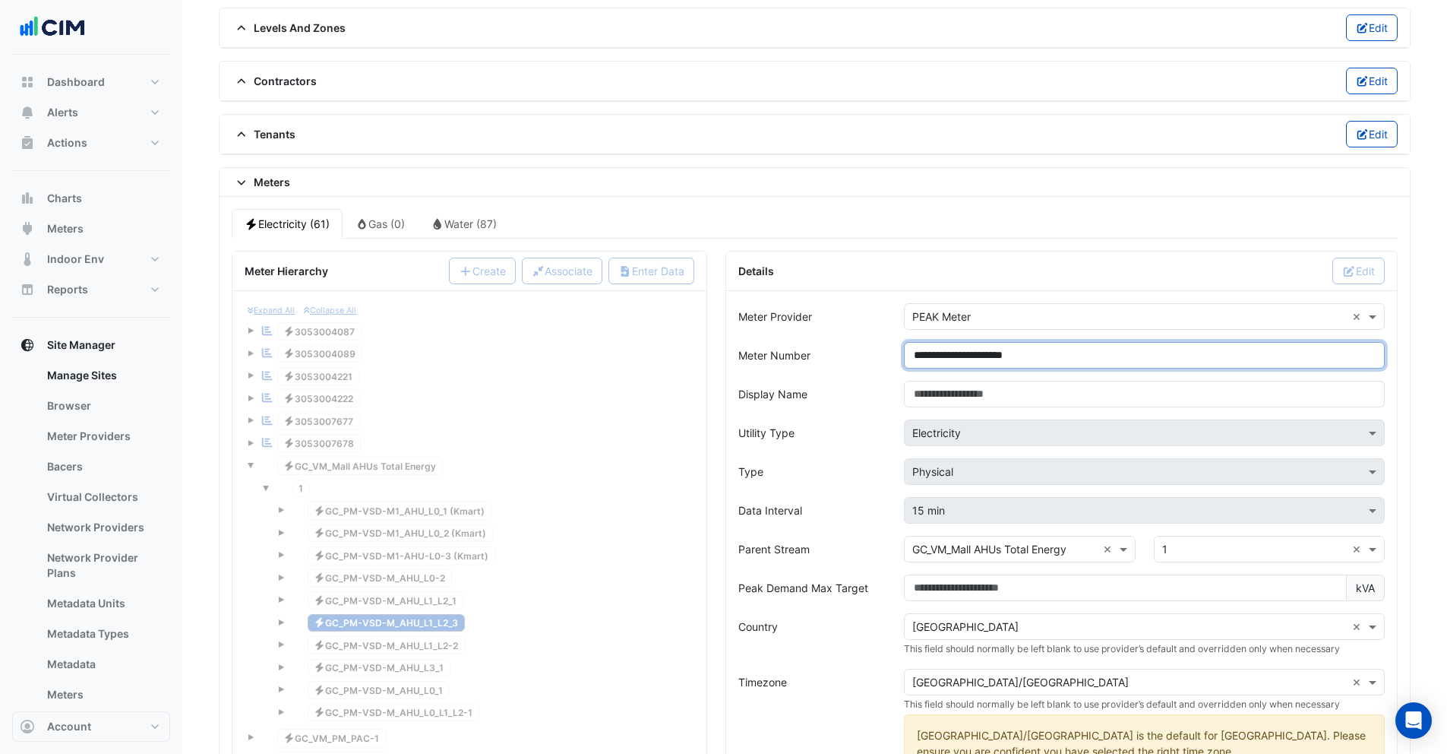
scroll to position [1486, 0]
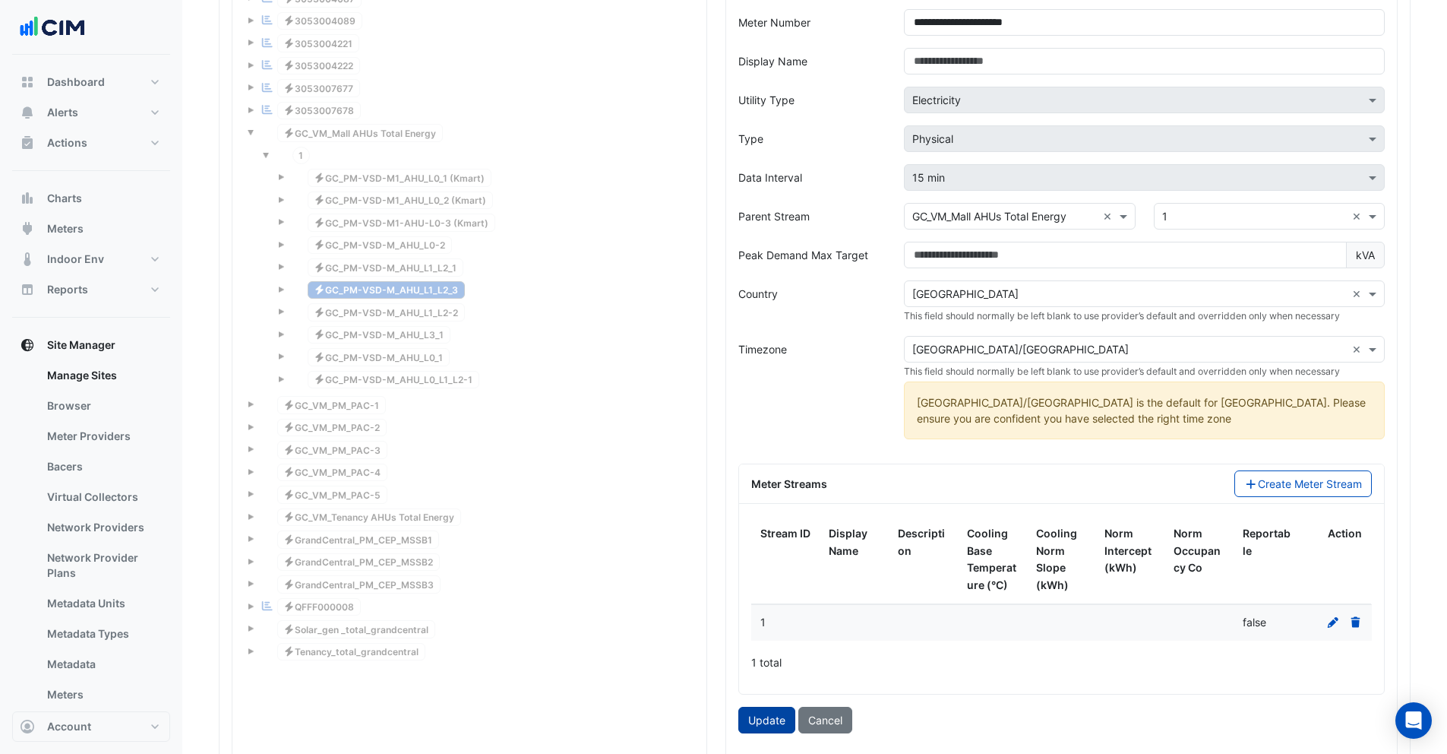
click at [768, 722] on button "Update" at bounding box center [766, 720] width 57 height 27
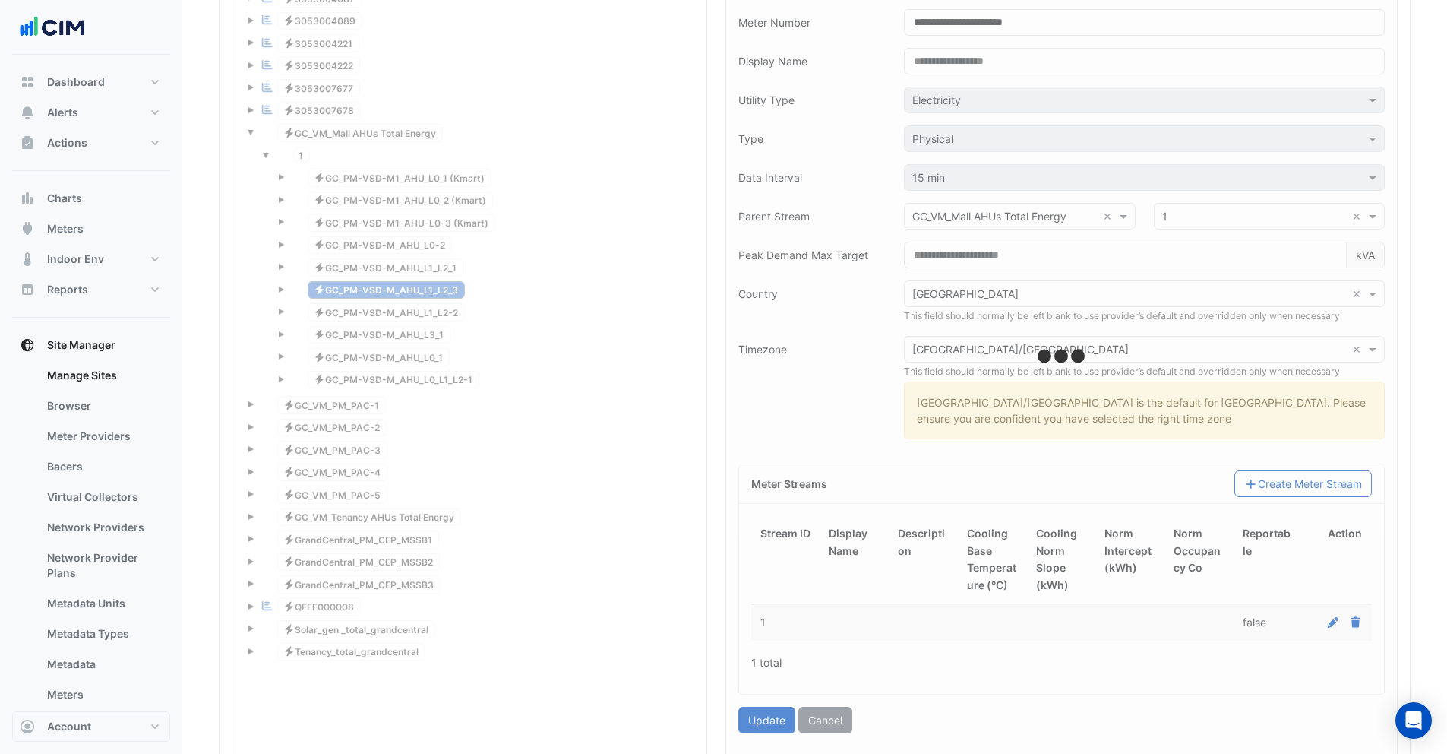
type input "**********"
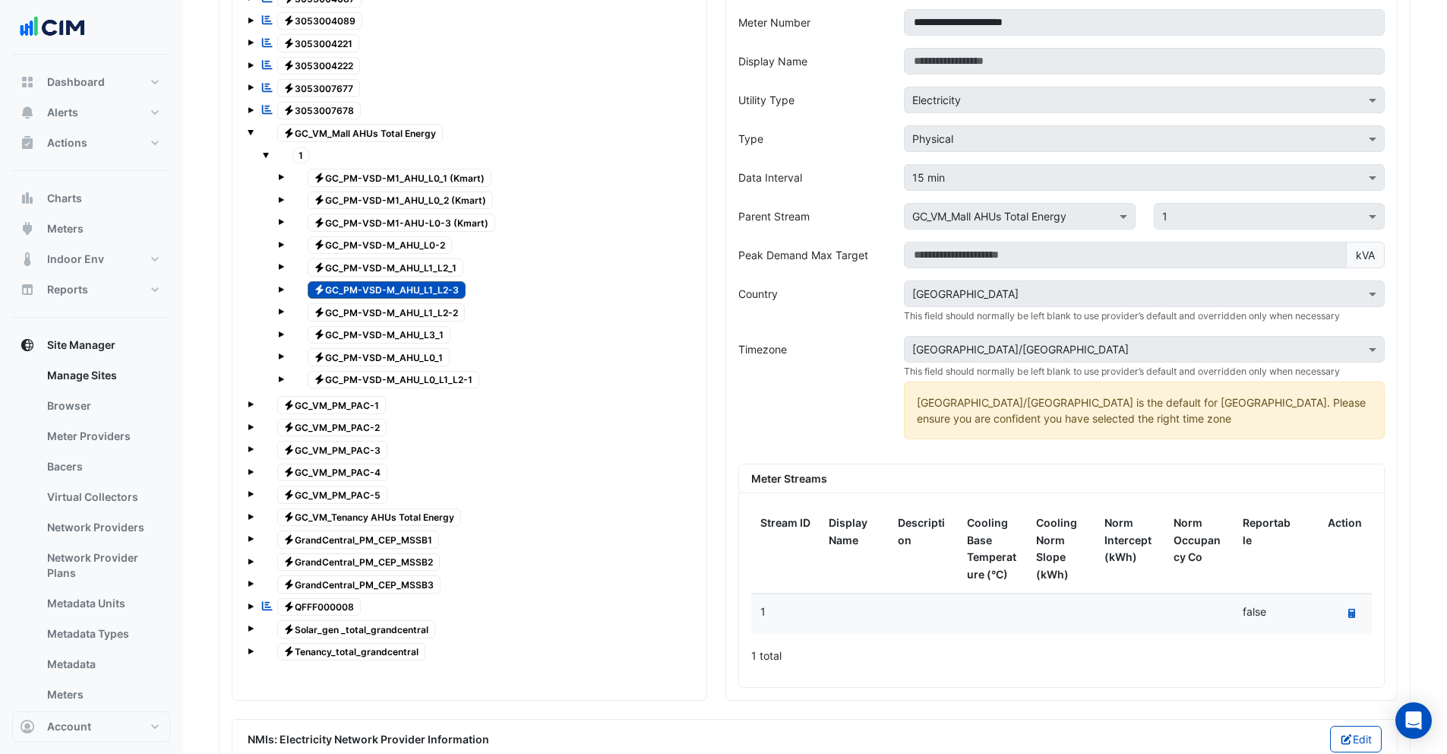
click at [433, 267] on span "Electricity GC_PM-VSD-M_AHU_L1_L2_1" at bounding box center [386, 267] width 157 height 18
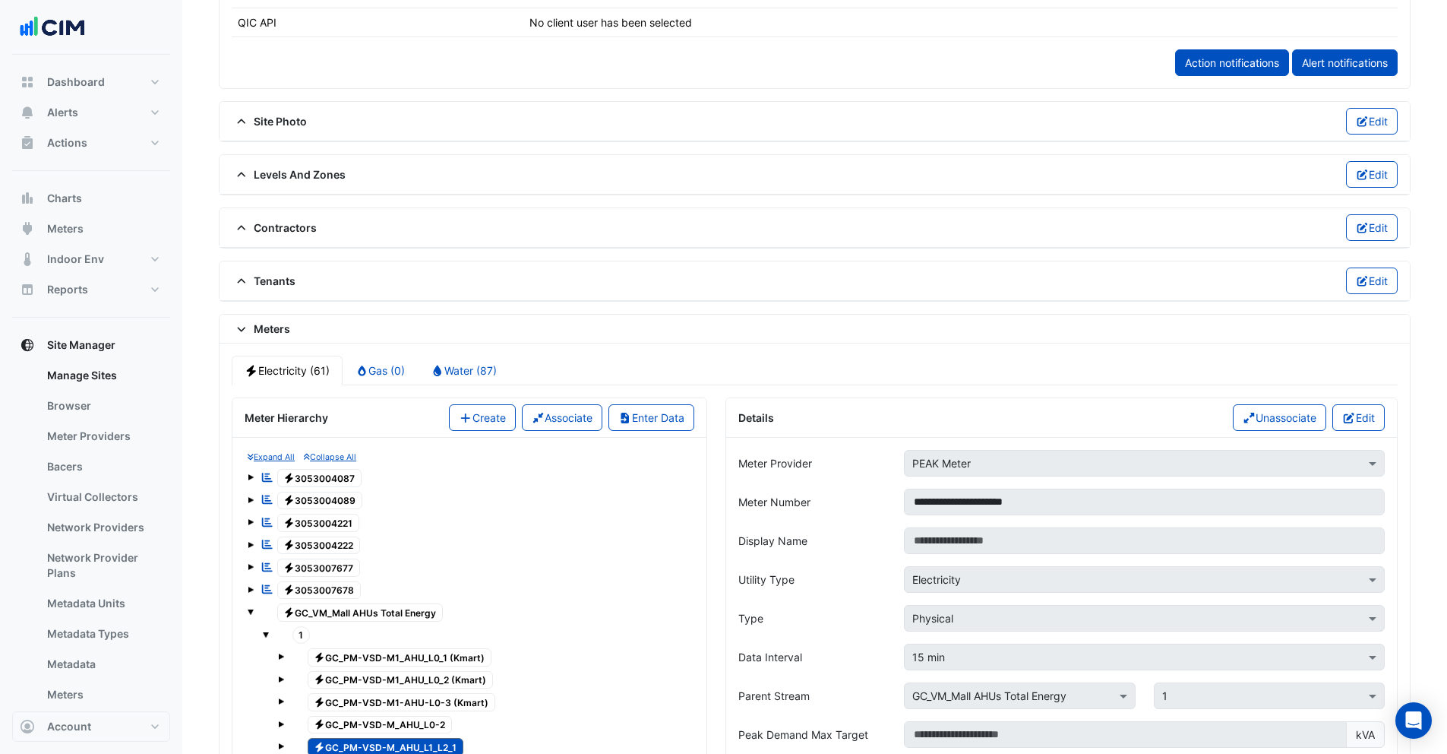
scroll to position [1112, 0]
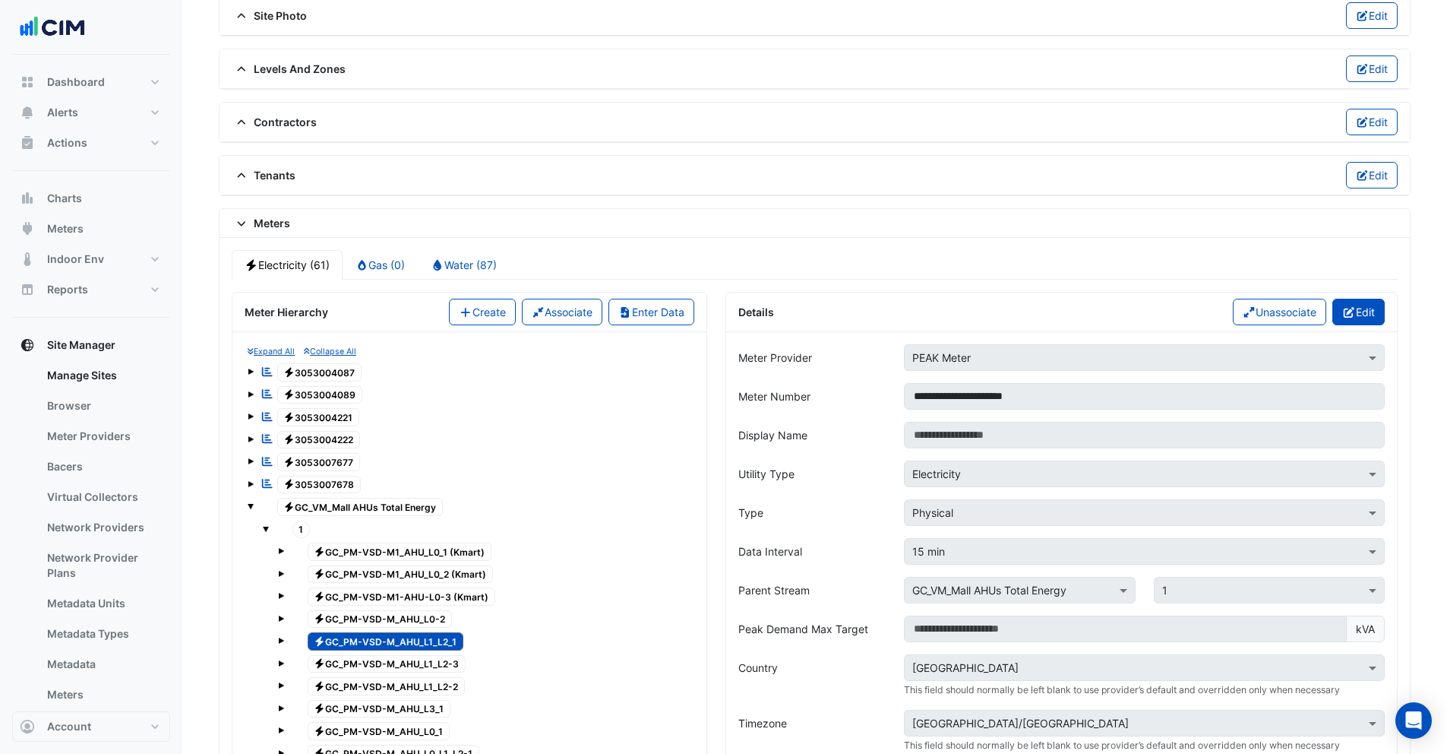
click at [1378, 317] on button "Edit" at bounding box center [1359, 312] width 52 height 27
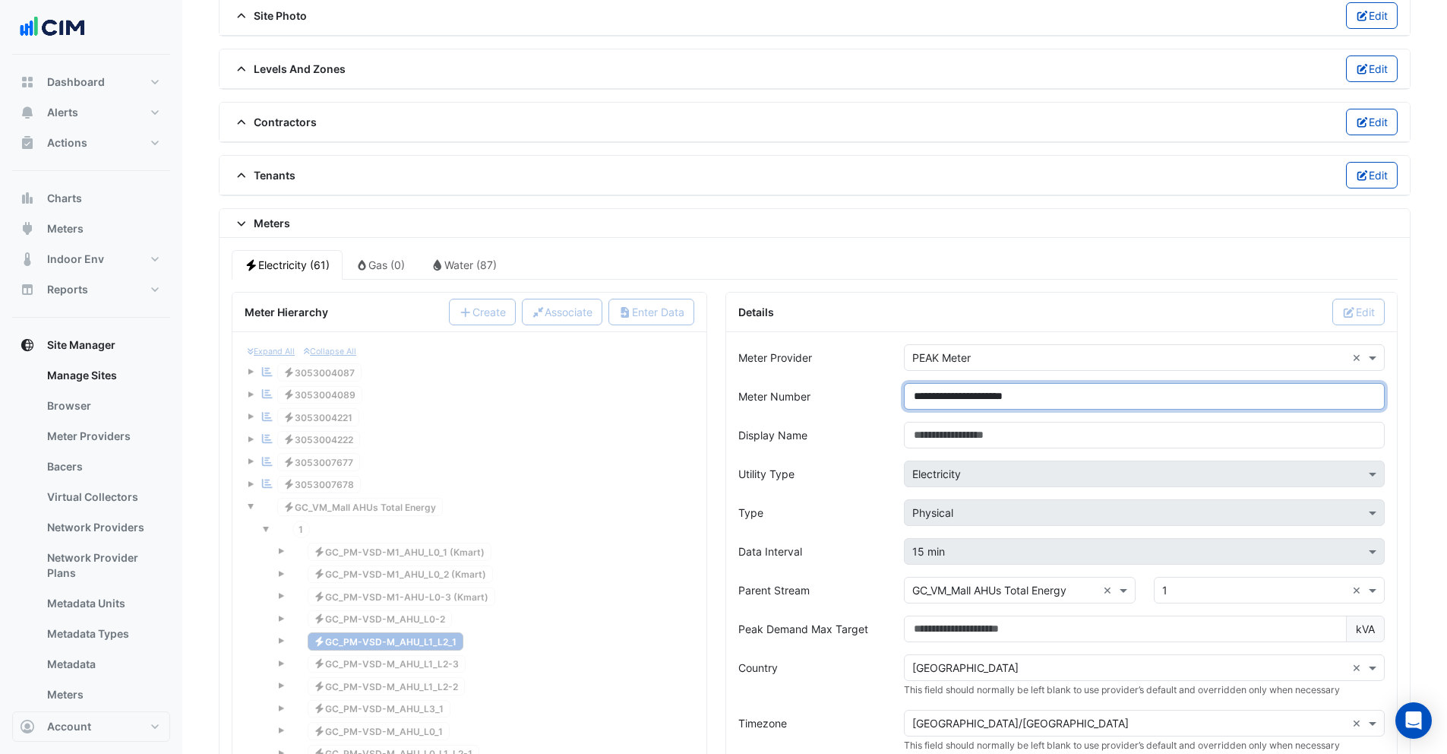
click at [1055, 397] on input "**********" at bounding box center [1144, 396] width 481 height 27
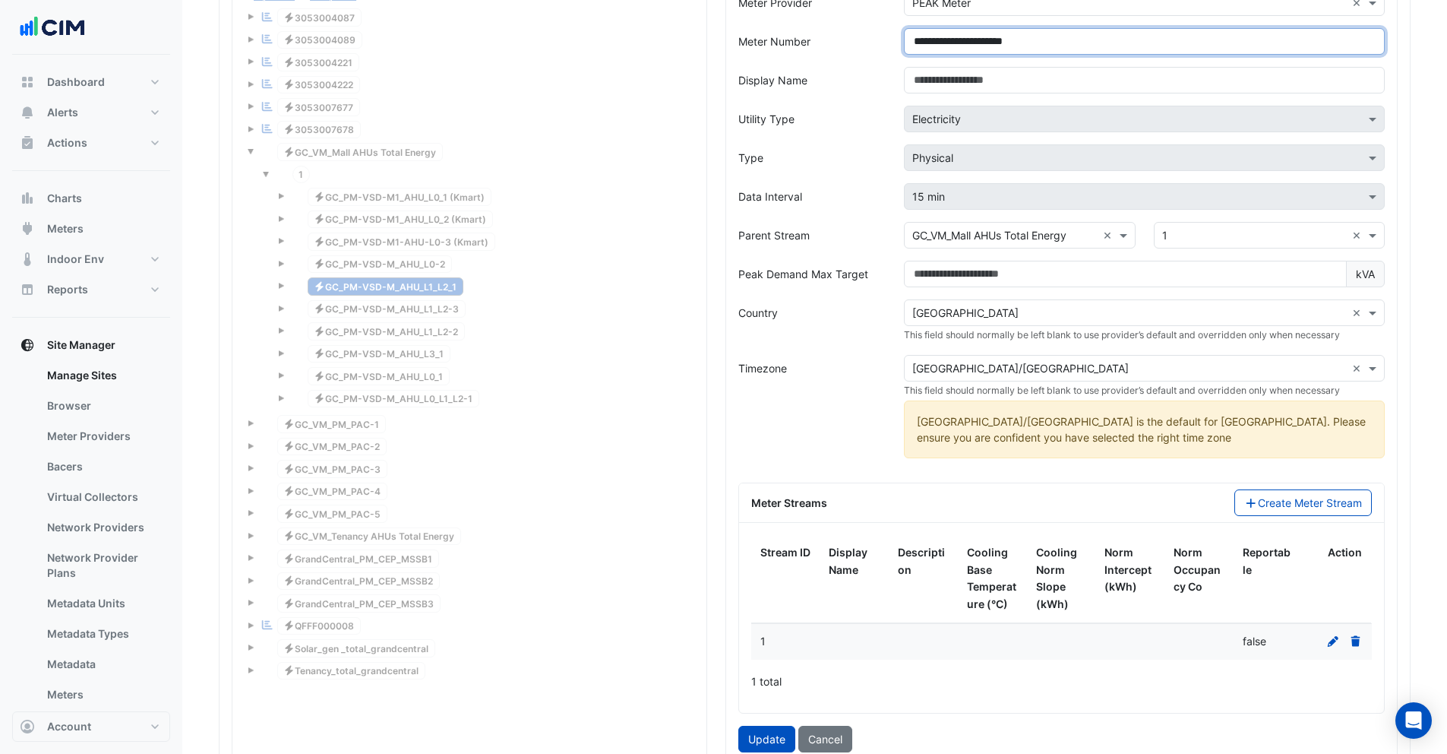
scroll to position [1472, 0]
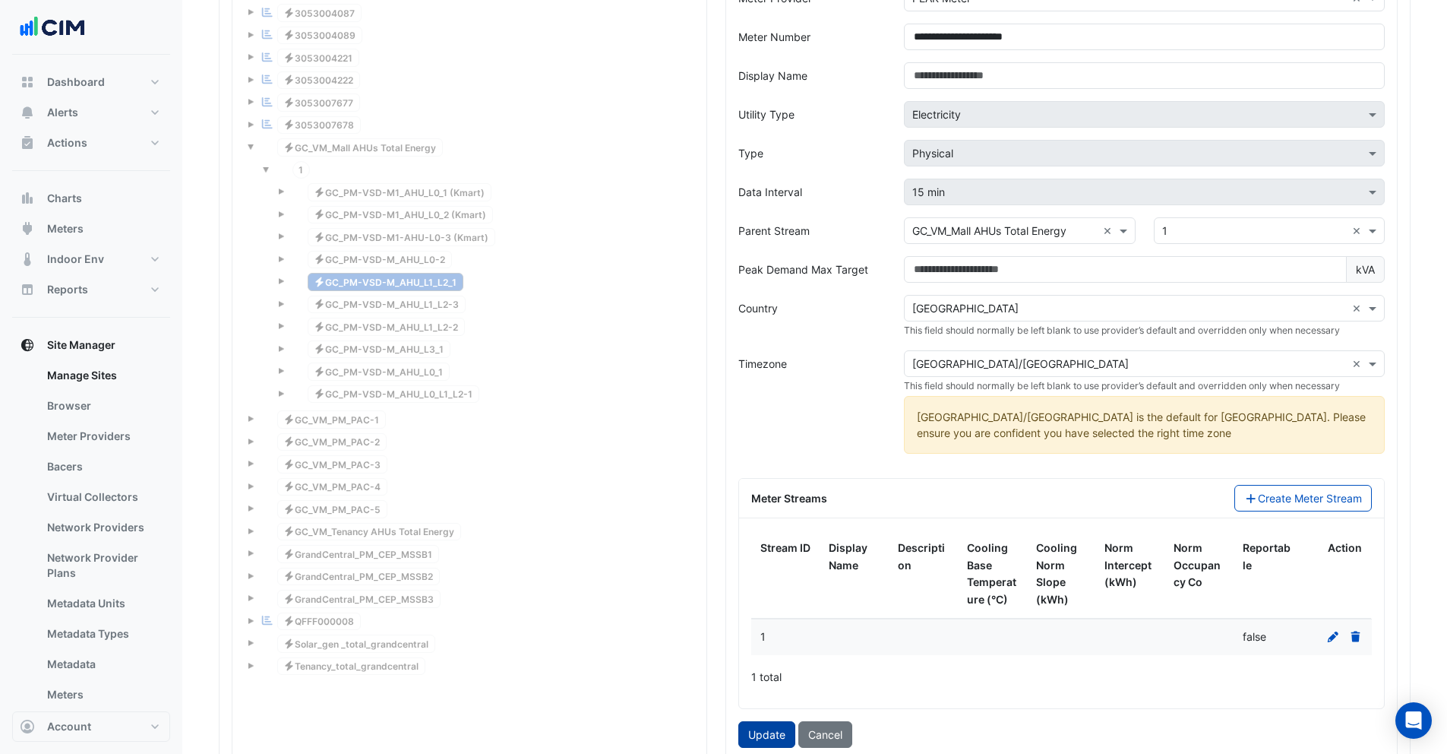
click at [772, 738] on button "Update" at bounding box center [766, 734] width 57 height 27
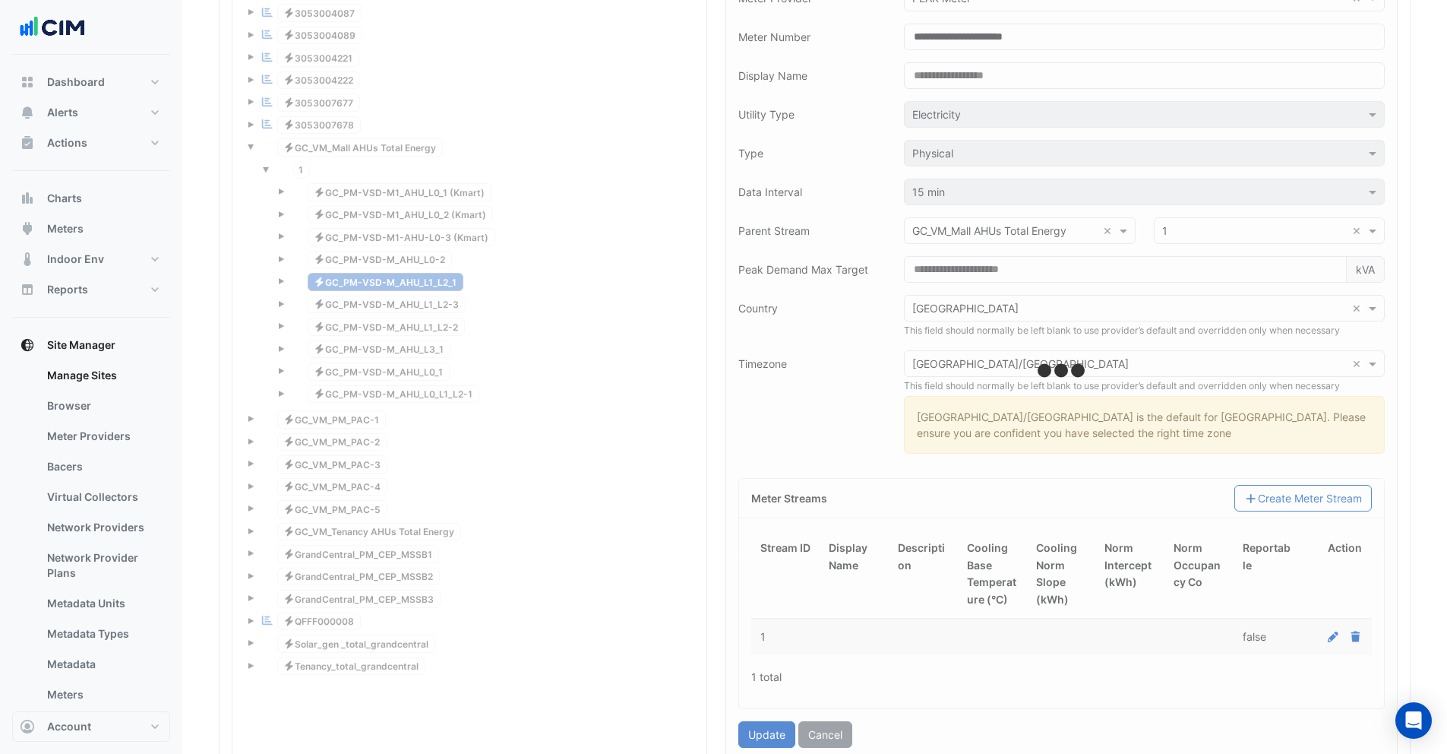
type input "**********"
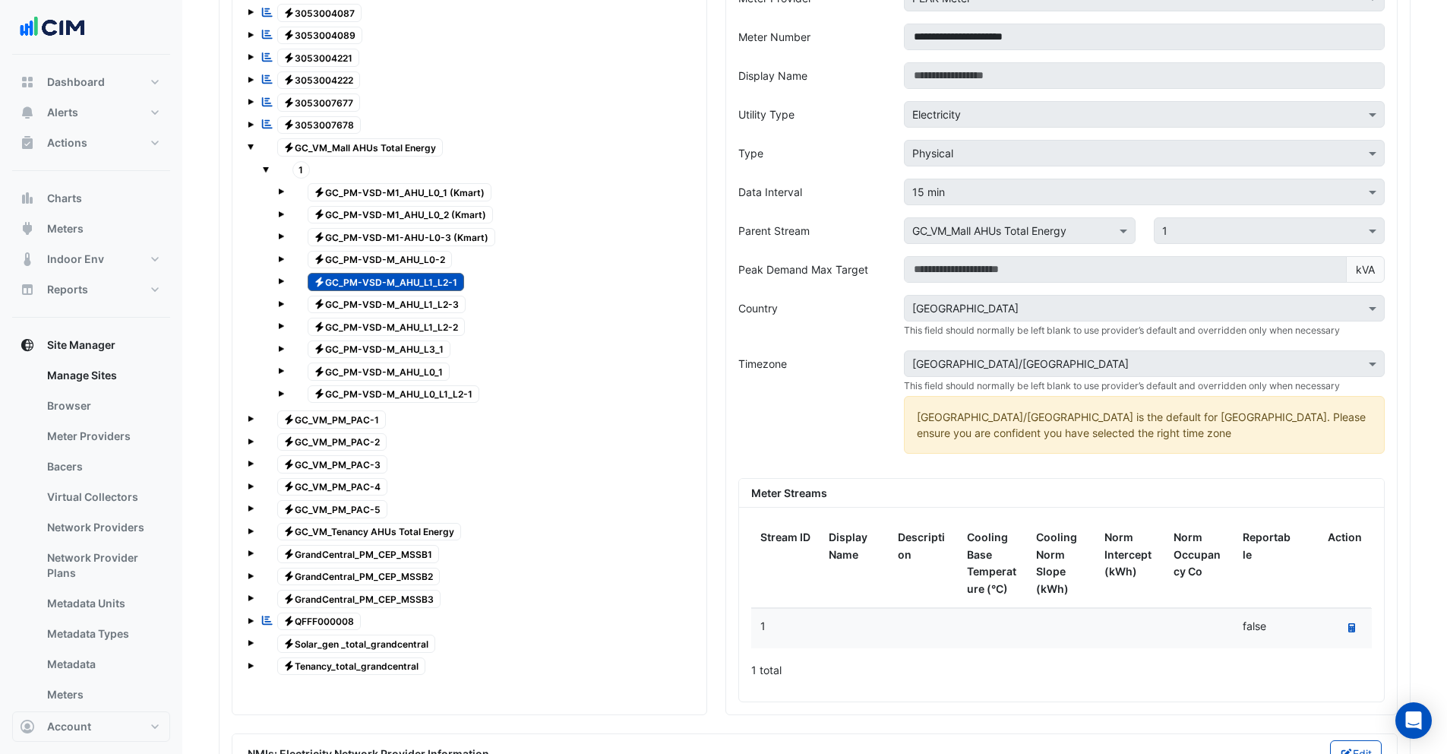
click at [412, 350] on span "Electricity GC_PM-VSD-M_AHU_L3_1" at bounding box center [380, 349] width 144 height 18
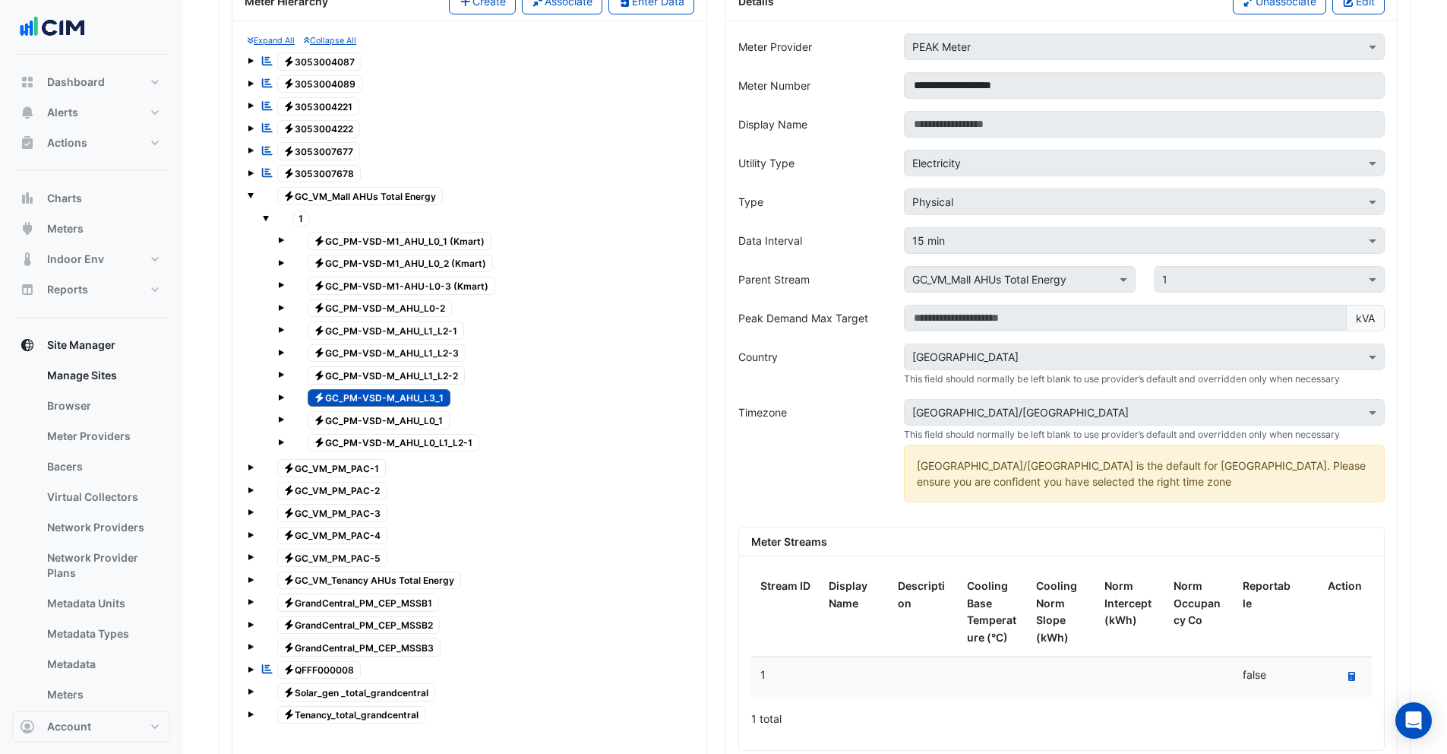
scroll to position [1332, 0]
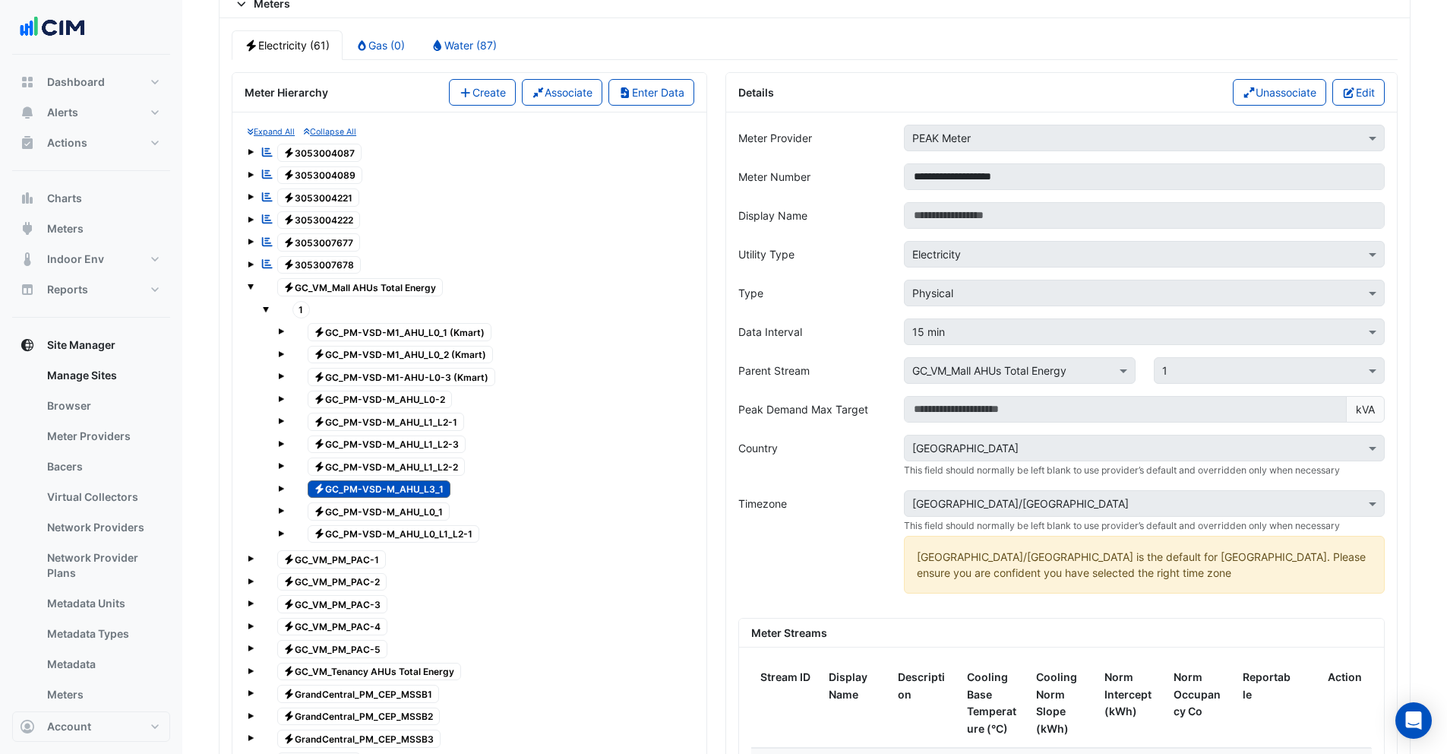
click at [1355, 86] on button "Edit" at bounding box center [1359, 92] width 52 height 27
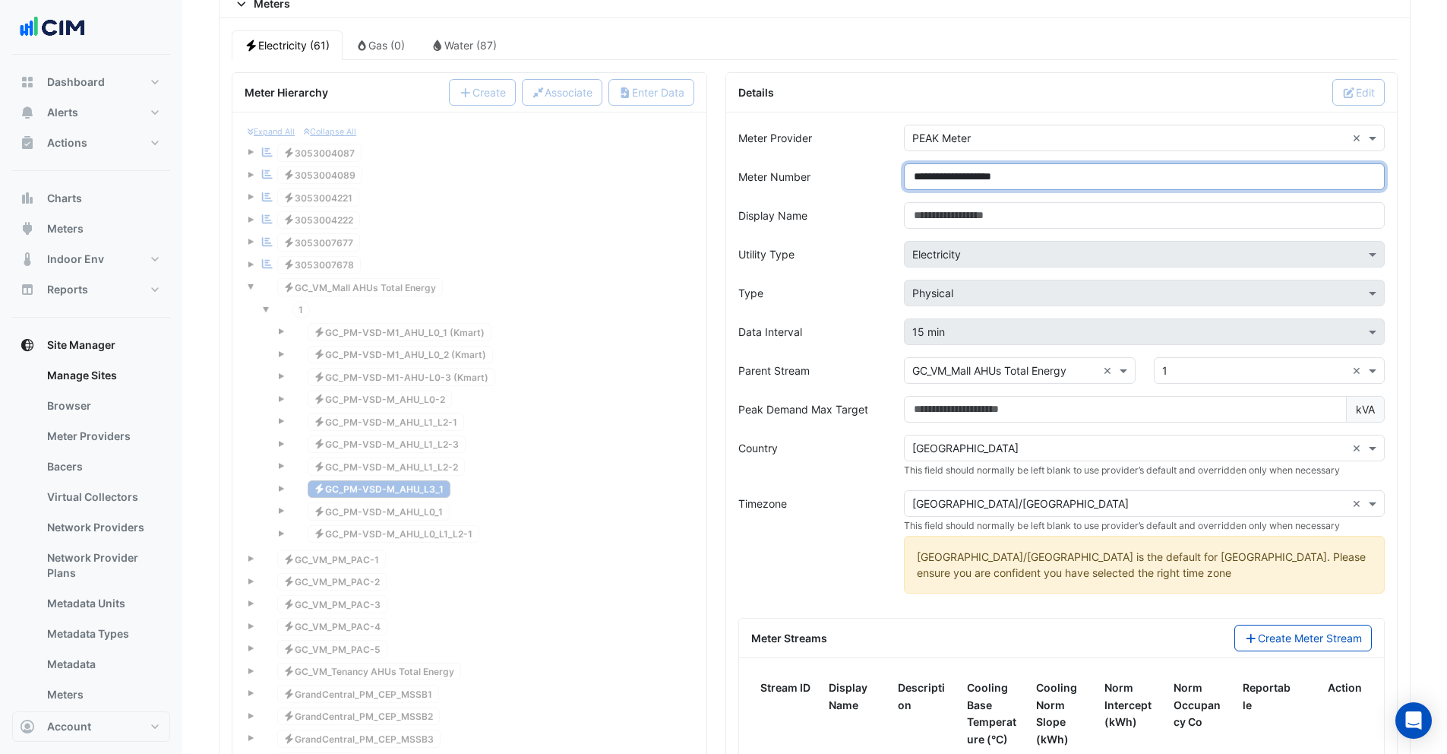
click at [1041, 179] on input "**********" at bounding box center [1144, 176] width 481 height 27
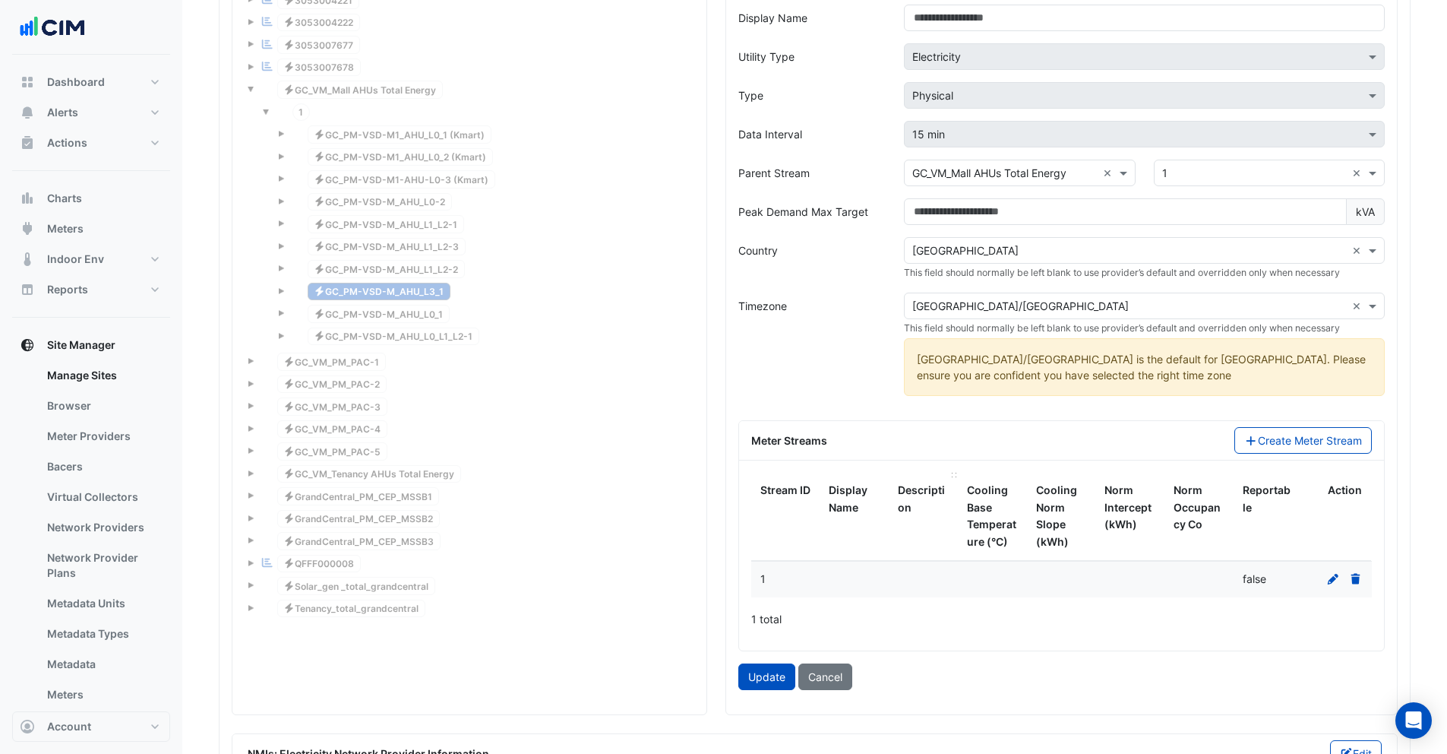
scroll to position [1640, 0]
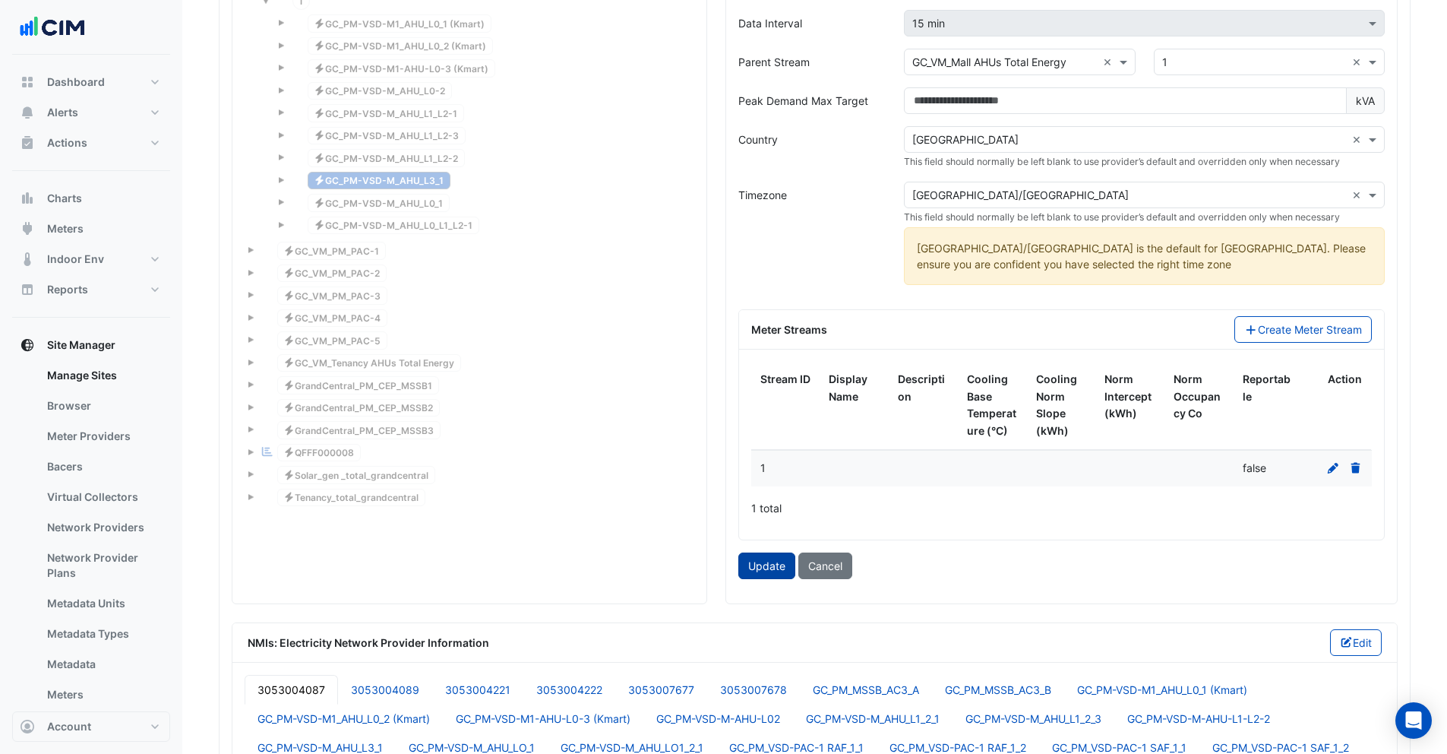
click at [773, 570] on button "Update" at bounding box center [766, 565] width 57 height 27
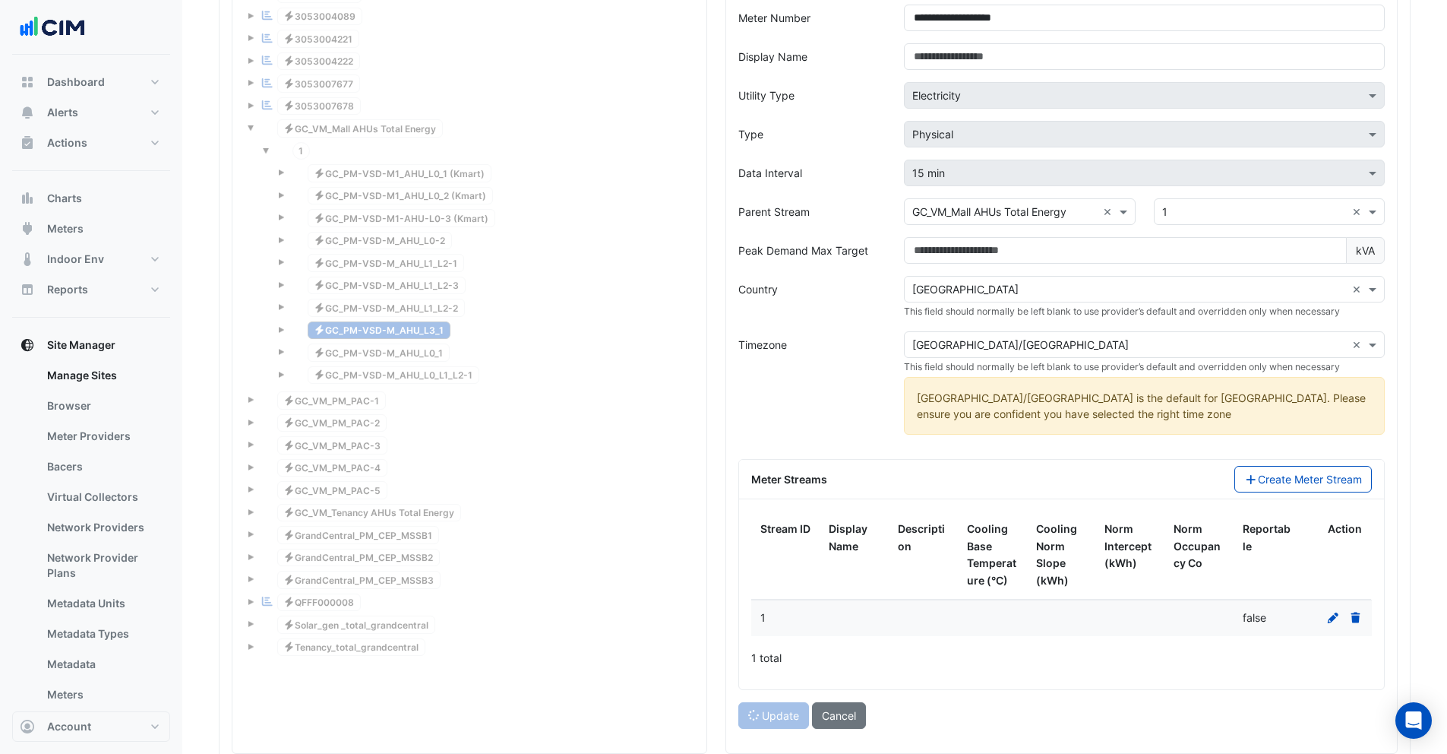
scroll to position [1489, 0]
type input "**********"
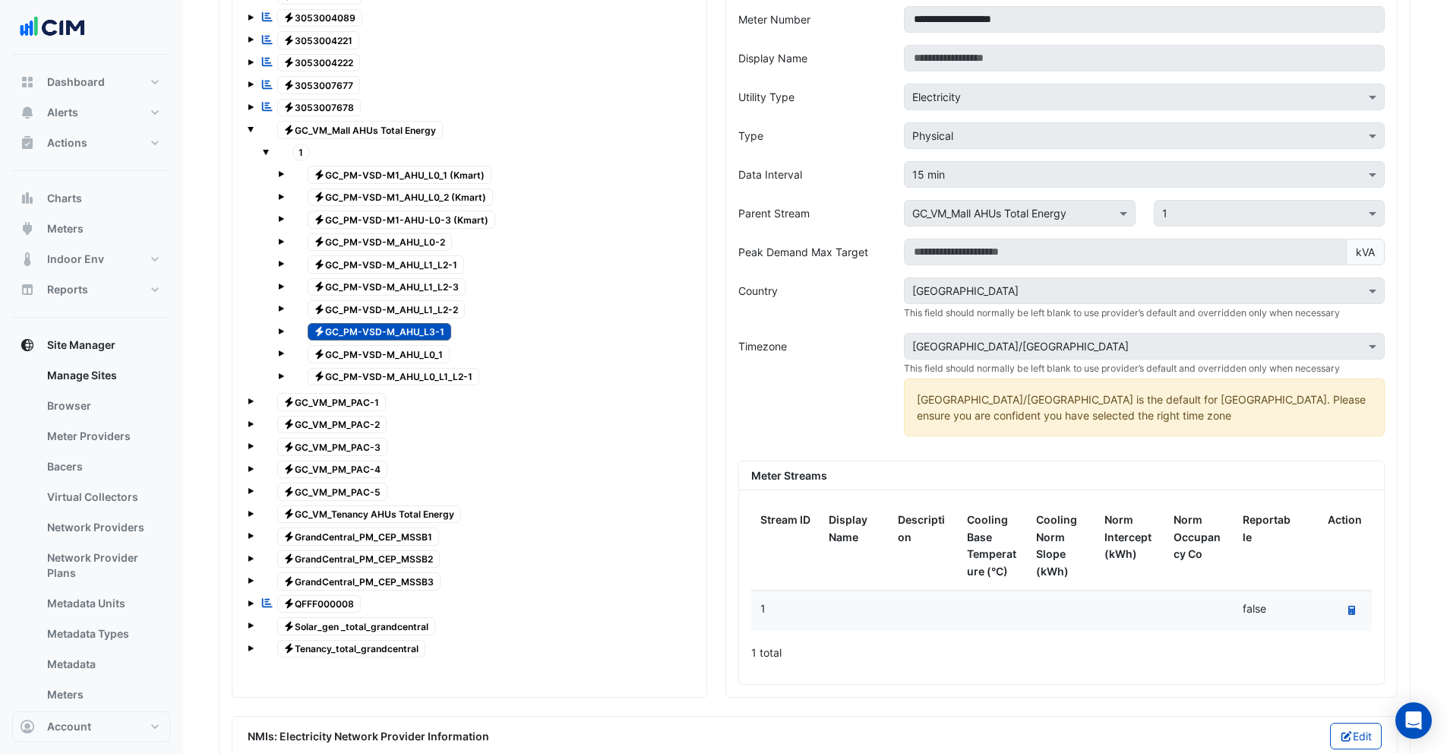
click at [373, 361] on span "Electricity GC_PM-VSD-M_AHU_L0_1" at bounding box center [379, 354] width 143 height 18
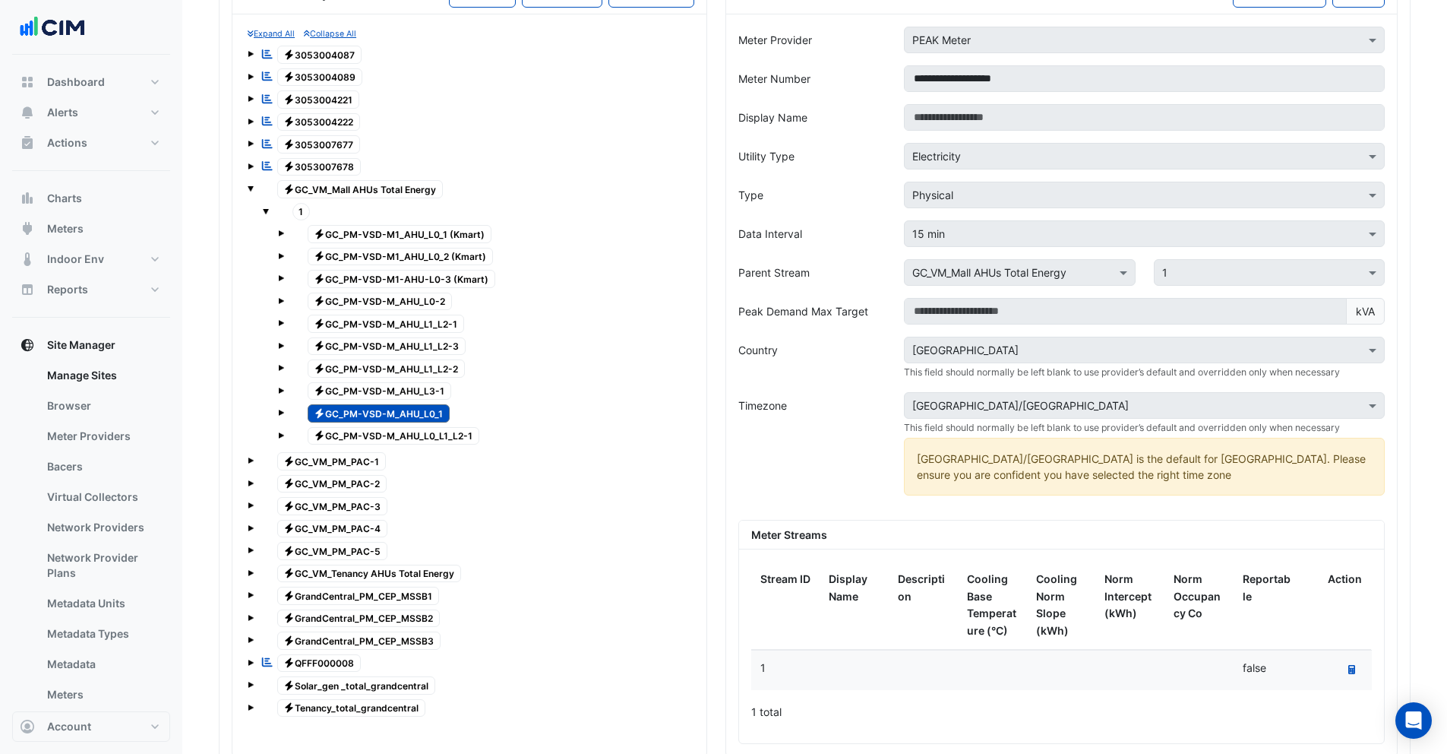
scroll to position [1279, 0]
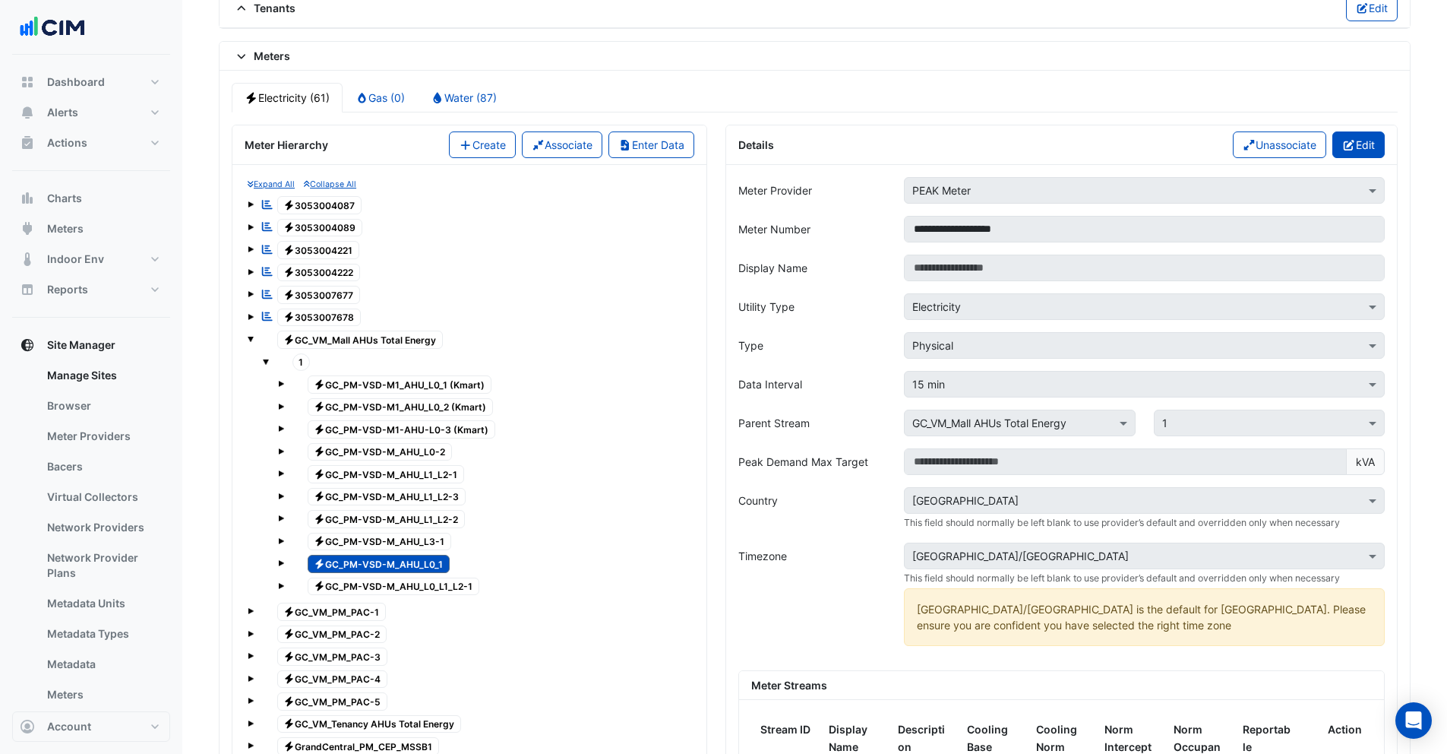
click at [1352, 145] on icon "button" at bounding box center [1349, 145] width 14 height 11
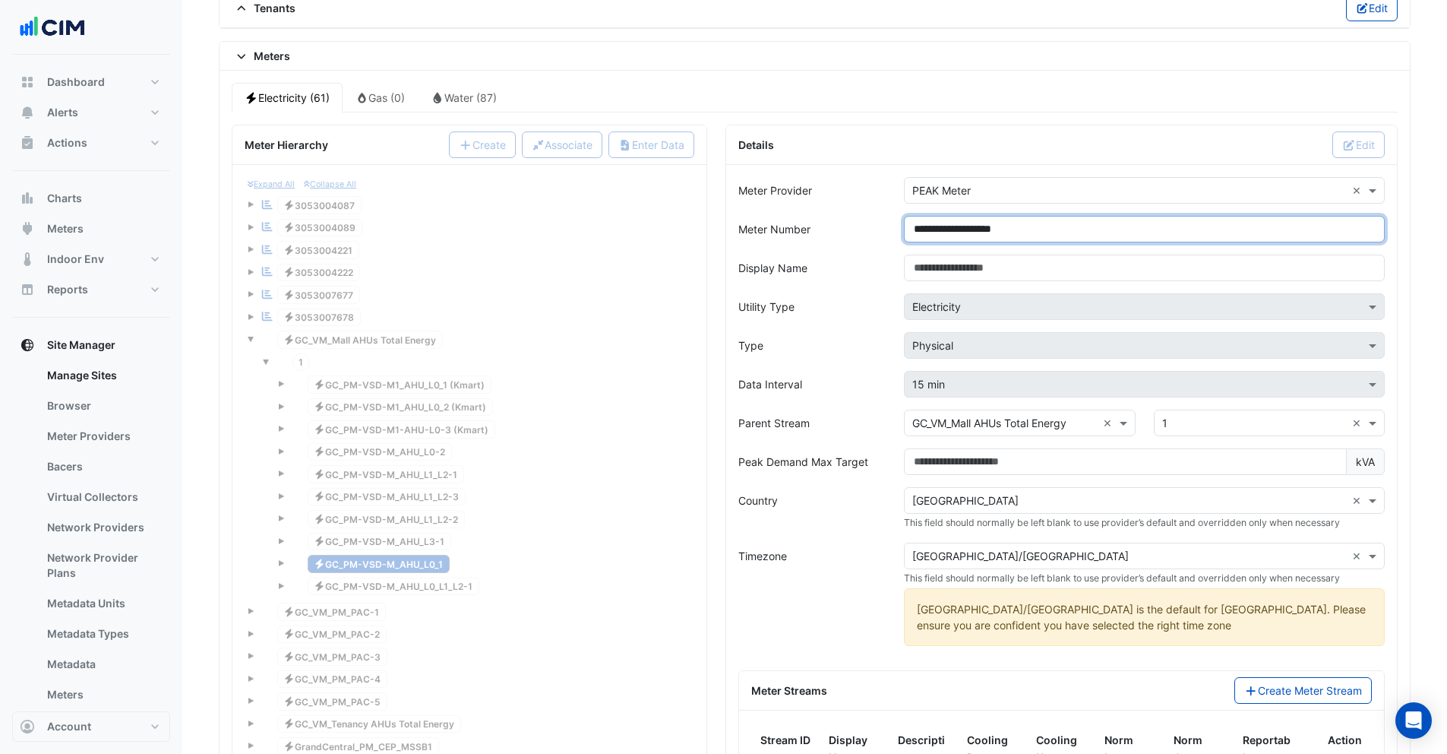
click at [1040, 231] on input "**********" at bounding box center [1144, 229] width 481 height 27
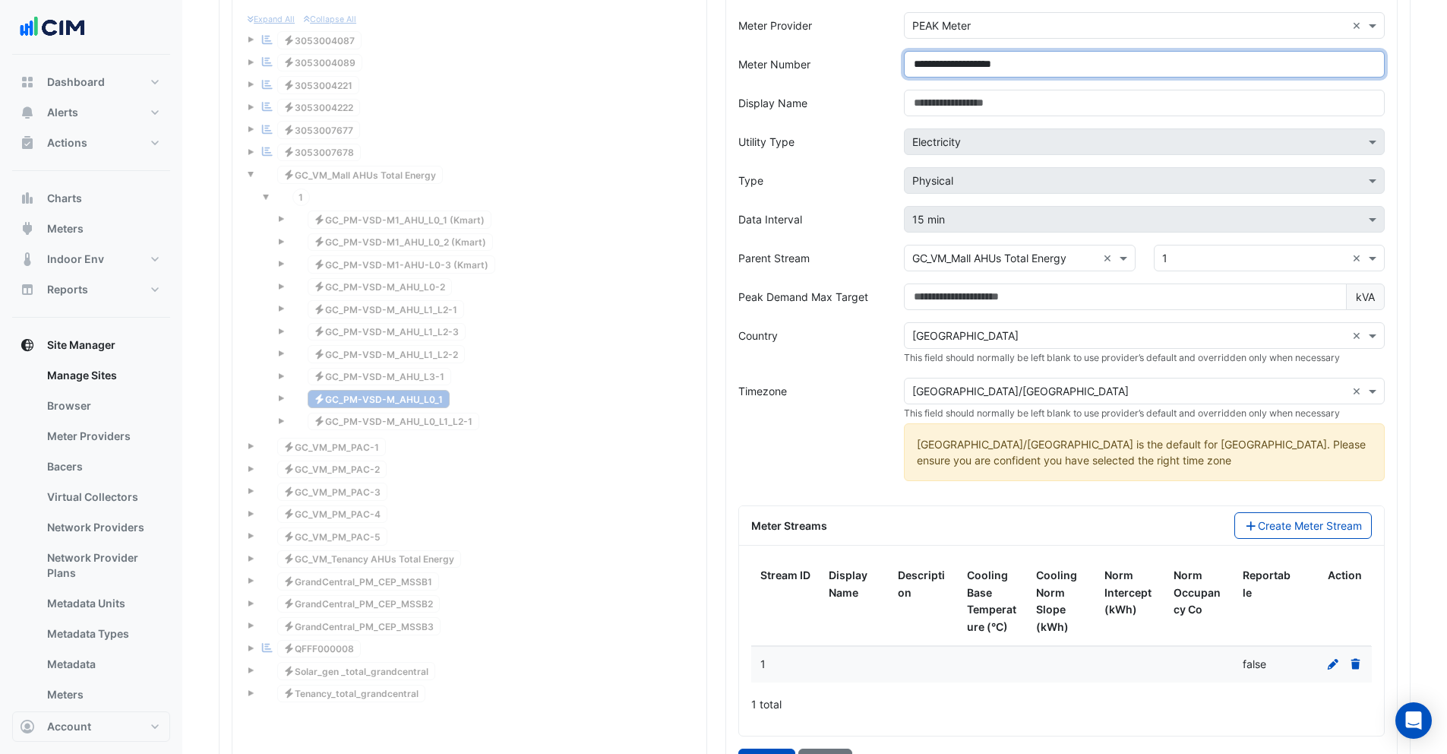
scroll to position [1554, 0]
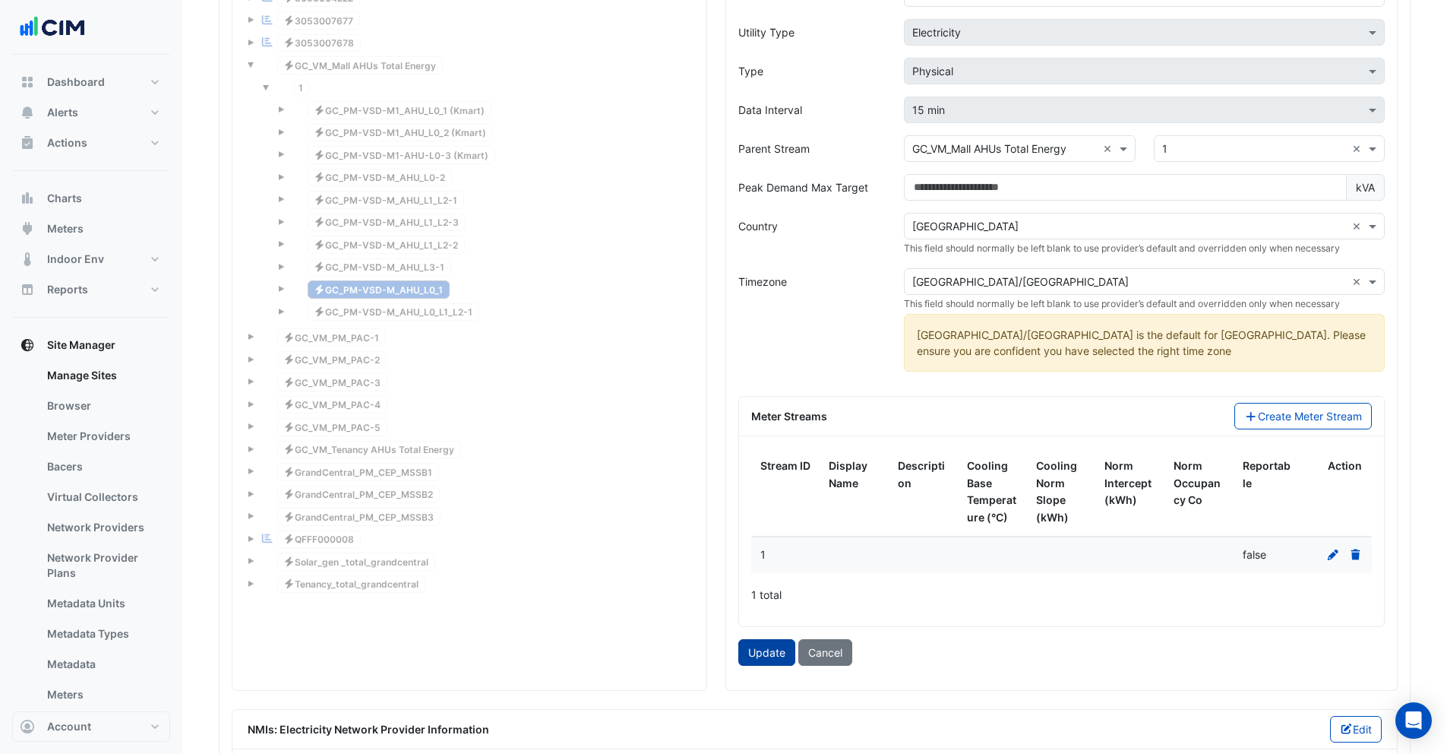
click at [772, 645] on button "Update" at bounding box center [766, 652] width 57 height 27
type input "**********"
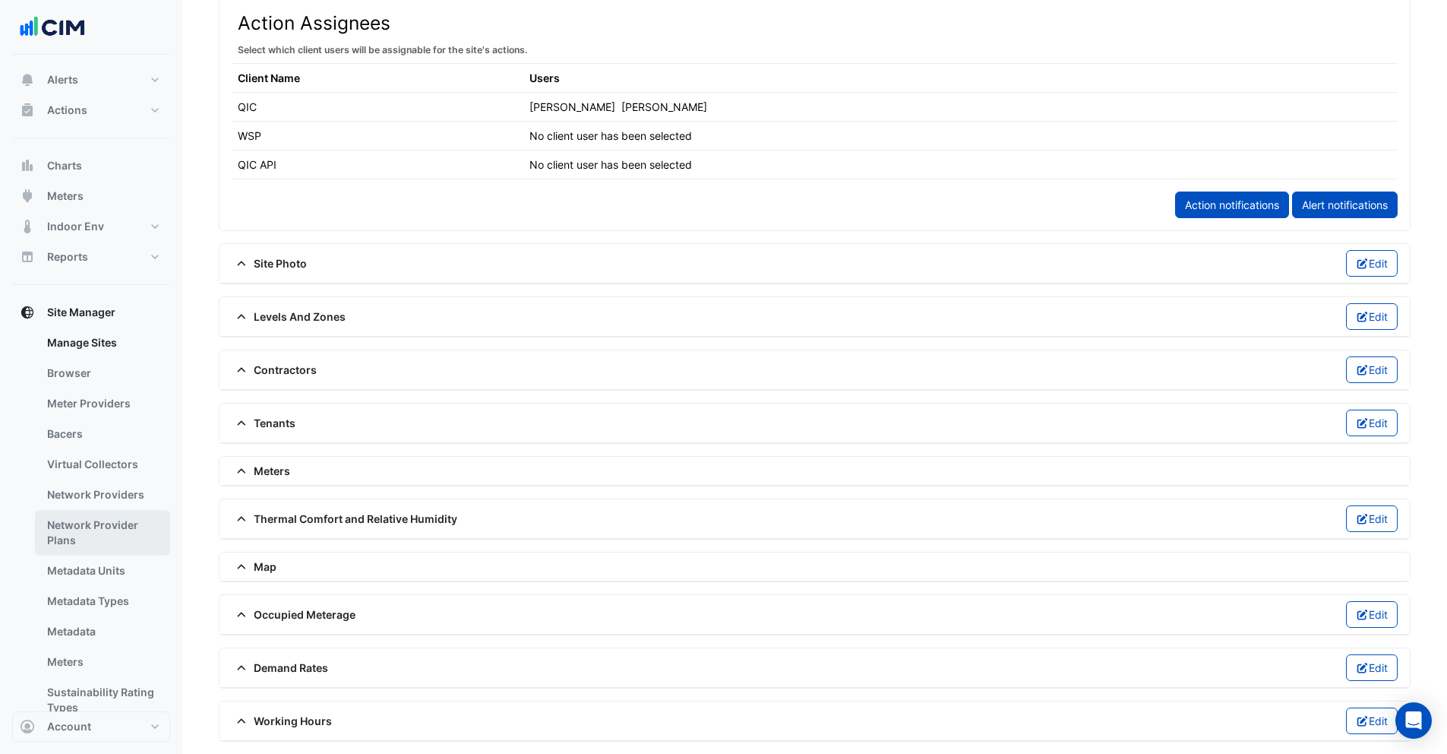
scroll to position [38, 0]
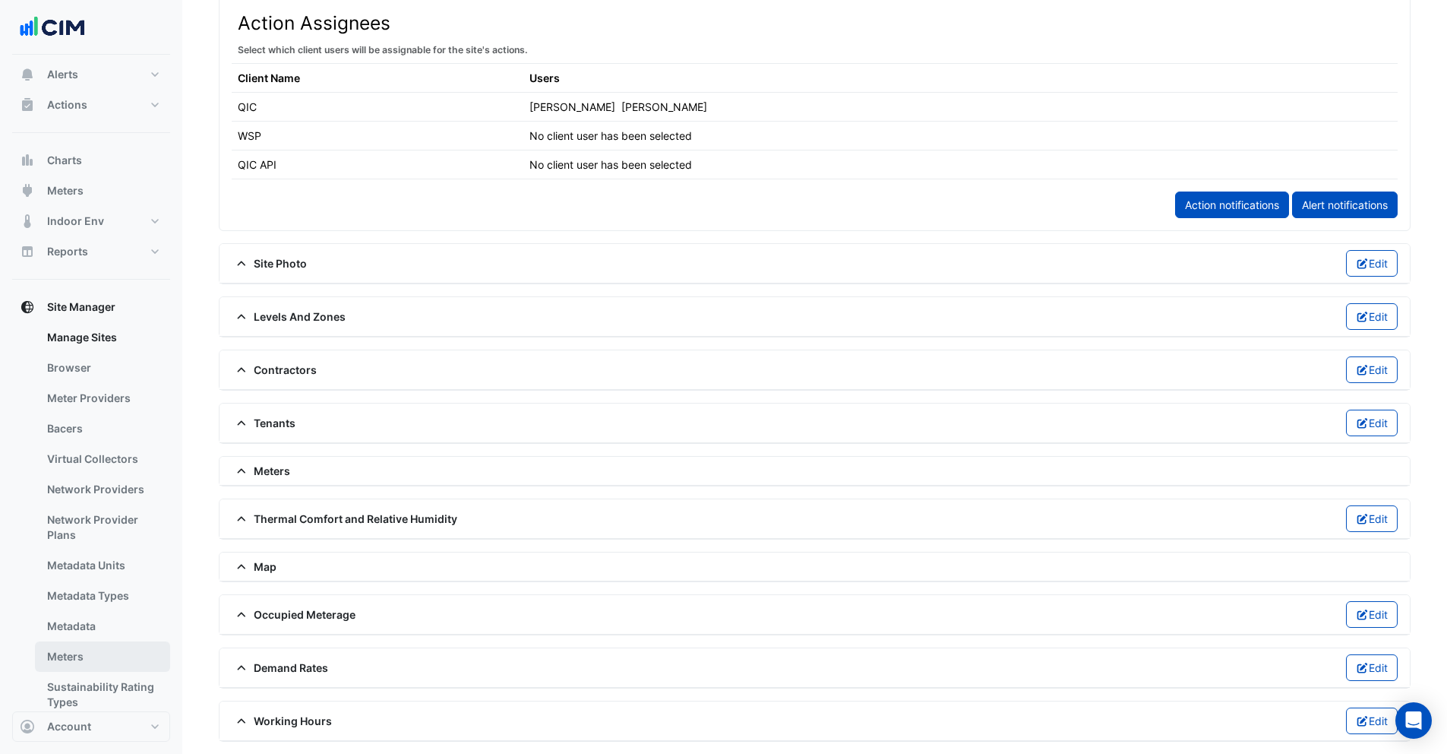
click at [90, 657] on link "Meters" at bounding box center [102, 656] width 135 height 30
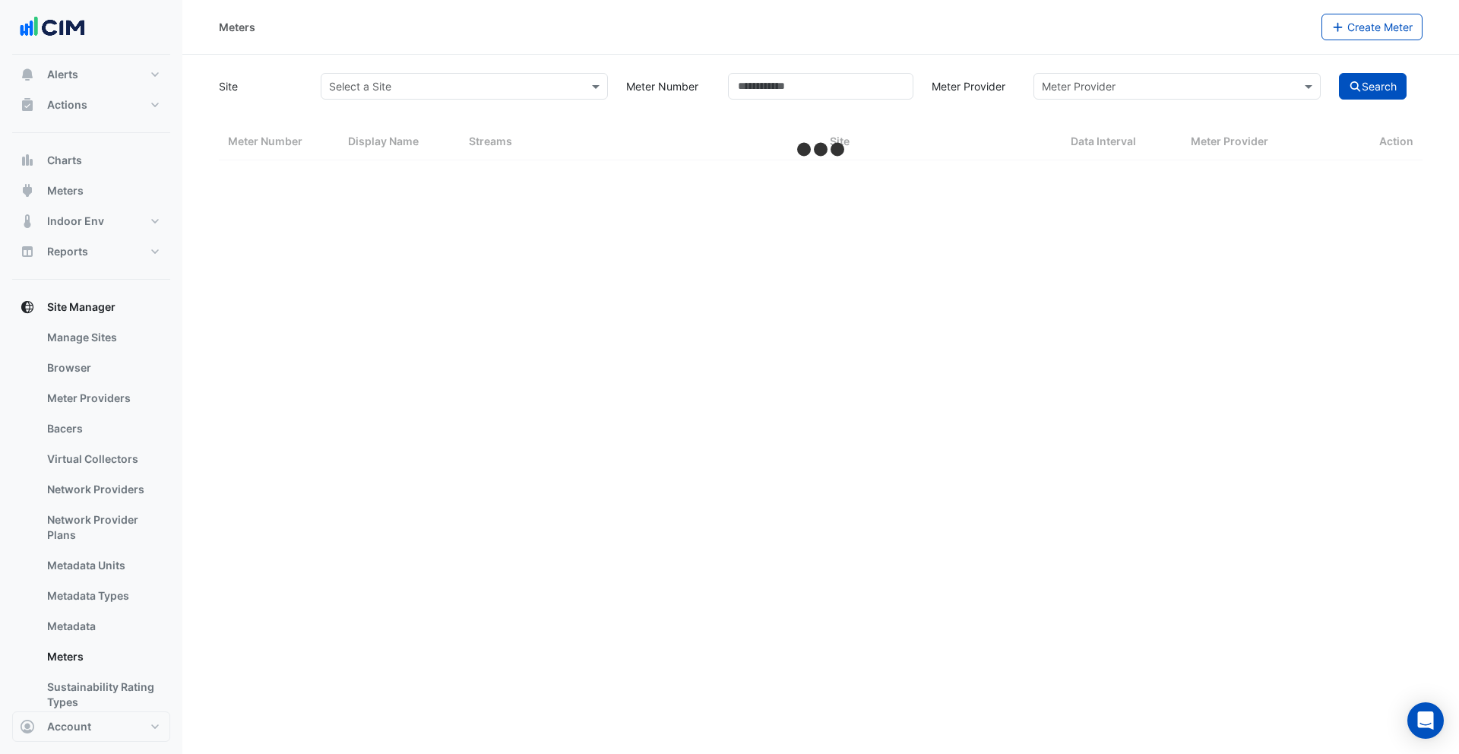
select select "***"
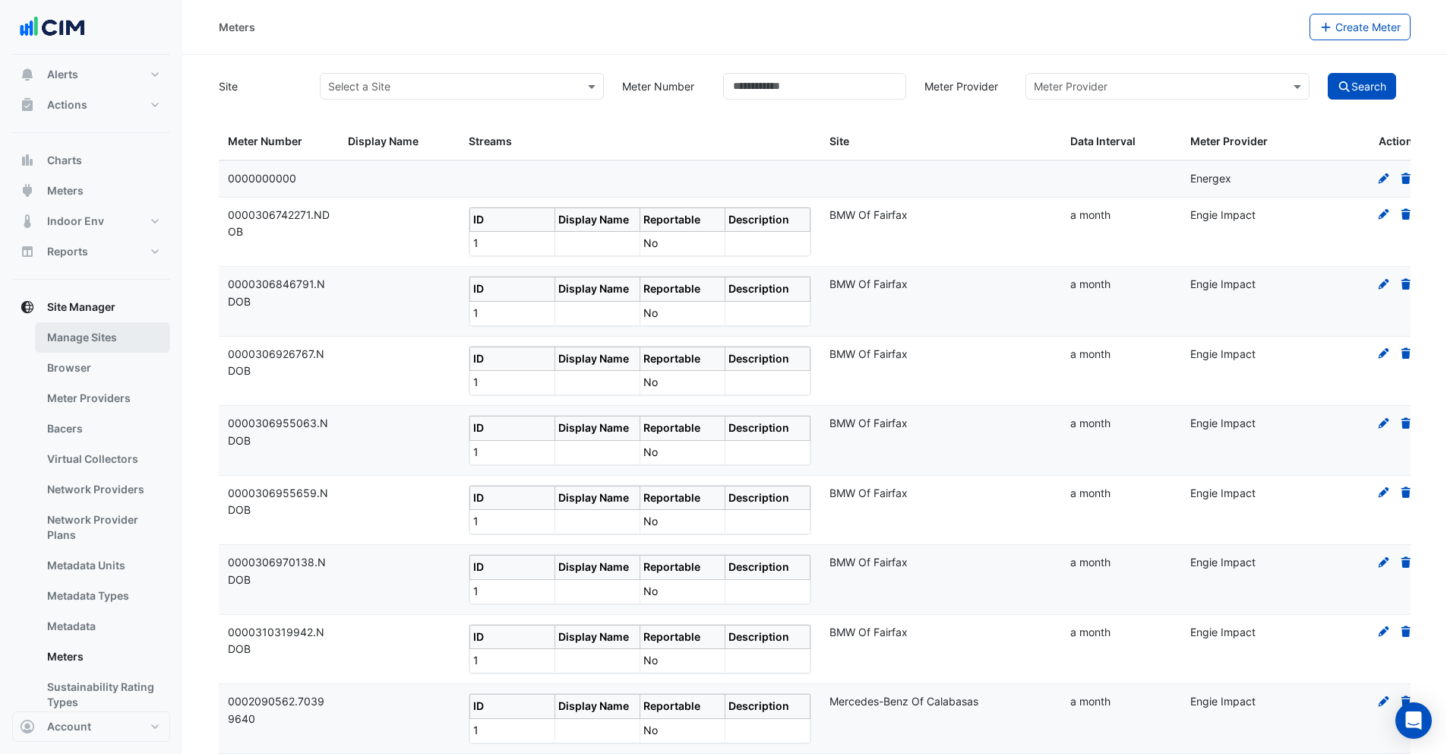
click at [90, 342] on link "Manage Sites" at bounding box center [102, 337] width 135 height 30
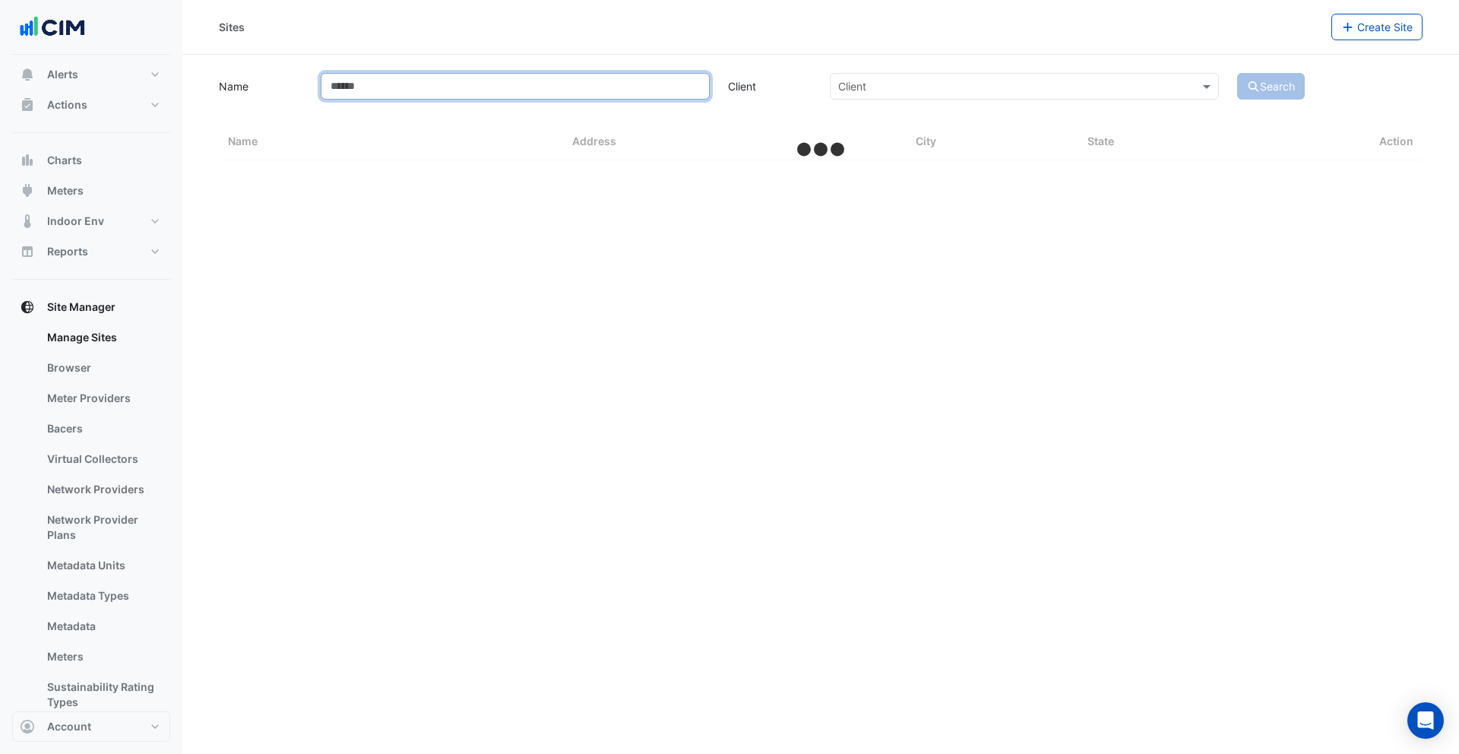
click at [390, 87] on input "Name" at bounding box center [515, 86] width 389 height 27
select select "***"
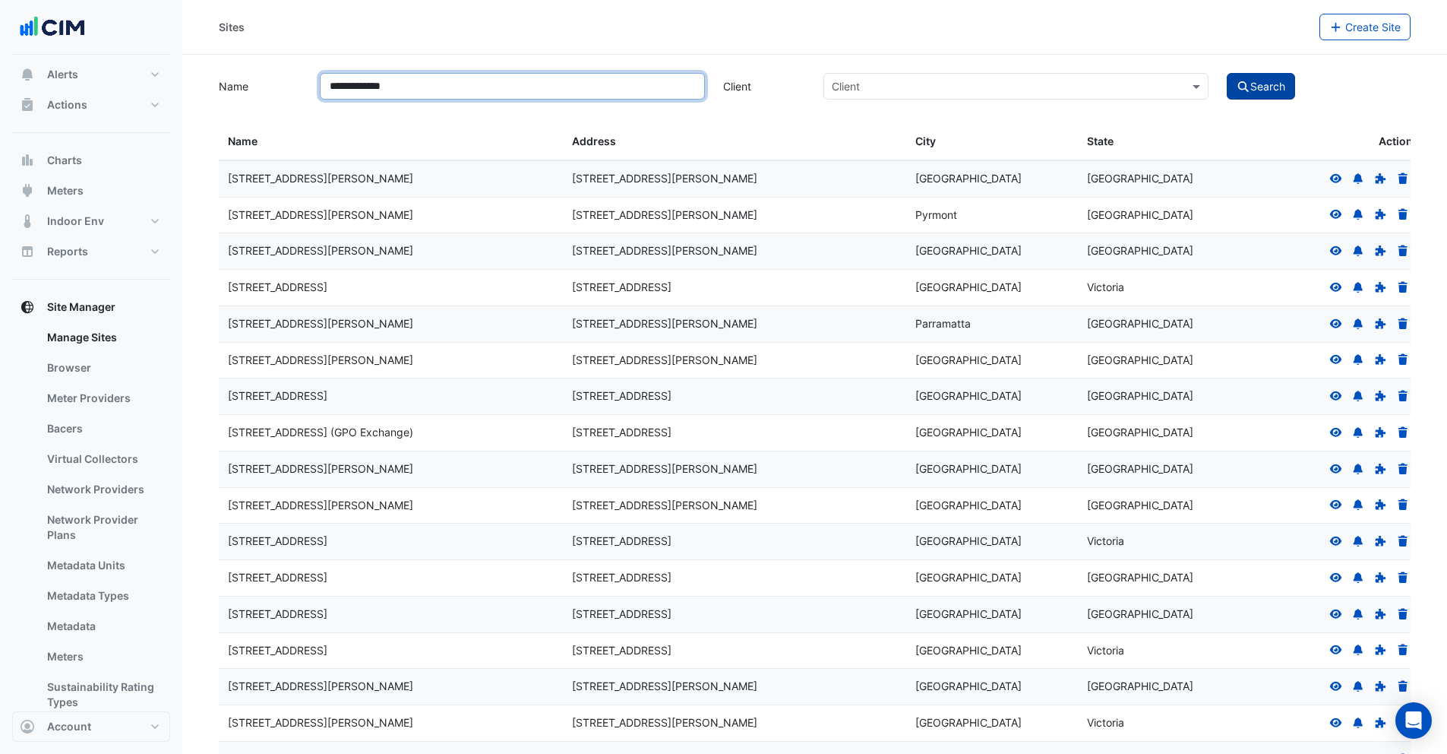
type input "**********"
click at [1266, 81] on button "Search" at bounding box center [1261, 86] width 68 height 27
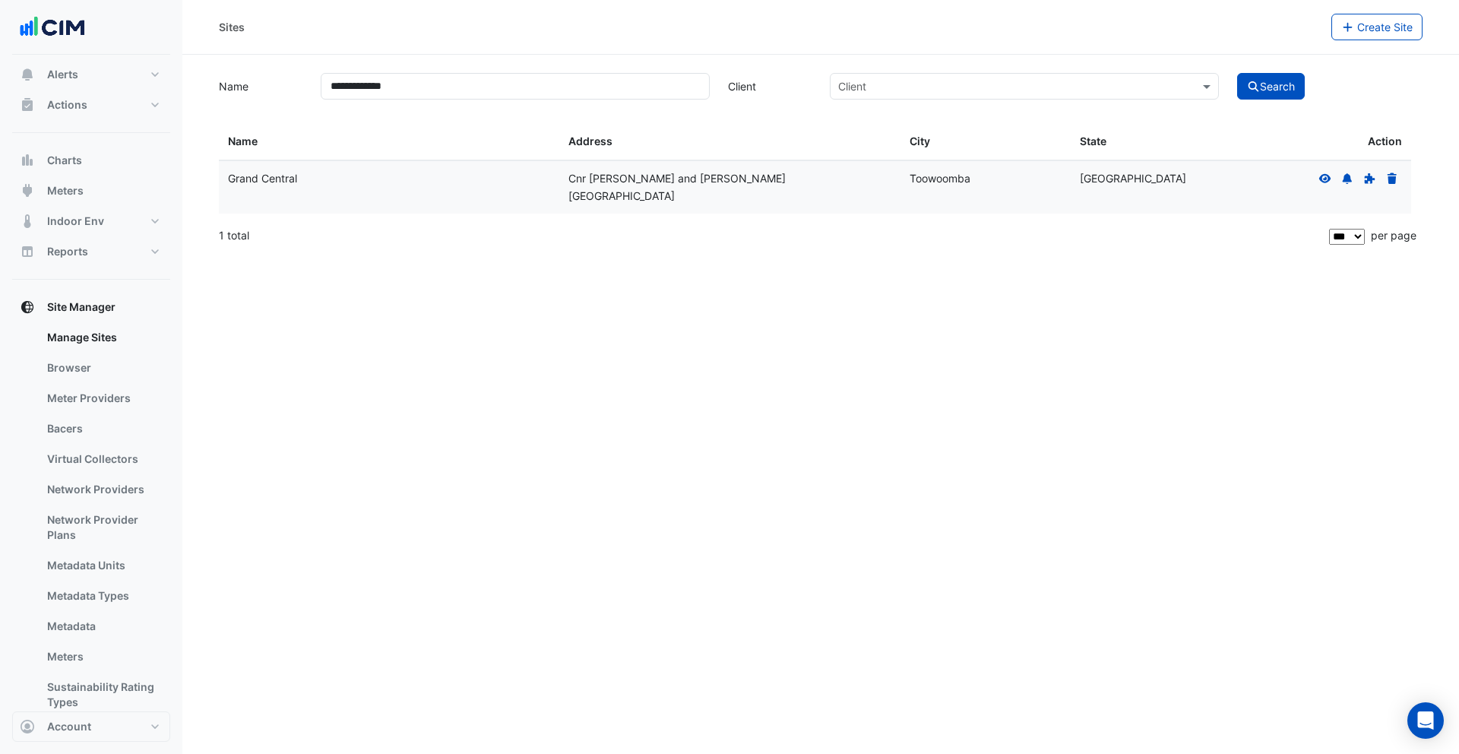
click at [1328, 182] on icon at bounding box center [1325, 178] width 14 height 11
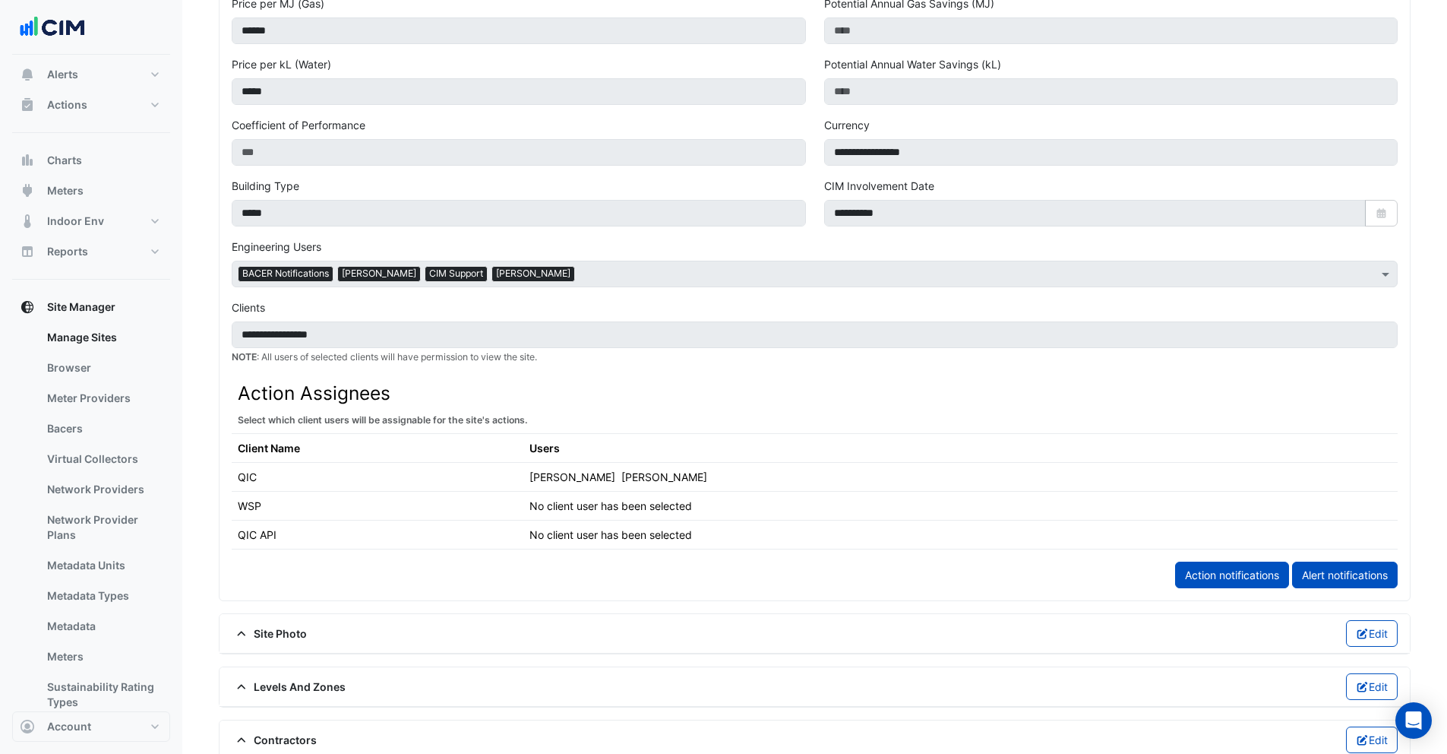
scroll to position [865, 0]
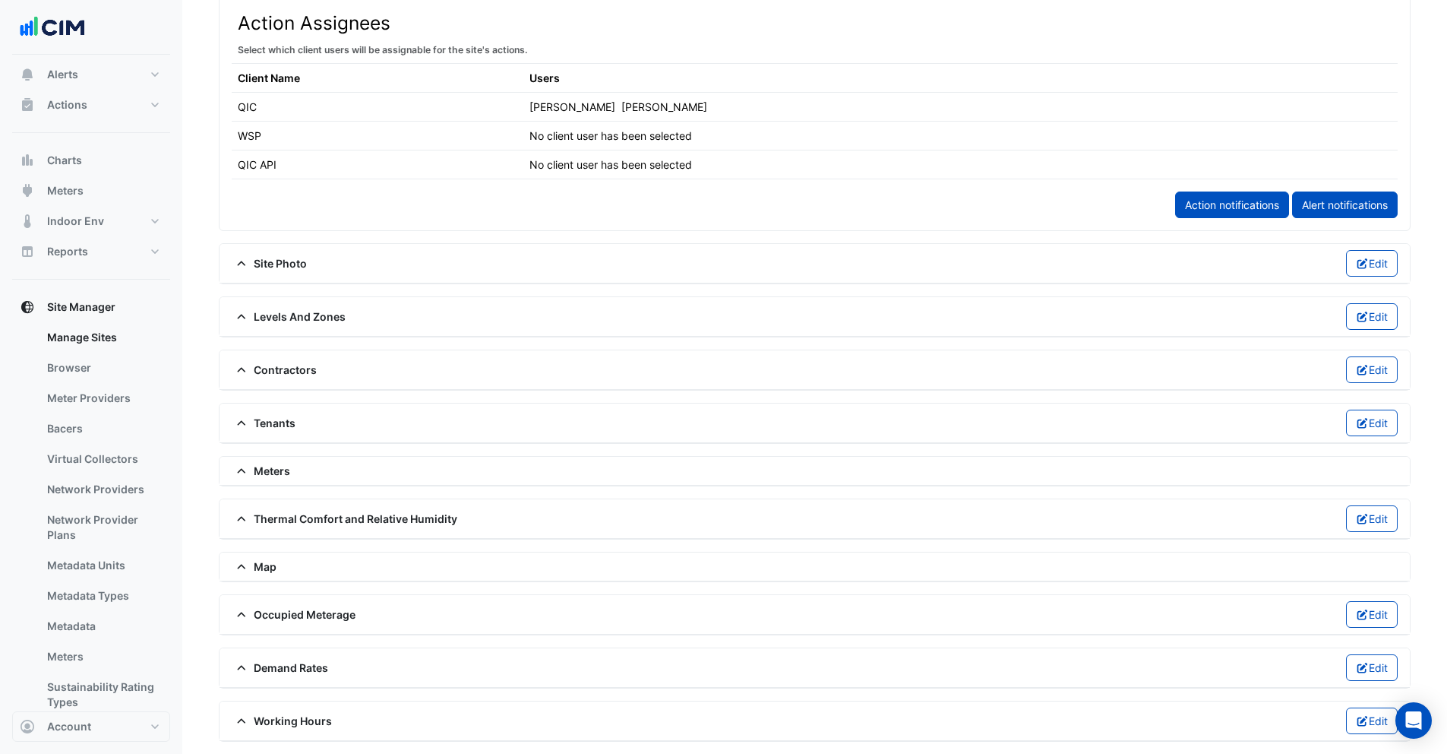
click at [290, 472] on div "Meters" at bounding box center [815, 471] width 1166 height 16
click at [278, 469] on span "Meters" at bounding box center [261, 471] width 59 height 16
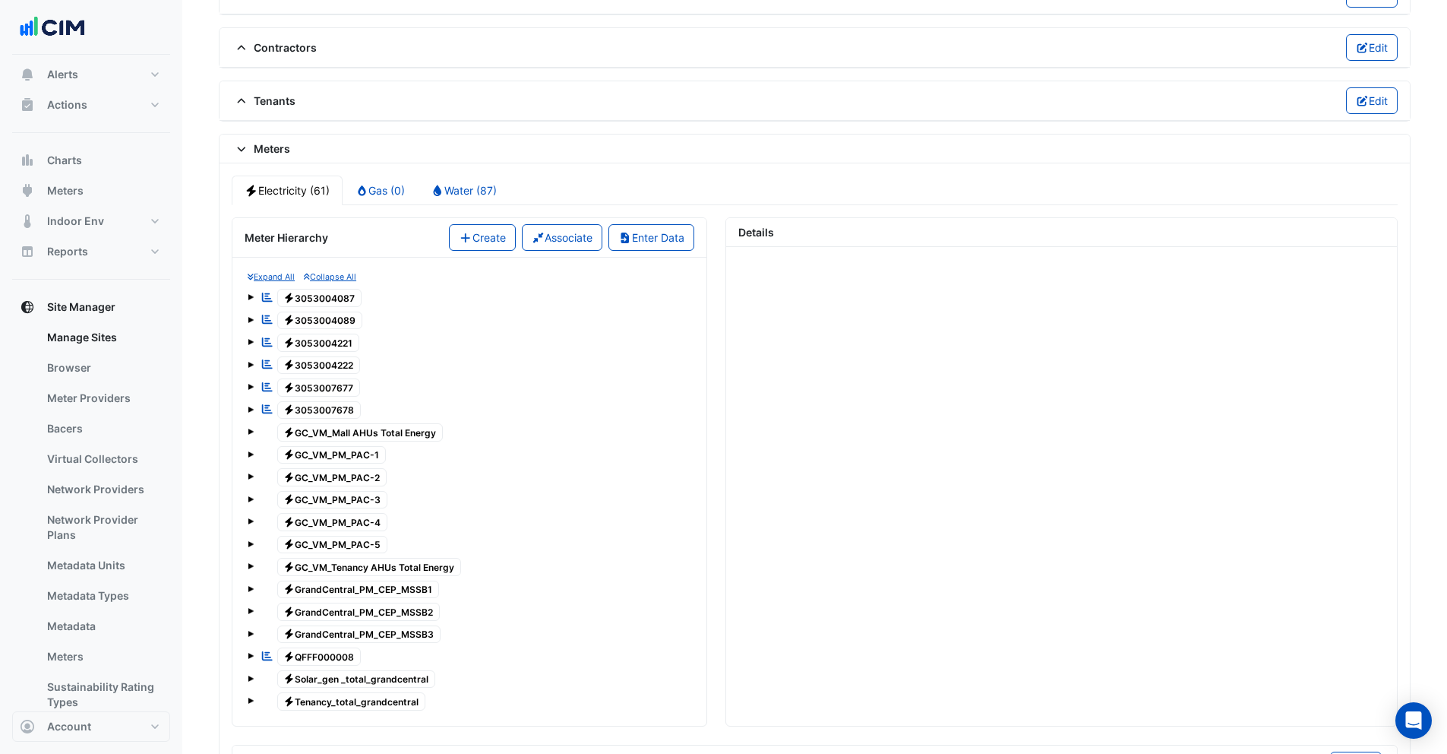
scroll to position [1188, 0]
click at [251, 432] on span at bounding box center [251, 431] width 6 height 6
click at [268, 454] on span at bounding box center [266, 454] width 6 height 6
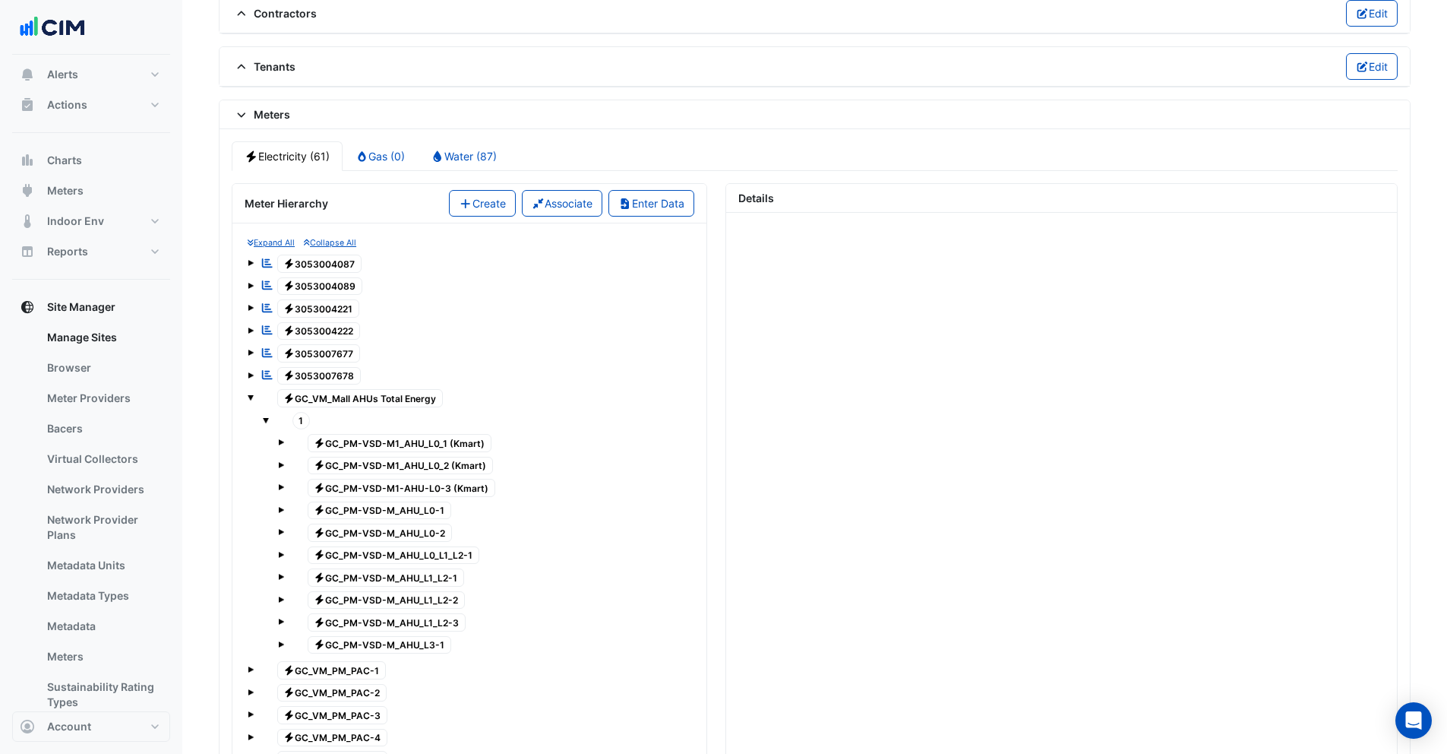
scroll to position [1225, 0]
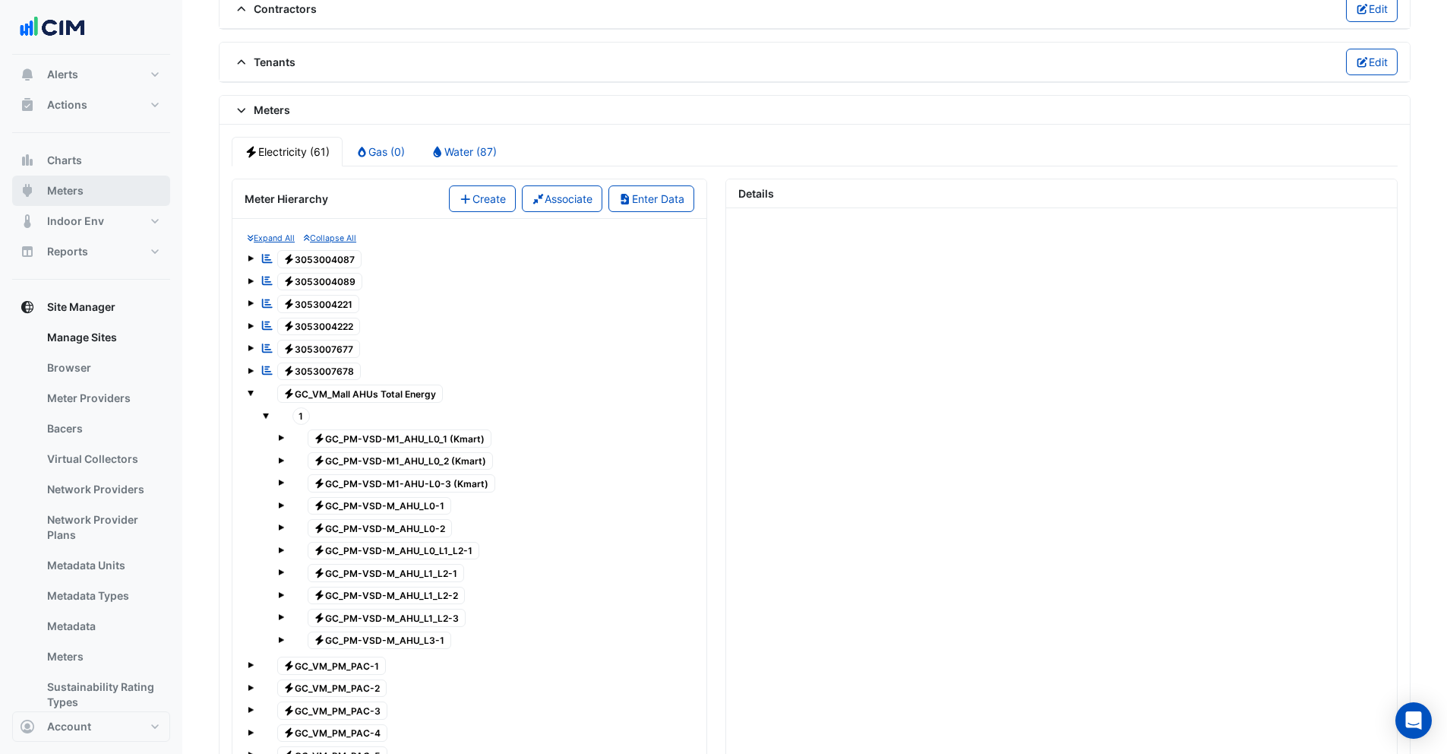
click at [67, 191] on span "Meters" at bounding box center [65, 190] width 36 height 15
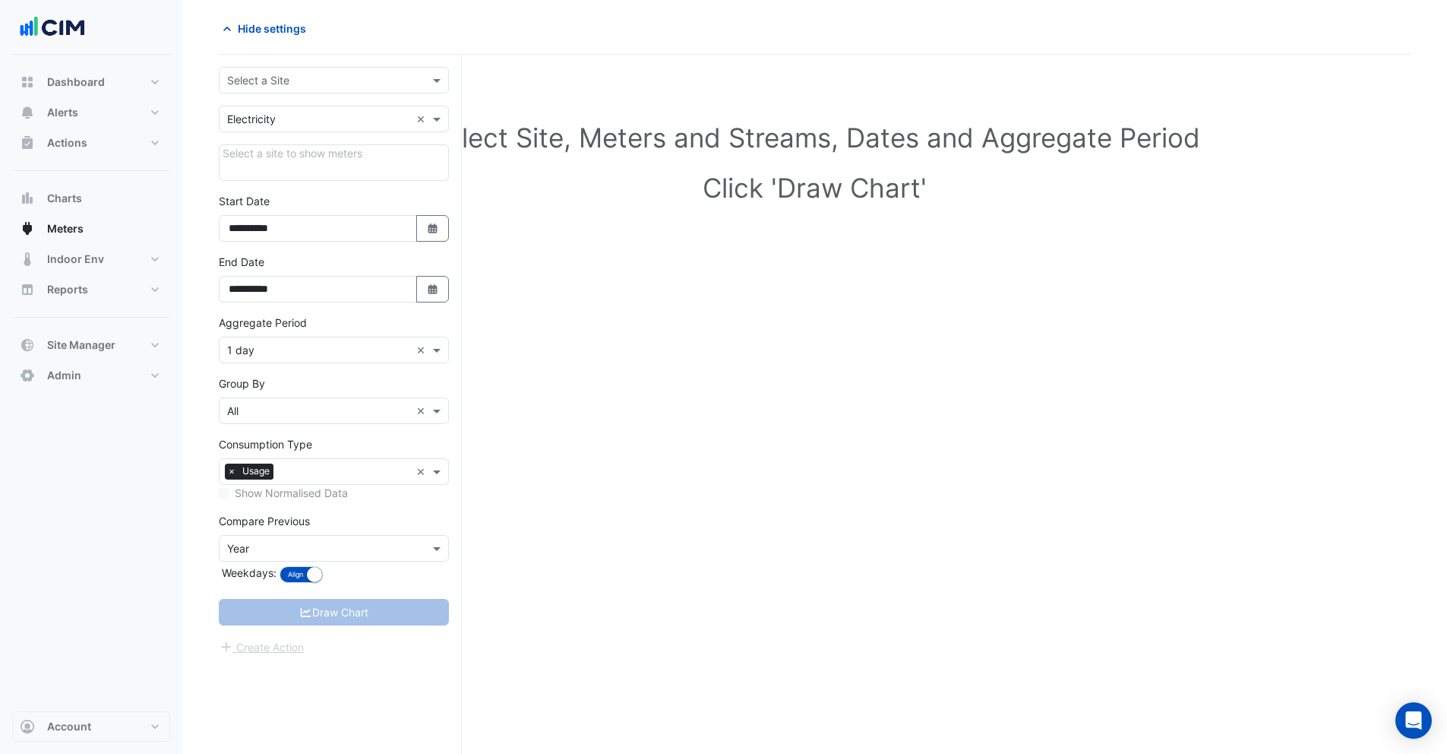
click at [287, 73] on input "text" at bounding box center [318, 81] width 183 height 16
type input "**********"
click at [296, 142] on div "Grand Central" at bounding box center [334, 135] width 229 height 22
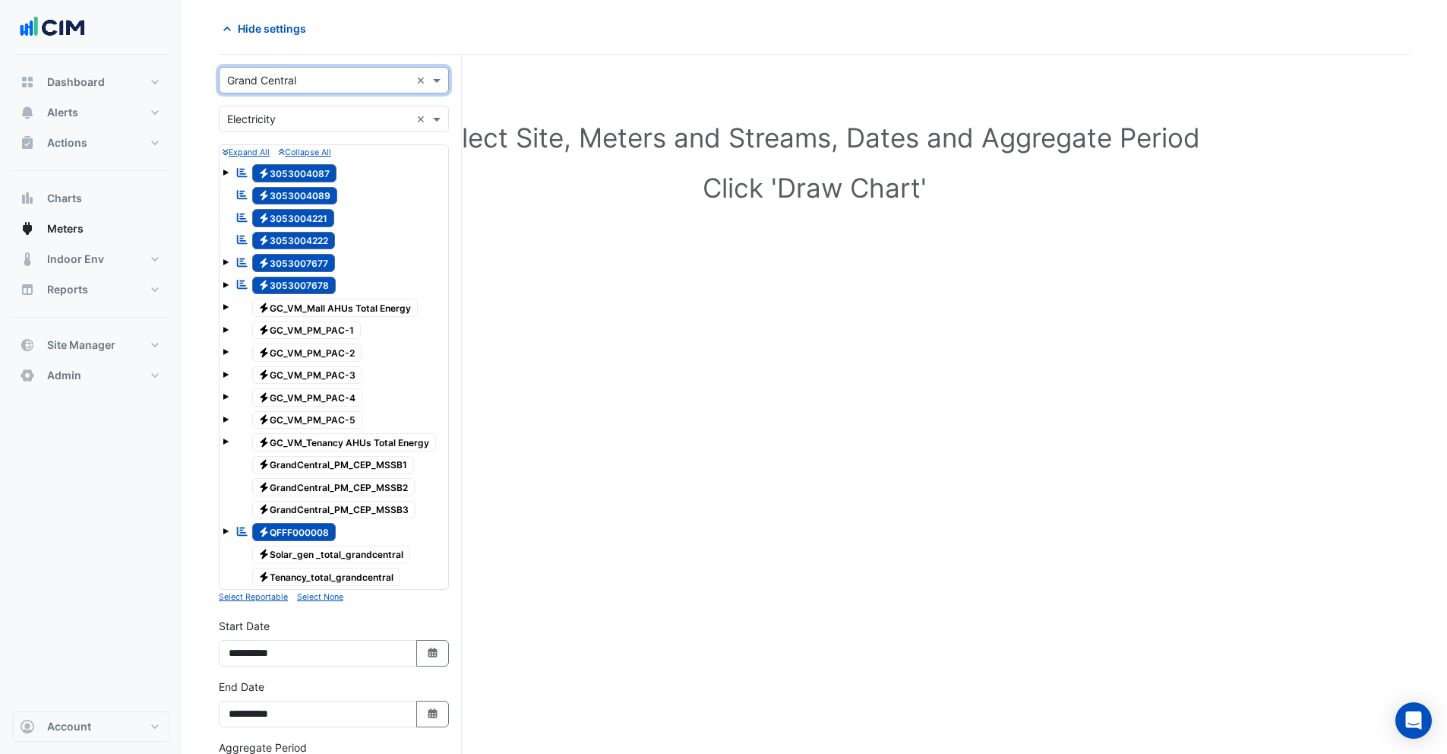
click at [277, 178] on span "Electricity 3053004087" at bounding box center [294, 173] width 85 height 18
click at [279, 193] on span "Electricity 3053004089" at bounding box center [295, 196] width 86 height 18
drag, startPoint x: 284, startPoint y: 214, endPoint x: 285, endPoint y: 222, distance: 7.6
click at [284, 214] on span "Electricity 3053004221" at bounding box center [293, 218] width 83 height 18
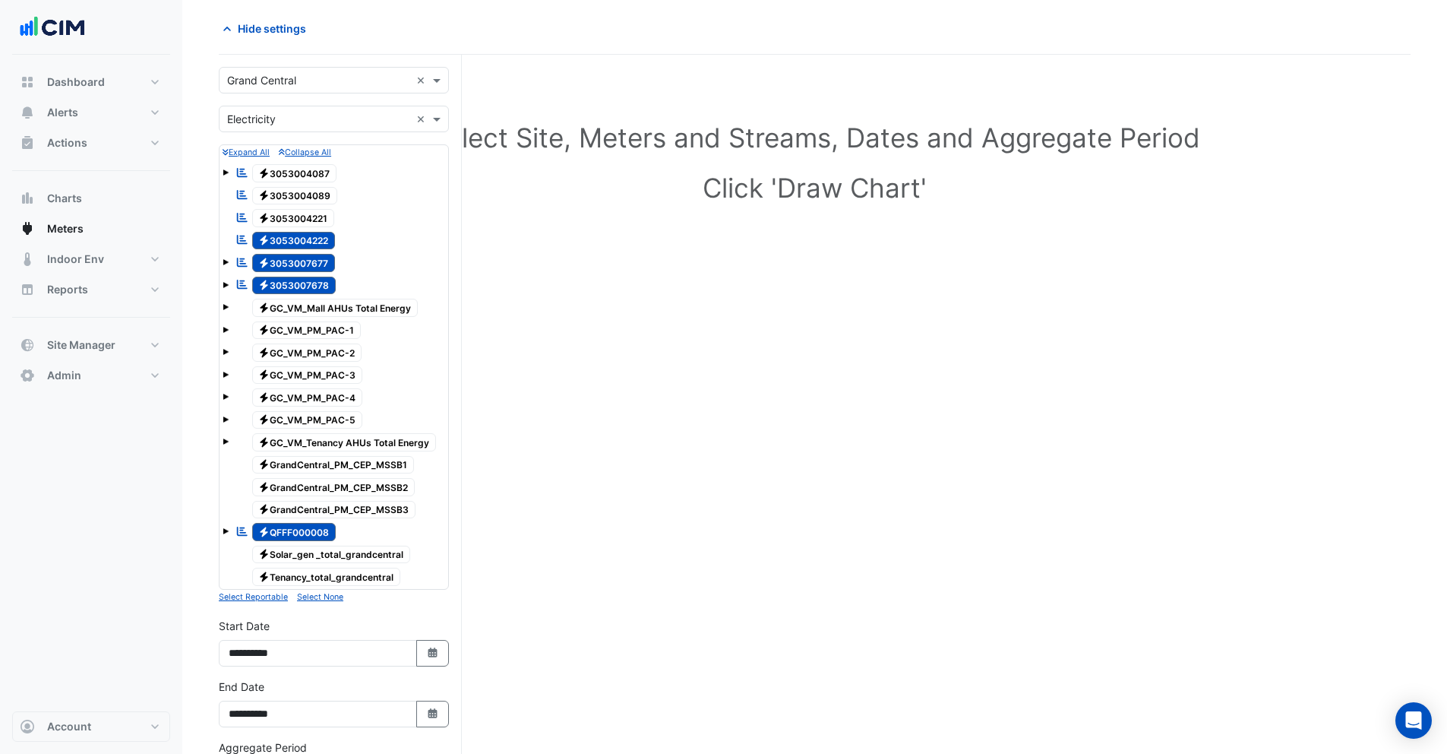
click at [289, 242] on span "Electricity 3053004222" at bounding box center [294, 241] width 84 height 18
click at [286, 257] on span "Electricity 3053007677" at bounding box center [294, 263] width 84 height 18
click at [290, 275] on div "Reportable Electricity 3053007678" at bounding box center [286, 285] width 108 height 21
click at [302, 534] on span "Electricity QFFF000008" at bounding box center [294, 532] width 84 height 18
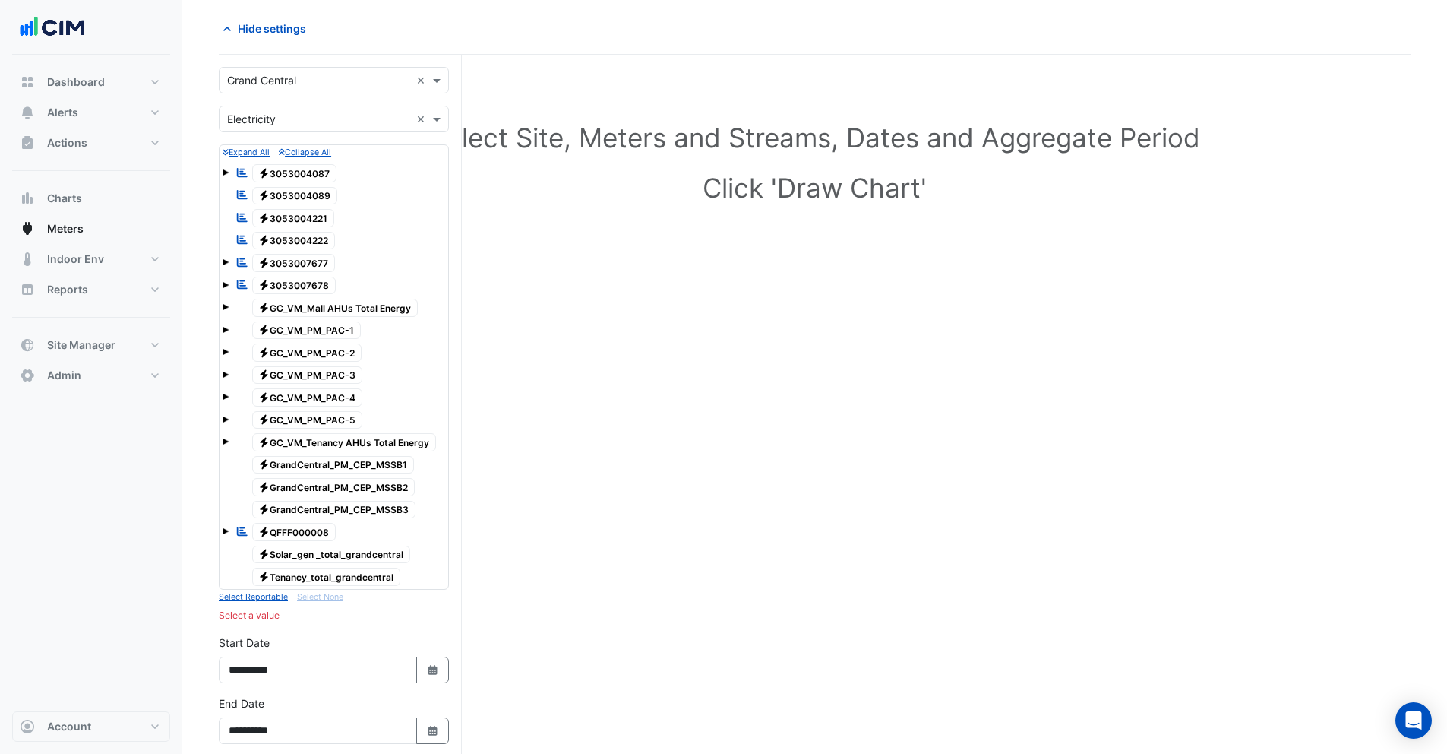
click at [225, 308] on span at bounding box center [226, 307] width 6 height 6
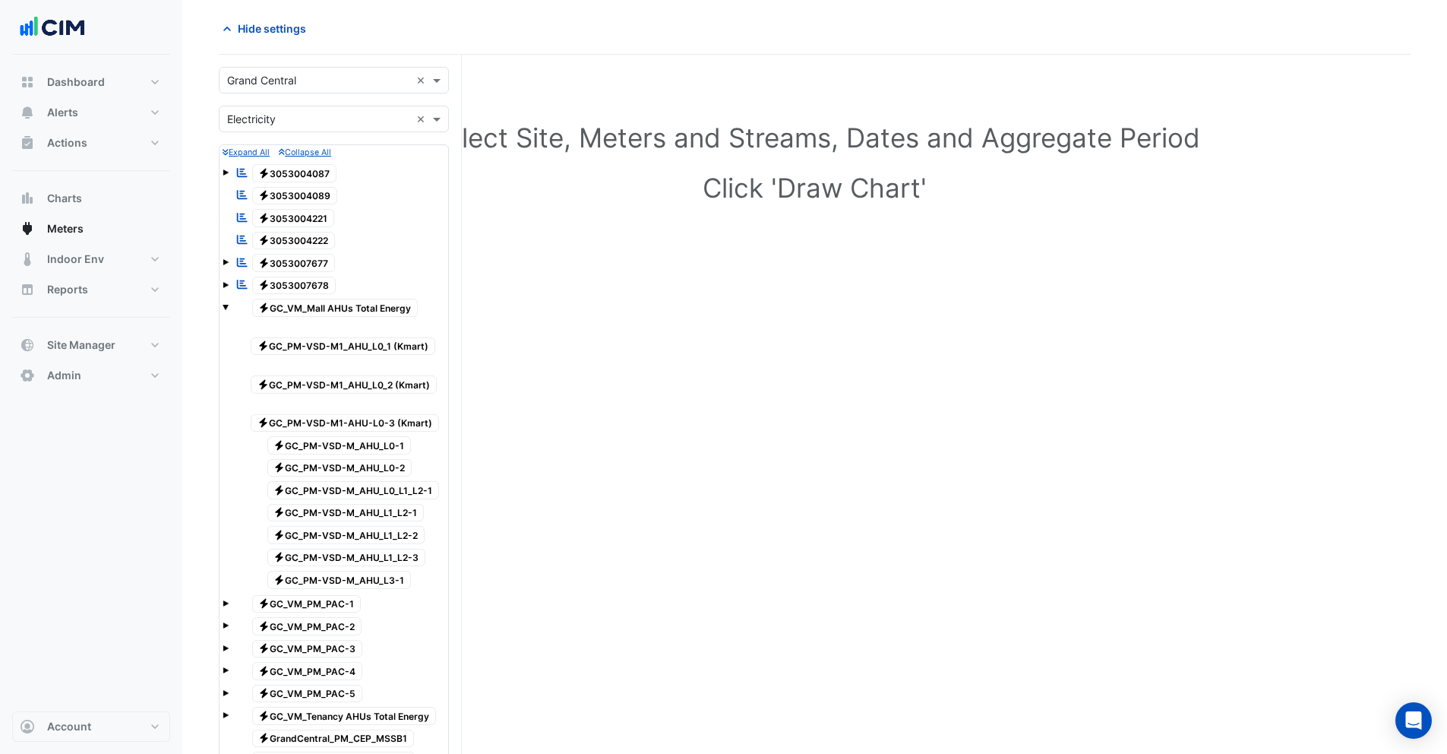
click at [330, 439] on span "Electricity GC_PM-VSD-M_AHU_L0-1" at bounding box center [339, 445] width 144 height 18
click at [330, 470] on span "Electricity GC_PM-VSD-M_AHU_L0-2" at bounding box center [339, 468] width 145 height 18
click at [338, 491] on span "Electricity GC_PM-VSD-M_AHU_L0_L1_L2-1" at bounding box center [353, 490] width 172 height 18
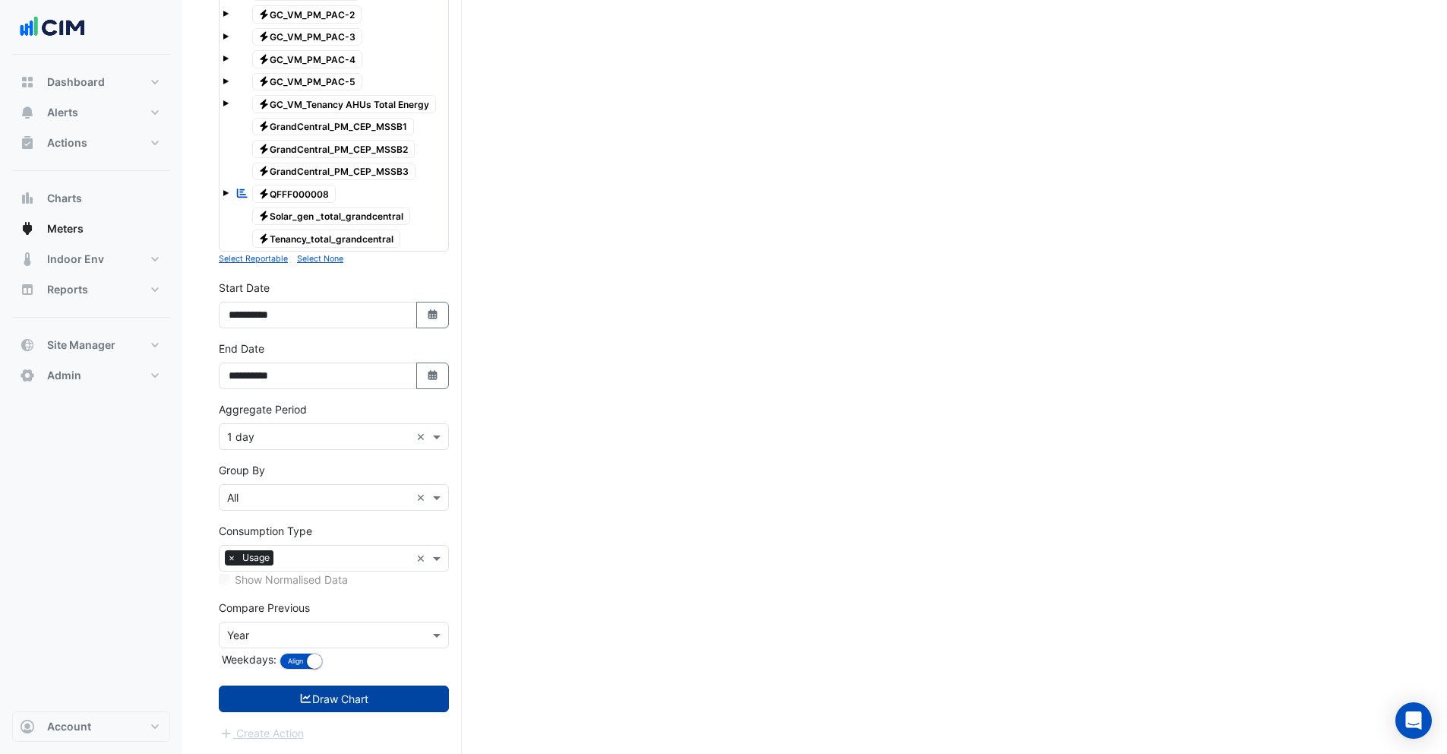
click at [363, 691] on button "Draw Chart" at bounding box center [334, 698] width 230 height 27
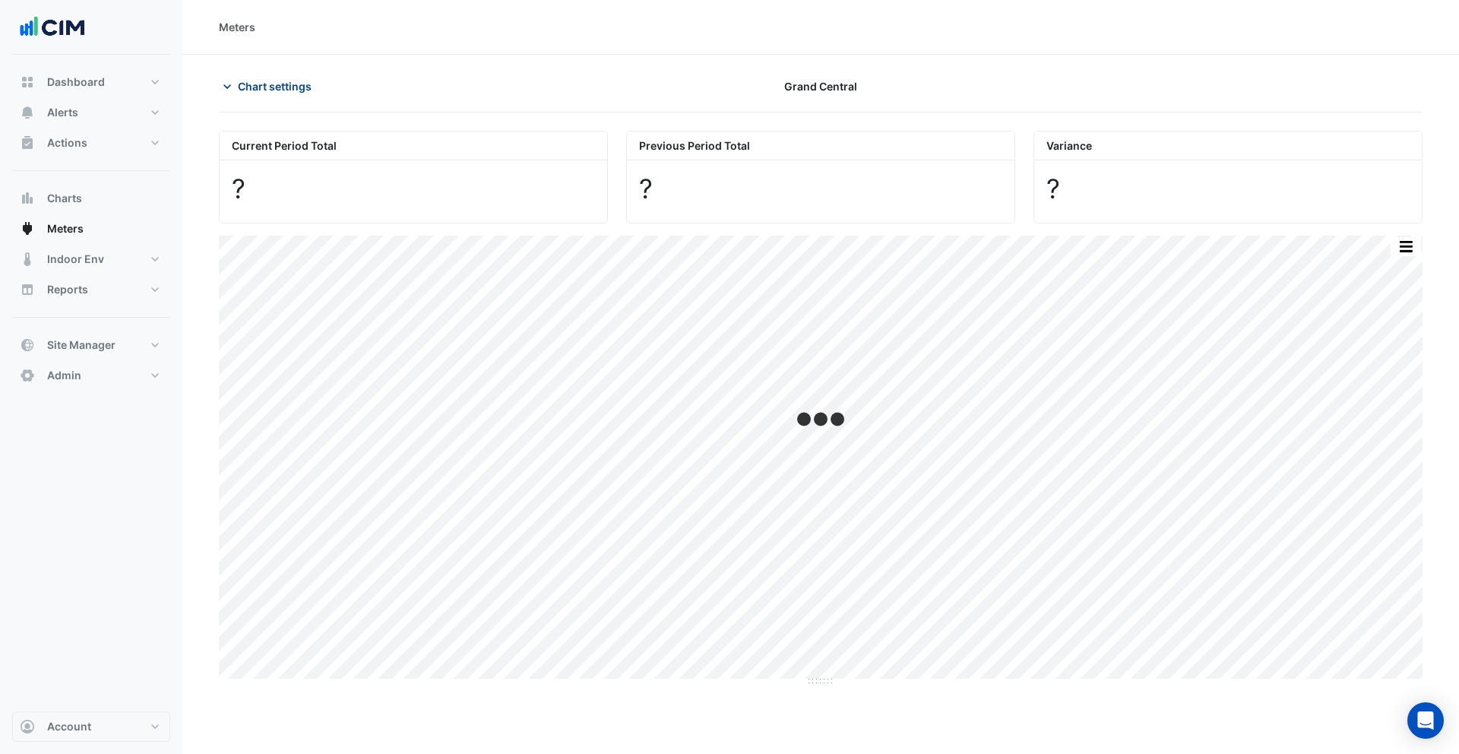
click at [252, 81] on span "Chart settings" at bounding box center [275, 86] width 74 height 16
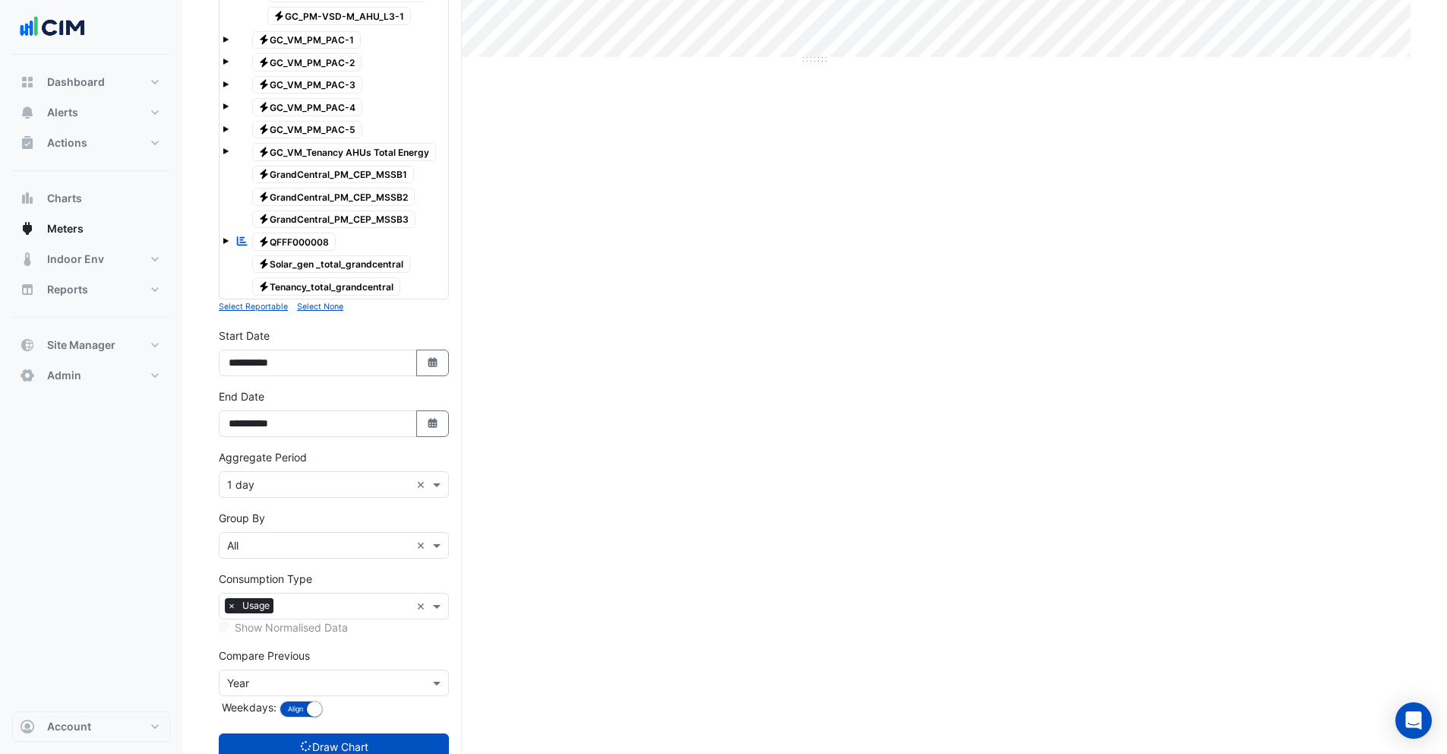
scroll to position [669, 0]
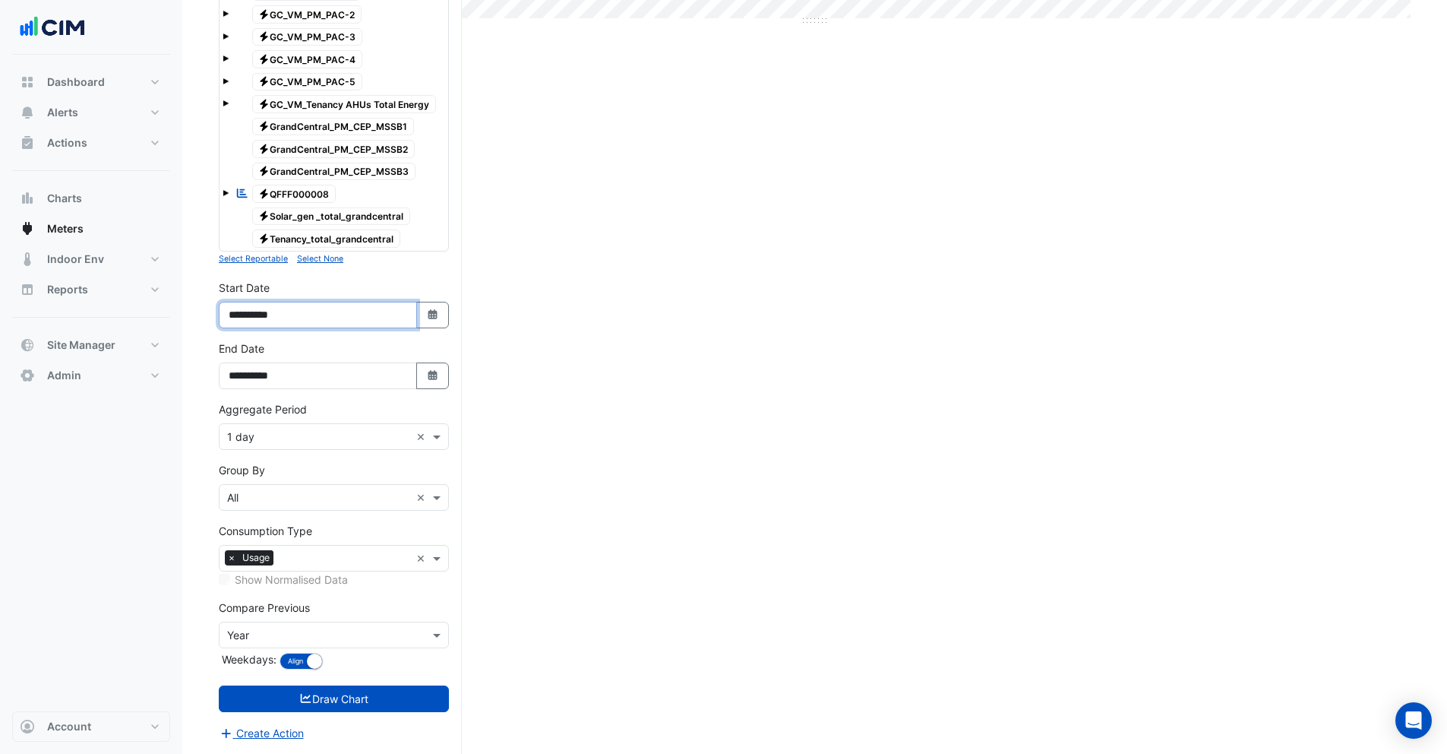
click at [250, 315] on input "**********" at bounding box center [318, 315] width 198 height 27
click at [268, 316] on input "**********" at bounding box center [318, 315] width 198 height 27
type input "**********"
click at [267, 379] on input "**********" at bounding box center [318, 375] width 198 height 27
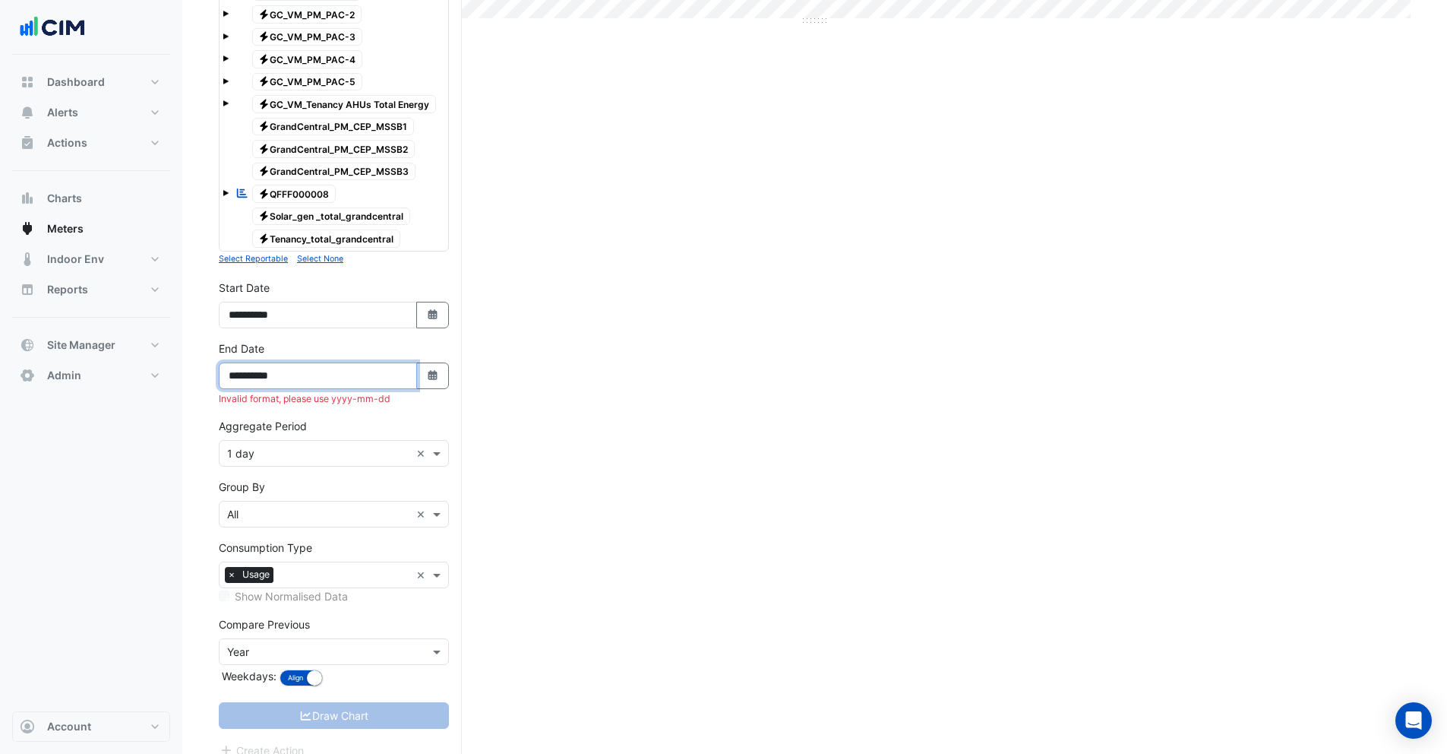
click at [293, 379] on input "**********" at bounding box center [318, 375] width 198 height 27
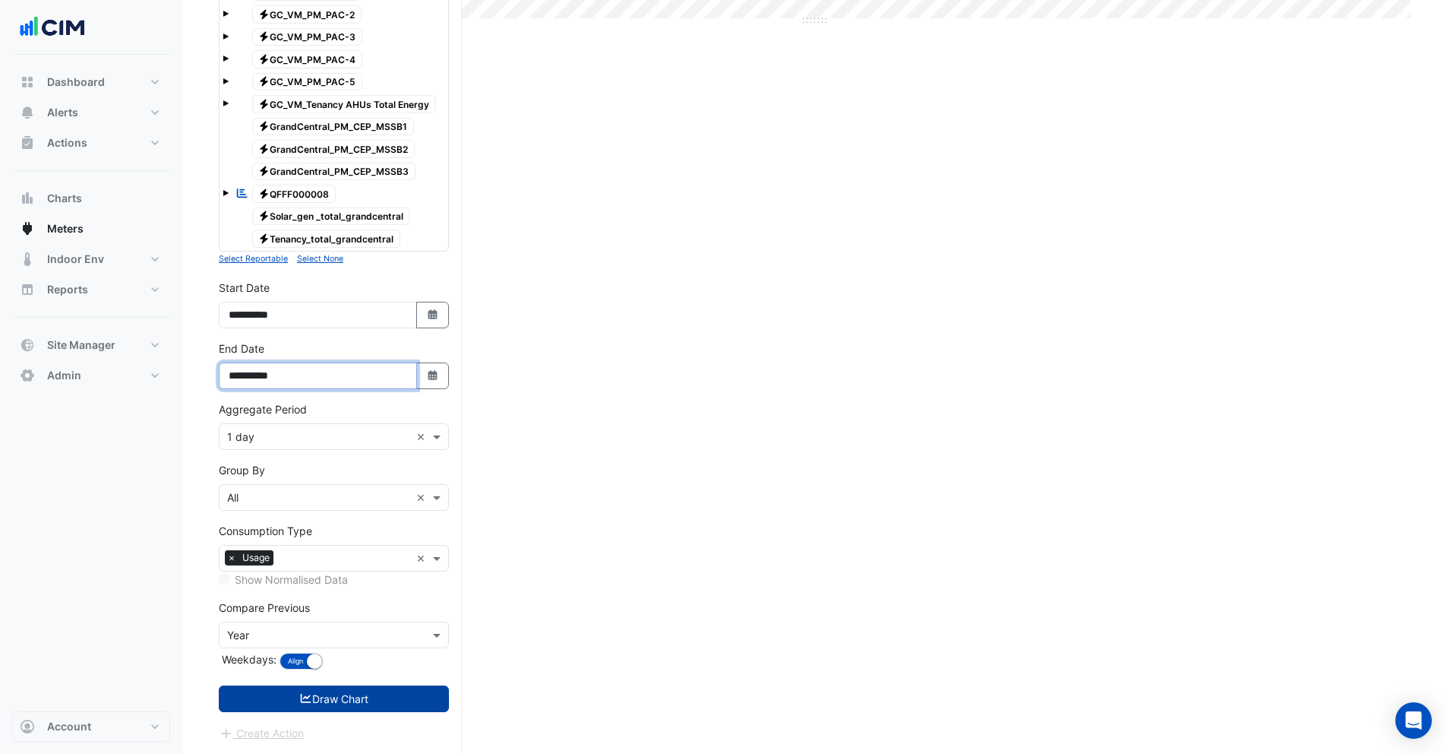
type input "**********"
click at [324, 707] on button "Draw Chart" at bounding box center [334, 698] width 230 height 27
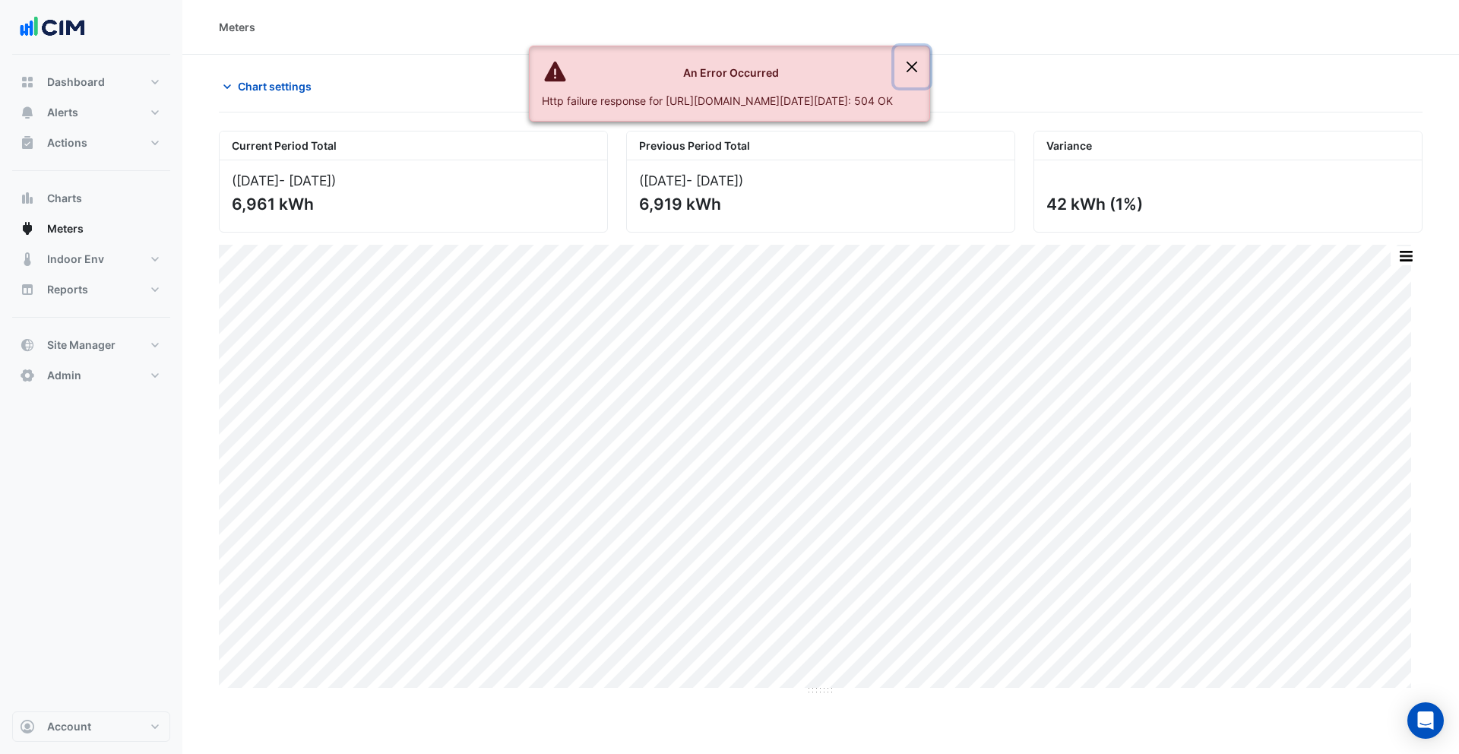
click at [929, 65] on button "Close" at bounding box center [911, 66] width 35 height 41
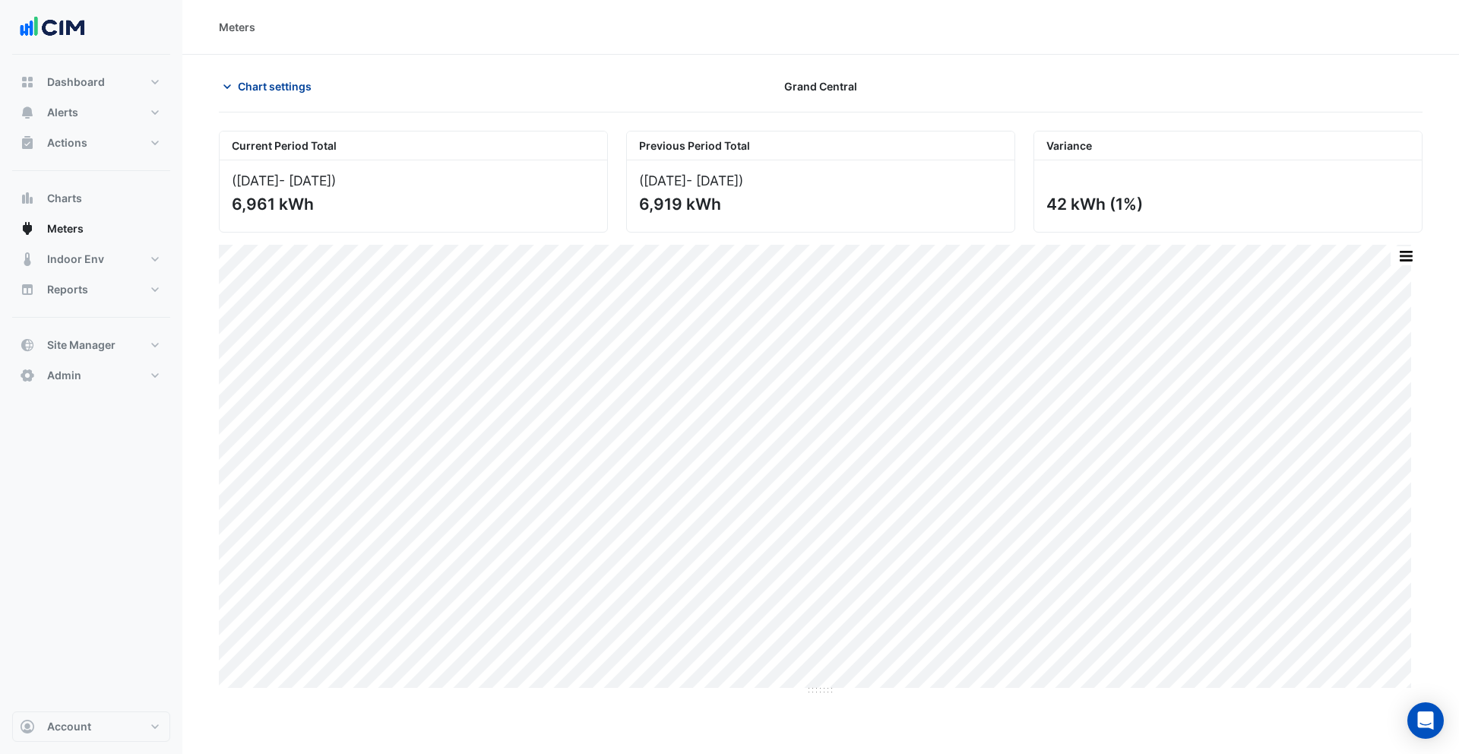
click at [242, 81] on span "Chart settings" at bounding box center [275, 86] width 74 height 16
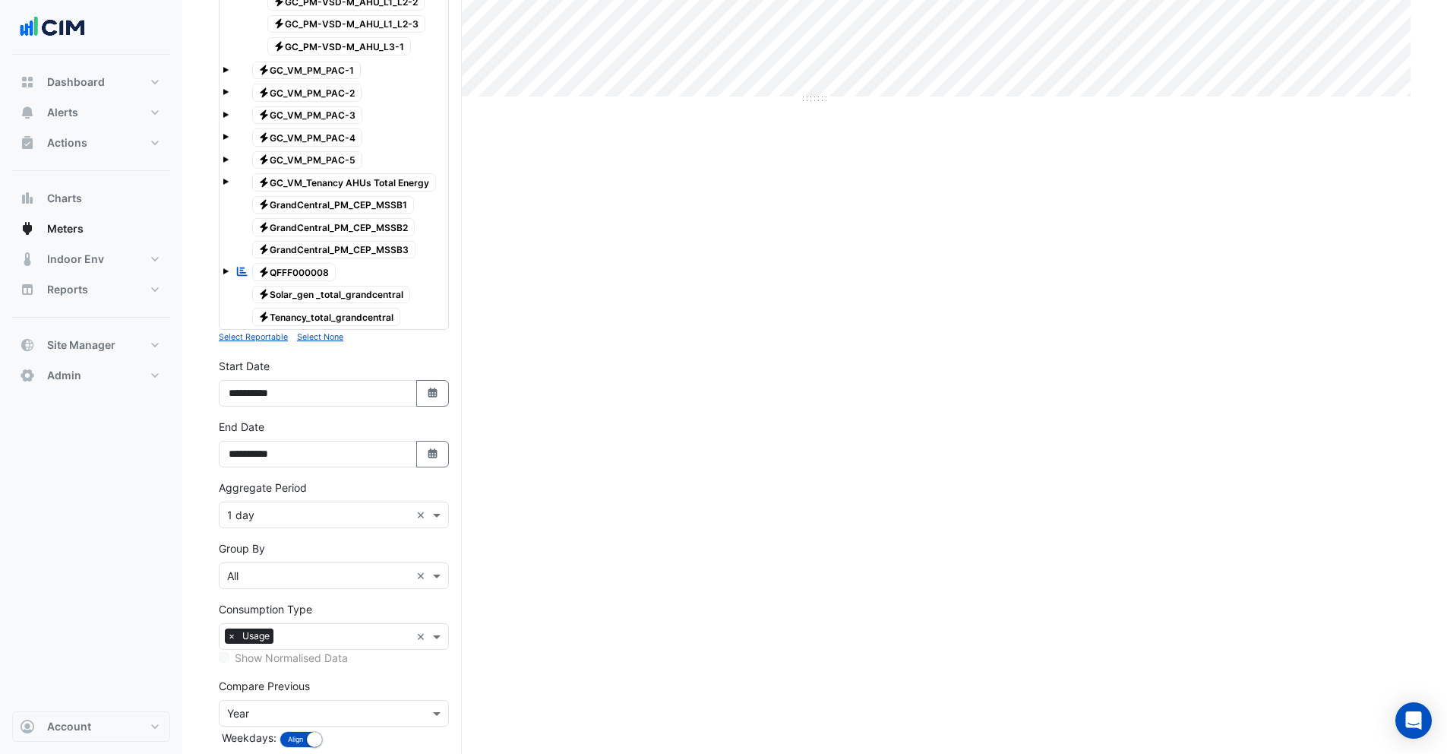
scroll to position [669, 0]
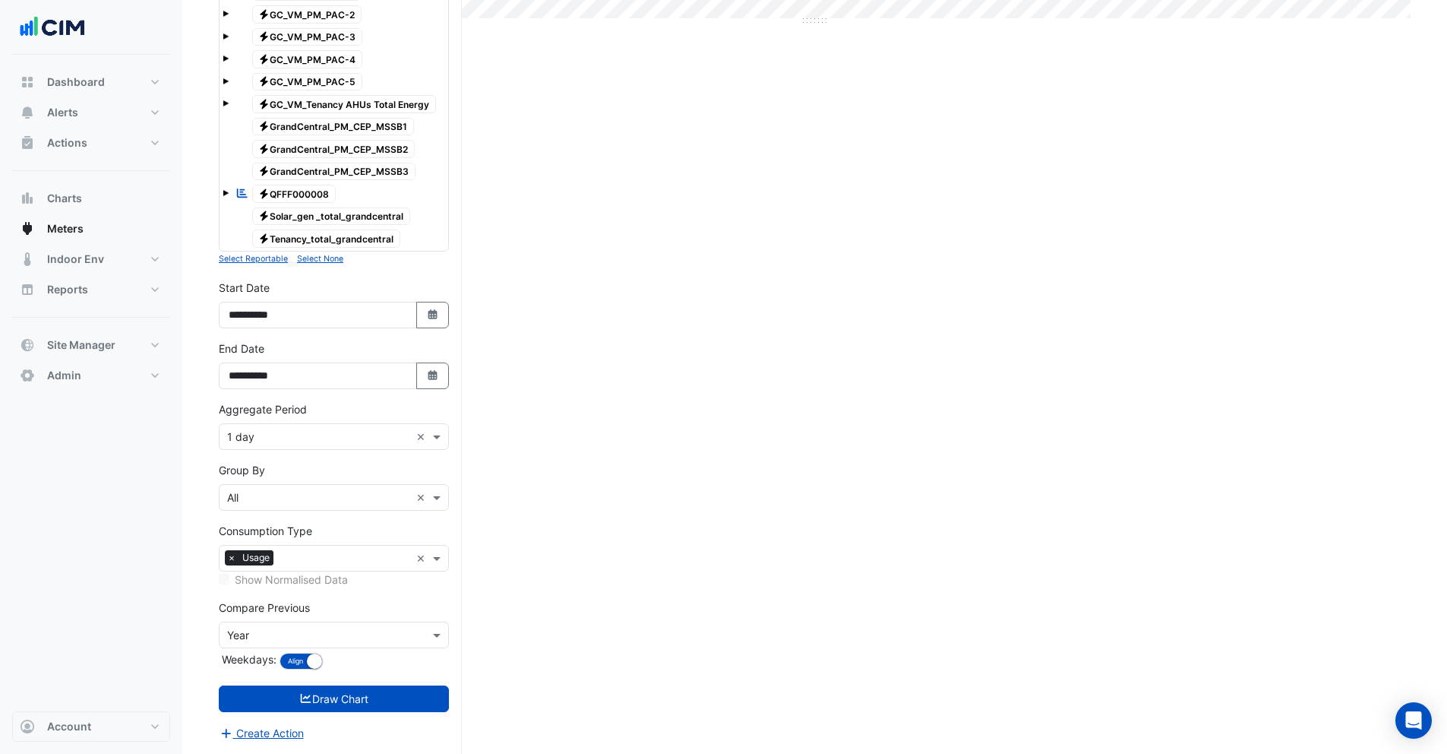
click at [251, 435] on input "text" at bounding box center [318, 437] width 183 height 16
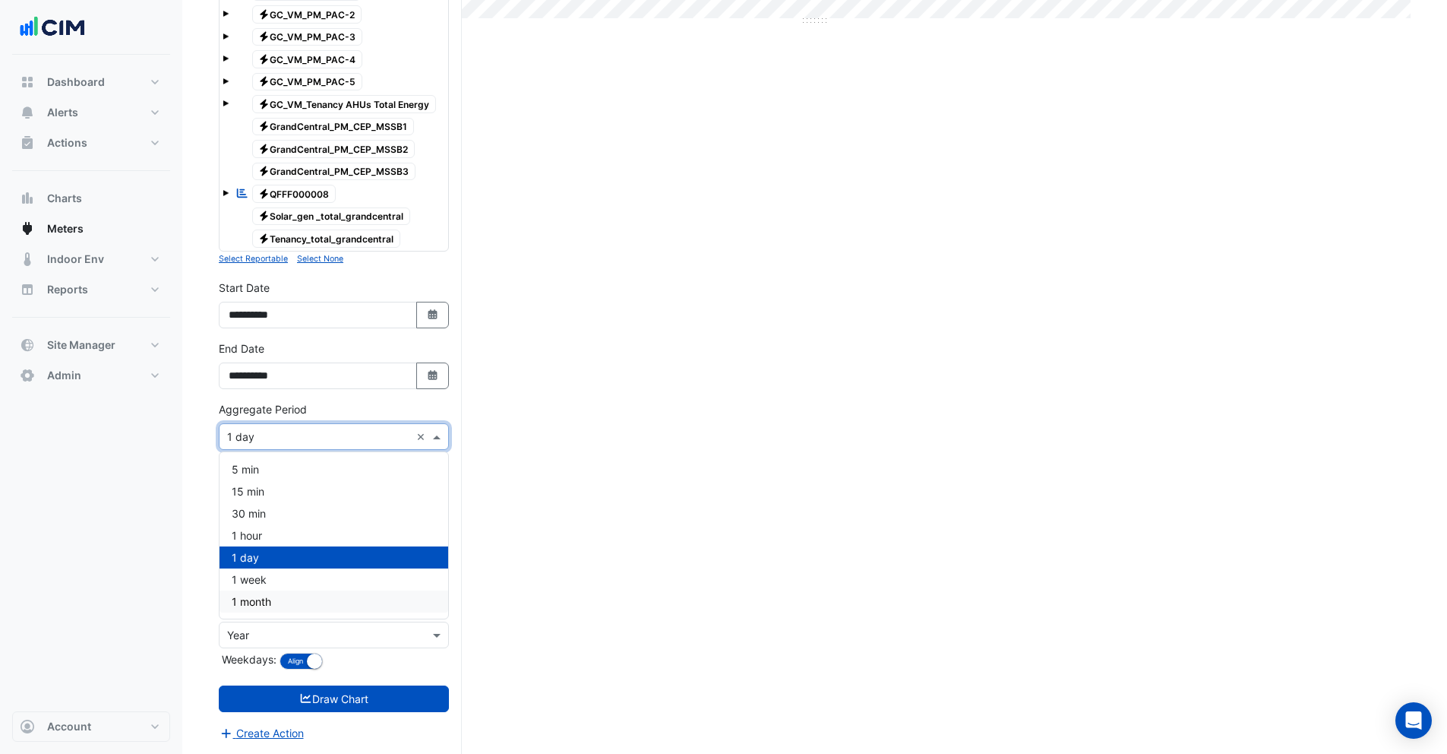
click at [269, 598] on span "1 month" at bounding box center [252, 601] width 40 height 13
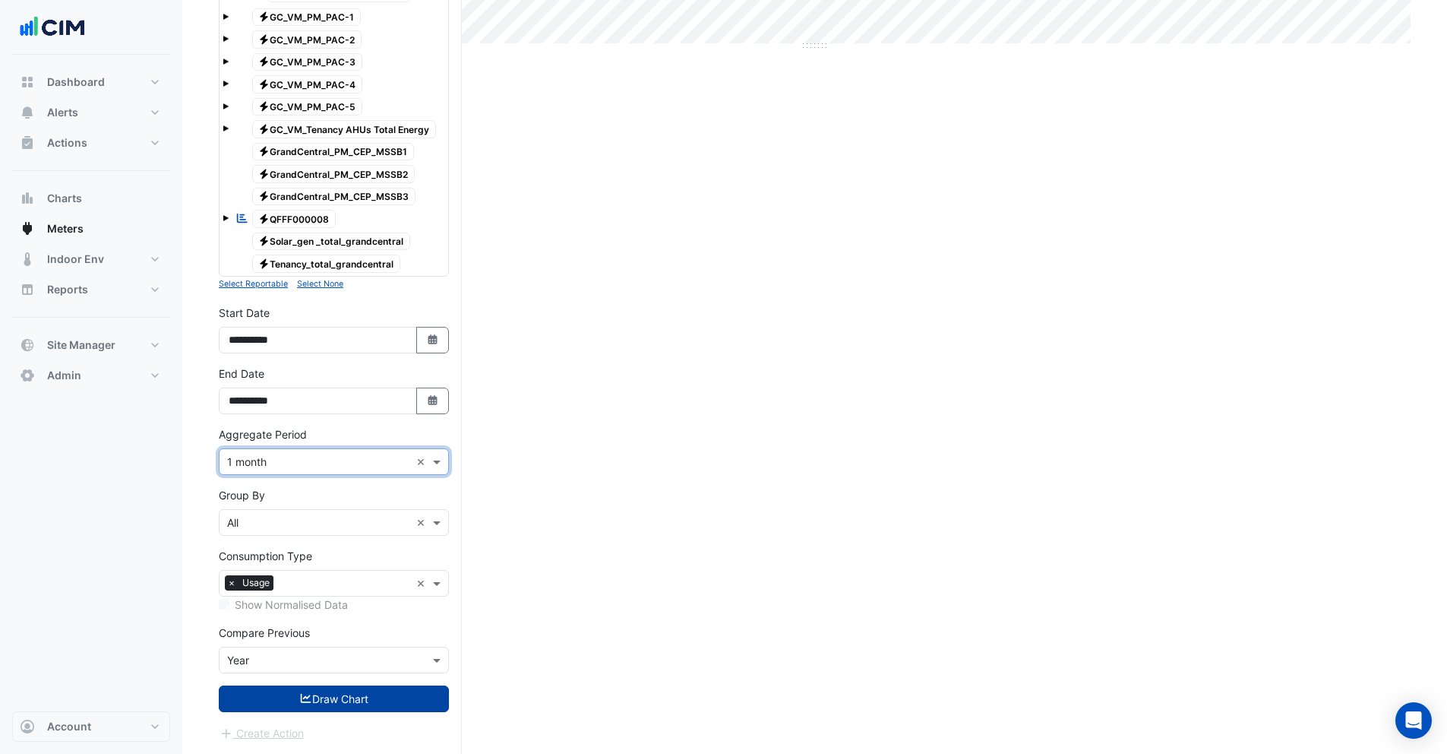
click at [312, 697] on button "Draw Chart" at bounding box center [334, 698] width 230 height 27
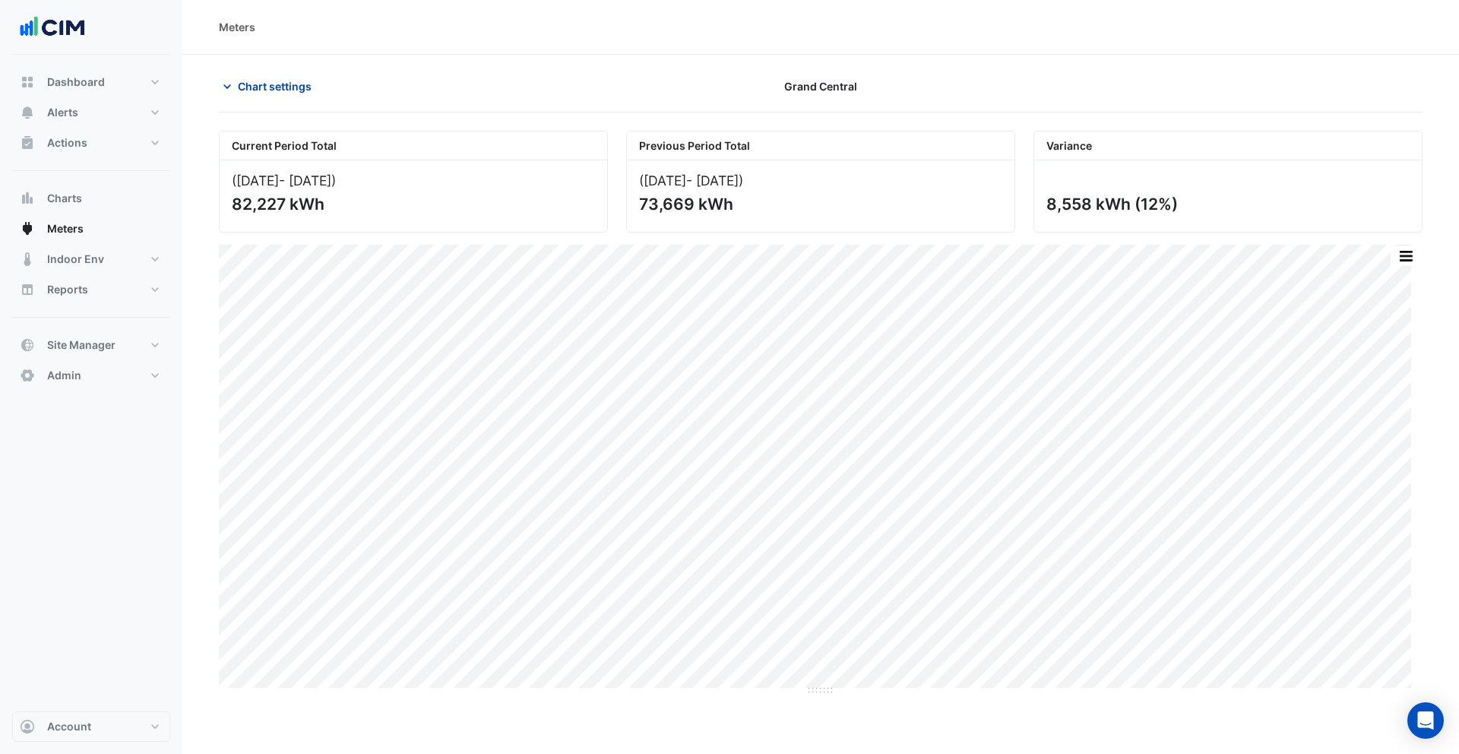
click at [270, 74] on button "Chart settings" at bounding box center [270, 86] width 103 height 27
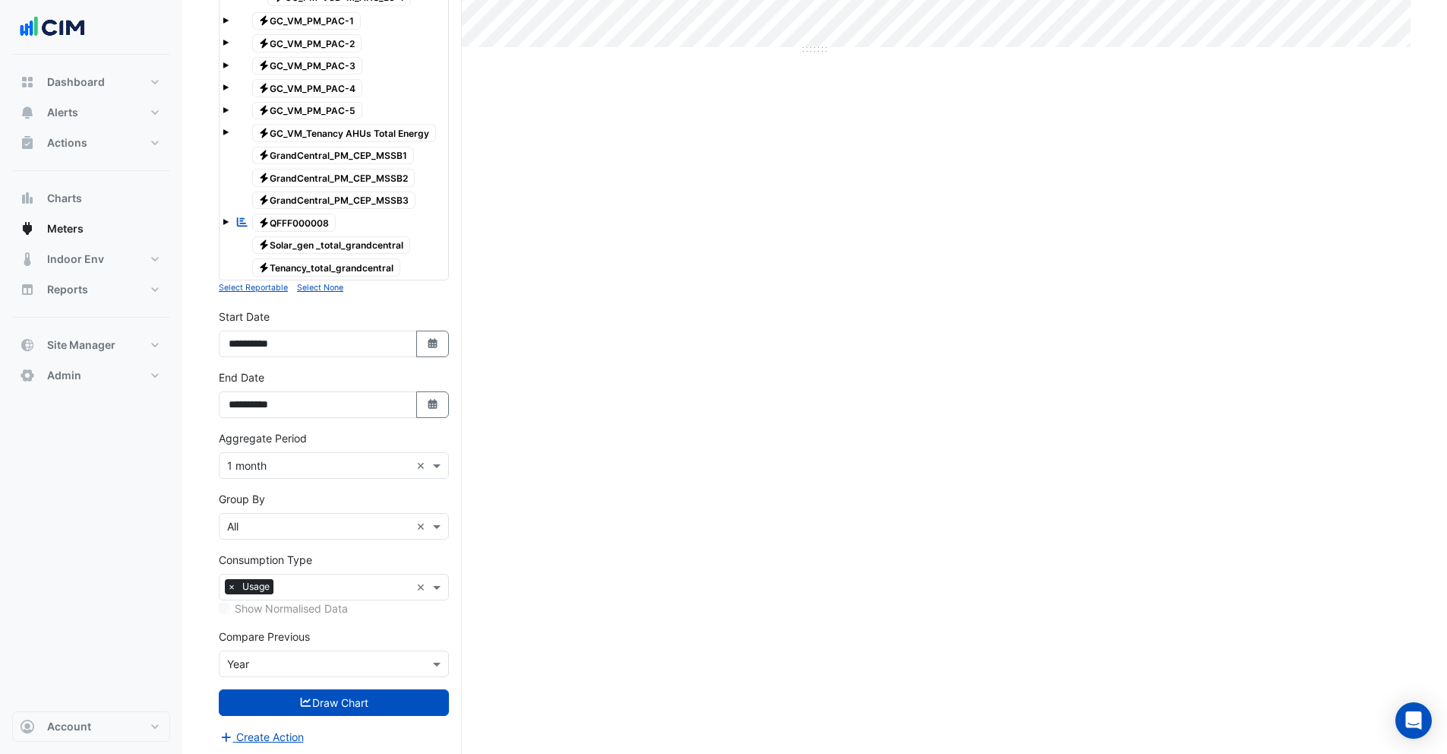
scroll to position [644, 0]
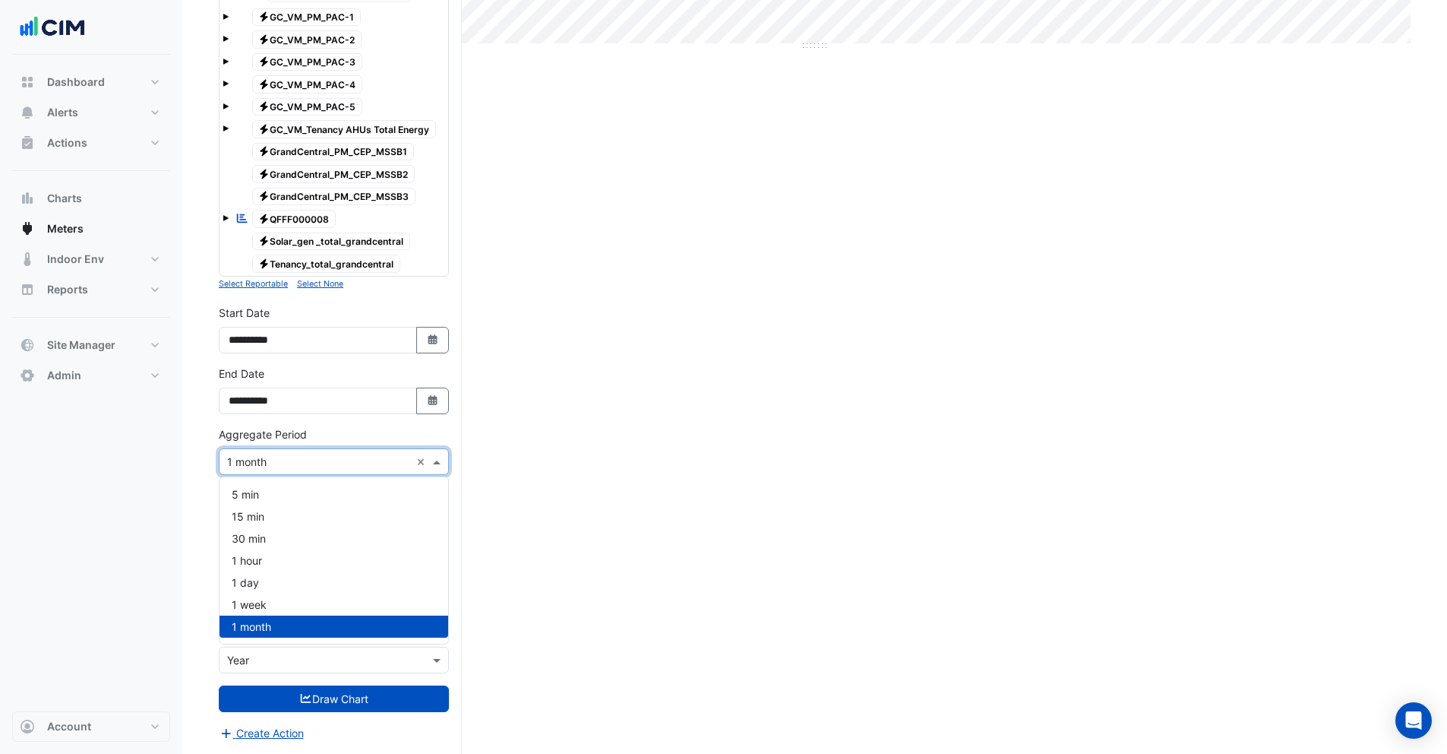
click at [270, 470] on div "× 1 month ×" at bounding box center [334, 461] width 230 height 27
click at [616, 476] on div "Current Period Total (Jul 24 - Jun 25 ) 82,227 kWh Previous Period Total (Jul 2…" at bounding box center [815, 119] width 1192 height 1267
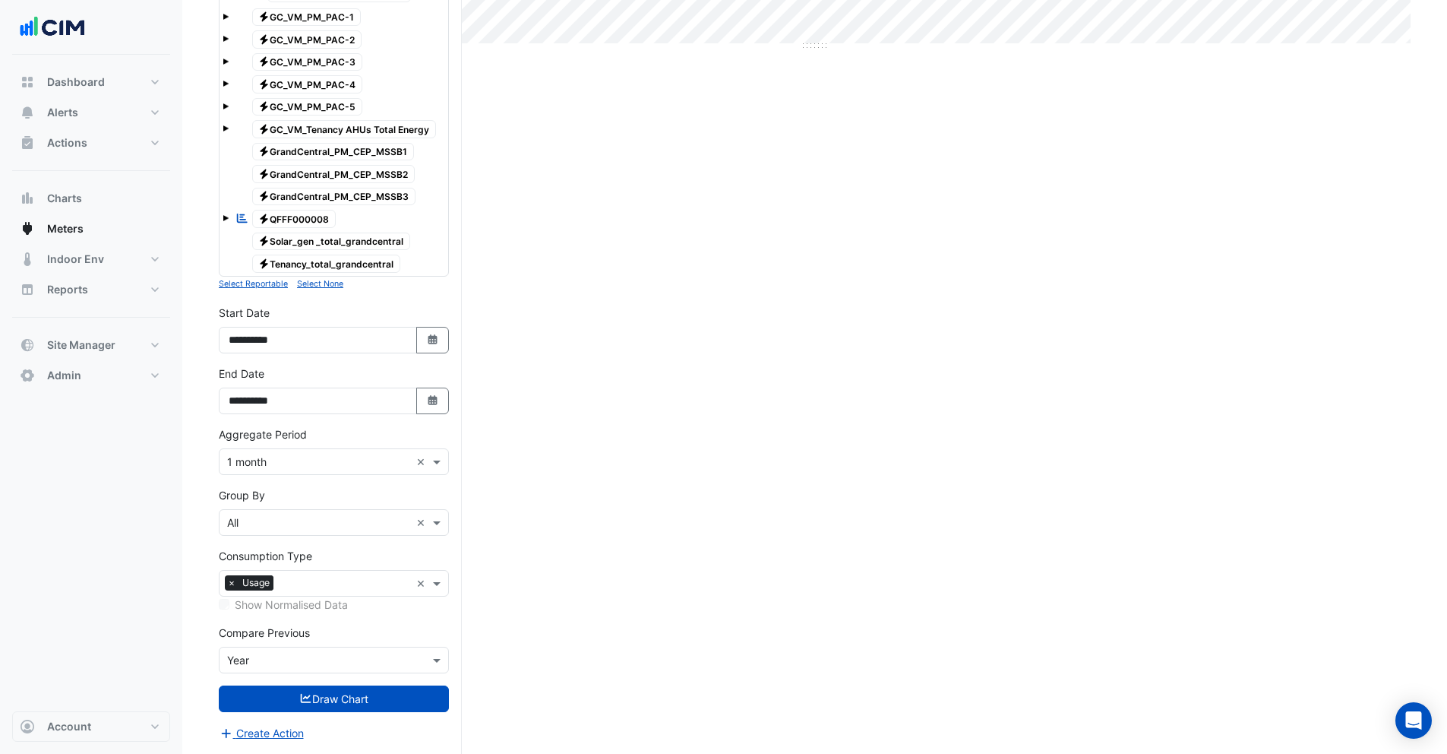
click at [282, 520] on input "text" at bounding box center [318, 523] width 183 height 16
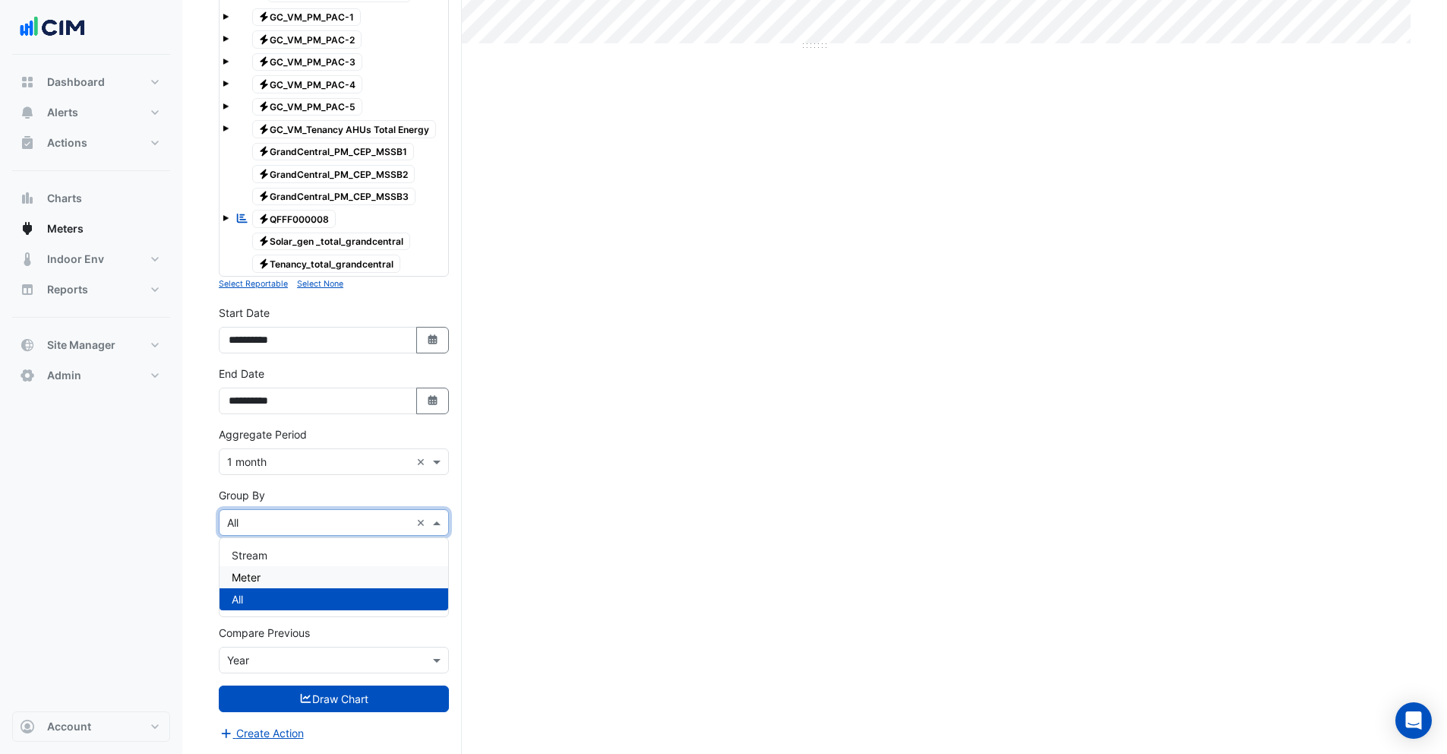
click at [276, 579] on div "Meter" at bounding box center [334, 577] width 229 height 22
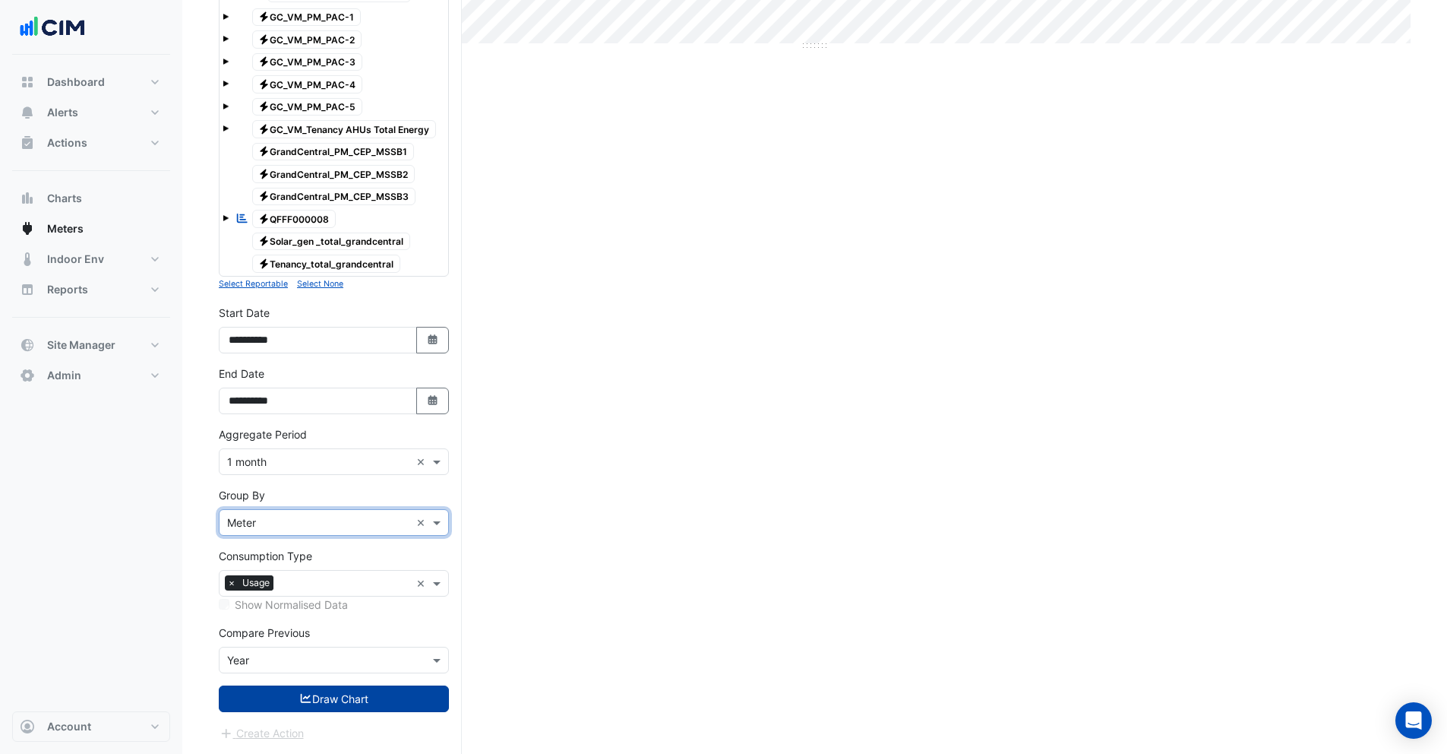
click at [322, 697] on button "Draw Chart" at bounding box center [334, 698] width 230 height 27
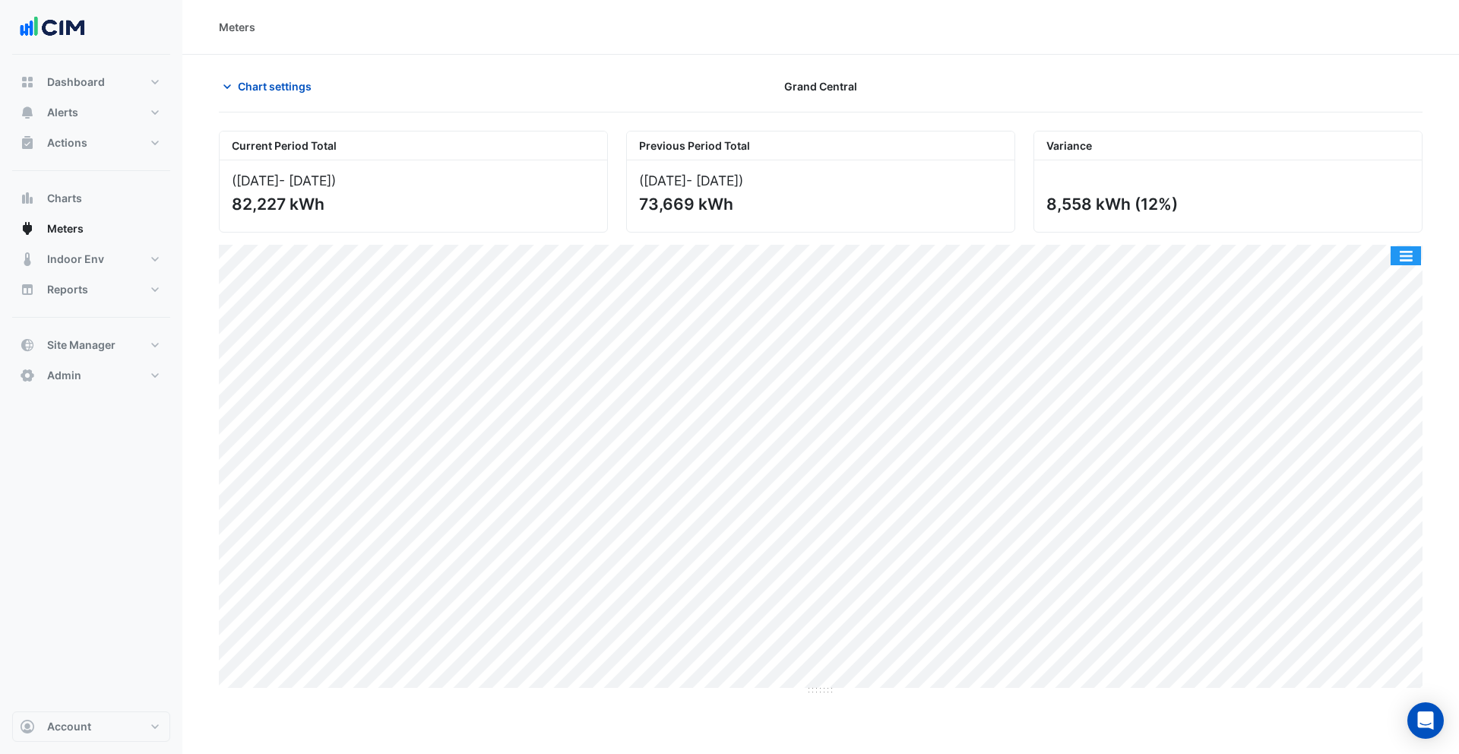
click at [1409, 261] on button "button" at bounding box center [1405, 255] width 30 height 19
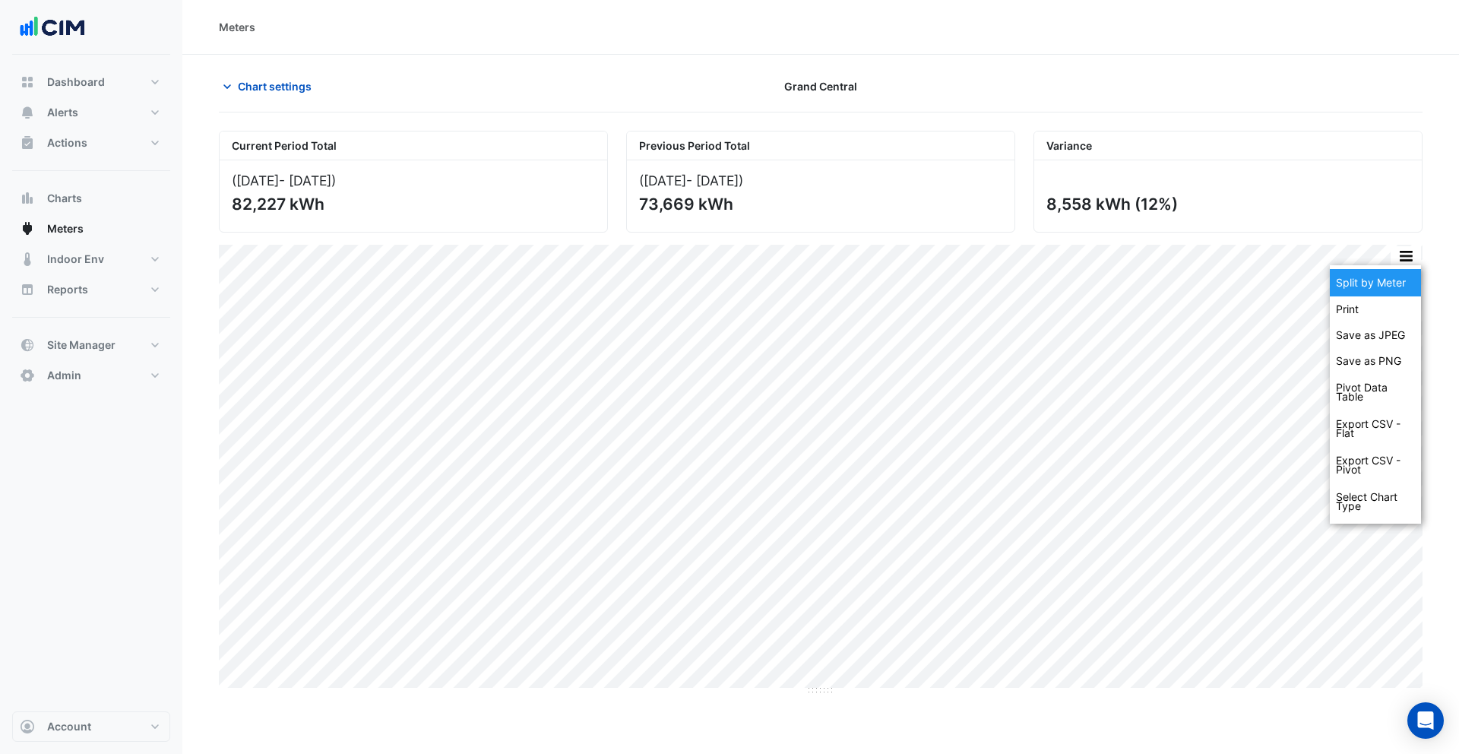
click at [1403, 280] on div "Split by Meter" at bounding box center [1375, 282] width 91 height 27
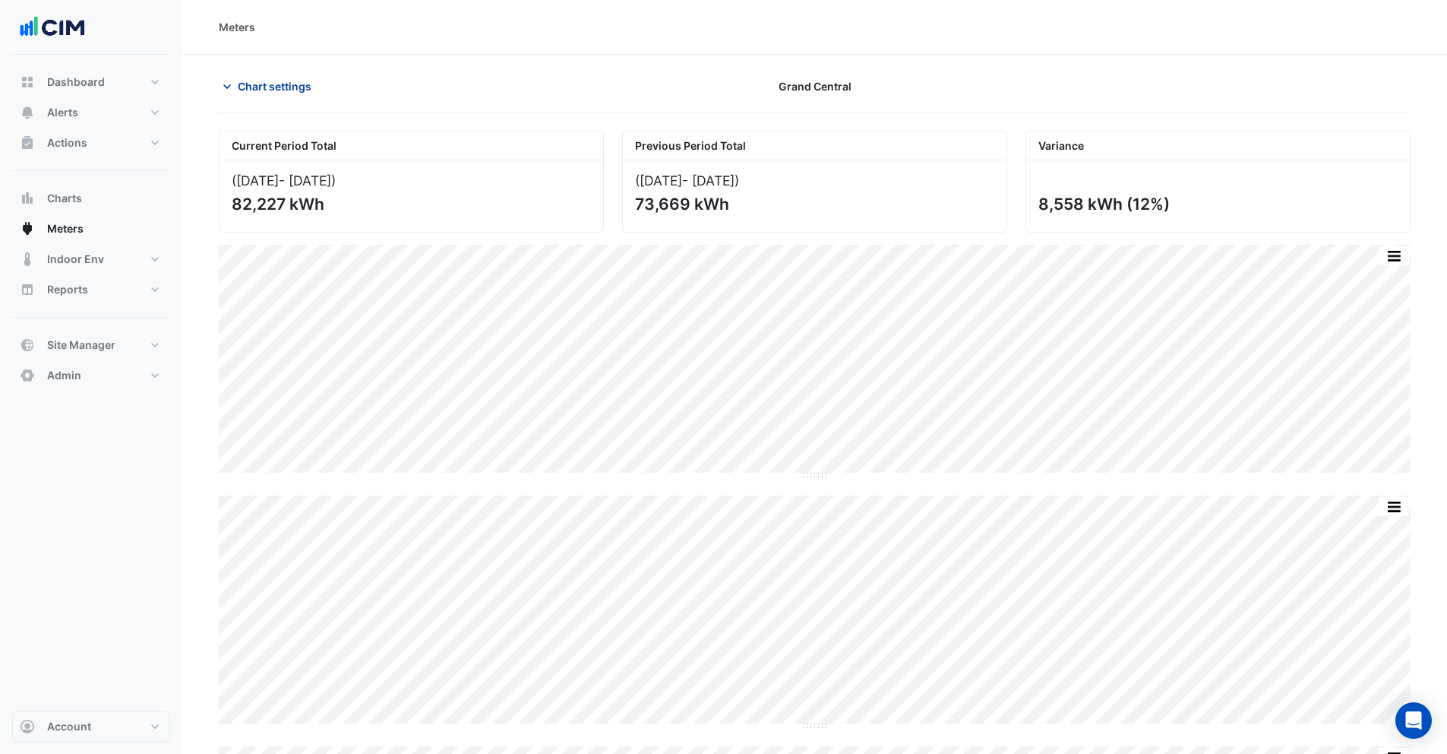
click at [244, 93] on span "Chart settings" at bounding box center [275, 86] width 74 height 16
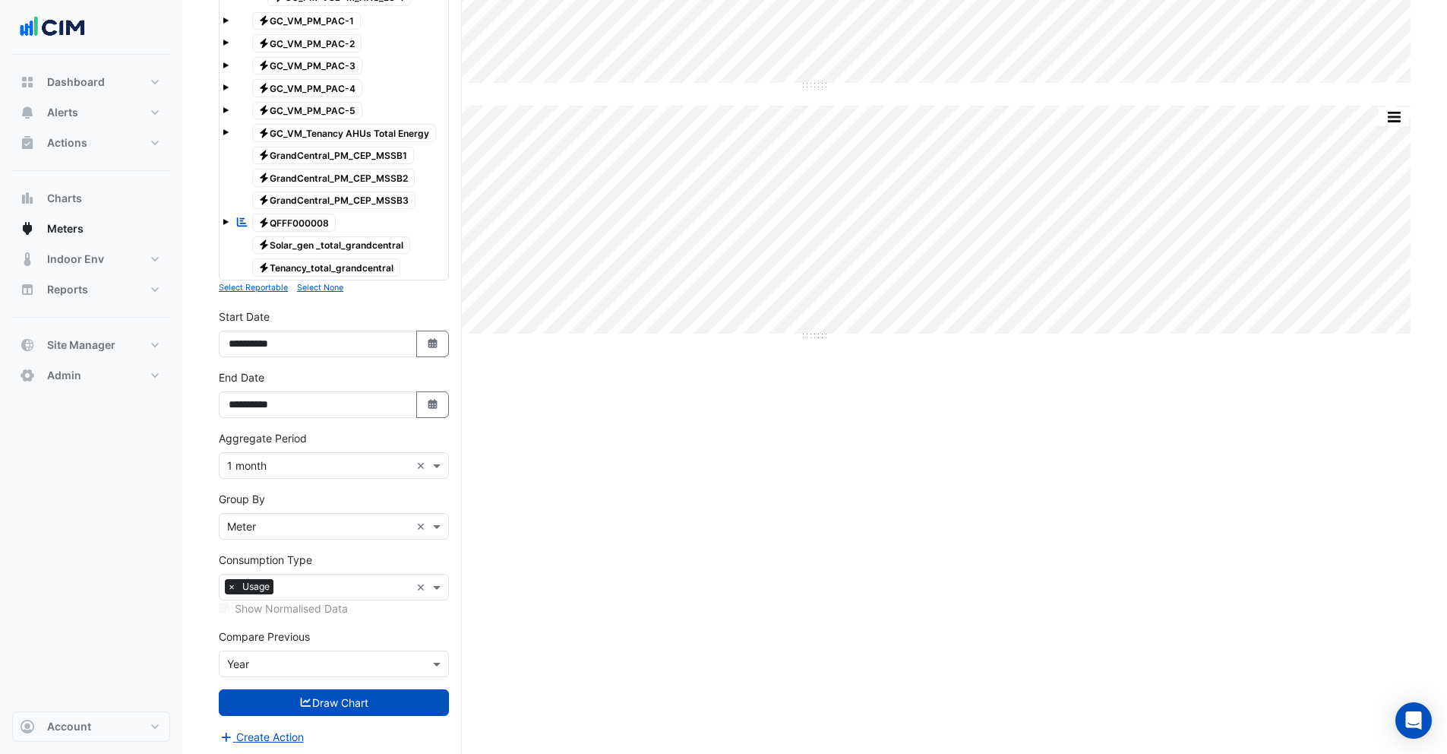
scroll to position [644, 0]
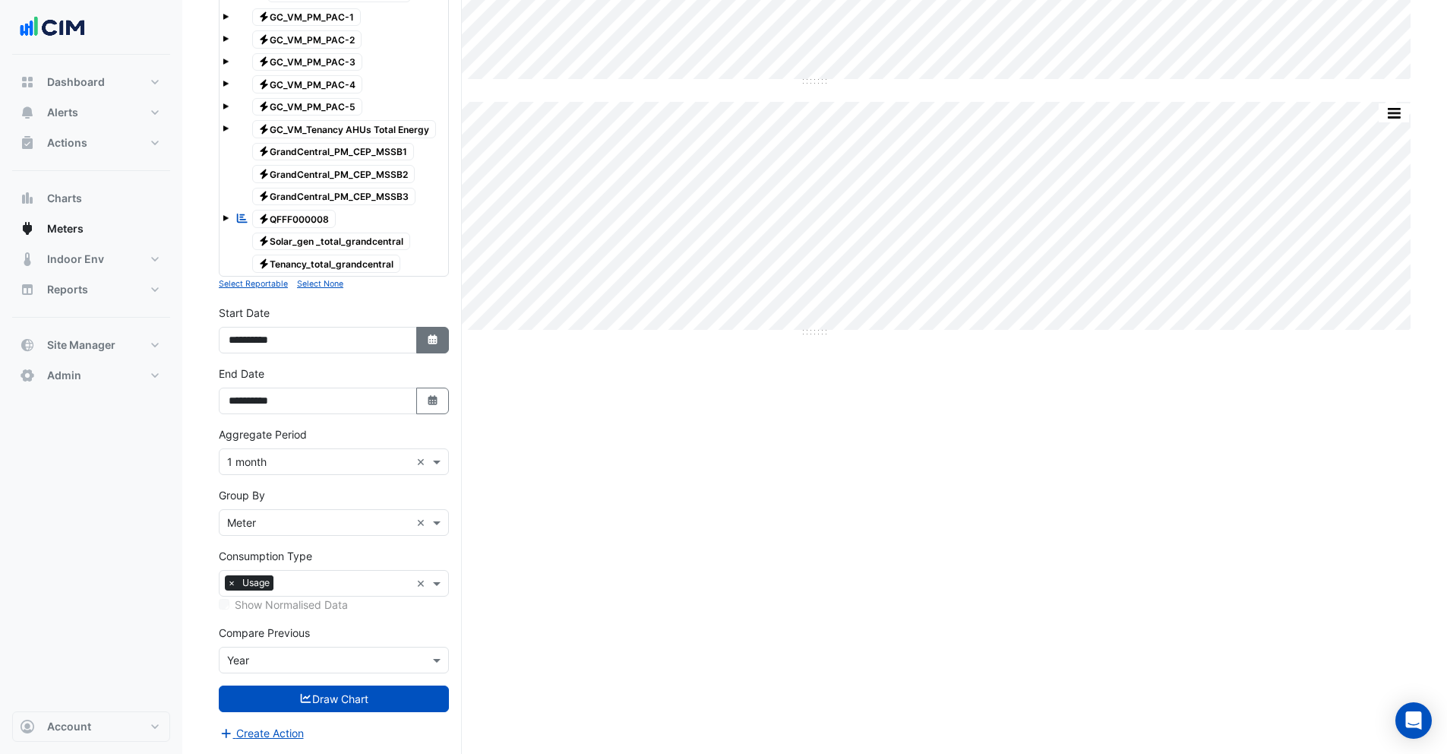
click at [431, 341] on icon "button" at bounding box center [432, 339] width 9 height 10
select select "*"
select select "****"
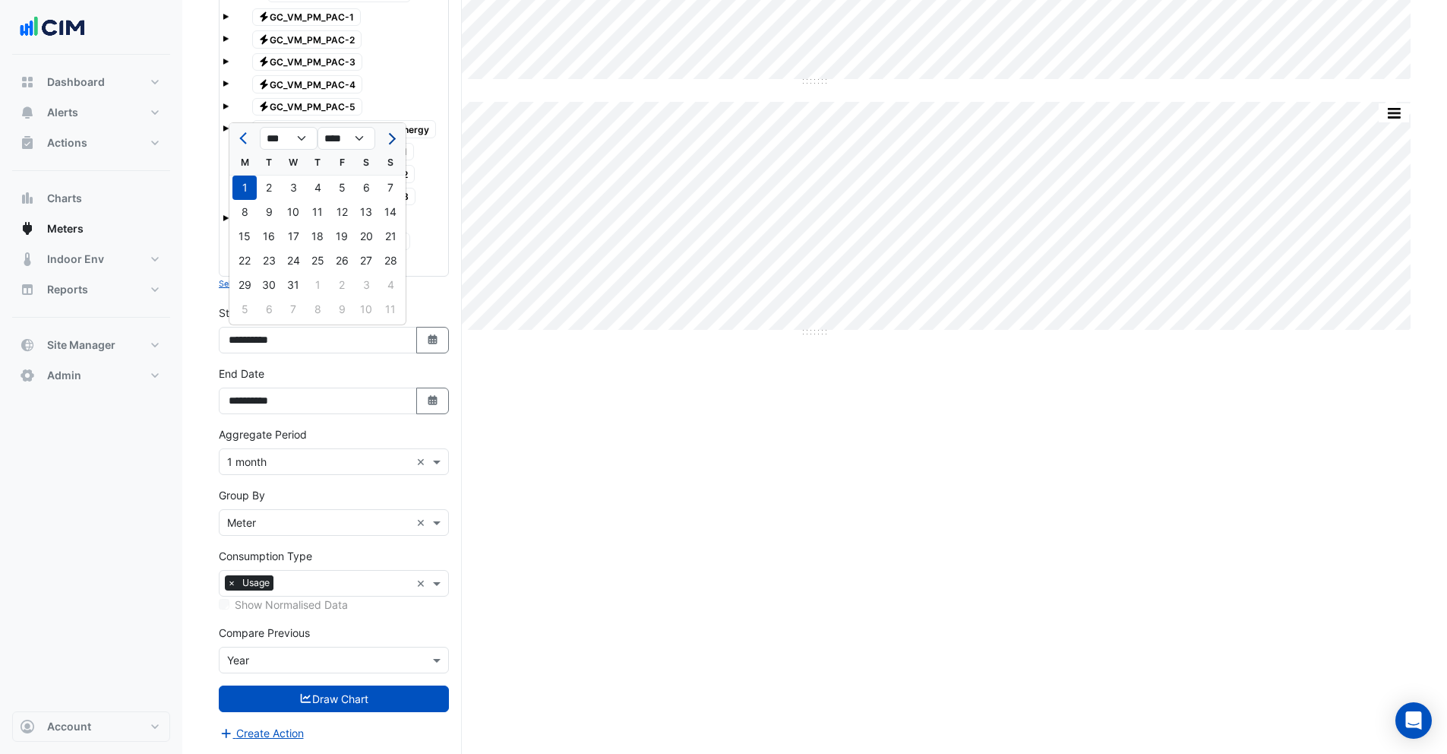
click at [393, 138] on span "Next month" at bounding box center [389, 138] width 11 height 11
select select "*"
click at [390, 188] on div "1" at bounding box center [390, 188] width 24 height 24
type input "**********"
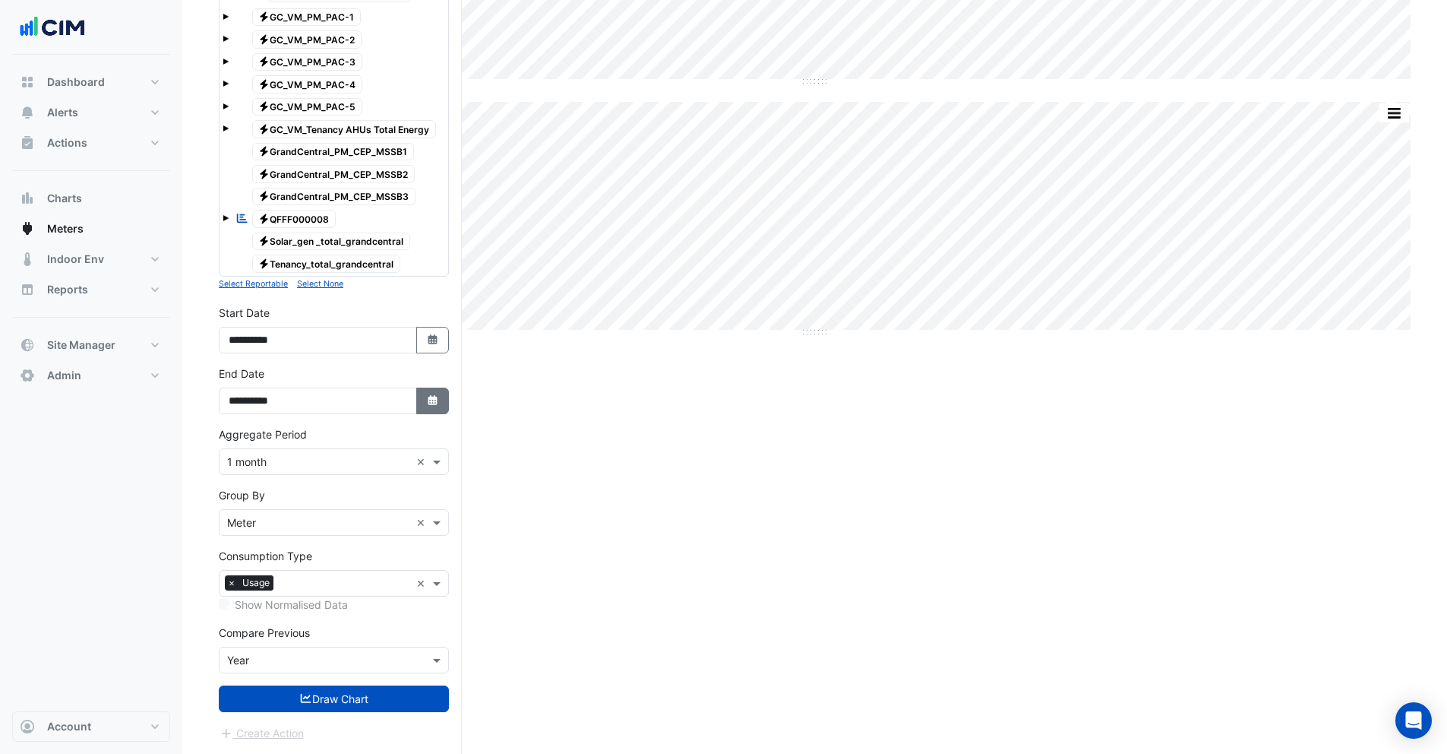
click at [433, 395] on icon "Select Date" at bounding box center [433, 400] width 14 height 11
select select "*"
select select "****"
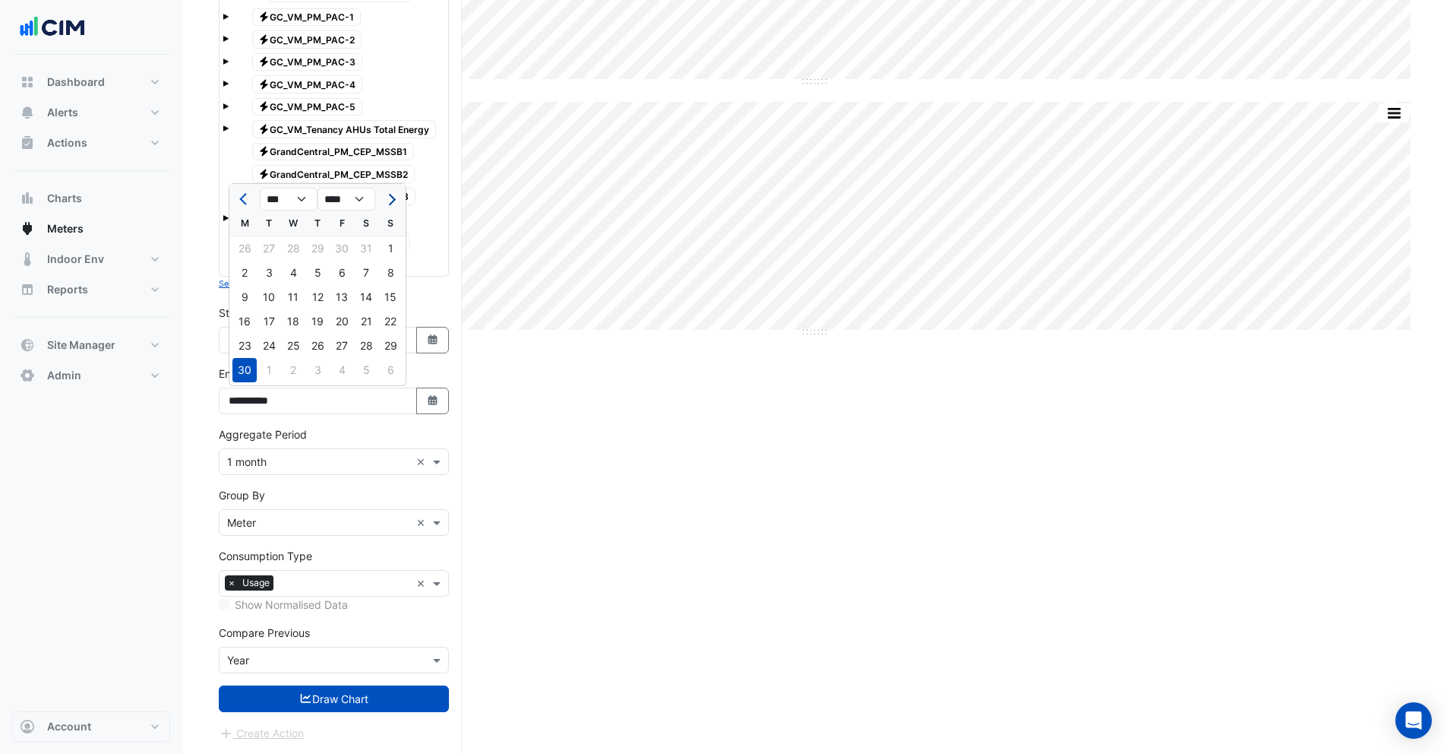
click at [398, 200] on button "Next month" at bounding box center [390, 199] width 18 height 24
select select "*"
click at [394, 349] on div "31" at bounding box center [390, 346] width 24 height 24
type input "**********"
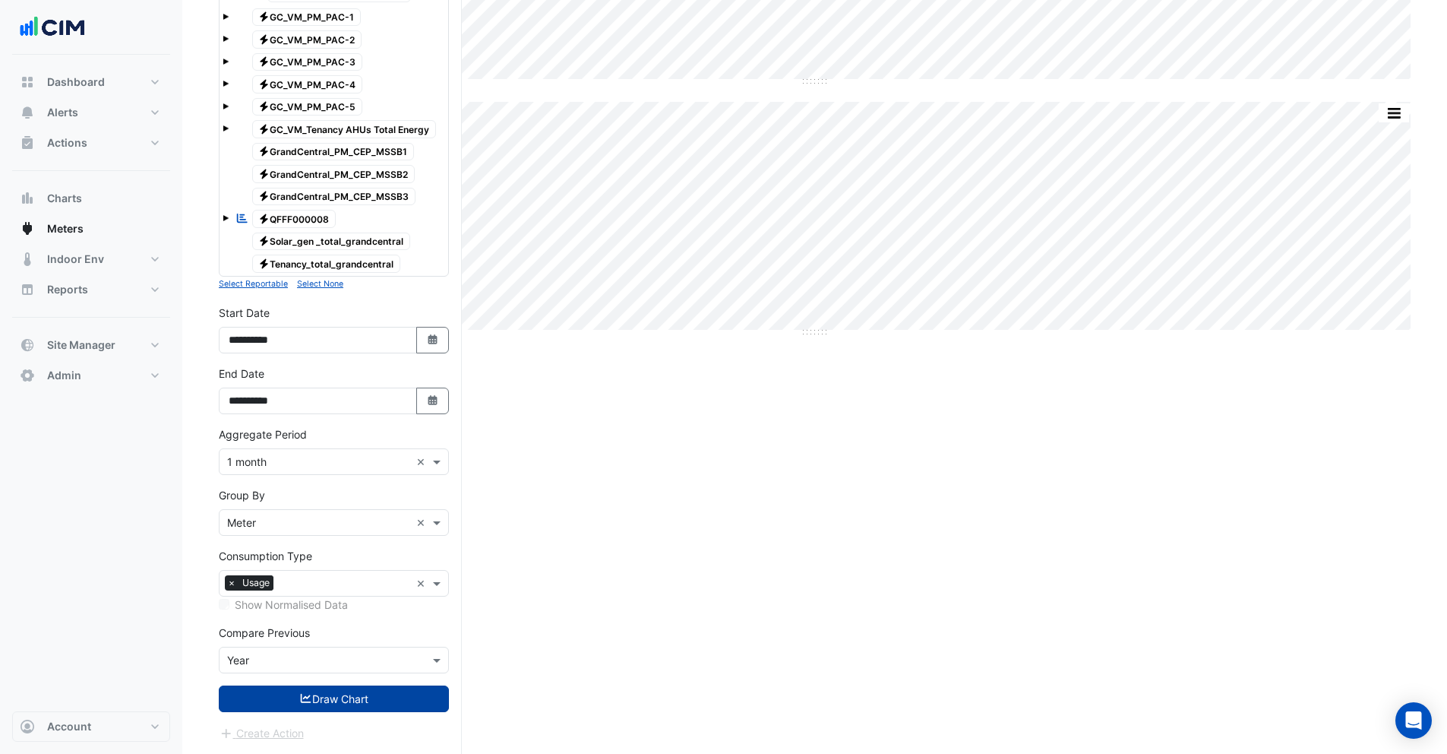
click at [337, 695] on button "Draw Chart" at bounding box center [334, 698] width 230 height 27
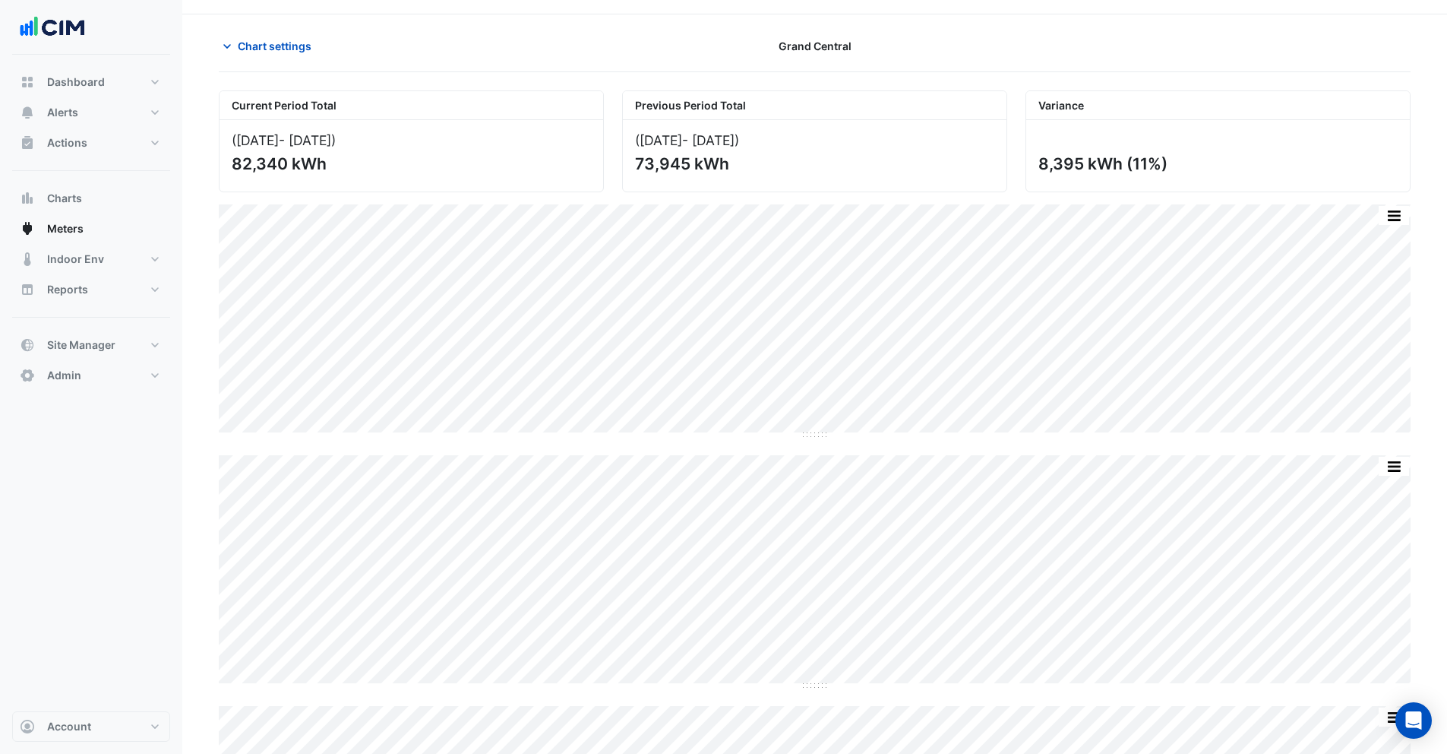
scroll to position [5, 0]
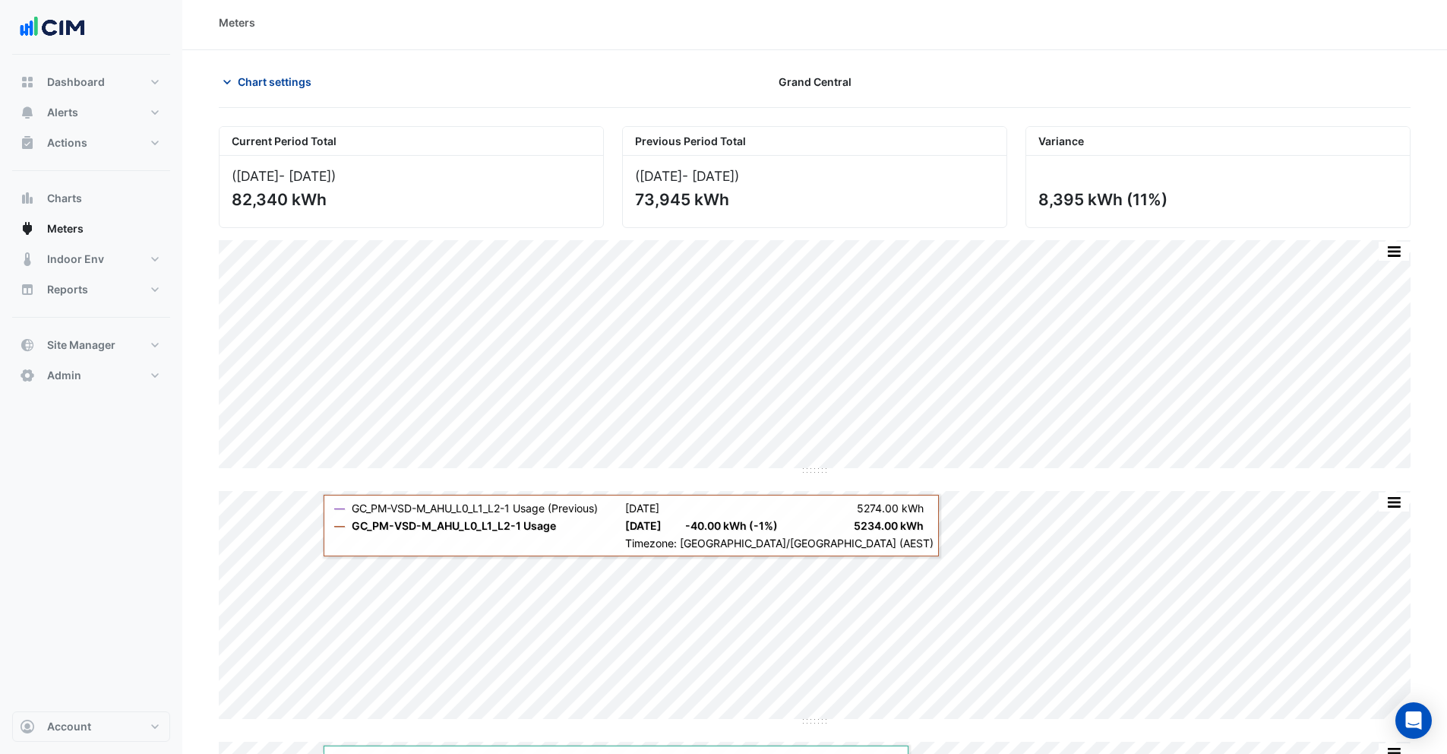
click at [277, 78] on span "Chart settings" at bounding box center [275, 82] width 74 height 16
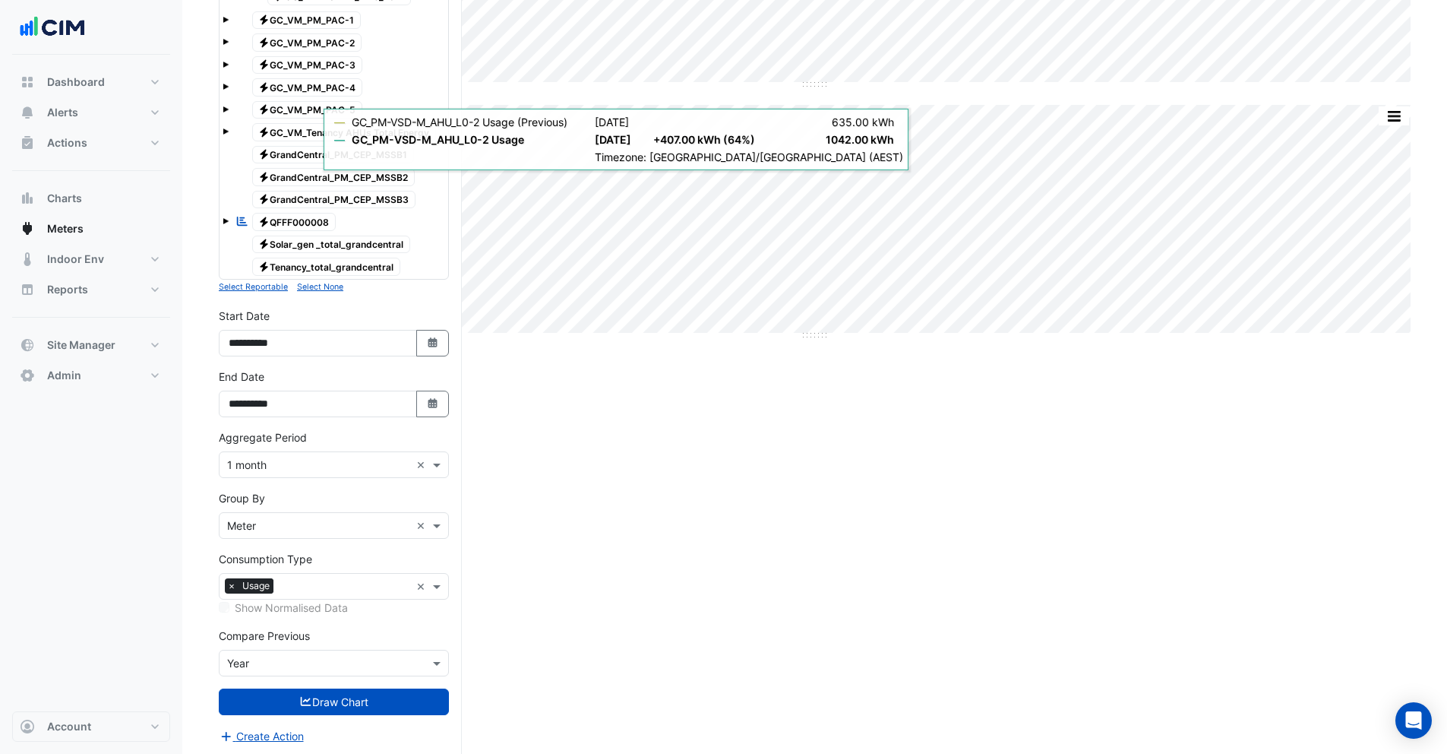
scroll to position [644, 0]
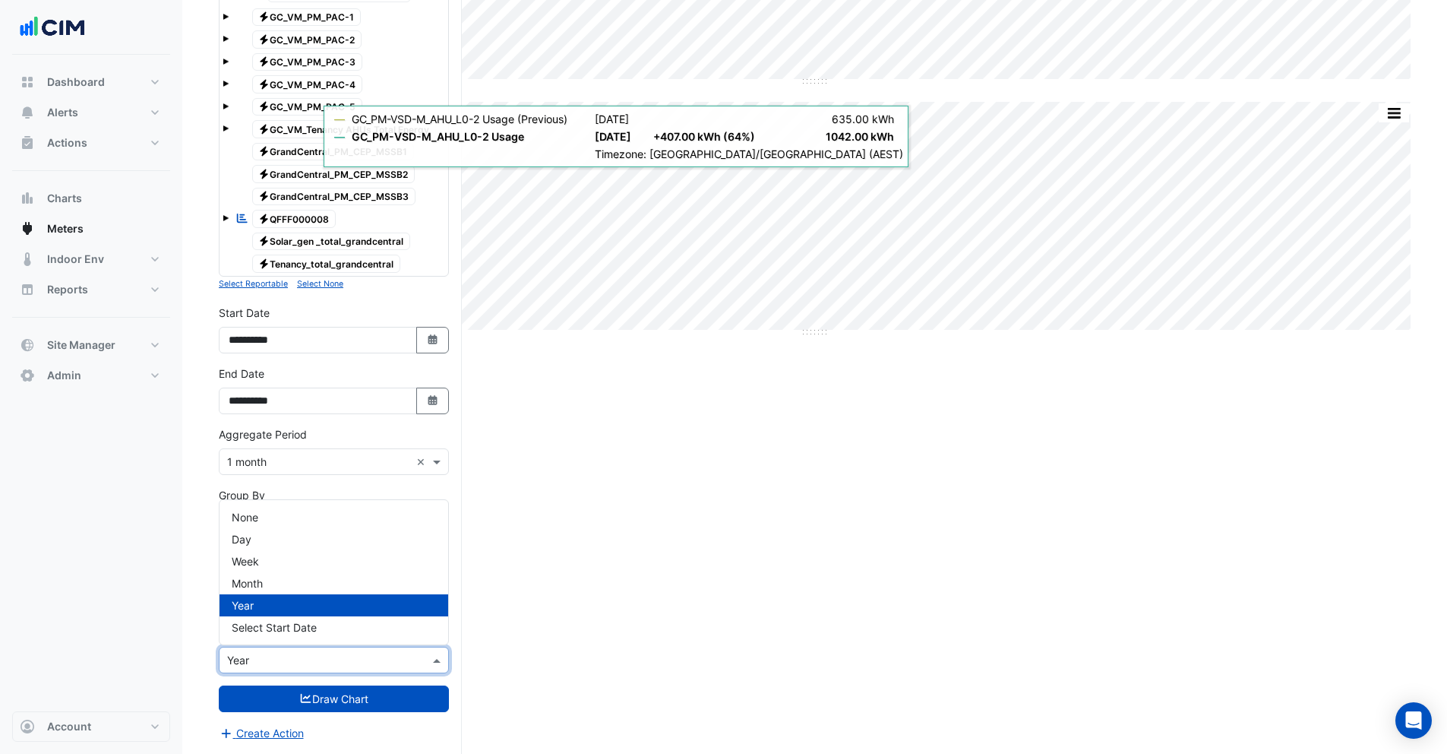
click at [305, 665] on input "text" at bounding box center [318, 661] width 183 height 16
click at [289, 641] on div "None Day Week Month Year Select Start Date" at bounding box center [334, 572] width 229 height 144
click at [290, 629] on span "Select Start Date" at bounding box center [274, 627] width 85 height 13
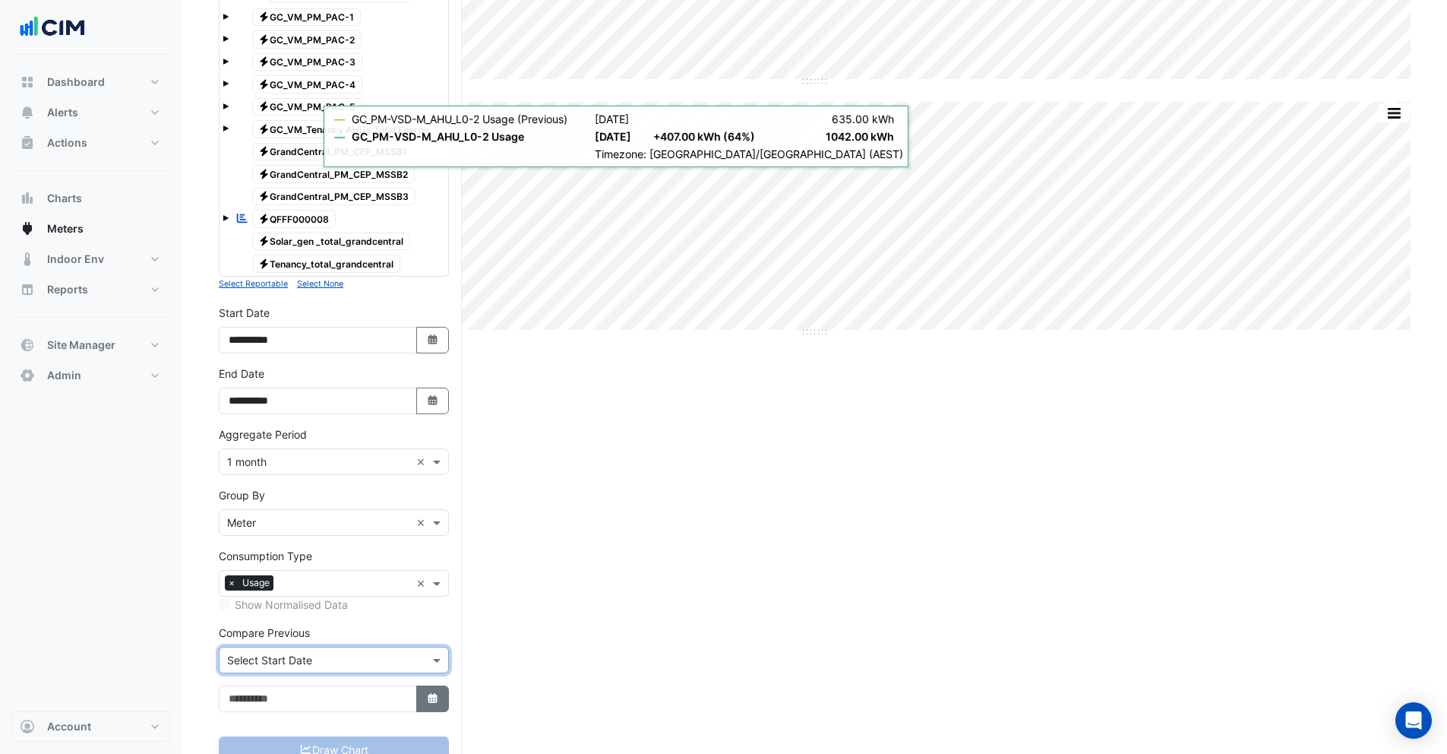
click at [424, 697] on button "Select Date" at bounding box center [432, 698] width 33 height 27
select select "*"
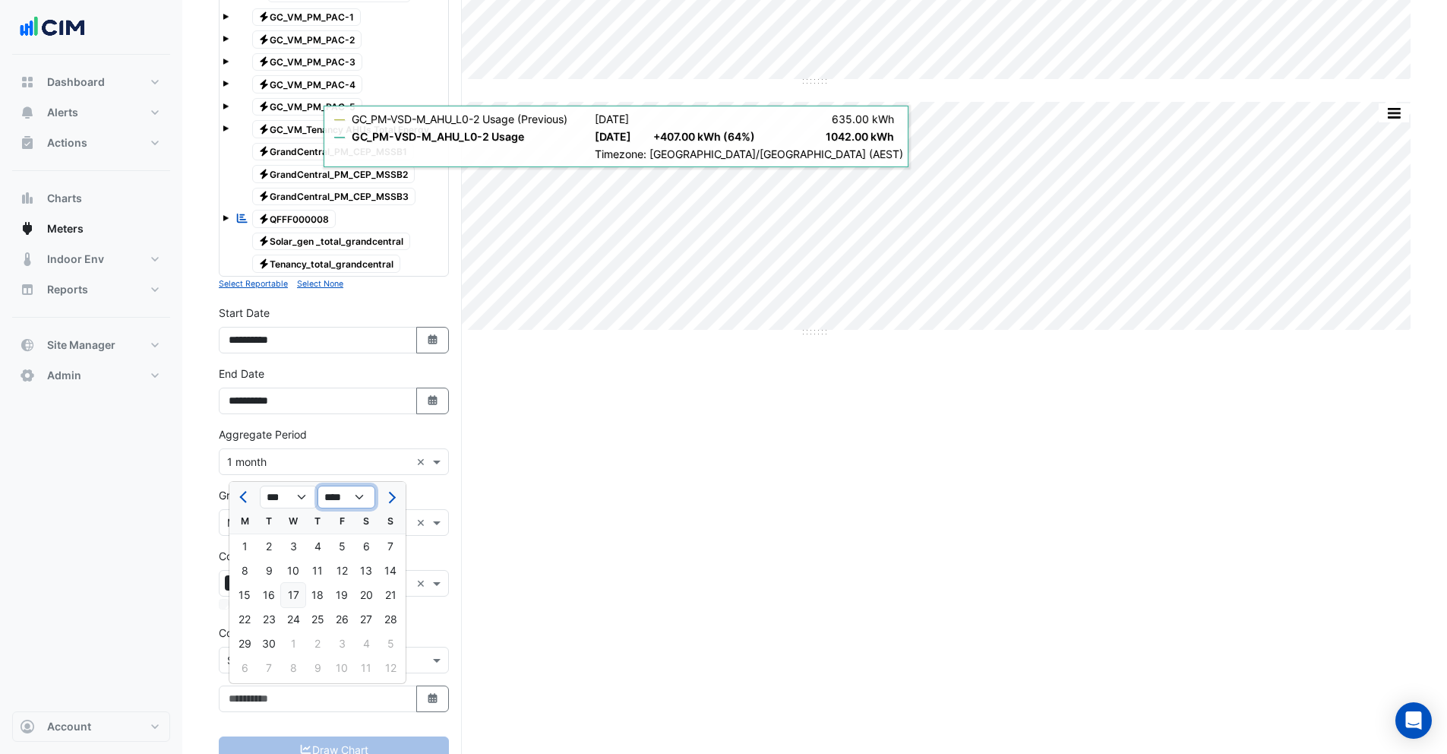
click at [340, 497] on select "**** **** **** **** **** **** **** **** **** **** **** **** **** **** **** ****…" at bounding box center [347, 496] width 58 height 23
select select "****"
click at [318, 485] on select "**** **** **** **** **** **** **** **** **** **** **** **** **** **** **** ****…" at bounding box center [347, 496] width 58 height 23
click at [289, 501] on select "*** *** *** *** *** *** *** *** *** *** *** ***" at bounding box center [289, 496] width 58 height 23
select select "*"
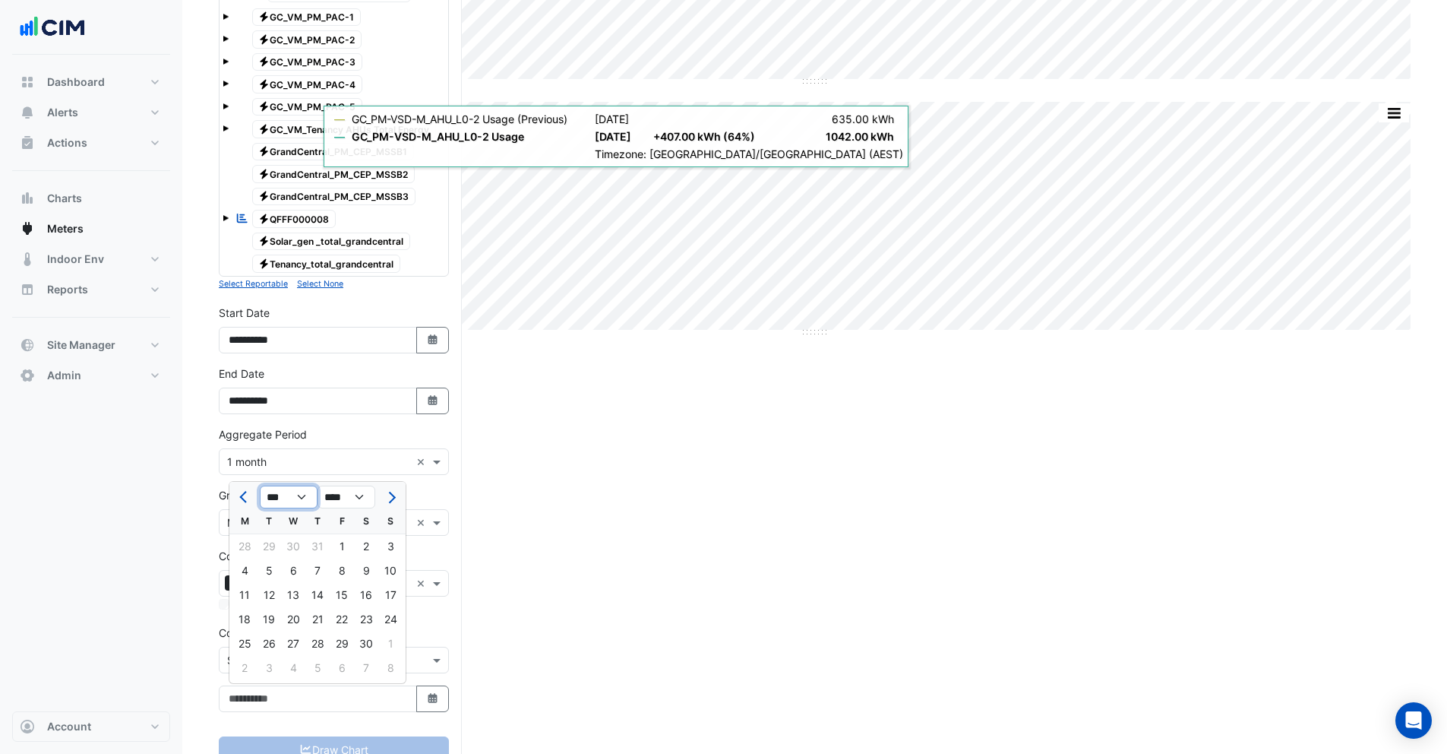
click at [260, 485] on select "*** *** *** *** *** *** *** *** *** *** *** ***" at bounding box center [289, 496] width 58 height 23
click at [394, 549] on div "1" at bounding box center [390, 546] width 24 height 24
type input "**********"
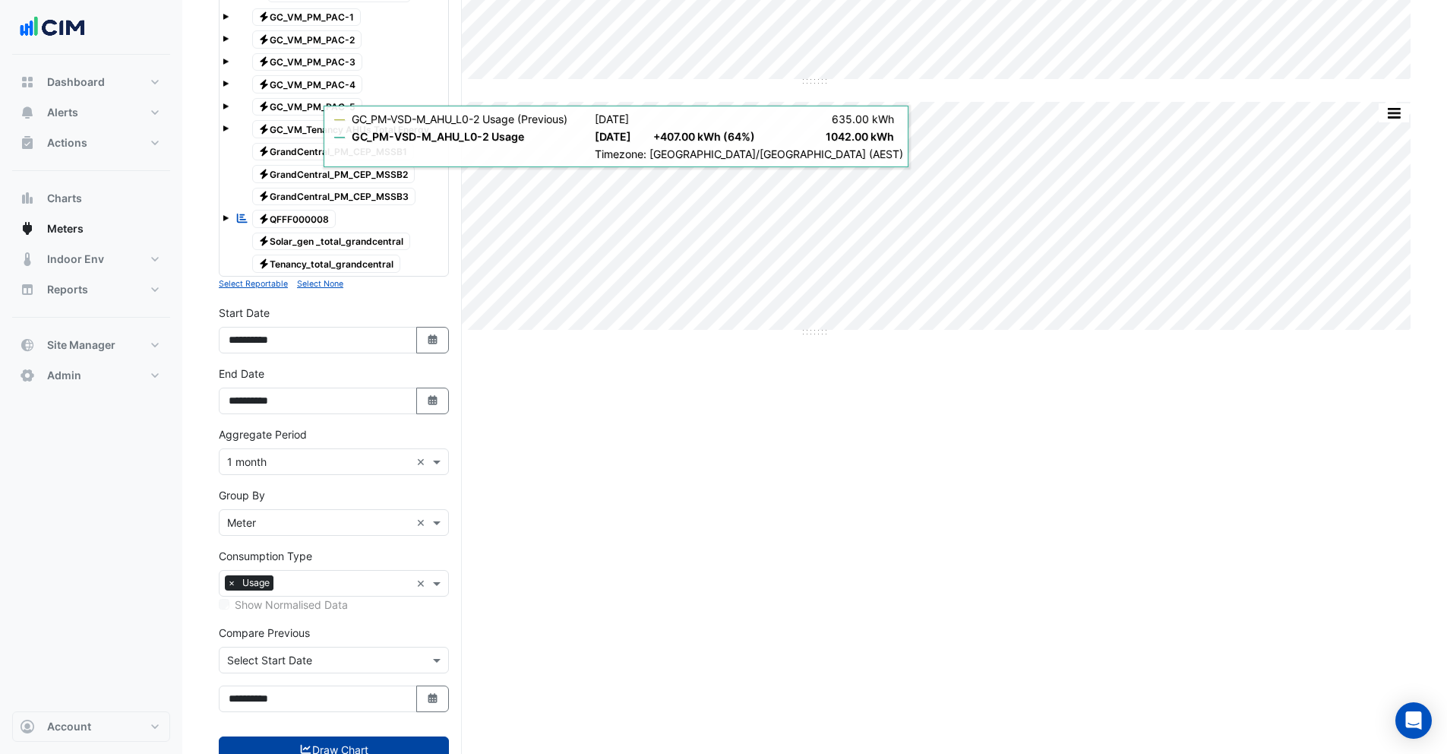
click at [359, 740] on button "Draw Chart" at bounding box center [334, 749] width 230 height 27
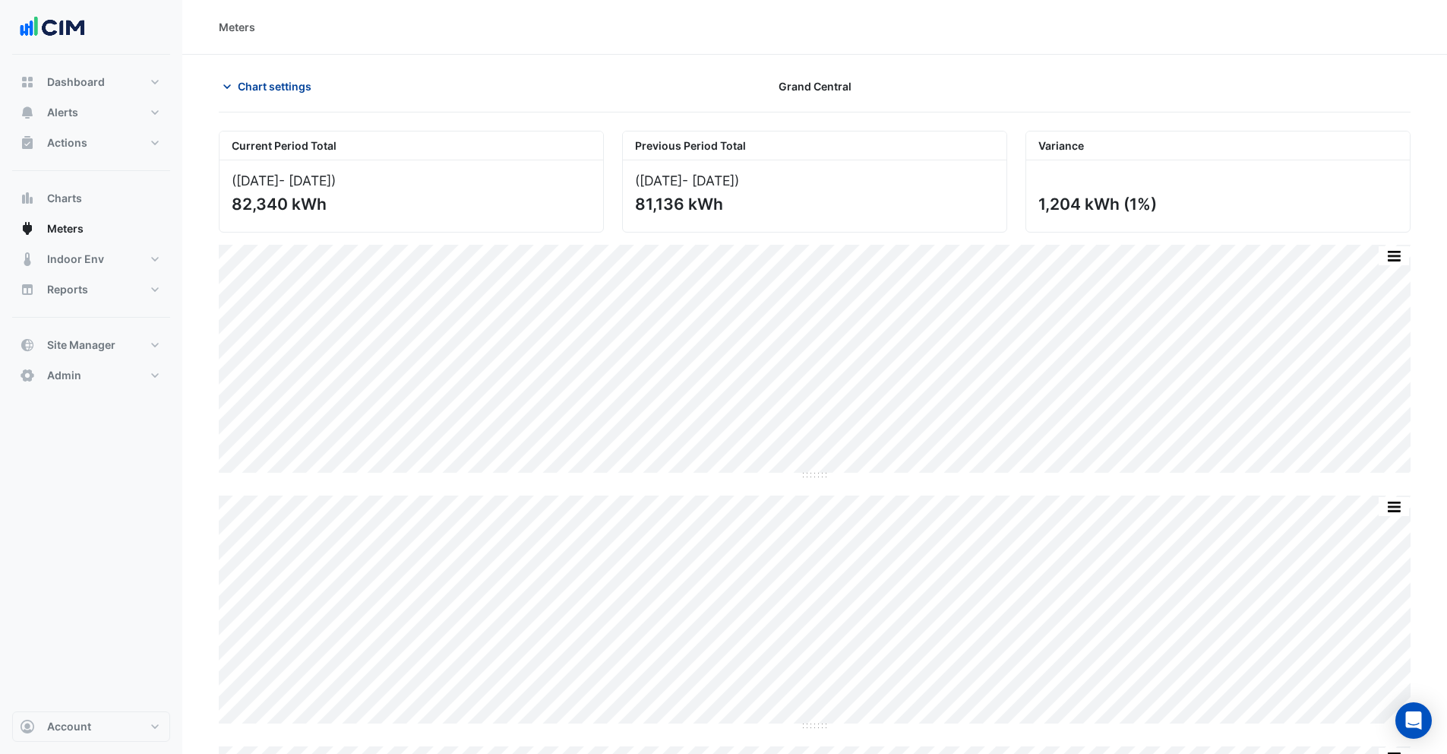
click at [261, 93] on span "Chart settings" at bounding box center [275, 86] width 74 height 16
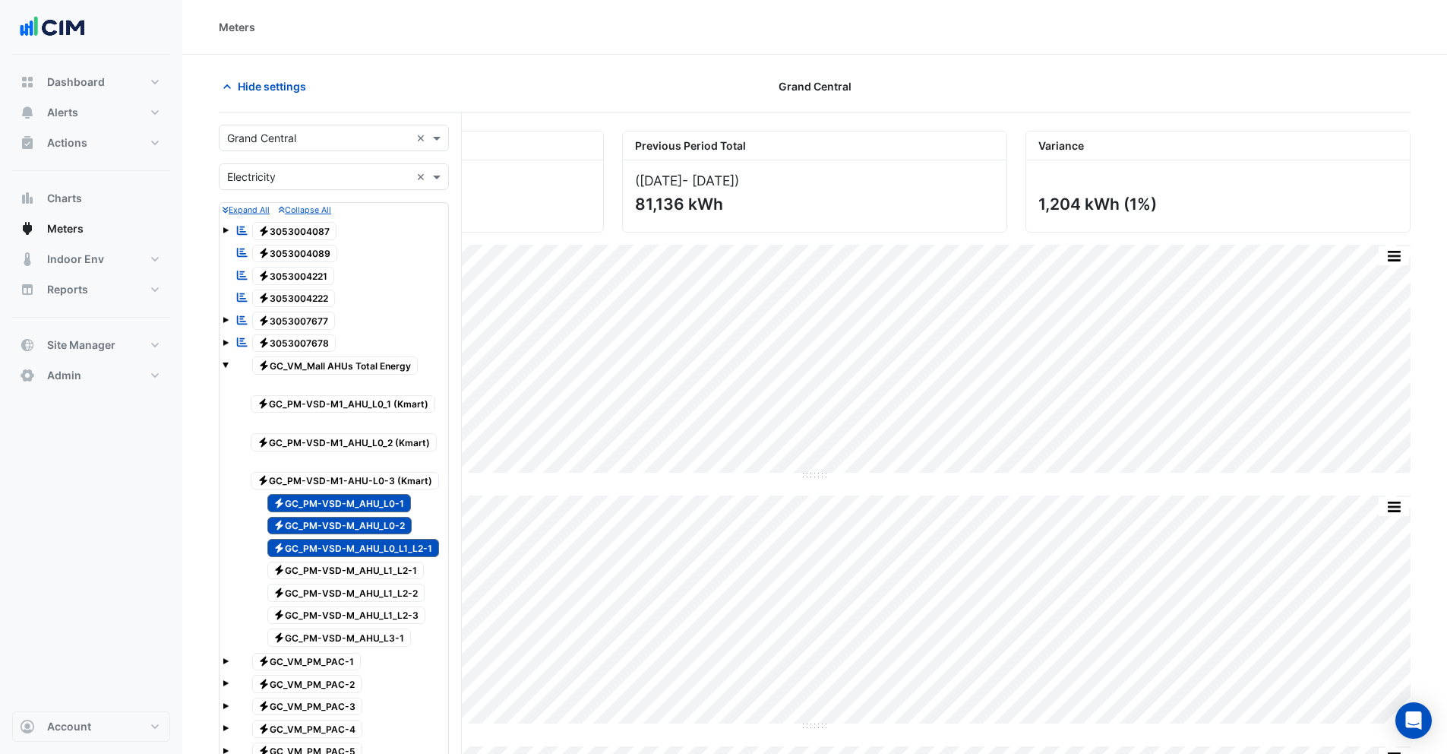
click at [322, 506] on span "Electricity GC_PM-VSD-M_AHU_L0-1" at bounding box center [339, 503] width 144 height 18
click at [325, 524] on span "Electricity GC_PM-VSD-M_AHU_L0-2" at bounding box center [339, 526] width 145 height 18
click at [327, 542] on span "Electricity GC_PM-VSD-M_AHU_L0_L1_L2-1" at bounding box center [353, 548] width 172 height 18
click at [336, 568] on span "Electricity GC_PM-VSD-M_AHU_L1_L2-1" at bounding box center [345, 570] width 157 height 18
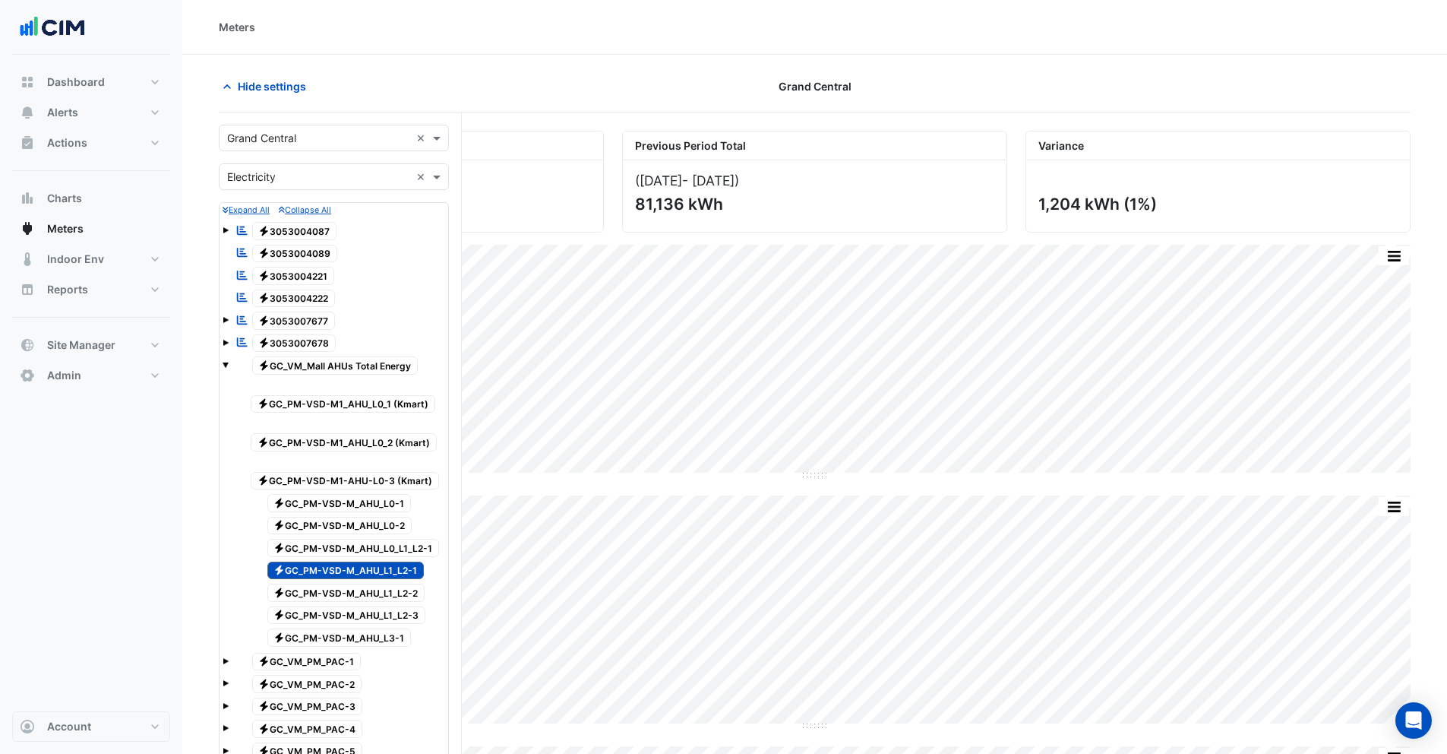
click at [342, 593] on span "Electricity GC_PM-VSD-M_AHU_L1_L2-2" at bounding box center [346, 592] width 158 height 18
click at [343, 608] on span "Electricity GC_PM-VSD-M_AHU_L1_L2-3" at bounding box center [346, 615] width 159 height 18
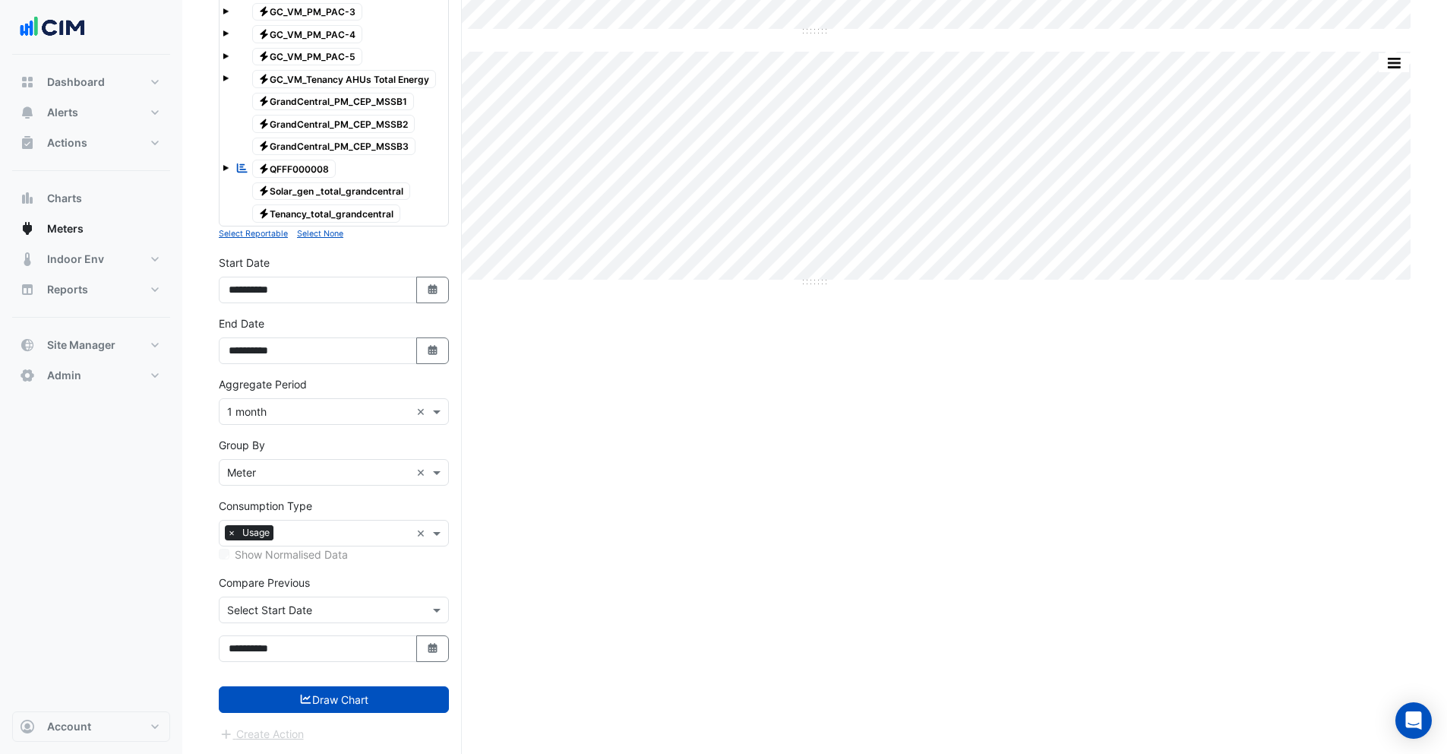
scroll to position [695, 0]
click at [349, 702] on button "Draw Chart" at bounding box center [334, 698] width 230 height 27
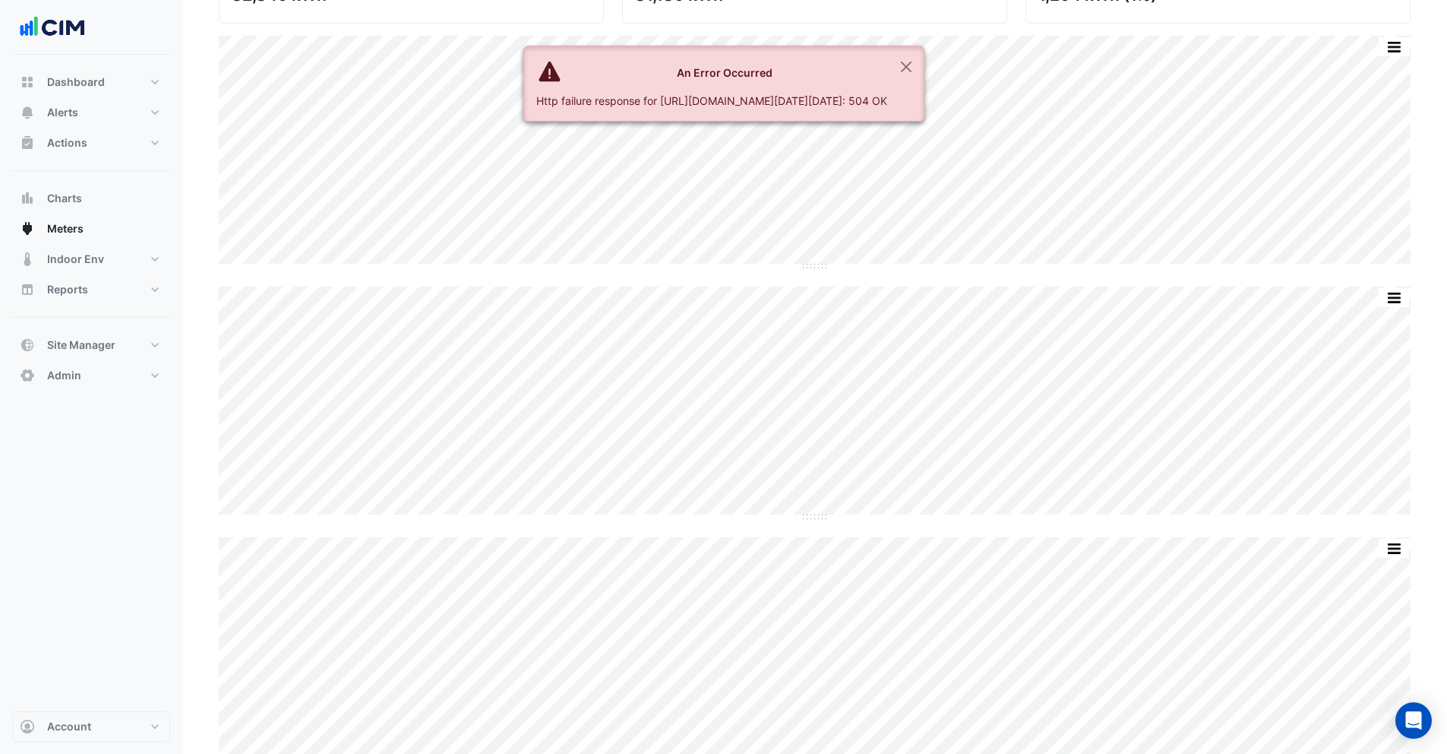
scroll to position [147, 0]
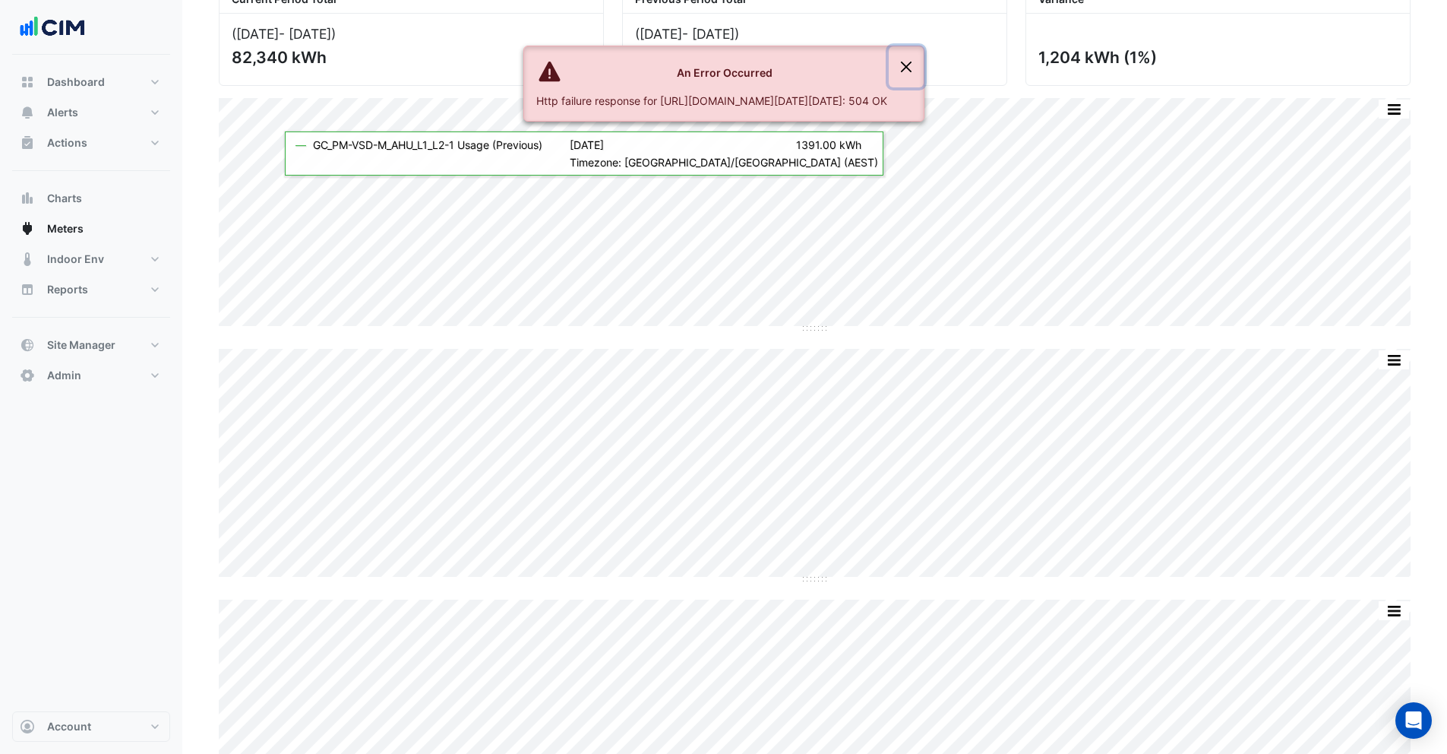
click at [924, 61] on button "Close" at bounding box center [906, 66] width 35 height 41
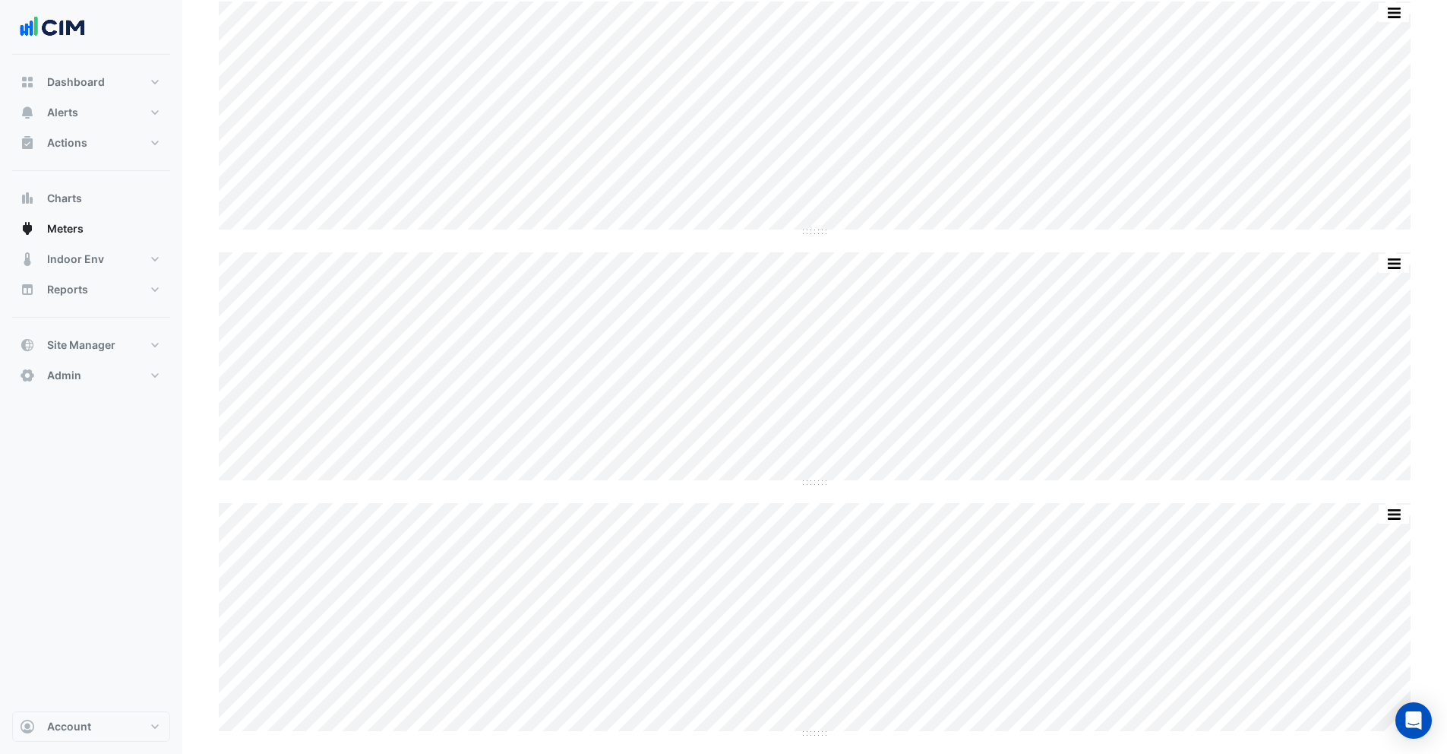
scroll to position [13, 0]
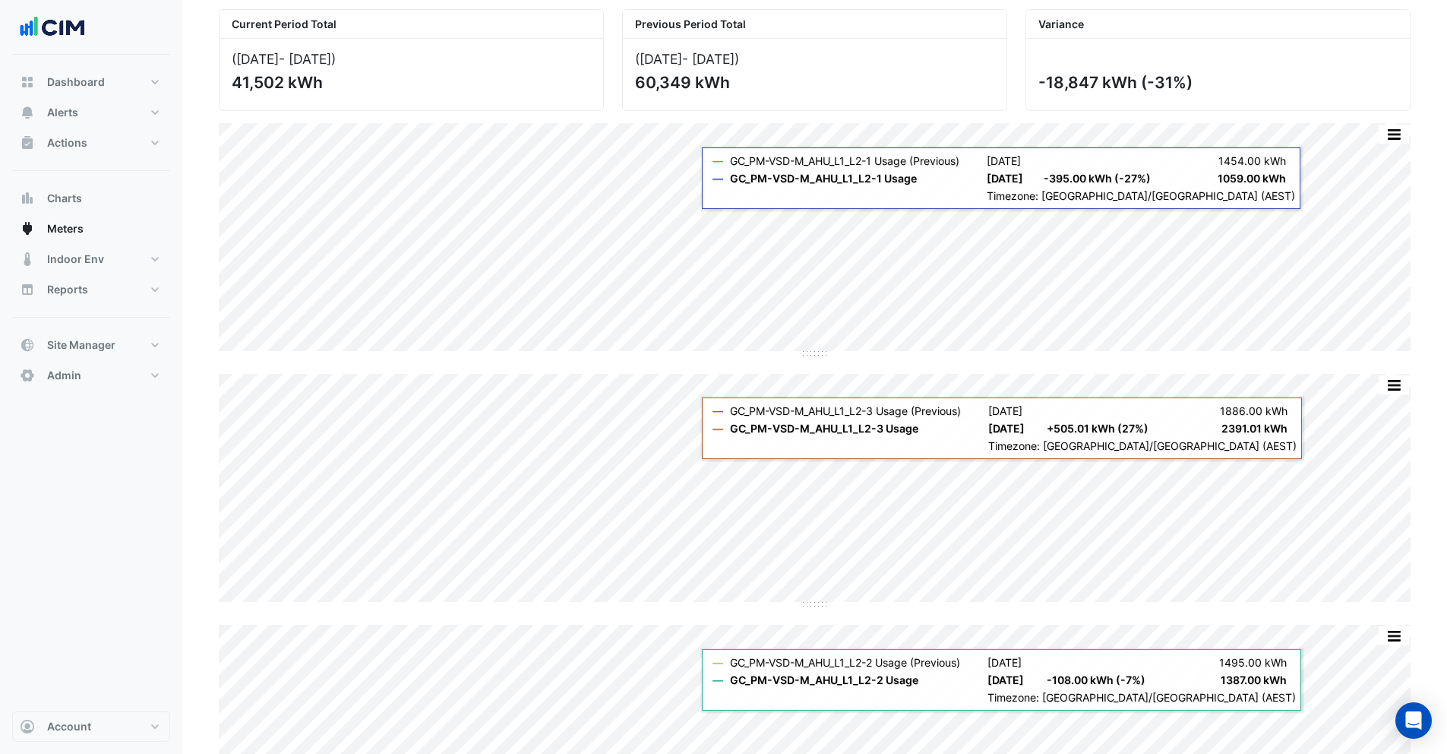
scroll to position [243, 0]
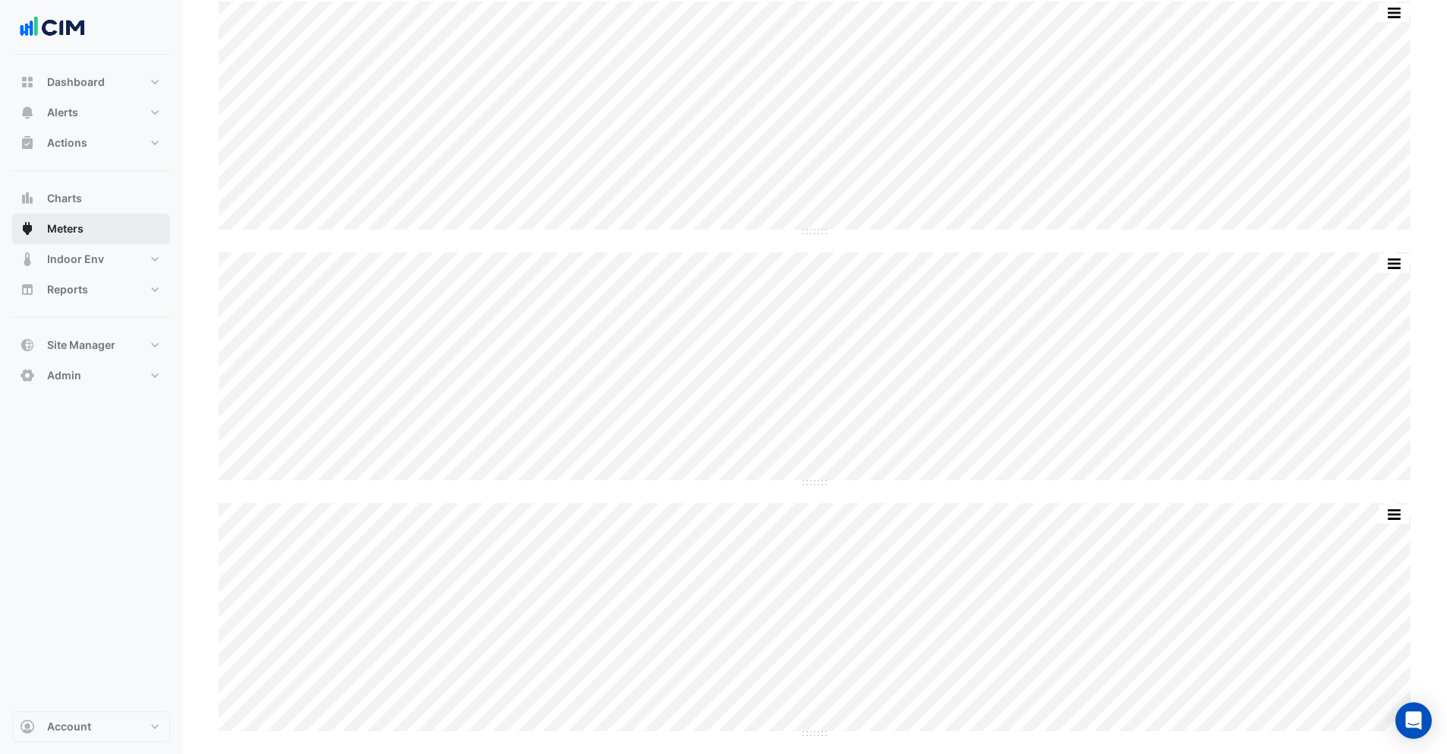
click at [71, 229] on span "Meters" at bounding box center [65, 228] width 36 height 15
click at [72, 229] on span "Meters" at bounding box center [65, 228] width 36 height 15
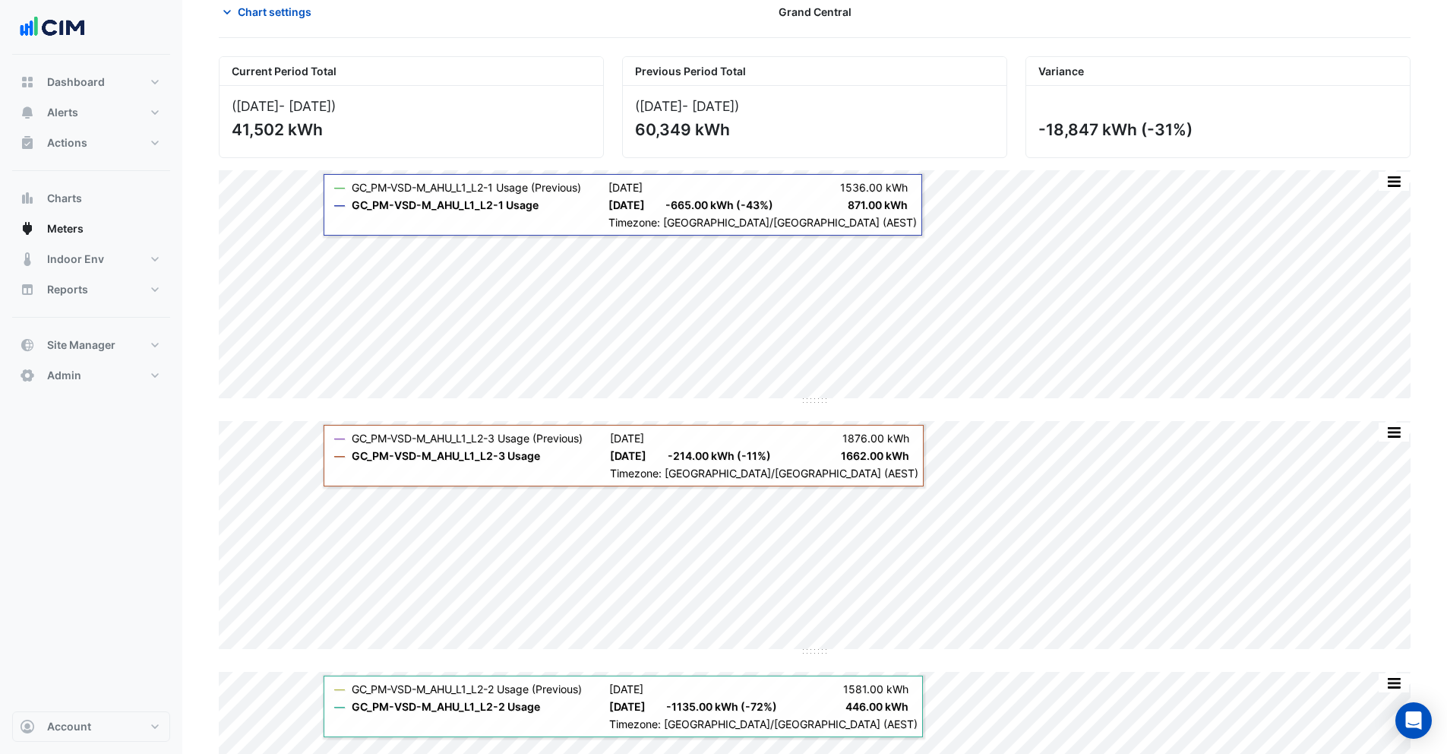
scroll to position [0, 0]
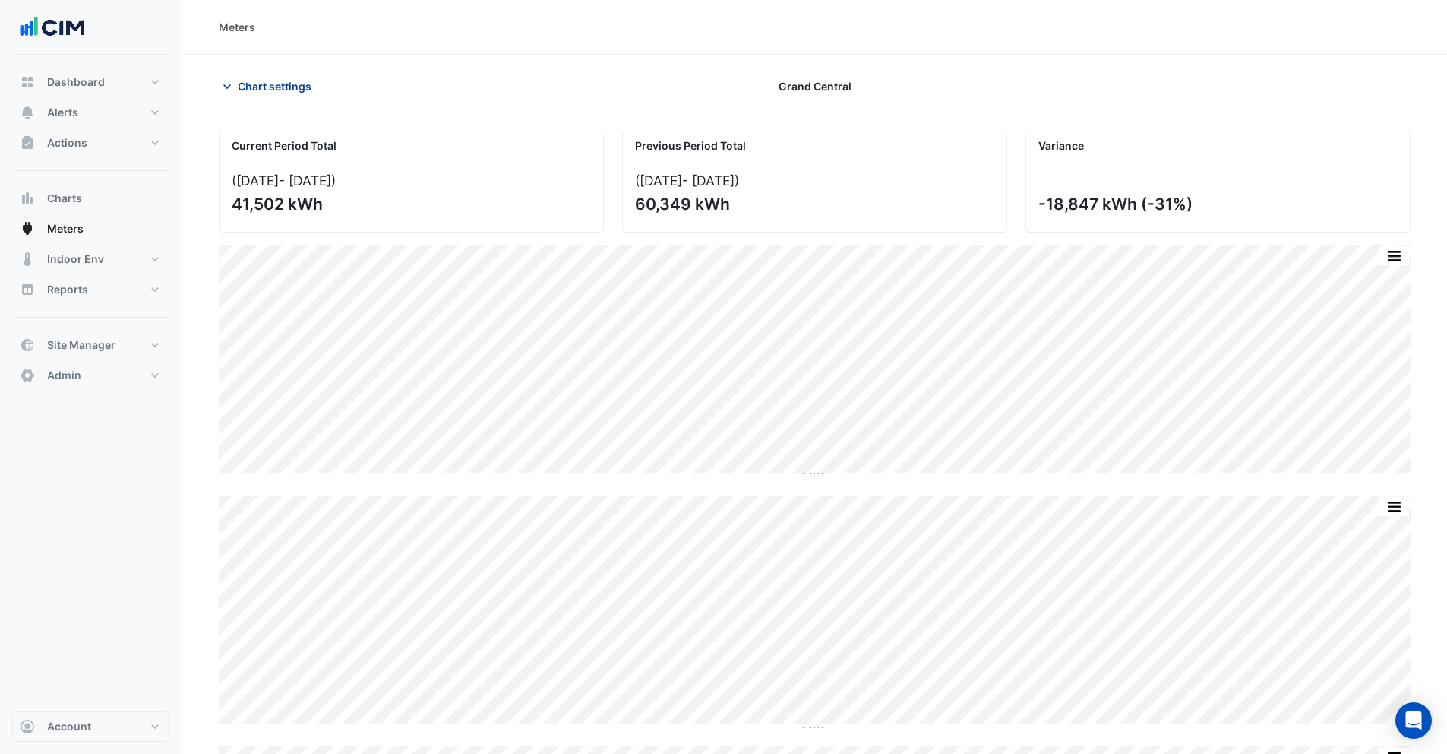
click at [264, 87] on span "Chart settings" at bounding box center [275, 86] width 74 height 16
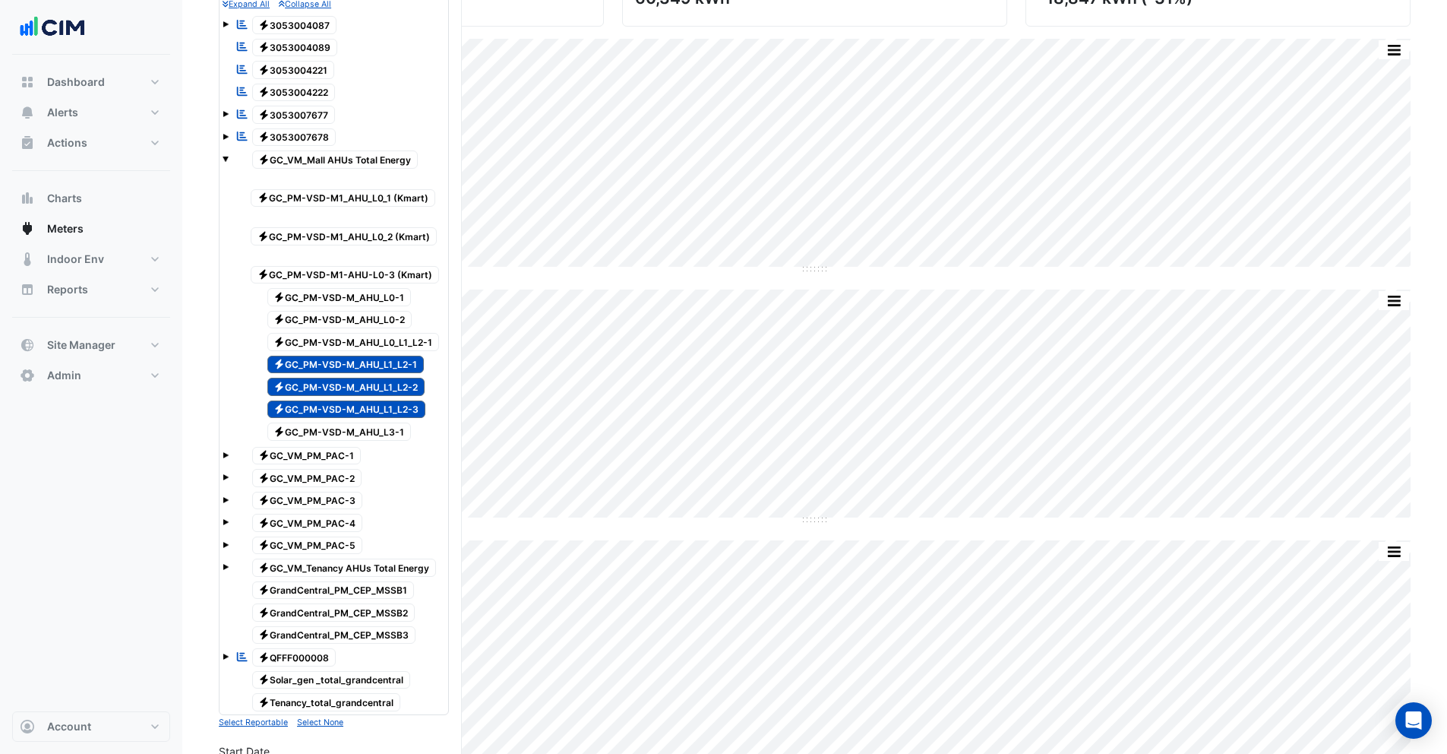
scroll to position [308, 0]
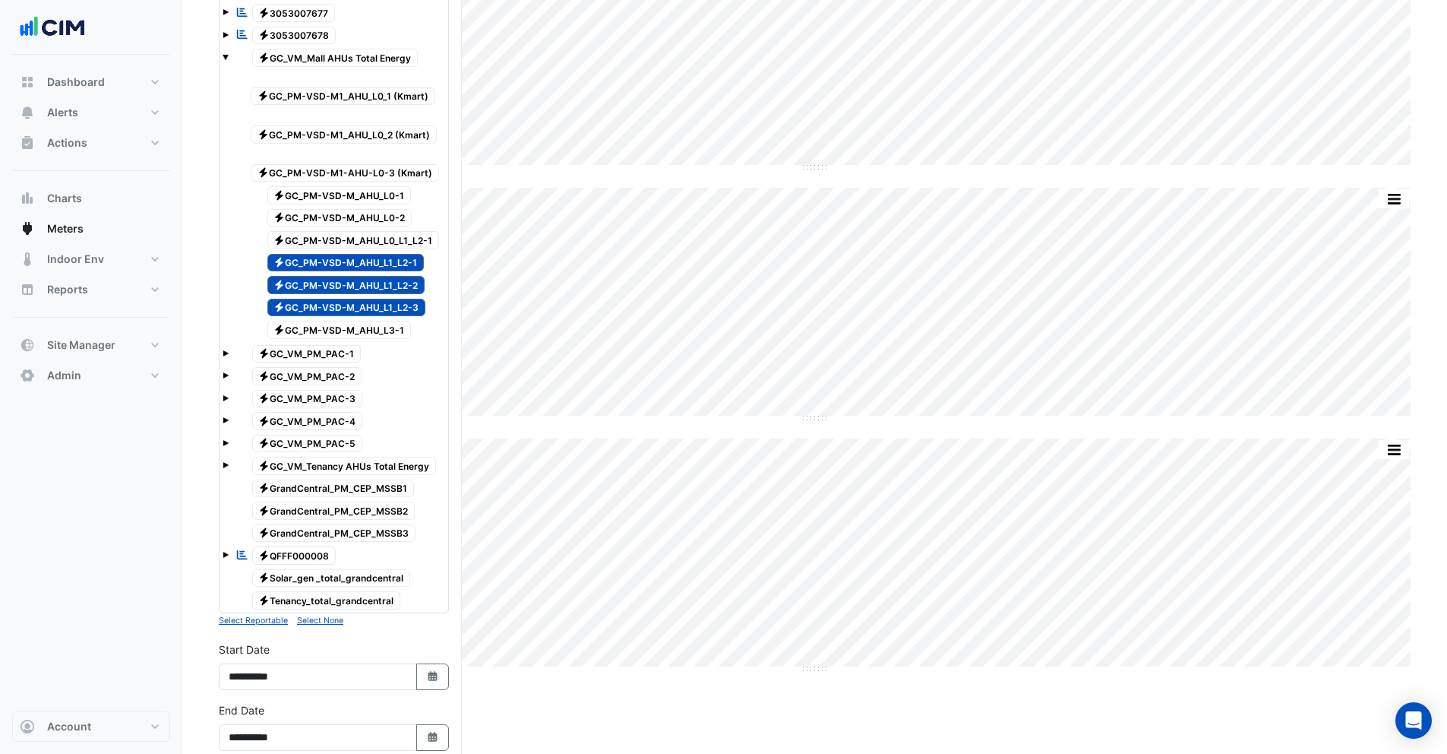
click at [330, 271] on div "Electricity GC_PM-VSD-M_AHU_L1_L2-1" at bounding box center [337, 262] width 181 height 21
drag, startPoint x: 330, startPoint y: 289, endPoint x: 331, endPoint y: 307, distance: 18.3
click at [330, 289] on span "Electricity GC_PM-VSD-M_AHU_L1_L2-2" at bounding box center [346, 285] width 158 height 18
click at [331, 308] on span "Electricity GC_PM-VSD-M_AHU_L1_L2-3" at bounding box center [346, 308] width 159 height 18
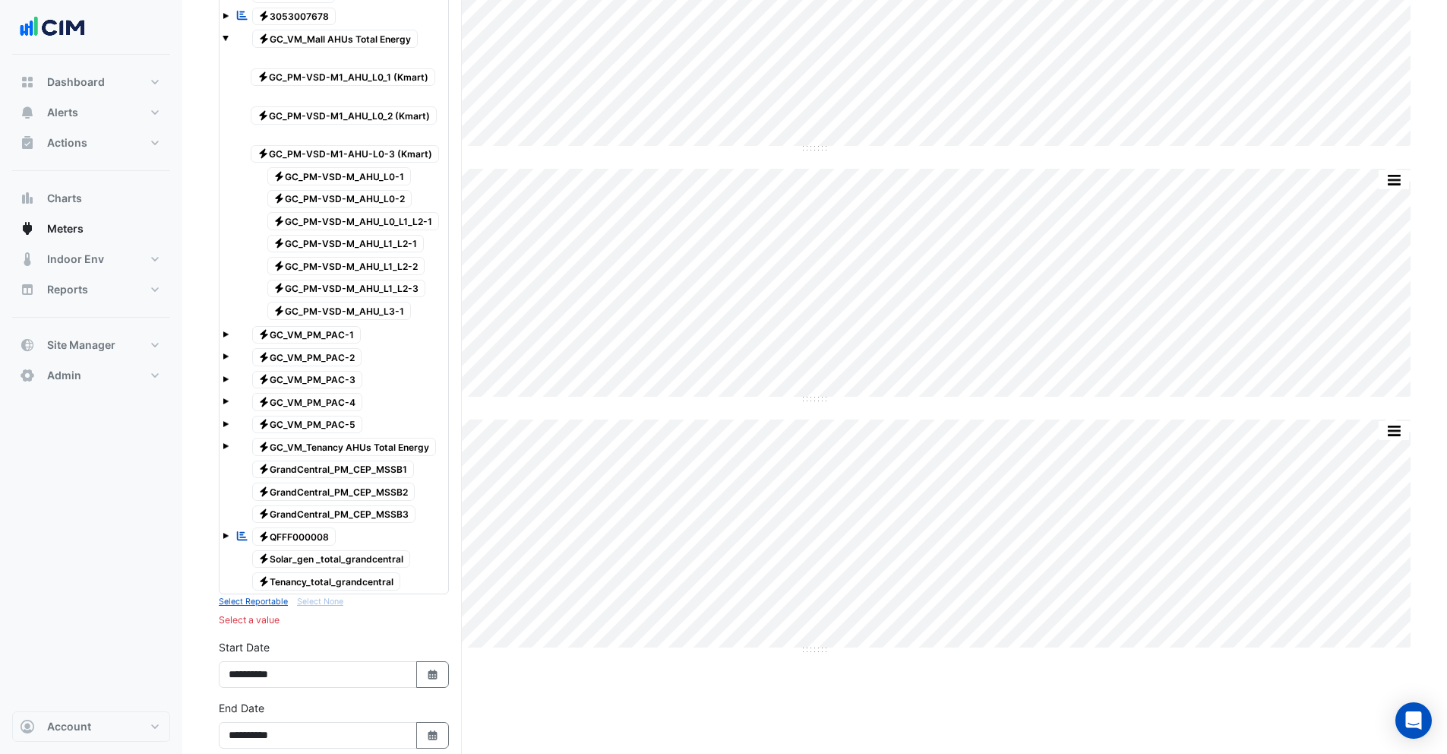
scroll to position [327, 0]
click at [229, 442] on div "Electricity GC_VM_Tenancy AHUs Total Energy" at bounding box center [334, 445] width 223 height 21
click at [225, 444] on span at bounding box center [226, 445] width 6 height 6
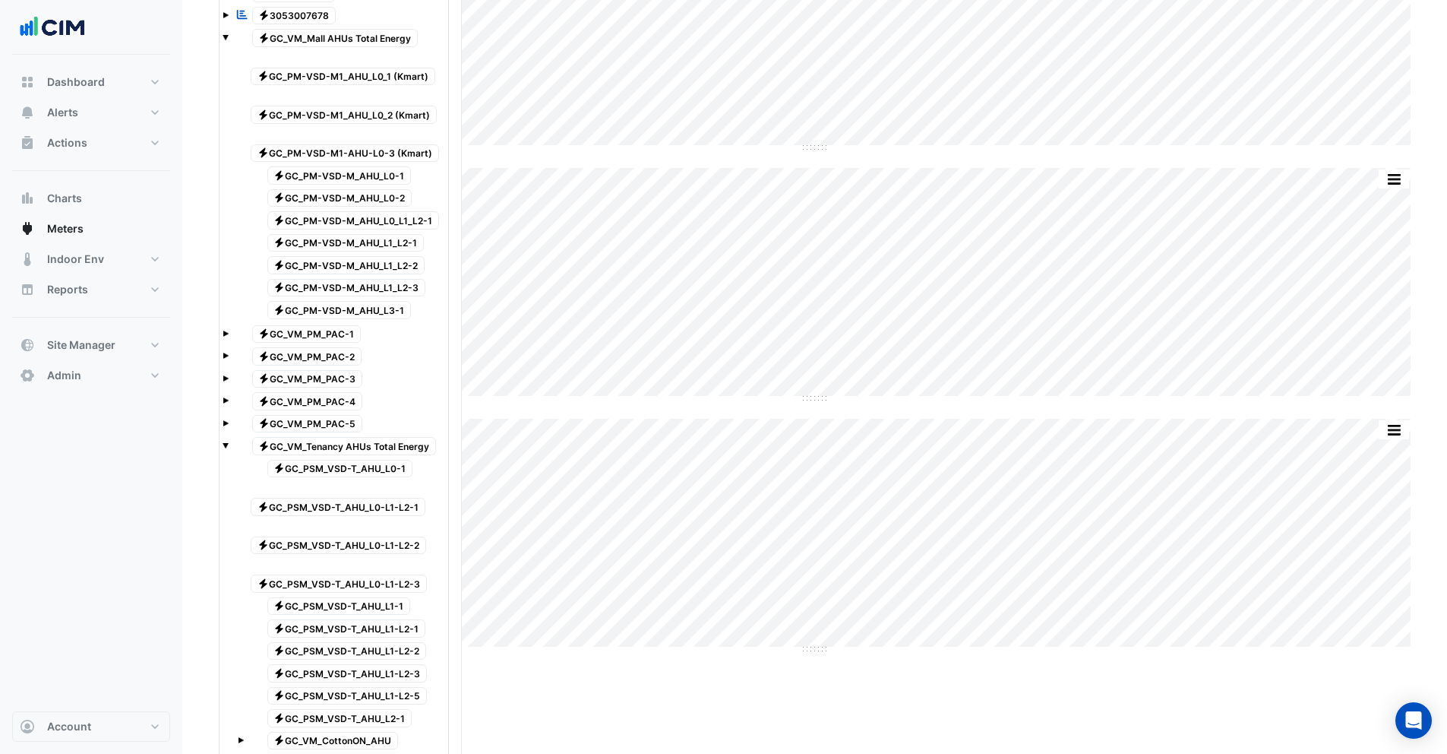
click at [358, 469] on span "Electricity GC_PSM_VSD-T_AHU_L0-1" at bounding box center [340, 469] width 146 height 18
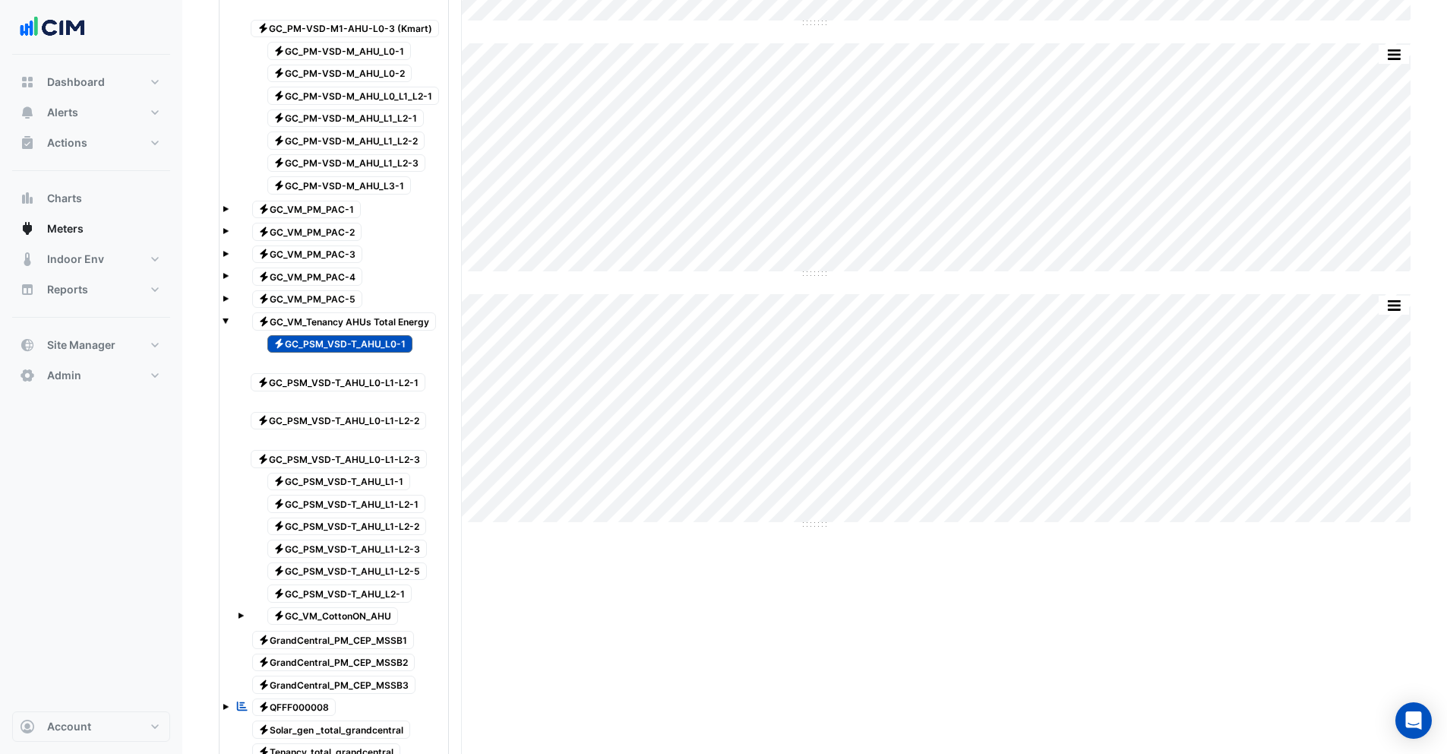
scroll to position [453, 0]
click at [393, 372] on span "Electricity GC_PSM_VSD-T_AHU_L0-L1-L2-1" at bounding box center [338, 381] width 175 height 18
click at [387, 411] on span "Electricity GC_PSM_VSD-T_AHU_L0-L1-L2-2" at bounding box center [339, 420] width 176 height 18
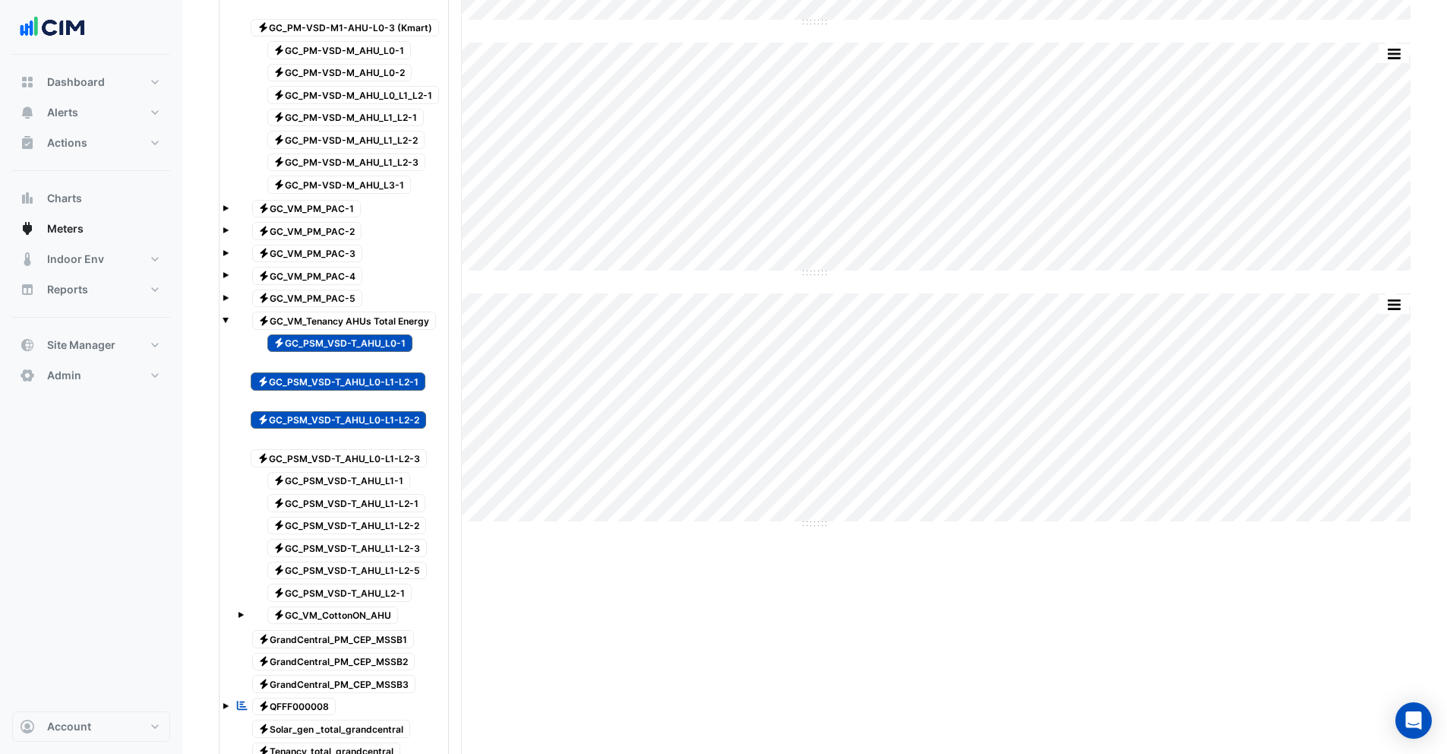
click at [359, 449] on span "Electricity GC_PSM_VSD-T_AHU_L0-L1-L2-3" at bounding box center [339, 458] width 176 height 18
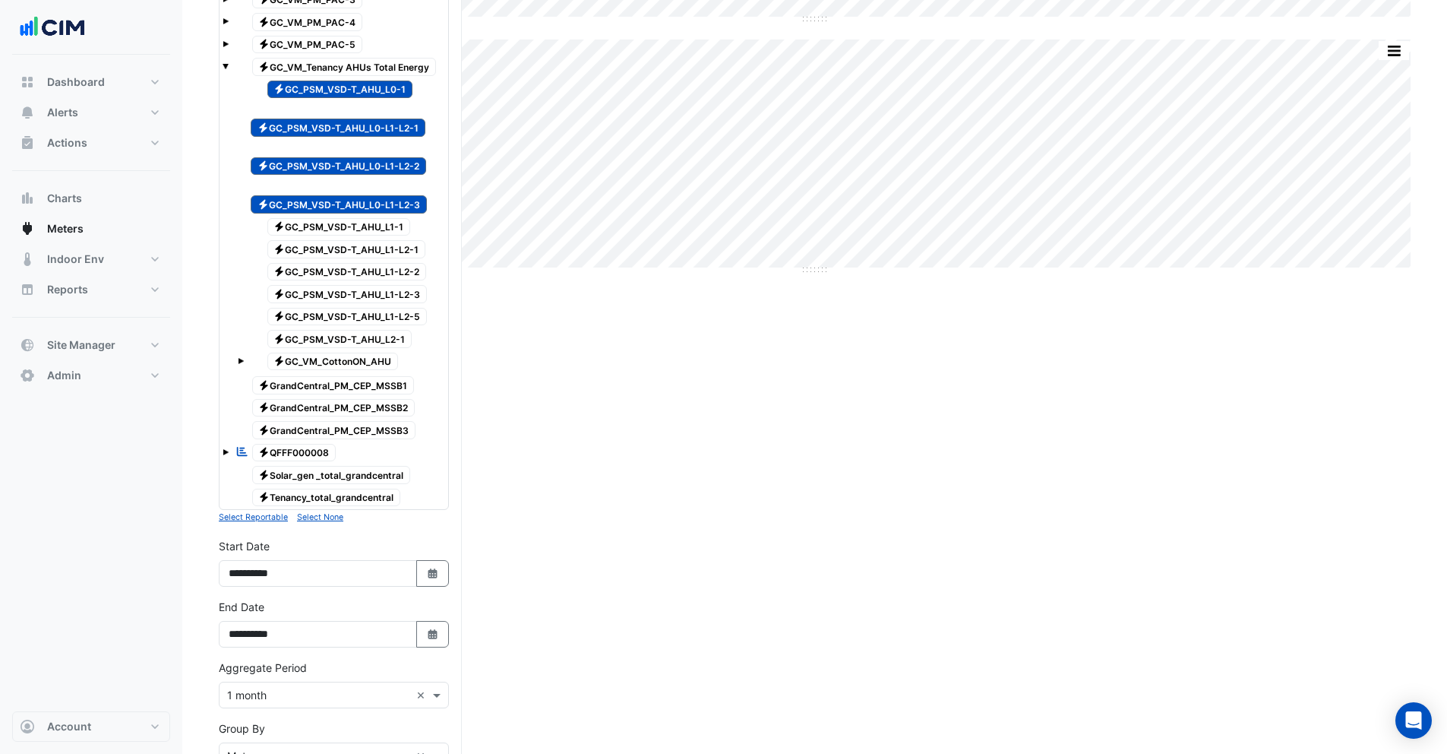
scroll to position [761, 0]
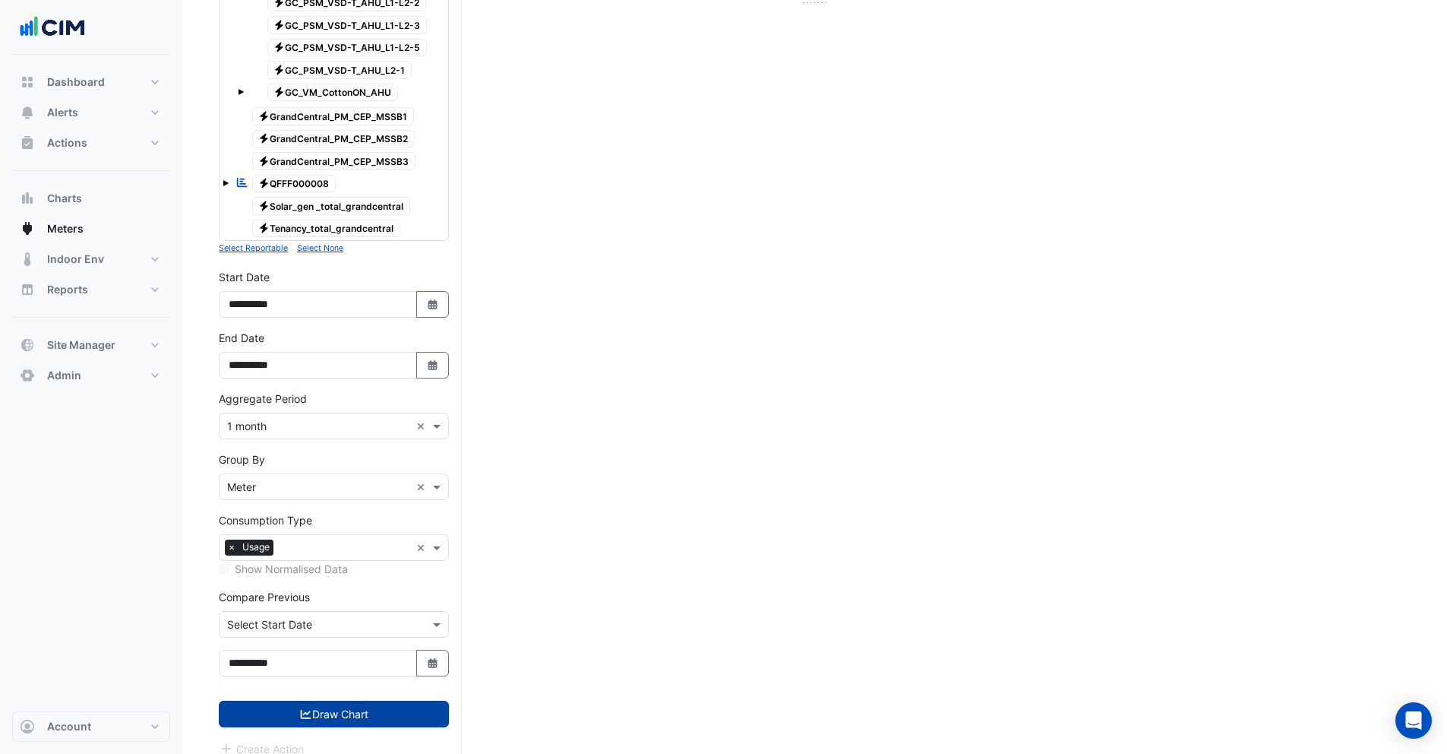
click at [353, 700] on button "Draw Chart" at bounding box center [334, 713] width 230 height 27
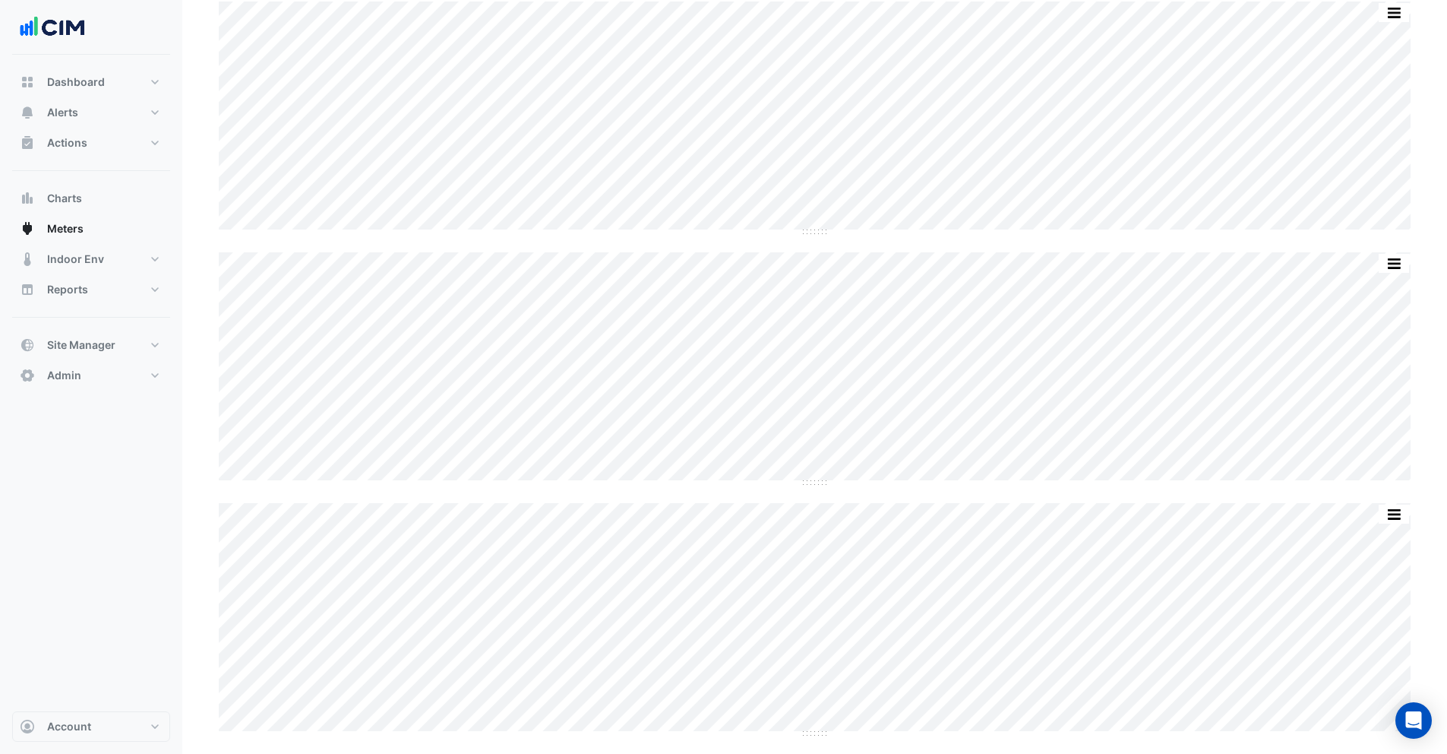
scroll to position [49, 0]
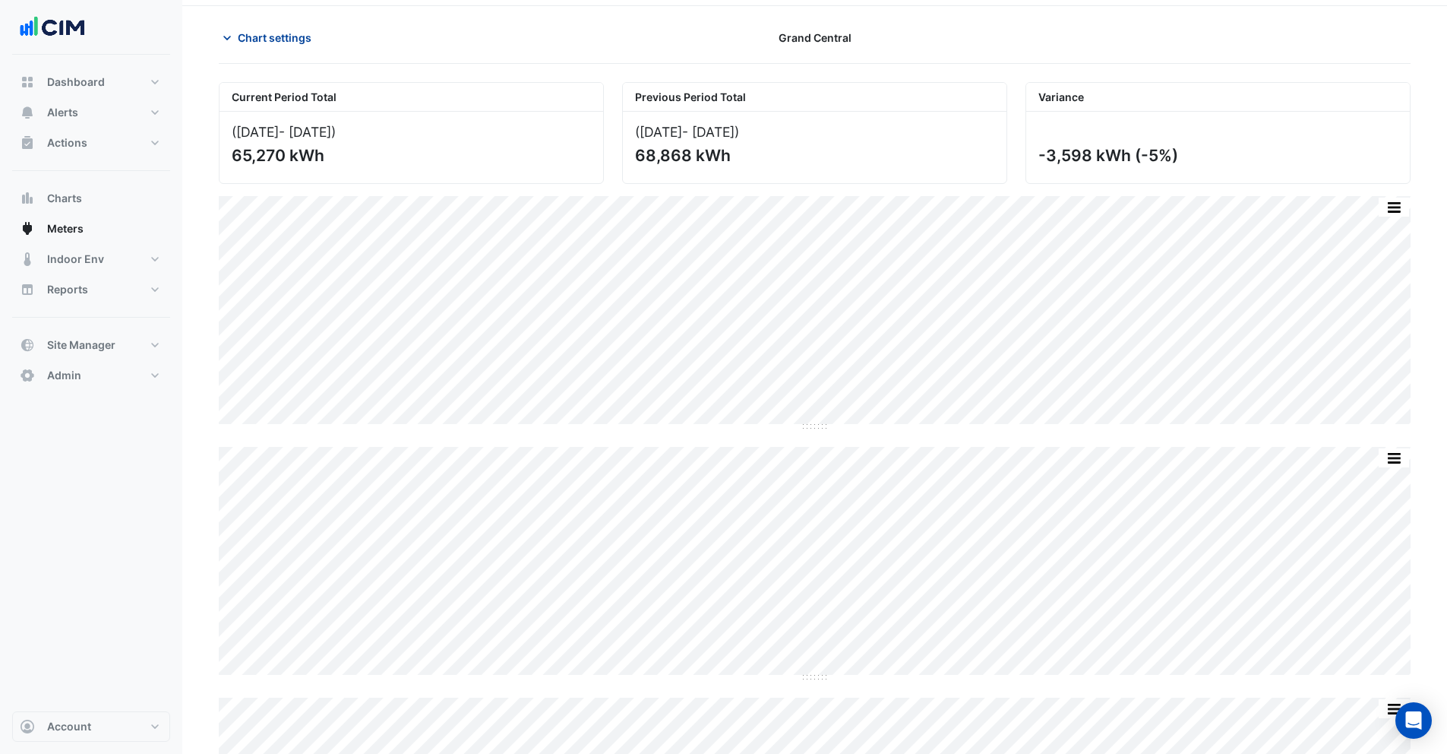
click at [267, 33] on span "Chart settings" at bounding box center [275, 38] width 74 height 16
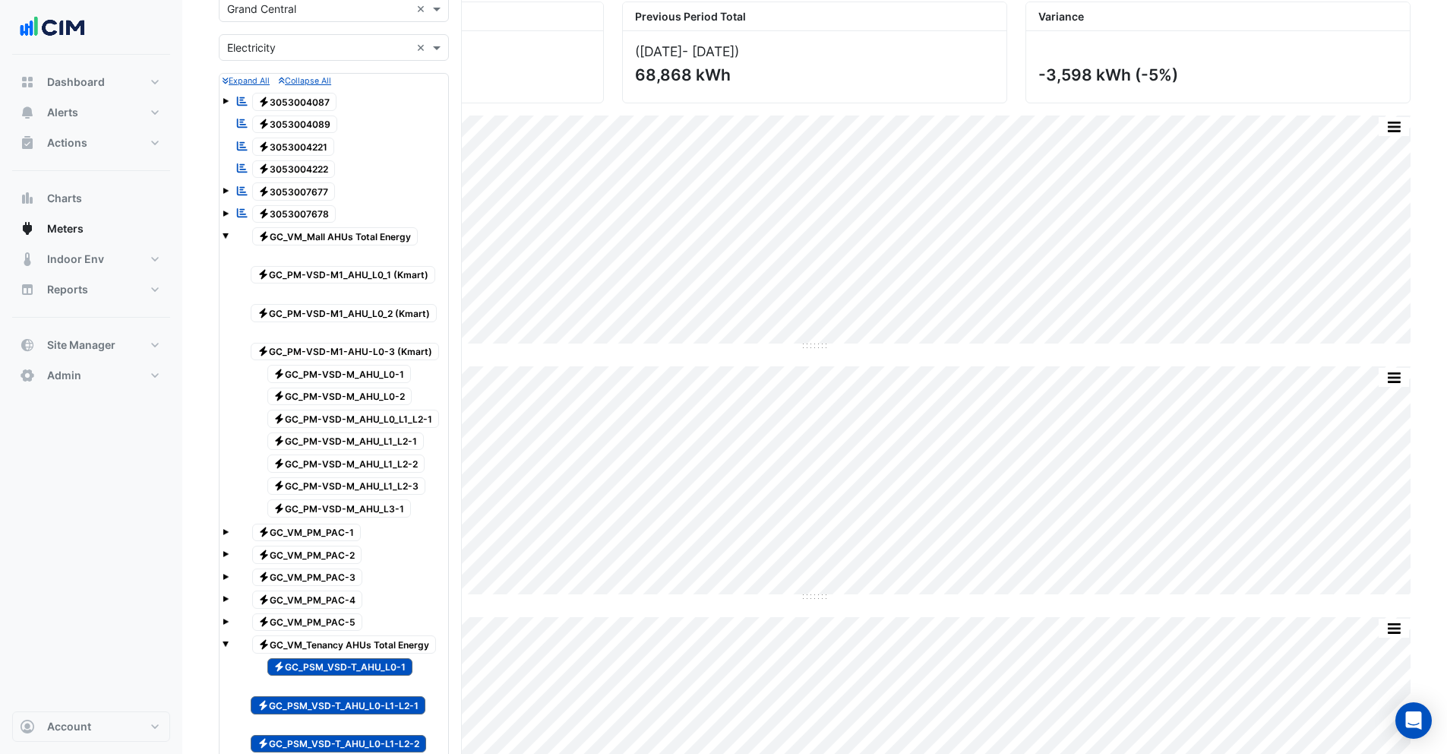
scroll to position [145, 0]
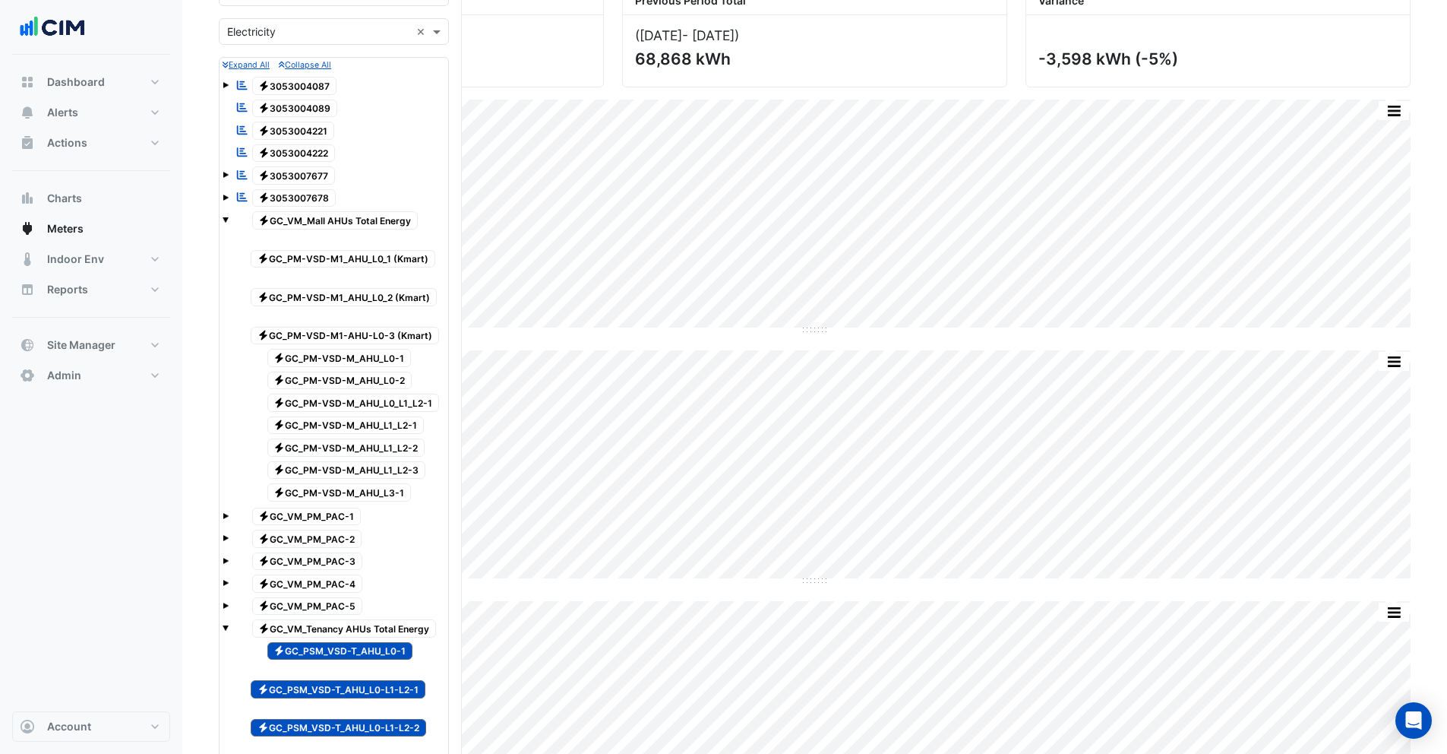
click at [384, 650] on span "Electricity GC_PSM_VSD-T_AHU_L0-1" at bounding box center [340, 651] width 146 height 18
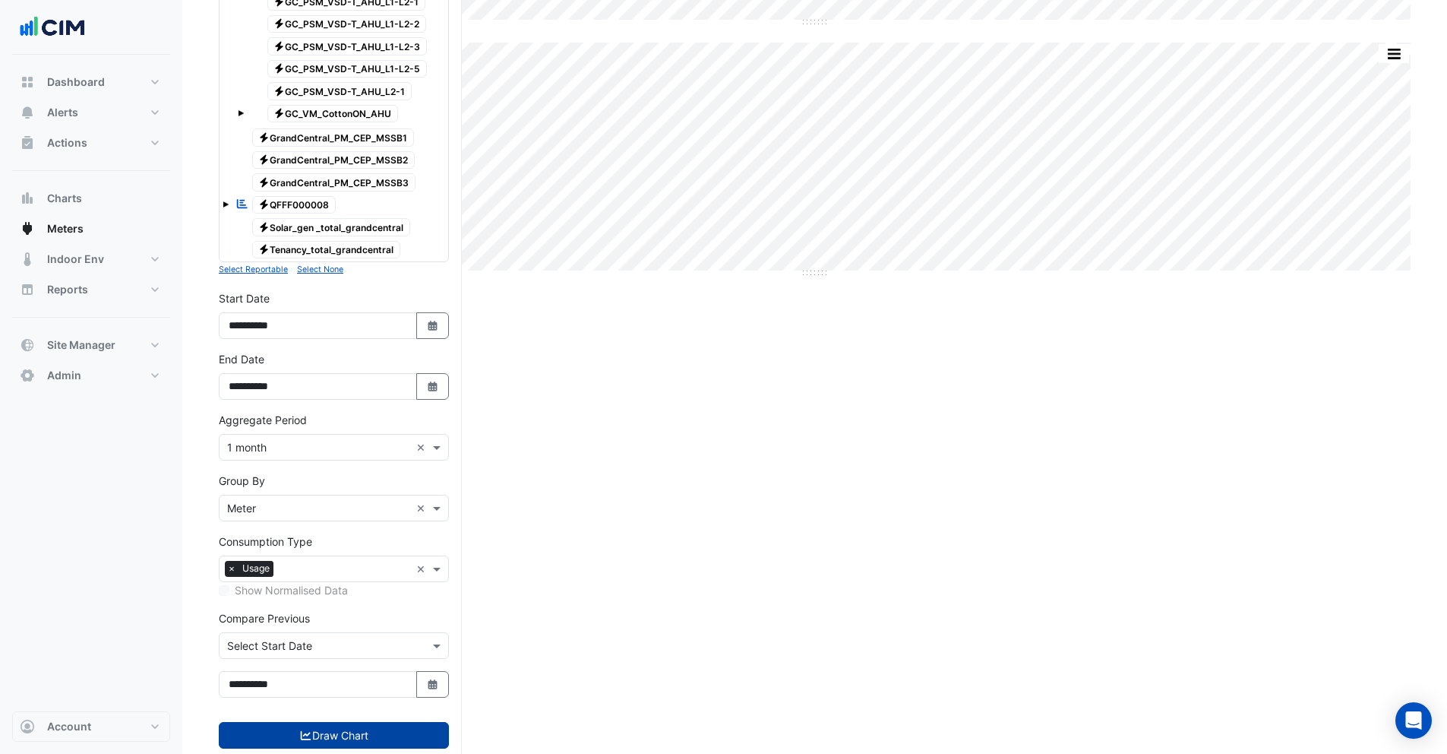
click at [387, 722] on button "Draw Chart" at bounding box center [334, 735] width 230 height 27
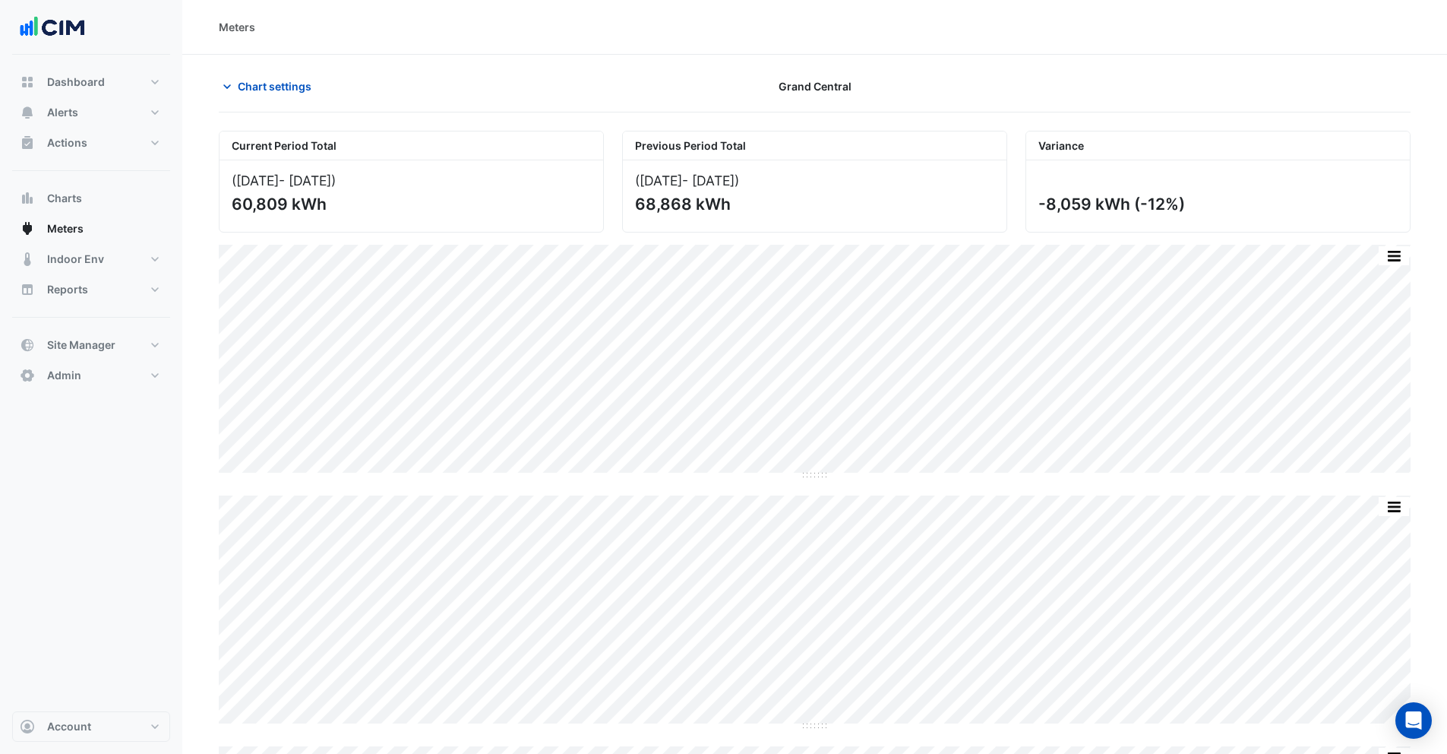
drag, startPoint x: 1036, startPoint y: 203, endPoint x: 1091, endPoint y: 205, distance: 55.5
click at [1091, 205] on div "-8,059 kWh (-12%)" at bounding box center [1218, 195] width 384 height 71
click at [1034, 206] on div "-8,059 kWh (-12%)" at bounding box center [1218, 195] width 384 height 71
drag, startPoint x: 1039, startPoint y: 205, endPoint x: 1190, endPoint y: 207, distance: 151.2
click at [1190, 207] on div "-8,059 kWh (-12%)" at bounding box center [1217, 203] width 356 height 19
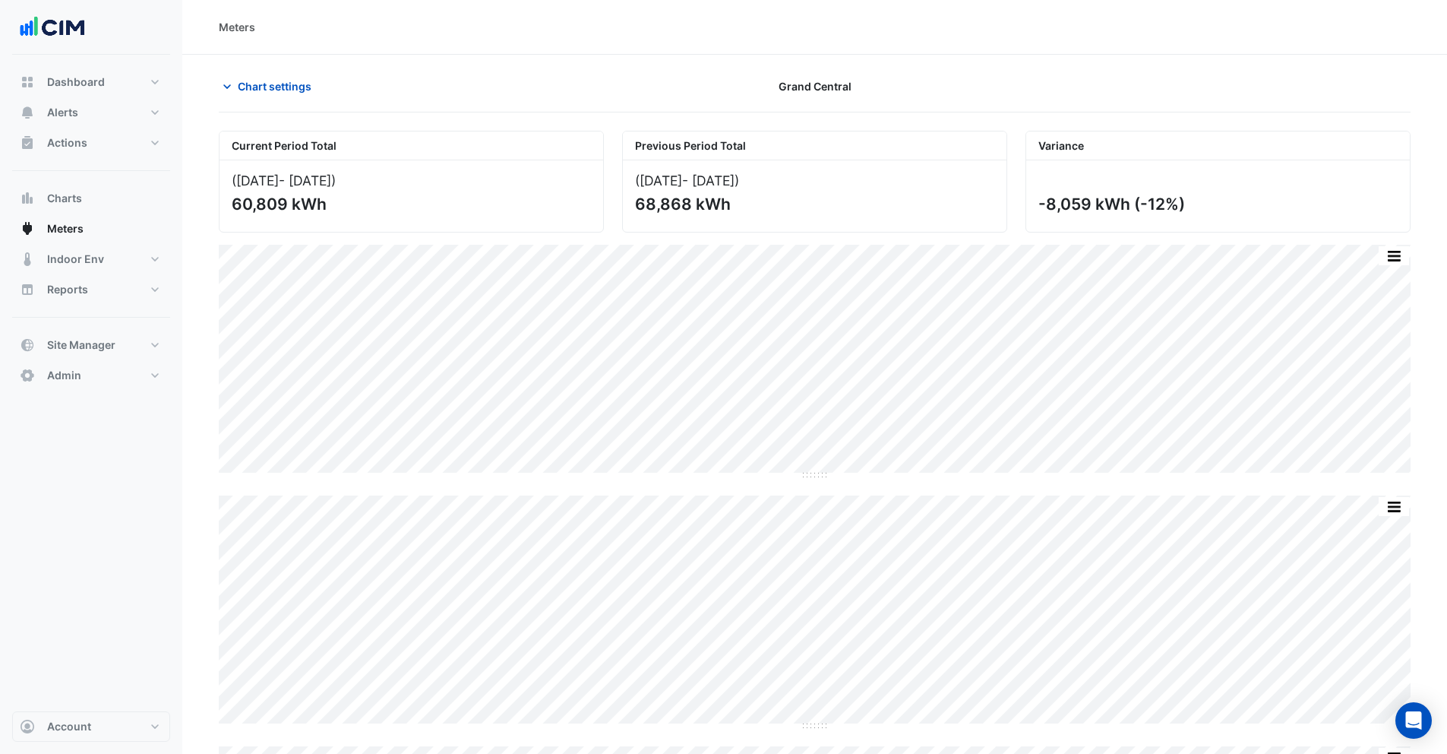
click at [1190, 207] on div "-8,059 kWh (-12%)" at bounding box center [1217, 203] width 356 height 19
click at [658, 60] on section "Chart settings [GEOGRAPHIC_DATA] Current Period Total (Sep [DATE] ) 60,809 kWh …" at bounding box center [814, 526] width 1265 height 942
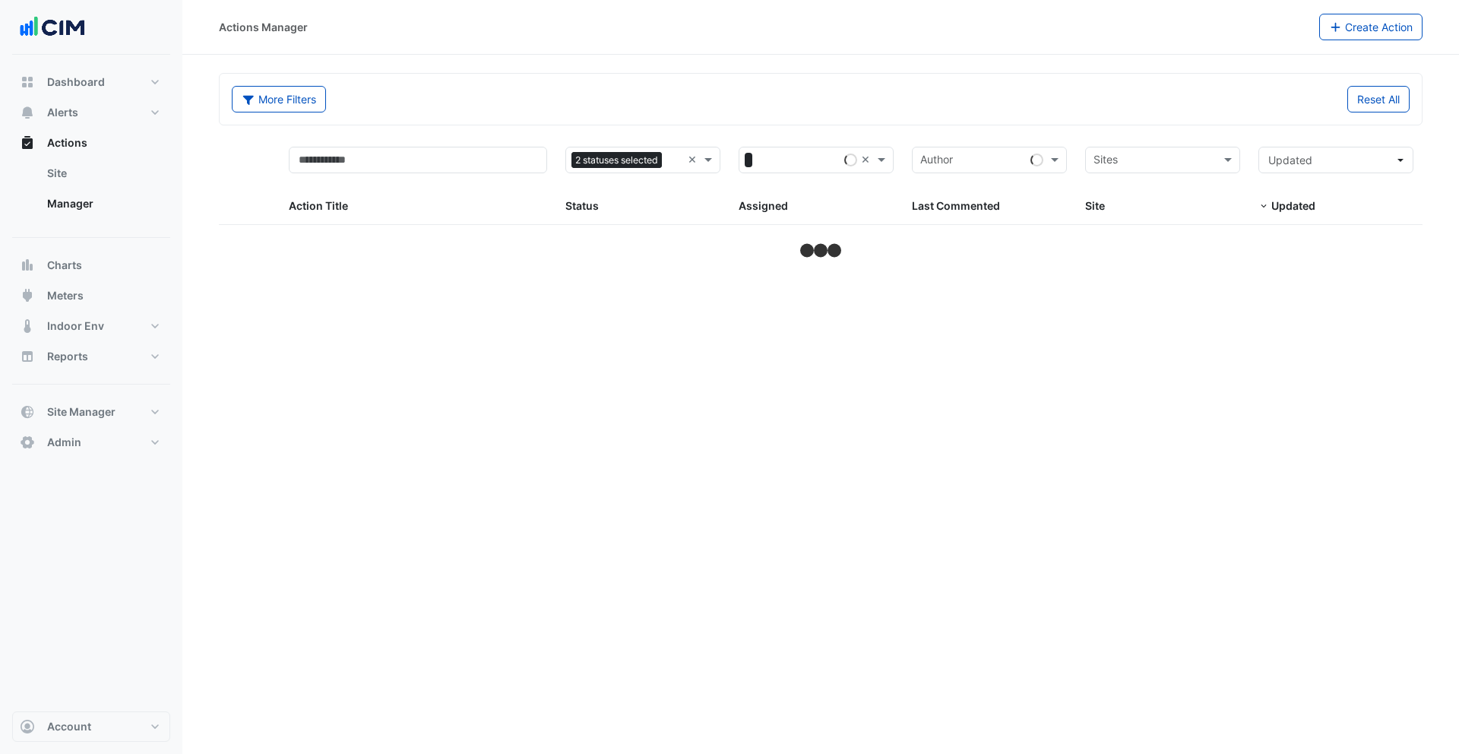
select select "***"
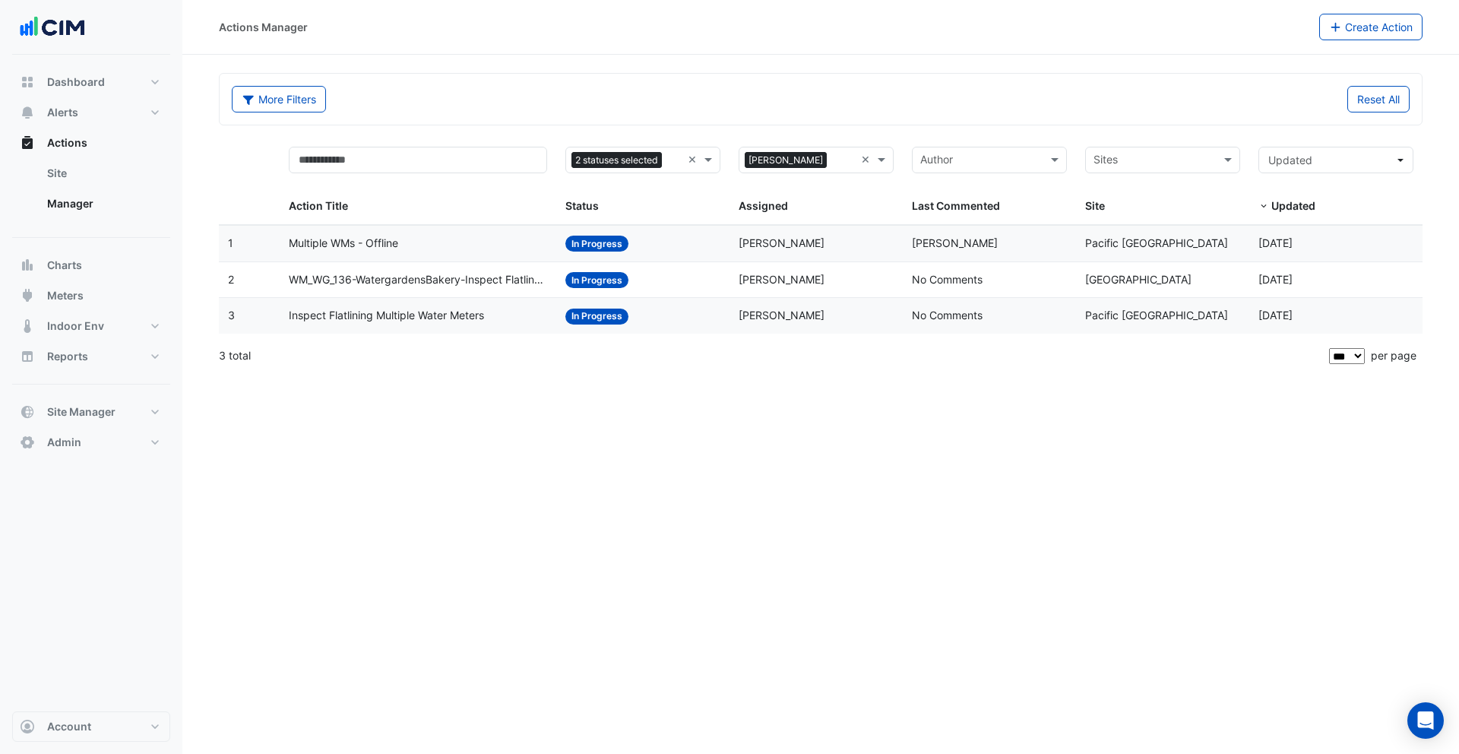
click at [353, 246] on span "Multiple WMs - Offline" at bounding box center [343, 243] width 109 height 17
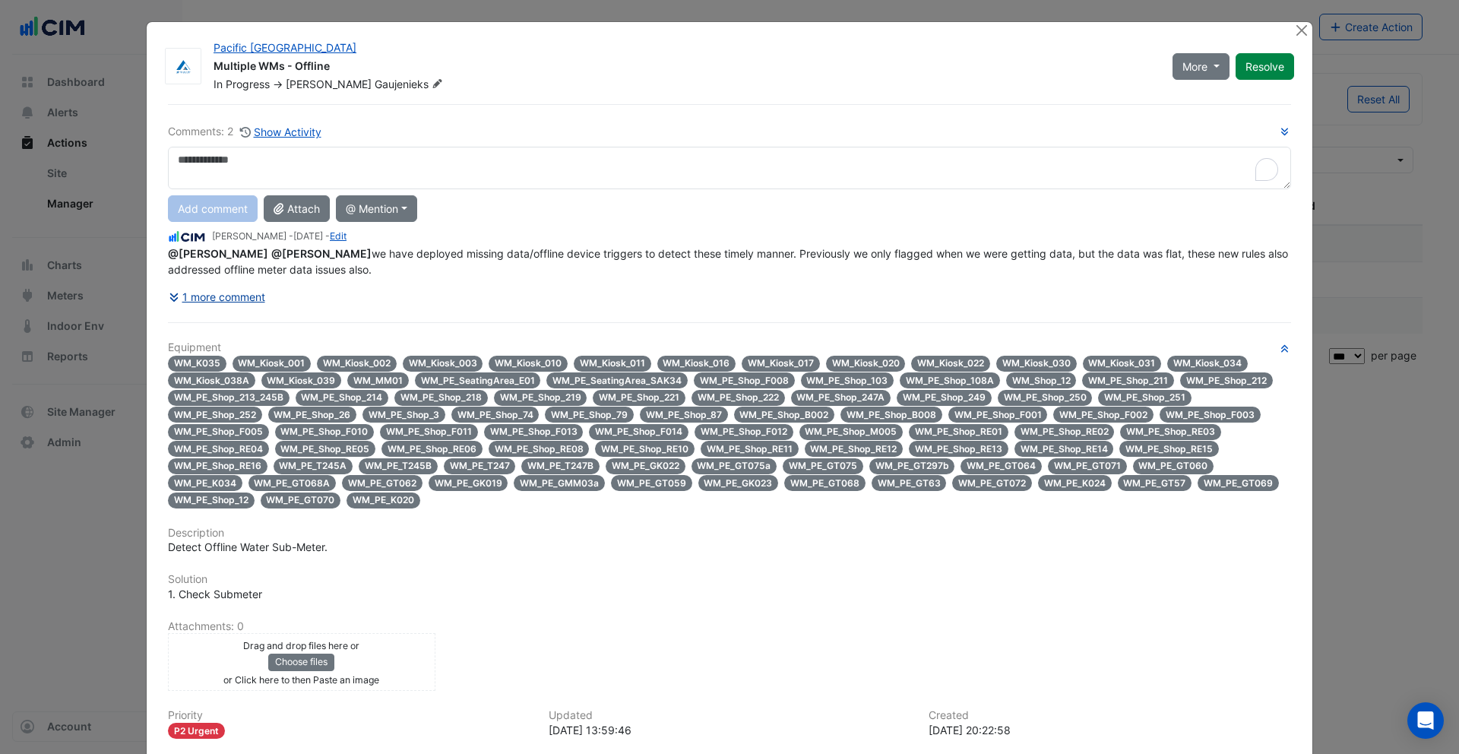
click at [228, 293] on button "1 more comment" at bounding box center [217, 296] width 98 height 27
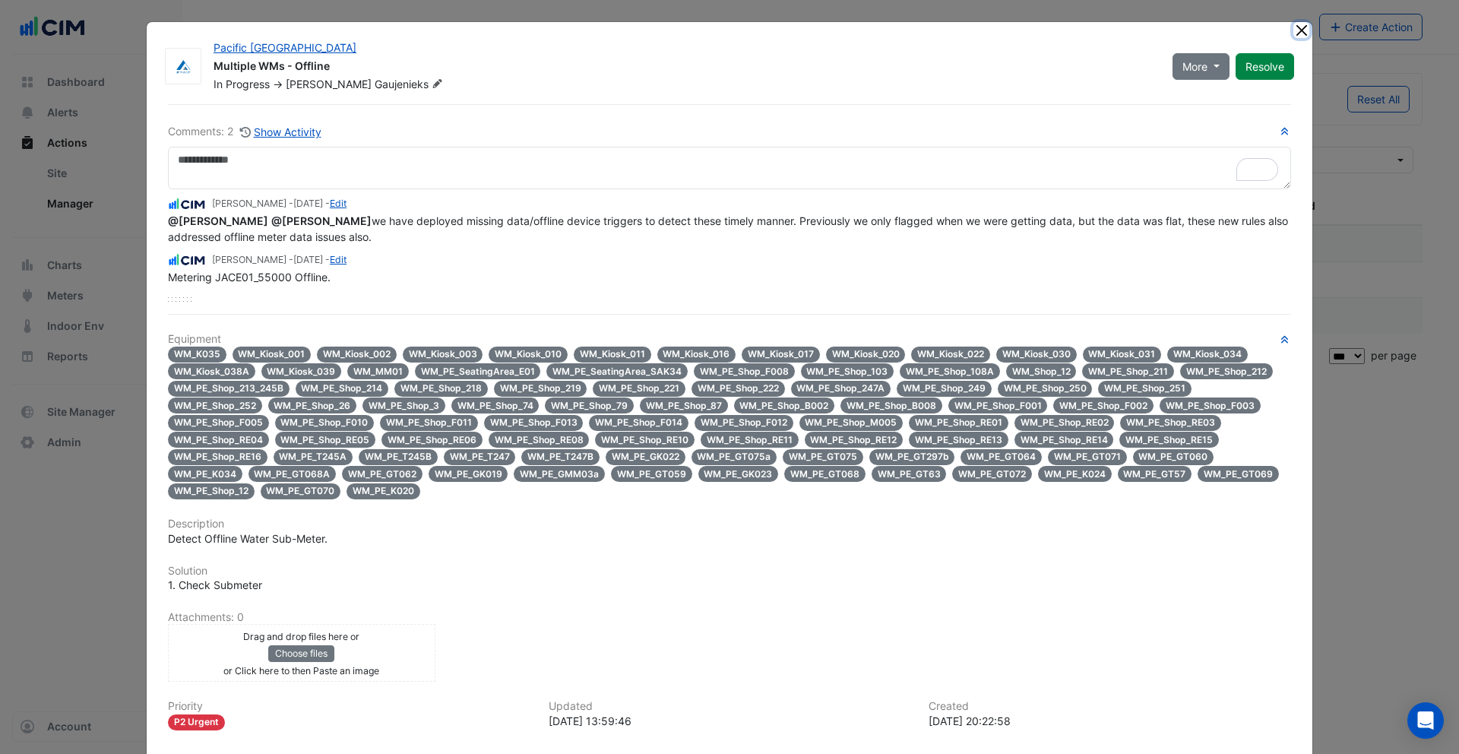
click at [1295, 32] on button "Close" at bounding box center [1301, 30] width 16 height 16
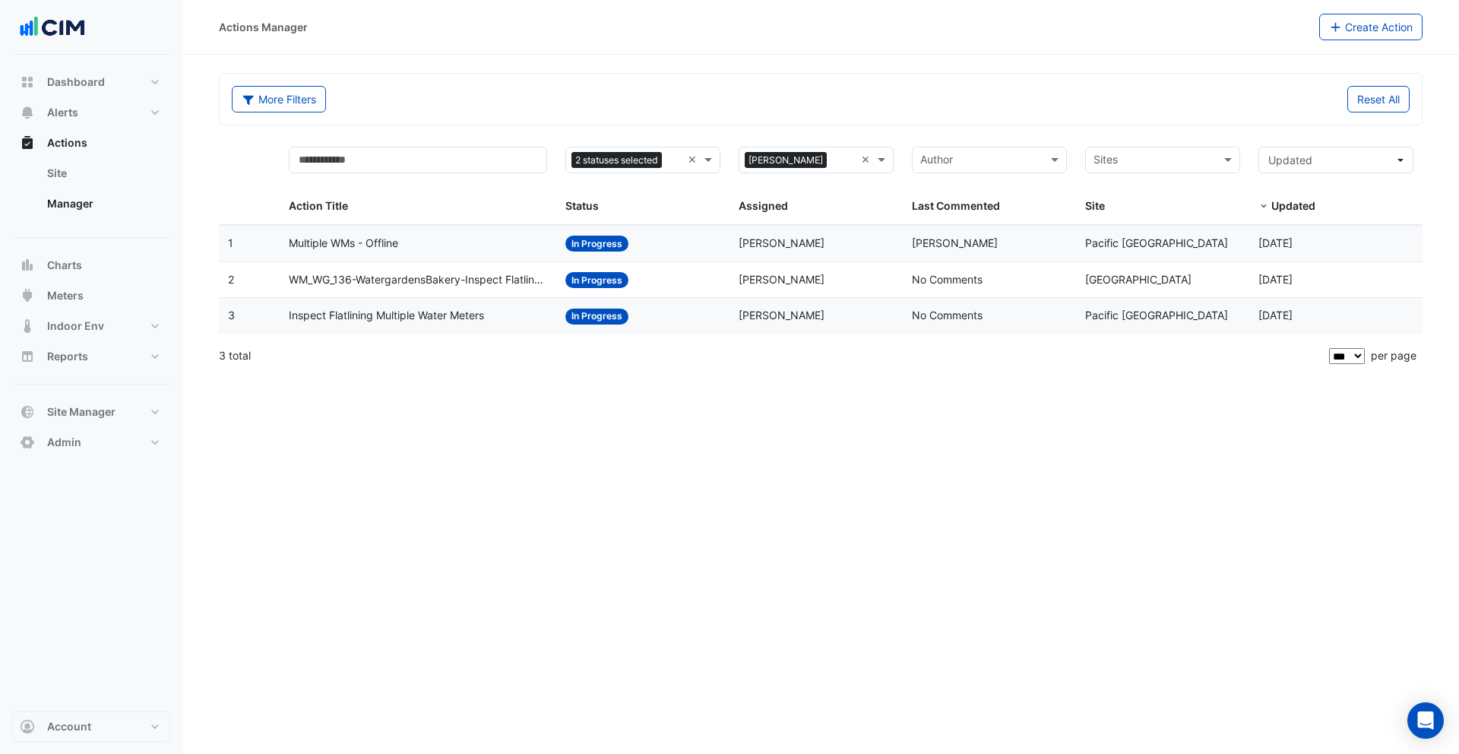
click at [401, 315] on span "Inspect Flatlining Multiple Water Meters" at bounding box center [386, 315] width 195 height 17
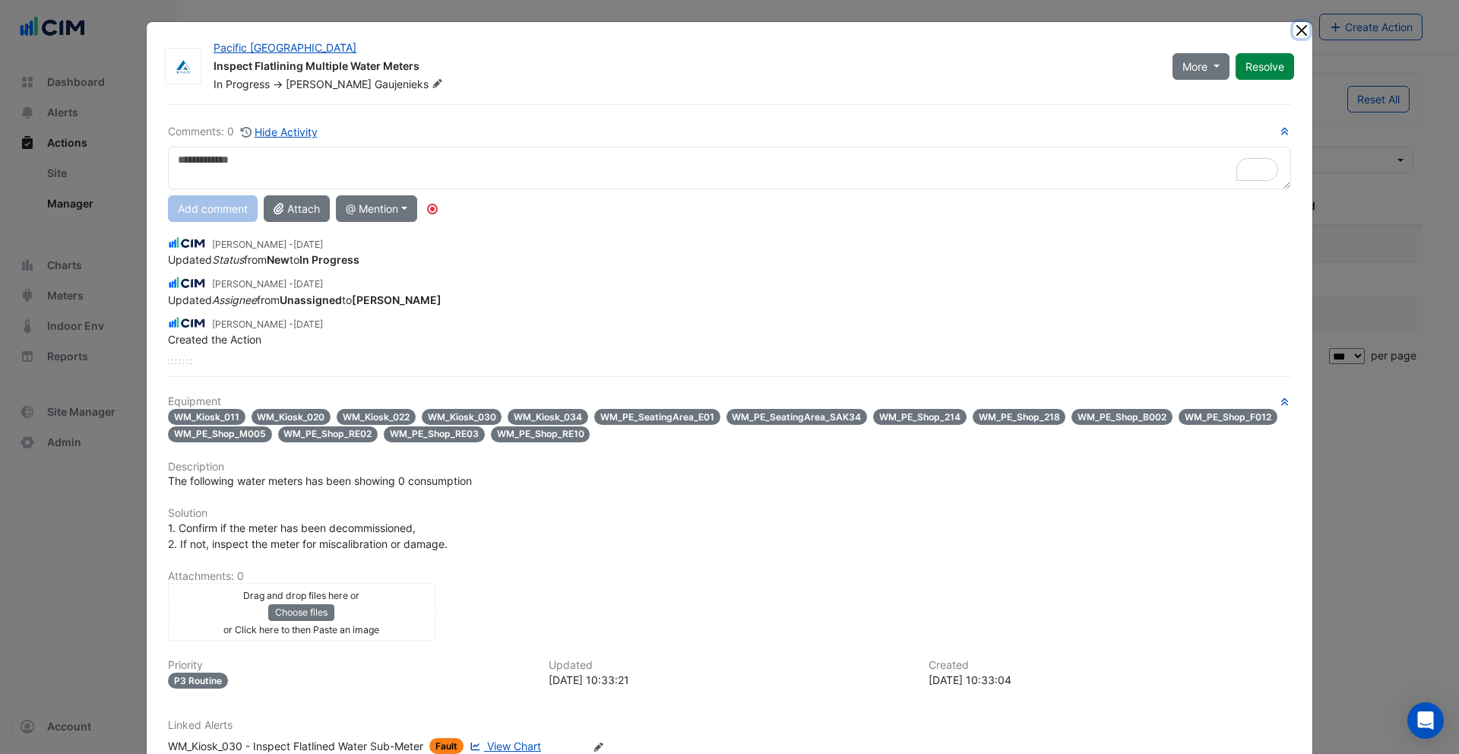
click at [1293, 30] on button "Close" at bounding box center [1301, 30] width 16 height 16
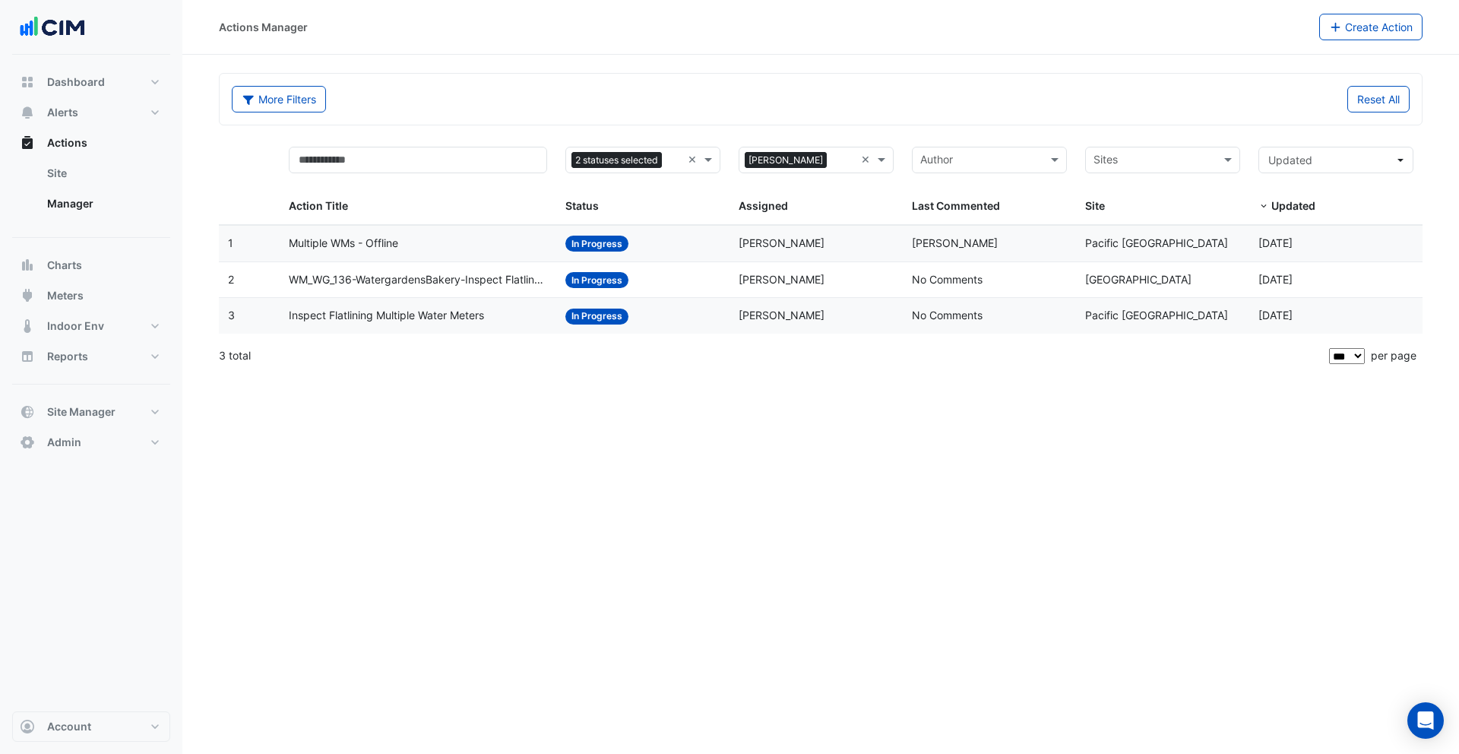
click at [354, 279] on span "WM_WG_136-WatergardensBakery-Inspect Flatlined Water Sub-Meter" at bounding box center [418, 279] width 259 height 17
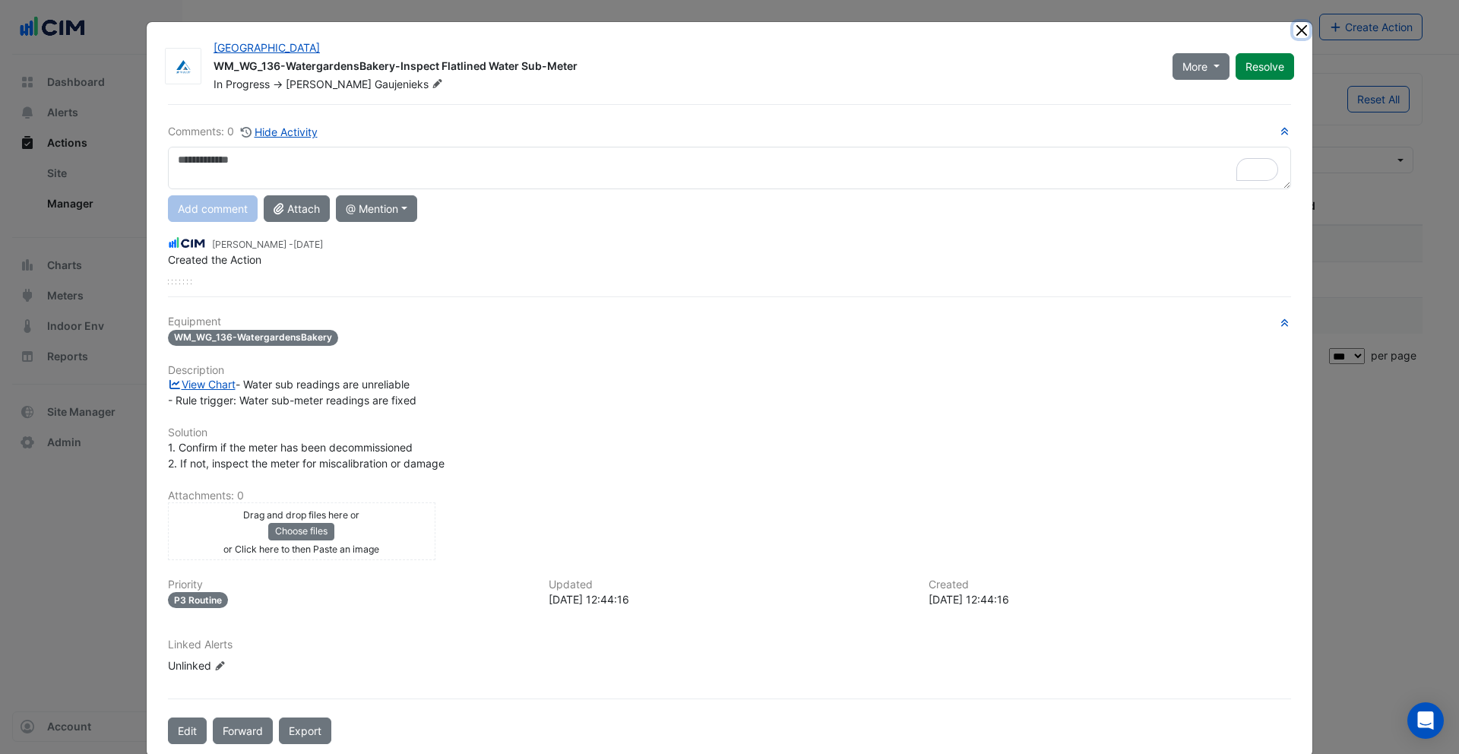
click at [1296, 31] on button "Close" at bounding box center [1301, 30] width 16 height 16
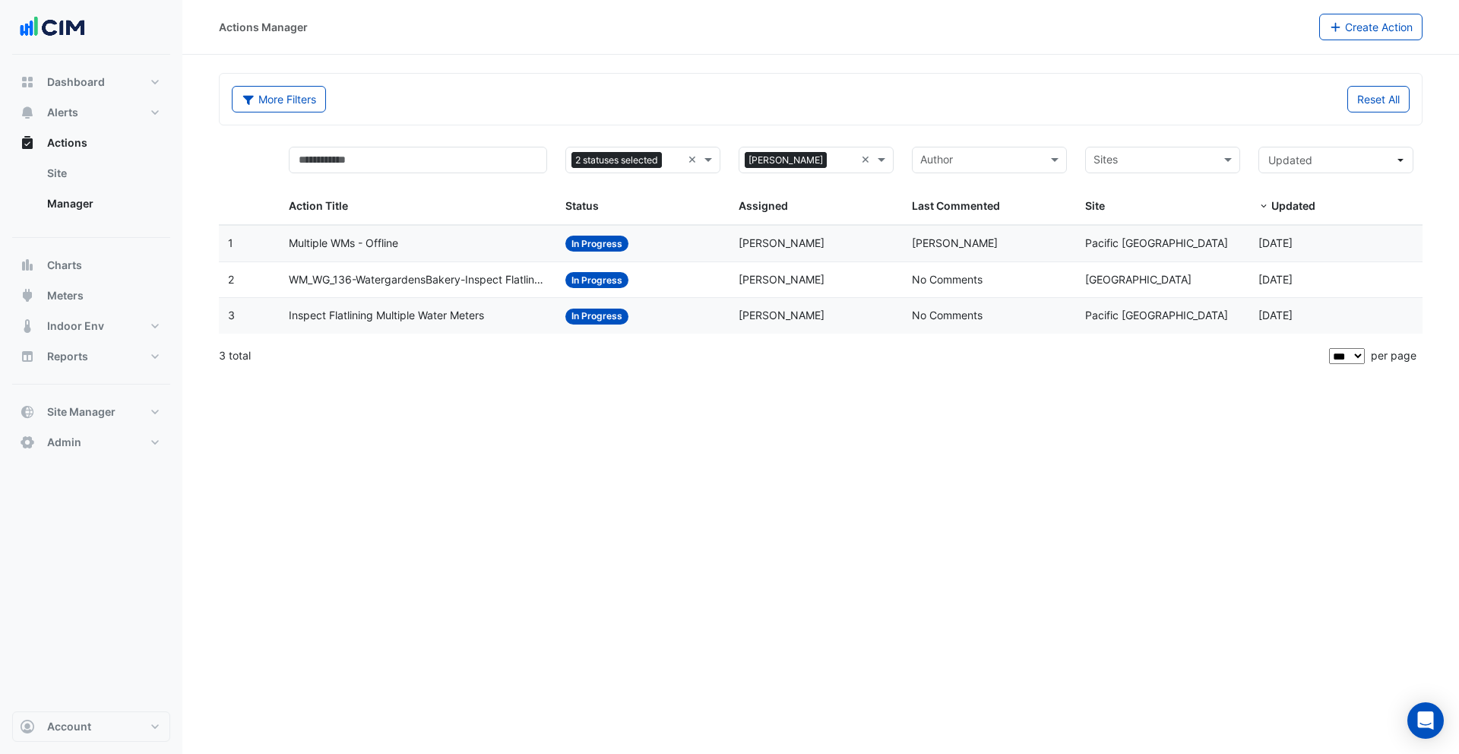
click at [379, 356] on div "3 total" at bounding box center [772, 356] width 1107 height 38
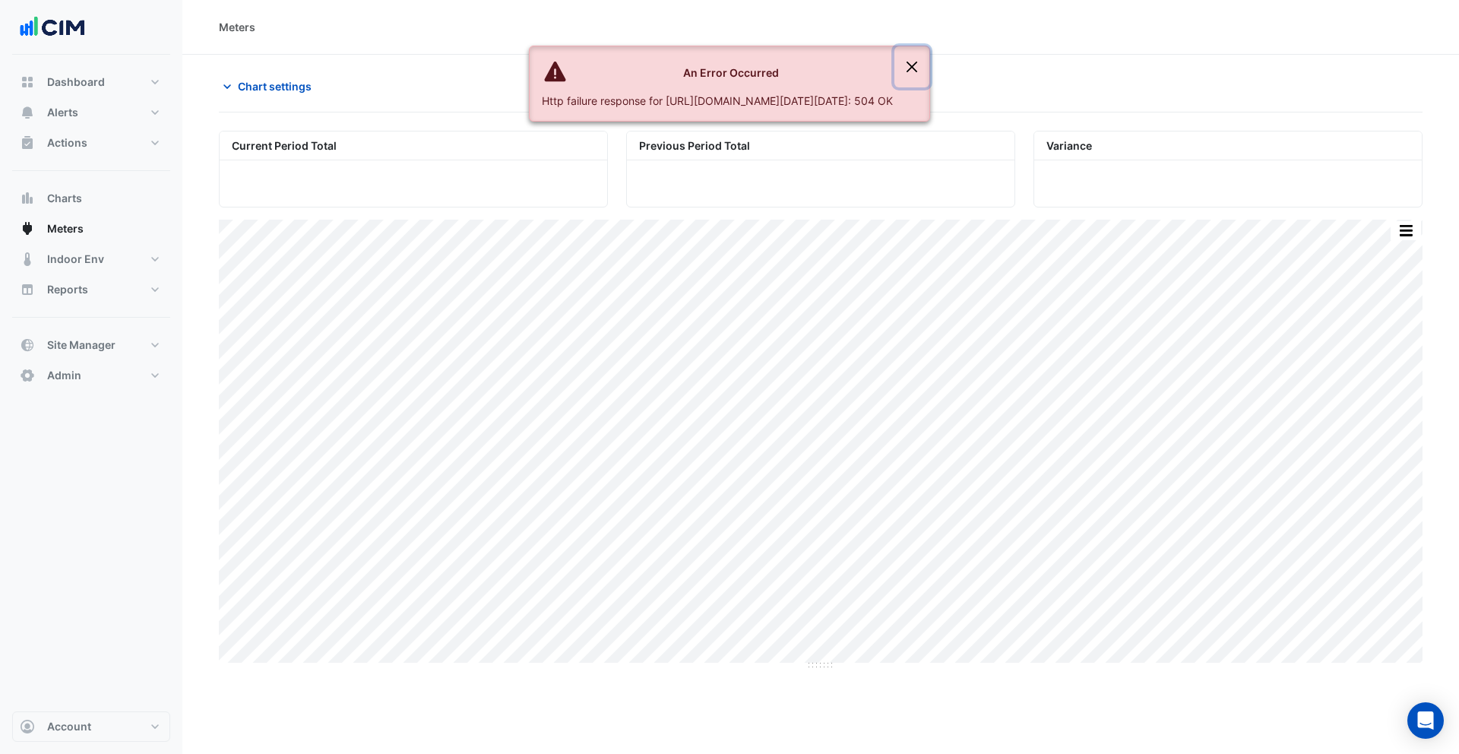
click at [929, 67] on button "Close" at bounding box center [911, 66] width 35 height 41
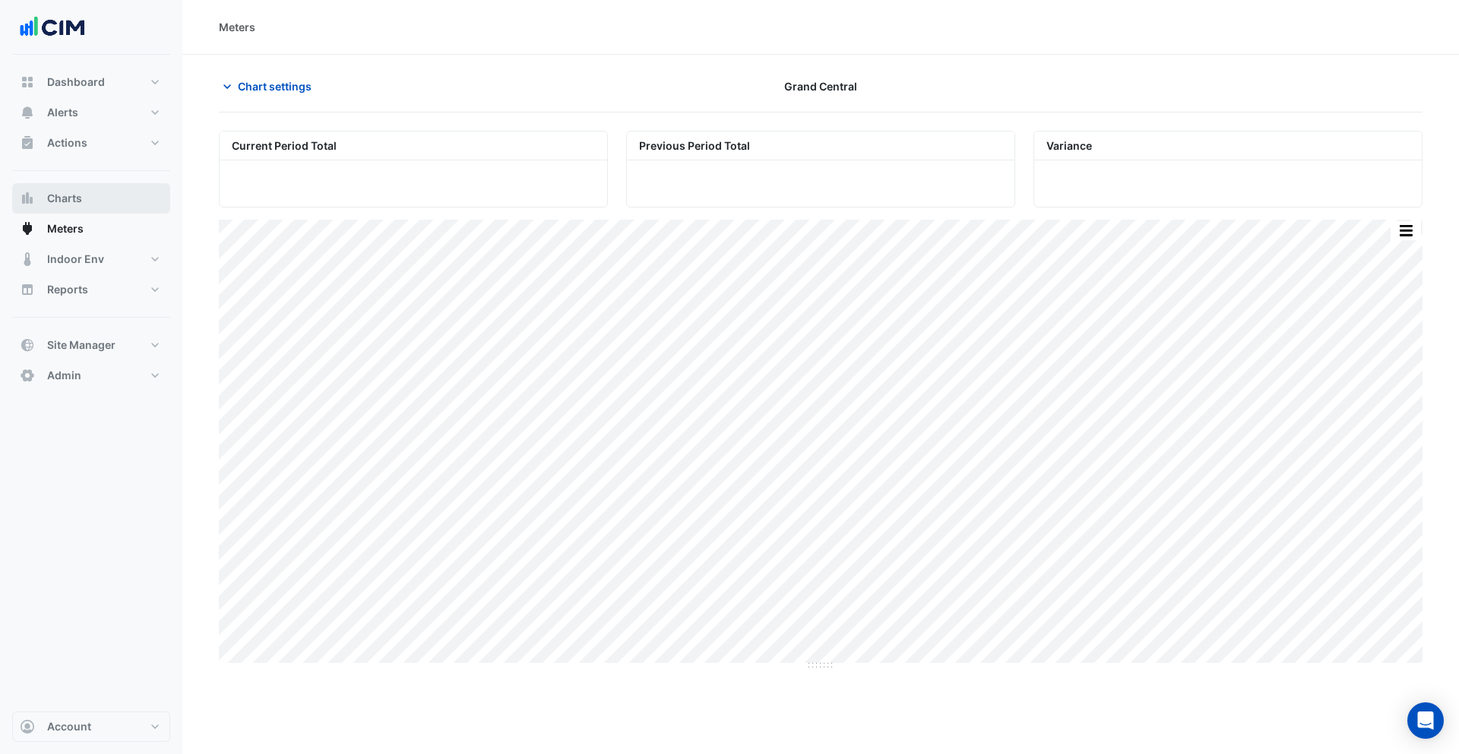
click at [69, 200] on span "Charts" at bounding box center [64, 198] width 35 height 15
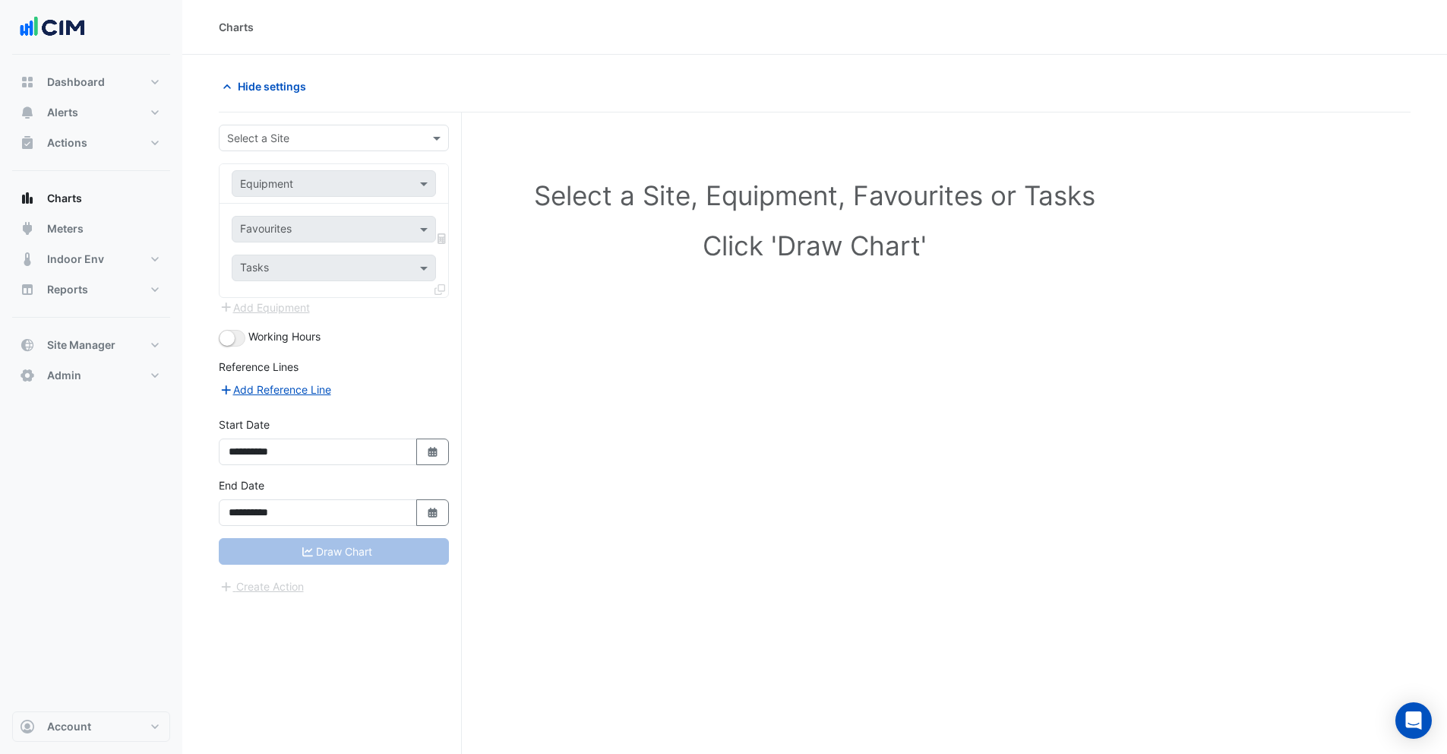
click at [267, 131] on input "text" at bounding box center [318, 139] width 183 height 16
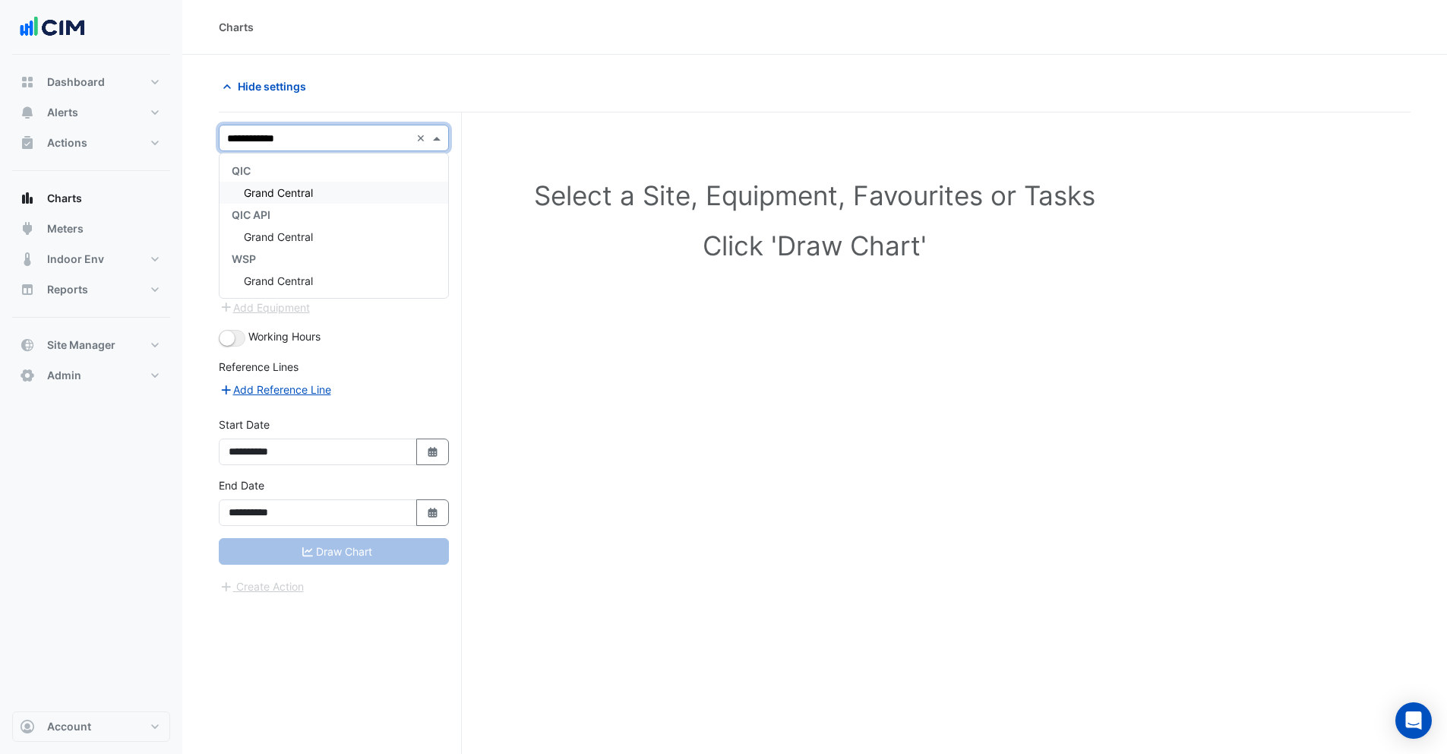
type input "**********"
click at [263, 188] on span "Grand Central" at bounding box center [278, 192] width 69 height 13
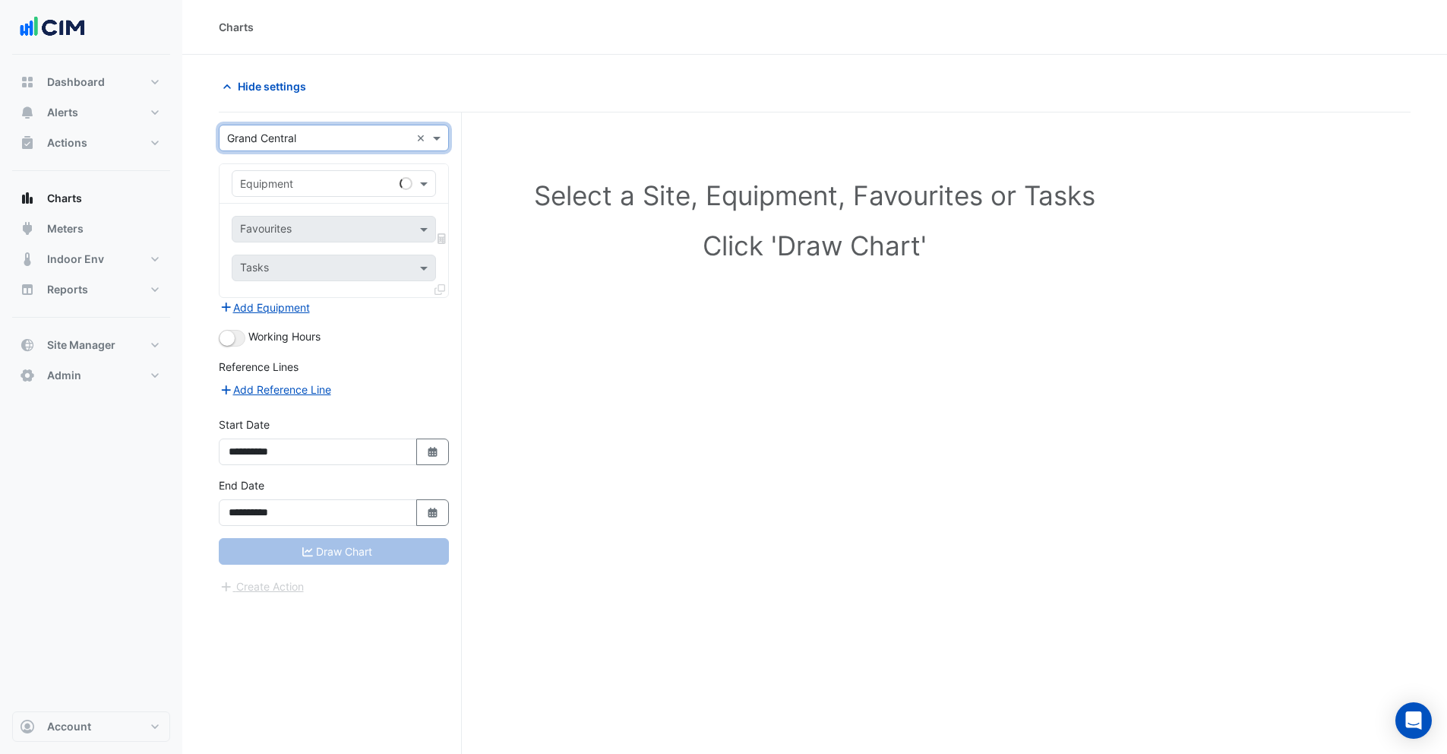
click at [262, 189] on input "text" at bounding box center [318, 184] width 157 height 16
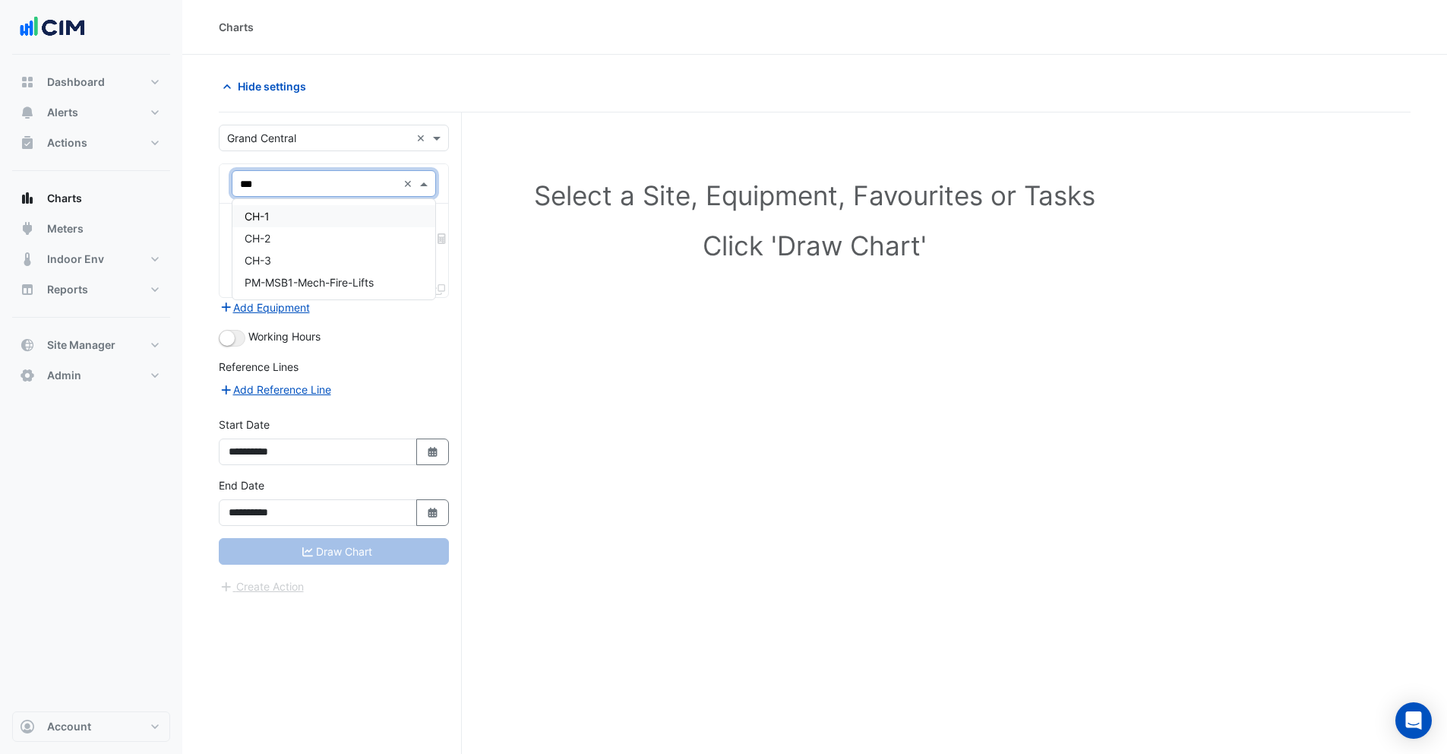
type input "****"
click at [258, 222] on span "CH-1" at bounding box center [257, 216] width 25 height 13
click at [265, 228] on input "text" at bounding box center [316, 231] width 153 height 16
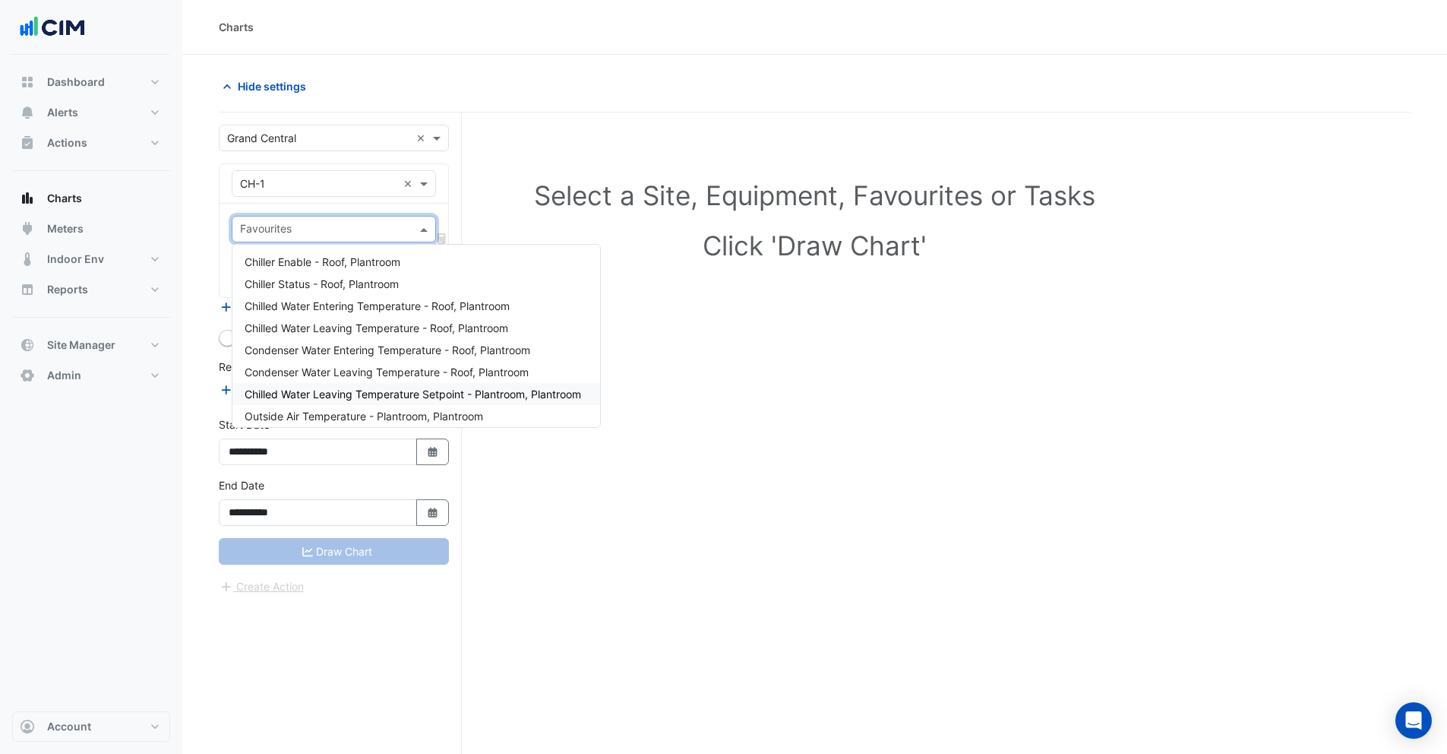
click at [354, 394] on span "Chilled Water Leaving Temperature Setpoint - Plantroom, Plantroom" at bounding box center [413, 393] width 337 height 13
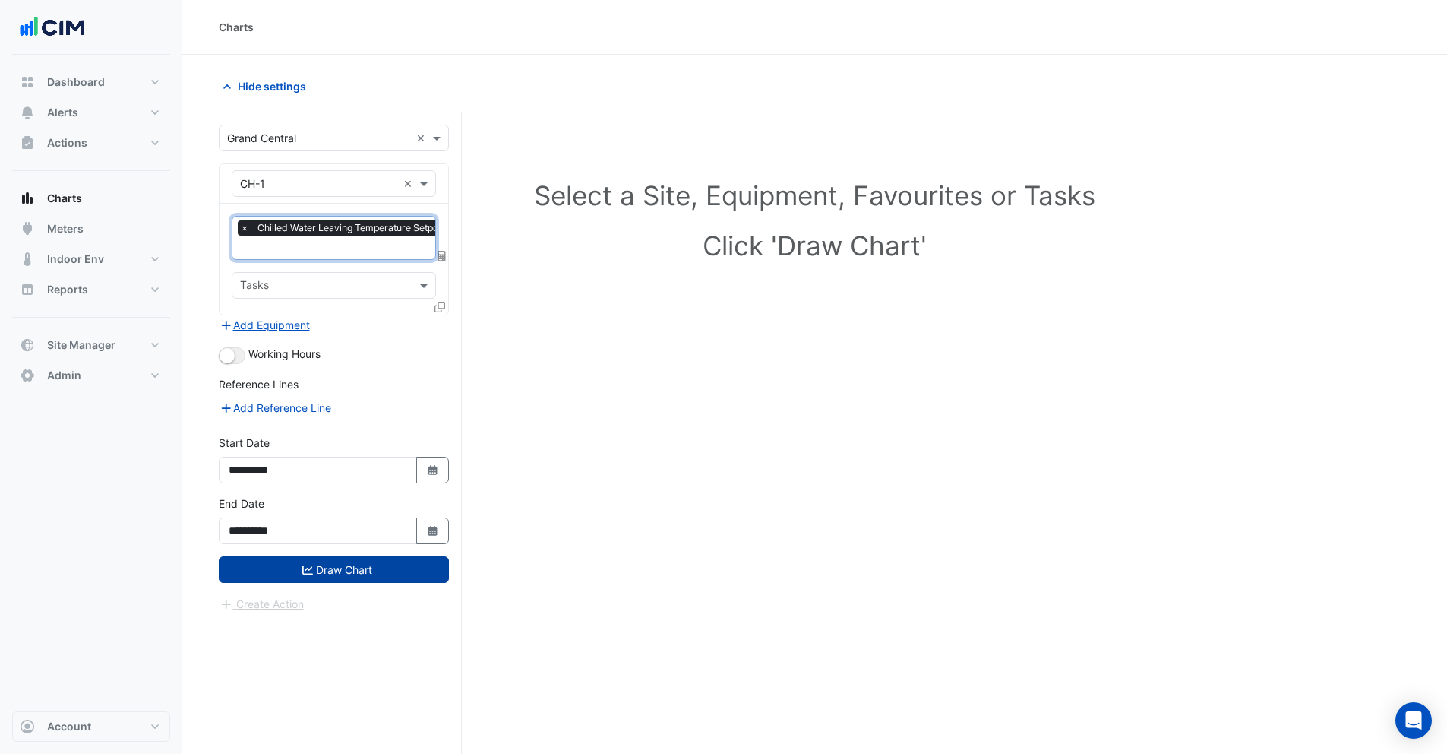
click at [368, 565] on button "Draw Chart" at bounding box center [334, 569] width 230 height 27
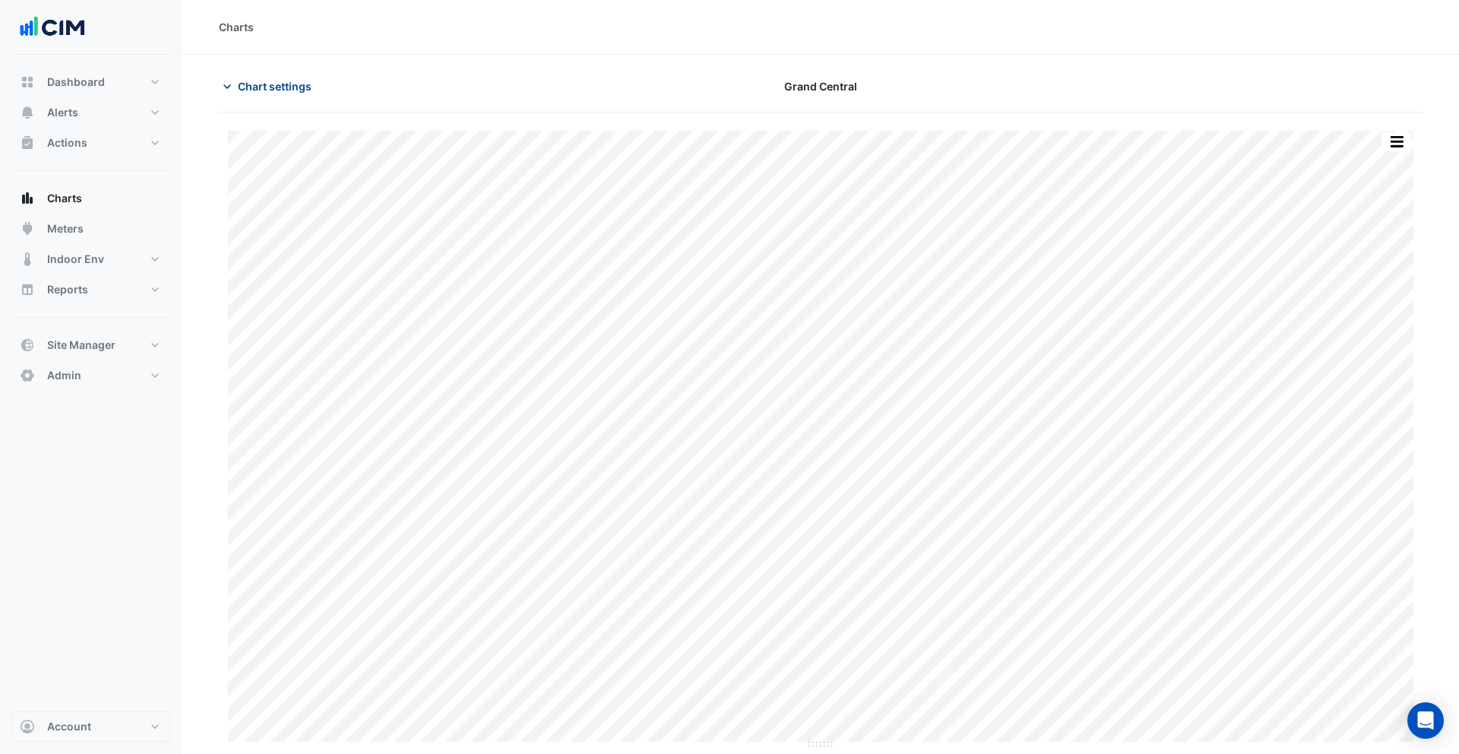
click at [287, 83] on span "Chart settings" at bounding box center [275, 86] width 74 height 16
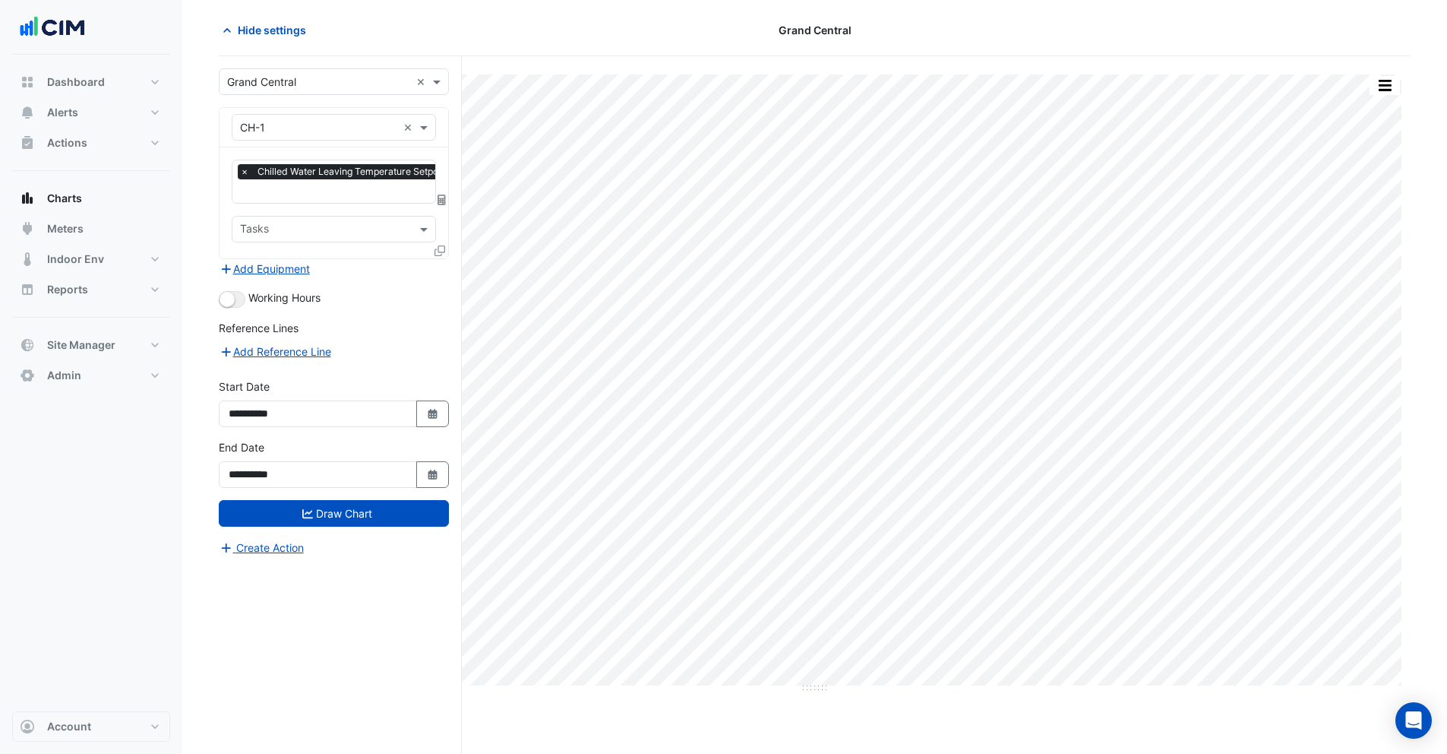
scroll to position [58, 0]
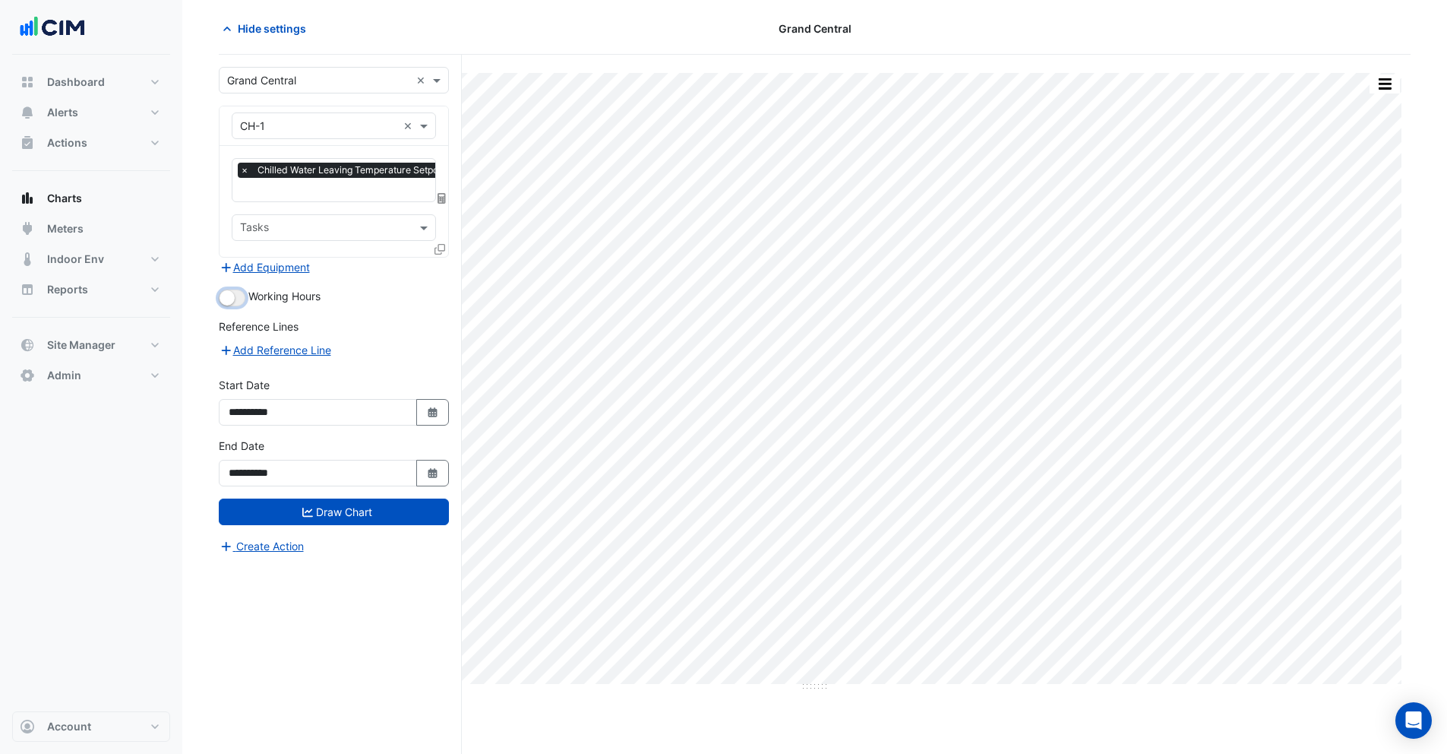
click at [231, 293] on small "button" at bounding box center [227, 297] width 15 height 15
click at [316, 537] on div "Create Action" at bounding box center [334, 546] width 230 height 18
click at [314, 520] on button "Draw Chart" at bounding box center [334, 511] width 230 height 27
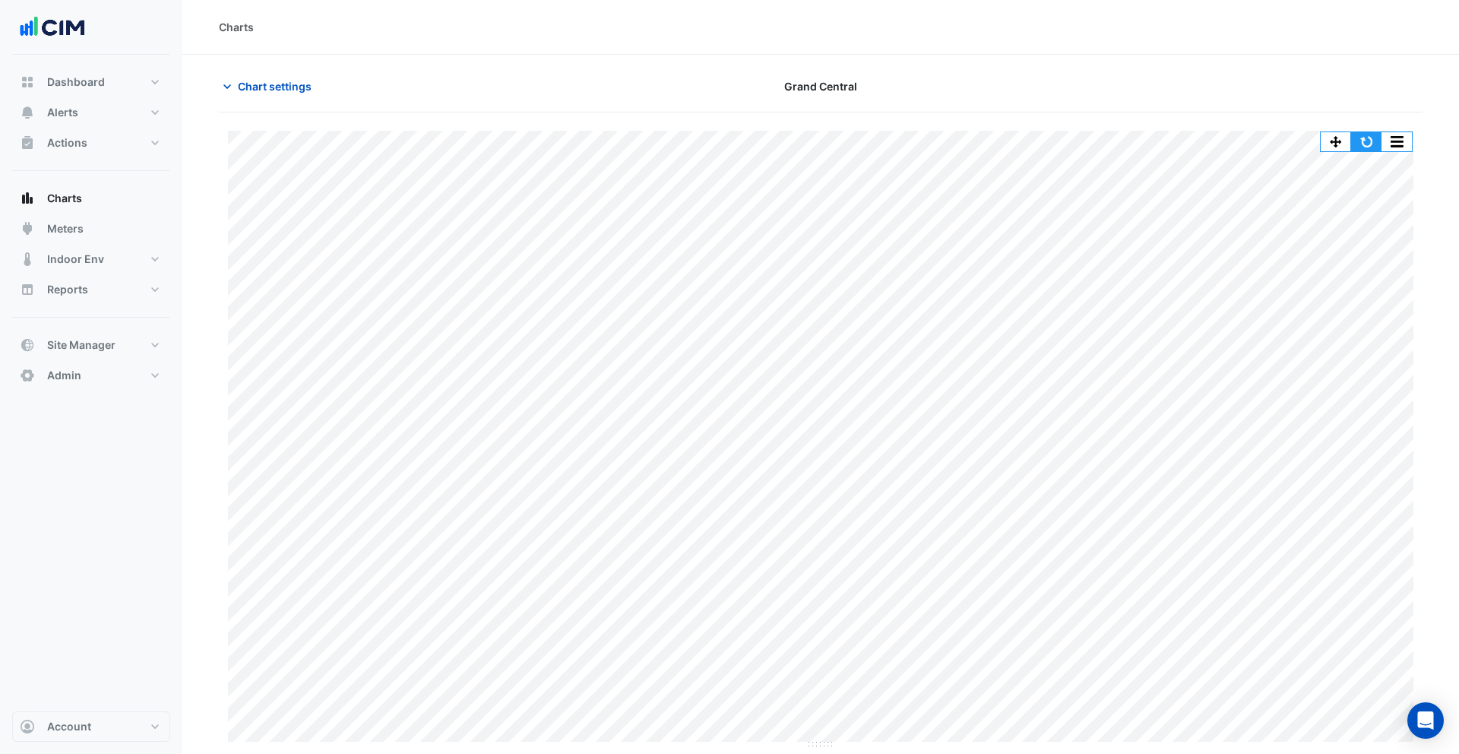
click at [1374, 143] on button "button" at bounding box center [1366, 141] width 30 height 19
click at [1371, 144] on button "button" at bounding box center [1366, 141] width 30 height 19
click at [265, 83] on span "Chart settings" at bounding box center [275, 86] width 74 height 16
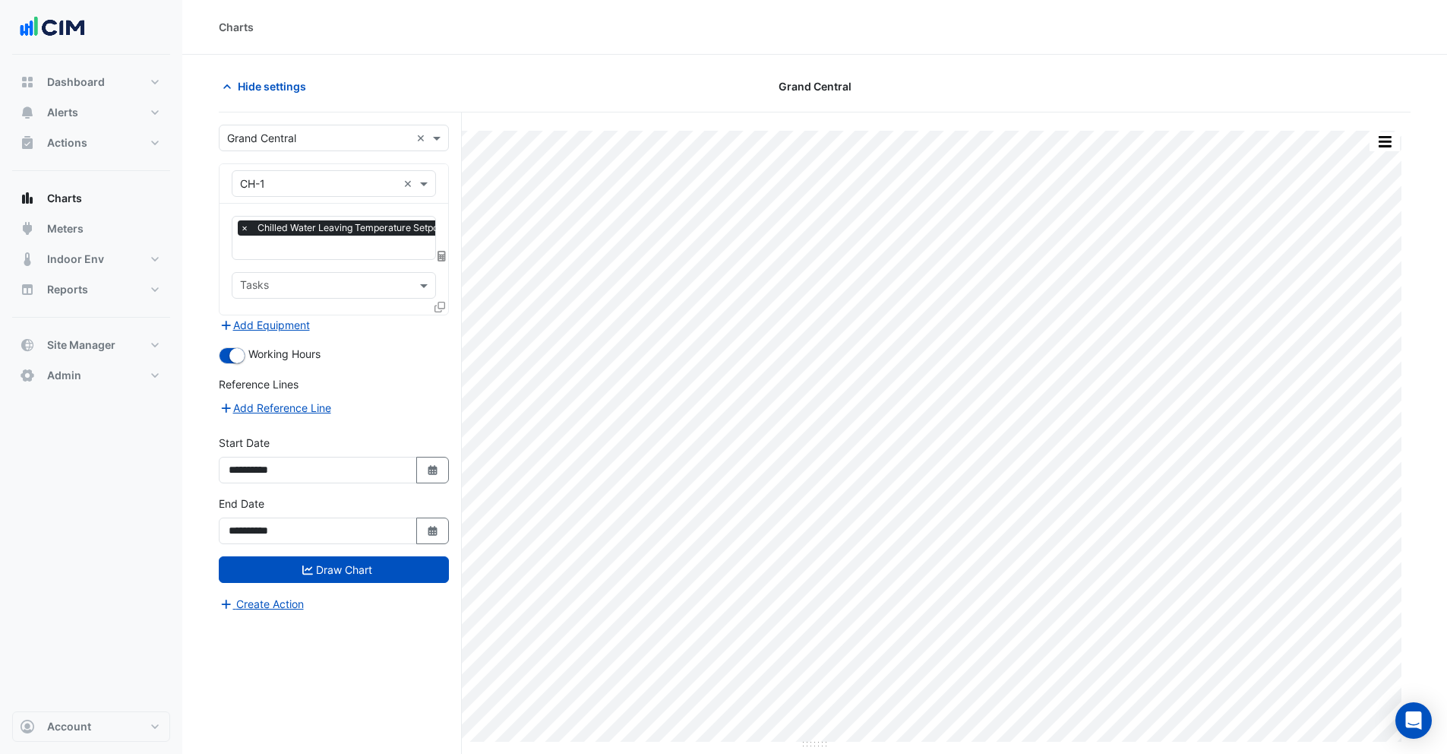
click at [282, 242] on input "text" at bounding box center [400, 249] width 320 height 16
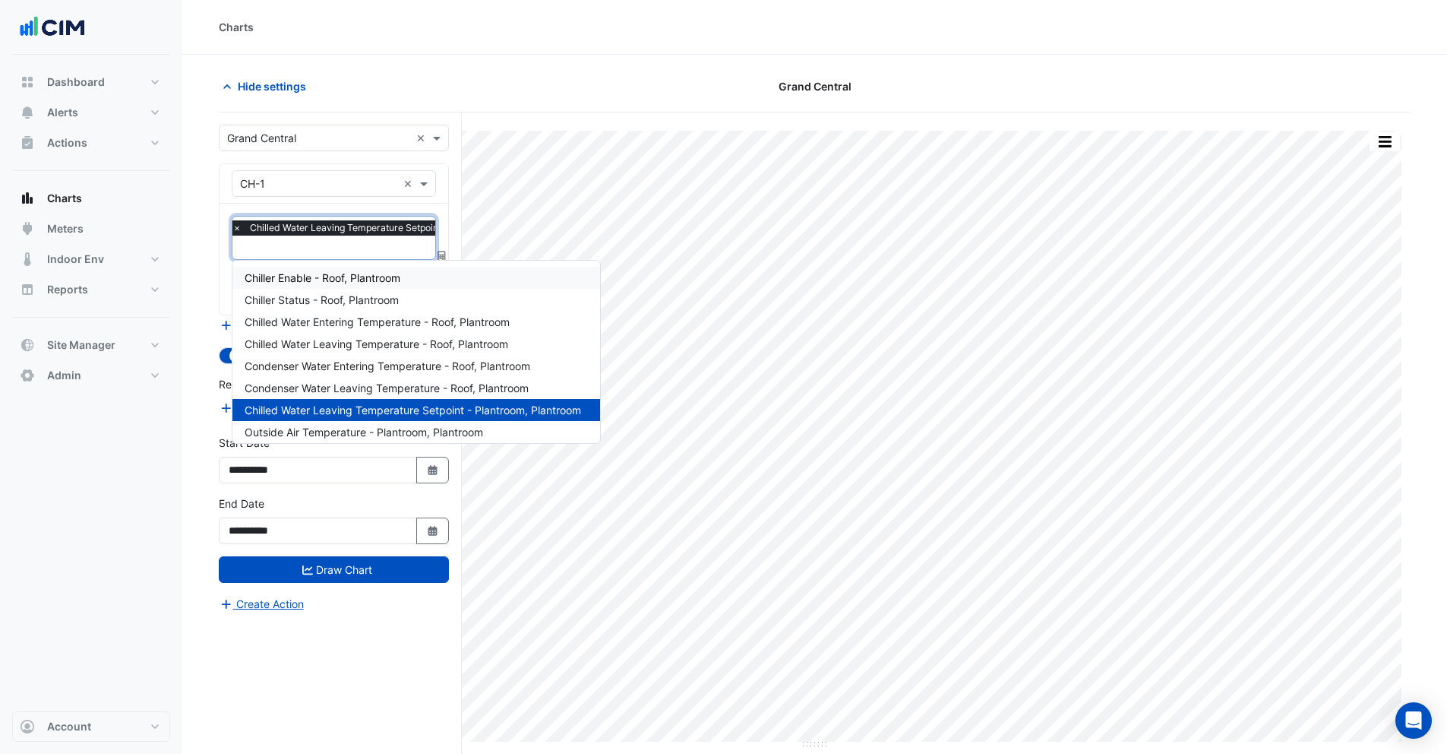
click at [277, 277] on span "Chiller Enable - Roof, Plantroom" at bounding box center [323, 277] width 156 height 13
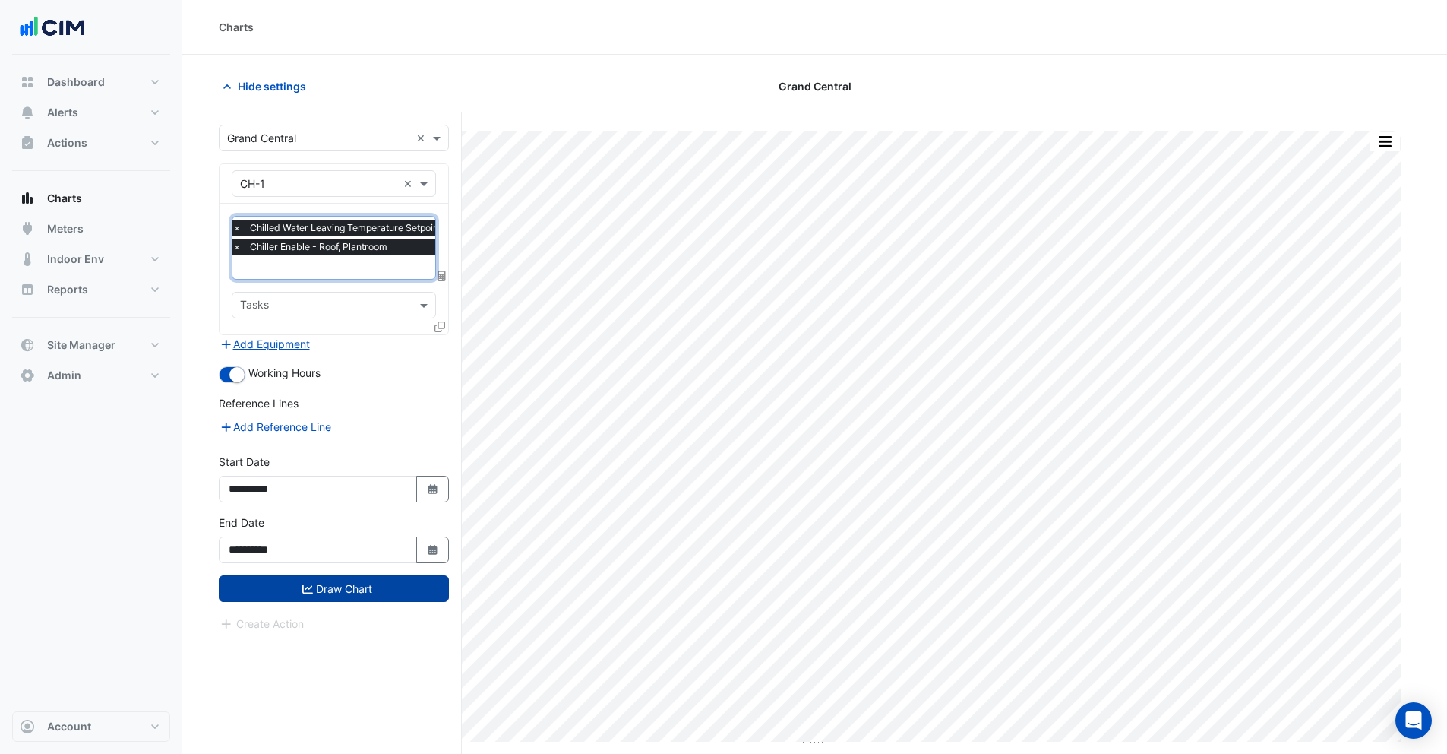
click at [299, 589] on button "Draw Chart" at bounding box center [334, 588] width 230 height 27
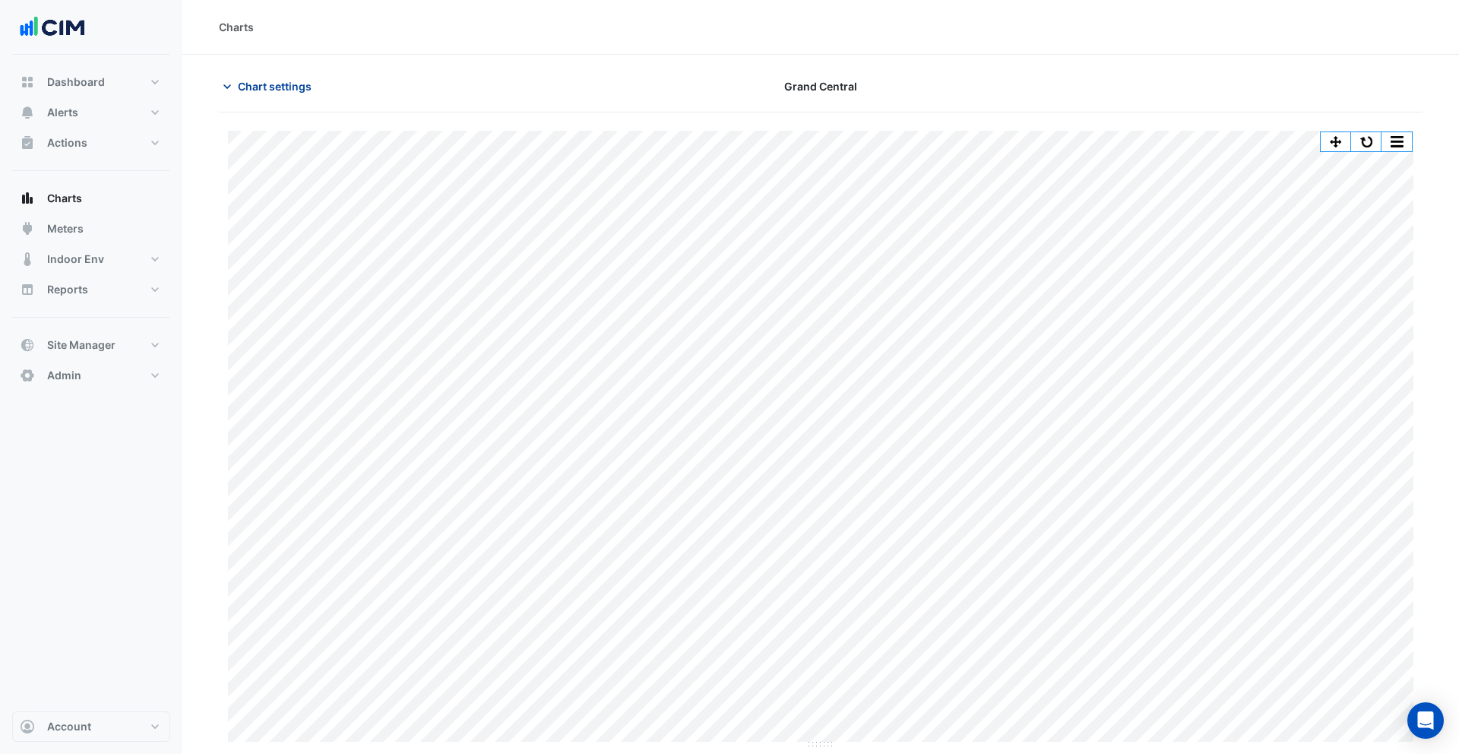
click at [280, 90] on span "Chart settings" at bounding box center [275, 86] width 74 height 16
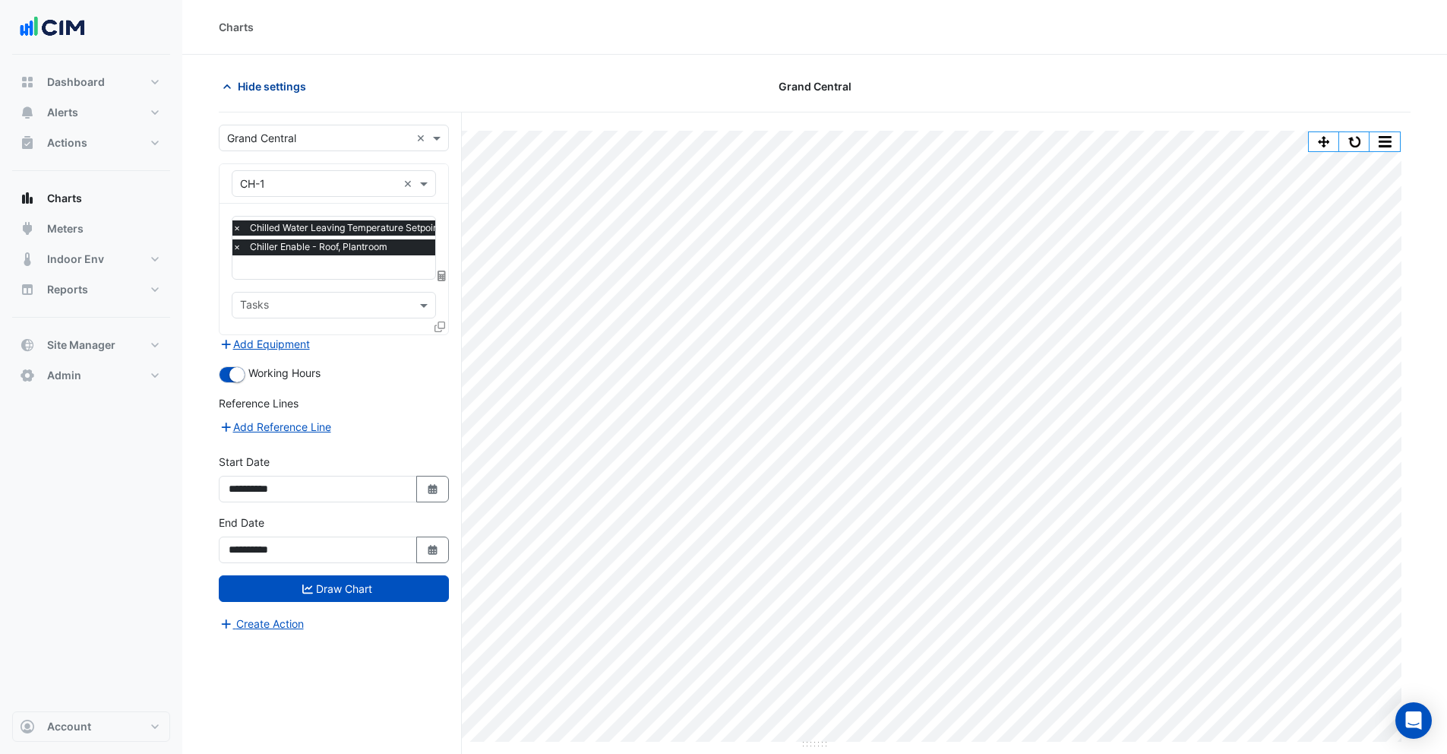
click at [254, 82] on span "Hide settings" at bounding box center [272, 86] width 68 height 16
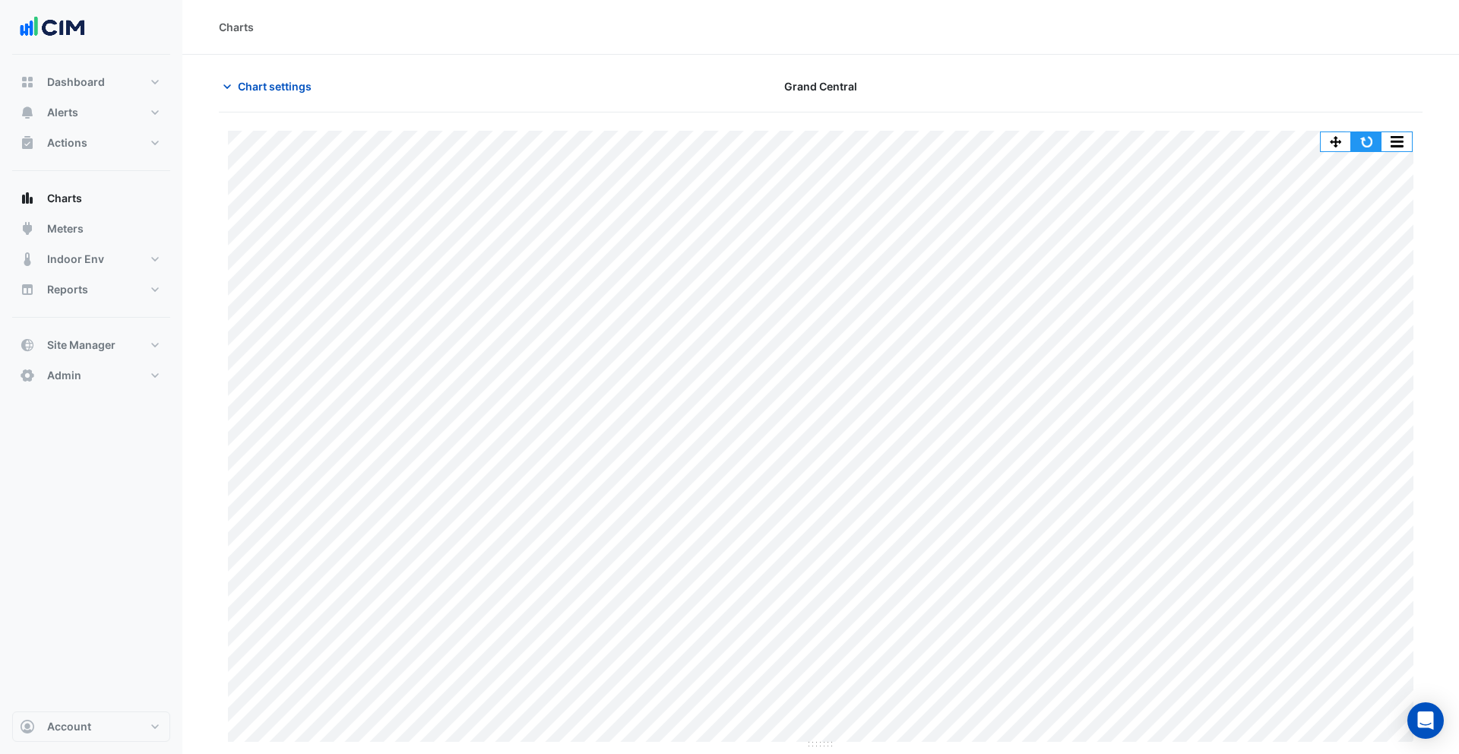
click at [1368, 142] on button "button" at bounding box center [1366, 141] width 30 height 19
click at [296, 86] on span "Chart settings" at bounding box center [275, 86] width 74 height 16
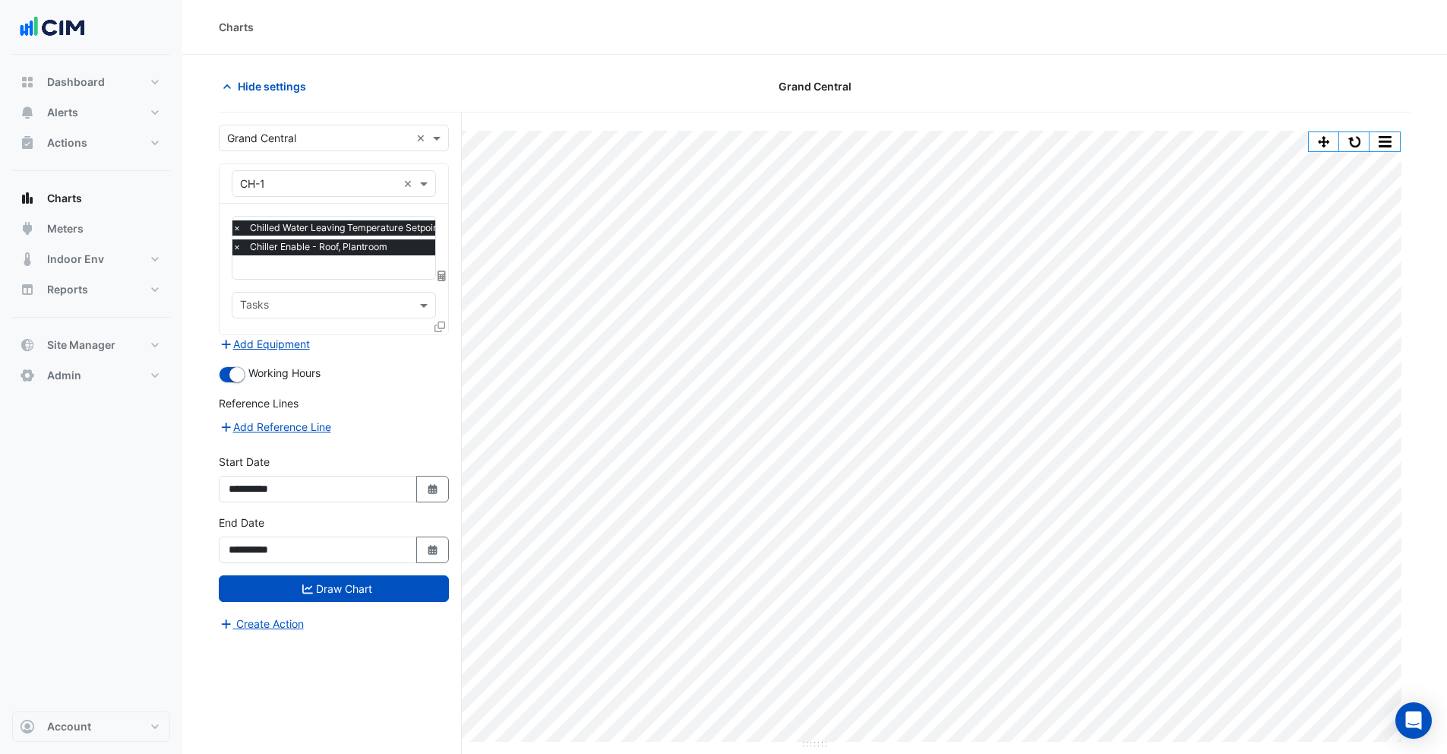
click at [441, 323] on icon at bounding box center [440, 326] width 11 height 11
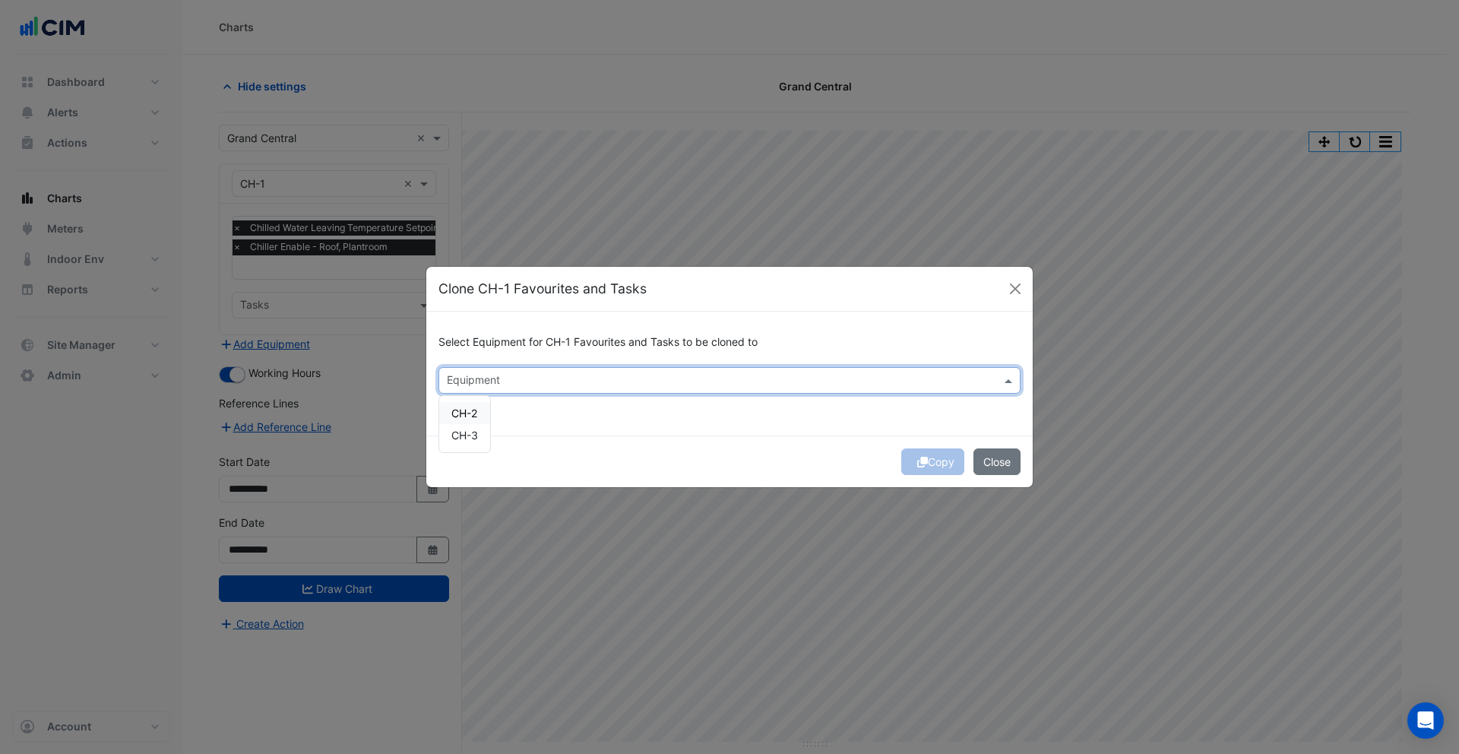
click at [473, 380] on input "text" at bounding box center [721, 382] width 548 height 16
click at [470, 411] on span "CH-2" at bounding box center [464, 412] width 26 height 13
click at [471, 432] on span "CH-3" at bounding box center [464, 435] width 27 height 13
click at [622, 443] on div "Copy Close" at bounding box center [729, 461] width 606 height 52
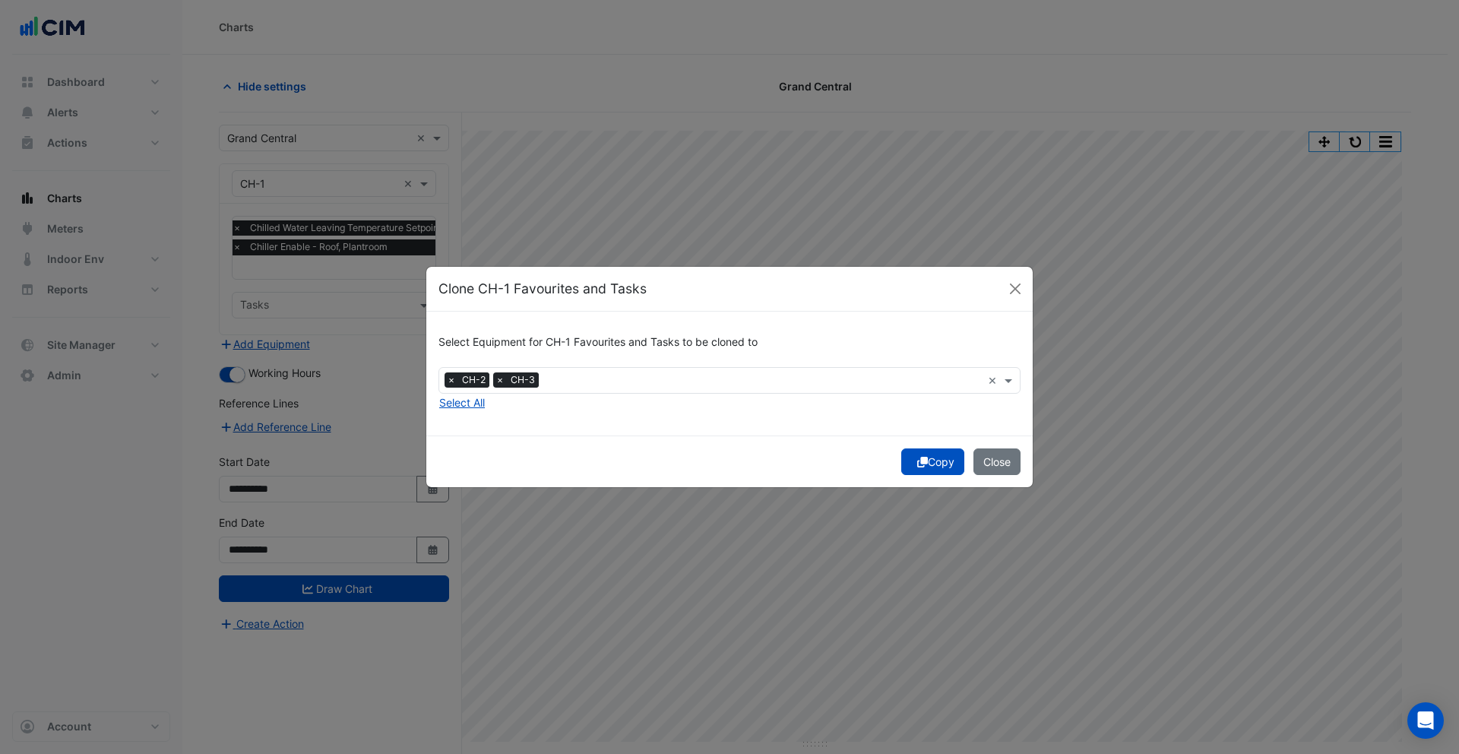
click at [931, 460] on button "Copy" at bounding box center [932, 461] width 63 height 27
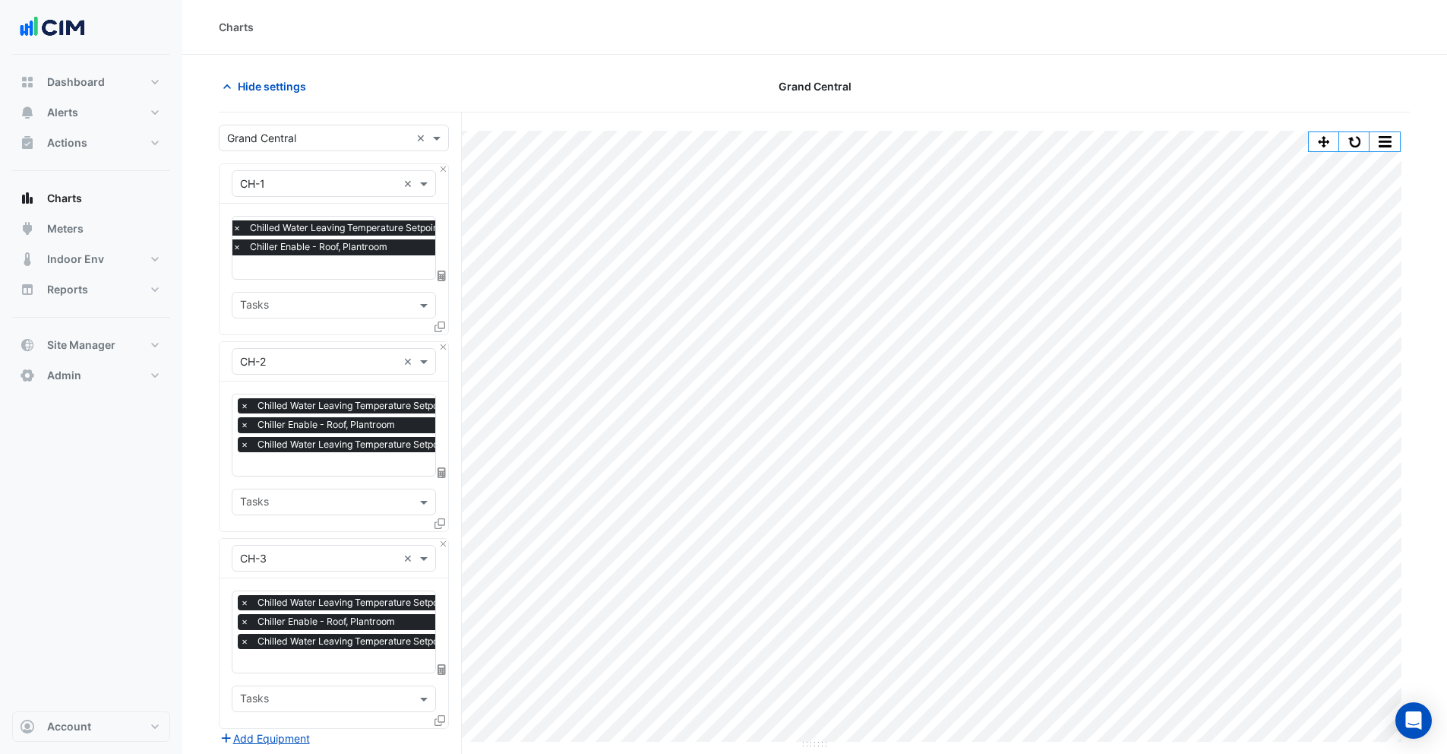
scroll to position [280, 0]
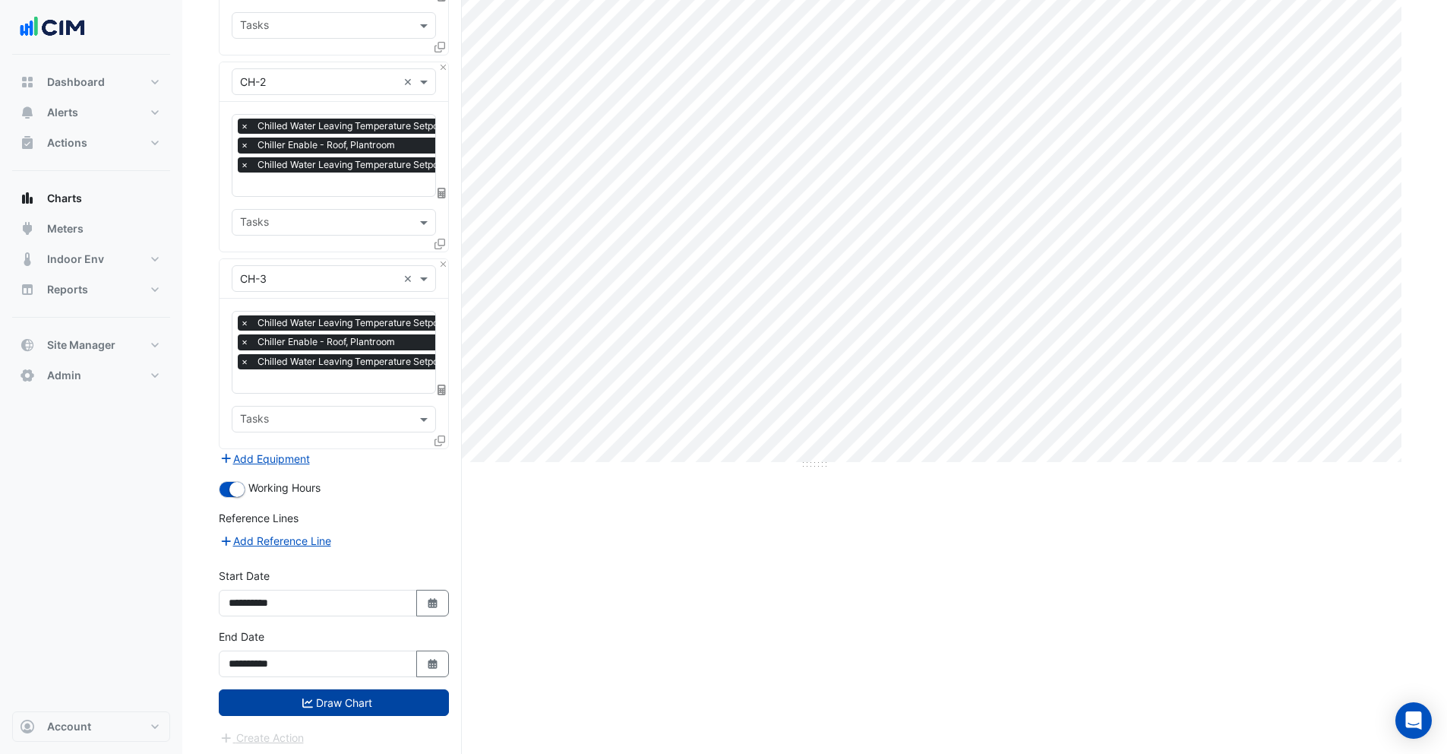
click at [338, 692] on button "Draw Chart" at bounding box center [334, 702] width 230 height 27
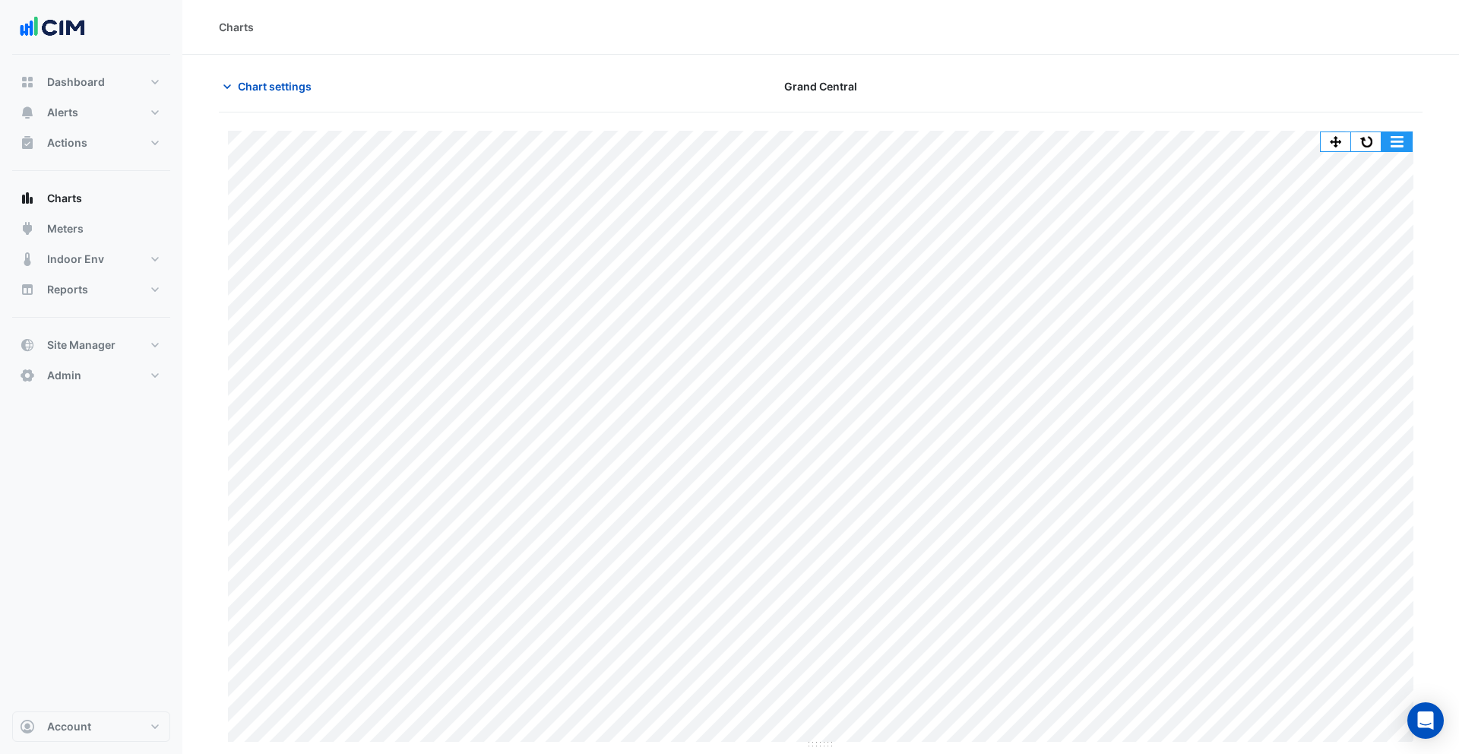
click at [1402, 142] on button "button" at bounding box center [1396, 141] width 30 height 19
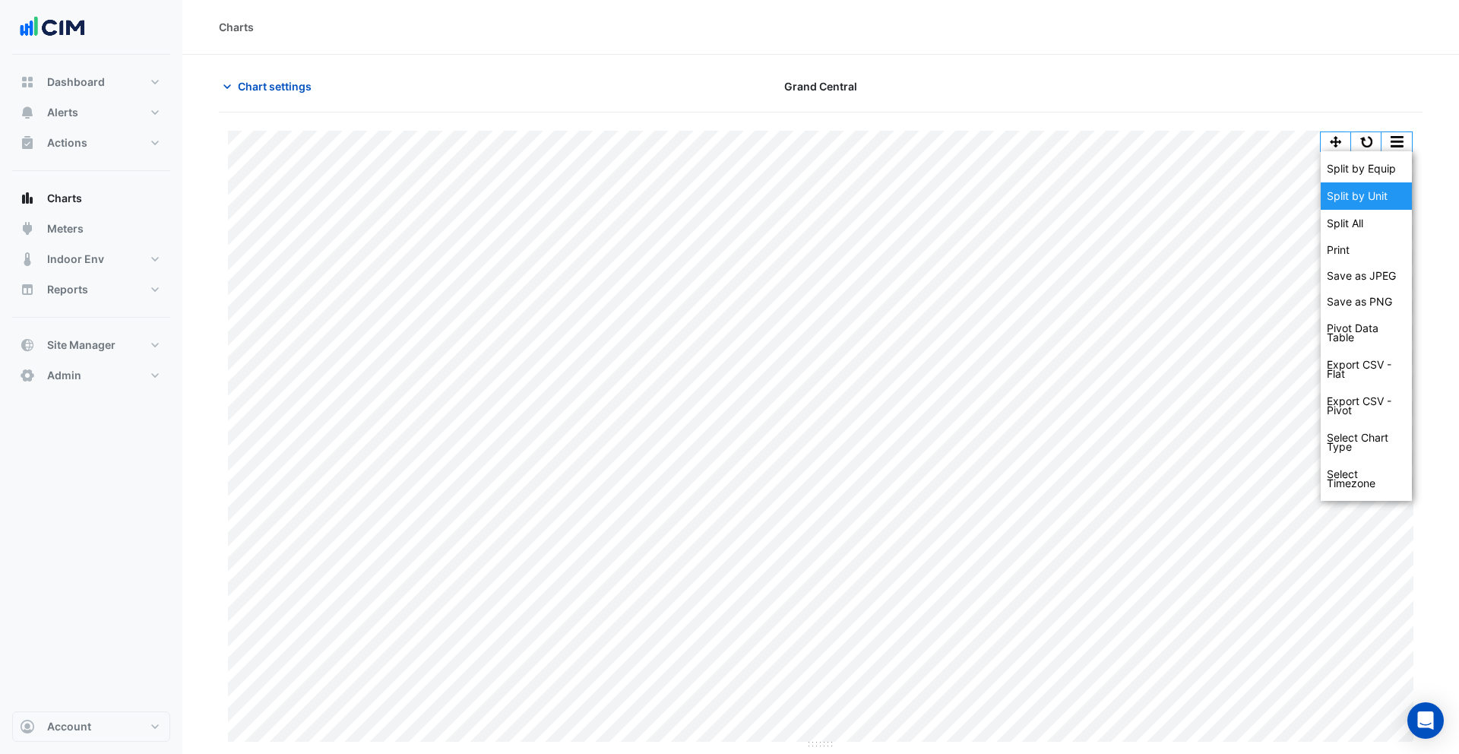
click at [1384, 194] on div "Split by Unit" at bounding box center [1365, 195] width 91 height 27
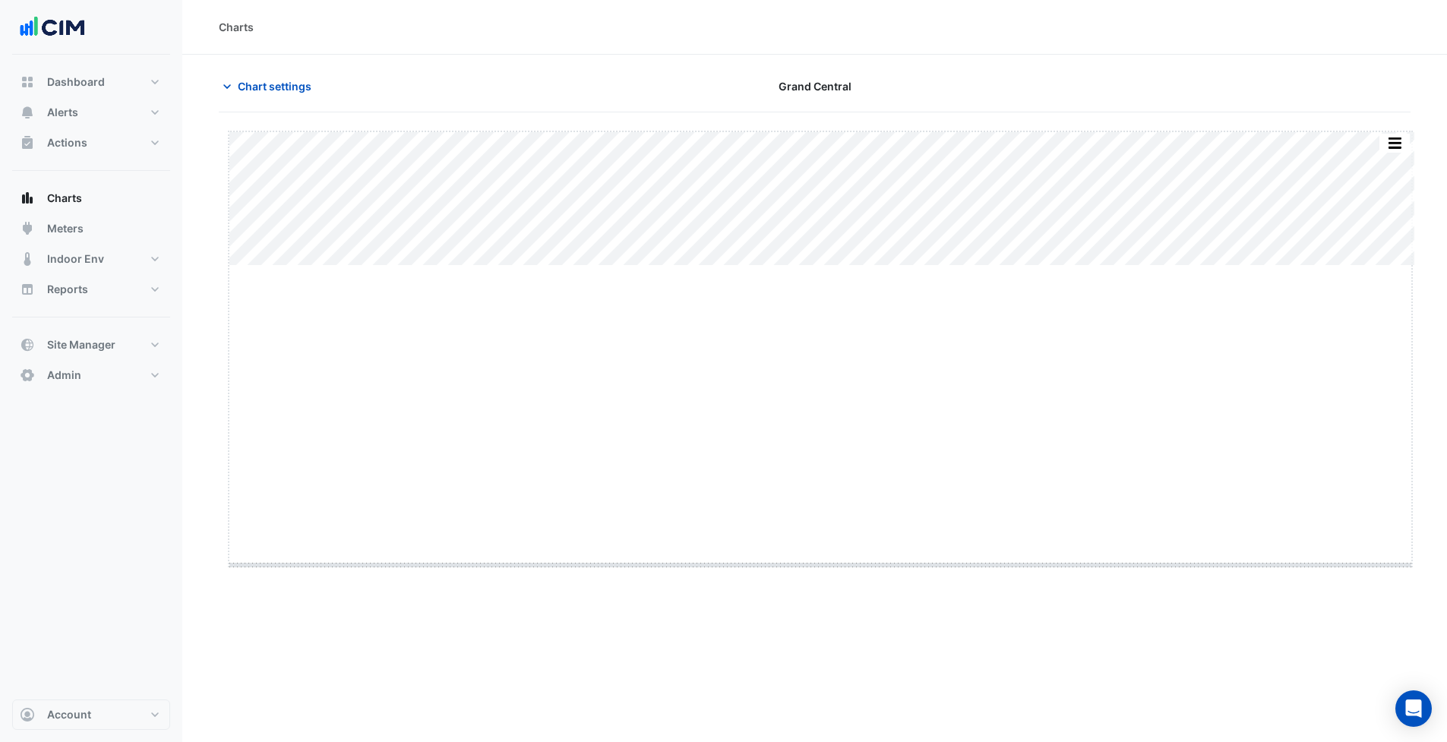
drag, startPoint x: 817, startPoint y: 265, endPoint x: 845, endPoint y: 568, distance: 303.7
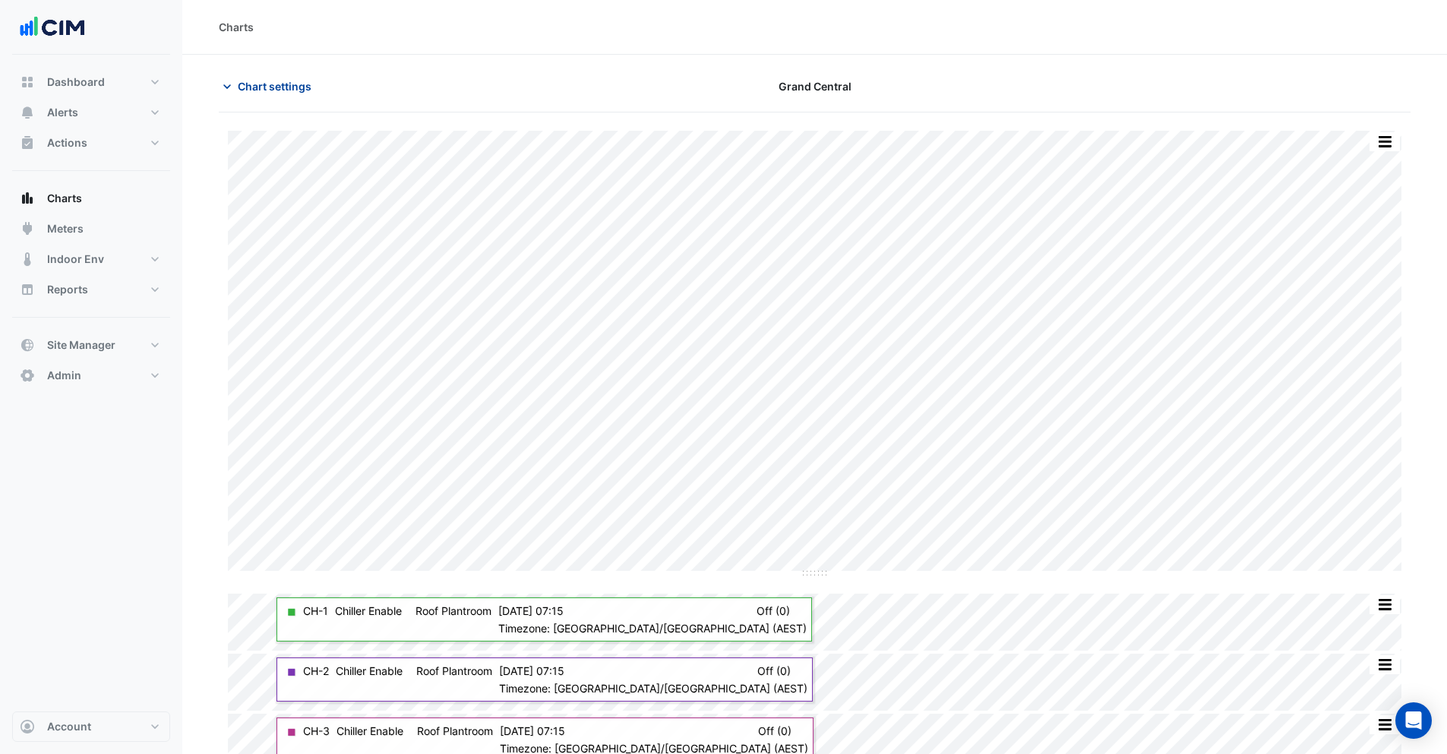
click at [277, 87] on span "Chart settings" at bounding box center [275, 86] width 74 height 16
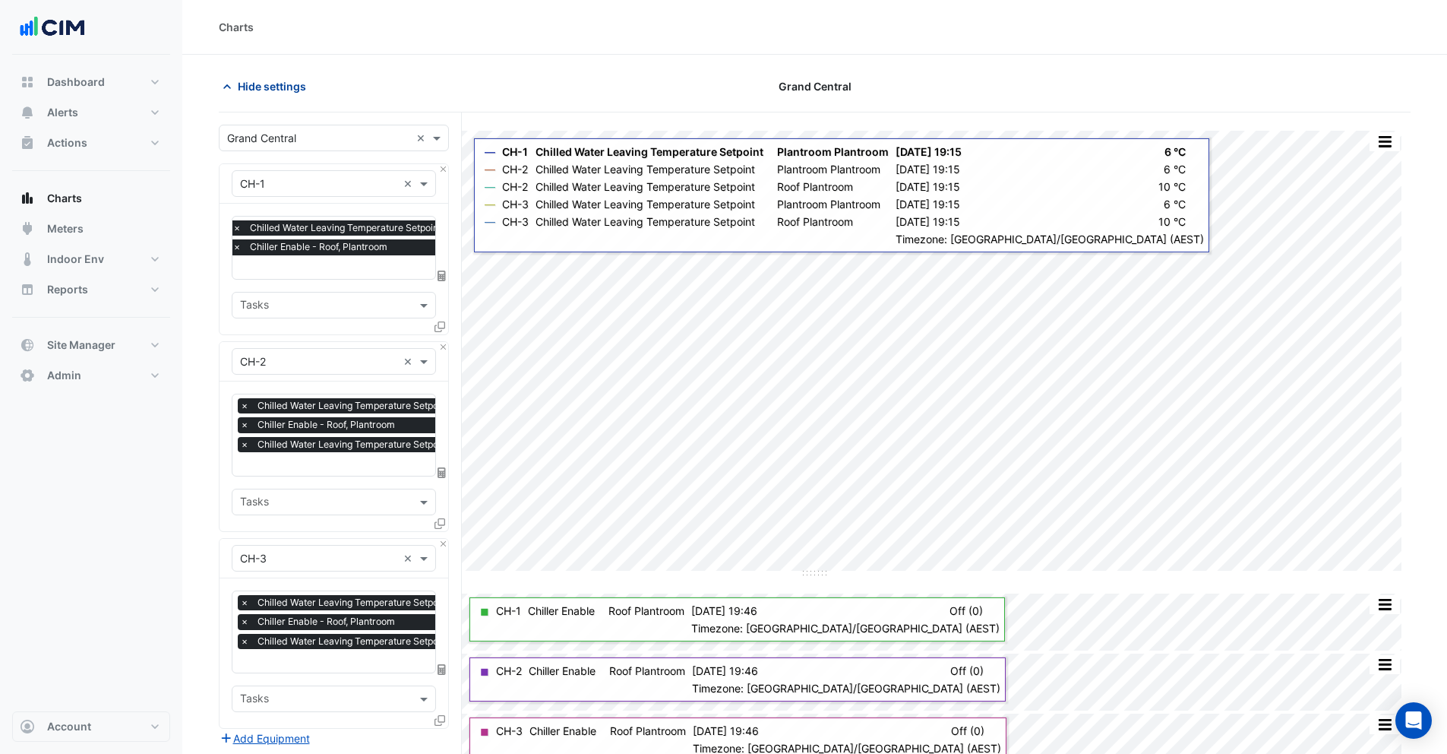
click at [232, 87] on icon "button" at bounding box center [227, 86] width 15 height 15
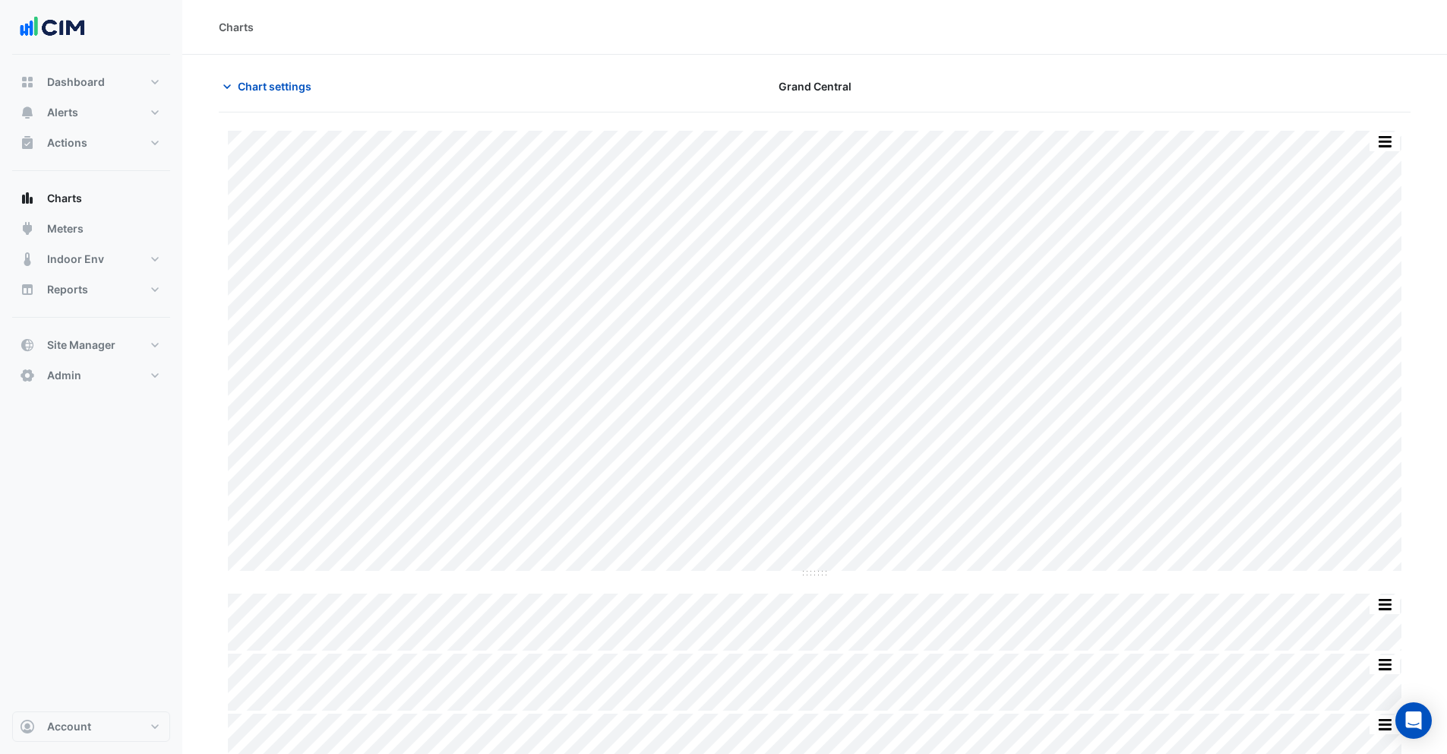
scroll to position [20, 0]
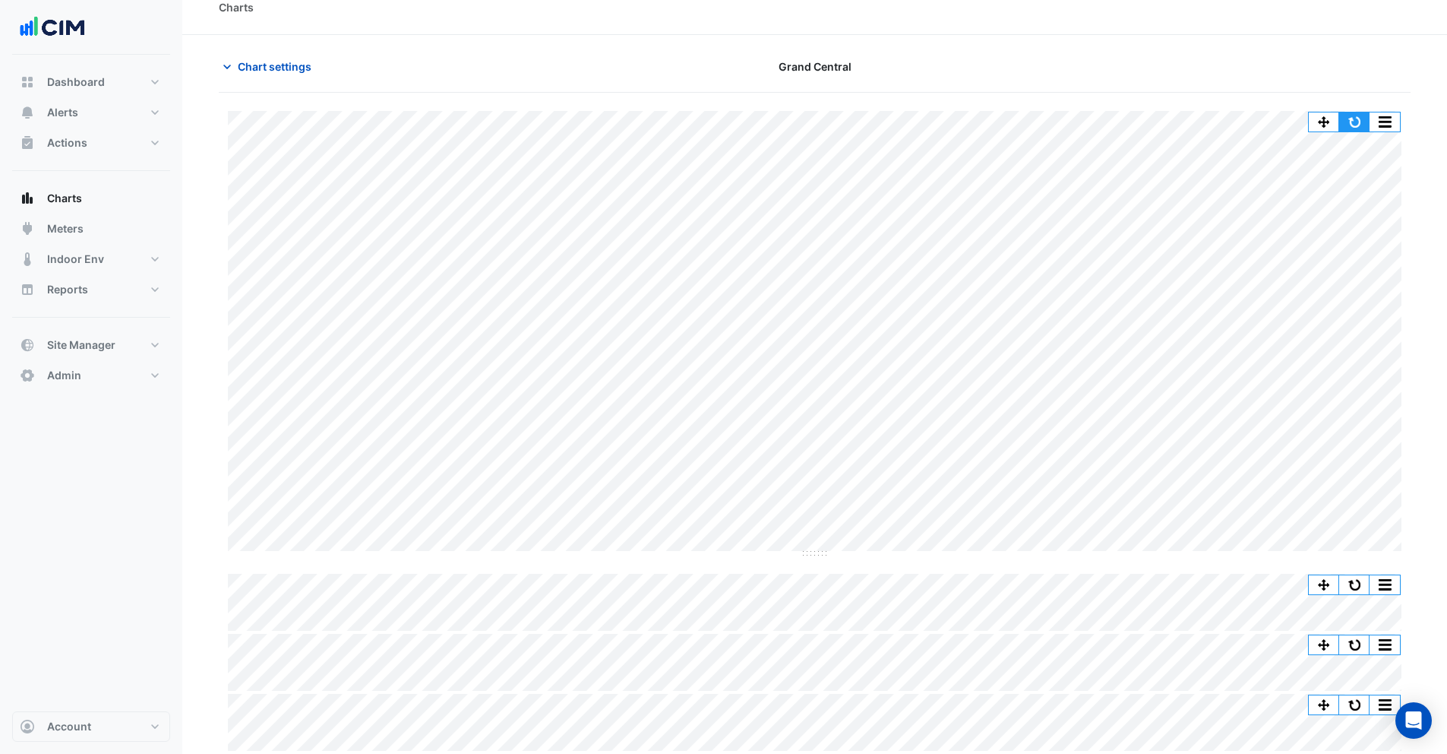
click at [1358, 114] on button "button" at bounding box center [1354, 121] width 30 height 19
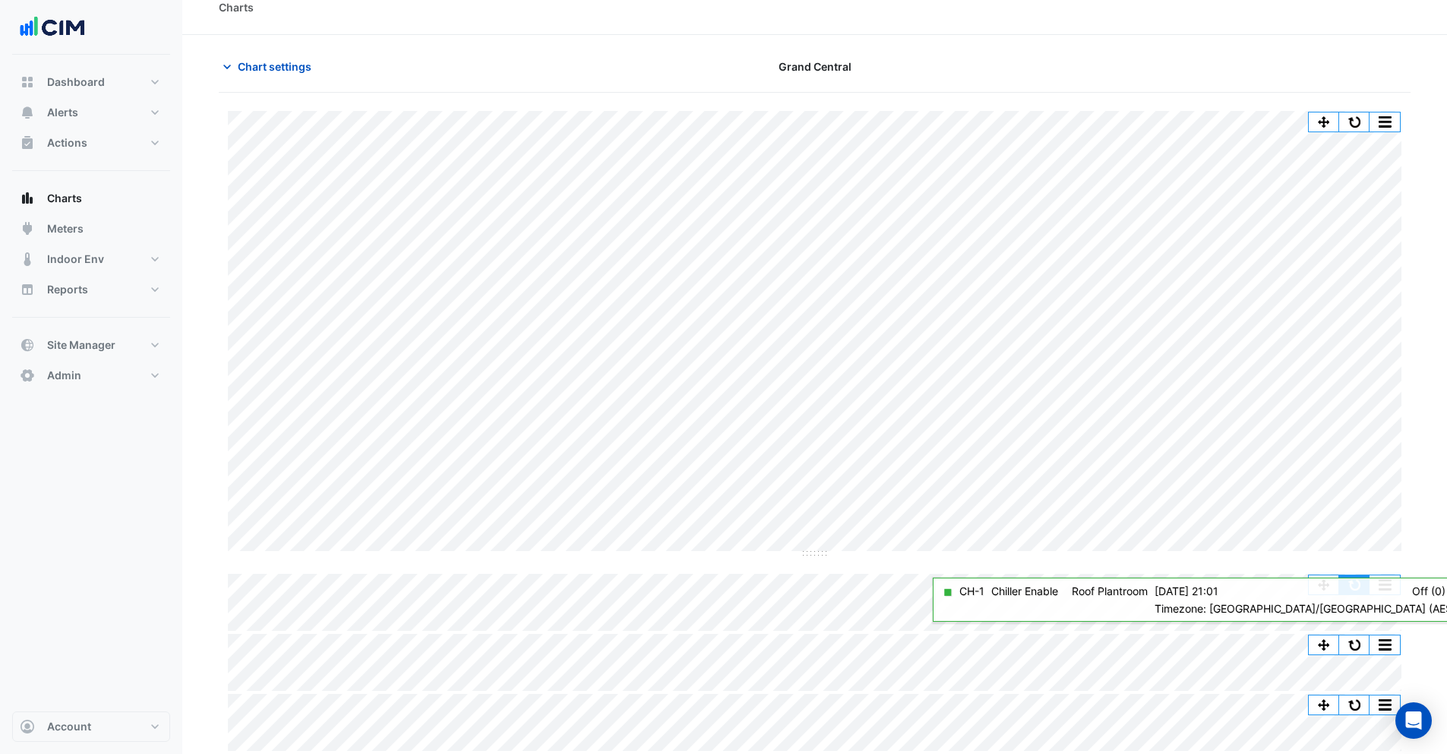
click at [1363, 583] on button "button" at bounding box center [1354, 584] width 30 height 19
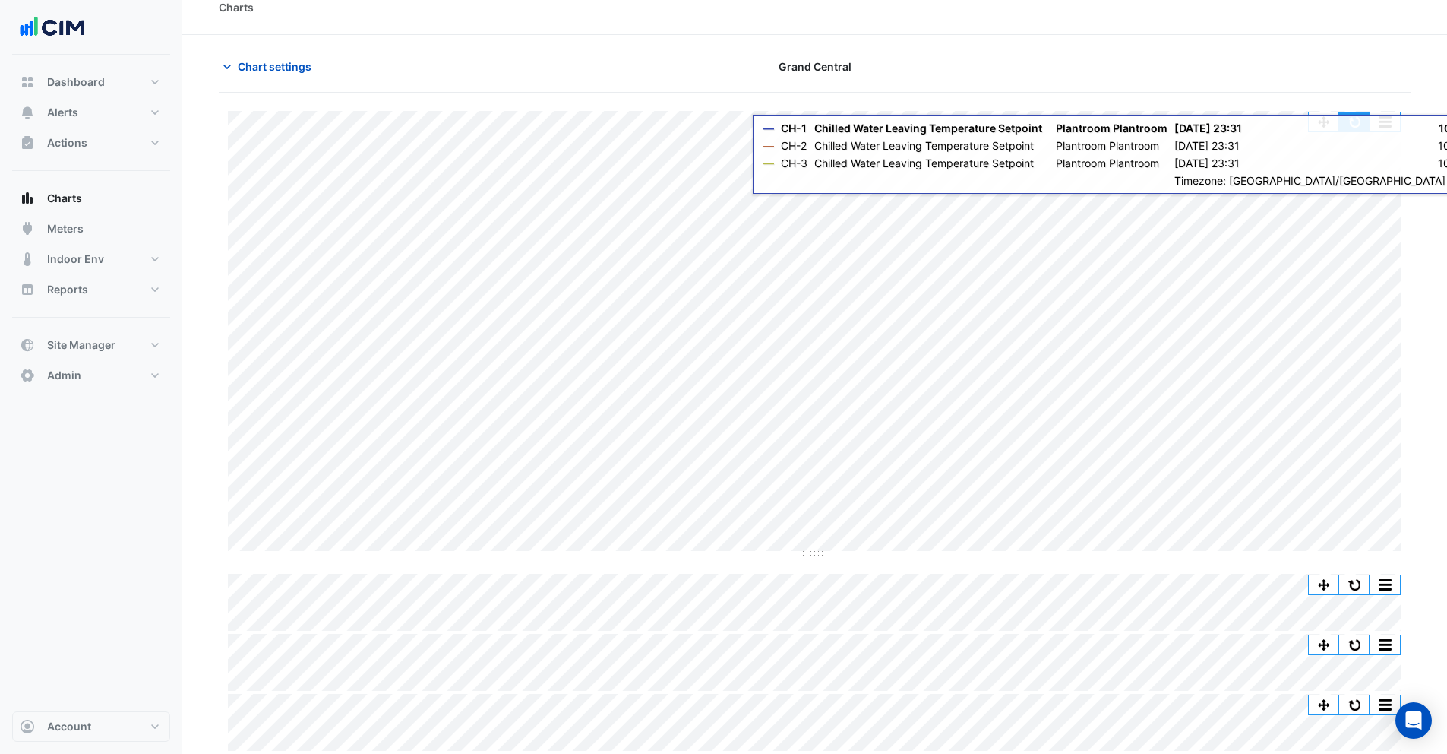
click at [1367, 128] on button "button" at bounding box center [1354, 121] width 30 height 19
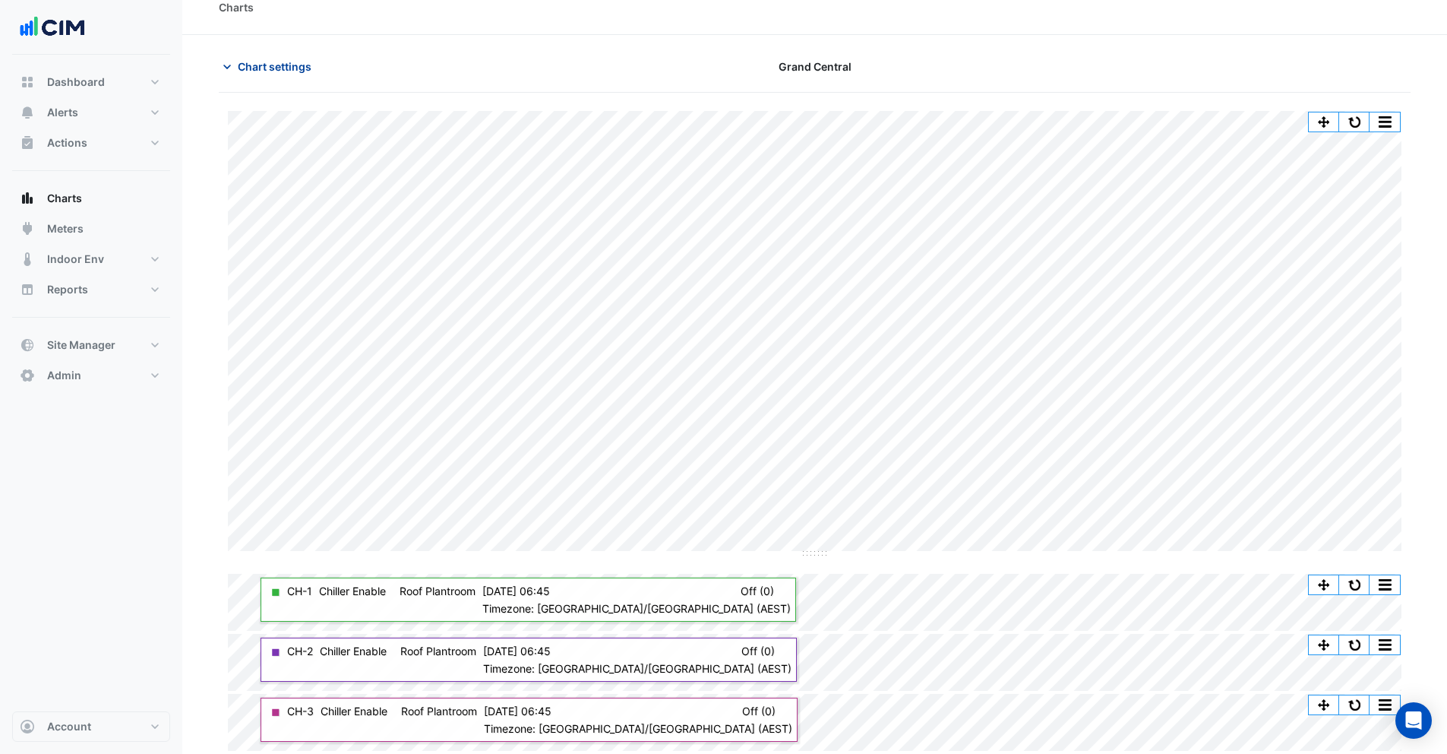
click at [267, 55] on button "Chart settings" at bounding box center [270, 66] width 103 height 27
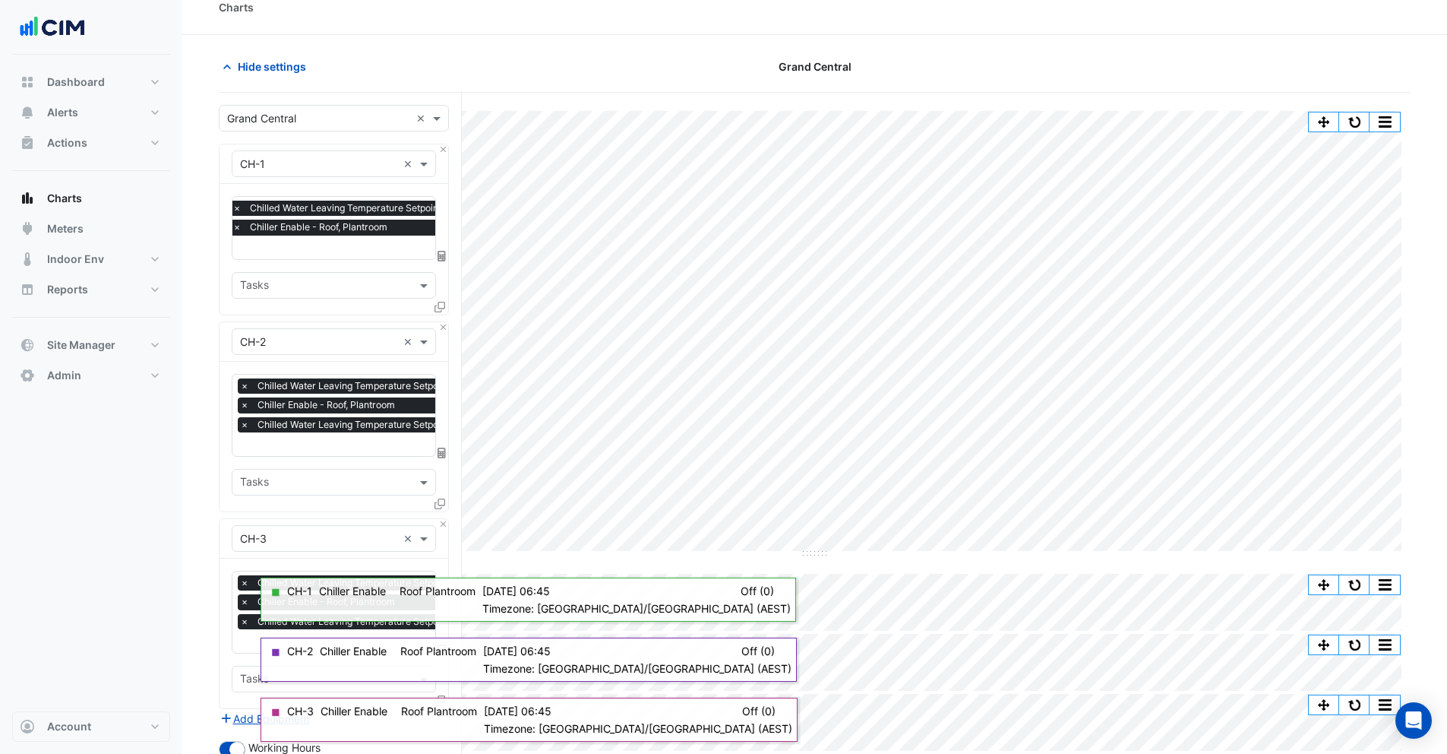
click at [301, 250] on input "text" at bounding box center [392, 249] width 320 height 16
type input "*****"
click at [298, 275] on span "Chiller Fault - Roof, Plantroom" at bounding box center [318, 277] width 147 height 13
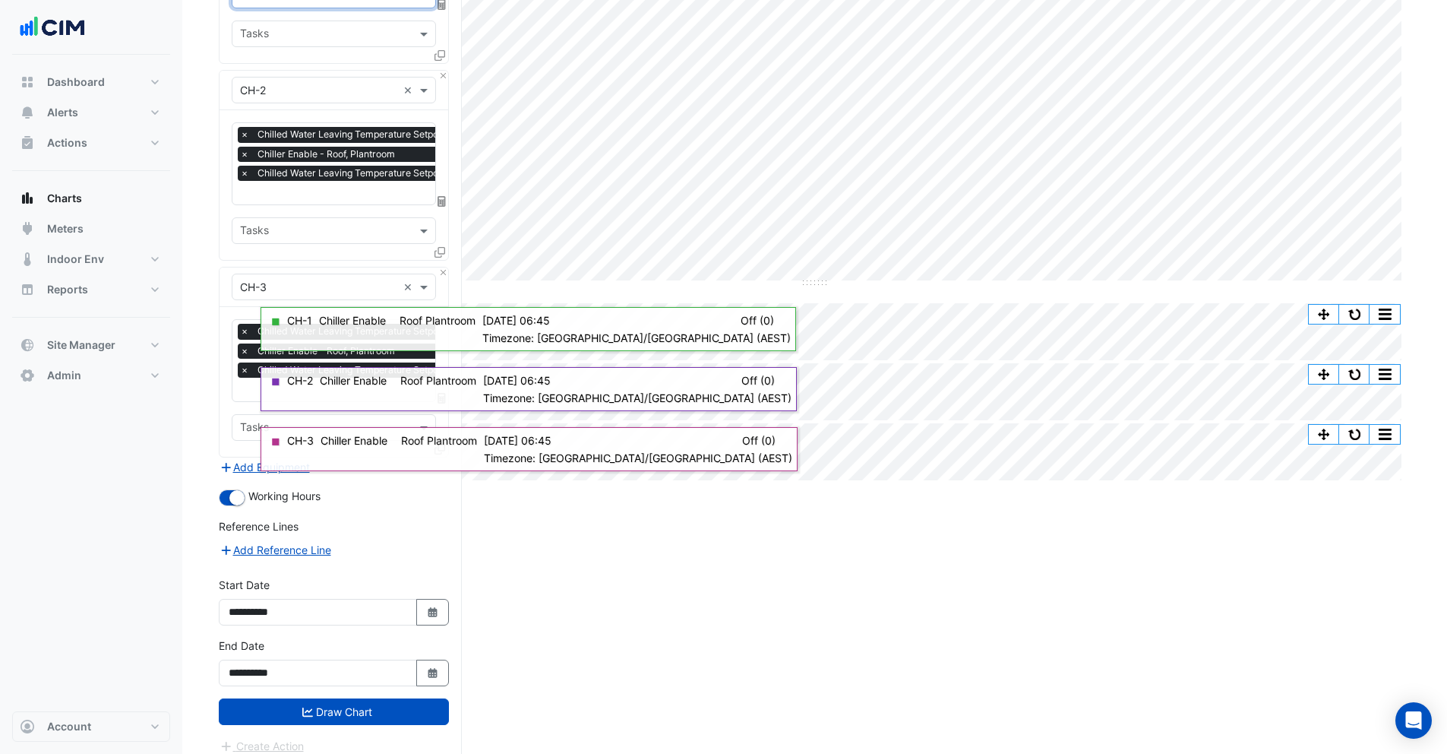
scroll to position [299, 0]
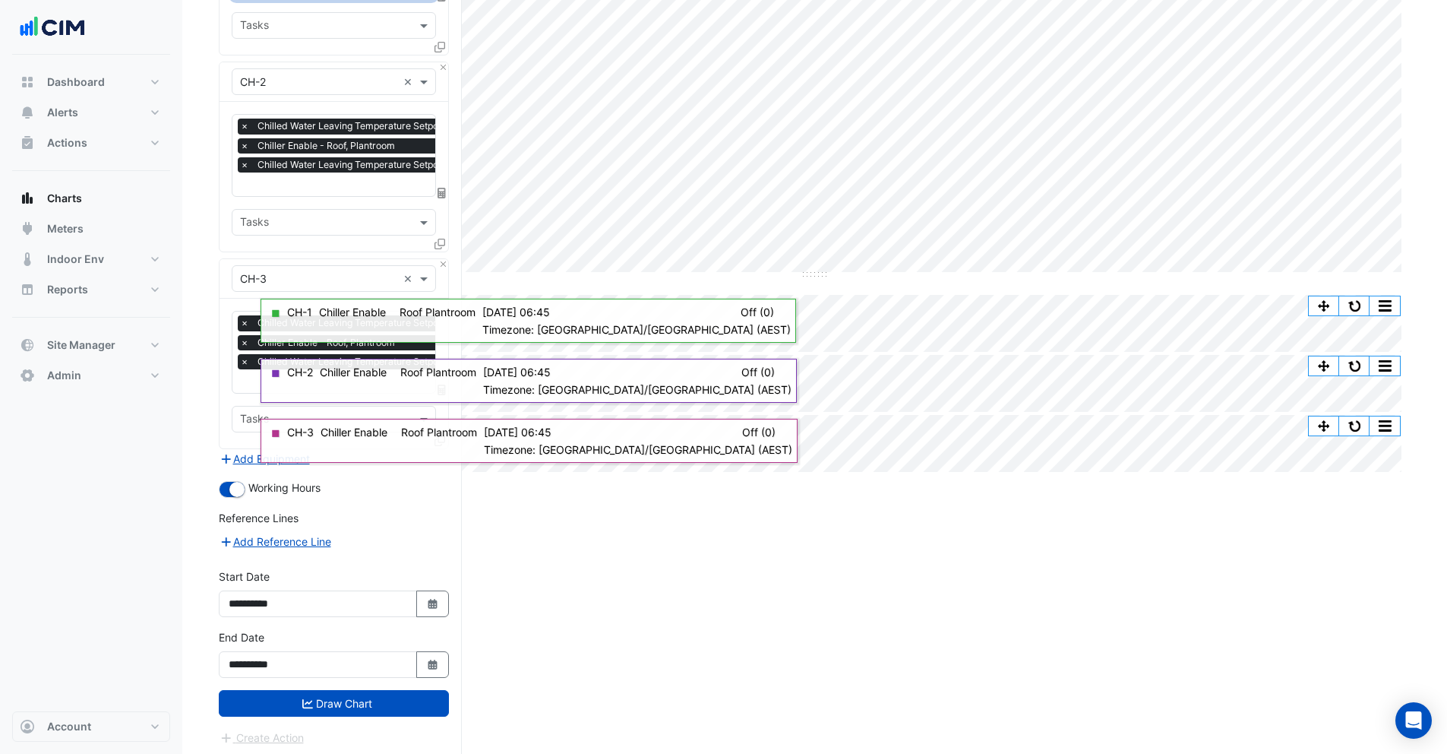
click at [356, 703] on button "Draw Chart" at bounding box center [334, 703] width 230 height 27
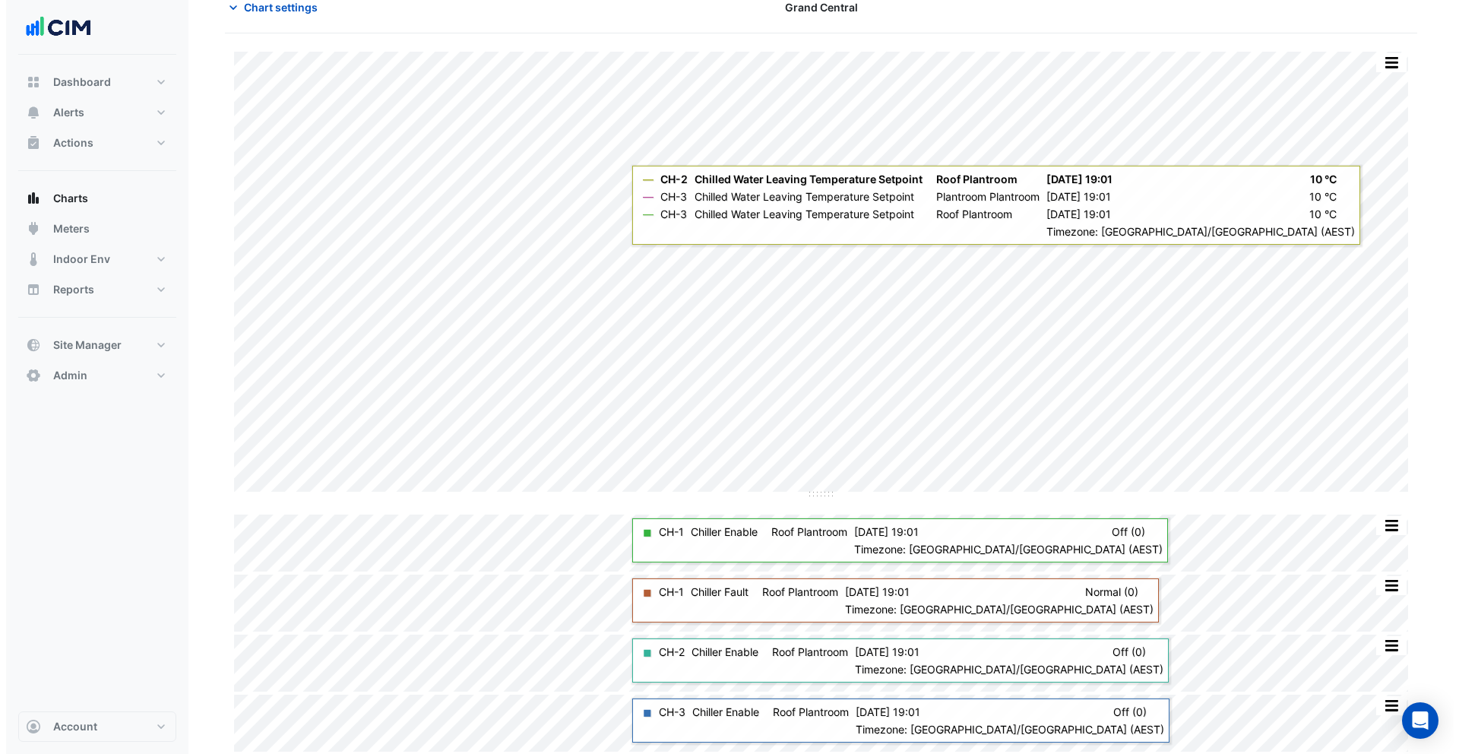
scroll to position [80, 0]
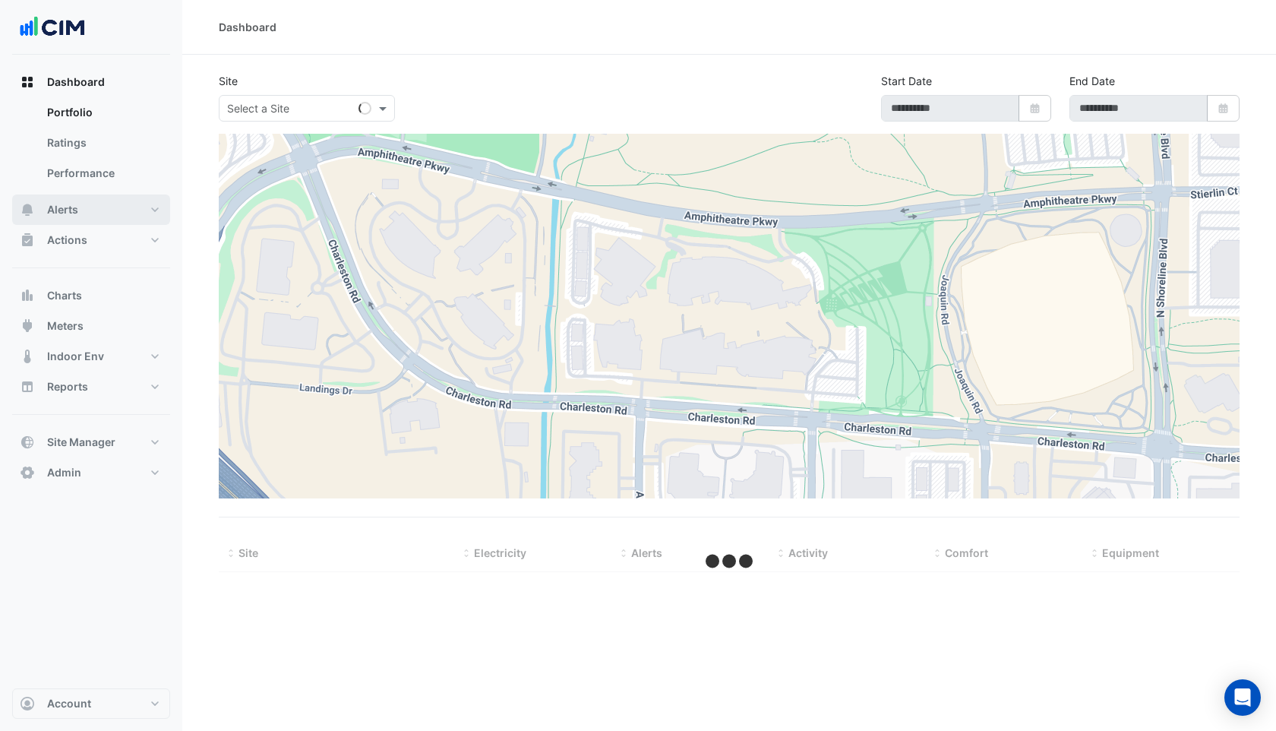
click at [71, 207] on span "Alerts" at bounding box center [62, 209] width 31 height 15
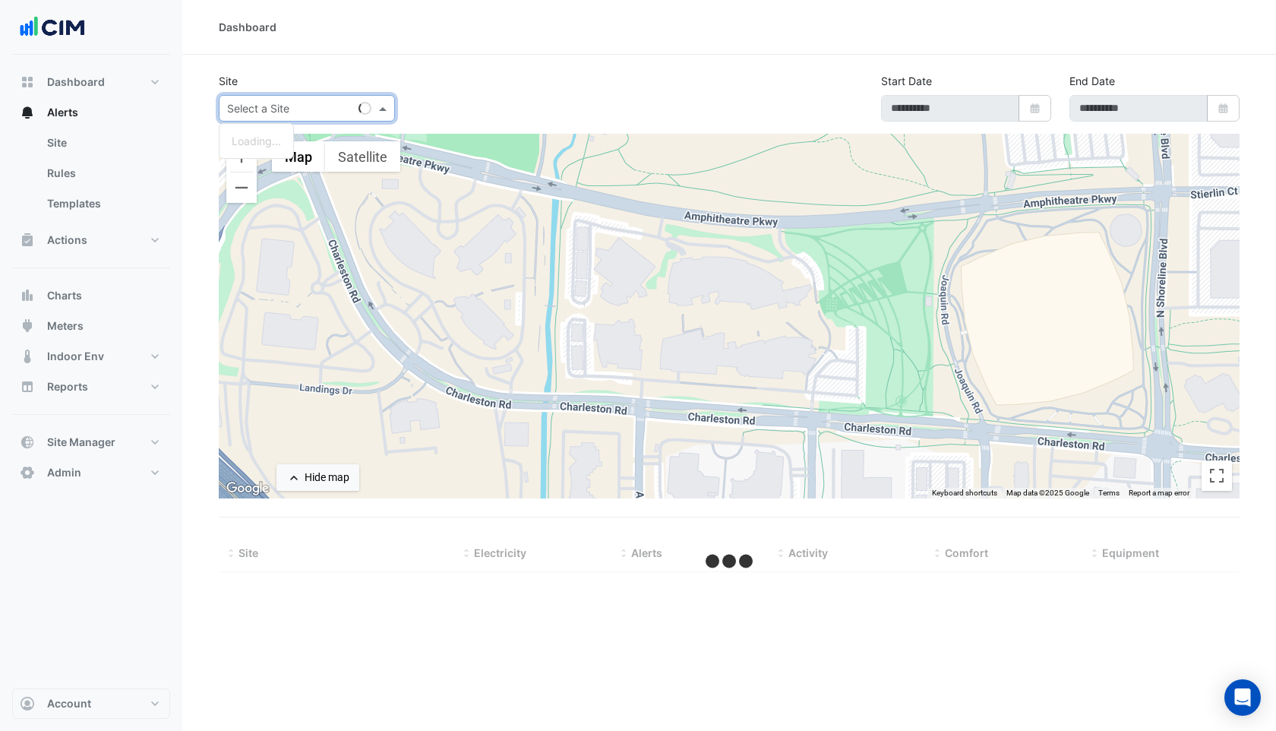
click at [293, 96] on div "Select a Site" at bounding box center [307, 108] width 176 height 27
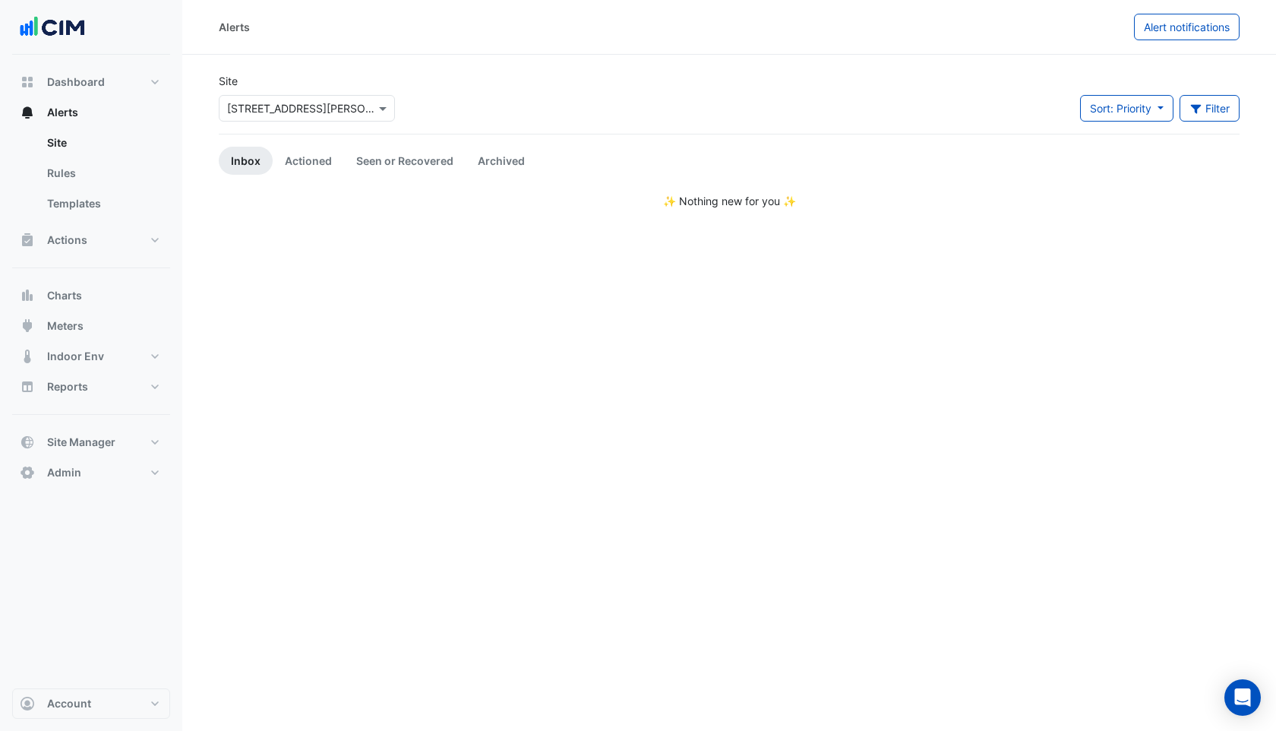
click at [292, 102] on input "text" at bounding box center [291, 109] width 129 height 16
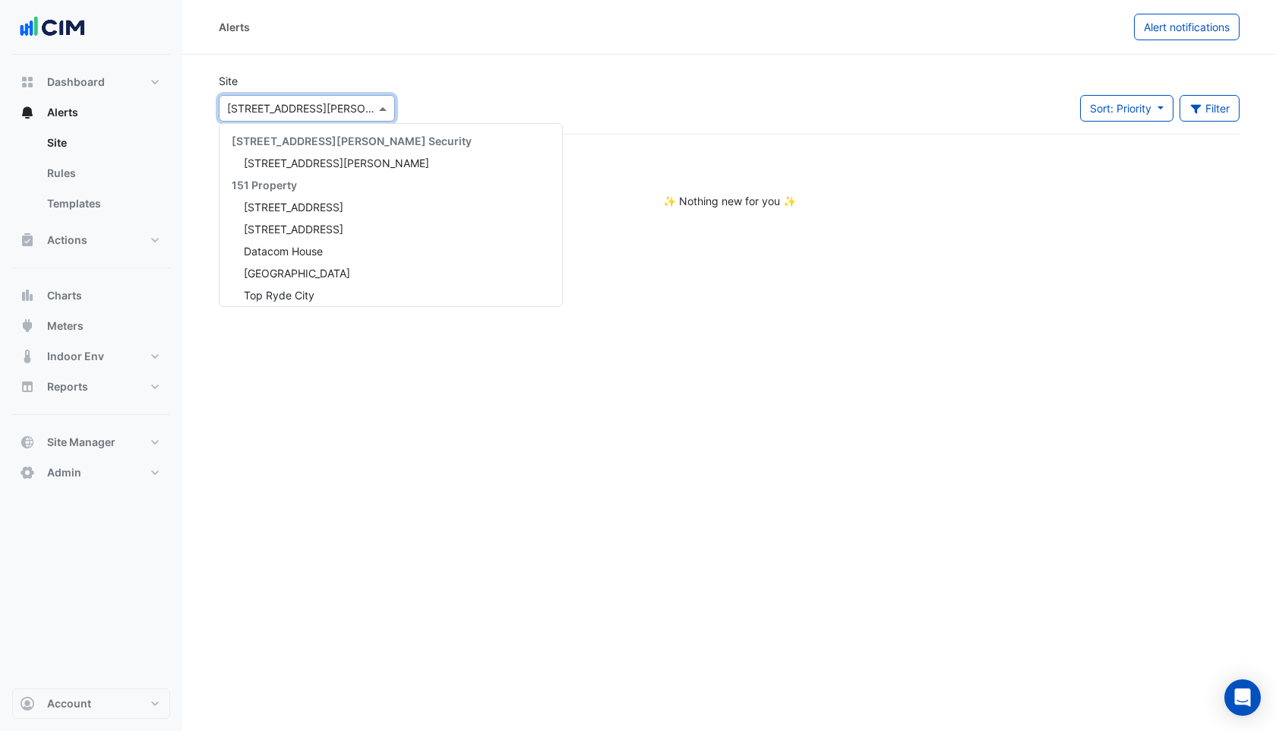
scroll to position [7299, 0]
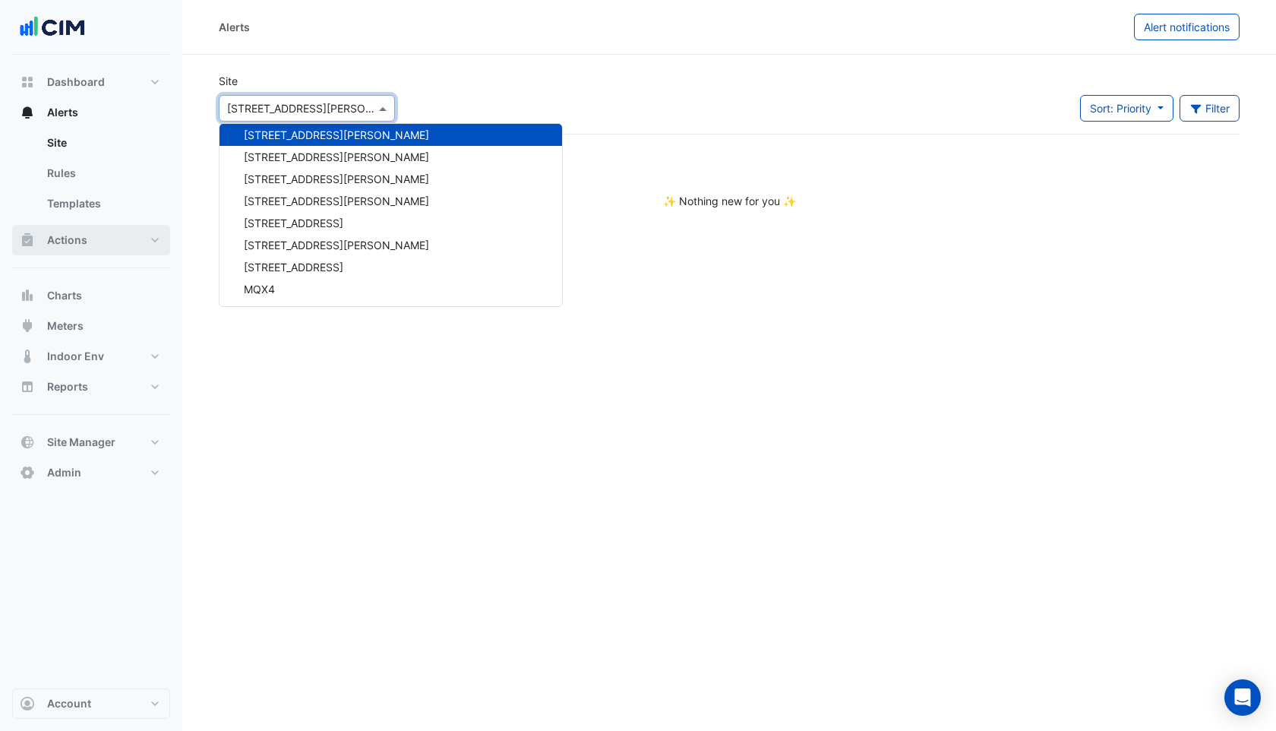
click at [102, 239] on button "Actions" at bounding box center [91, 240] width 158 height 30
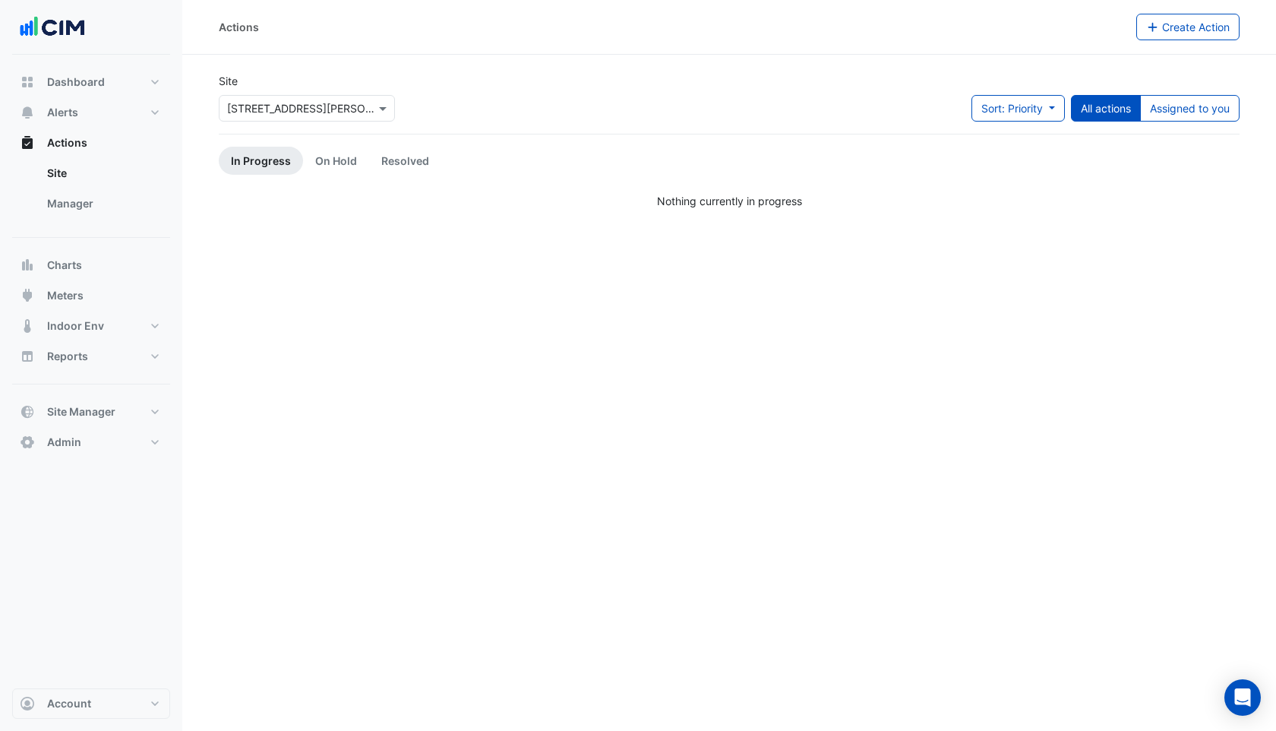
click at [321, 102] on input "text" at bounding box center [291, 109] width 129 height 16
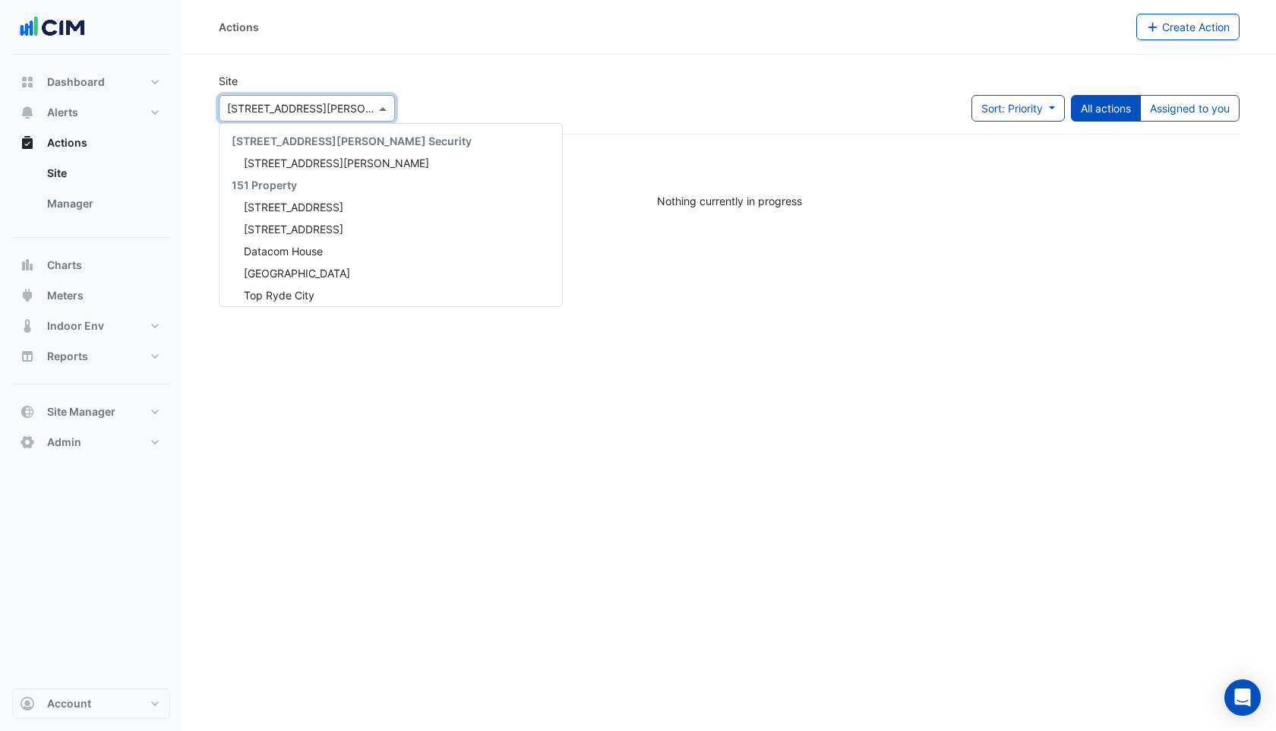
scroll to position [7299, 0]
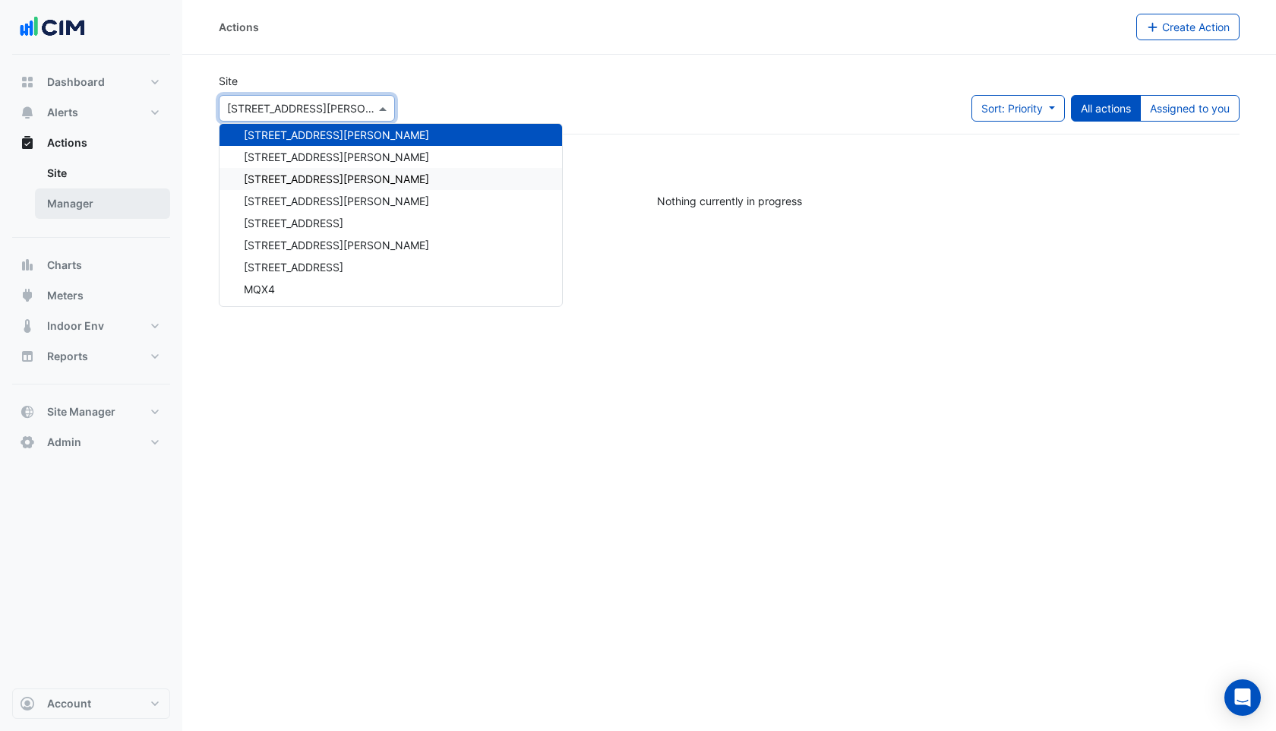
click at [101, 210] on link "Manager" at bounding box center [102, 203] width 135 height 30
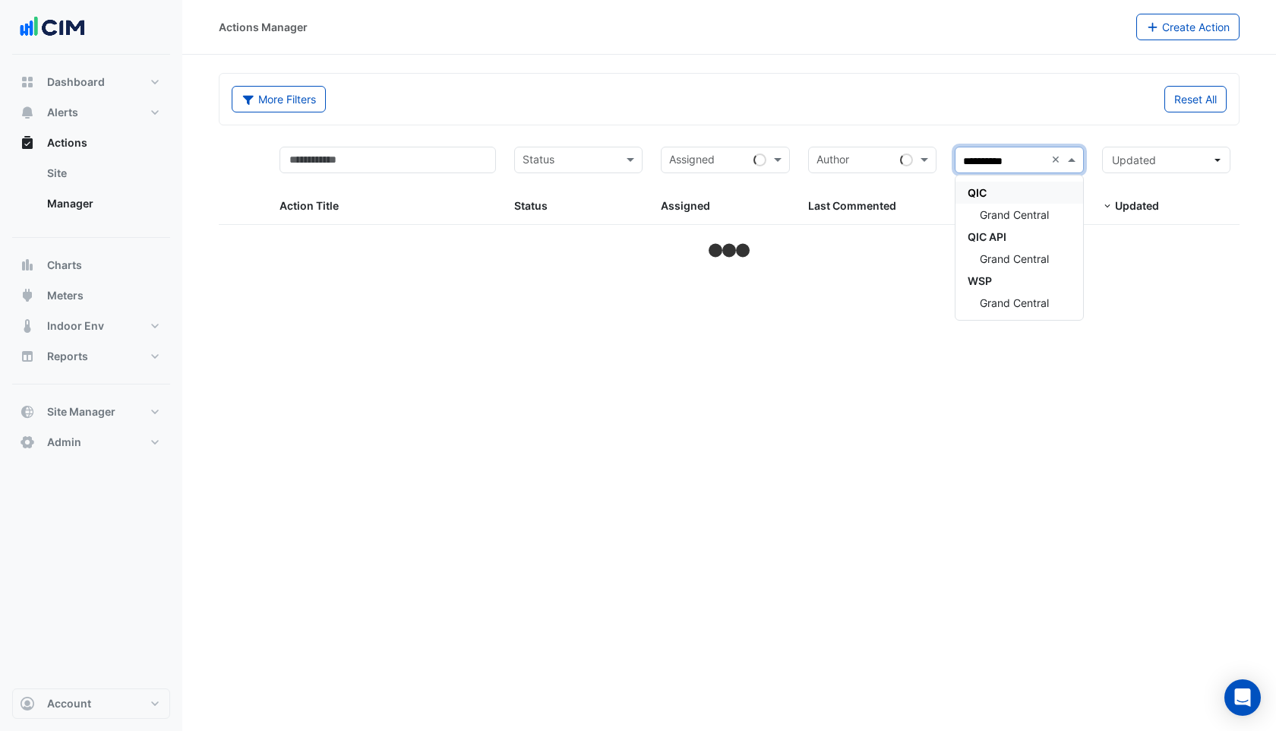
type input "**********"
click at [1037, 213] on span "Grand Central" at bounding box center [1014, 214] width 69 height 13
select select "***"
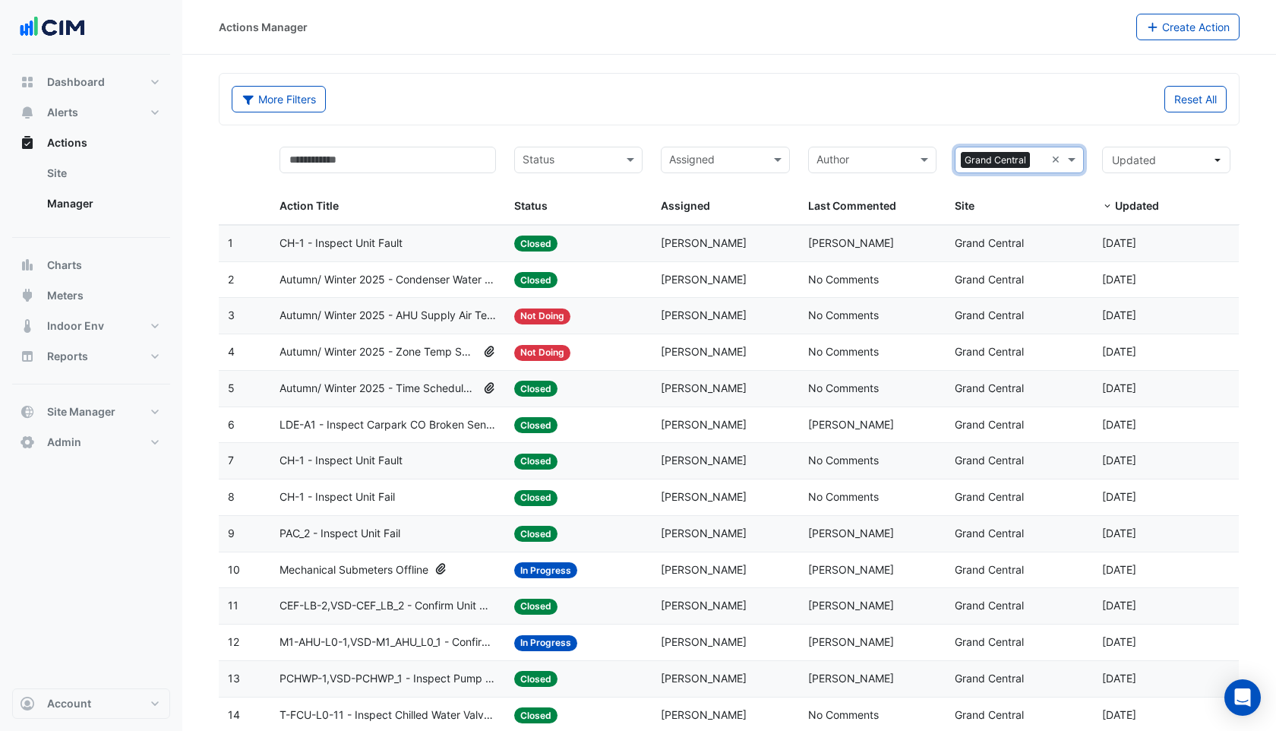
click at [337, 250] on span "CH-1 - Inspect Unit Fault" at bounding box center [341, 243] width 123 height 17
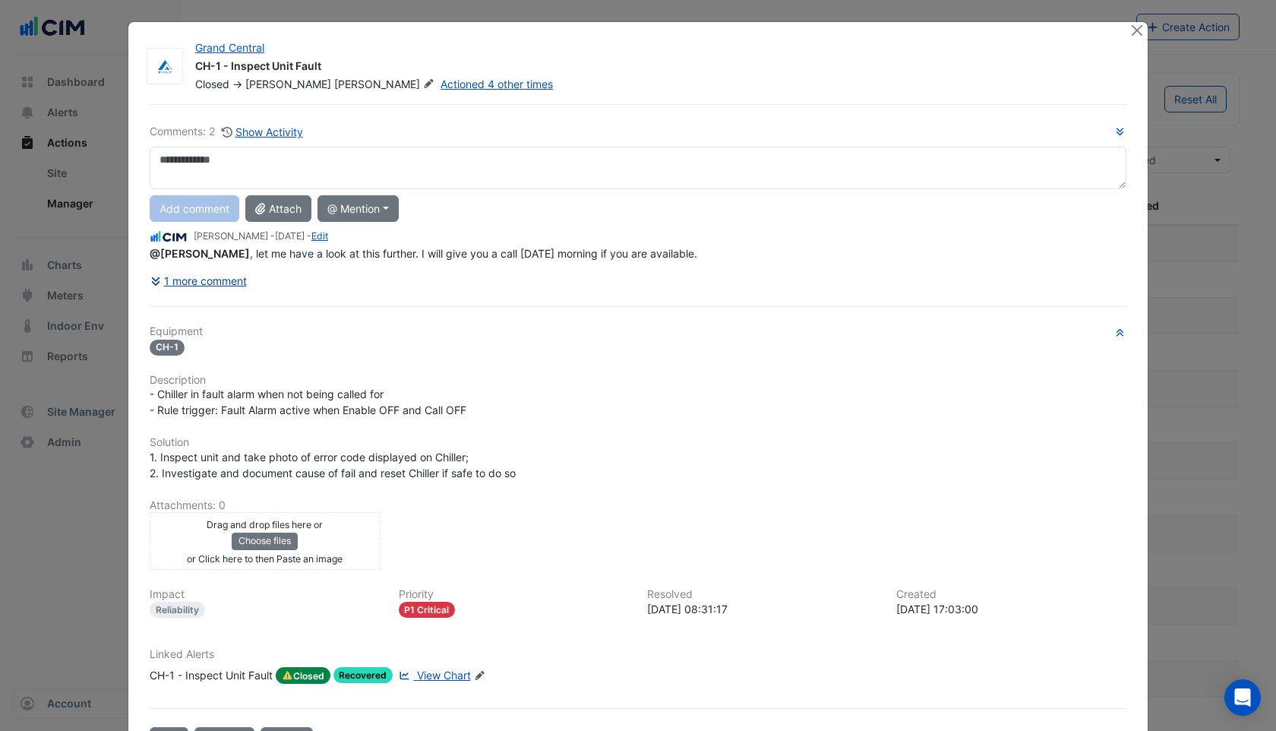
click at [212, 276] on button "1 more comment" at bounding box center [199, 280] width 98 height 27
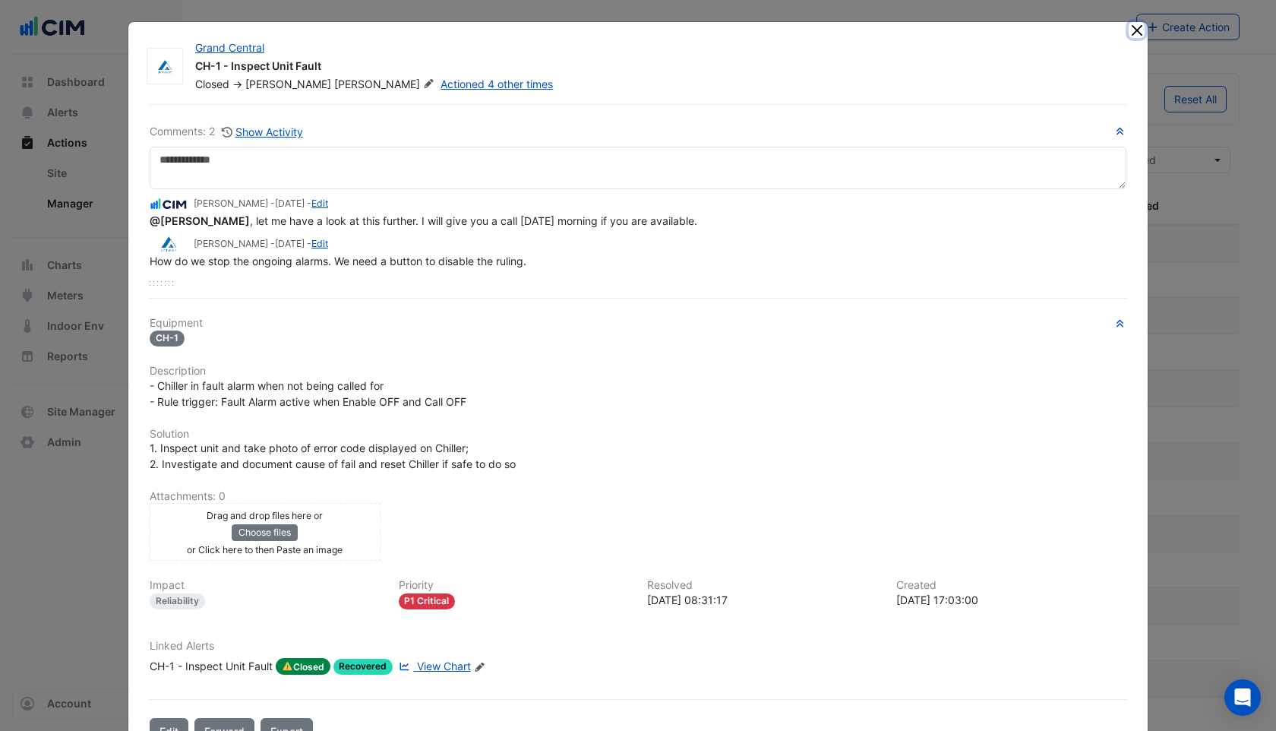
click at [1140, 23] on button "Close" at bounding box center [1137, 30] width 16 height 16
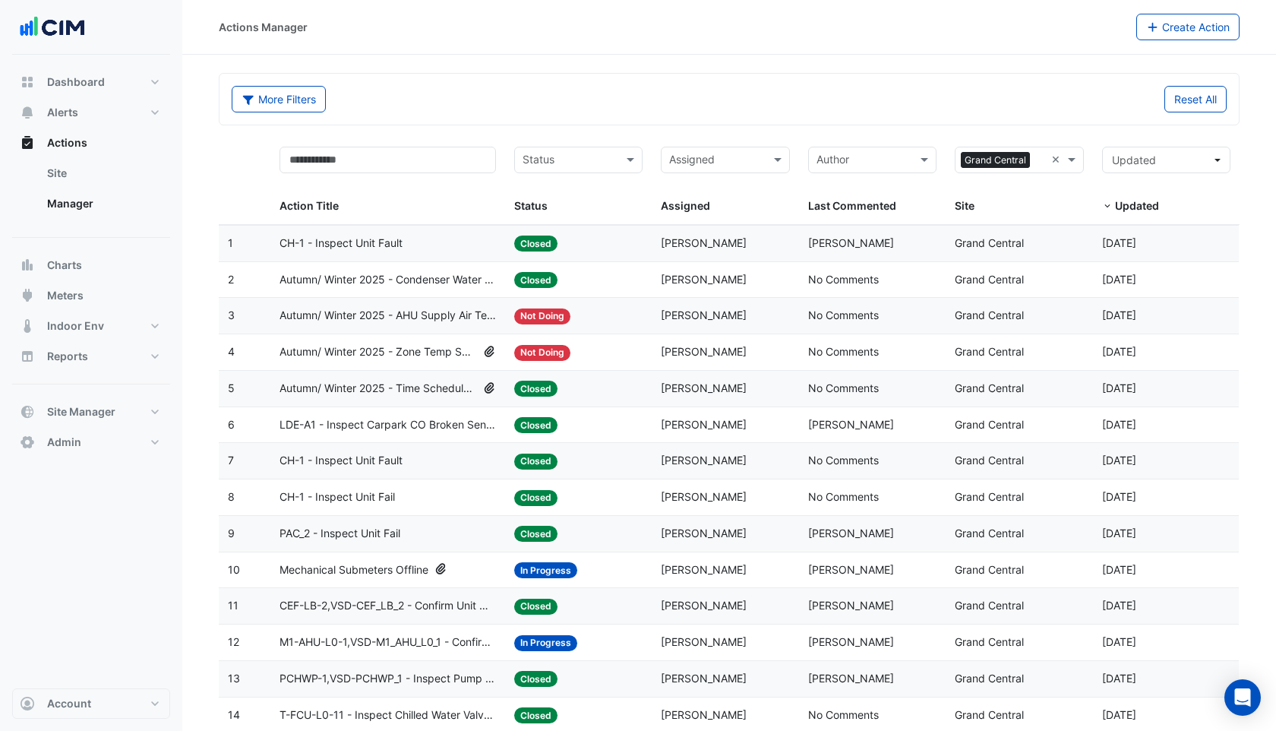
click at [351, 575] on span "Mechanical Submeters Offline" at bounding box center [354, 569] width 149 height 17
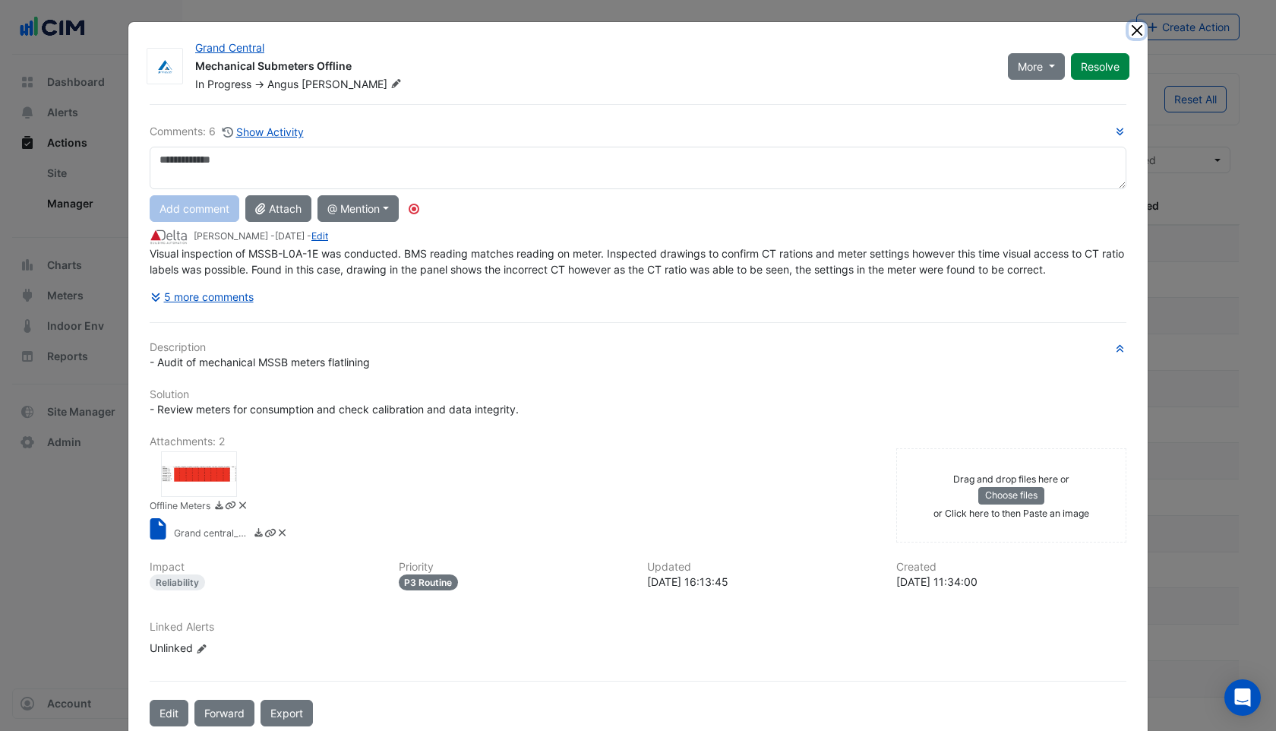
click at [1135, 30] on button "Close" at bounding box center [1137, 30] width 16 height 16
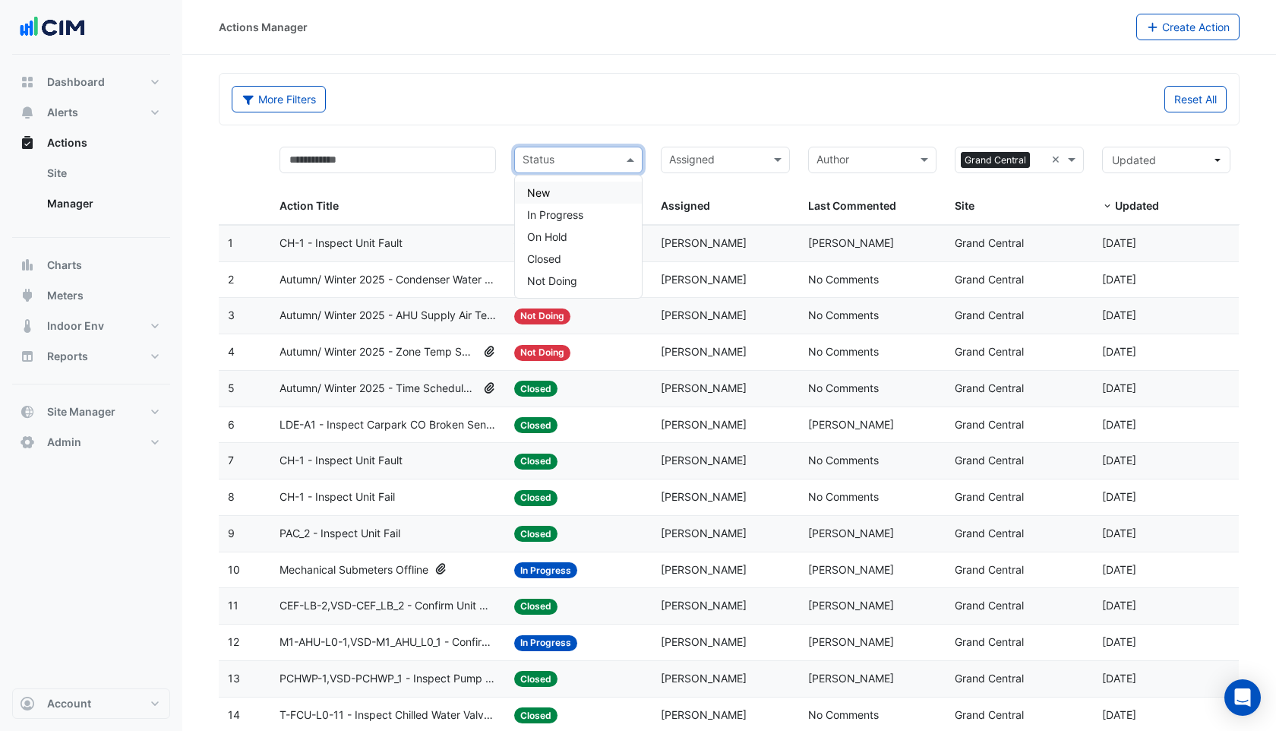
click at [533, 160] on input "text" at bounding box center [570, 161] width 94 height 17
click at [542, 211] on span "In Progress" at bounding box center [555, 214] width 56 height 13
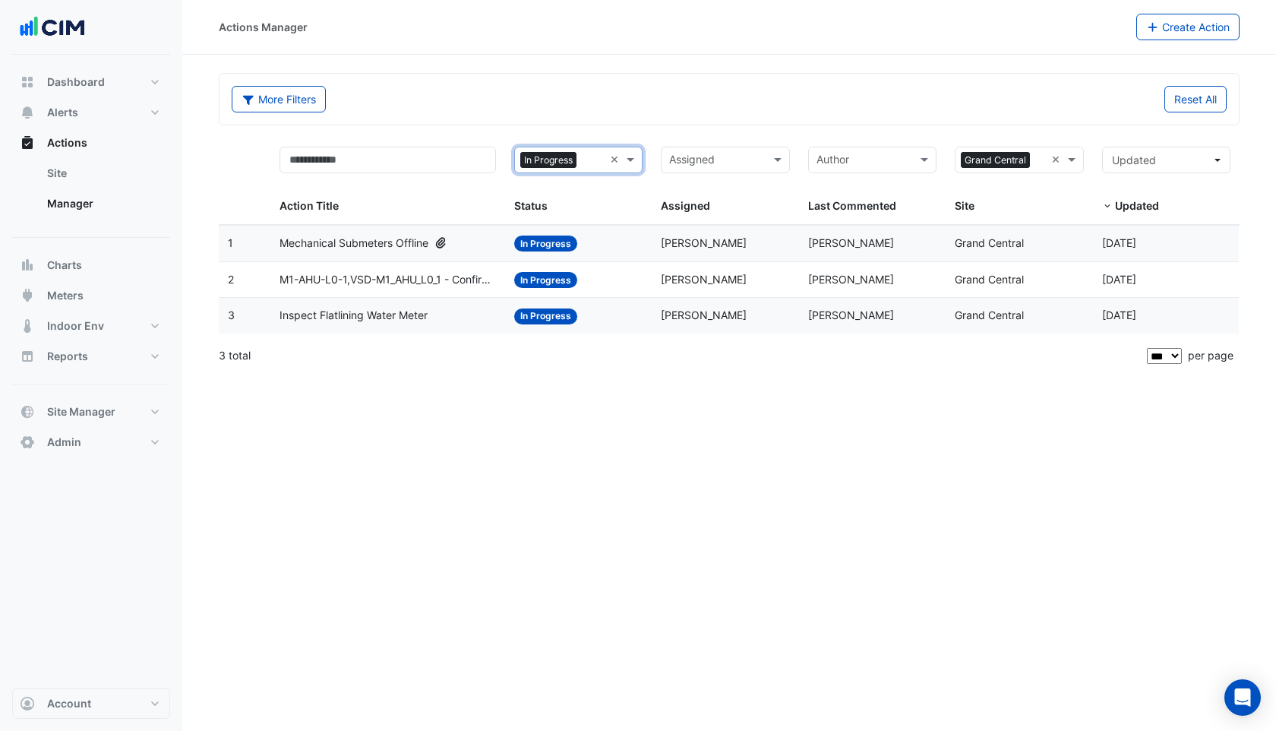
click at [425, 280] on span "M1-AHU-L0-1,VSD-M1_AHU_L0_1 - Confirm Unit Overnight Operation (Energy Waste)" at bounding box center [388, 279] width 217 height 17
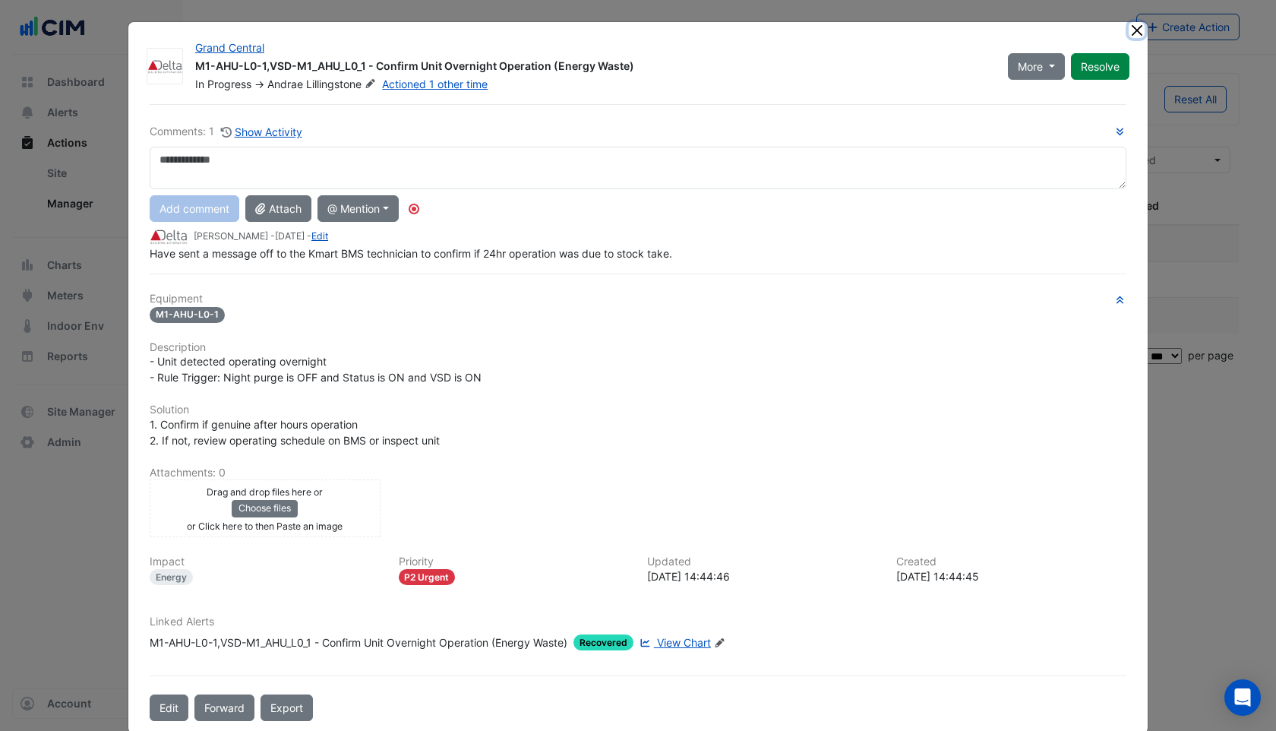
click at [1136, 29] on button "Close" at bounding box center [1137, 30] width 16 height 16
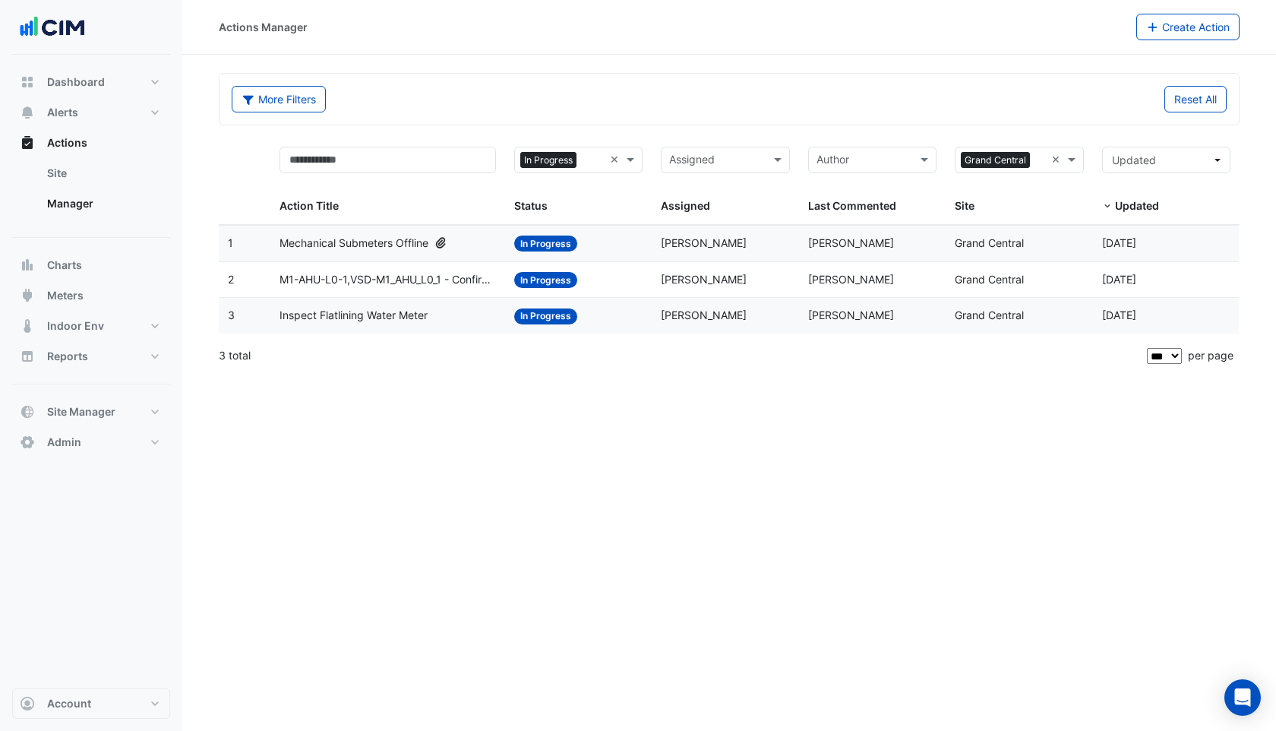
click at [350, 316] on span "Inspect Flatlining Water Meter" at bounding box center [354, 315] width 148 height 17
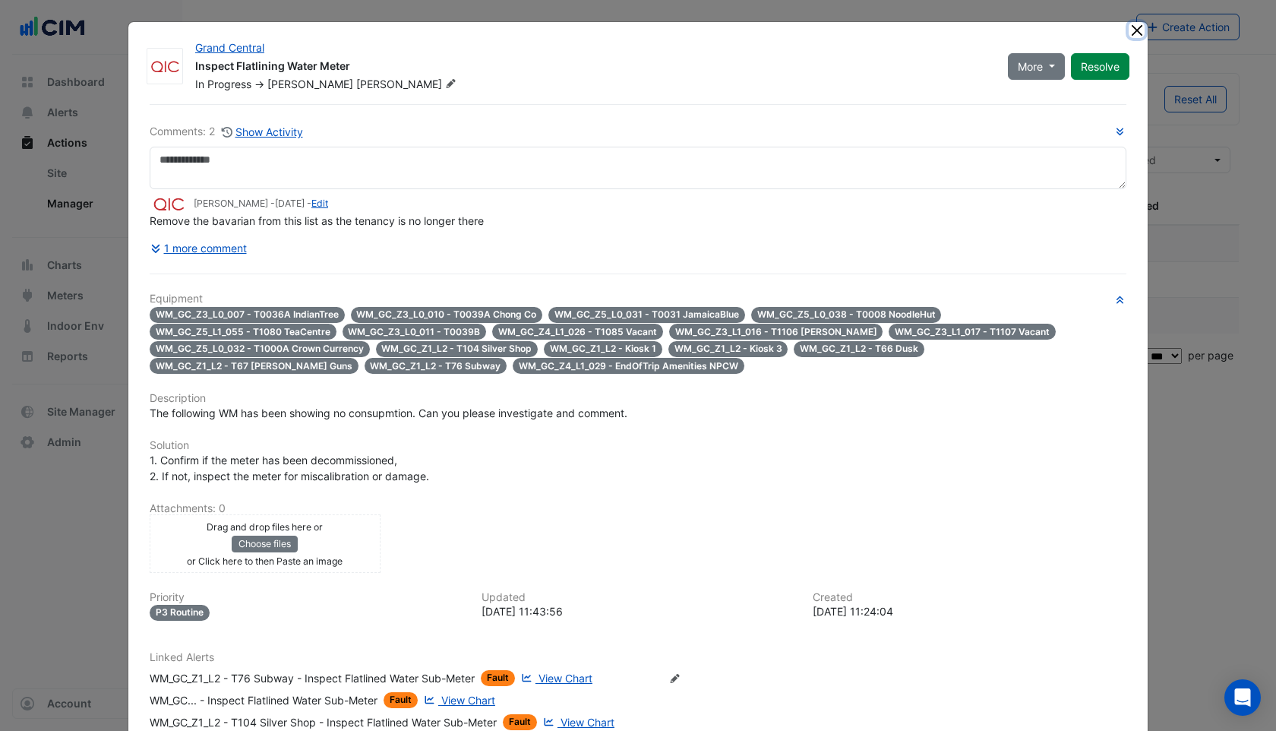
click at [1134, 23] on button "Close" at bounding box center [1137, 30] width 16 height 16
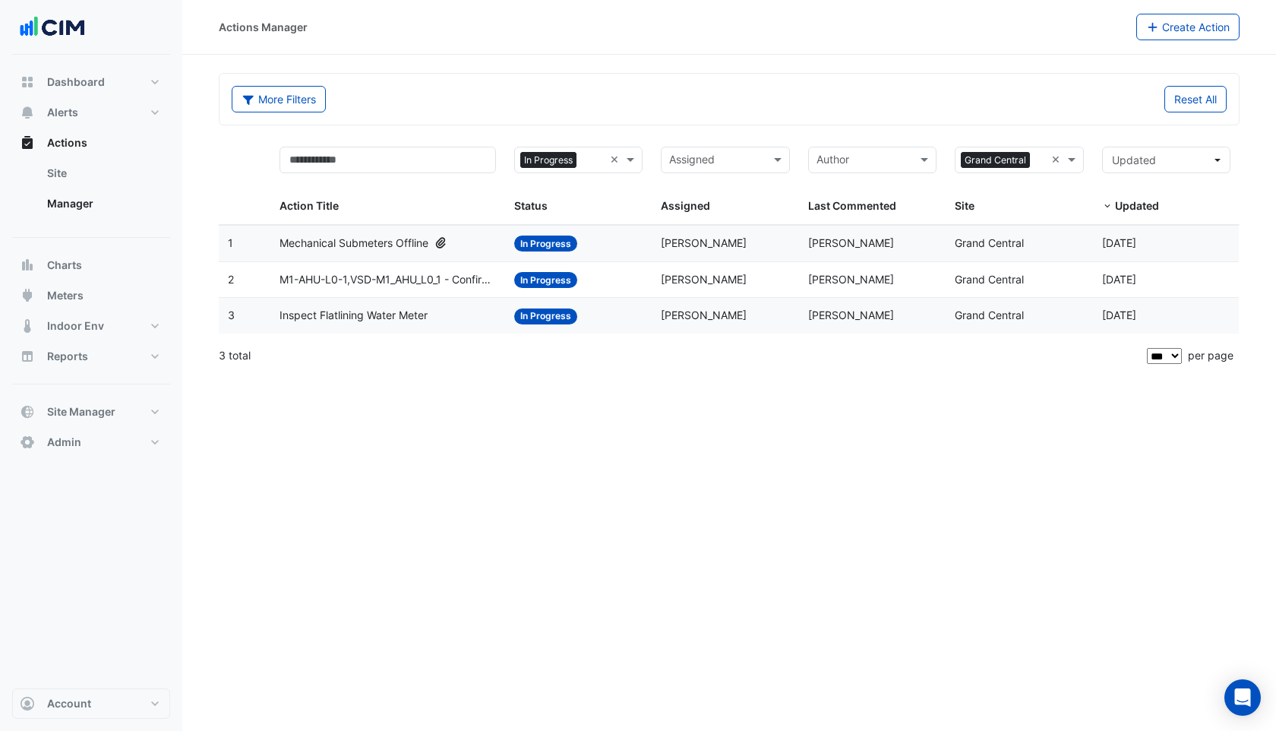
click at [374, 245] on span "Mechanical Submeters Offline" at bounding box center [354, 243] width 149 height 17
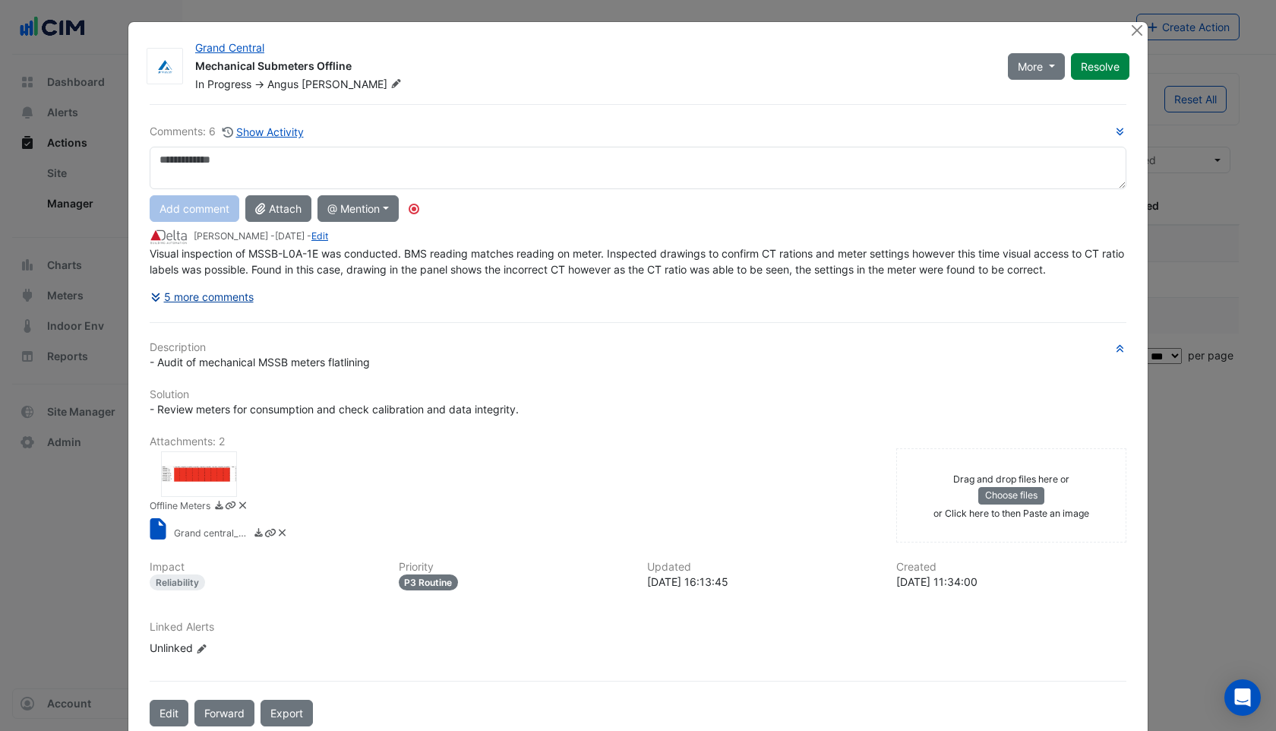
click at [222, 290] on button "5 more comments" at bounding box center [202, 296] width 105 height 27
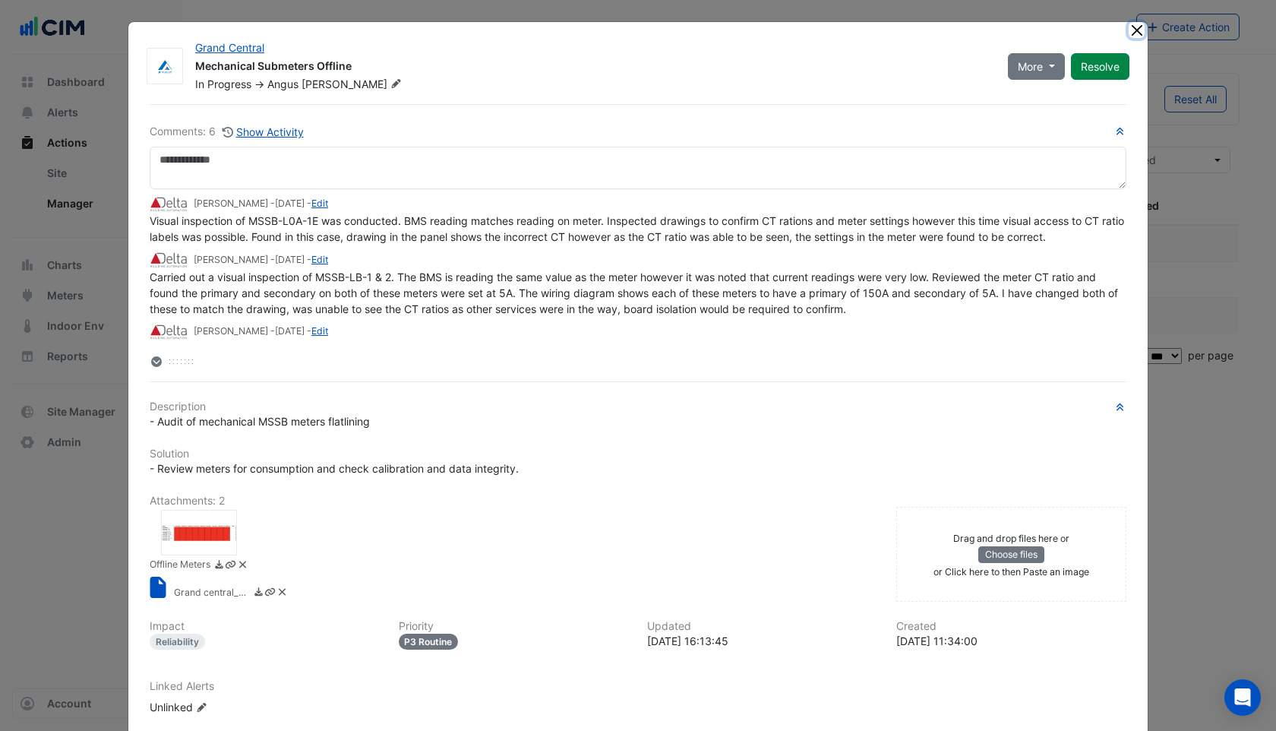
click at [1134, 27] on button "Close" at bounding box center [1137, 30] width 16 height 16
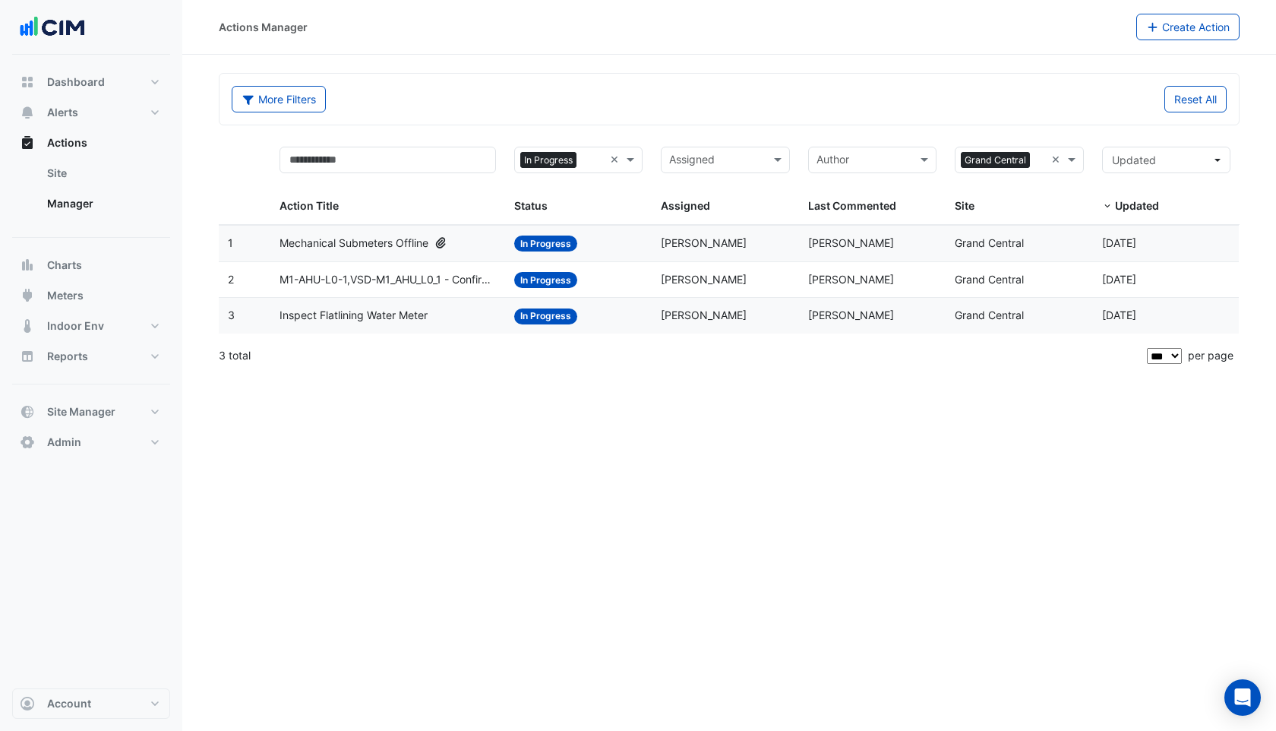
click at [359, 241] on span "Mechanical Submeters Offline" at bounding box center [354, 243] width 149 height 17
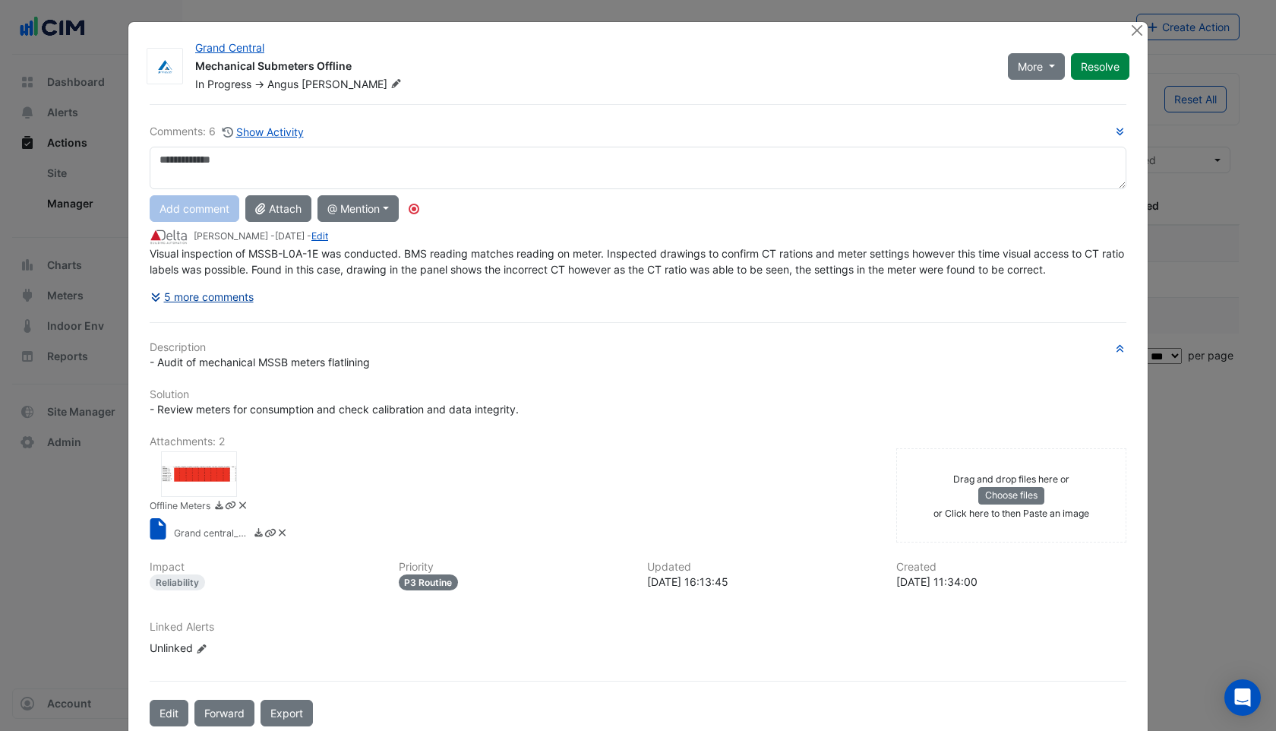
click at [208, 296] on button "5 more comments" at bounding box center [202, 296] width 105 height 27
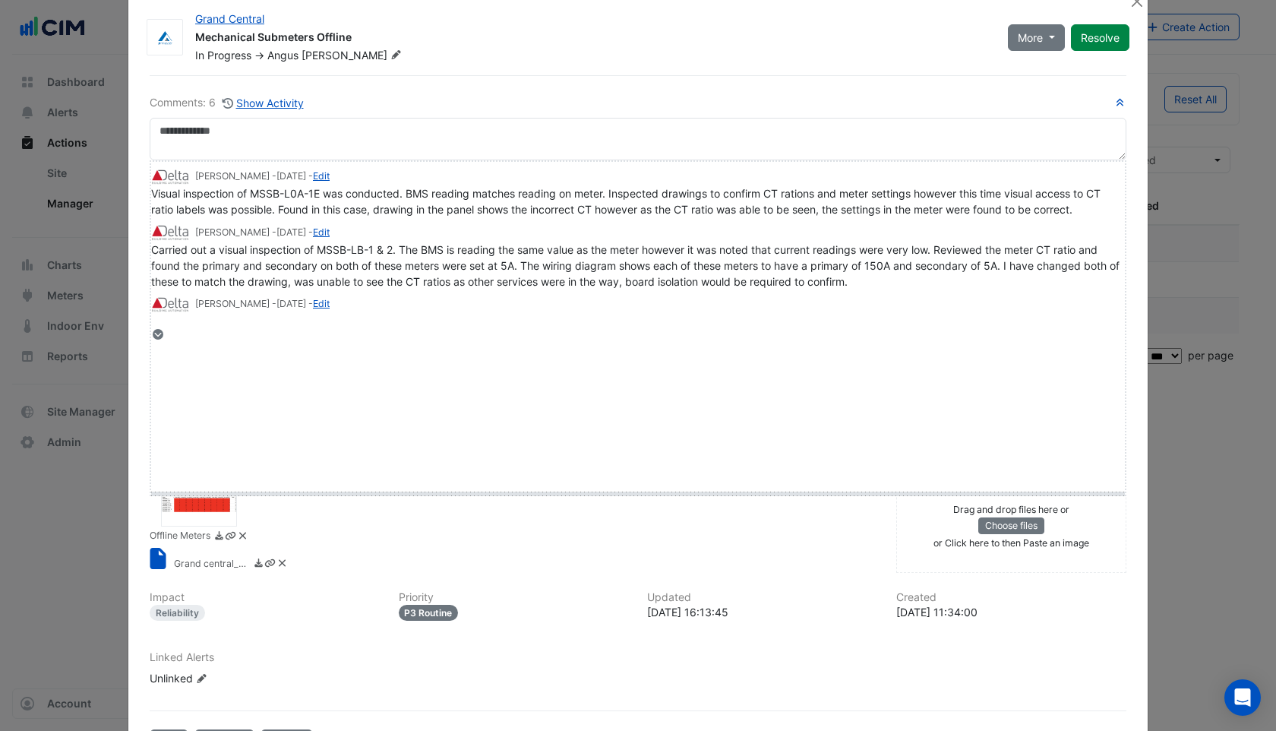
drag, startPoint x: 182, startPoint y: 332, endPoint x: 181, endPoint y: 496, distance: 164.1
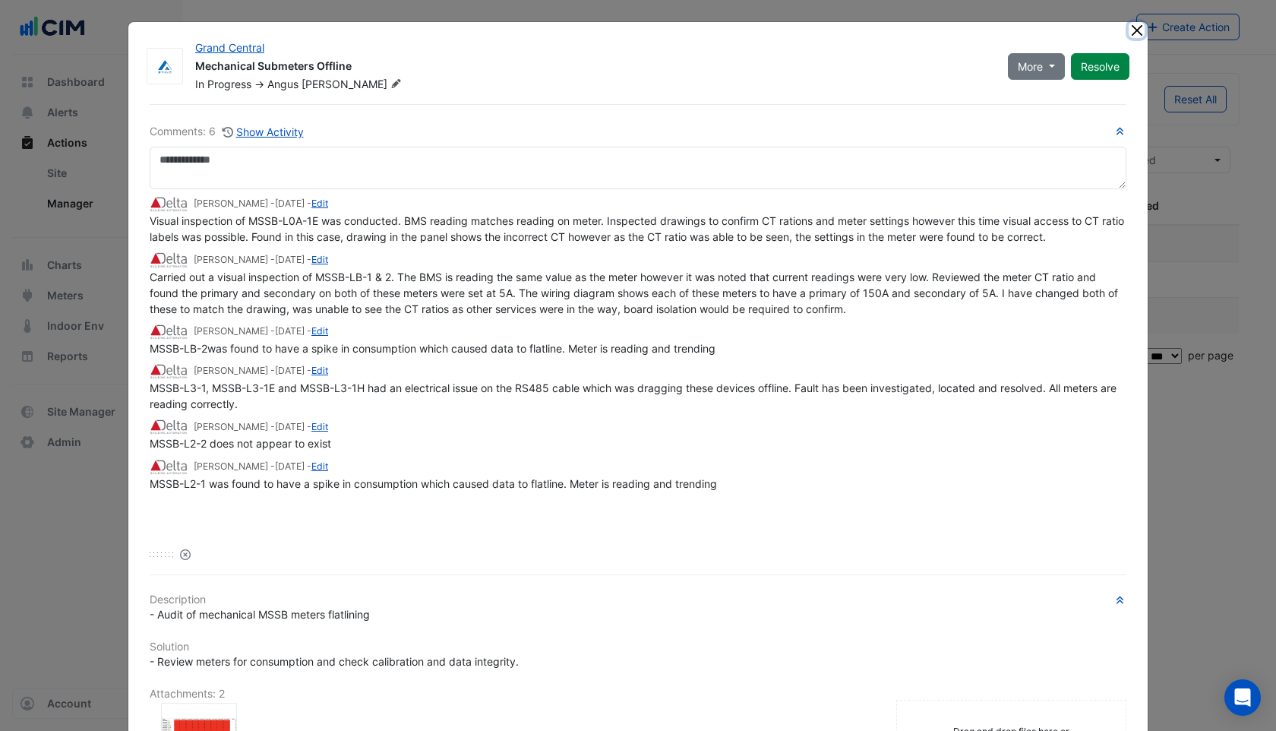
click at [1138, 31] on button "Close" at bounding box center [1137, 30] width 16 height 16
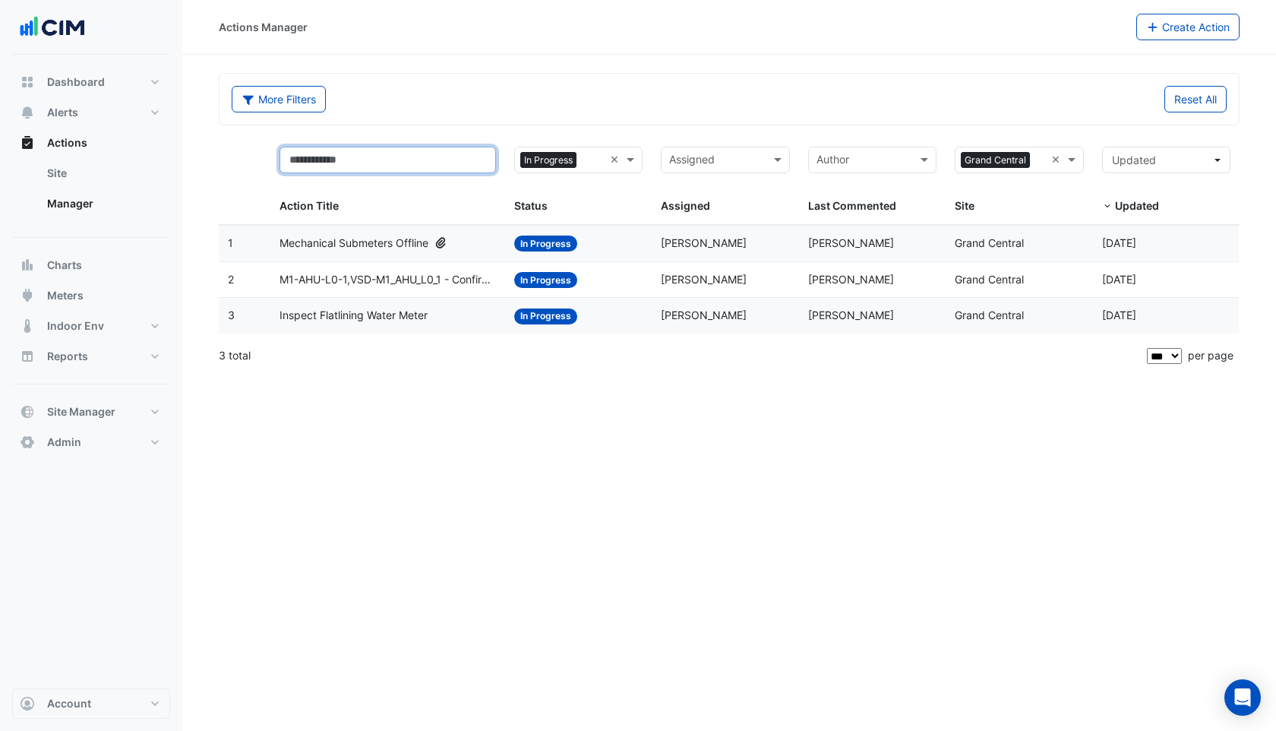
click at [378, 157] on input "text" at bounding box center [388, 160] width 217 height 27
